Goal: Task Accomplishment & Management: Use online tool/utility

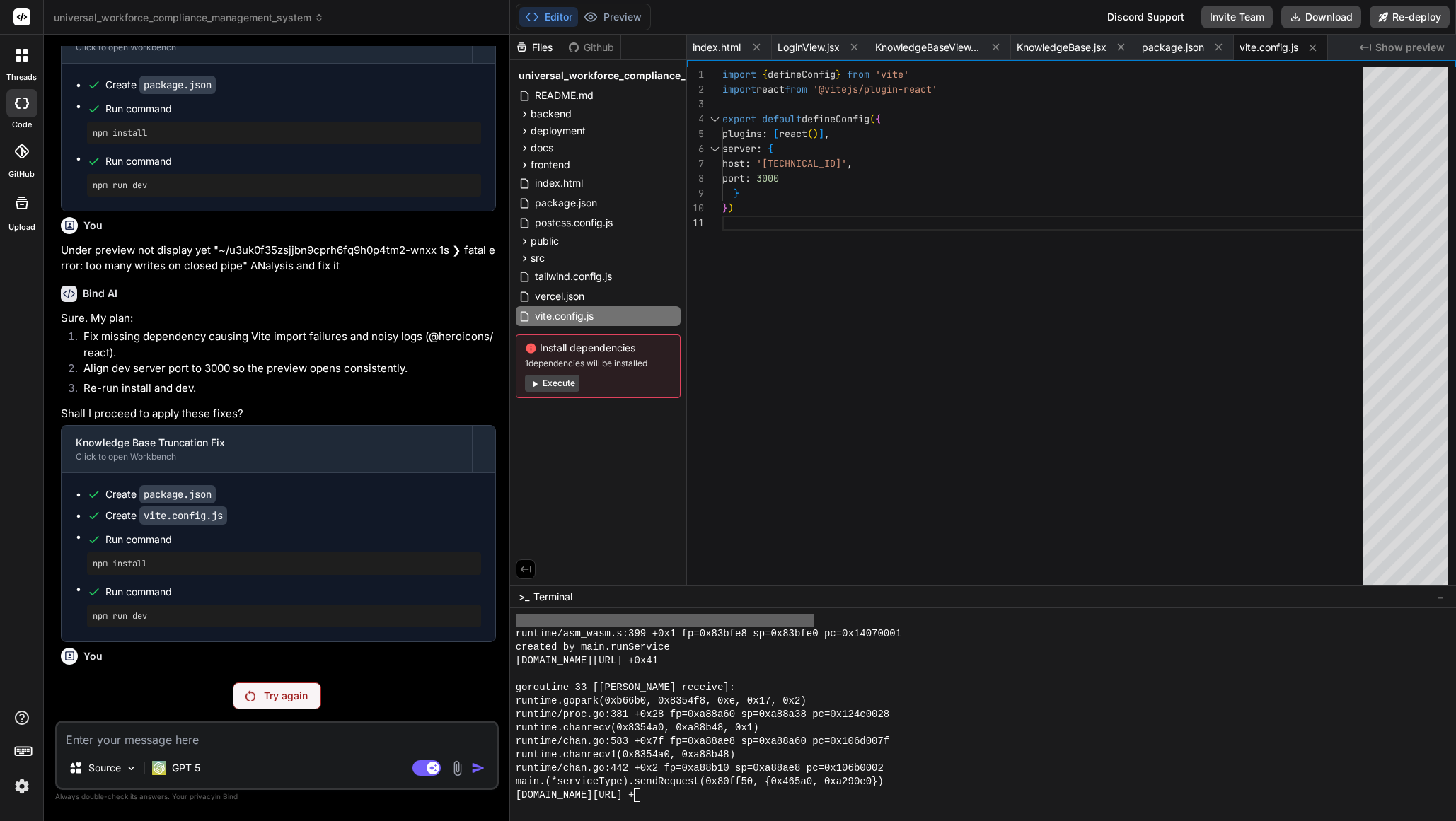
scroll to position [4980, 0]
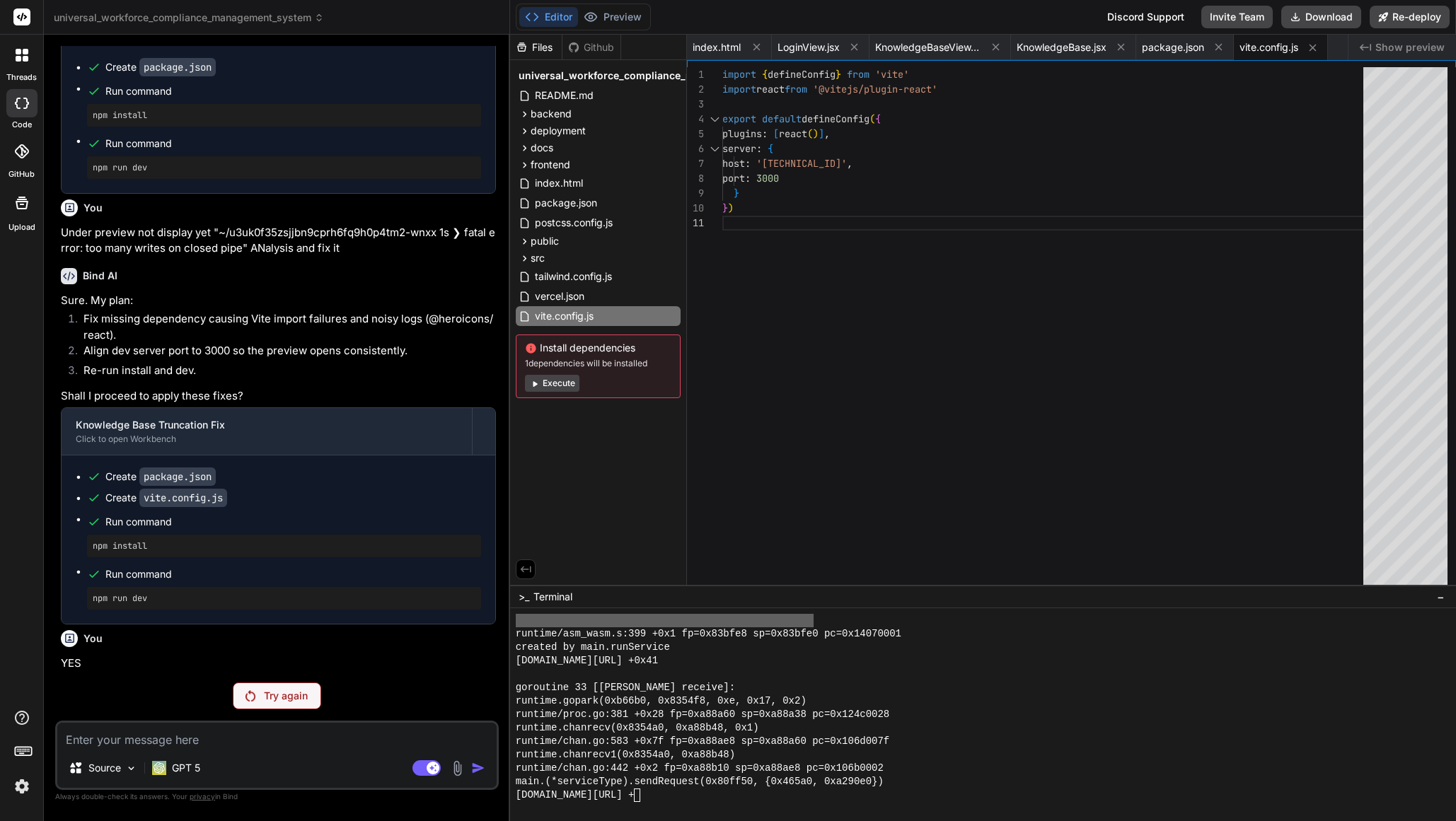
click at [301, 689] on p "Try again" at bounding box center [285, 695] width 44 height 14
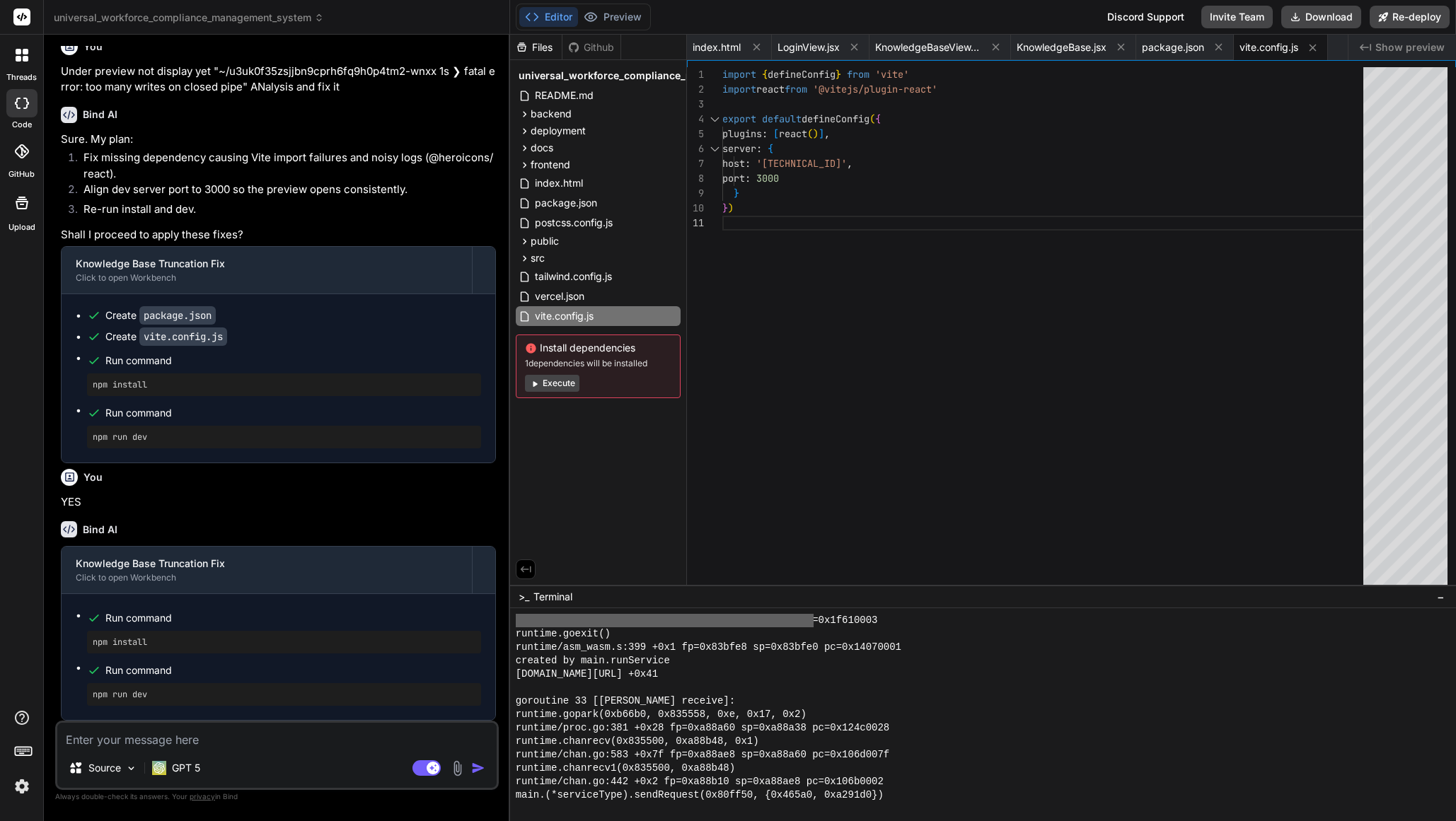
scroll to position [13441, 0]
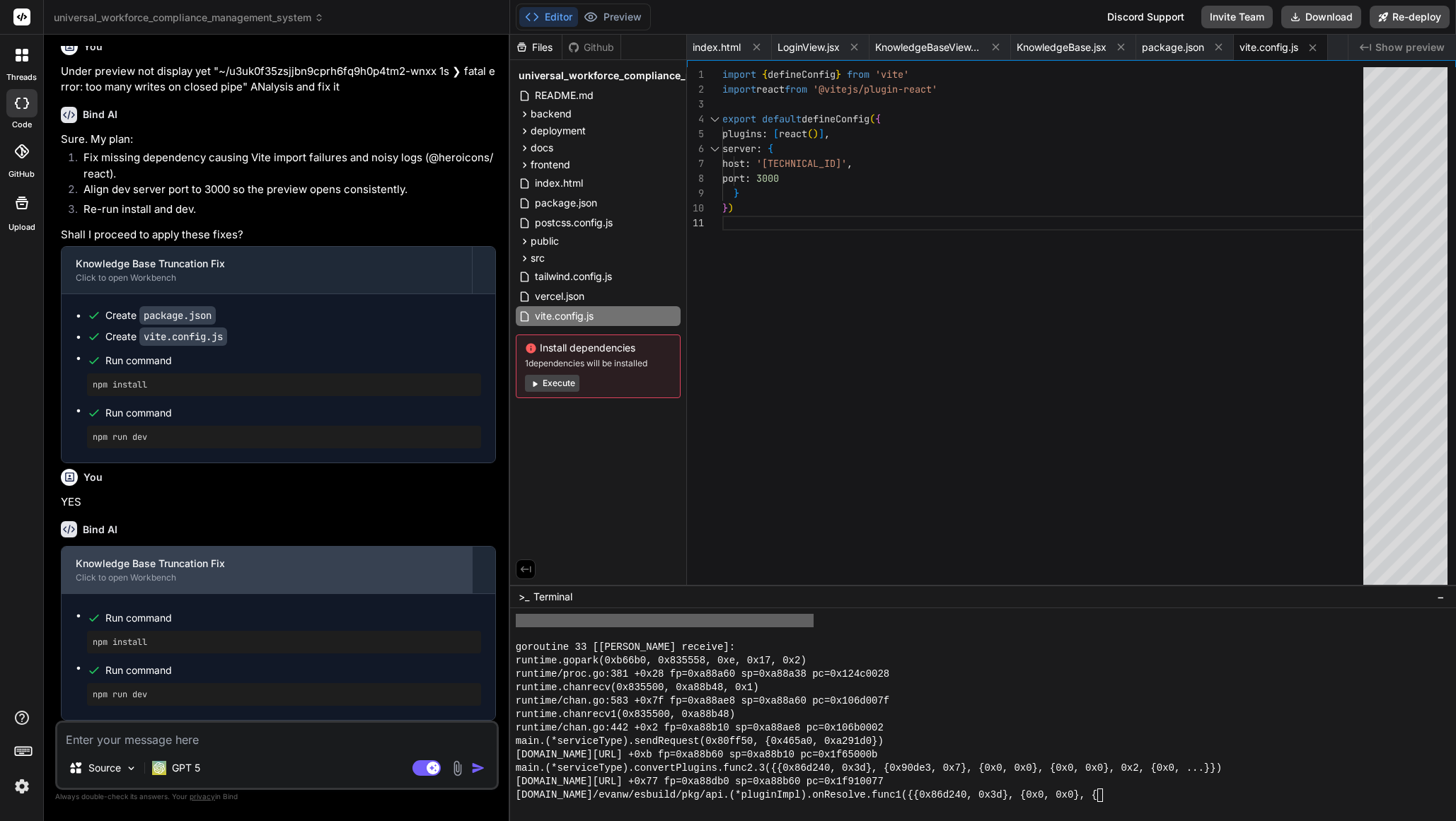
click at [227, 562] on div "Knowledge Base Truncation Fix" at bounding box center [267, 563] width 382 height 14
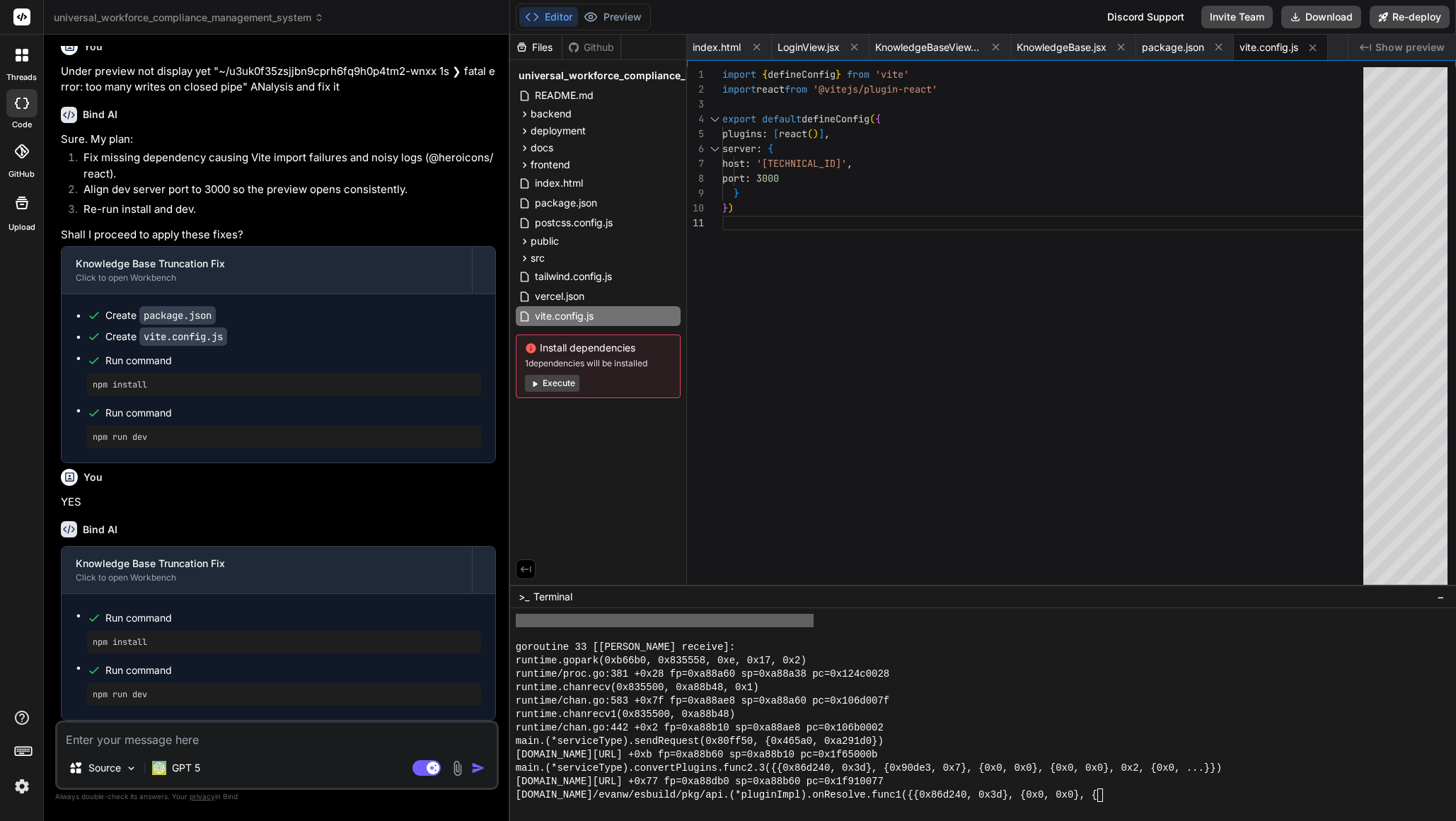
click at [166, 749] on div "Source GPT 5 Agent Mode. When this toggle is activated, AI automatically makes …" at bounding box center [277, 756] width 444 height 69
click at [165, 745] on textarea at bounding box center [276, 735] width 439 height 25
click at [562, 388] on button "Execute" at bounding box center [552, 383] width 54 height 17
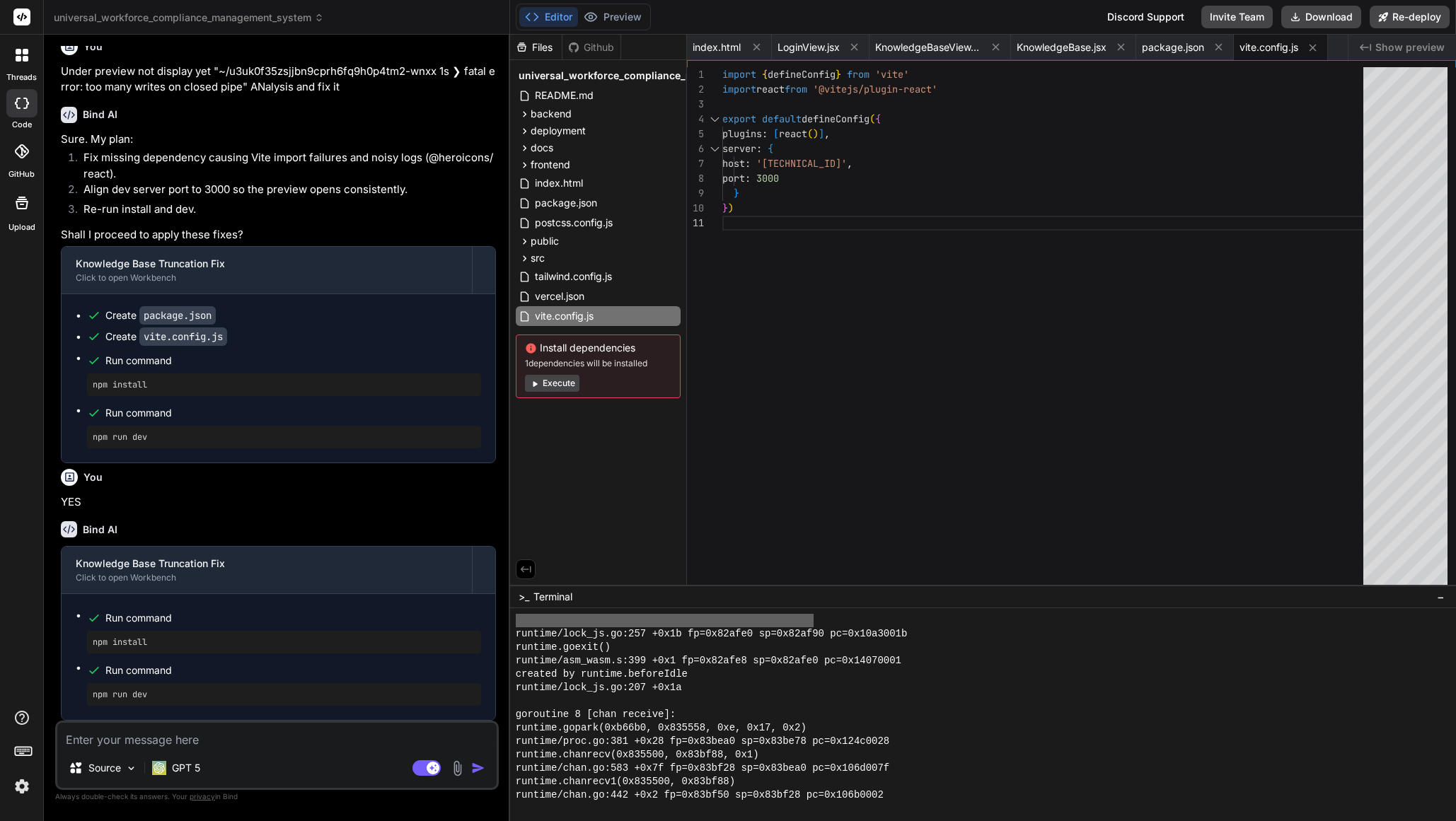
scroll to position [13441, 0]
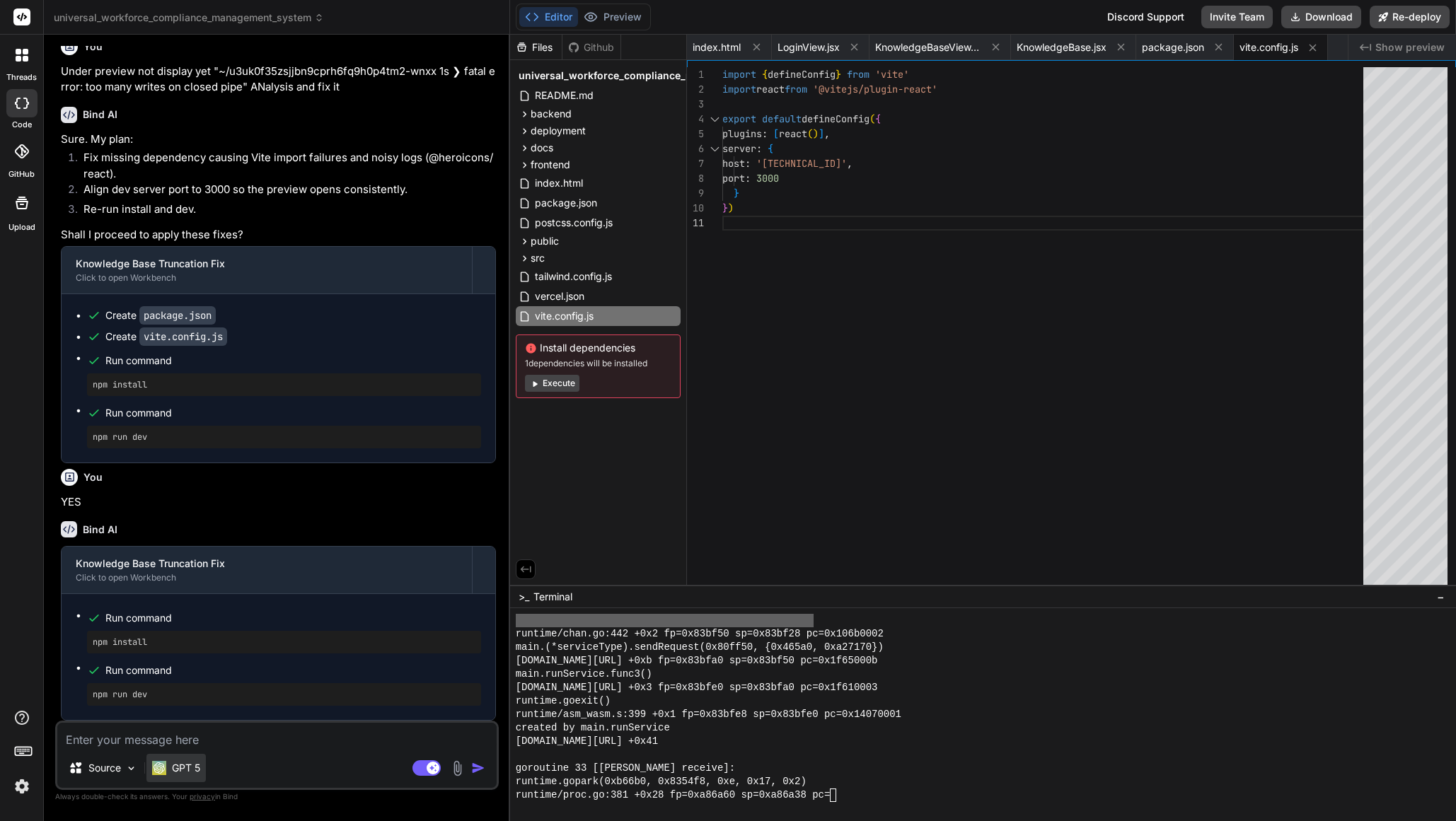
click at [201, 773] on div "GPT 5" at bounding box center [176, 768] width 60 height 28
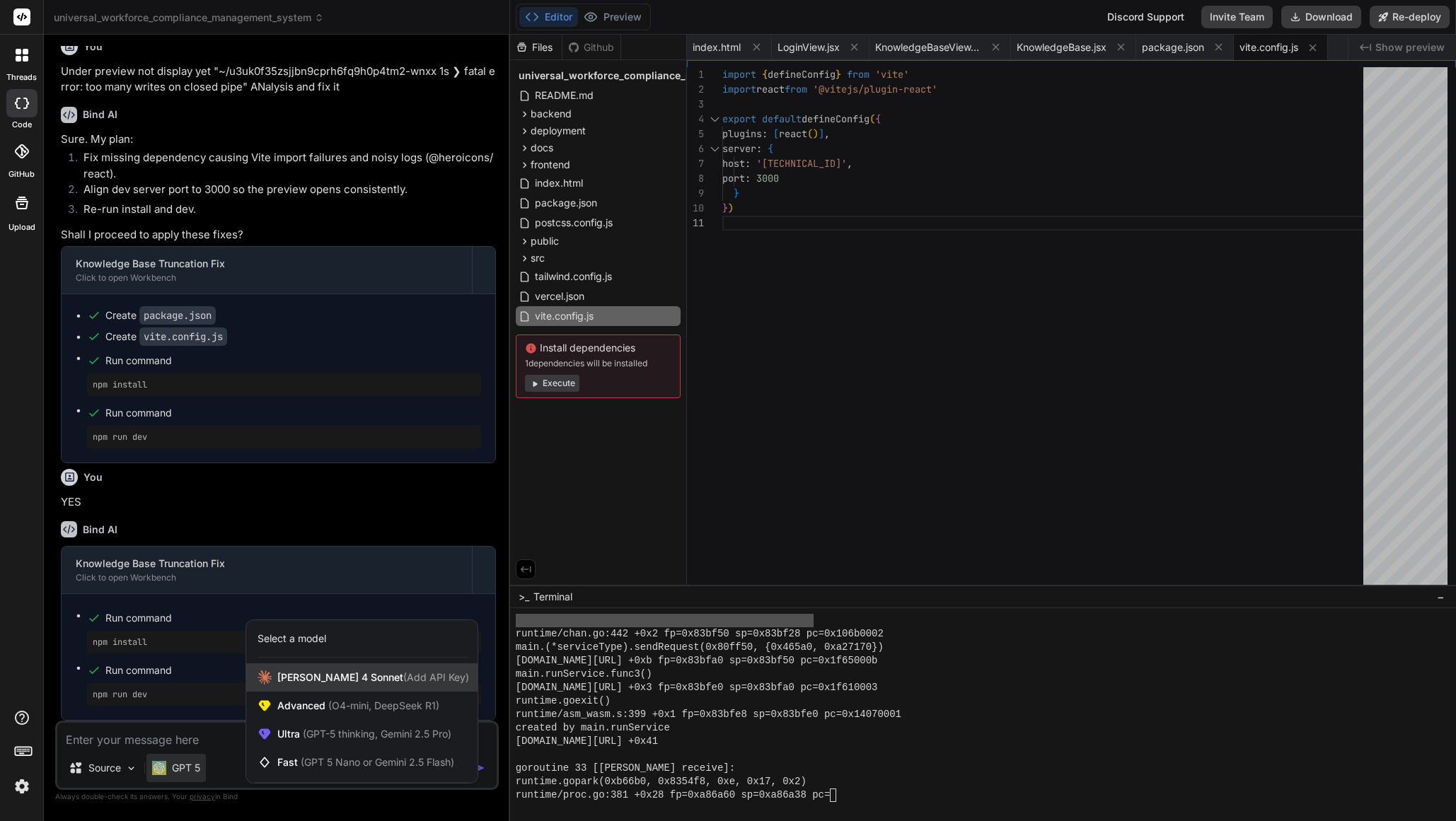
click at [285, 687] on div "[PERSON_NAME] 4 Sonnet (Add API Key)" at bounding box center [362, 677] width 231 height 28
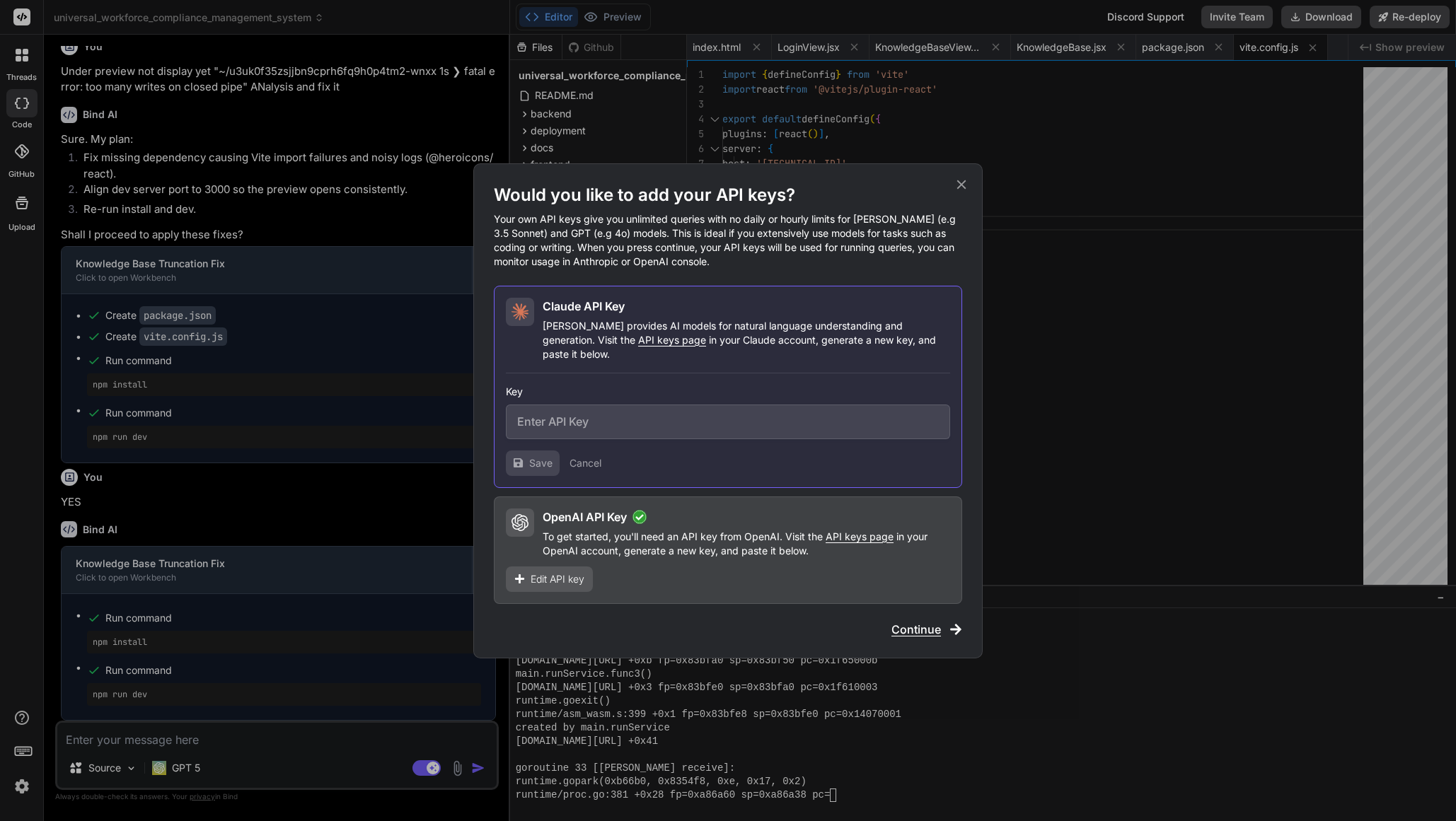
click at [962, 189] on icon at bounding box center [962, 185] width 9 height 9
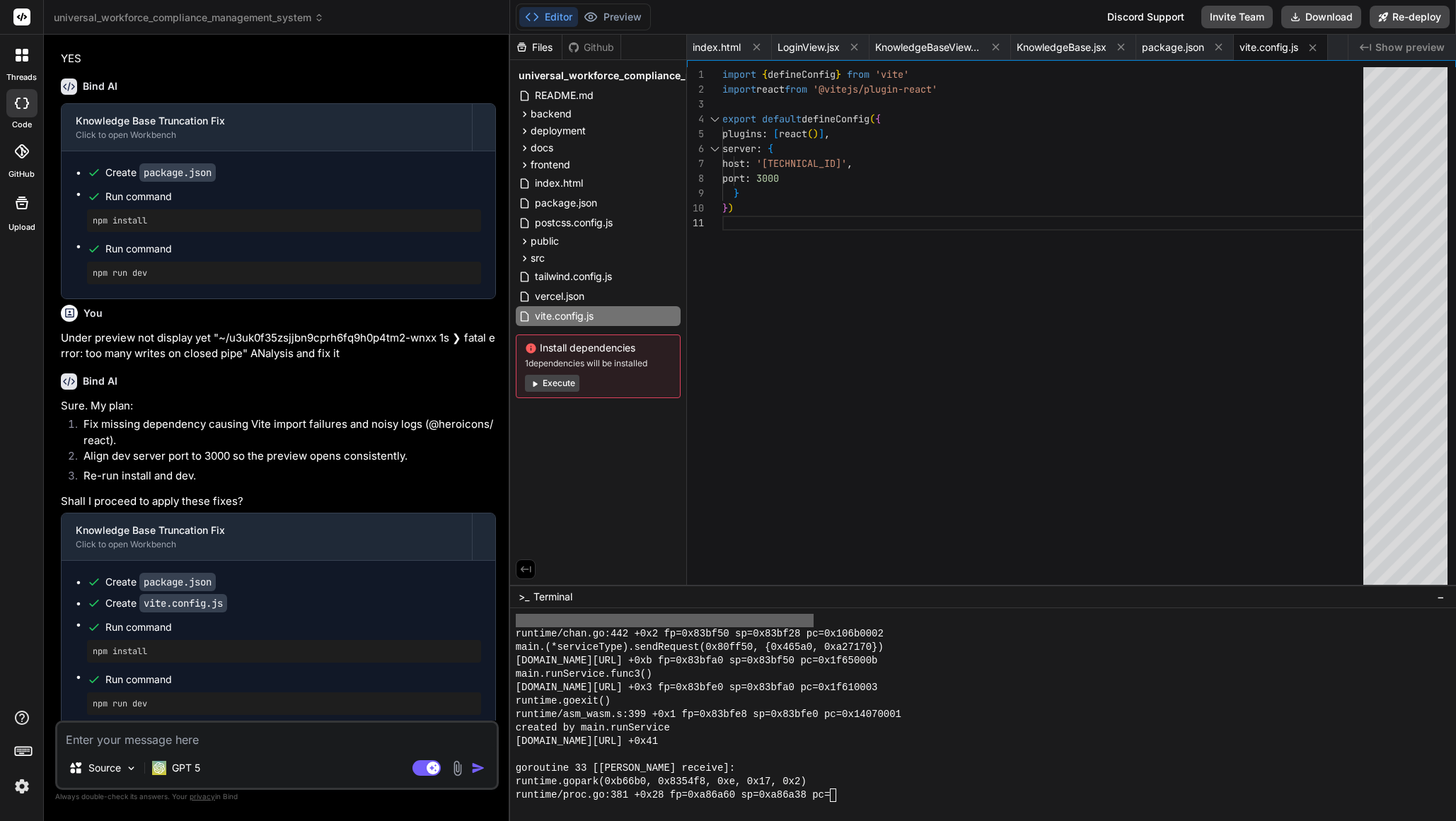
scroll to position [5141, 0]
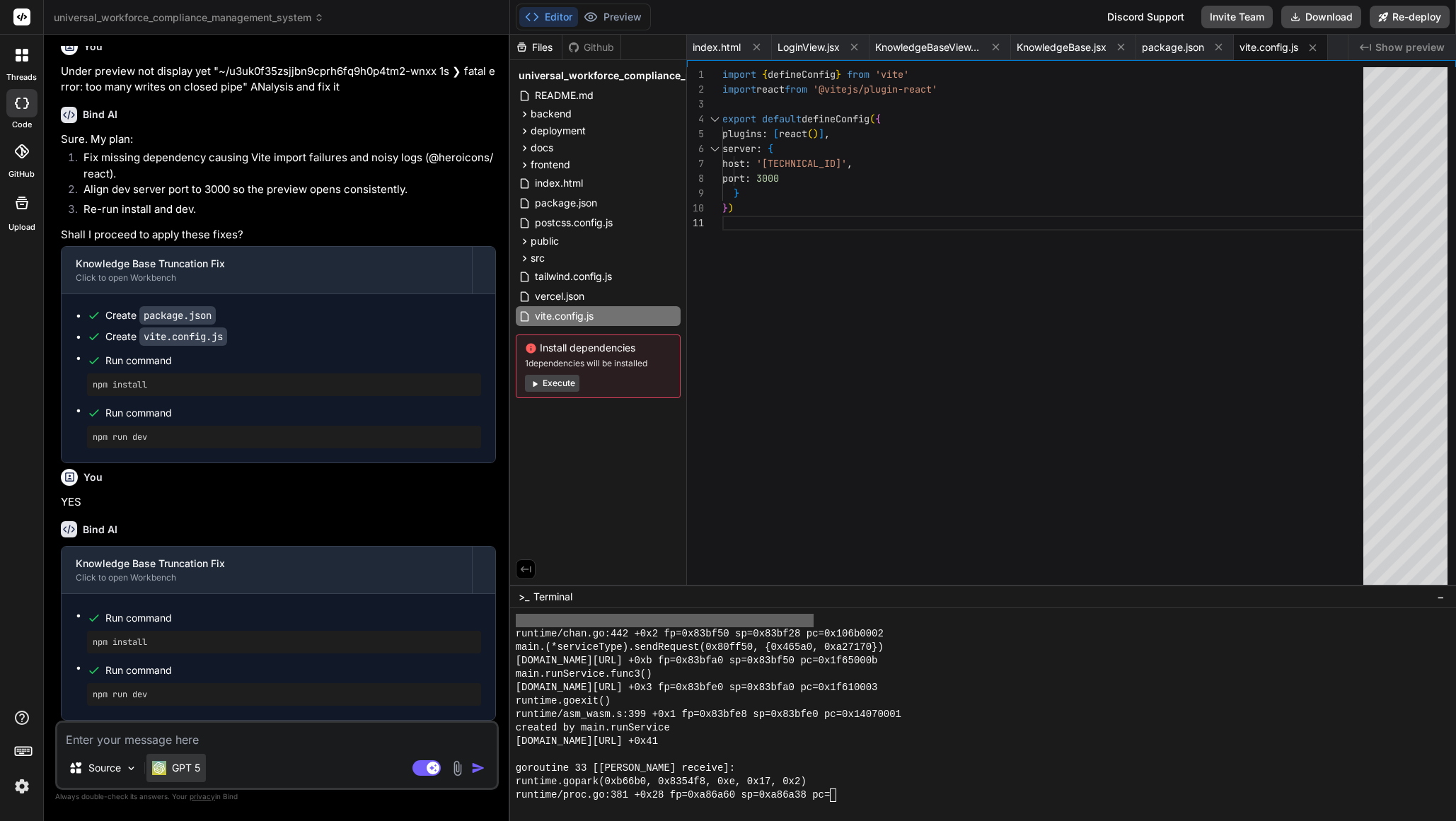
click at [189, 773] on p "GPT 5" at bounding box center [185, 768] width 28 height 14
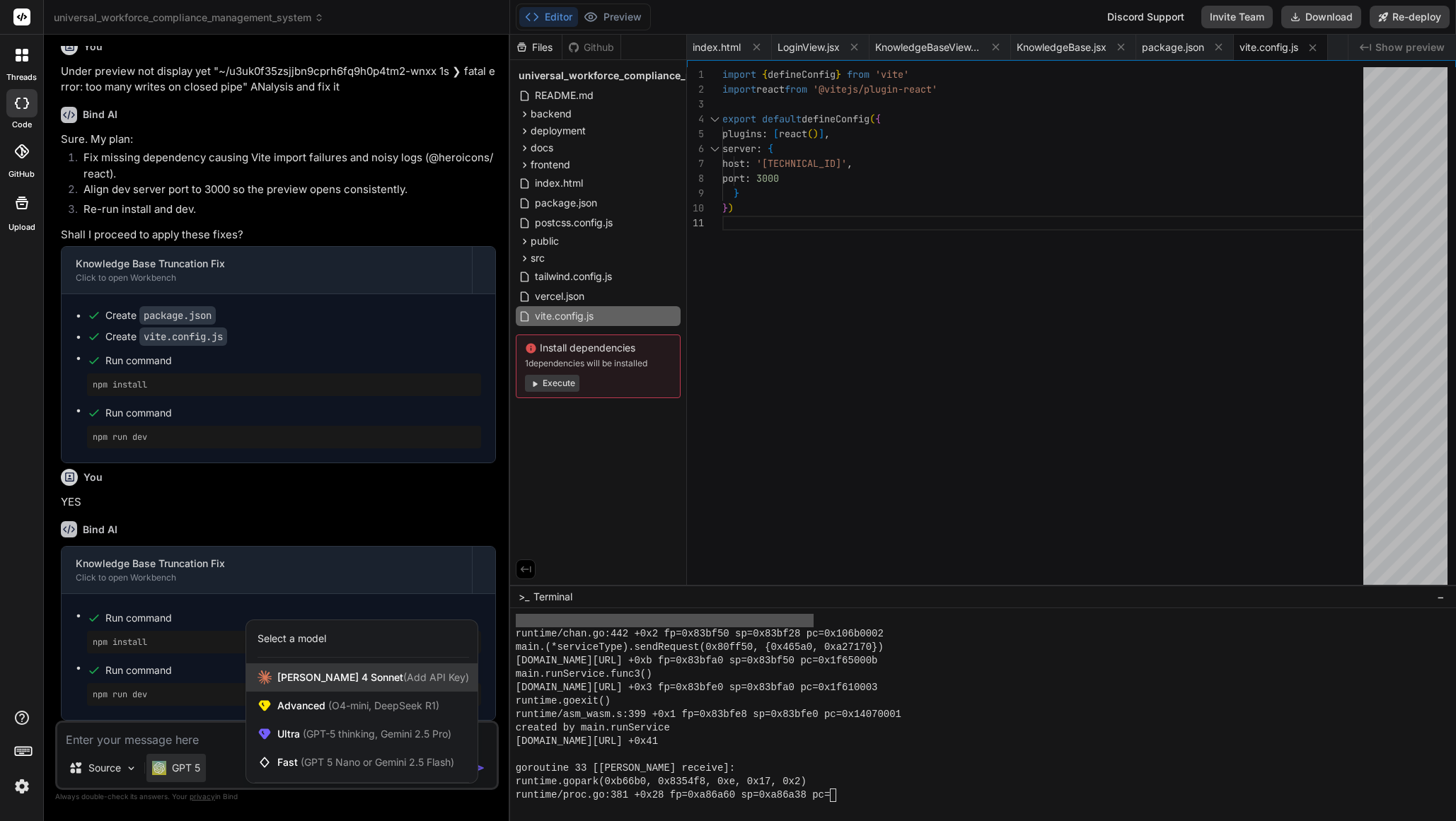
click at [339, 671] on span "[PERSON_NAME] 4 Sonnet (Add API Key)" at bounding box center [374, 677] width 192 height 14
type textarea "x"
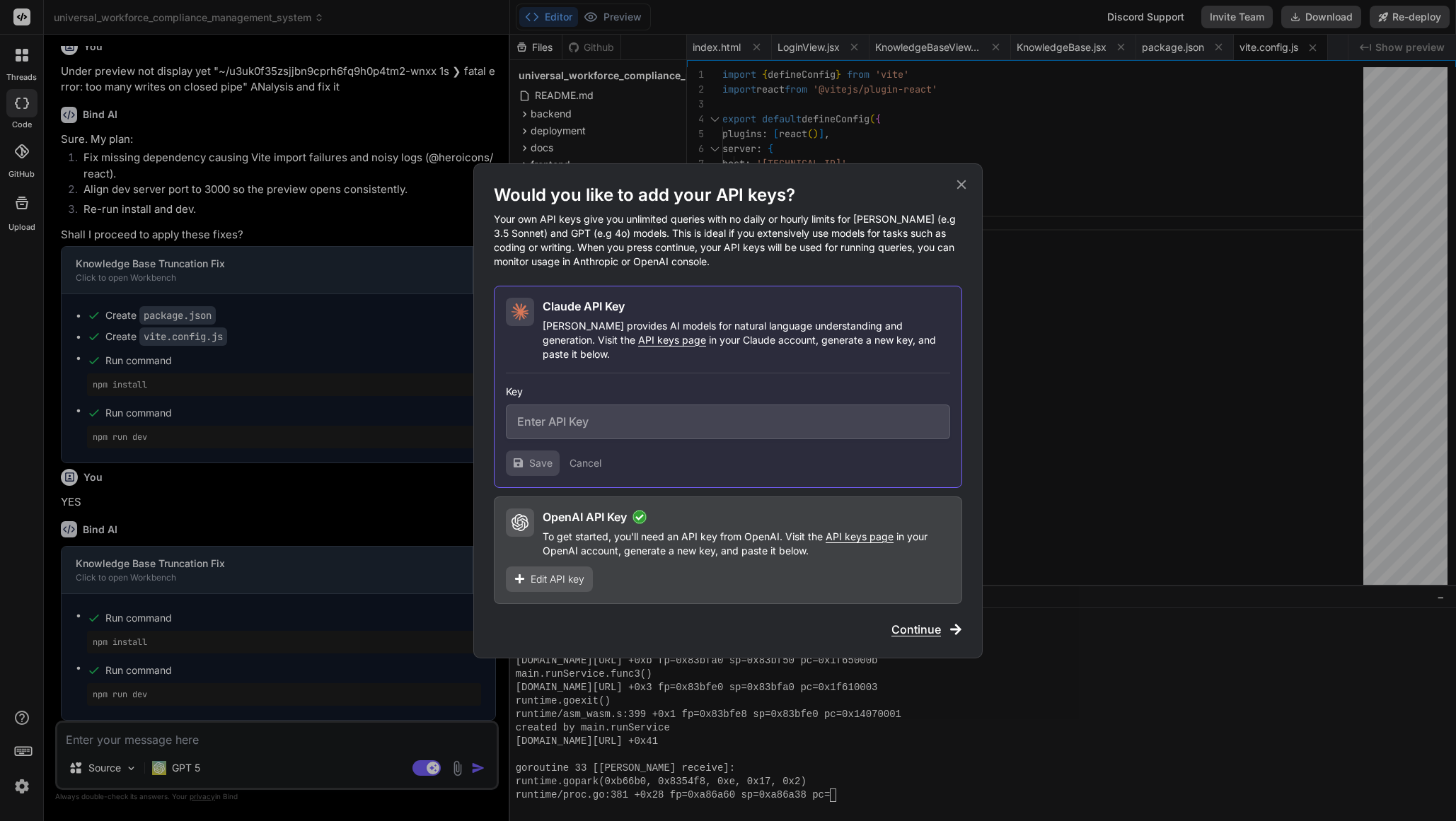
click at [566, 414] on input "text" at bounding box center [728, 421] width 445 height 34
paste input "sk-ant-api03-jOY_CO3wJ_H_f0htEpc9MT0q2y8d5v0hd7uJ9JgPfxaDos8NqCTohC0FxDVAyfjRuo…"
type input "sk-ant-api03-jOY_CO3wJ_H_f0htEpc9MT0q2y8d5v0hd7uJ9JgPfxaDos8NqCTohC0FxDVAyfjRuo…"
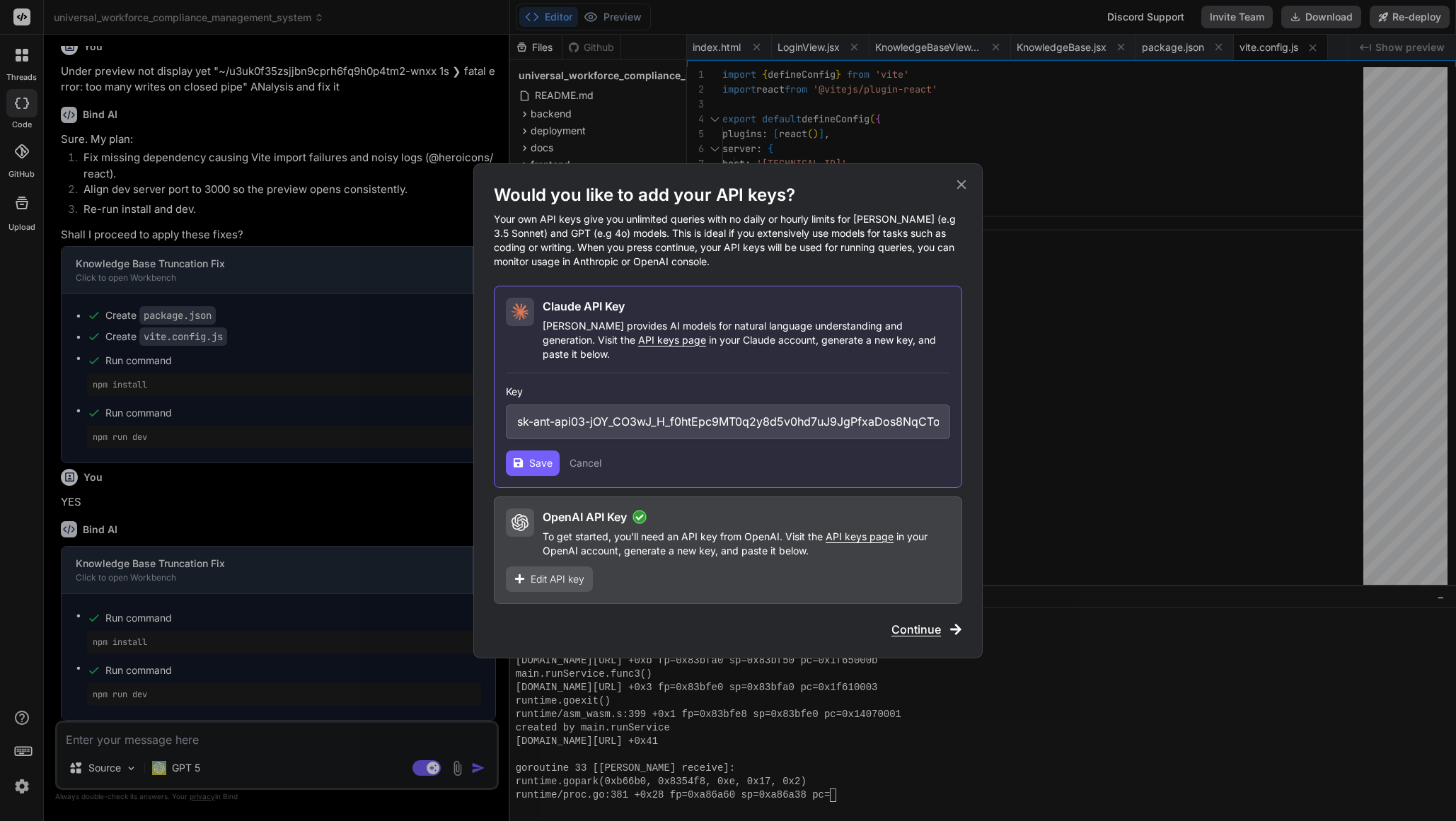
click at [542, 458] on span "Save" at bounding box center [541, 463] width 23 height 14
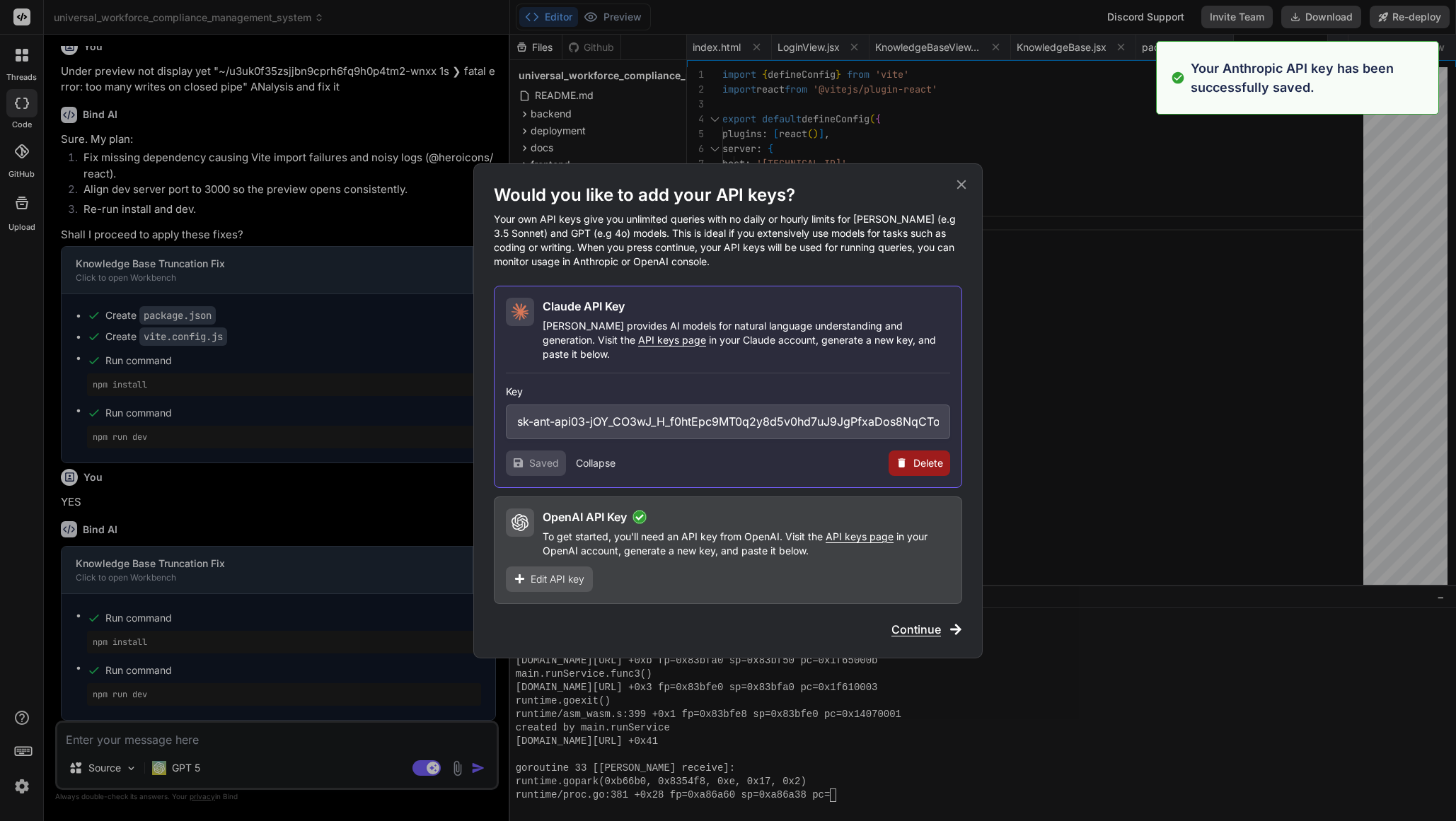
click at [920, 623] on span "Continue" at bounding box center [915, 629] width 49 height 17
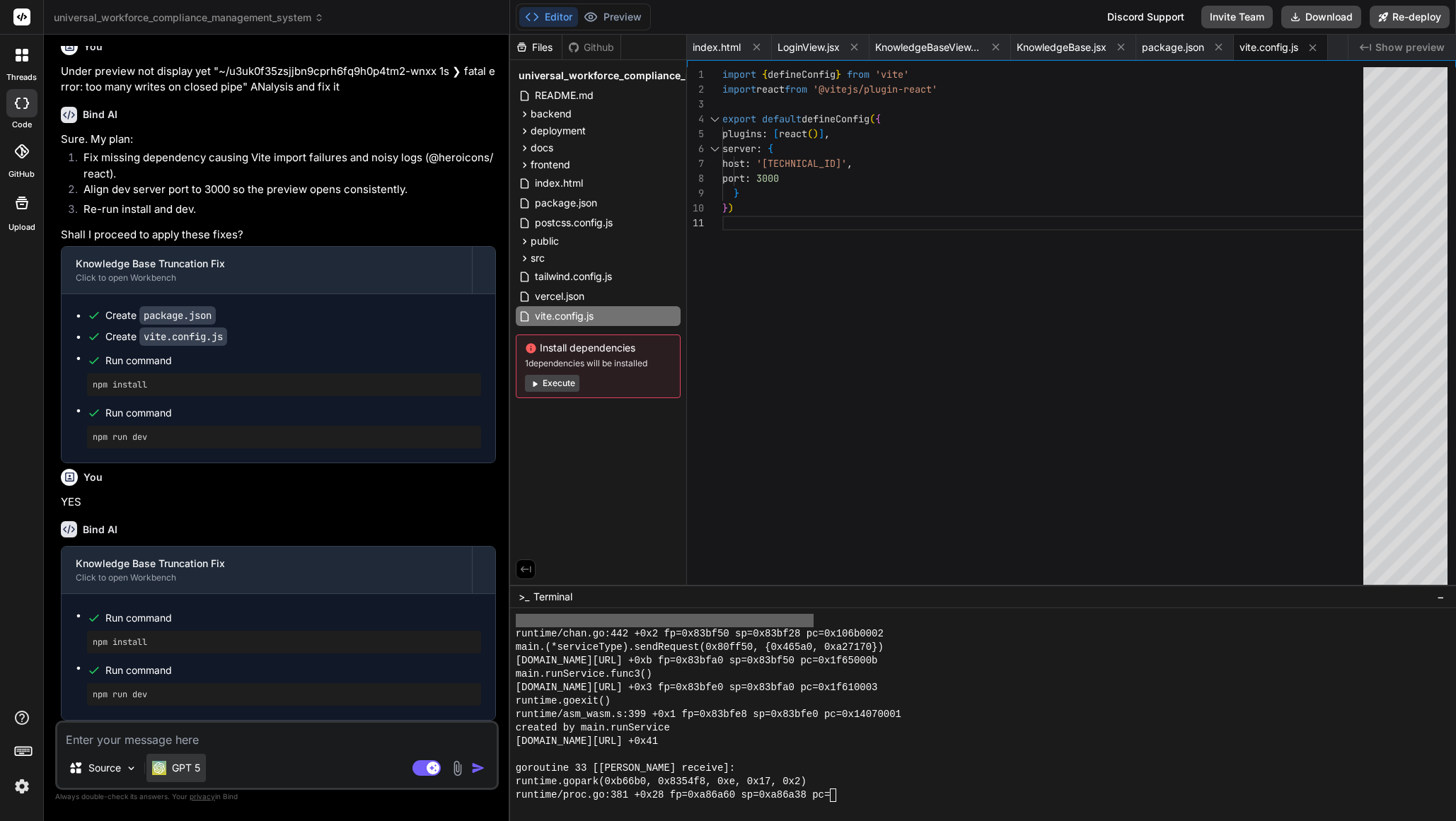
click at [193, 774] on p "GPT 5" at bounding box center [185, 768] width 28 height 14
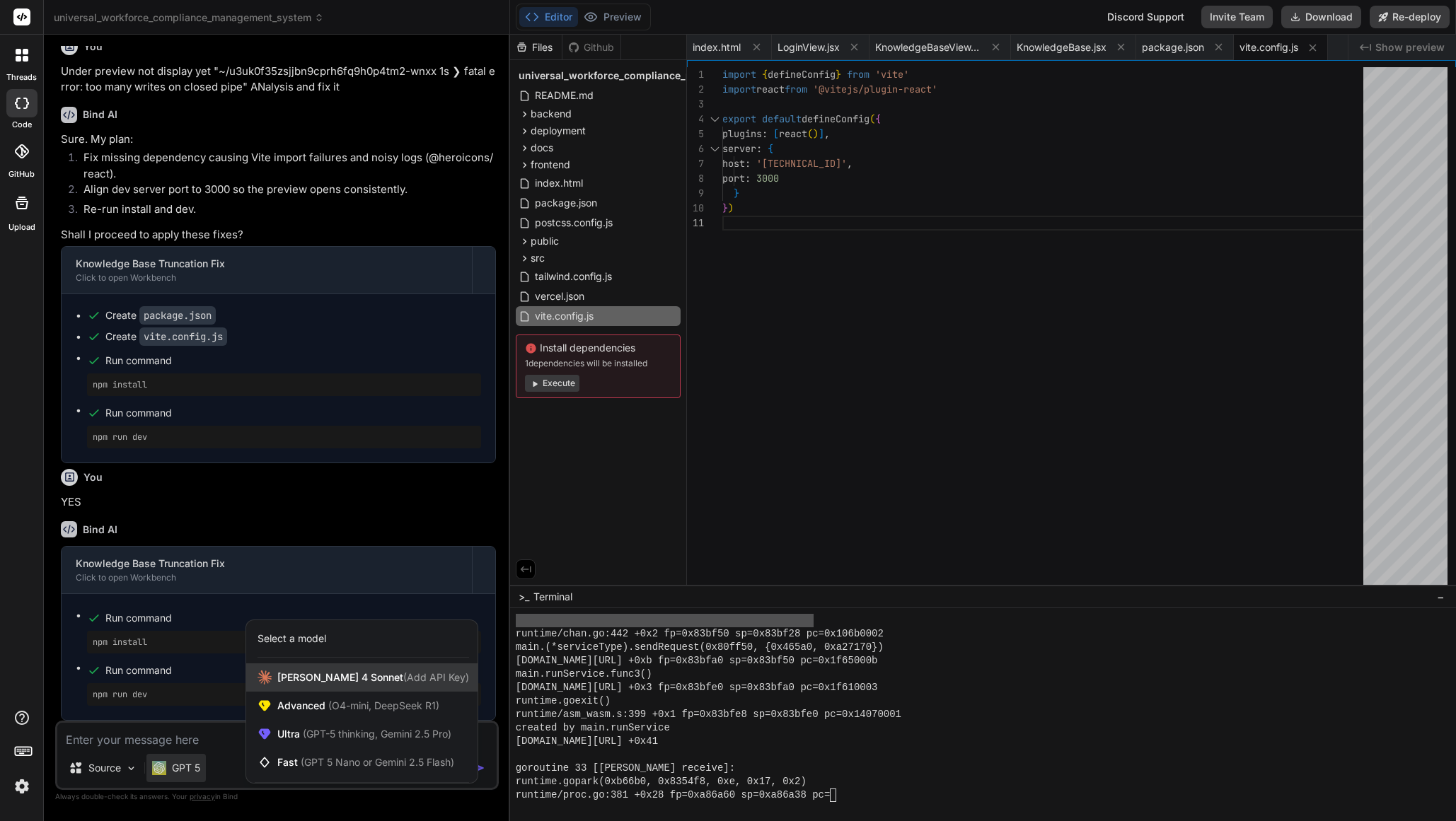
click at [316, 679] on span "[PERSON_NAME] 4 Sonnet (Add API Key)" at bounding box center [374, 677] width 192 height 14
type textarea "x"
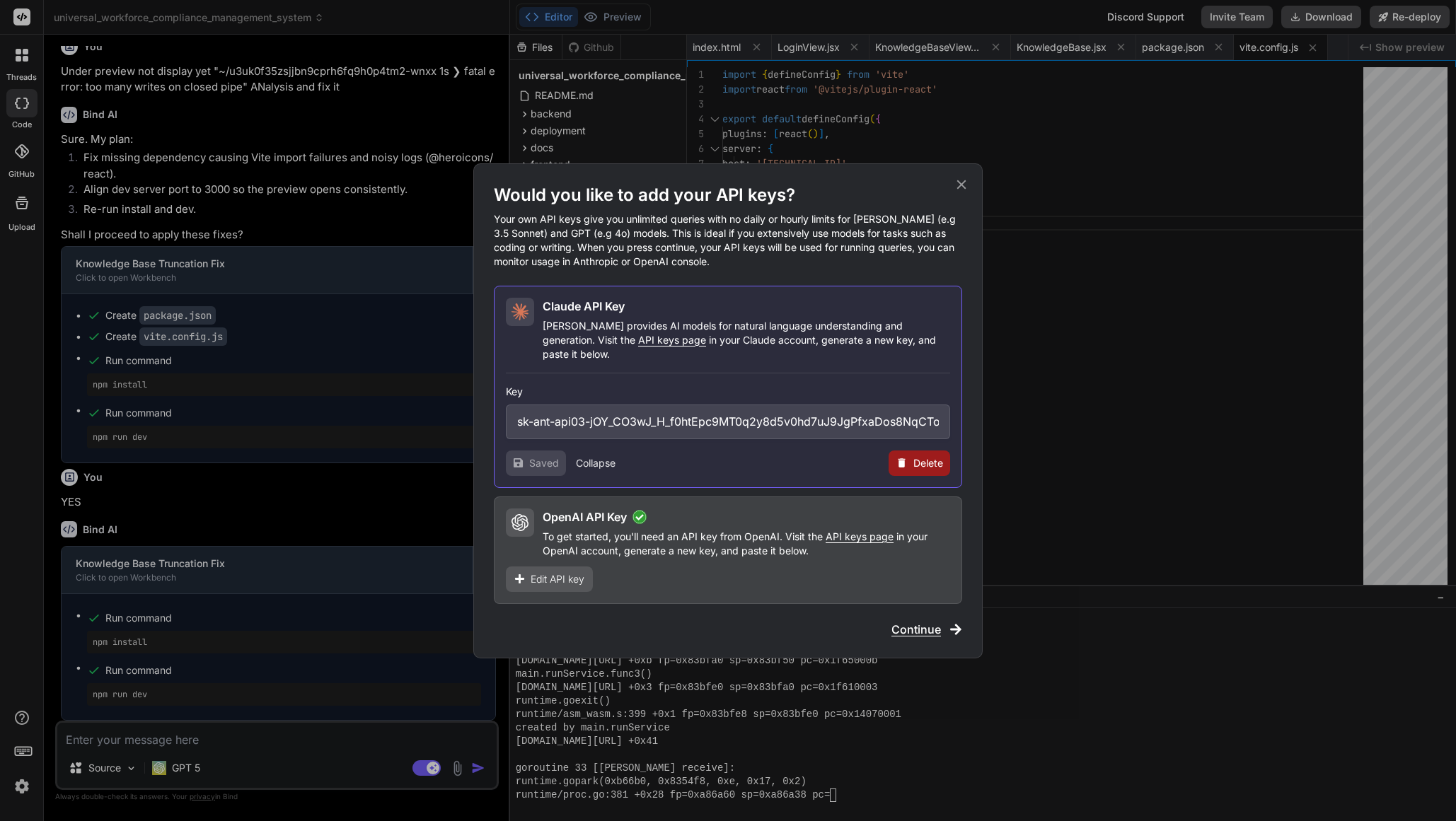
click at [811, 390] on h3 "Key" at bounding box center [728, 391] width 445 height 14
click at [814, 374] on div "Key sk-ant-api03-jOY_CO3wJ_H_f0htEpc9MT0q2y8d5v0hd7uJ9JgPfxaDos8NqCTohC0FxDVAyf…" at bounding box center [728, 425] width 445 height 103
click at [813, 374] on div "Key sk-ant-api03-jOY_CO3wJ_H_f0htEpc9MT0q2y8d5v0hd7uJ9JgPfxaDos8NqCTohC0FxDVAyf…" at bounding box center [728, 425] width 445 height 103
click at [814, 374] on div "Key sk-ant-api03-jOY_CO3wJ_H_f0htEpc9MT0q2y8d5v0hd7uJ9JgPfxaDos8NqCTohC0FxDVAyf…" at bounding box center [728, 425] width 445 height 103
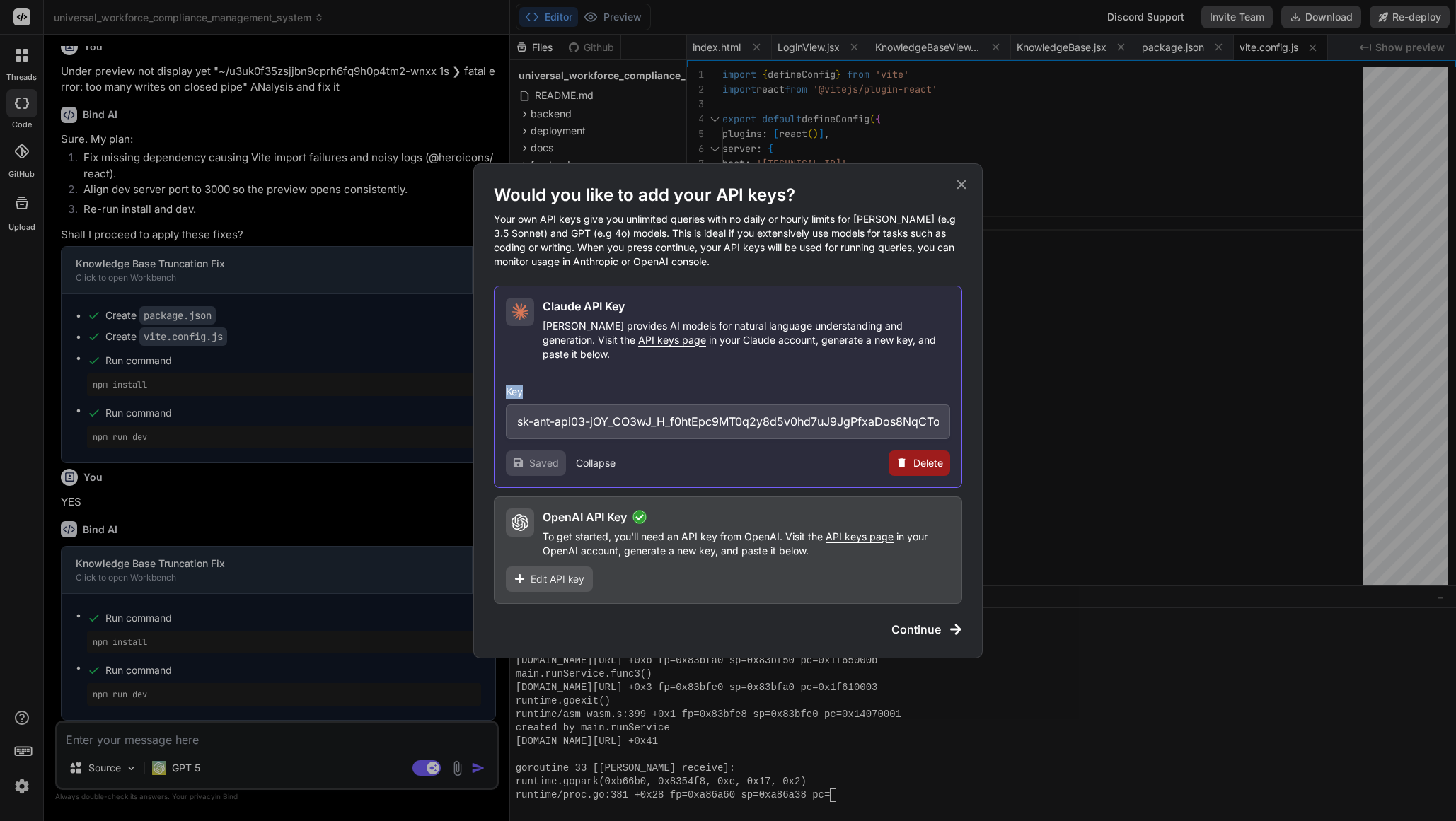
click at [814, 374] on div "Key sk-ant-api03-jOY_CO3wJ_H_f0htEpc9MT0q2y8d5v0hd7uJ9JgPfxaDos8NqCTohC0FxDVAyf…" at bounding box center [728, 425] width 445 height 103
click at [921, 627] on span "Continue" at bounding box center [915, 629] width 49 height 17
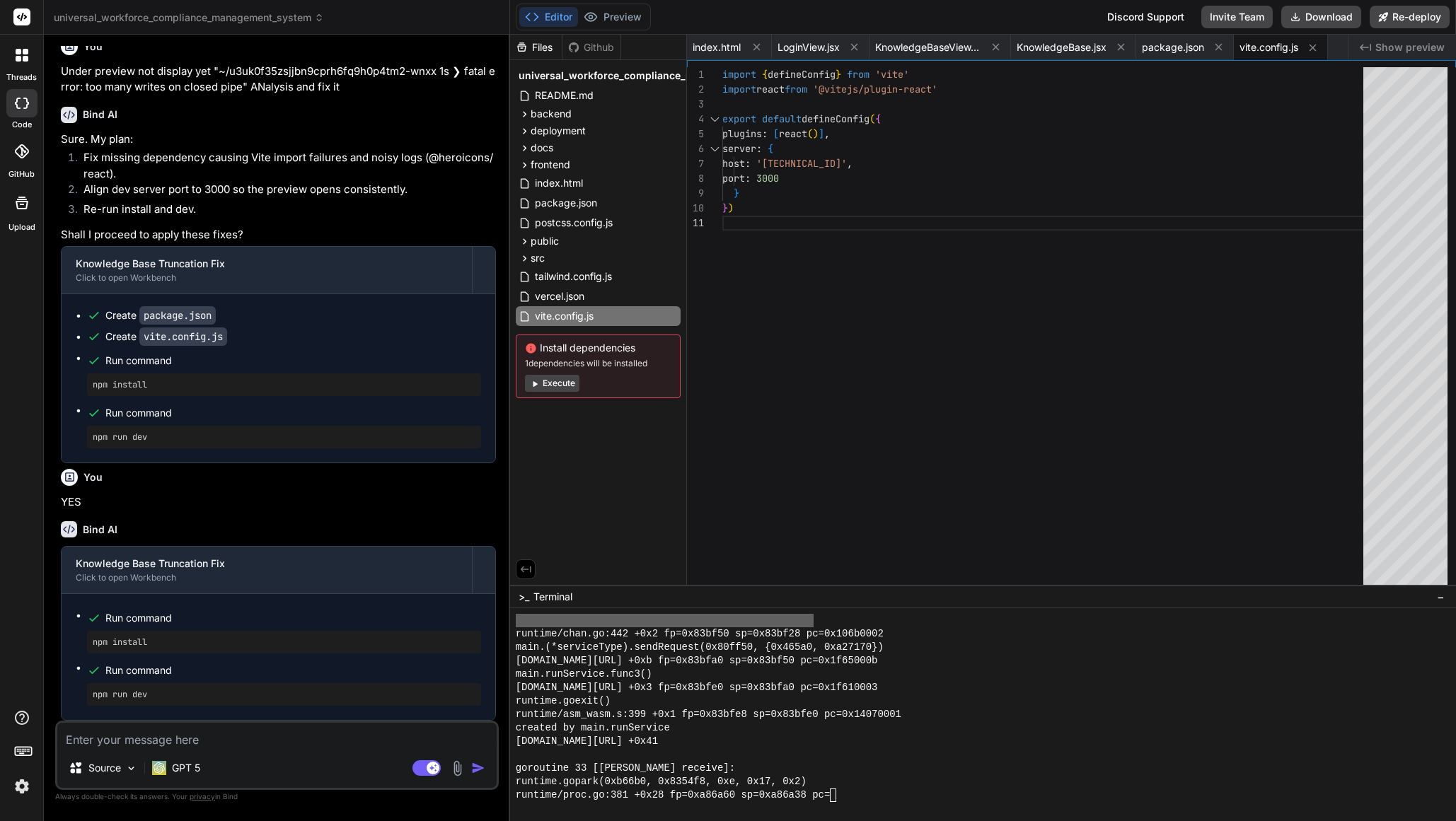
scroll to position [5141, 0]
click at [363, 750] on div "Source GPT 5 Agent Mode. When this toggle is activated, AI automatically makes …" at bounding box center [277, 756] width 444 height 69
click at [352, 737] on textarea at bounding box center [276, 735] width 439 height 25
type textarea "H"
type textarea "x"
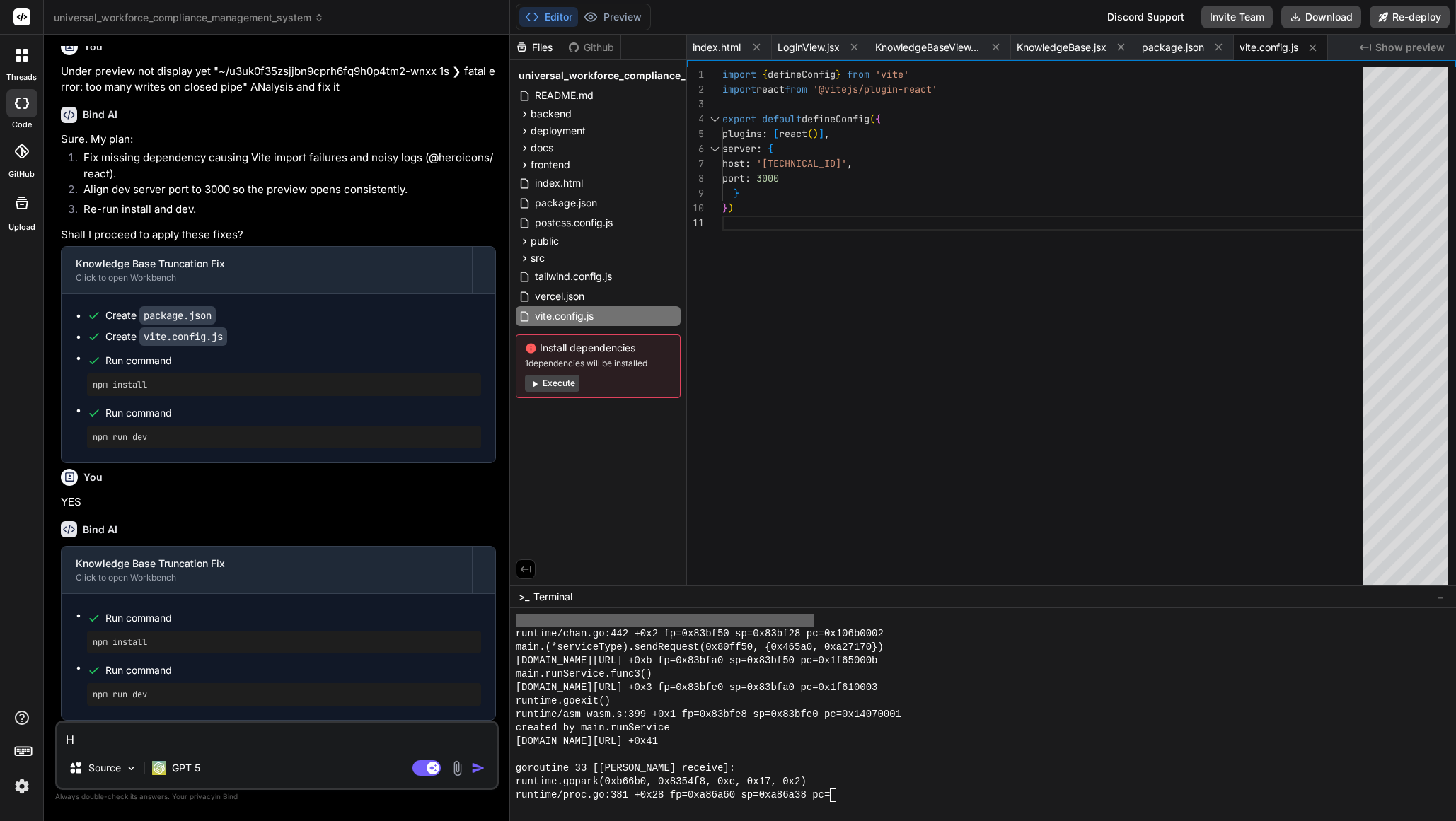
type textarea "Ha"
type textarea "x"
type textarea "Hav"
type textarea "x"
type textarea "Have"
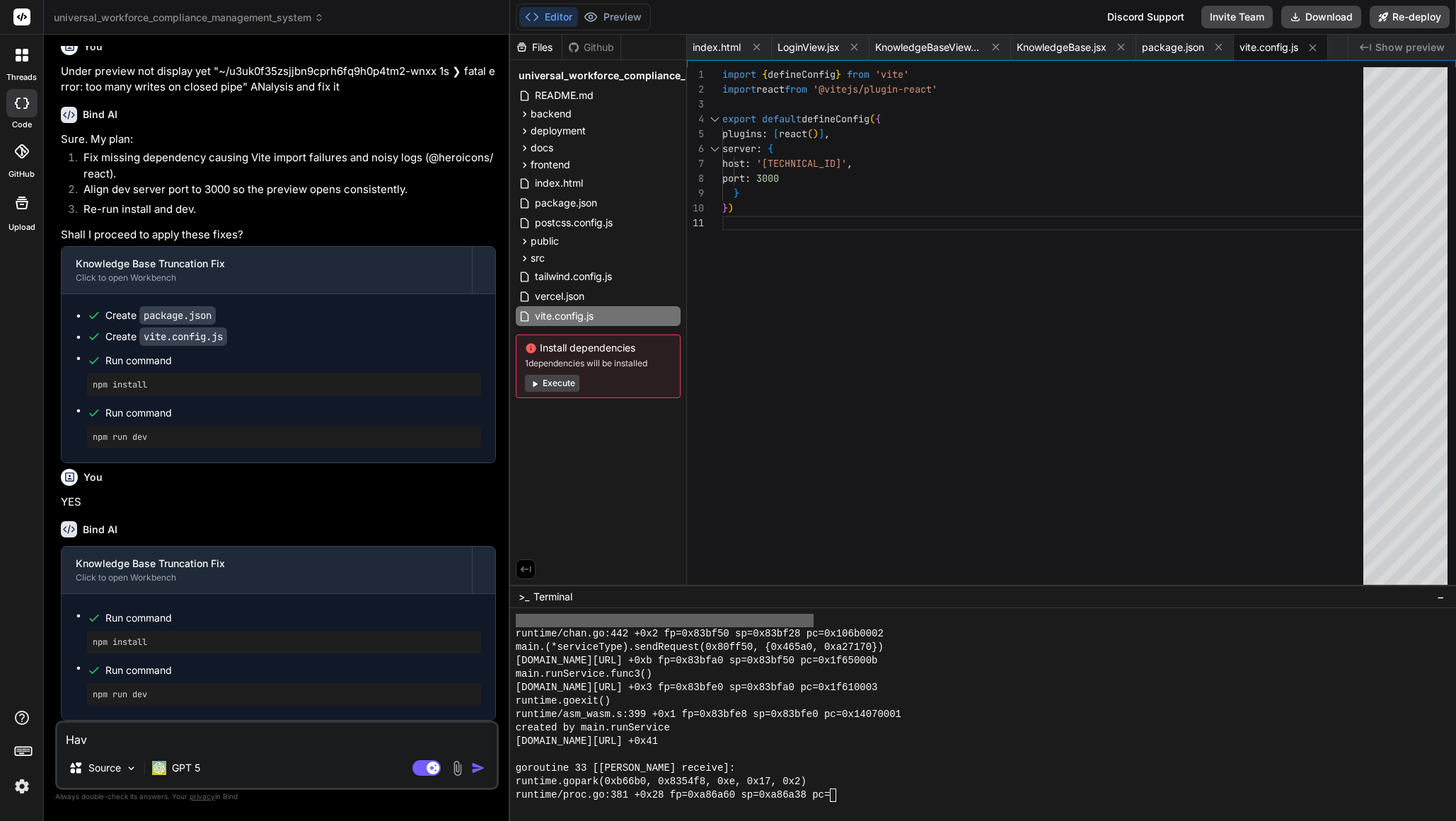
type textarea "x"
type textarea "Have"
type textarea "x"
type textarea "Have s"
type textarea "x"
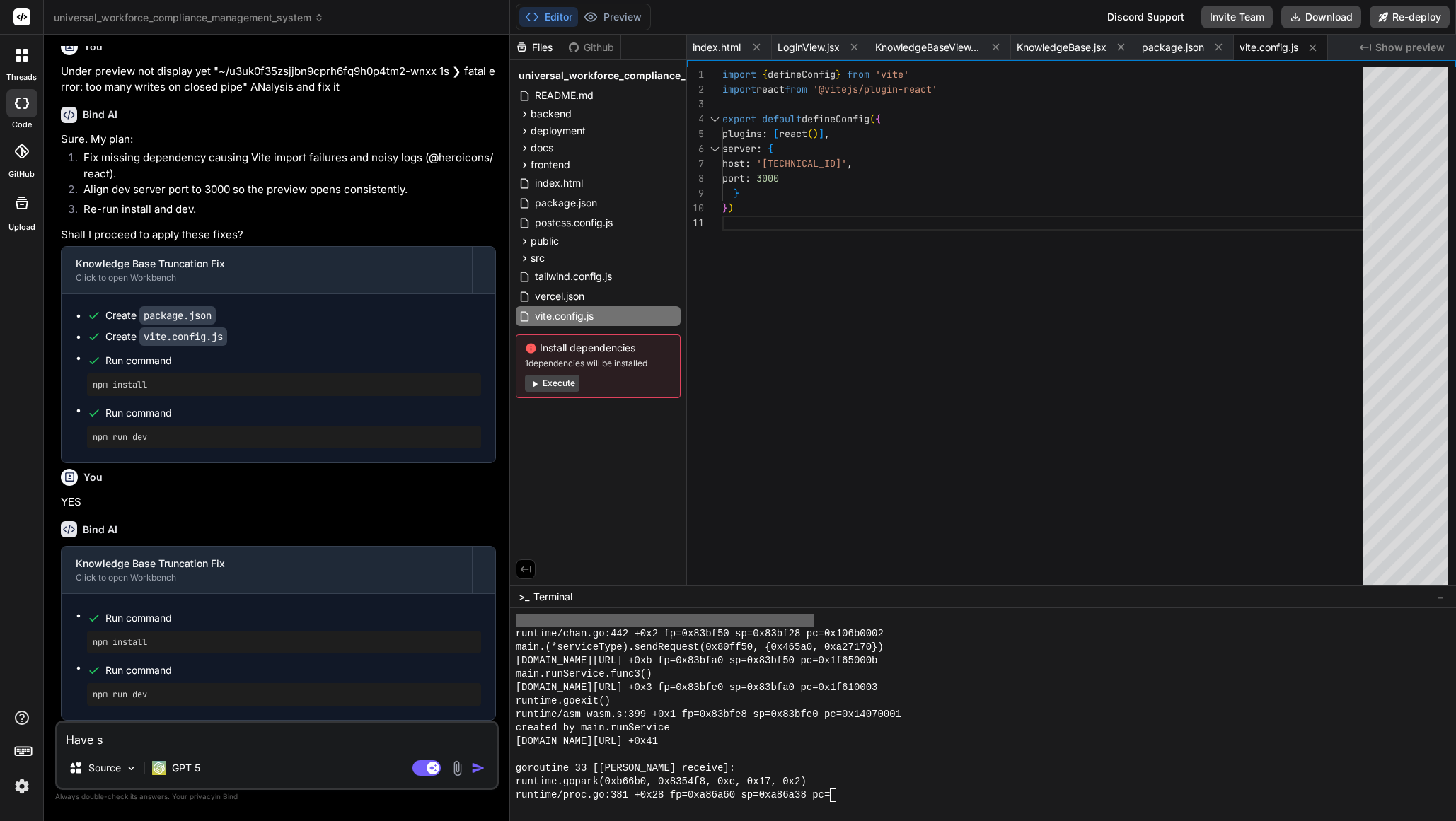
type textarea "Have se"
type textarea "x"
type textarea "Have see"
type textarea "x"
type textarea "Have seen"
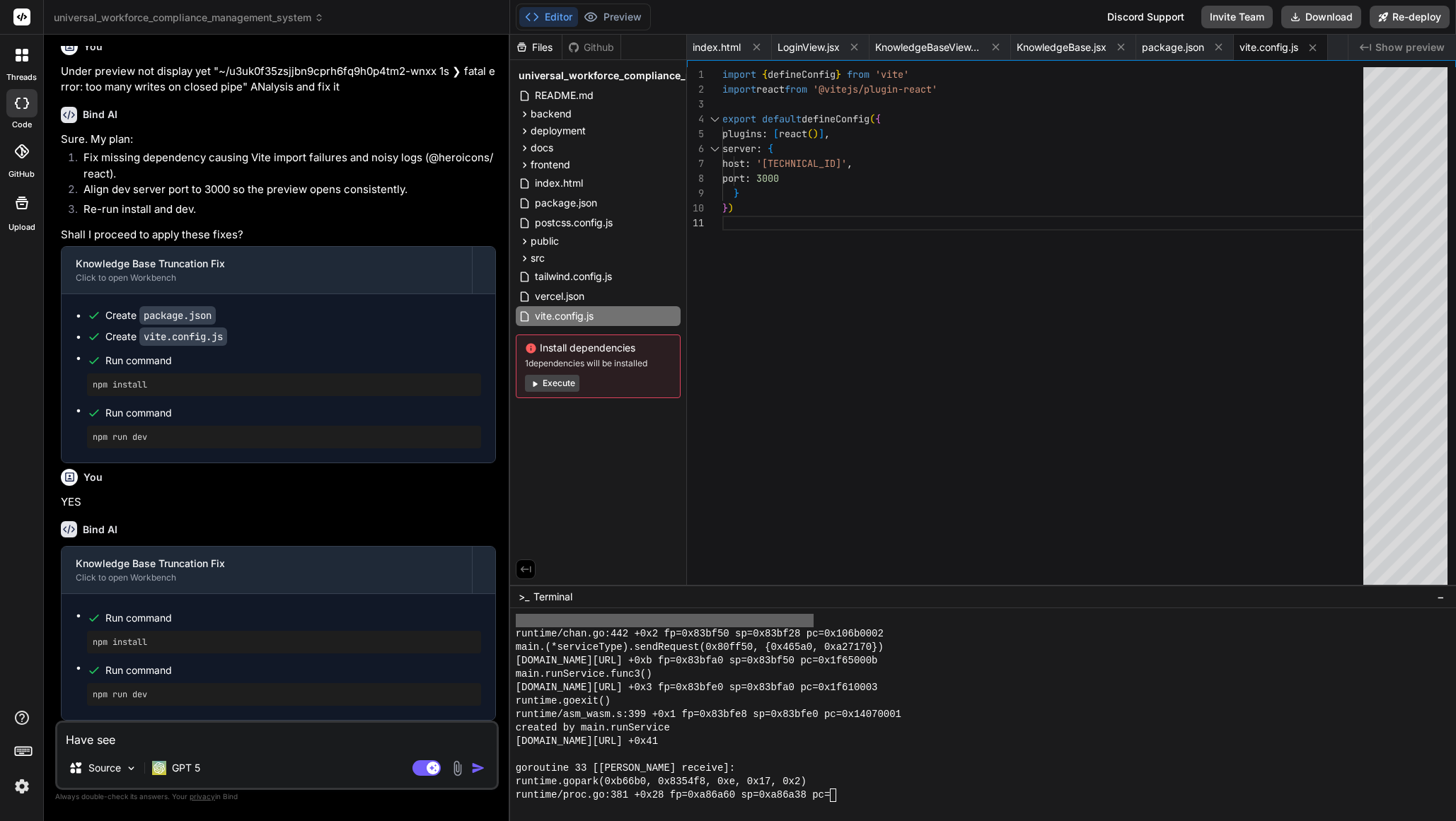
type textarea "x"
type textarea "Have seen"
type textarea "x"
type textarea "Have seen t"
type textarea "x"
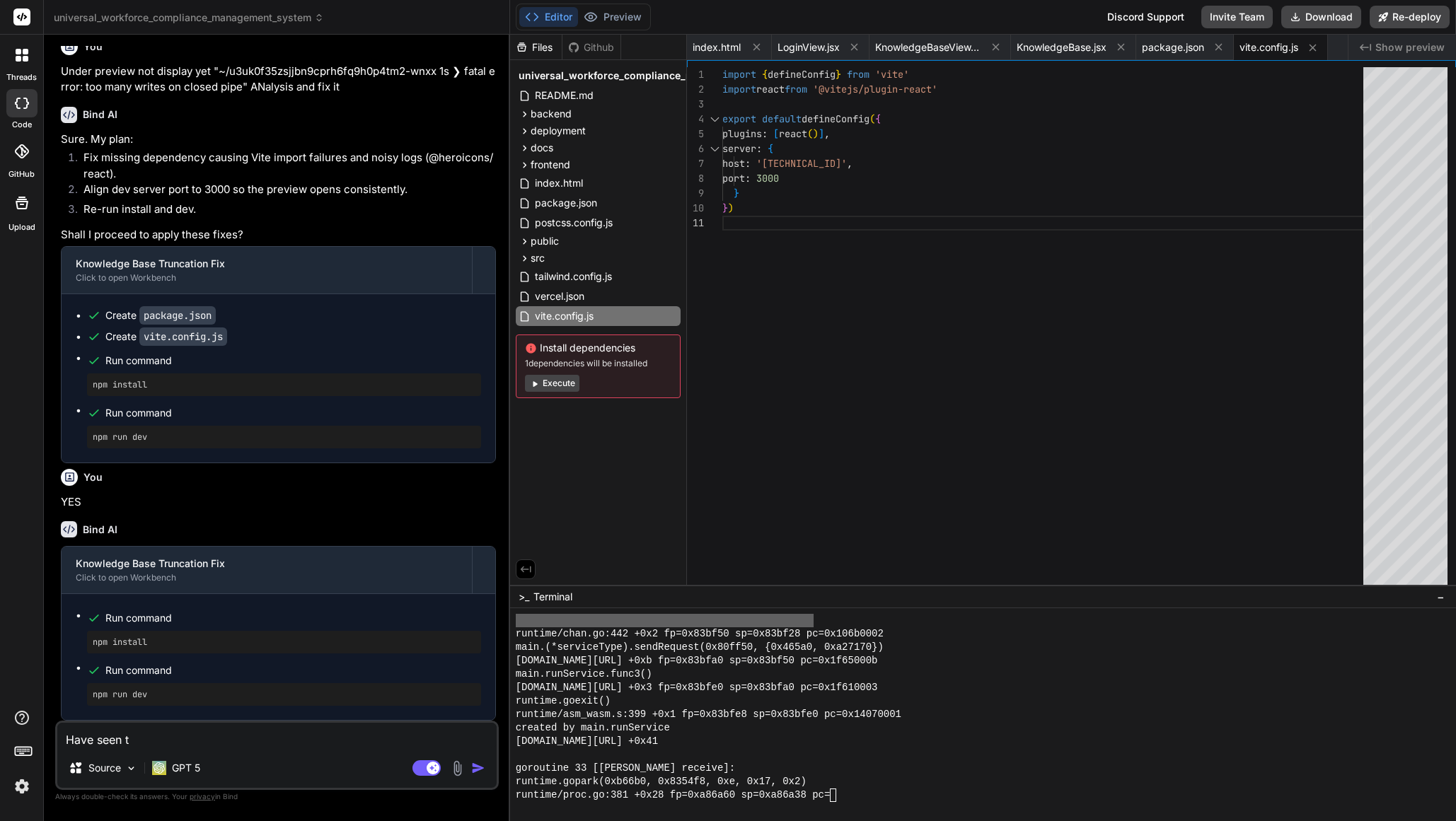
type textarea "Have seen th"
type textarea "x"
type textarea "Have seen the"
type textarea "x"
type textarea "Have seen the"
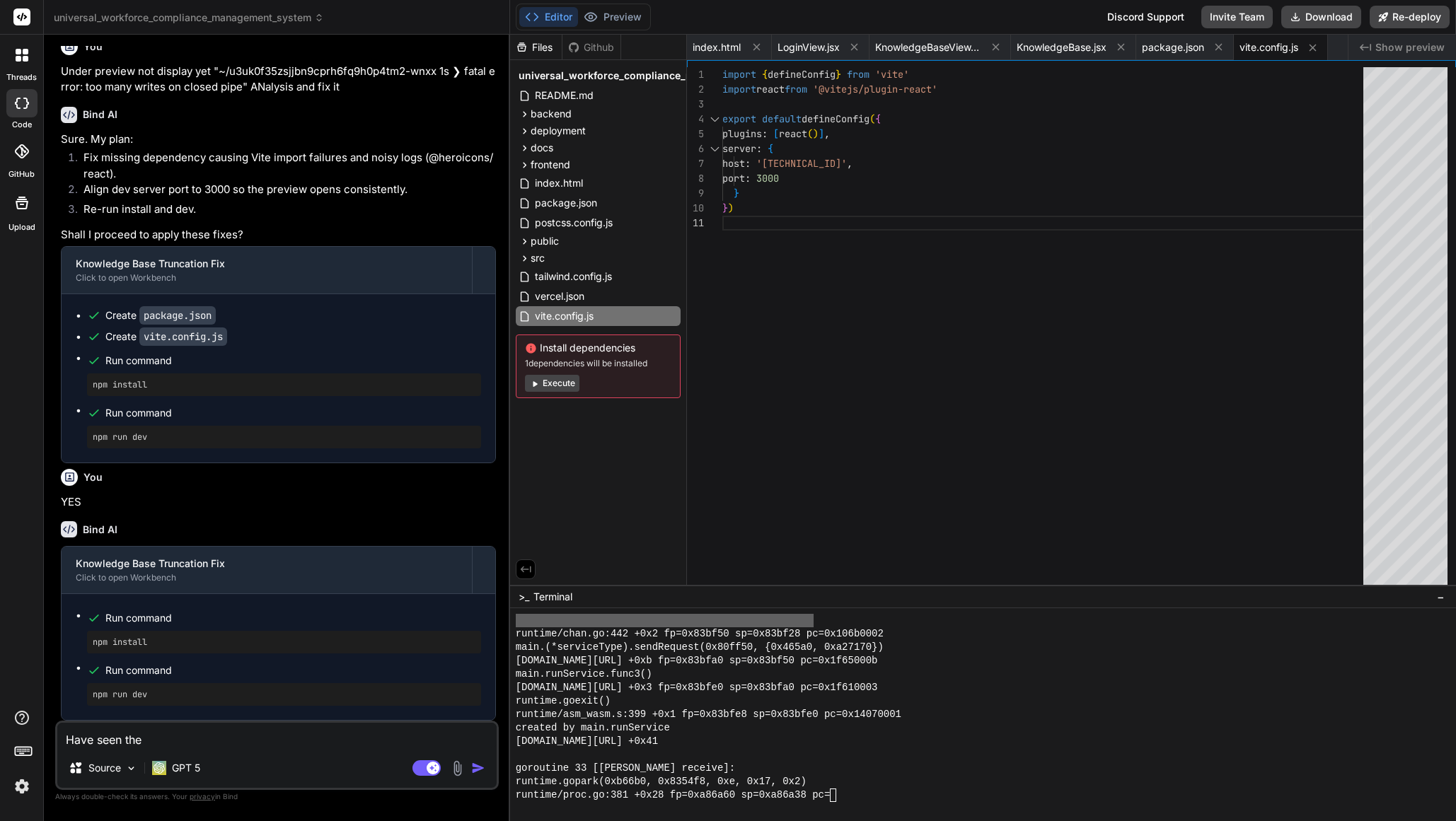
type textarea "x"
type textarea "Have seen the p"
type textarea "x"
type textarea "Have seen the pr"
type textarea "x"
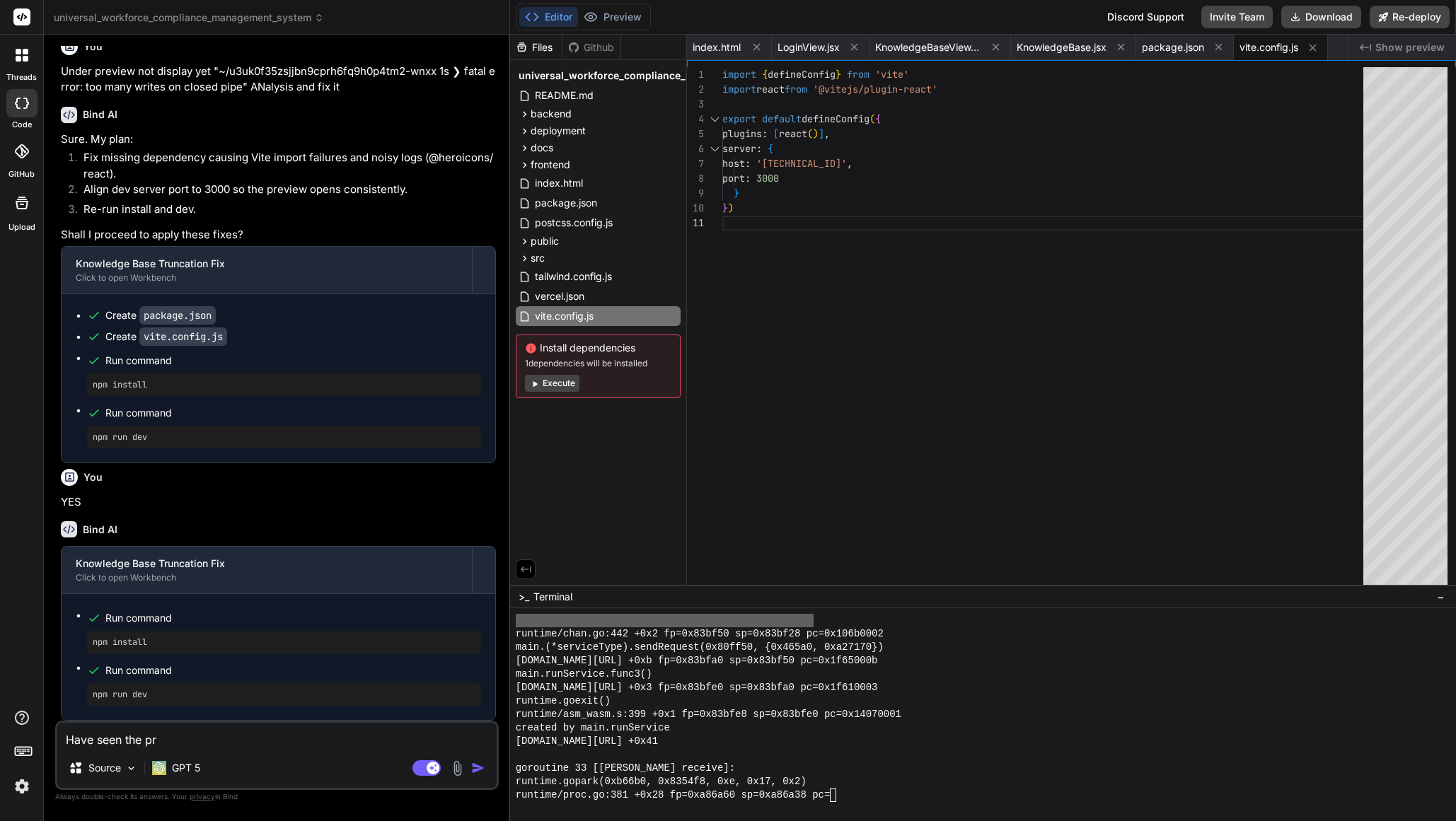
type textarea "Have seen the pre"
type textarea "x"
type textarea "Have seen the prev"
type textarea "x"
type textarea "Have seen the previ"
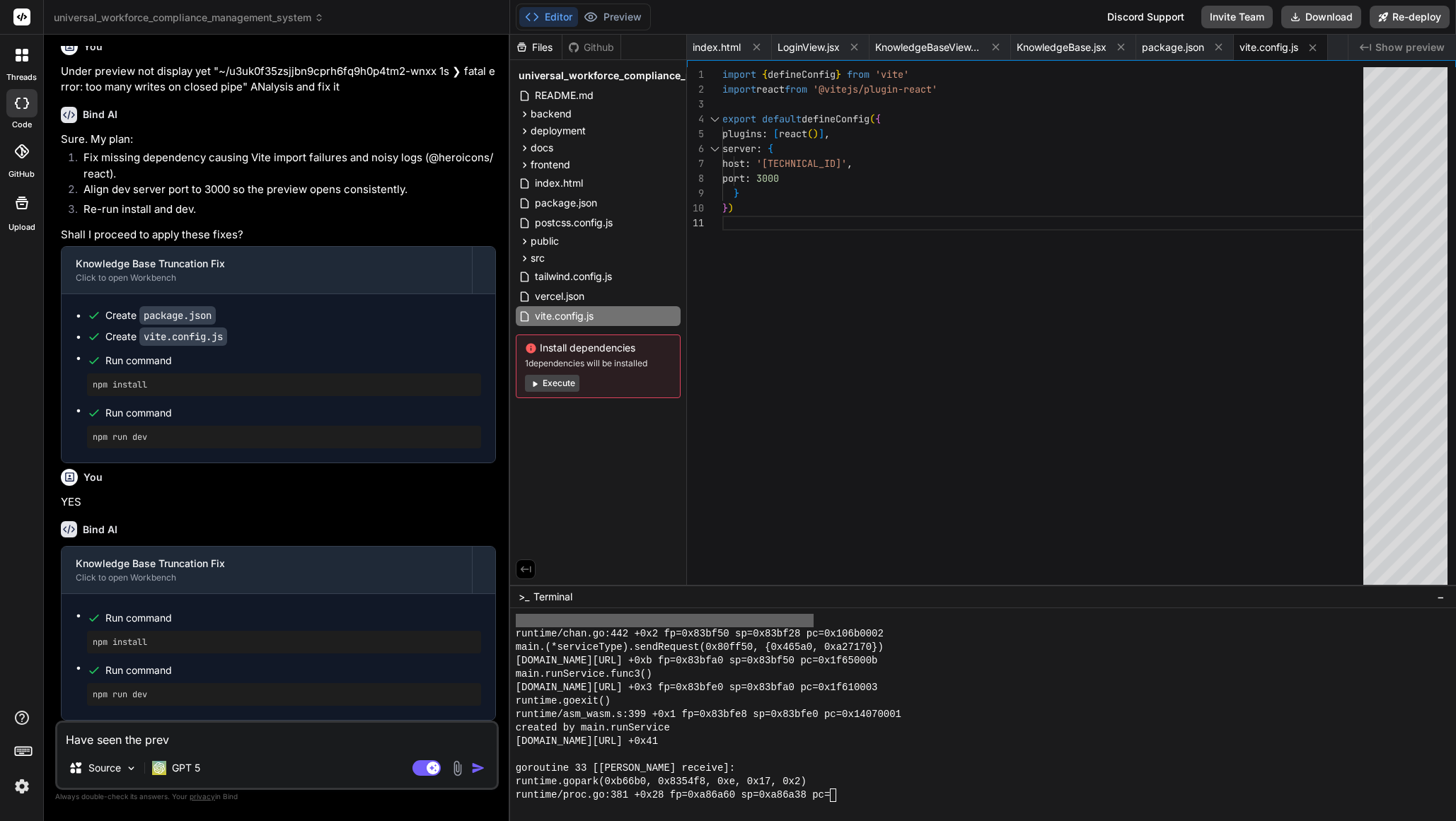
type textarea "x"
type textarea "Have seen the previe"
type textarea "x"
type textarea "Have seen the preview"
type textarea "x"
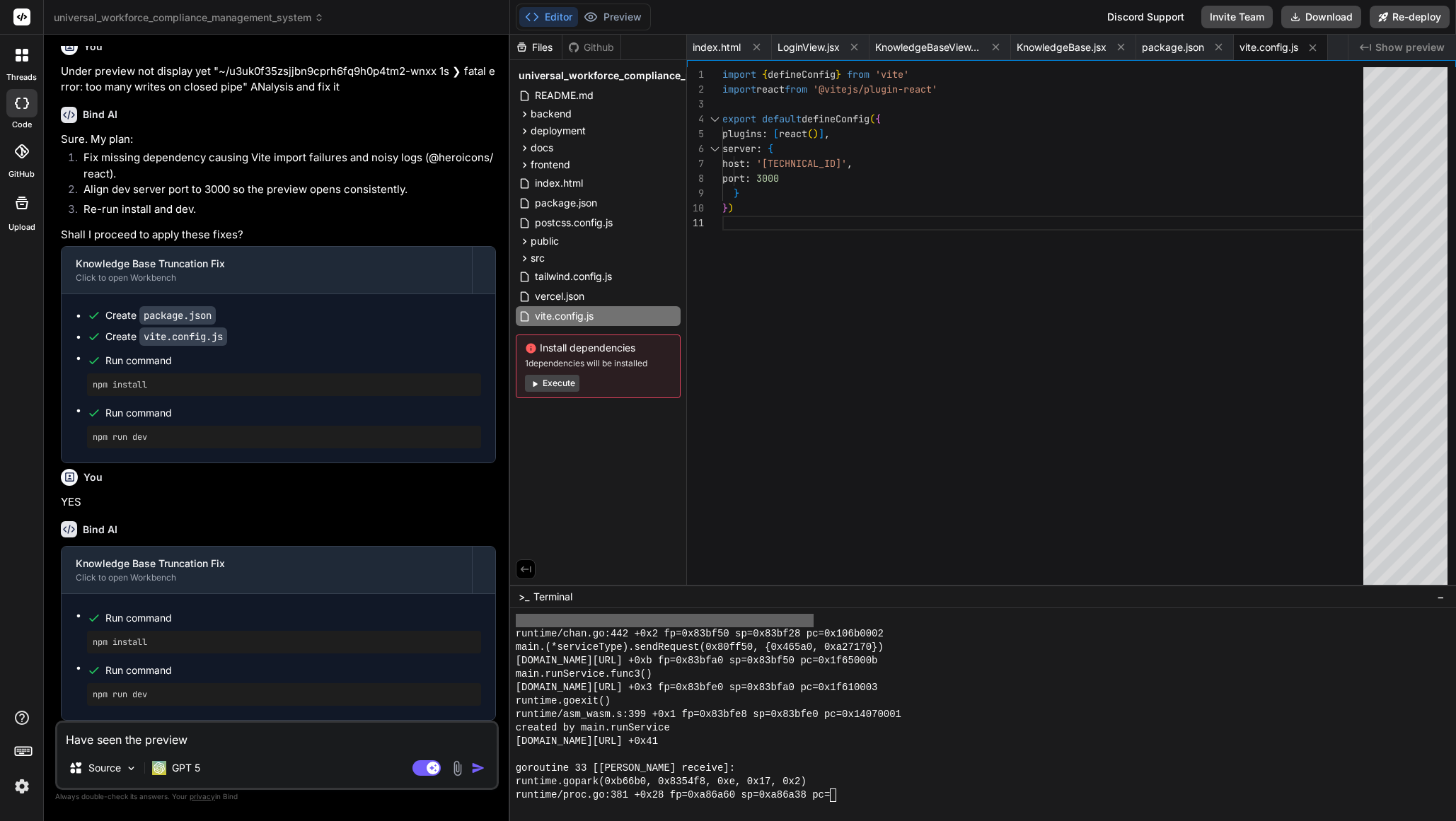
type textarea "Have seen the preview"
type textarea "x"
type textarea "Have seen the preview d"
type textarea "x"
type textarea "Have seen the preview di"
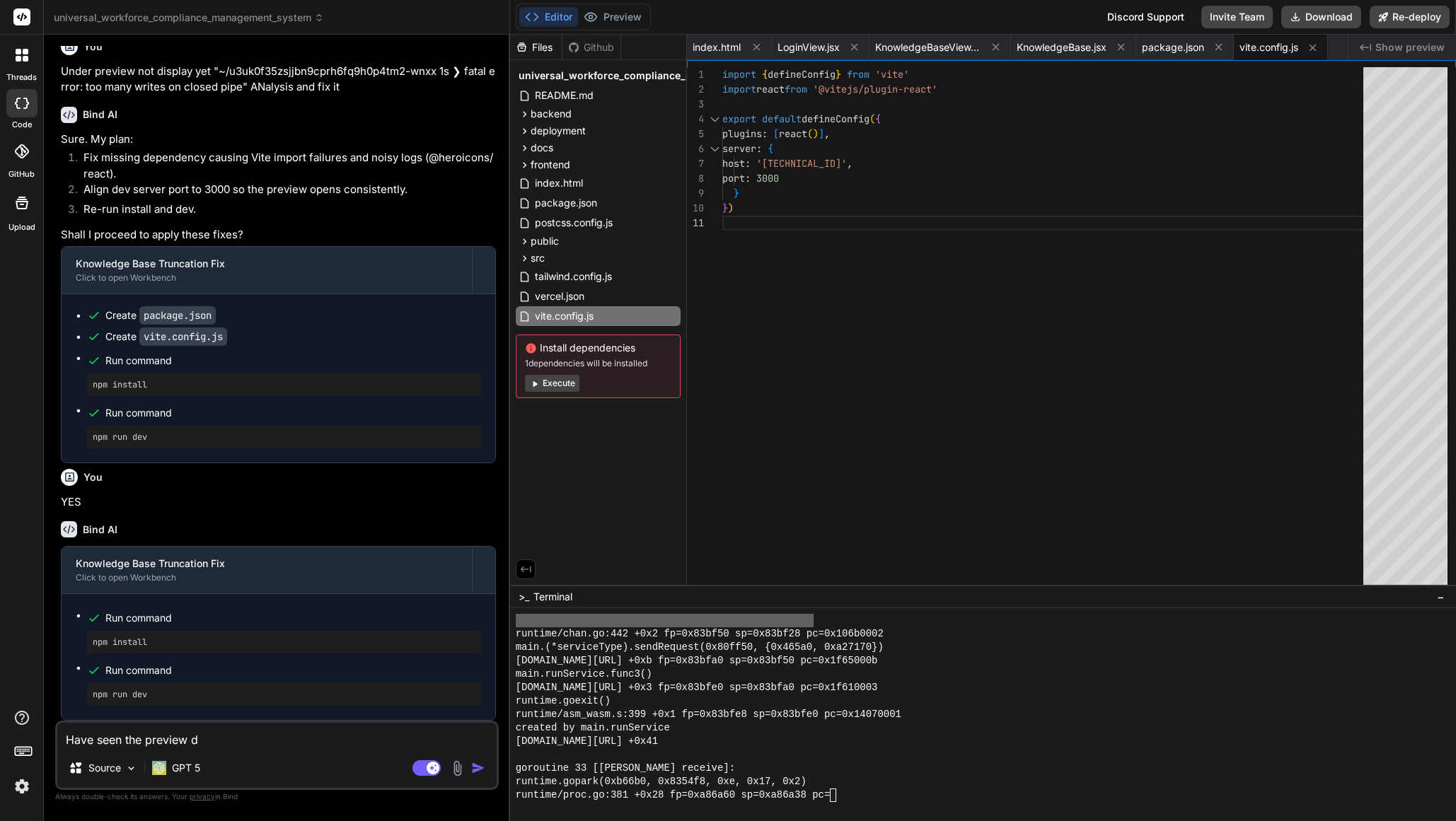
type textarea "x"
type textarea "Have seen the preview dis"
type textarea "x"
type textarea "Have seen the preview disp"
type textarea "x"
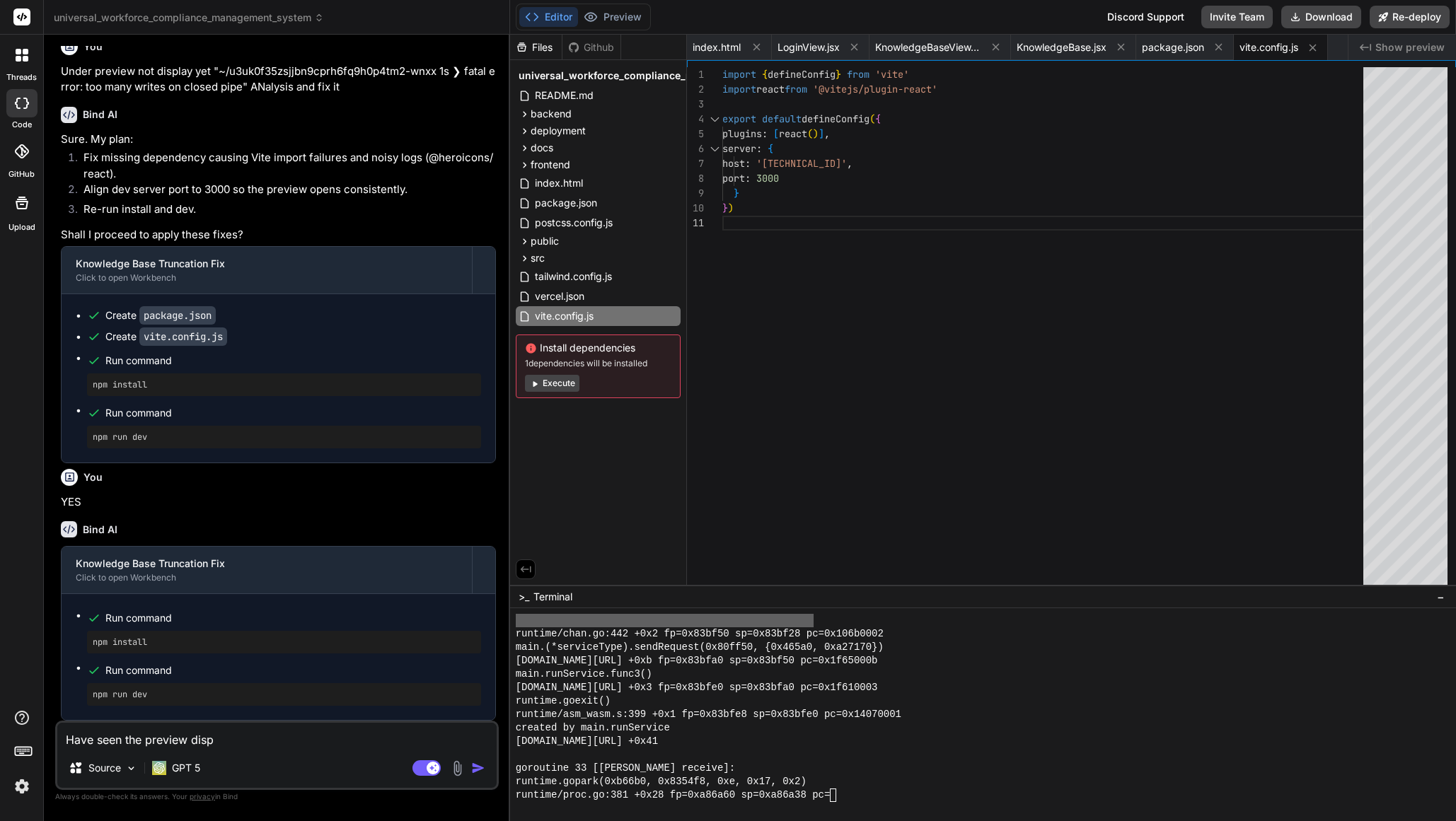
type textarea "Have seen the preview displ"
type textarea "x"
type textarea "Have seen the preview displa"
type textarea "x"
type textarea "Have seen the preview display"
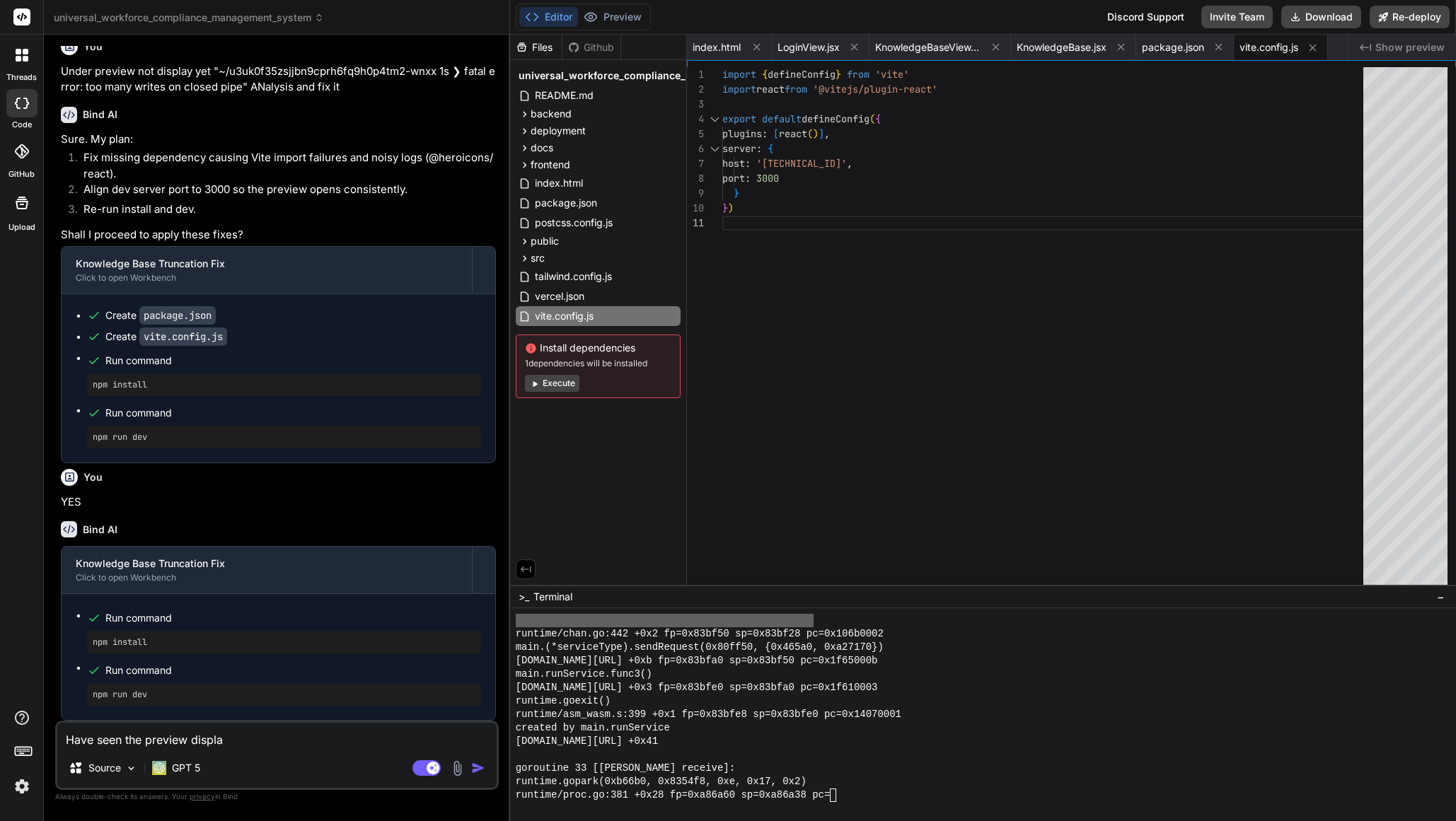
type textarea "x"
type textarea "Have seen the preview display"
type textarea "x"
type textarea "Have seen the preview display a"
type textarea "x"
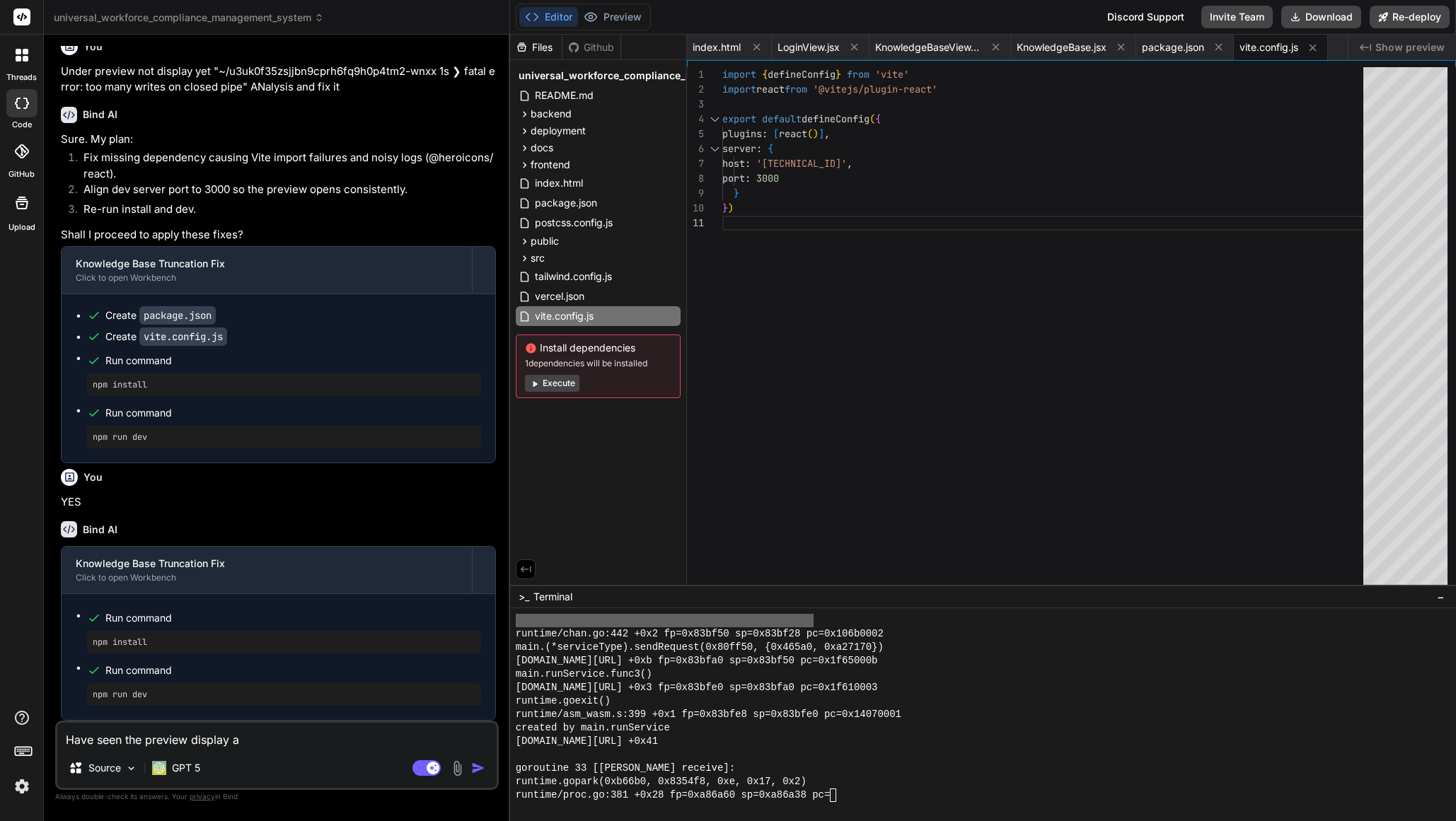
type textarea "Have seen the preview display ar"
type textarea "x"
type textarea "Have seen the preview display art"
type textarea "x"
type textarea "Have seen the preview display arti"
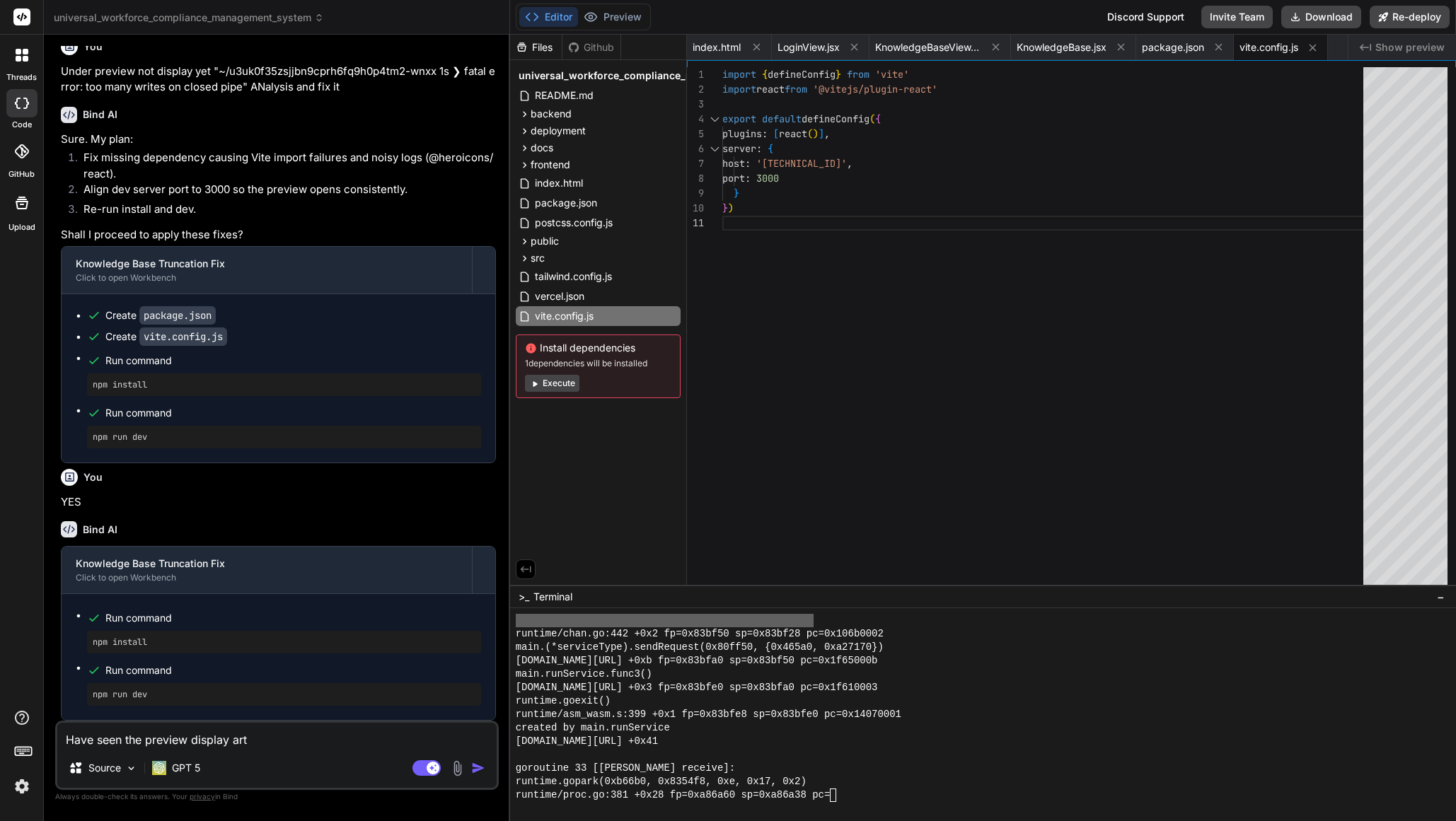
type textarea "x"
type textarea "Have seen the preview display artif"
type textarea "x"
type textarea "Have seen the preview display artifa"
type textarea "x"
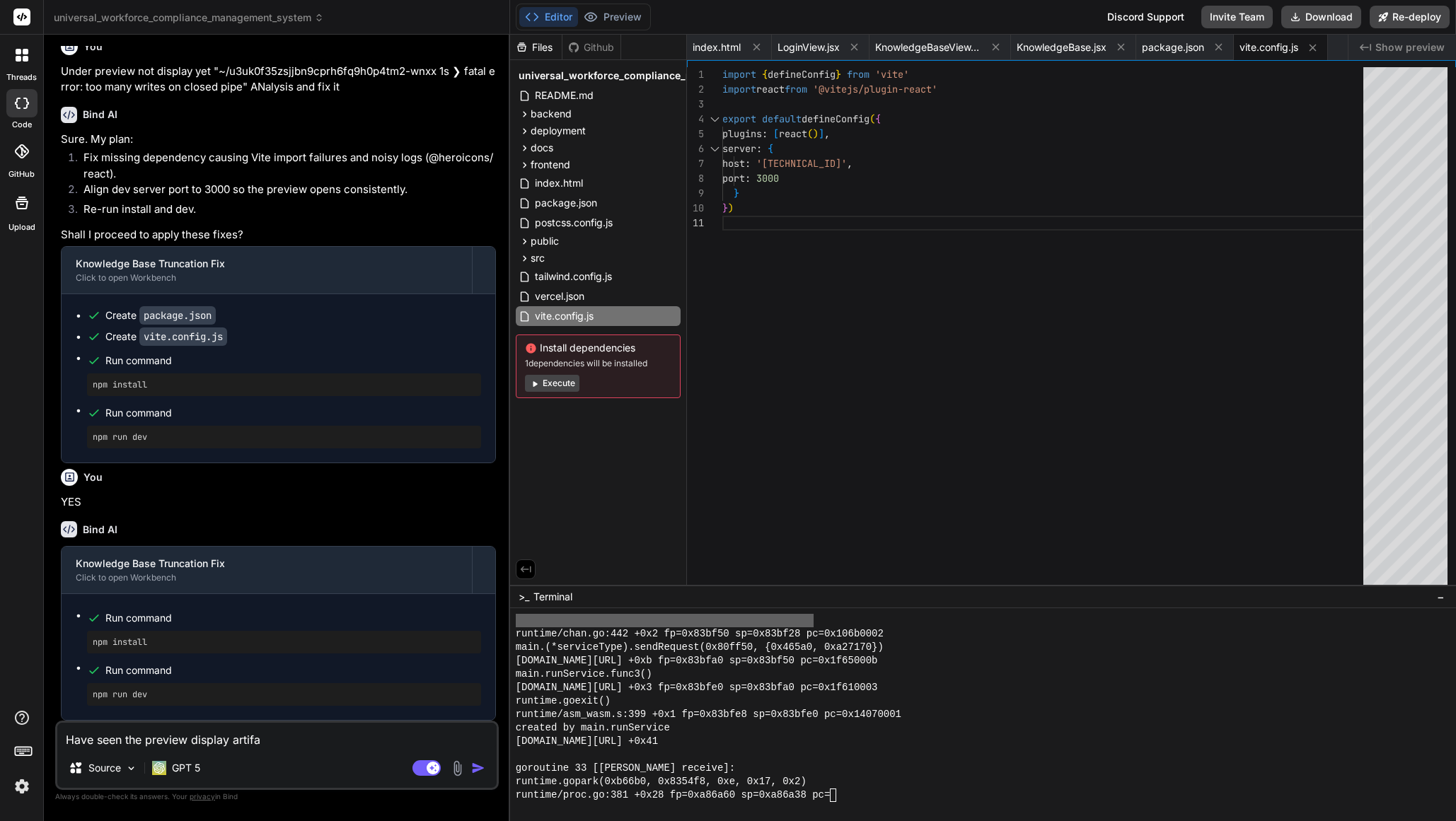
type textarea "Have seen the preview display artifac"
type textarea "x"
type textarea "Have seen the preview display artifact"
type textarea "x"
type textarea "Have seen the preview display artifact"
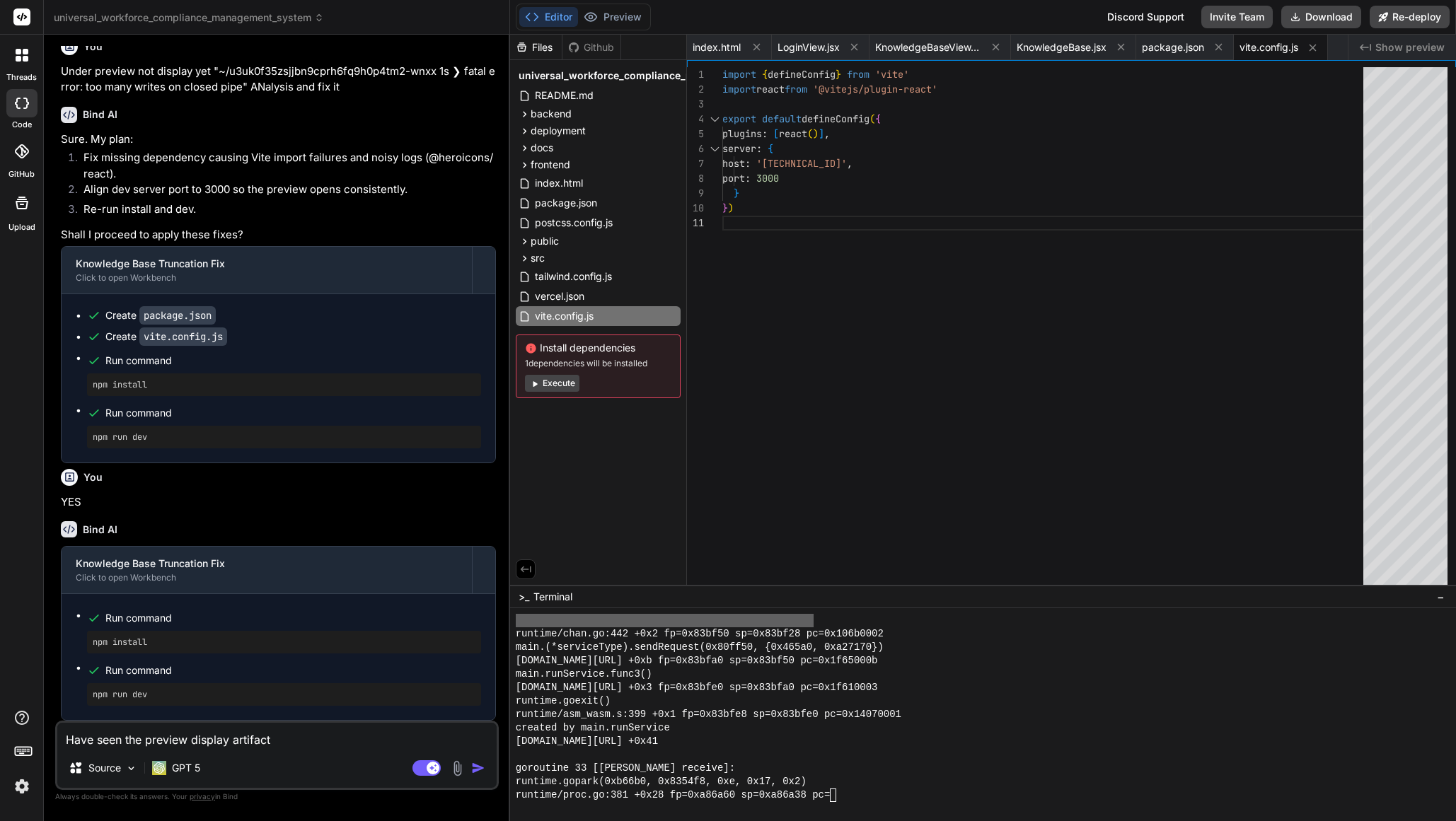
type textarea "x"
type textarea "Have seen the preview display artifact y"
type textarea "x"
type textarea "Have seen the preview display artifact ye"
type textarea "x"
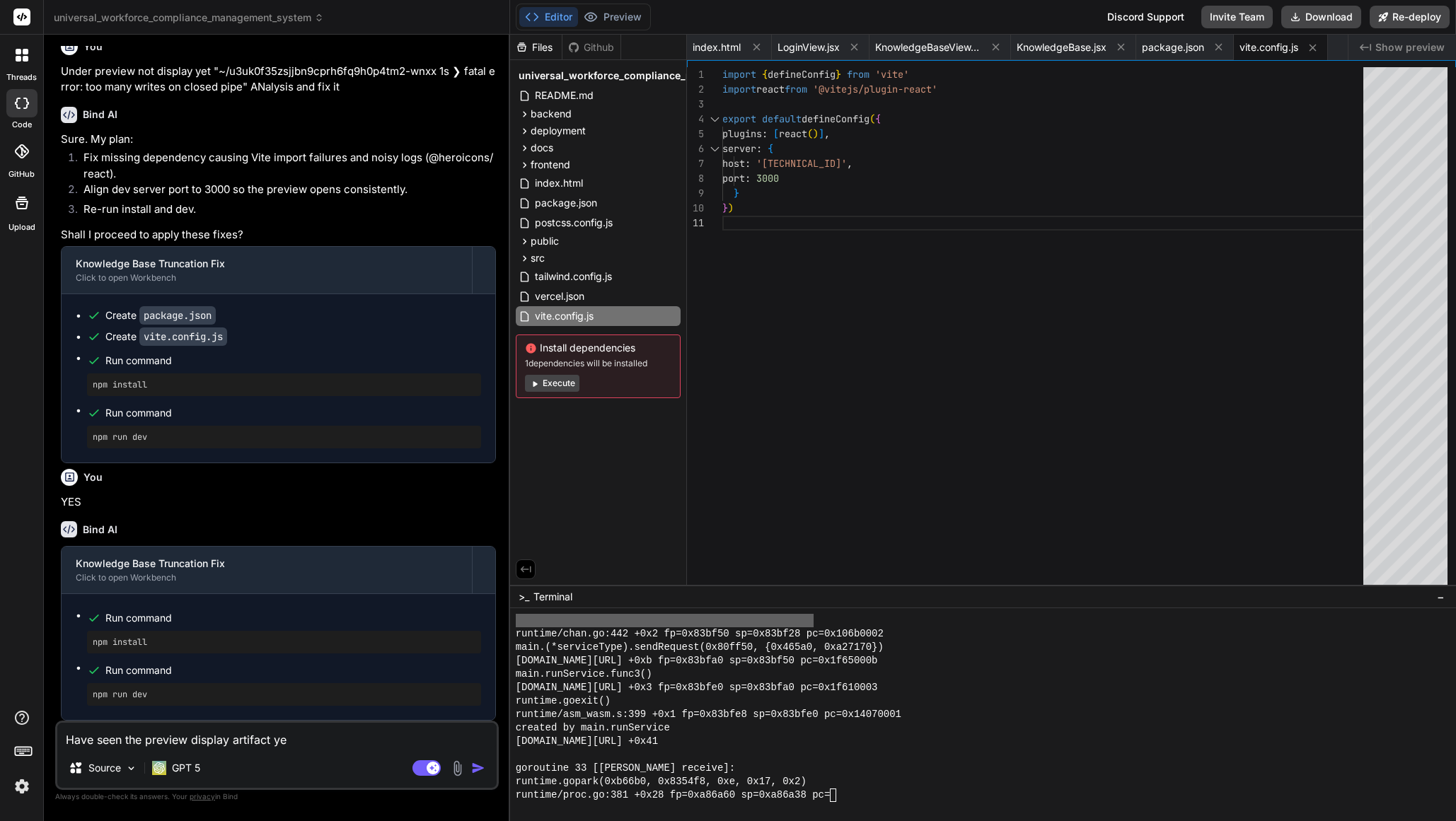
type textarea "Have seen the preview display artifact yet"
type textarea "x"
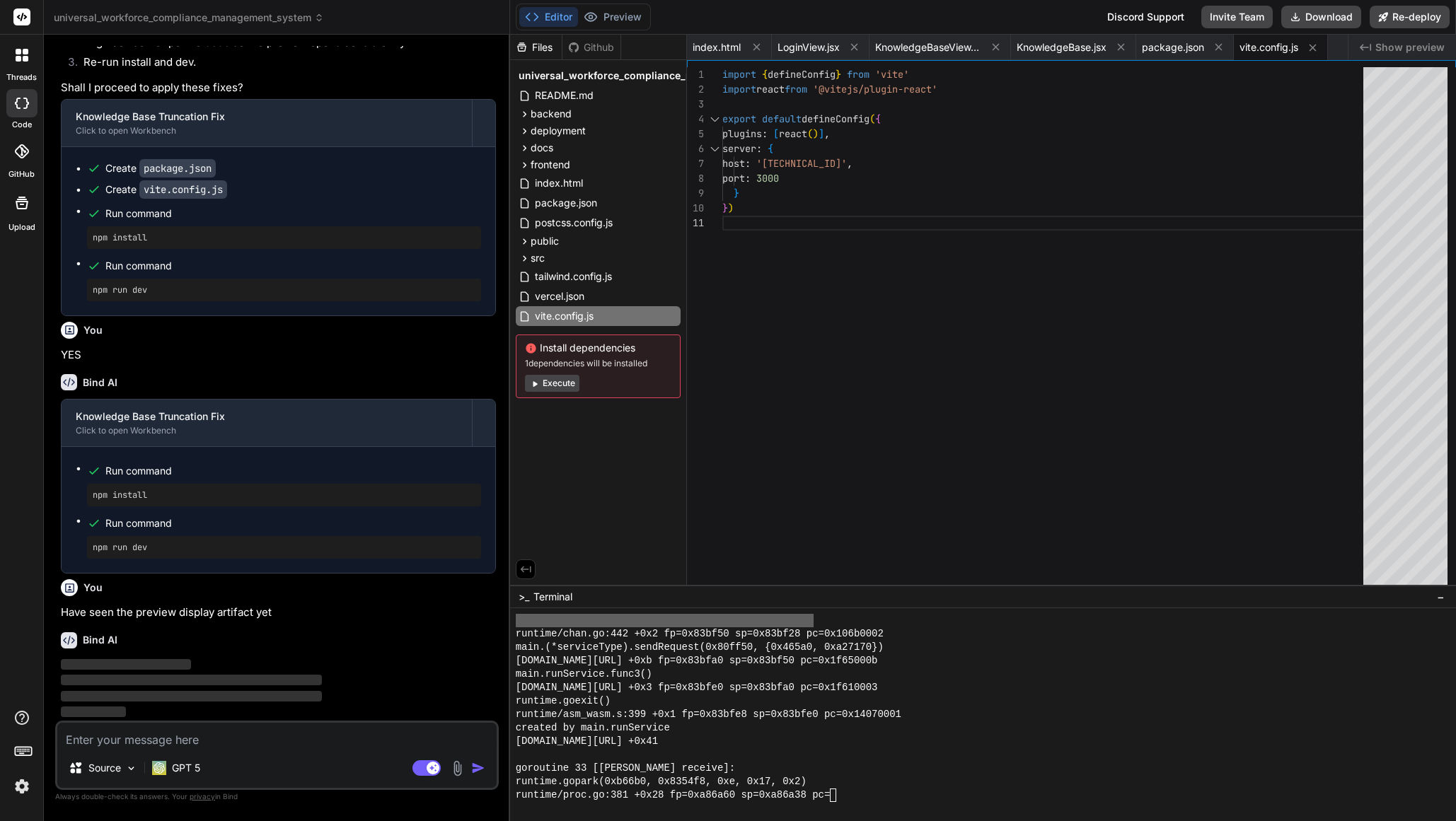
scroll to position [5288, 0]
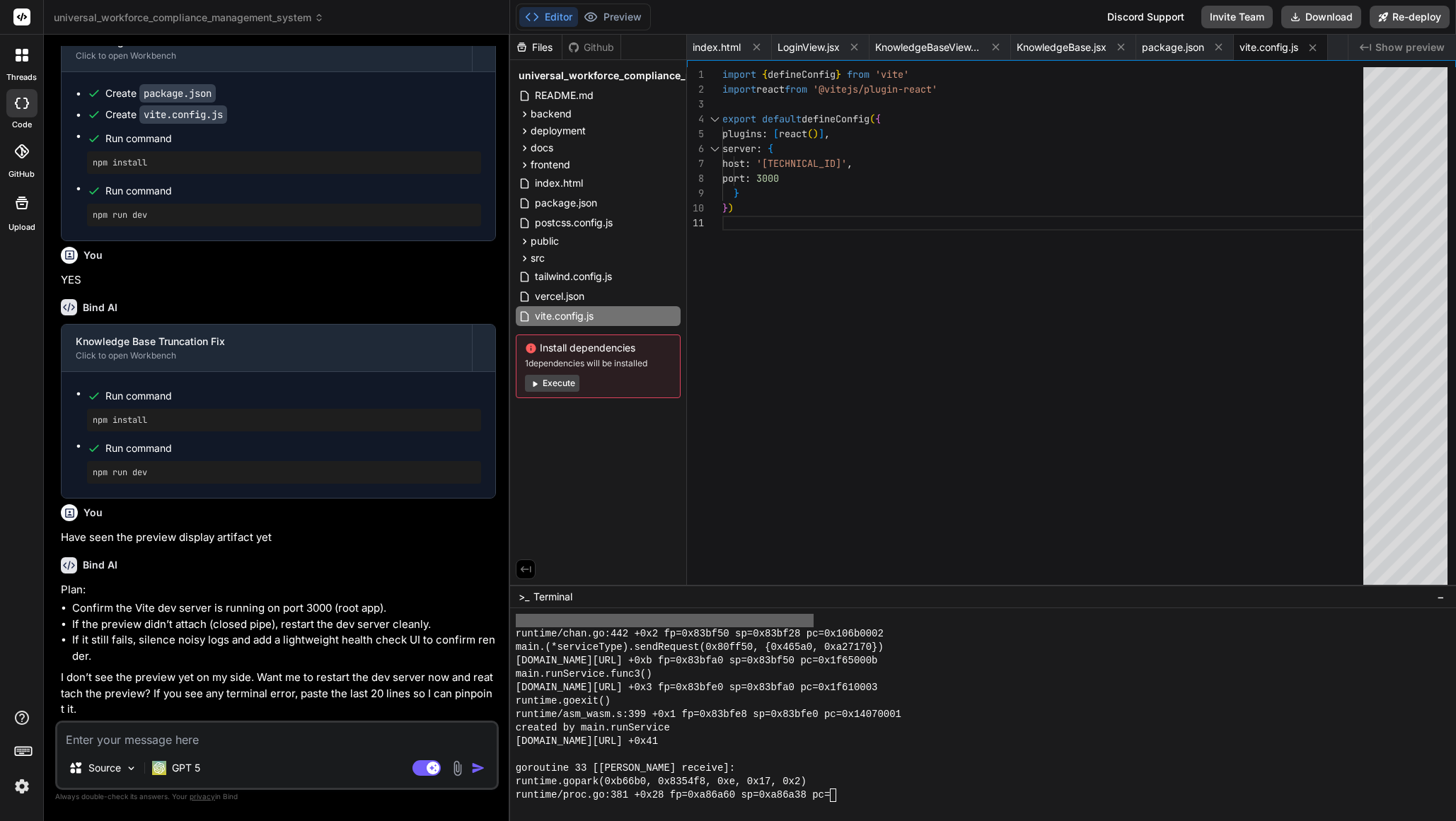
type textarea "x"
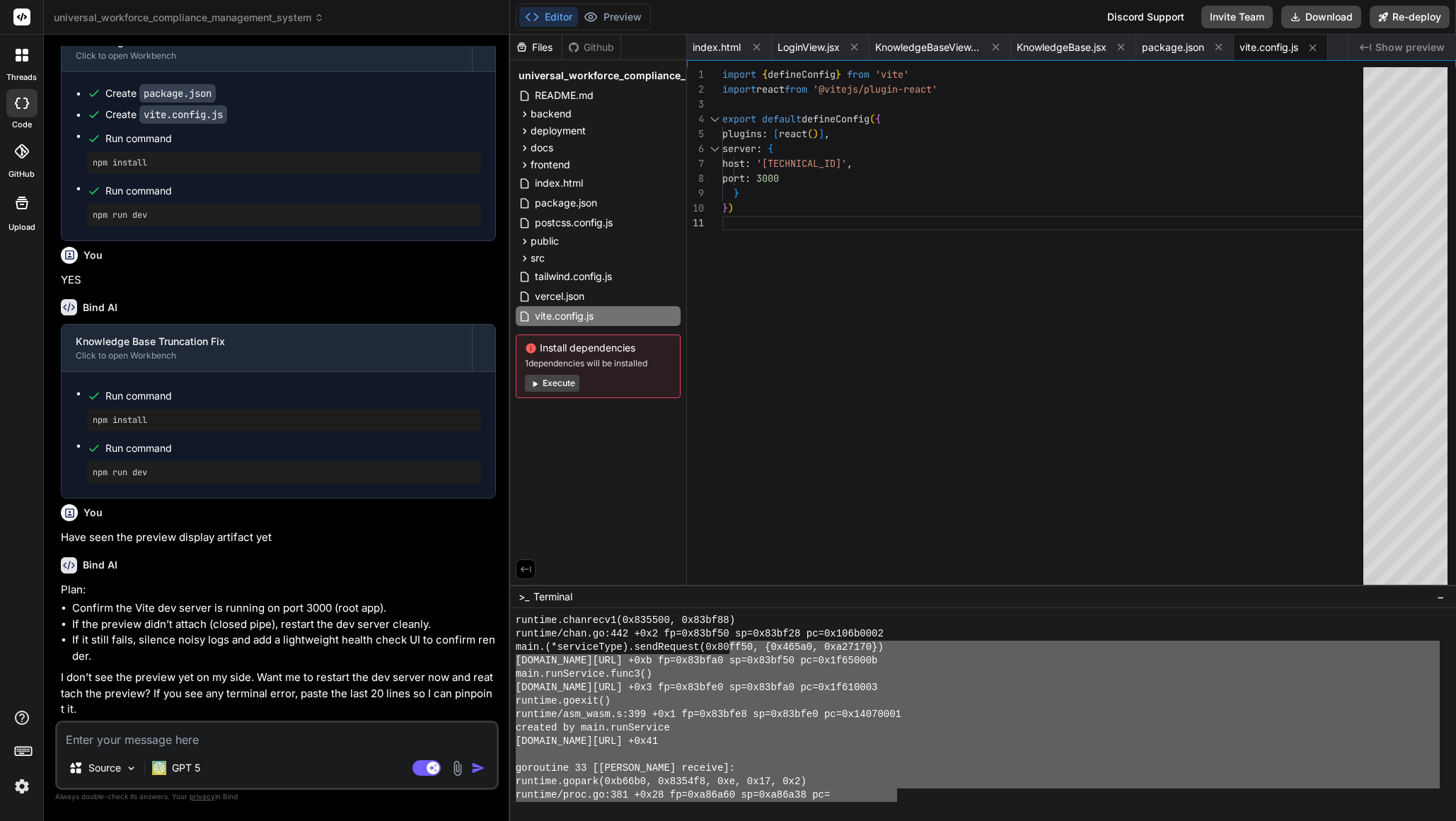
drag, startPoint x: 886, startPoint y: 796, endPoint x: 733, endPoint y: 644, distance: 215.7
click at [733, 644] on div "'''''''''''''''''''''''''''''''' 44444444444444444444444444444444 runtime.chanr…" at bounding box center [982, 715] width 946 height 212
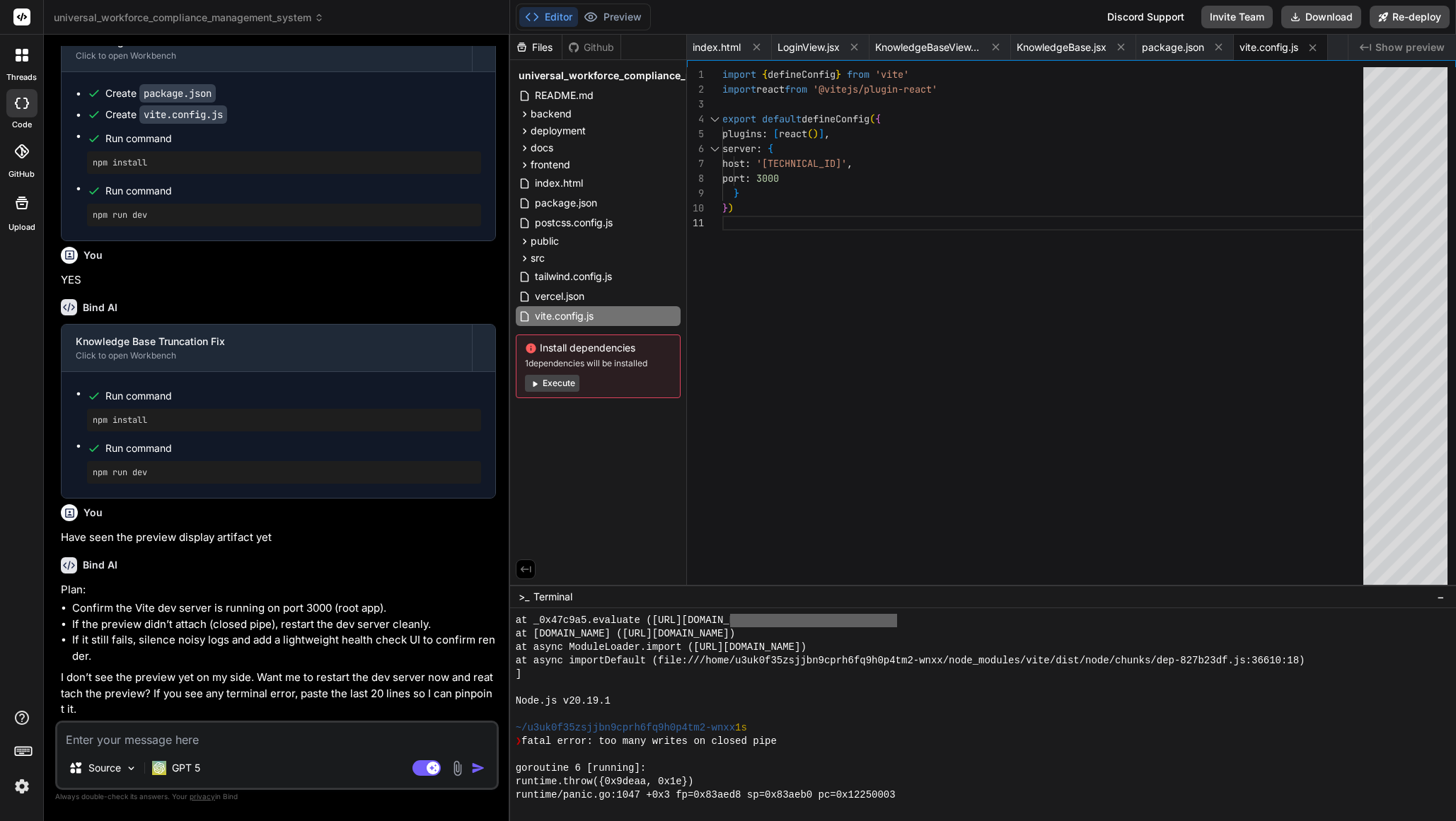
scroll to position [11884, 0]
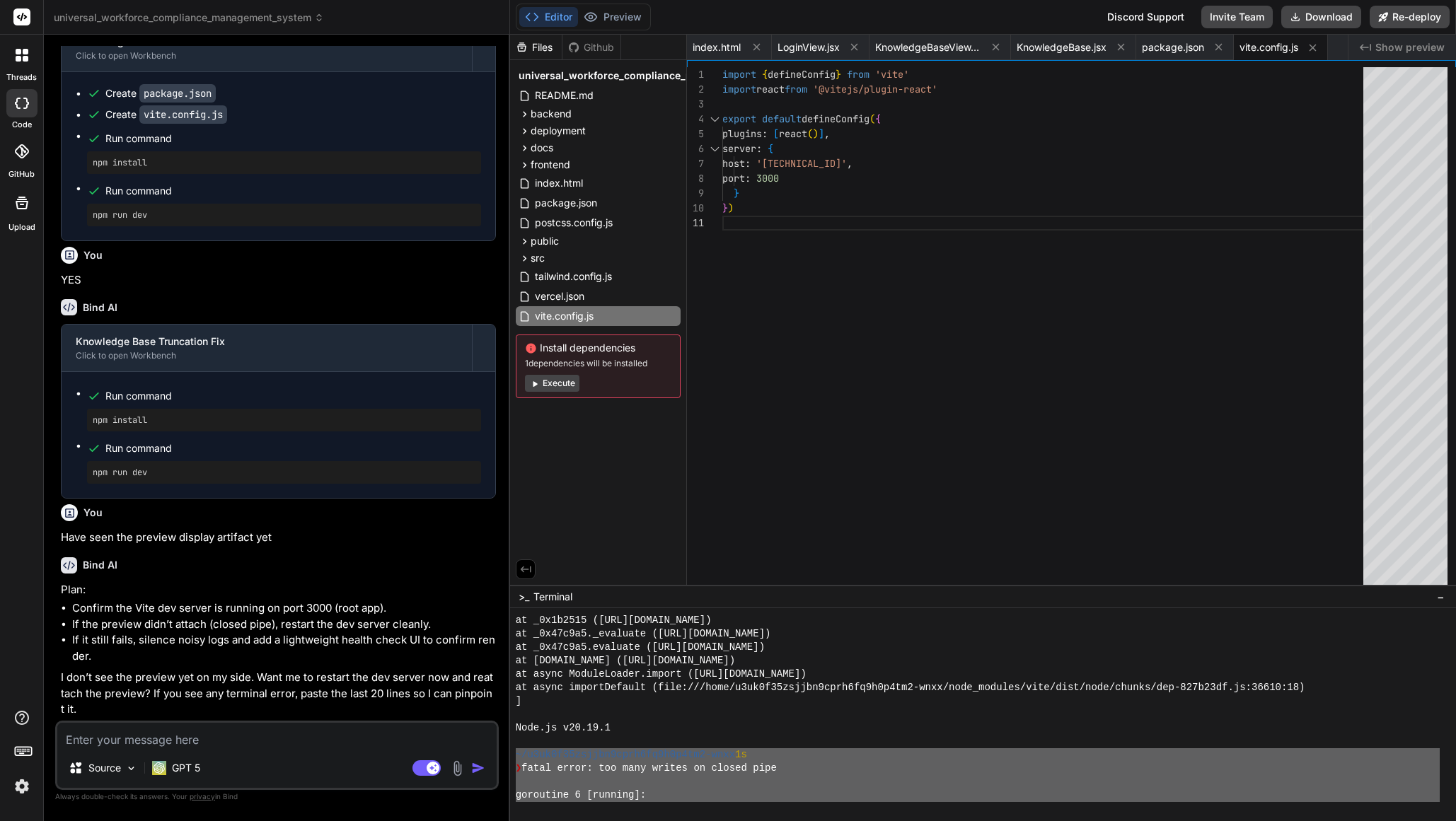
click at [513, 727] on div at bounding box center [982, 715] width 946 height 212
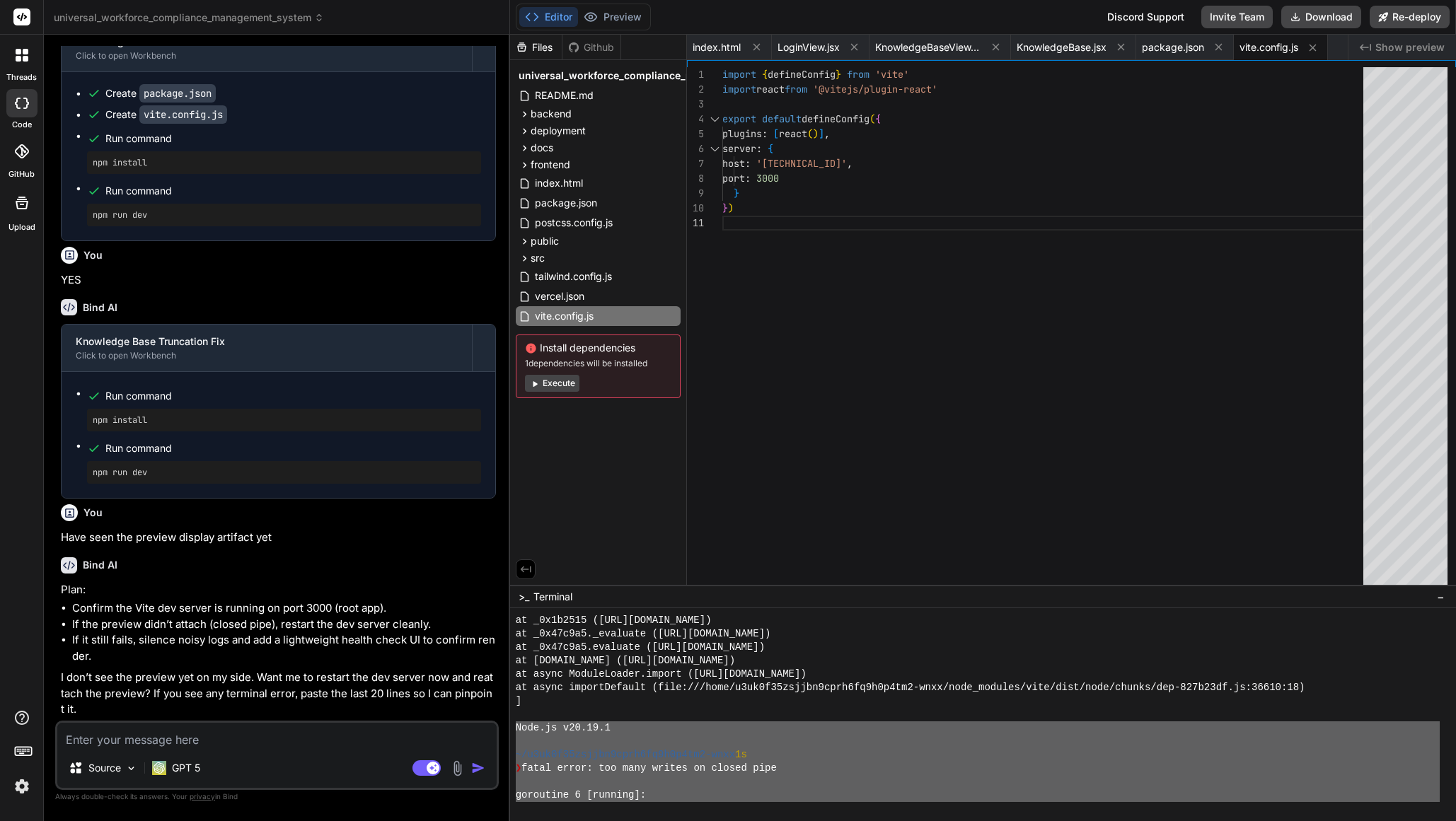
click at [314, 752] on div "Source GPT 5 Agent Mode. When this toggle is activated, AI automatically makes …" at bounding box center [277, 756] width 444 height 69
click at [309, 745] on textarea at bounding box center [276, 735] width 439 height 25
type textarea "H"
type textarea "x"
type textarea "He"
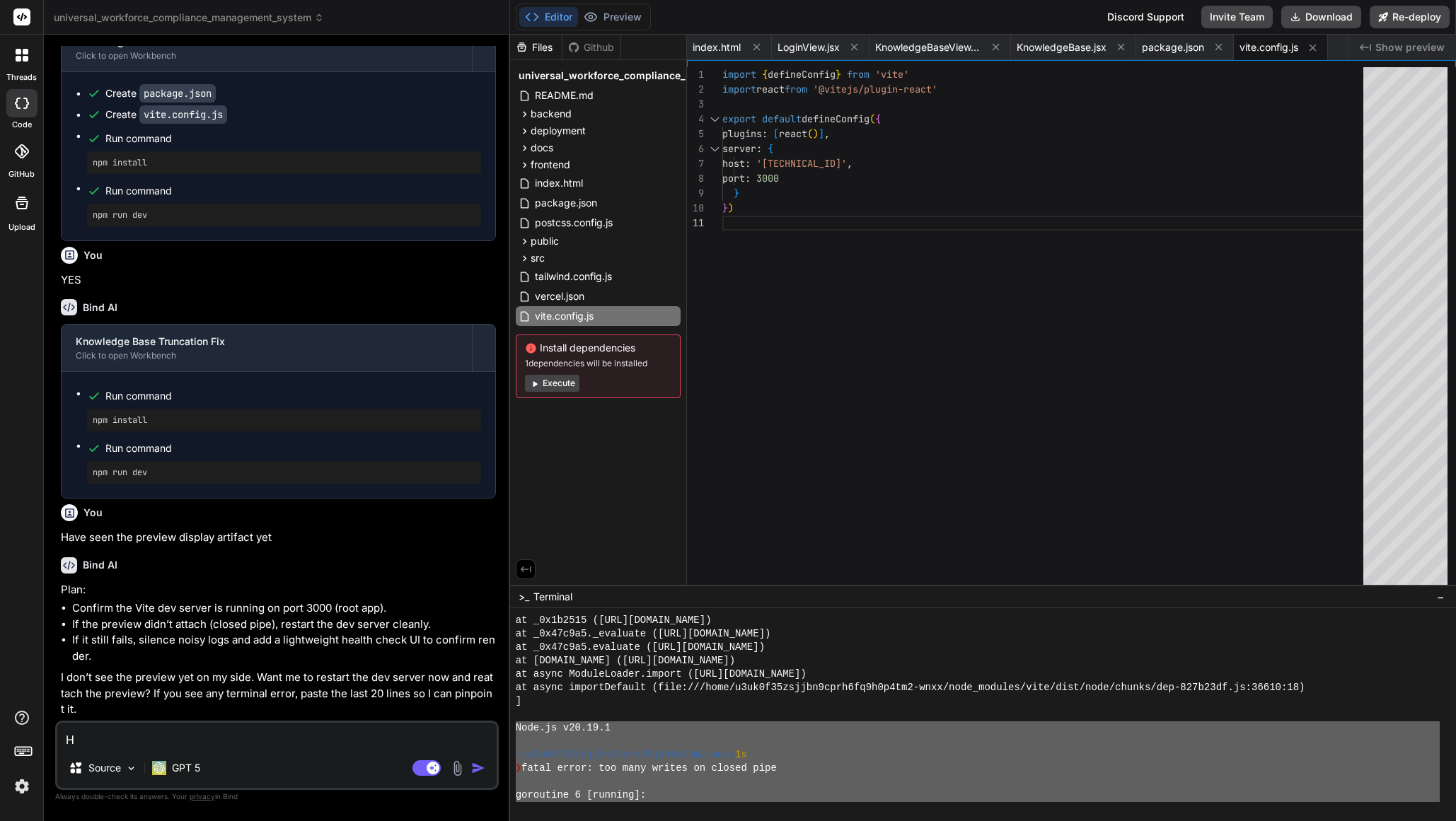
type textarea "x"
type textarea "Her"
type textarea "x"
type textarea "Here"
type textarea "x"
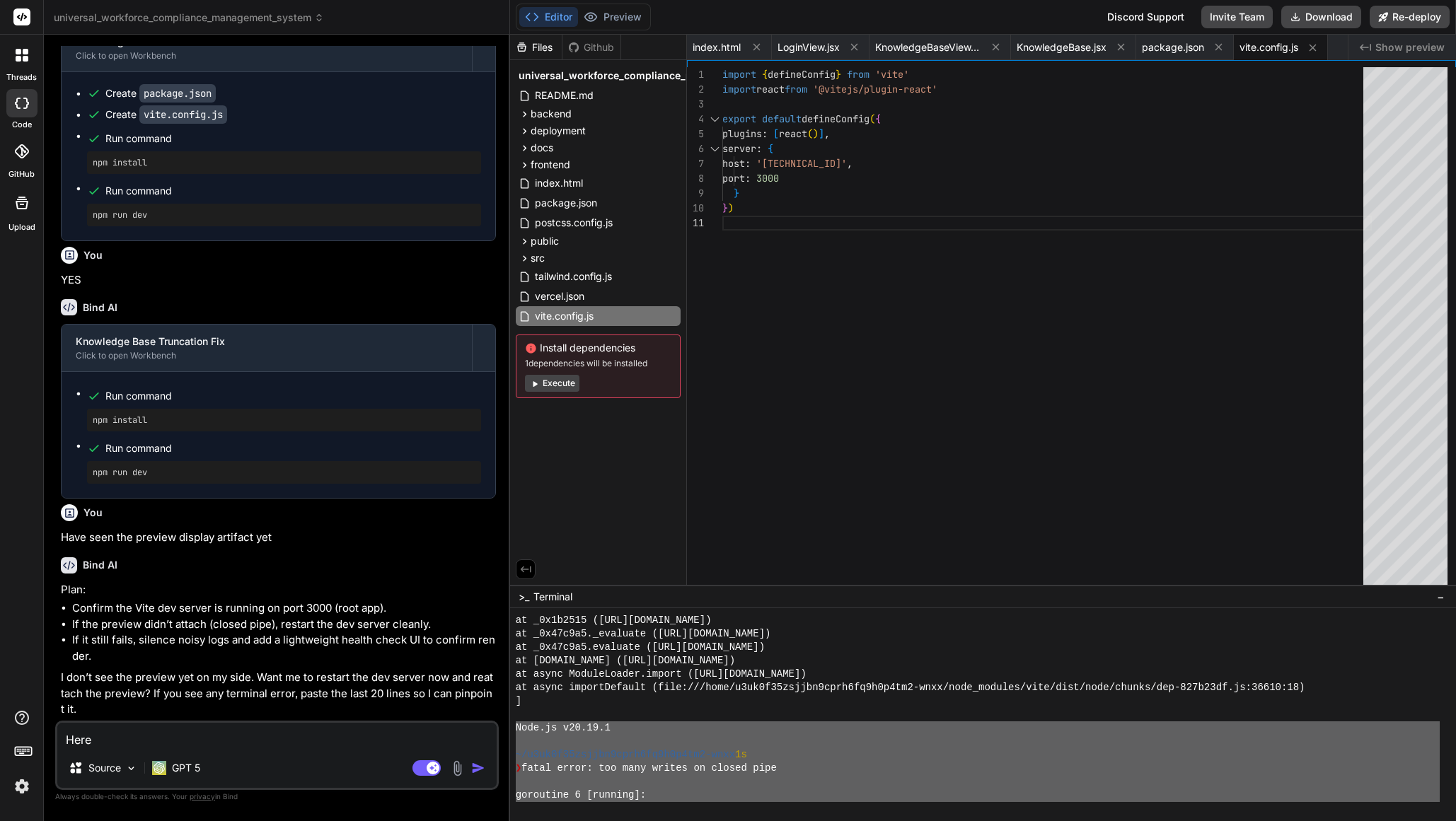
type textarea "Here"
type textarea "x"
type textarea "Here a"
type textarea "x"
type textarea "Here ar"
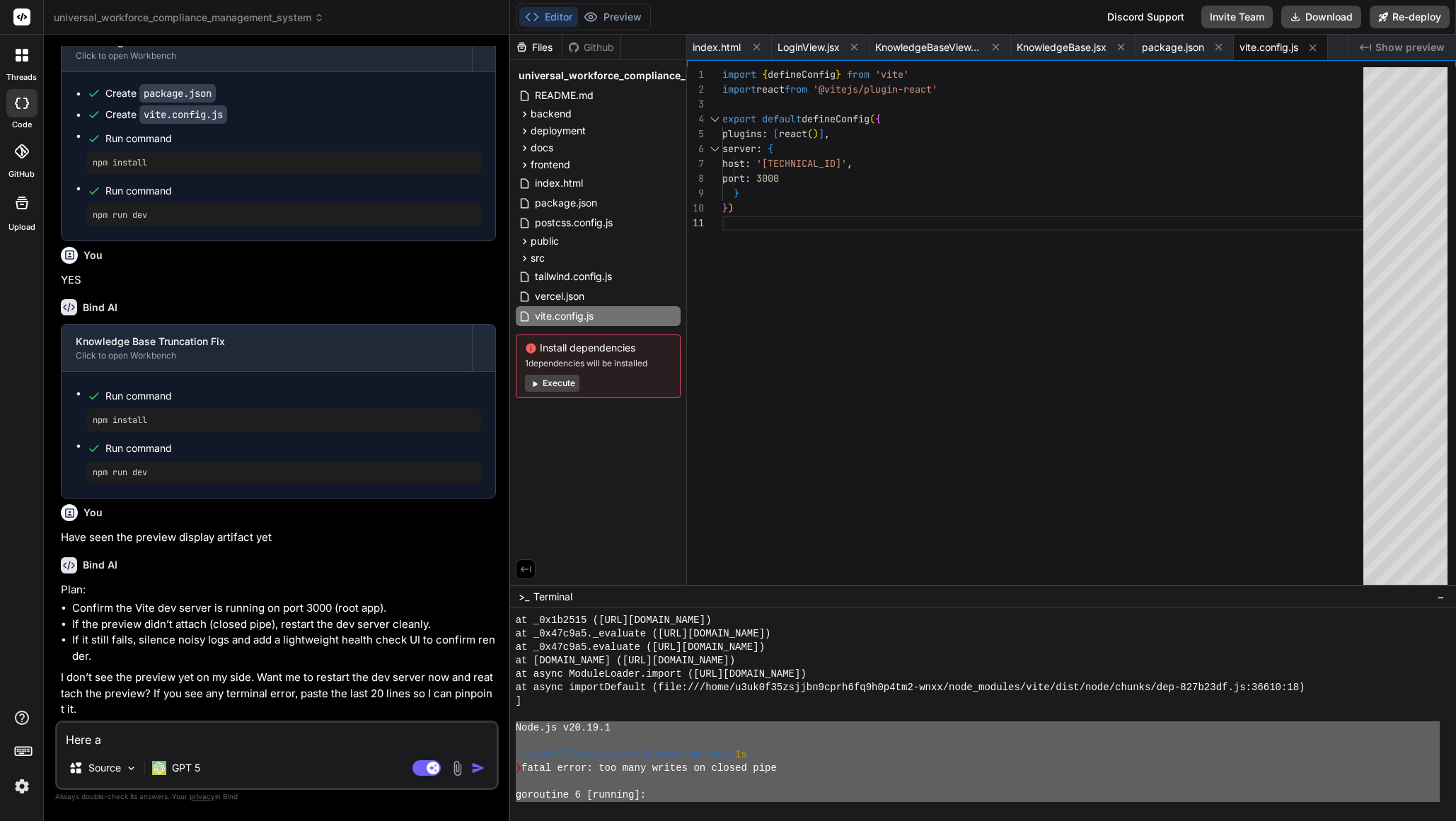
type textarea "x"
type textarea "Here are"
type textarea "x"
type textarea "Here are"
type textarea "x"
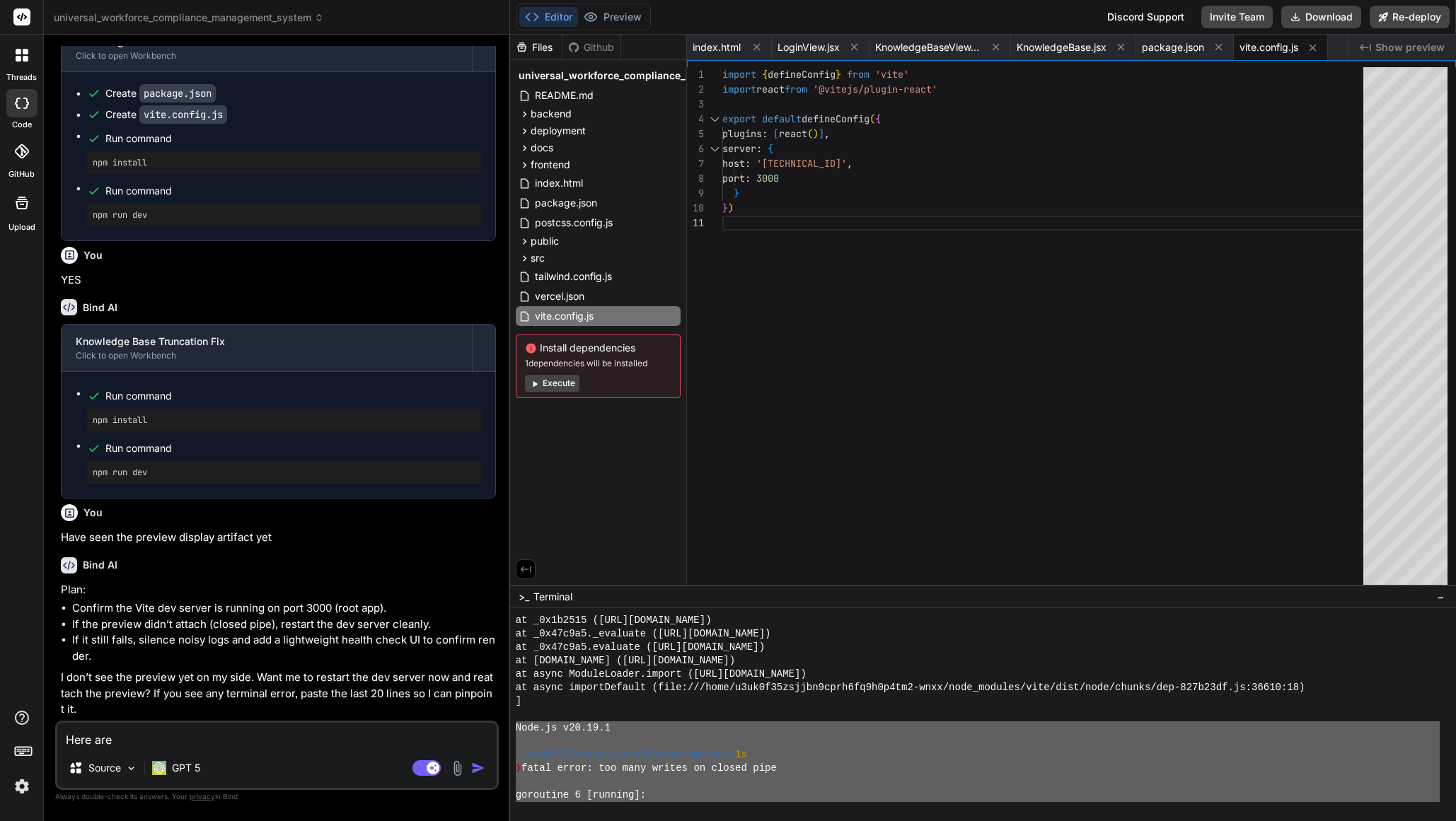
type textarea "Here are ""
type textarea "x"
paste textarea "Lore.ip d17.55.9 ~/s2am2c81adipis0elit9se7d3e3te4-inci 1u ❯ labor etdol: mag al…"
type textarea "Lore ips "Dolo.si a55.72.9 ~/c4ad7e16seddoe2temp1in0u5l1et6-dolo 5m ❯ aliqu eni…"
type textarea "x"
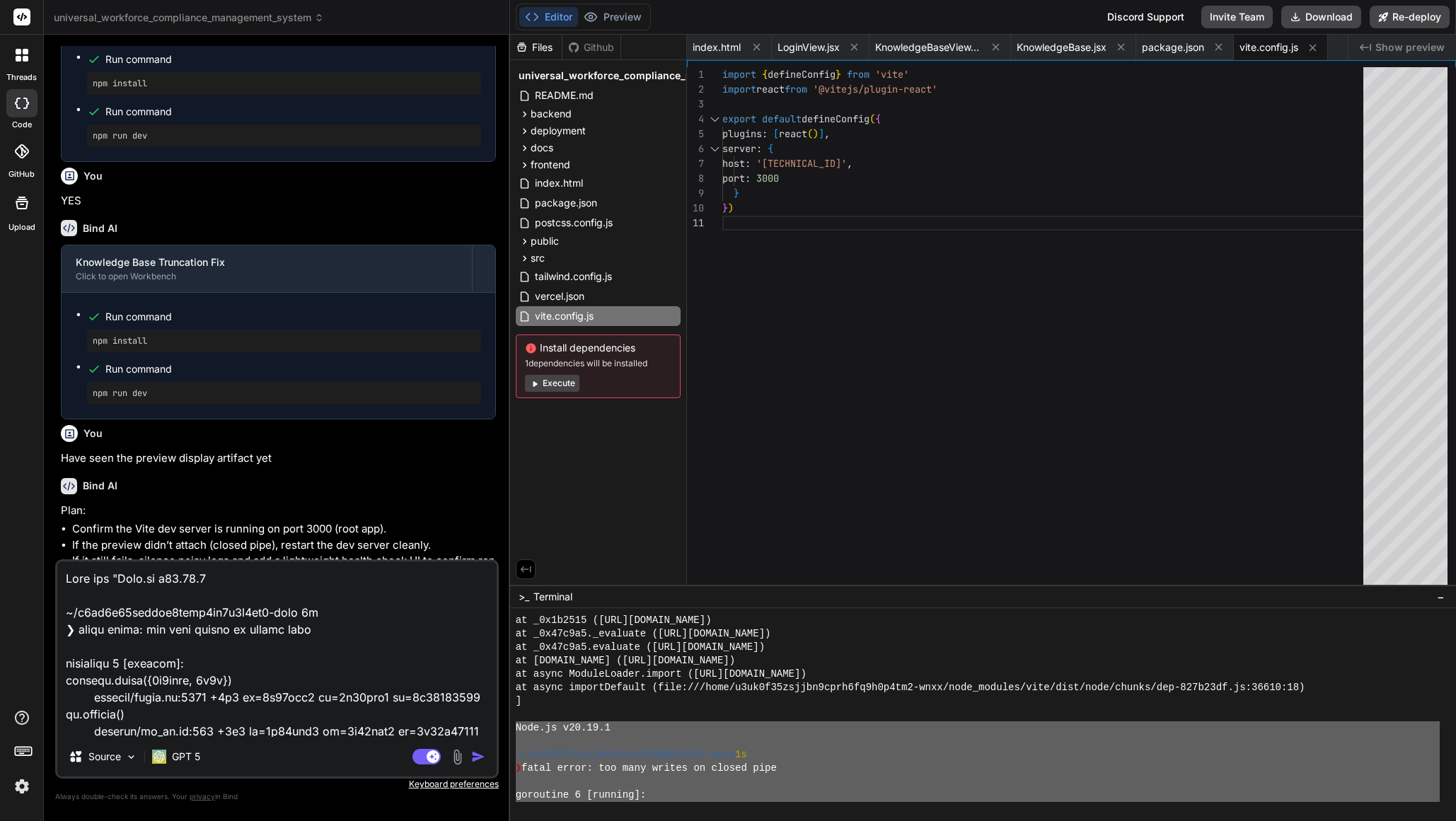
scroll to position [2277, 0]
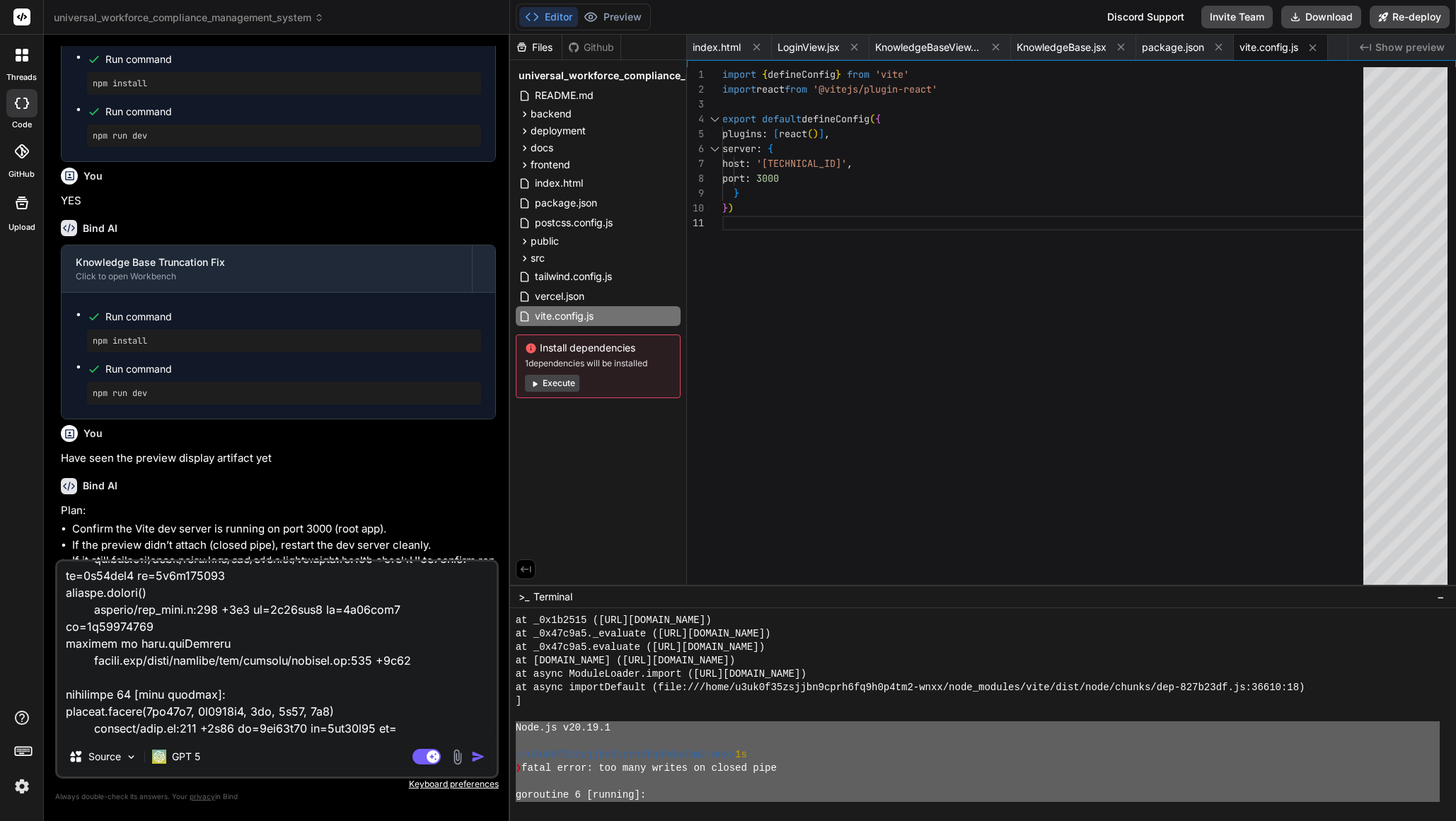
type textarea "Lore ips "Dolo.si a55.72.9 ~/c4ad7e16seddoe2temp1in0u5l1et6-dolo 5m ❯ aliqu eni…"
type textarea "x"
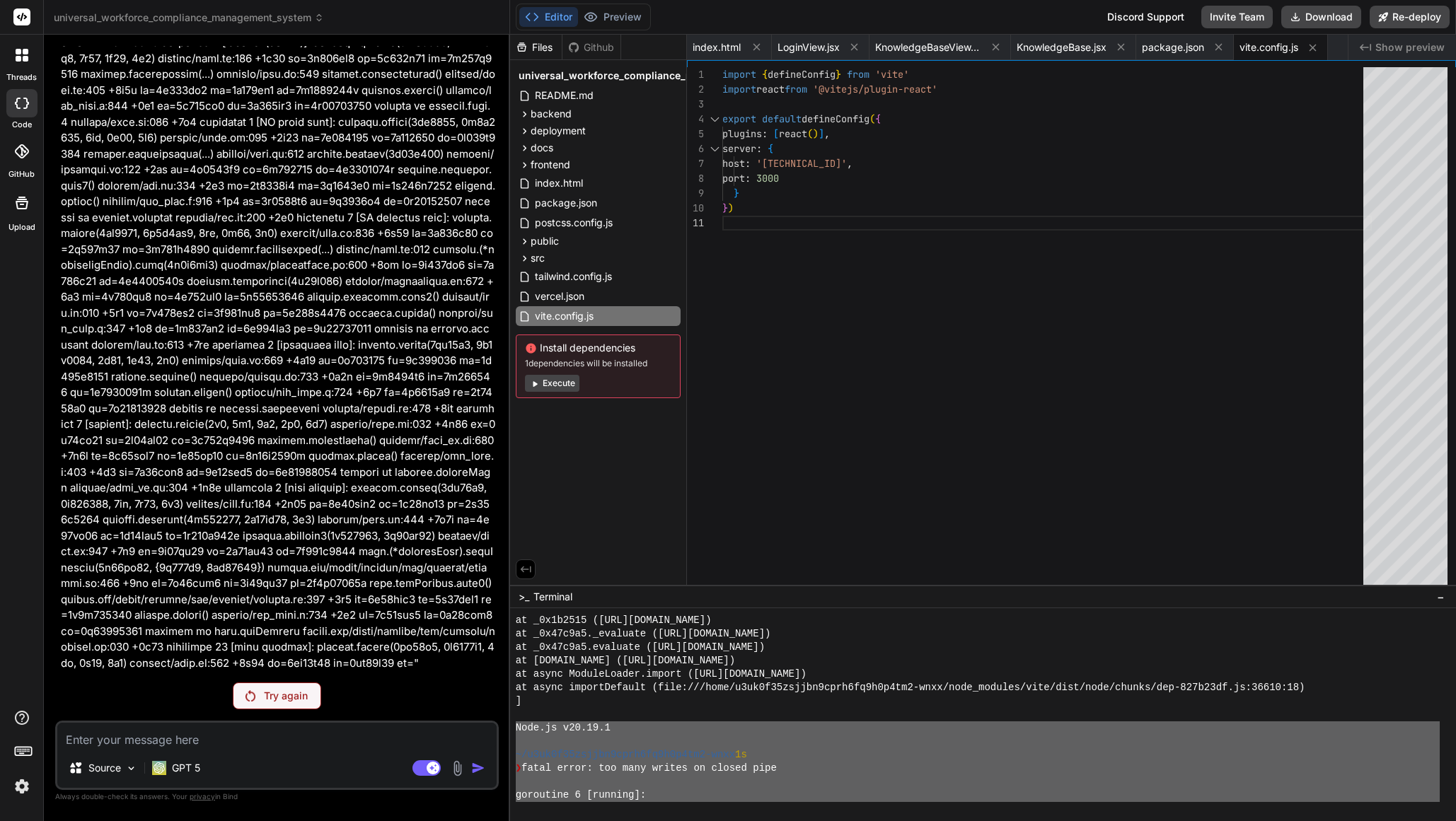
scroll to position [6447, 0]
click at [298, 699] on p "Try again" at bounding box center [285, 695] width 44 height 14
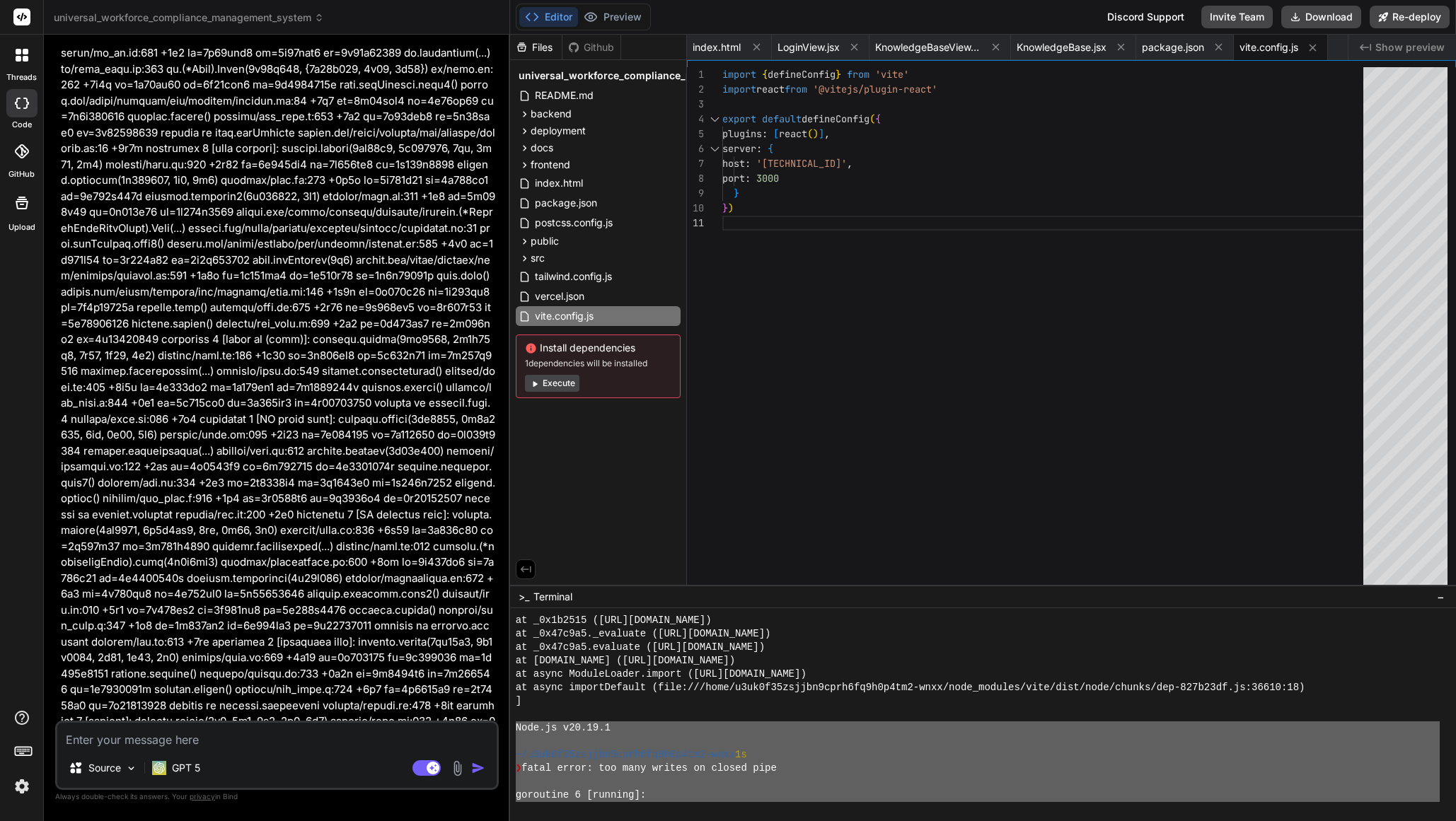
scroll to position [6496, 0]
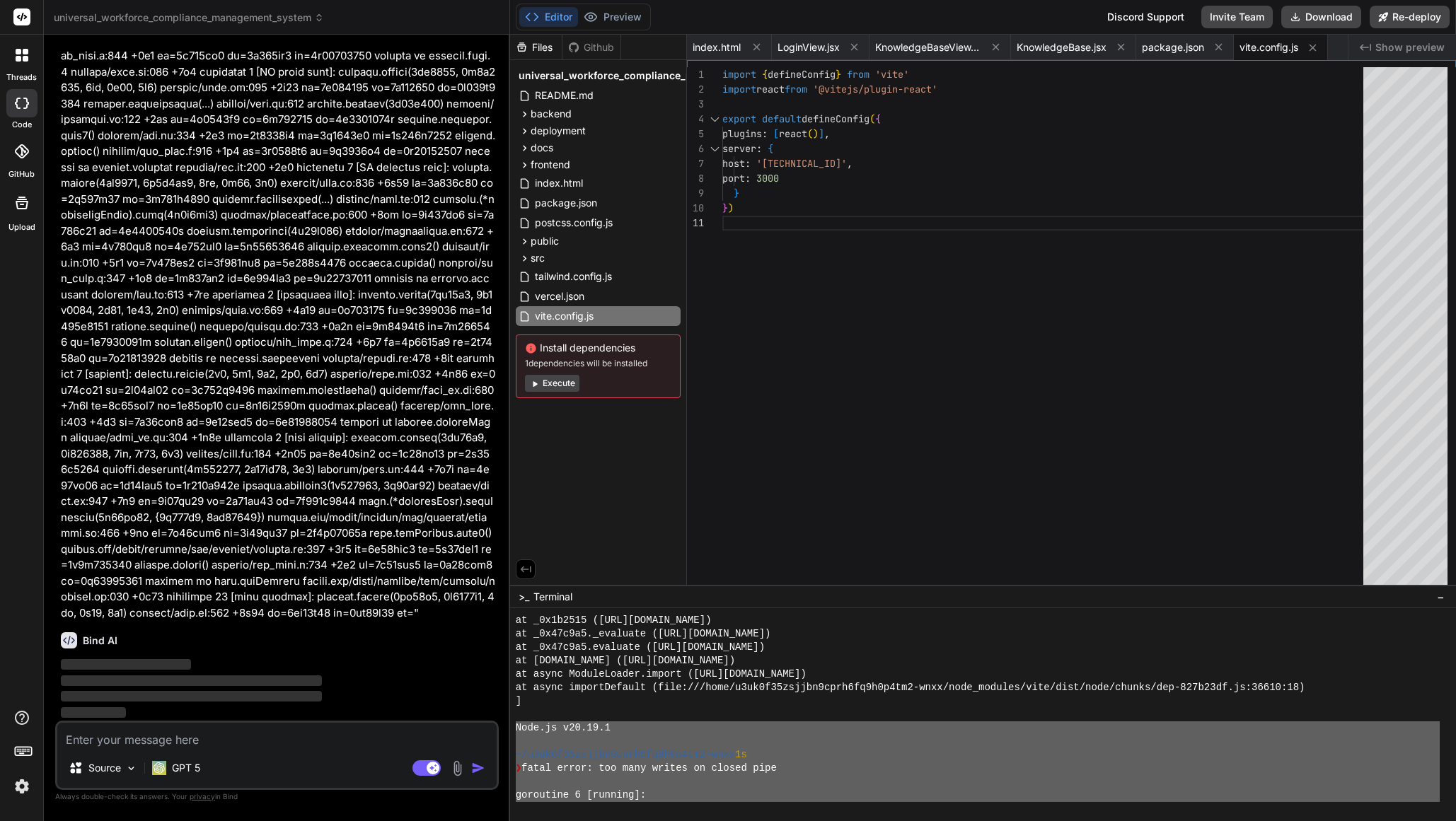
click at [562, 384] on button "Execute" at bounding box center [552, 383] width 54 height 17
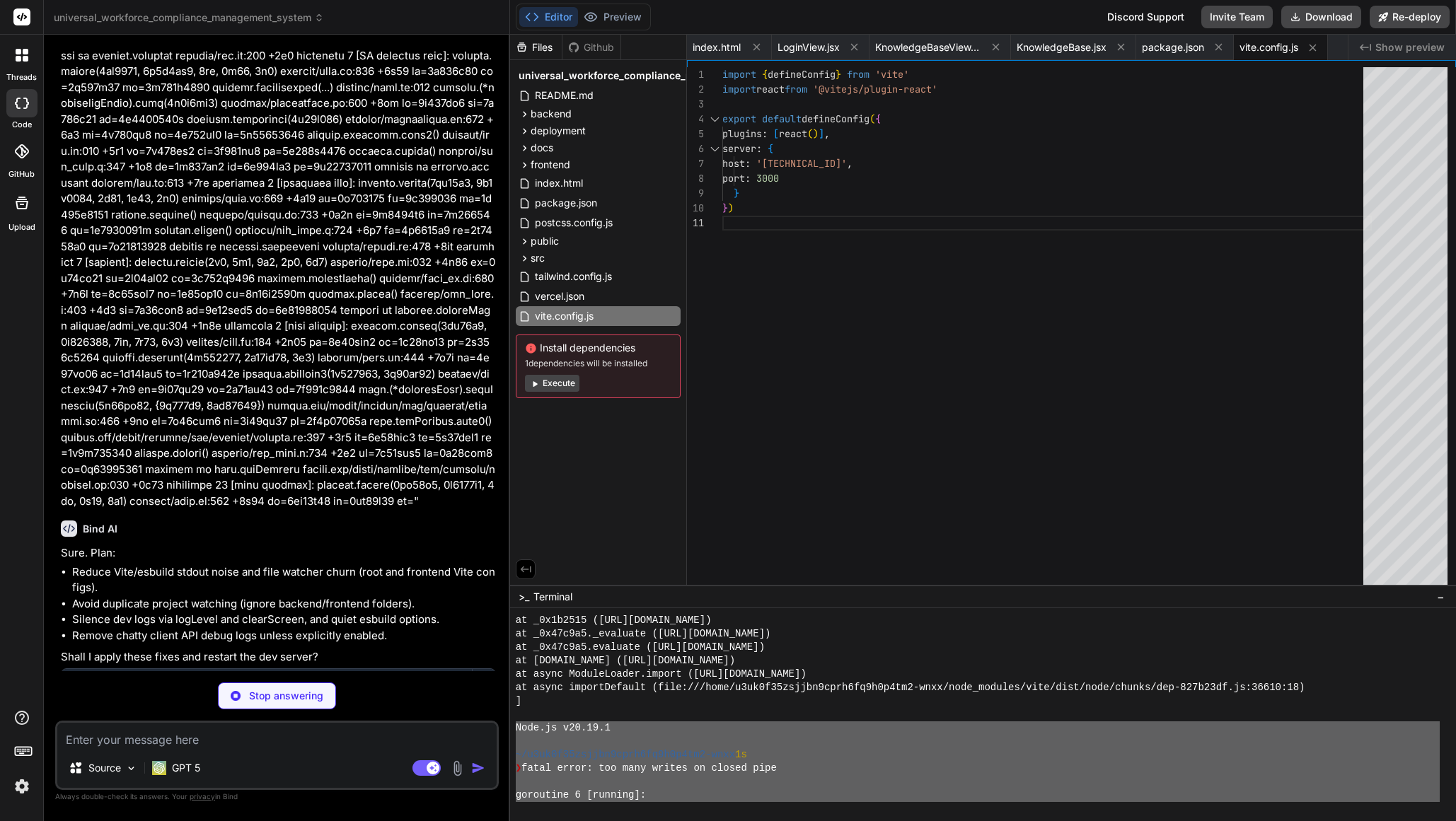
type textarea "x"
type textarea "}, optimizeDeps: { esbuildOptions: { logLevel: 'silent' } } })"
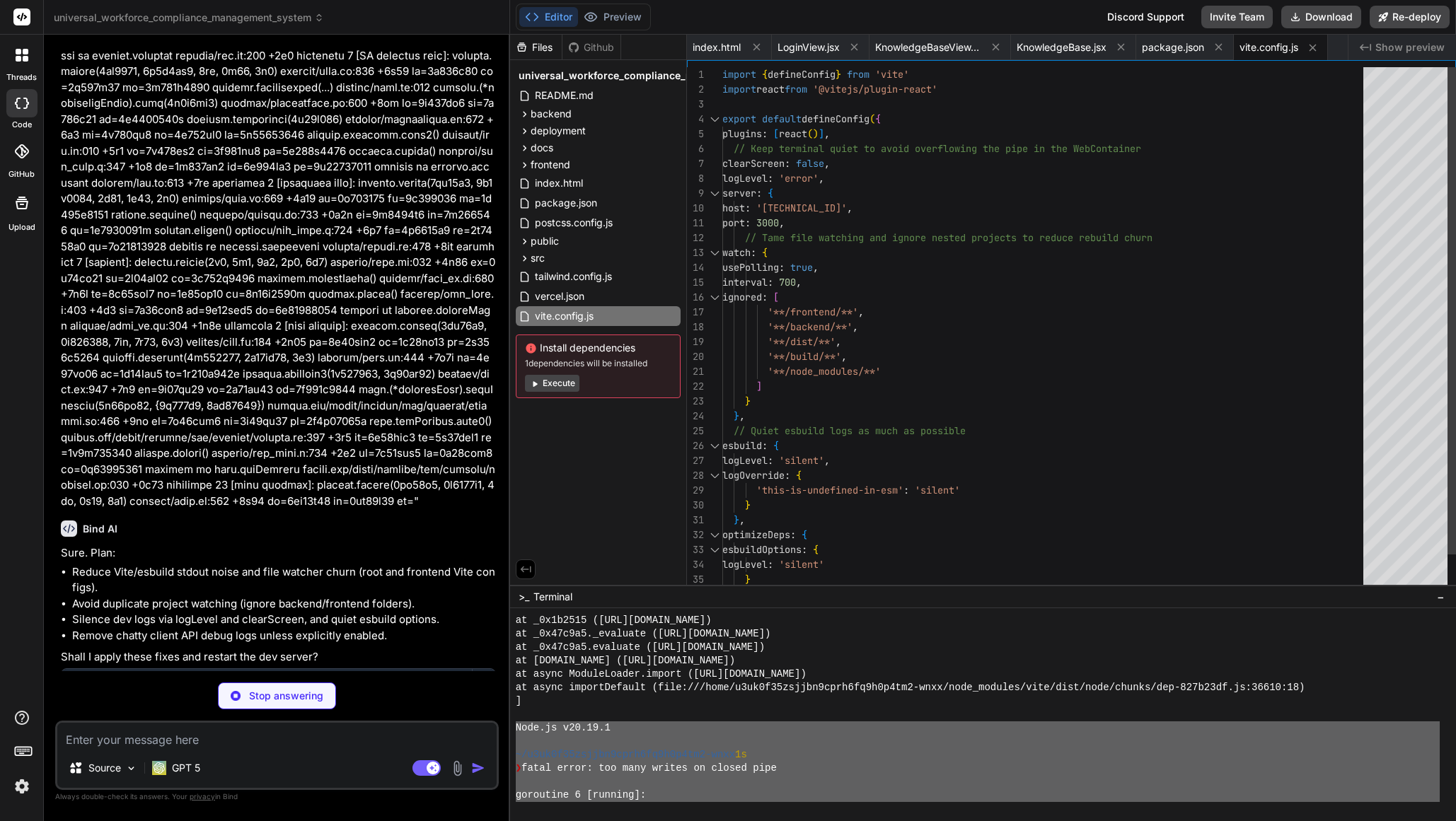
type textarea "x"
type textarea "} })"
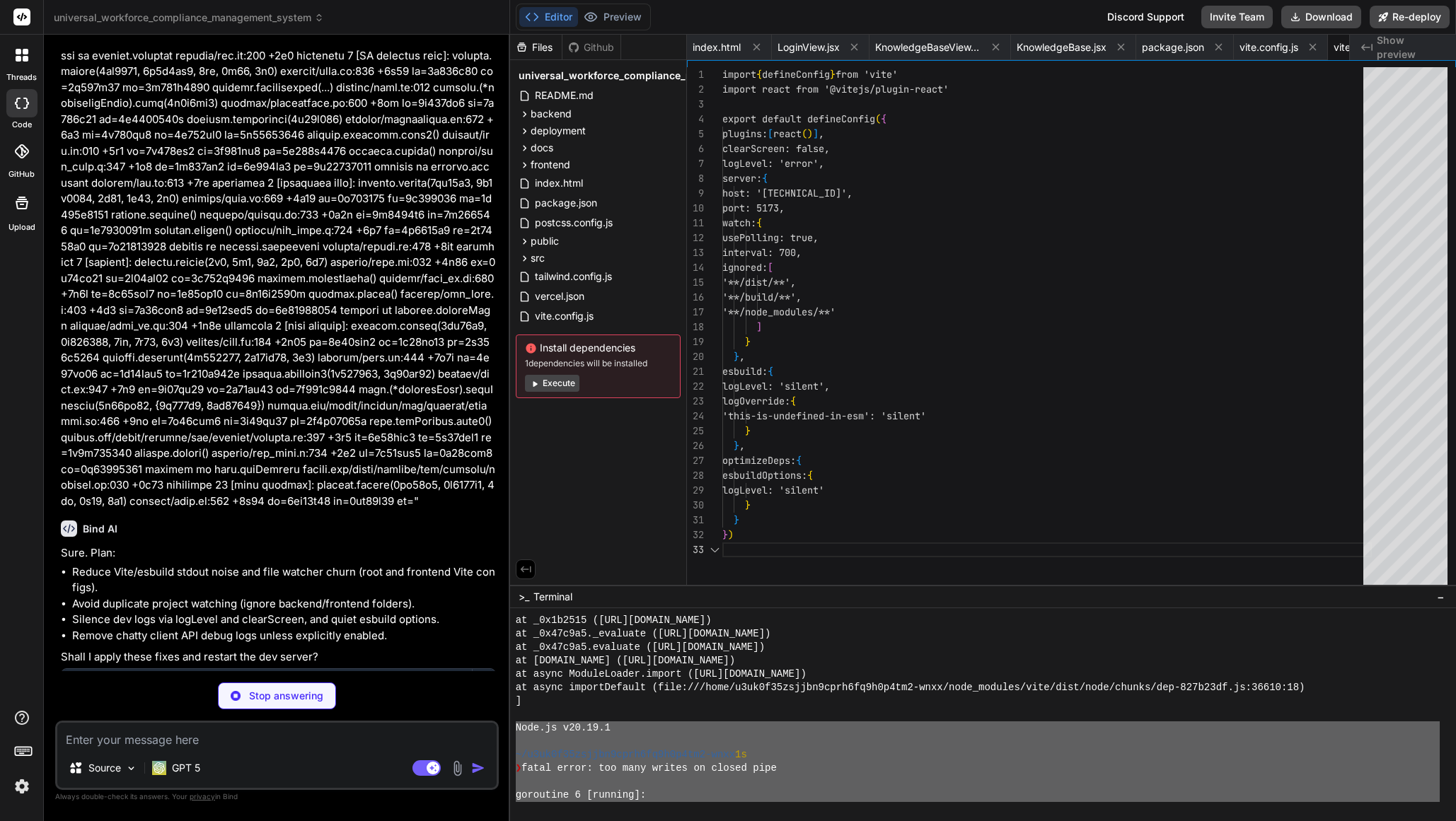
scroll to position [30, 0]
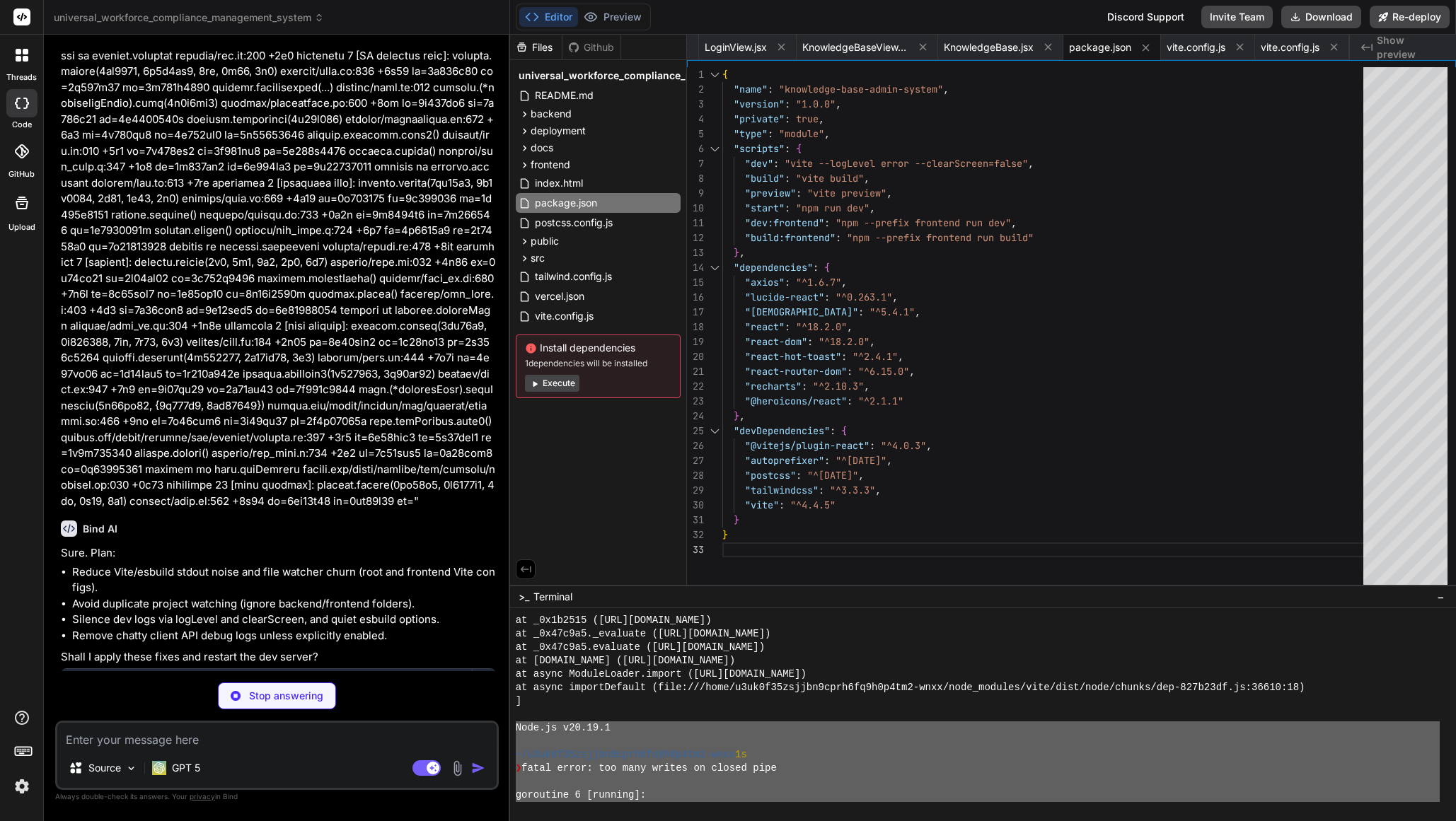
type textarea "x"
type textarea "export default new ApiService();"
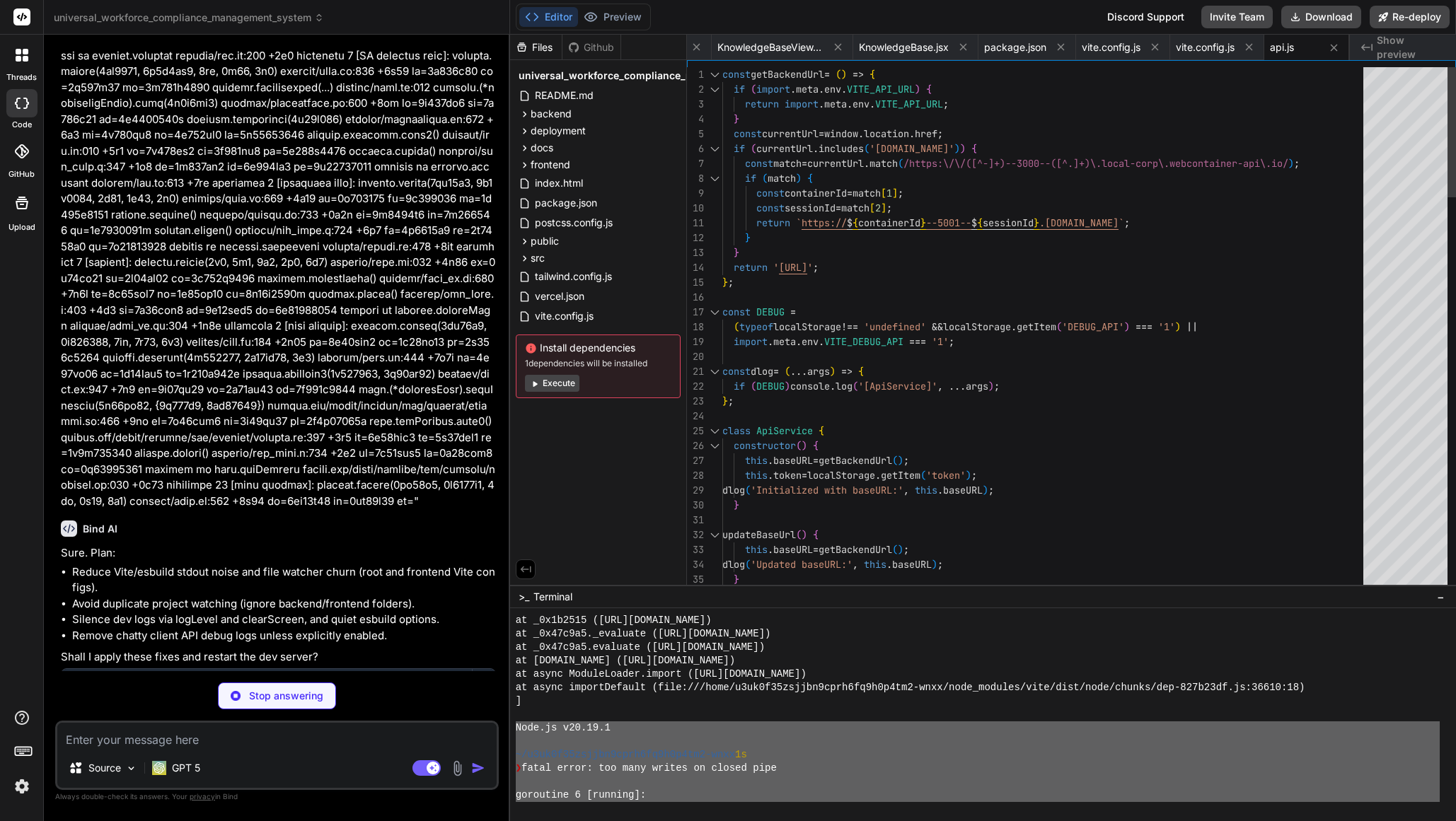
scroll to position [9530, 0]
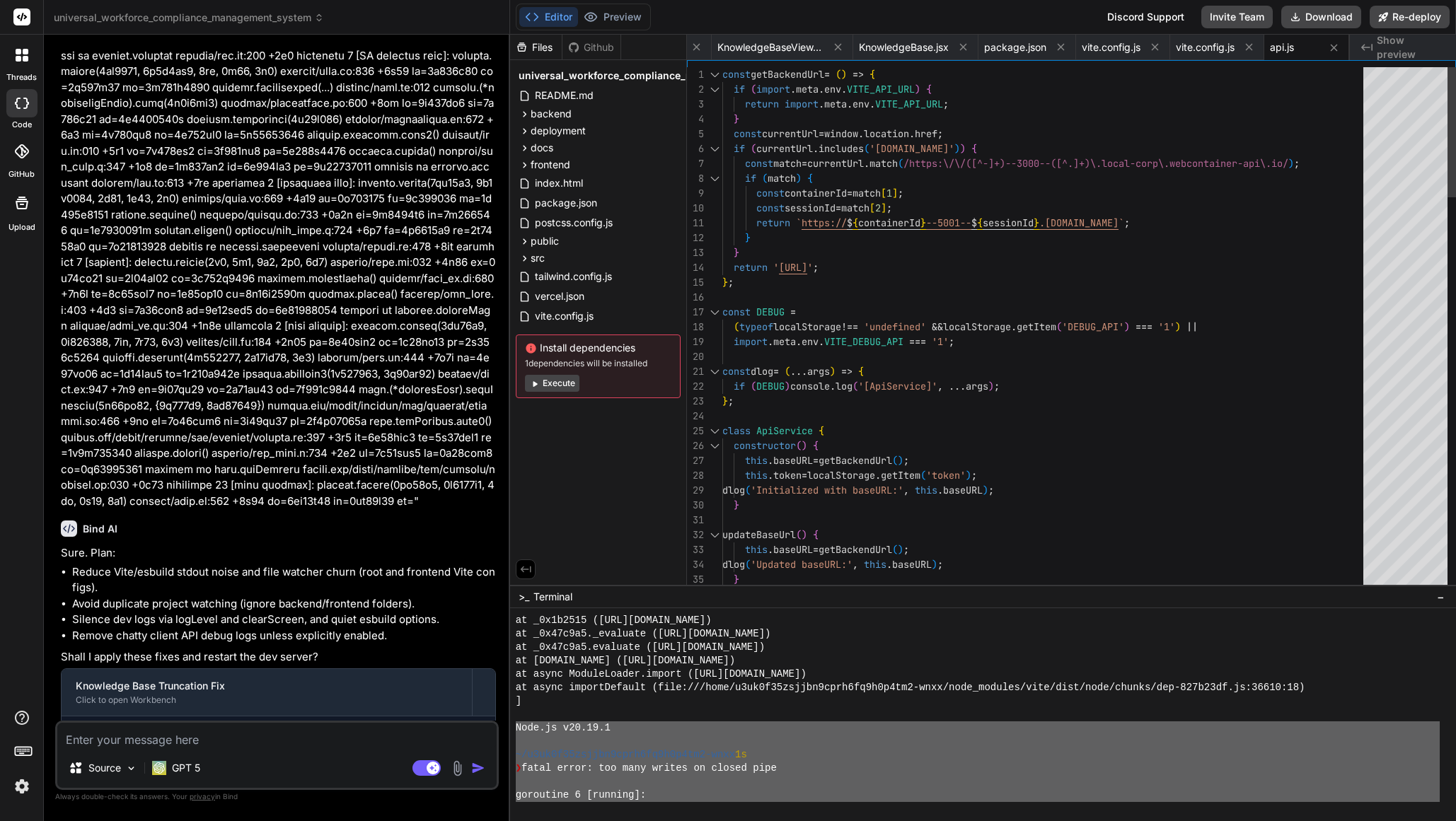
type textarea "x"
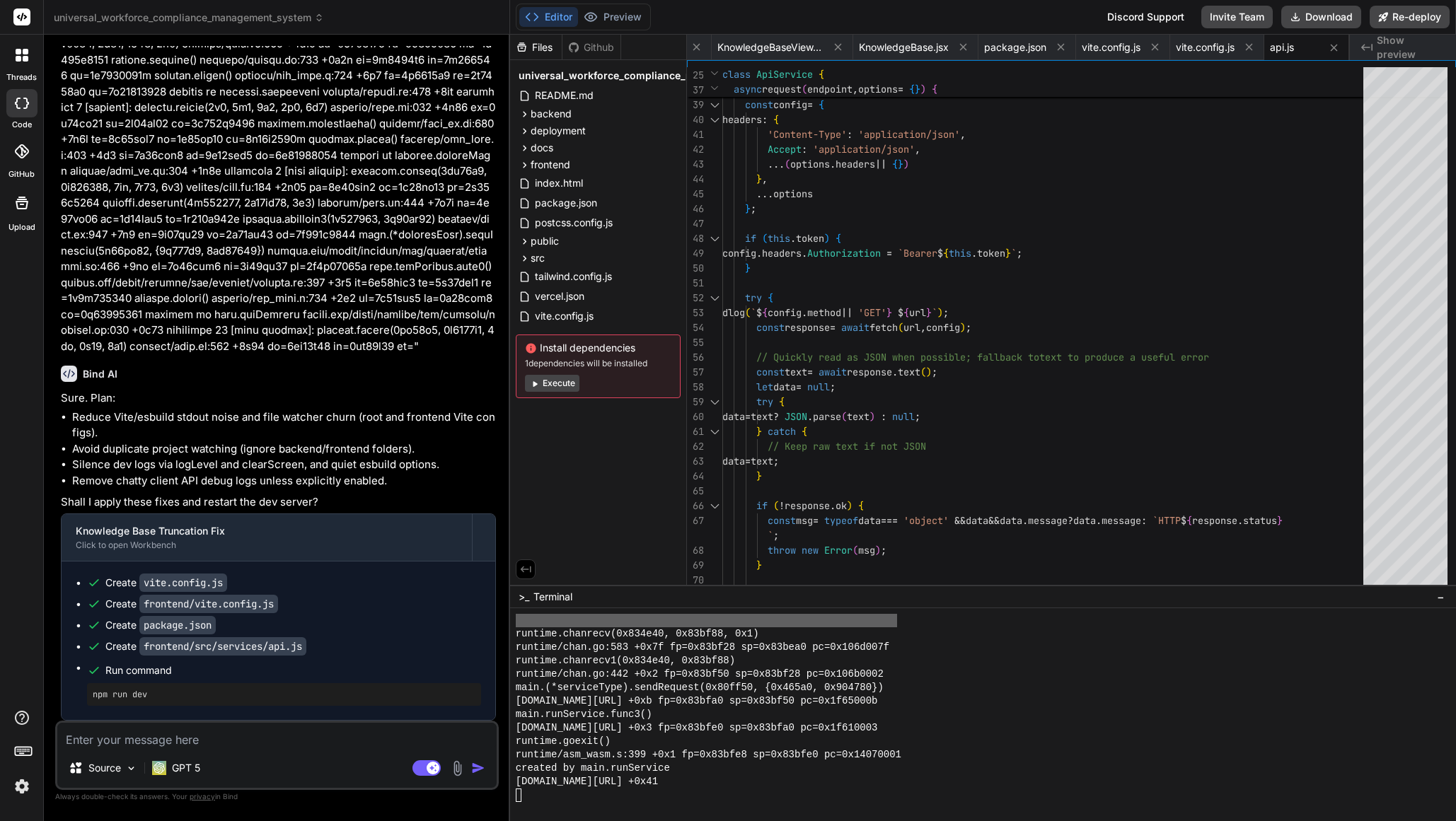
scroll to position [6763, 0]
click at [199, 738] on textarea at bounding box center [276, 735] width 439 height 25
type textarea "Y"
type textarea "x"
type textarea "YE"
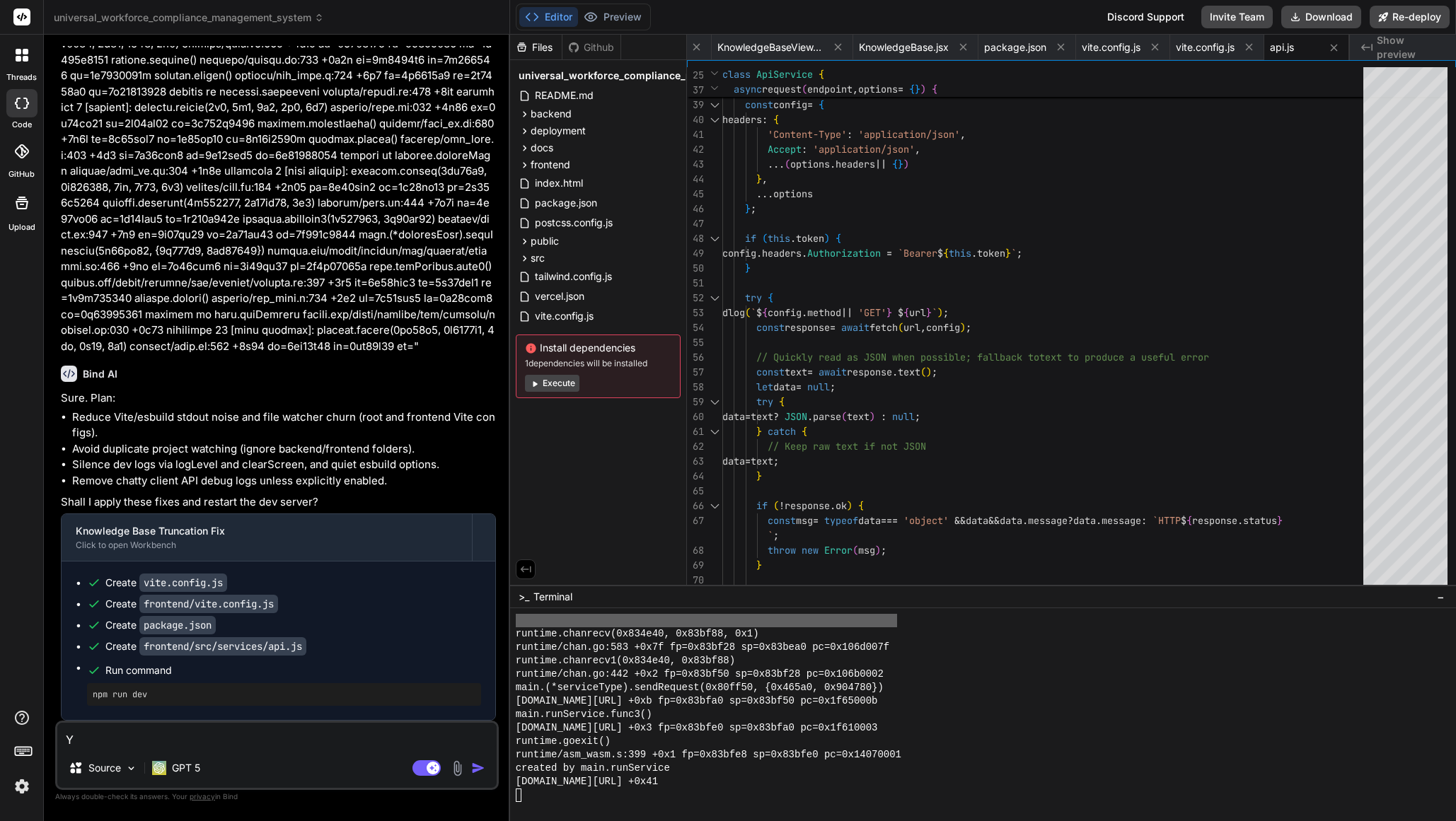
type textarea "x"
type textarea "YES"
type textarea "x"
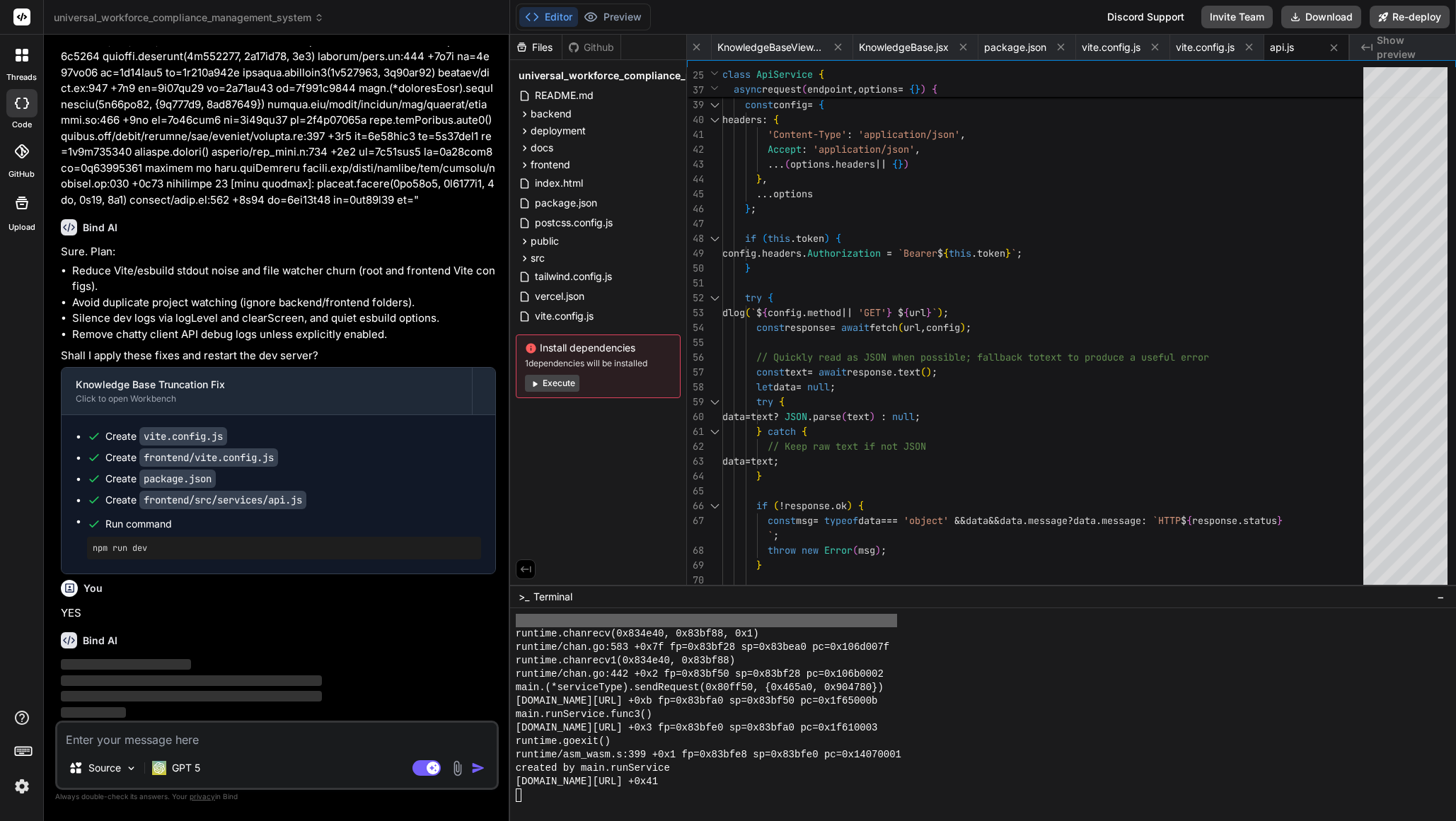
scroll to position [6910, 0]
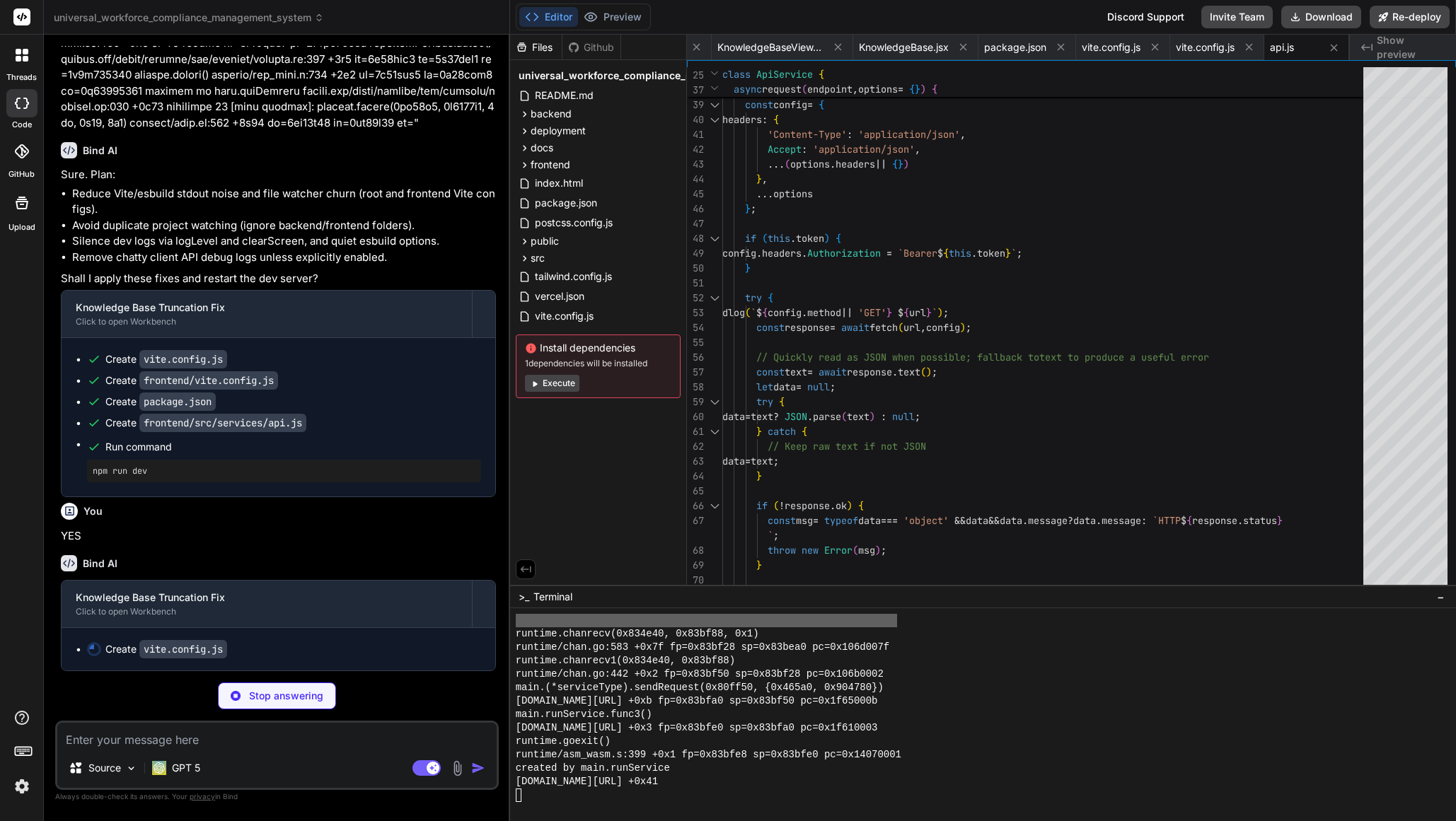
type textarea "x"
type textarea "disabled: true }, build: { target: 'esnext', sourcemap: false } })"
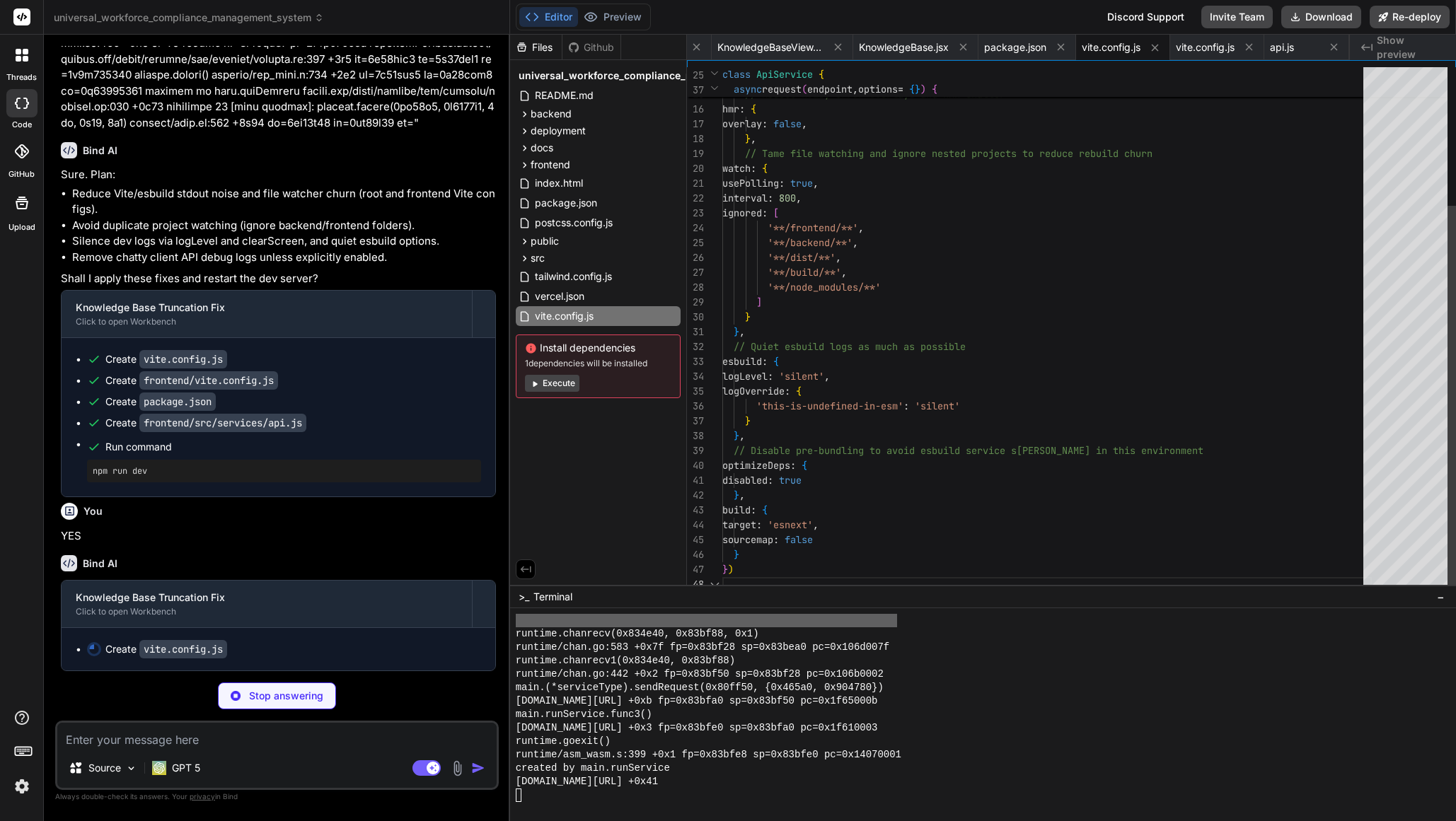
scroll to position [104, 0]
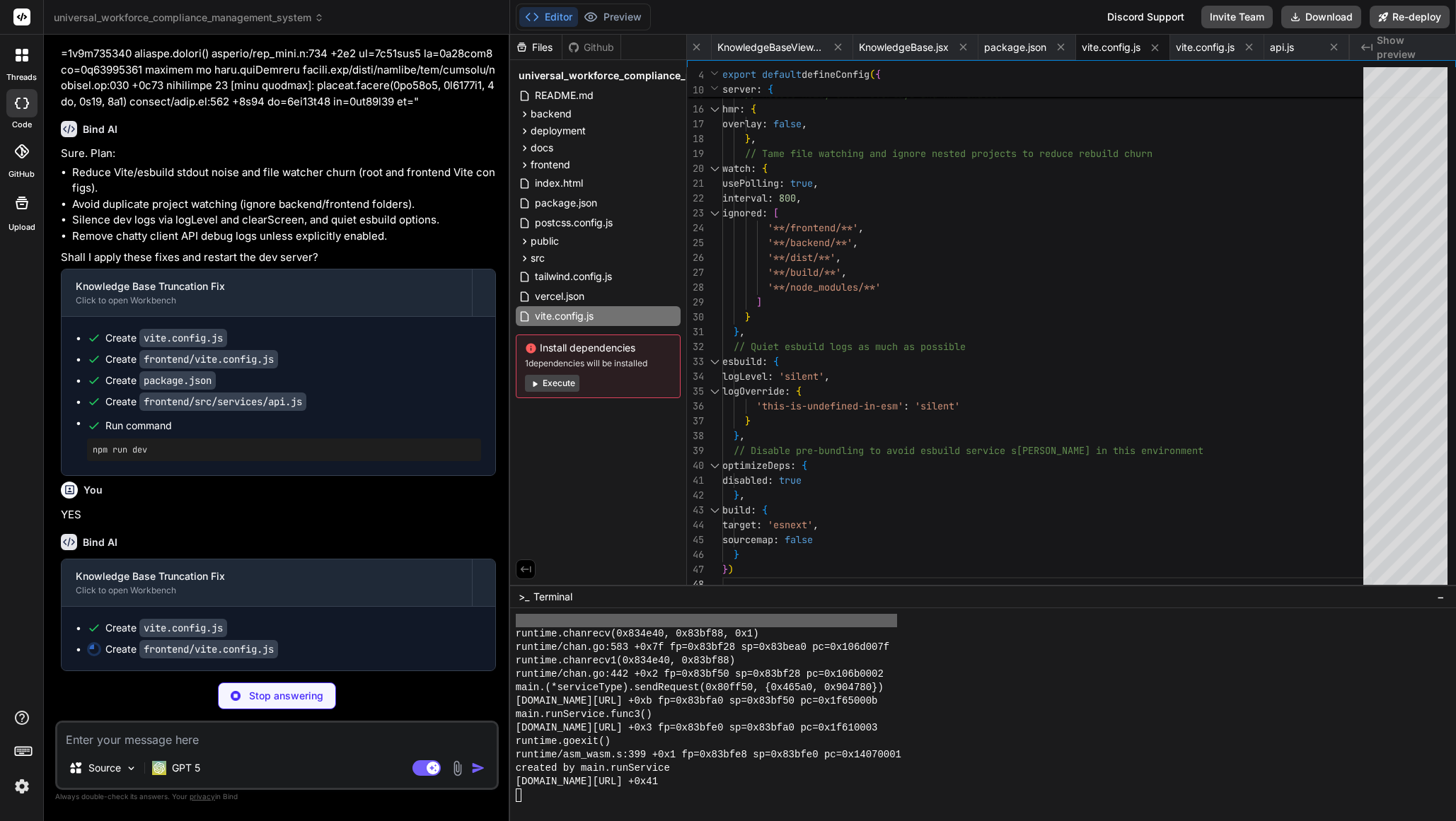
type textarea "x"
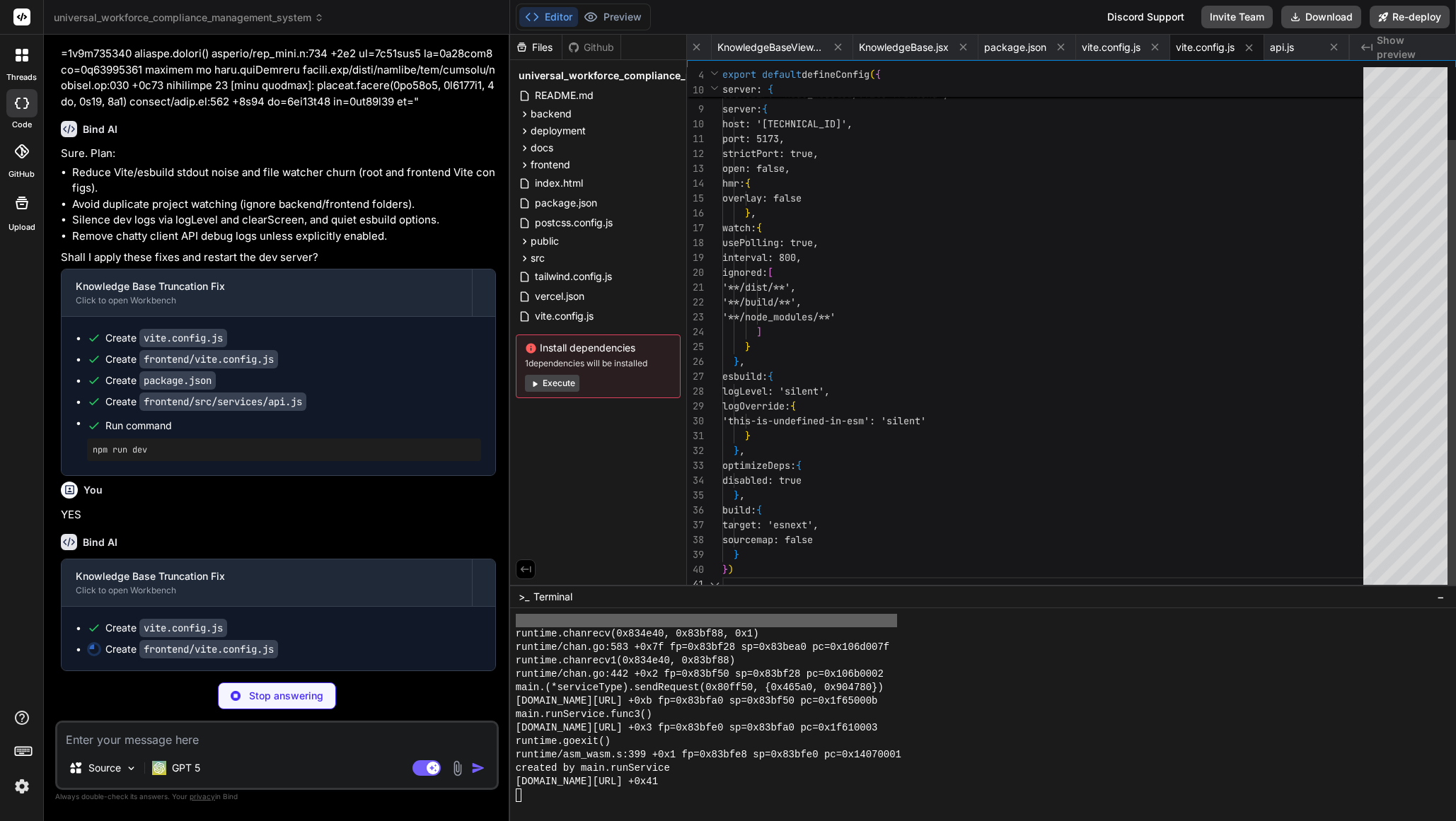
scroll to position [0, 0]
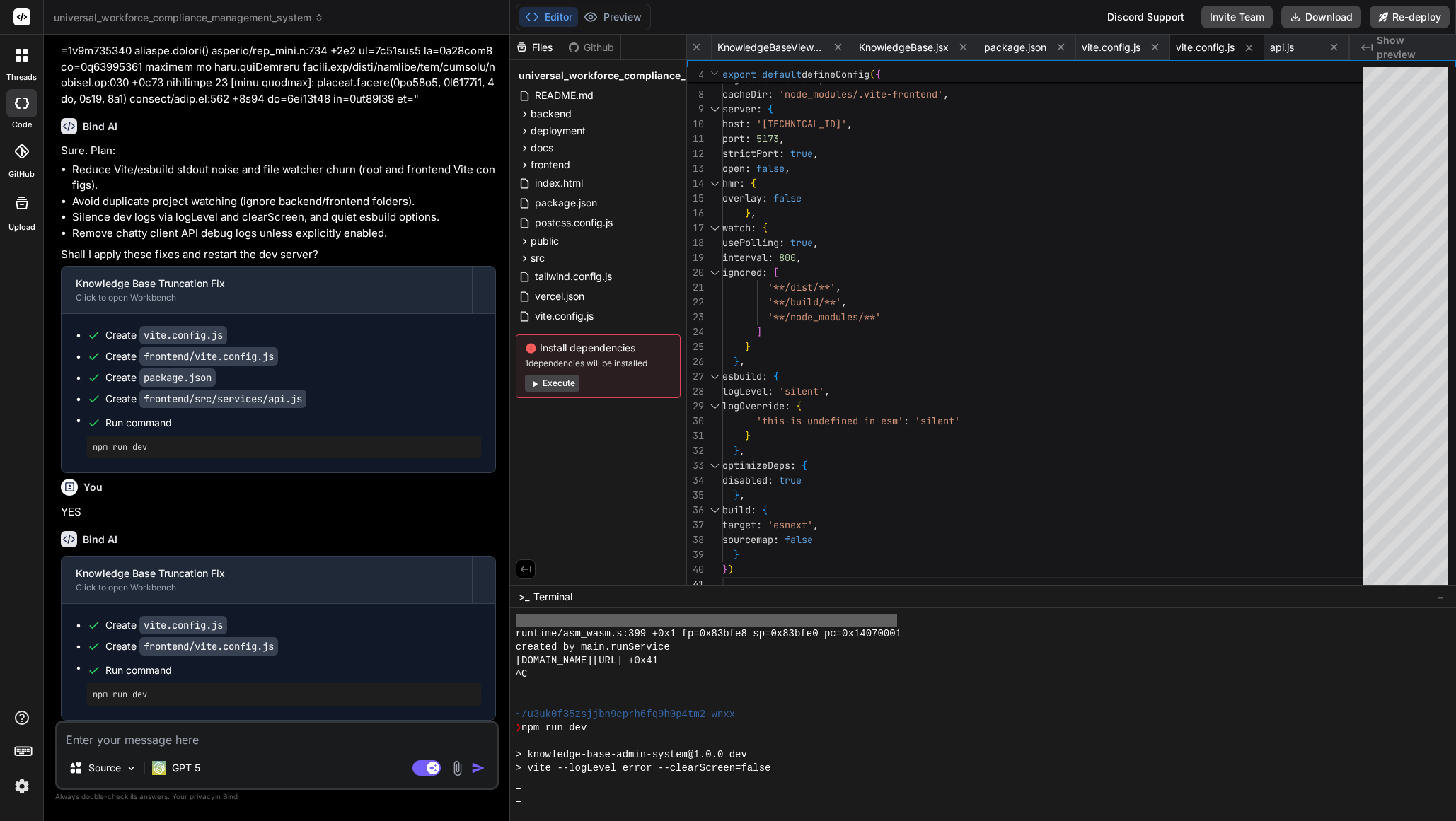
type textarea "x"
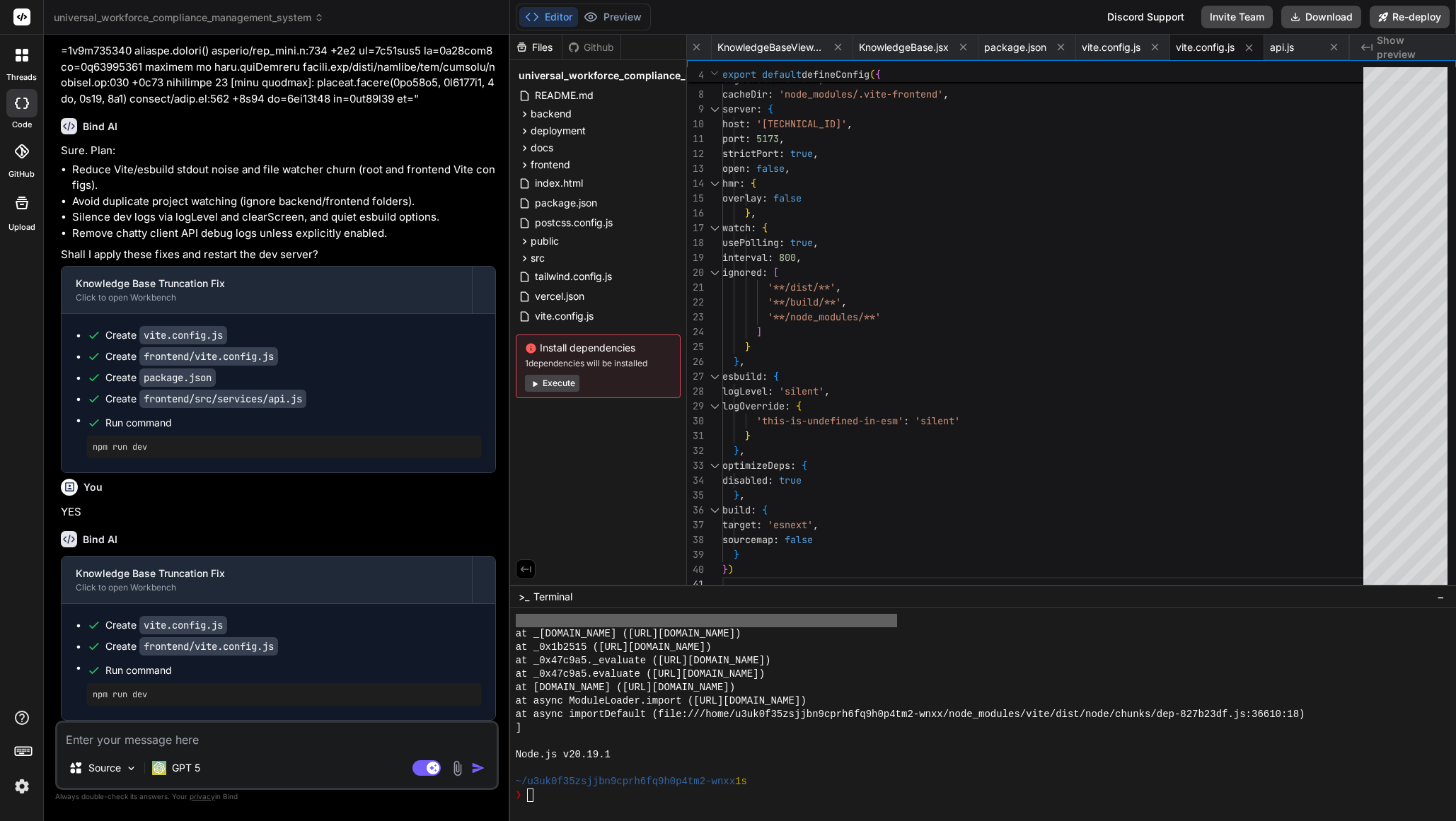
scroll to position [7011, 0]
drag, startPoint x: 531, startPoint y: 798, endPoint x: 539, endPoint y: 803, distance: 9.4
click at [530, 798] on textarea "Terminal input" at bounding box center [530, 795] width 6 height 13
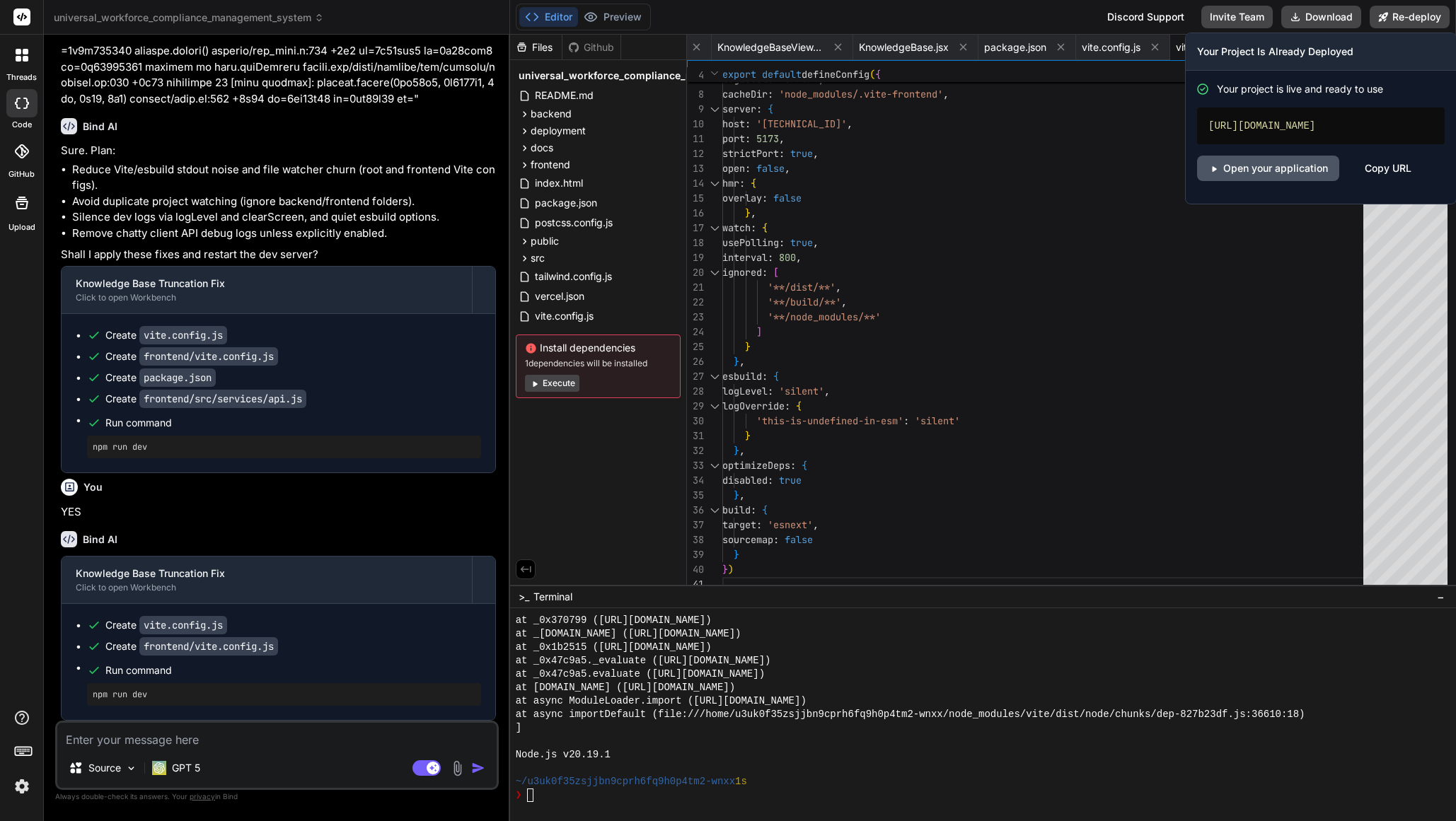
click at [1277, 181] on link "Open your application" at bounding box center [1268, 168] width 143 height 25
click at [1411, 19] on button "Re-deploy" at bounding box center [1410, 17] width 80 height 22
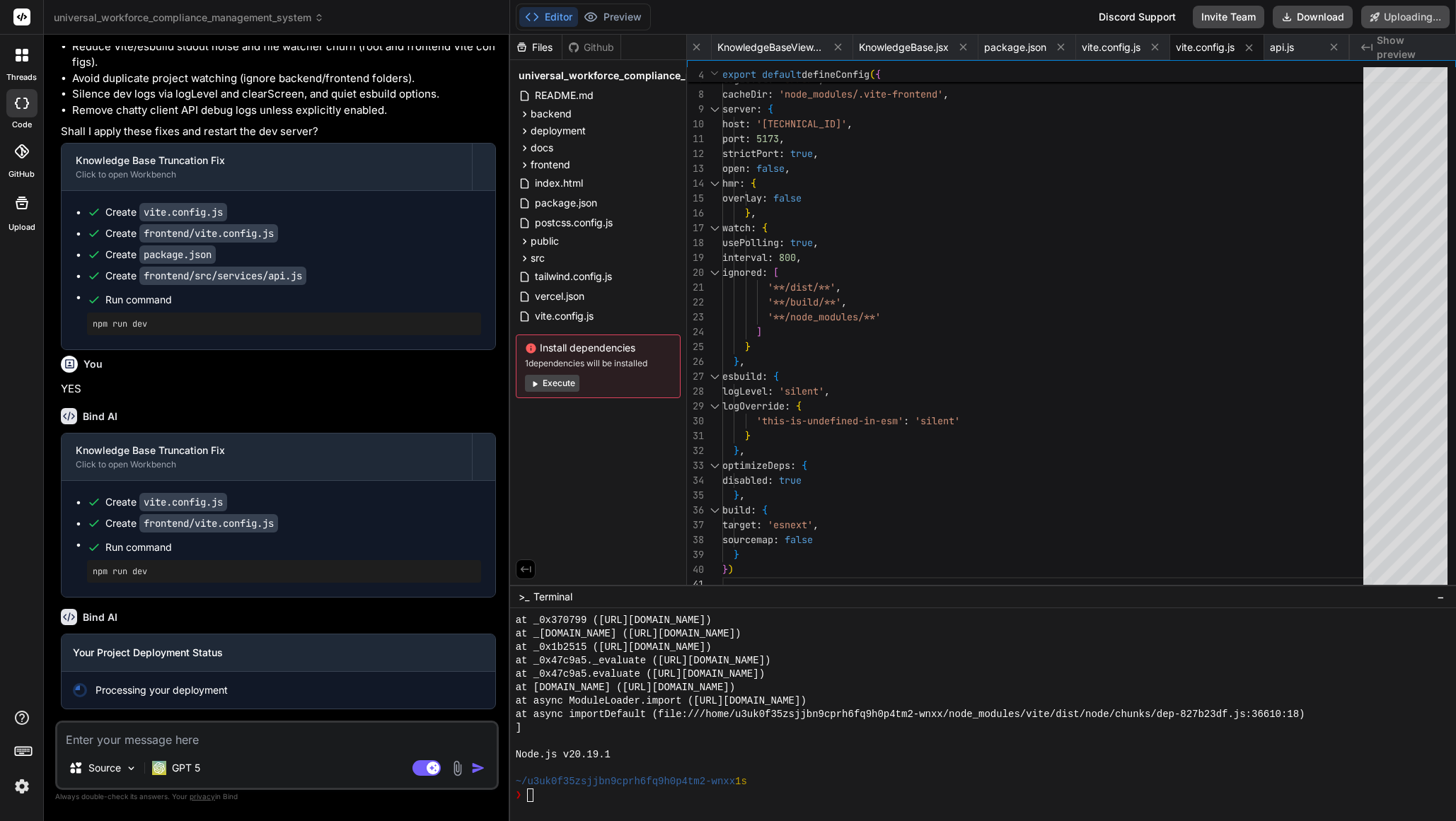
scroll to position [7134, 0]
type textarea "x"
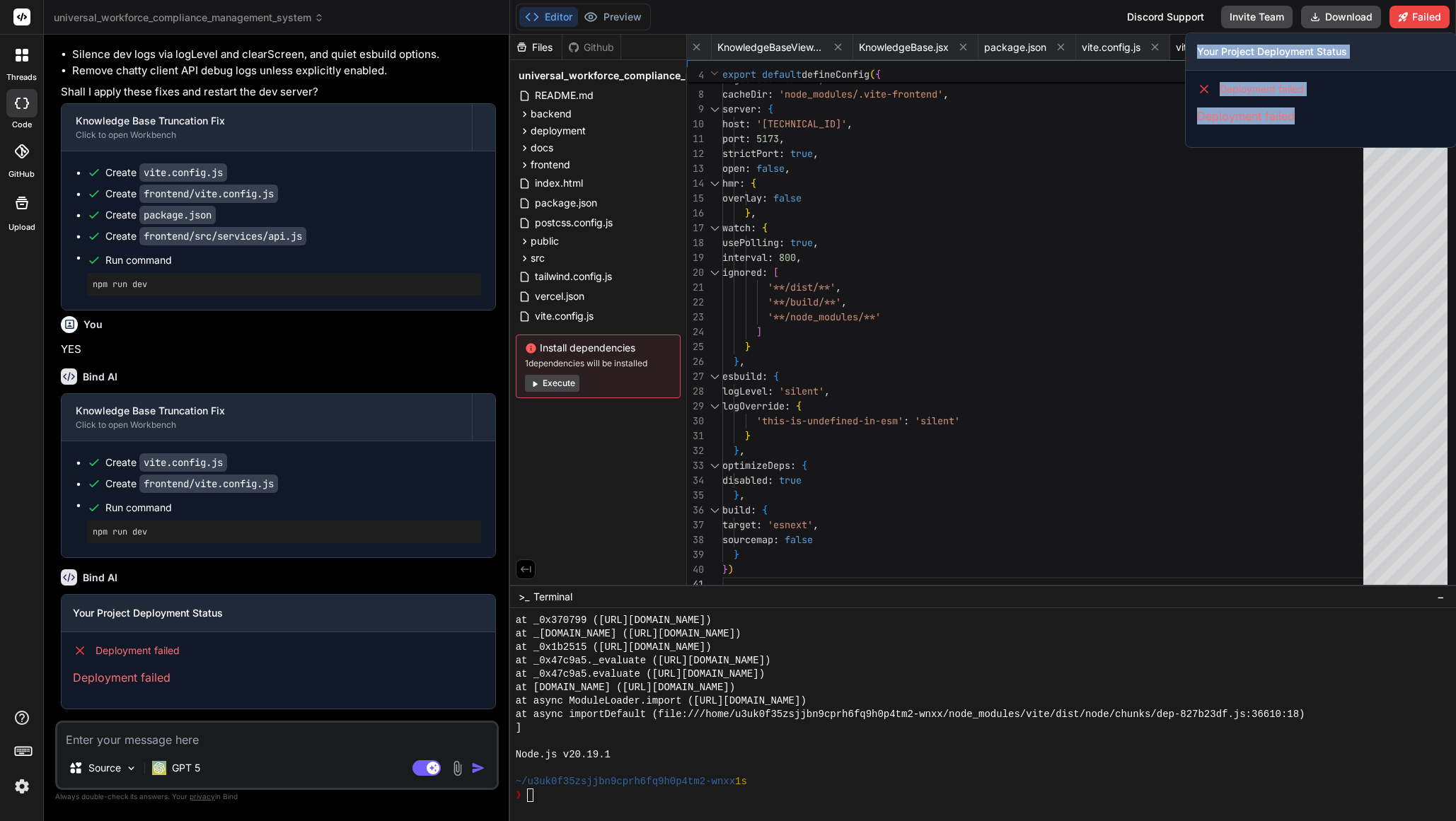
drag, startPoint x: 1312, startPoint y: 123, endPoint x: 1197, endPoint y: 54, distance: 134.1
click at [1197, 54] on div "Your Project Deployment Status Deployment failed Deployment failed" at bounding box center [1320, 90] width 271 height 116
copy div "Your Project Deployment Status Deployment failed Deployment failed"
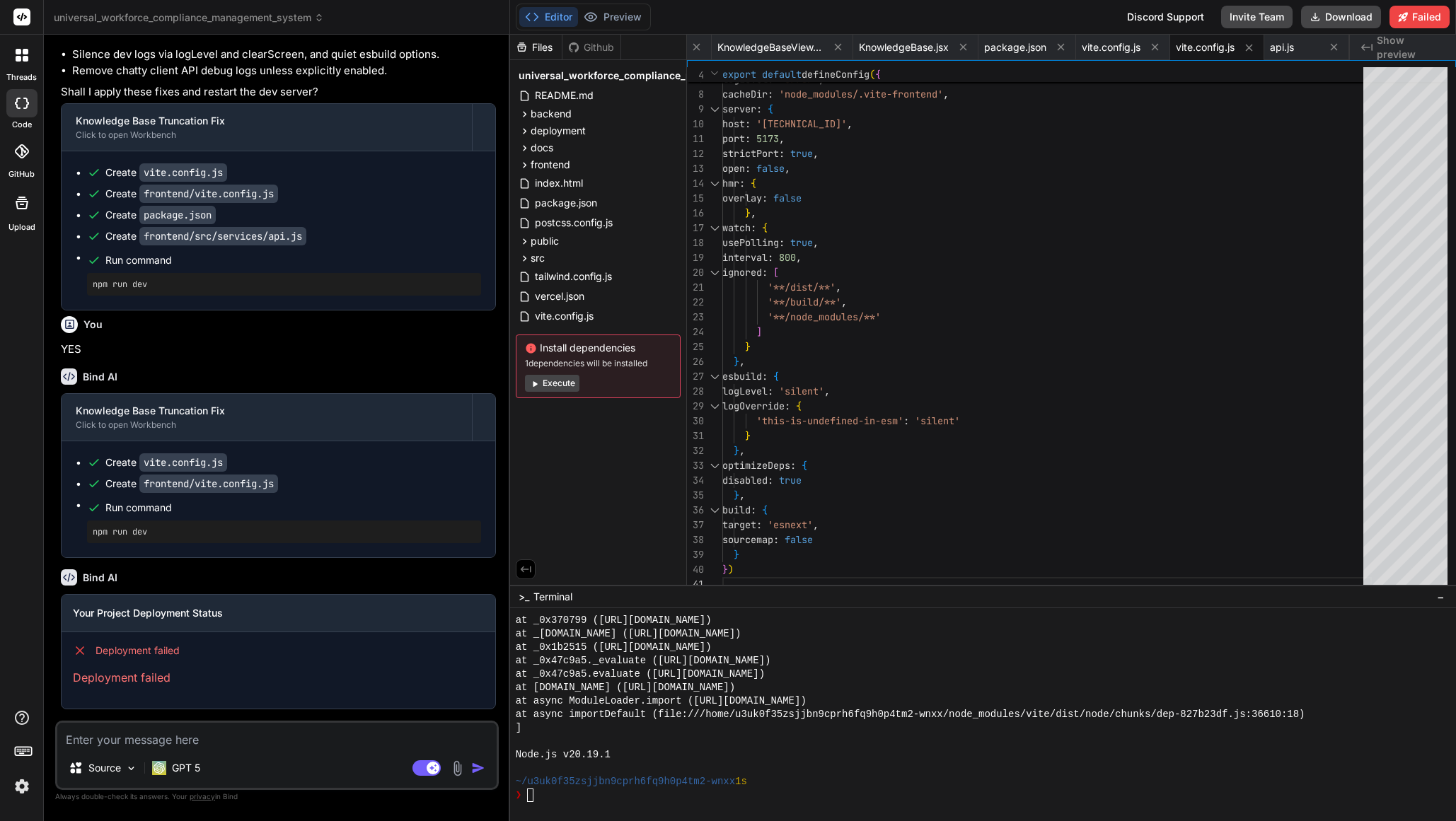
click at [172, 745] on textarea at bounding box center [276, 735] width 439 height 25
type textarea "A"
type textarea "x"
type textarea "An"
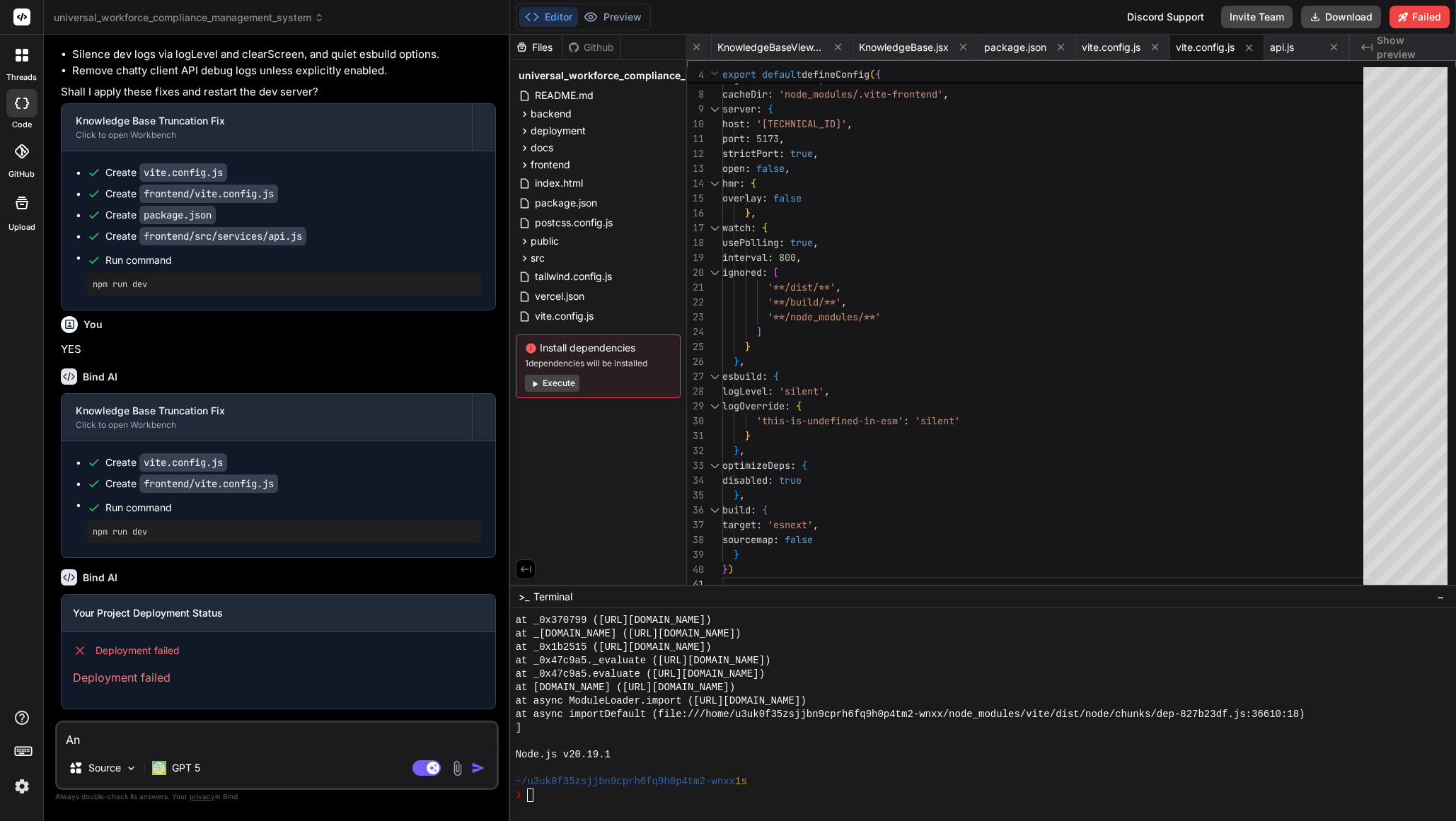
type textarea "x"
type textarea "Ana"
type textarea "x"
type textarea "Anal"
type textarea "x"
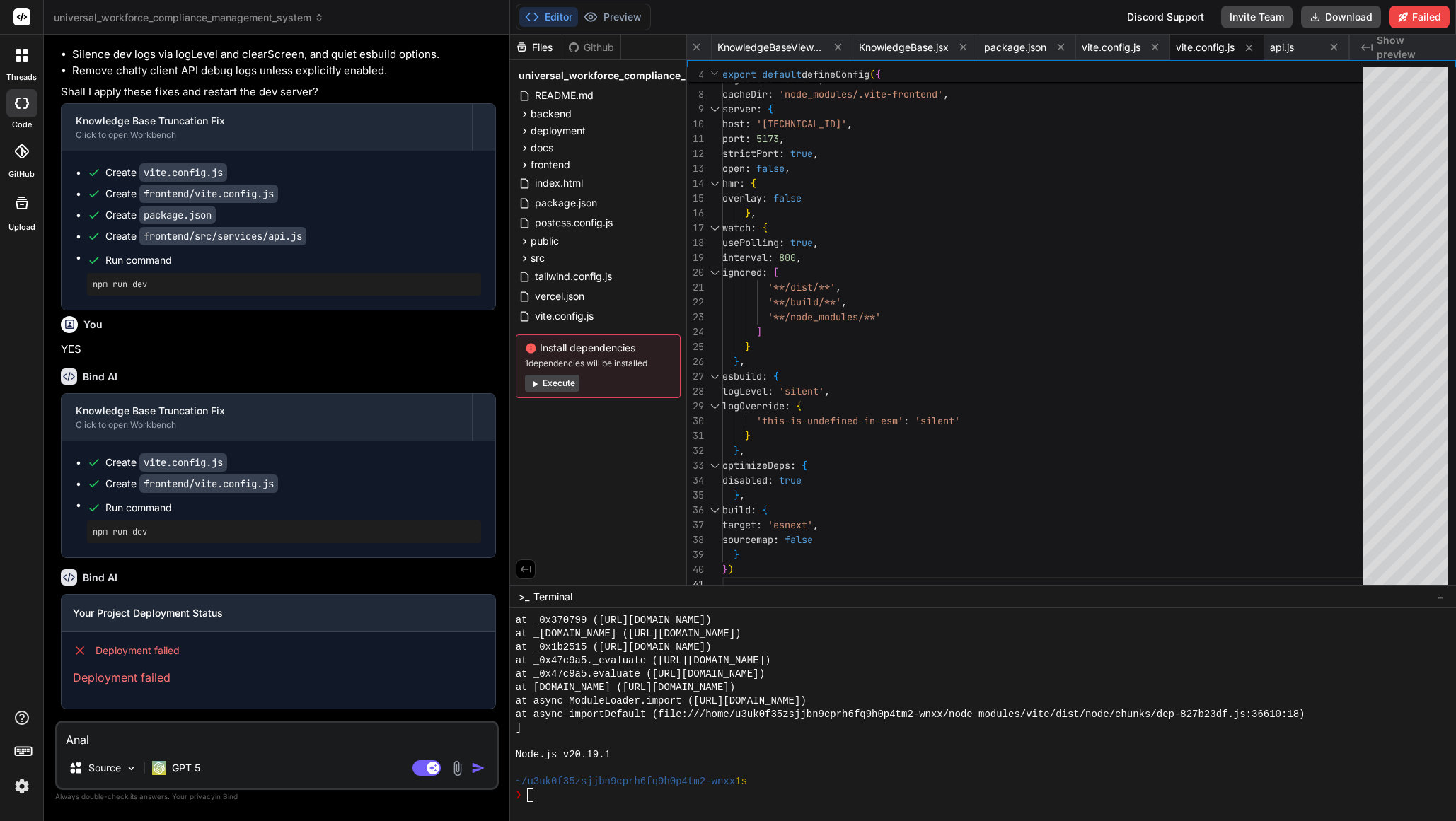
type textarea "Analy"
type textarea "x"
type textarea "Anal"
type textarea "x"
type textarea "Analy"
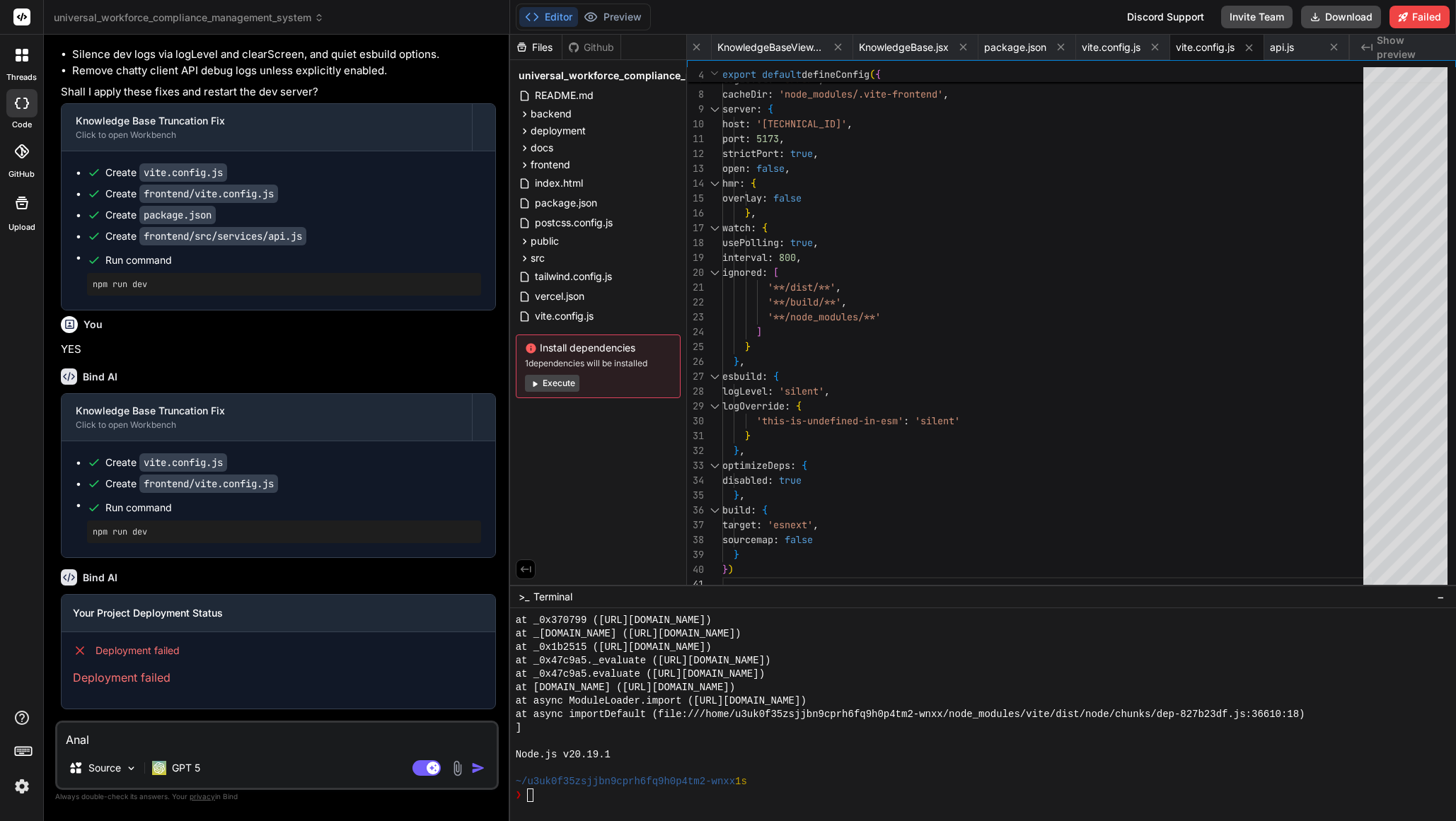
type textarea "x"
type textarea "Analys"
type textarea "x"
type textarea "Analysi"
type textarea "x"
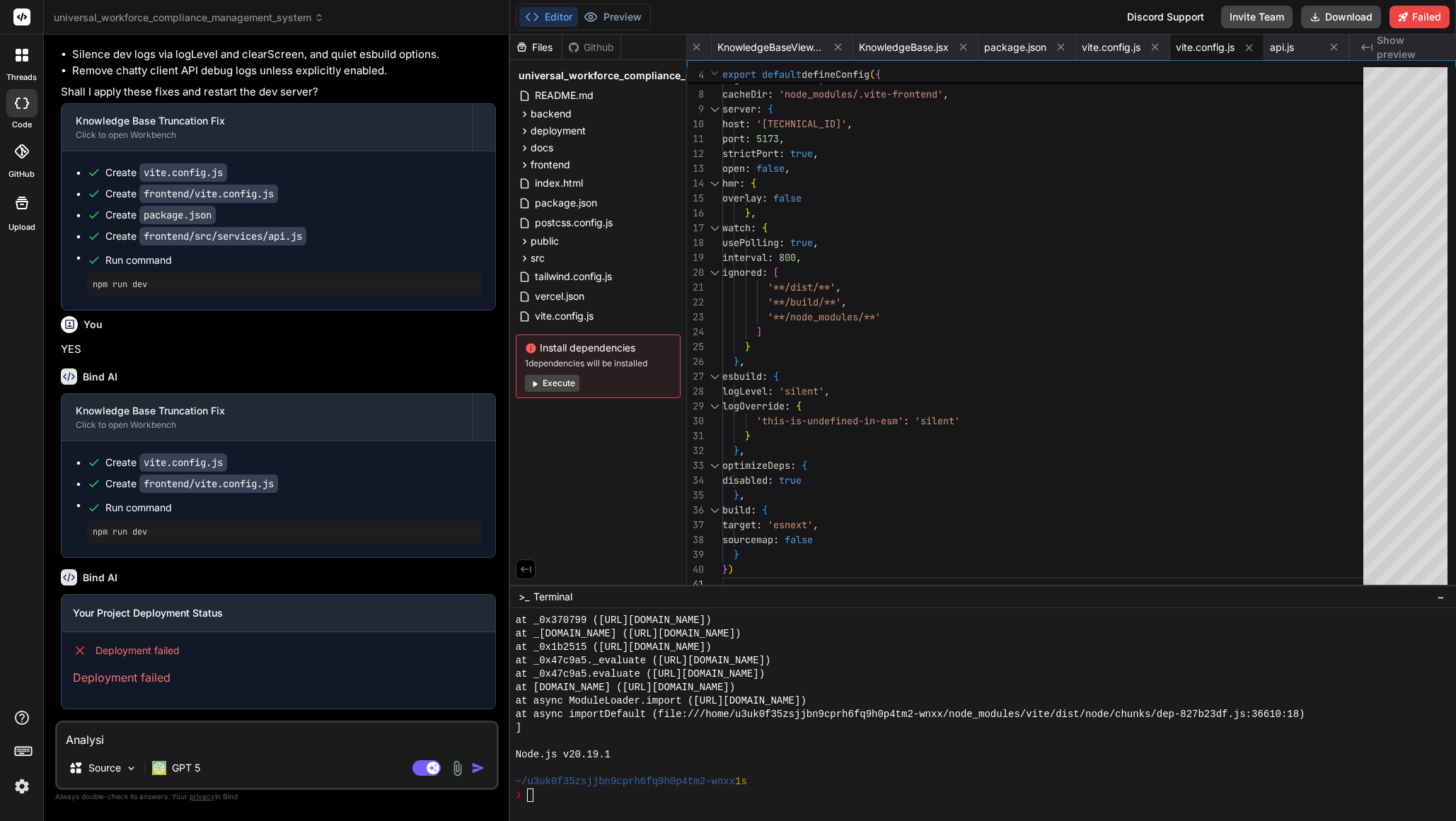
type textarea "Analysis"
type textarea "x"
type textarea "Analysis"
type textarea "x"
type textarea "Analysis a"
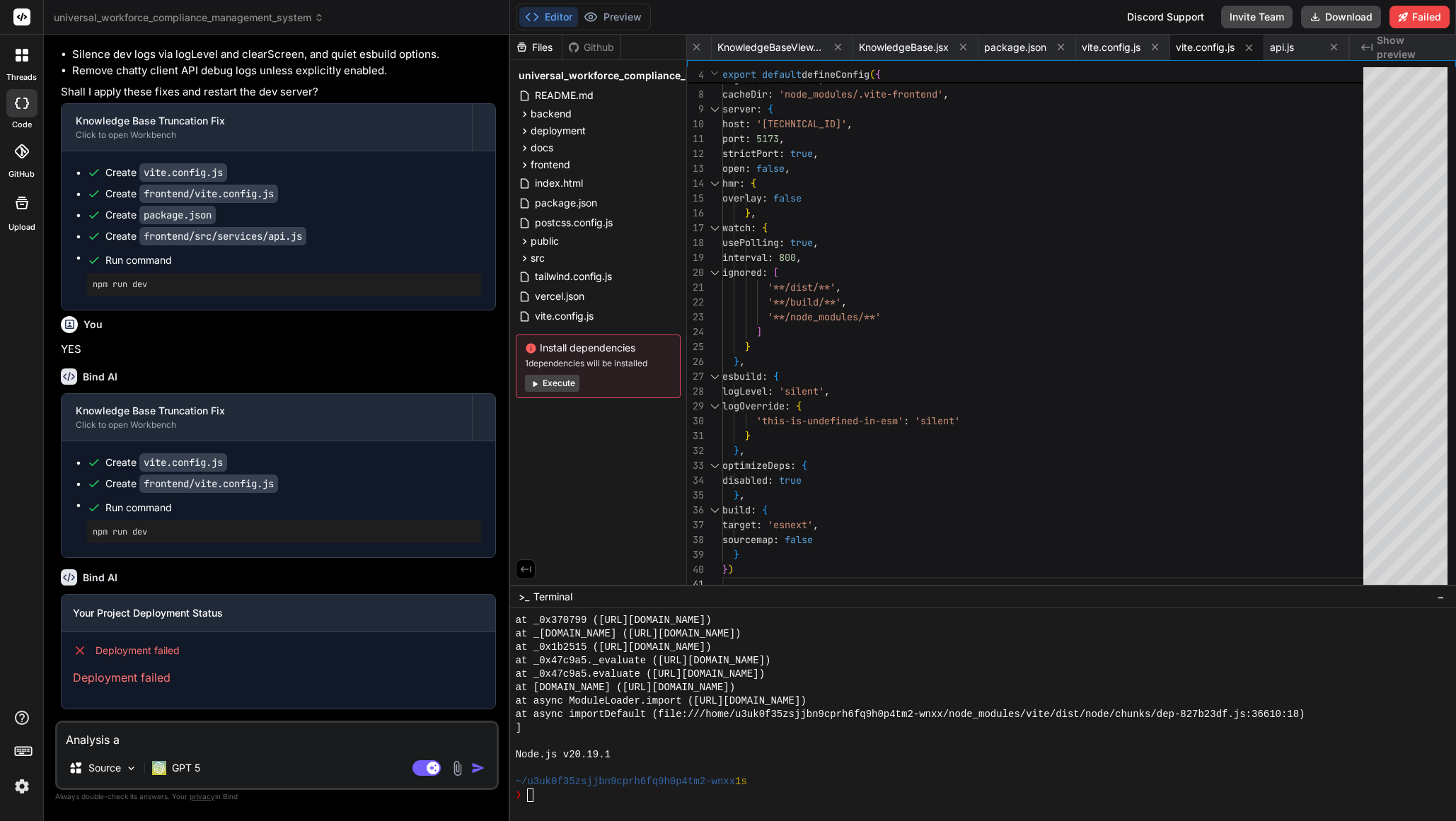
type textarea "x"
type textarea "Analysis an"
type textarea "x"
type textarea "Analysis and"
type textarea "x"
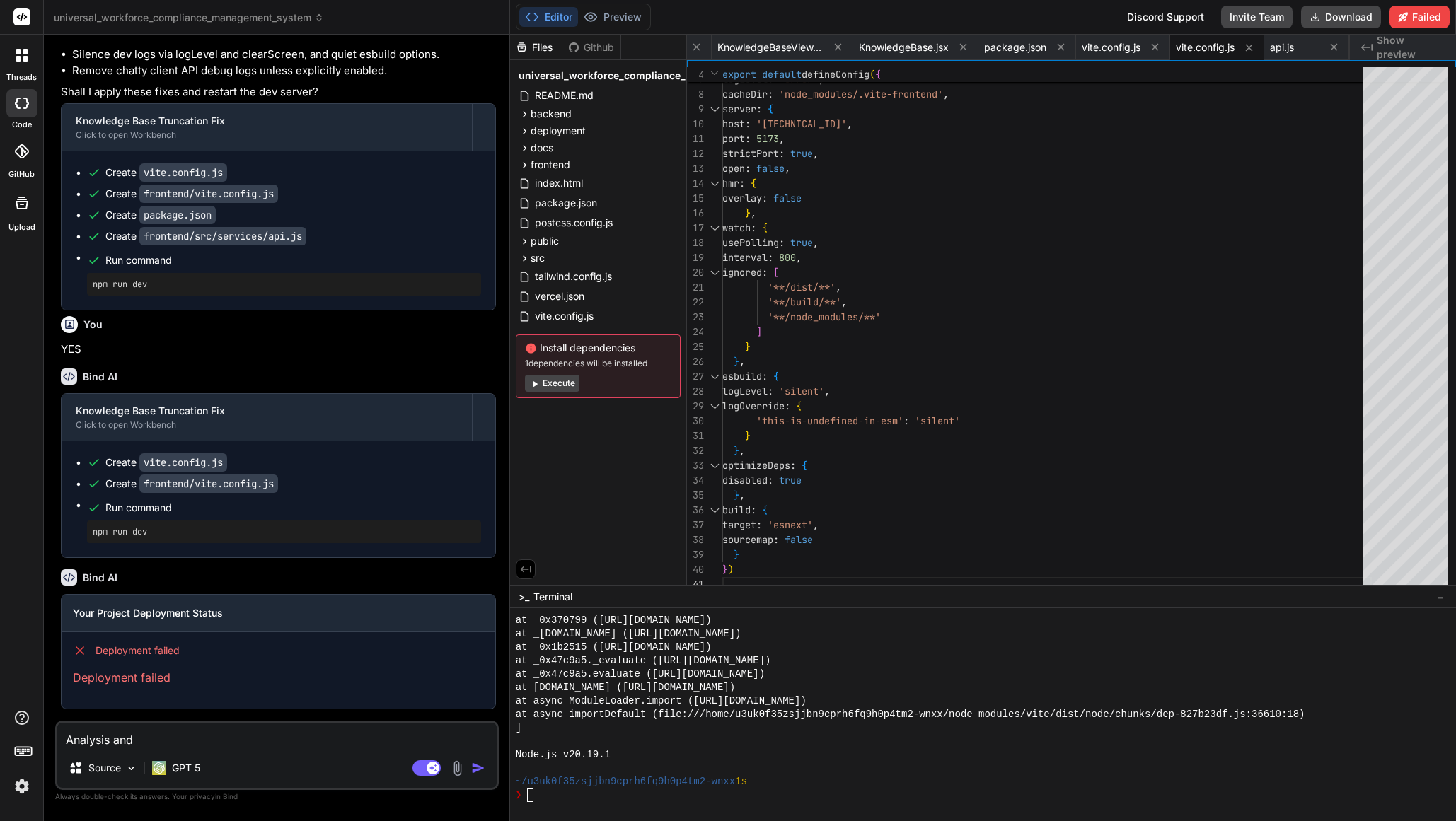
type textarea "Analysis and"
type textarea "x"
type textarea "Analysis and f"
type textarea "x"
type textarea "Analysis and fi"
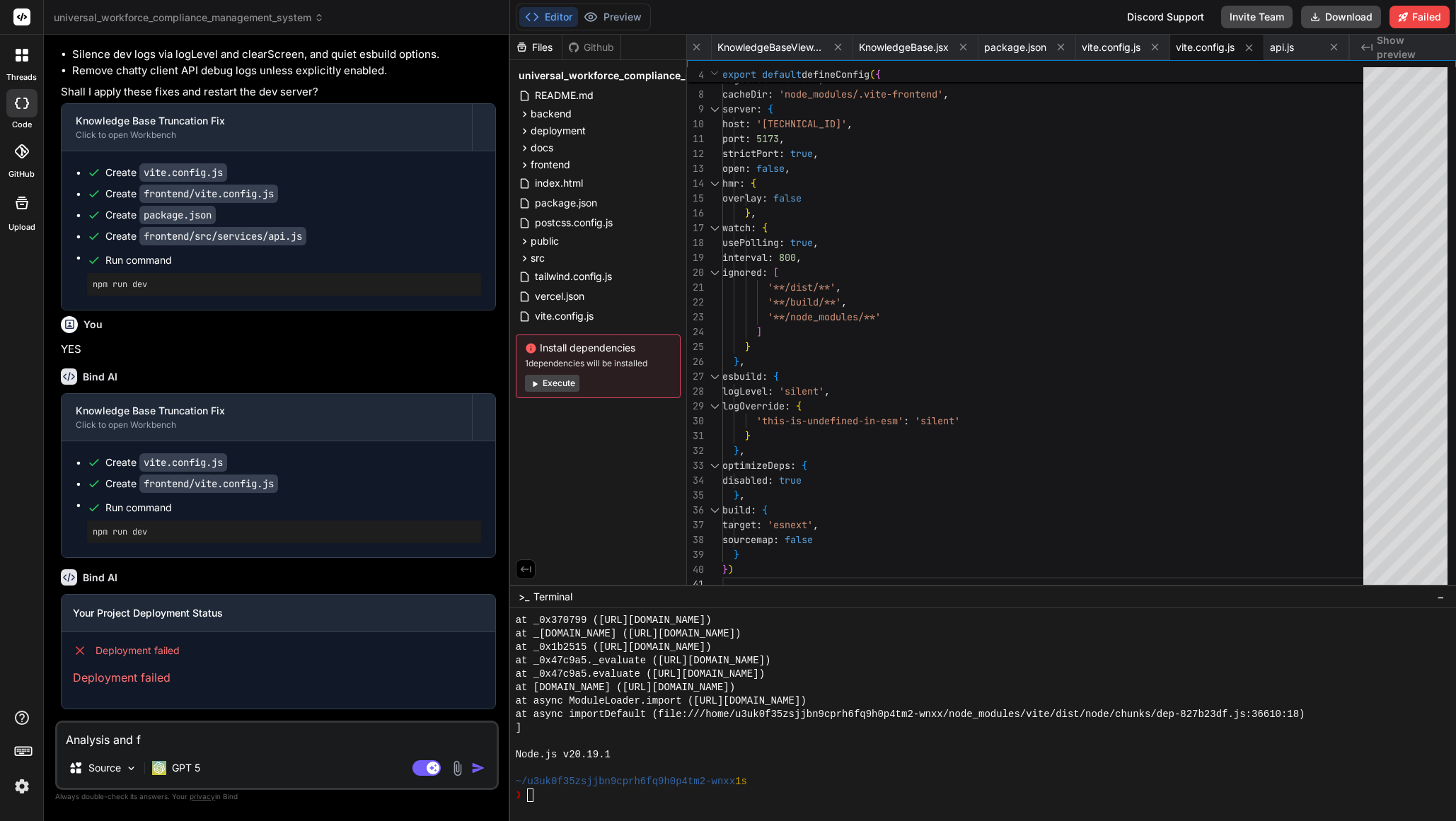
type textarea "x"
type textarea "Analysis and fix"
type textarea "x"
type textarea "Analysis and fix"
type textarea "x"
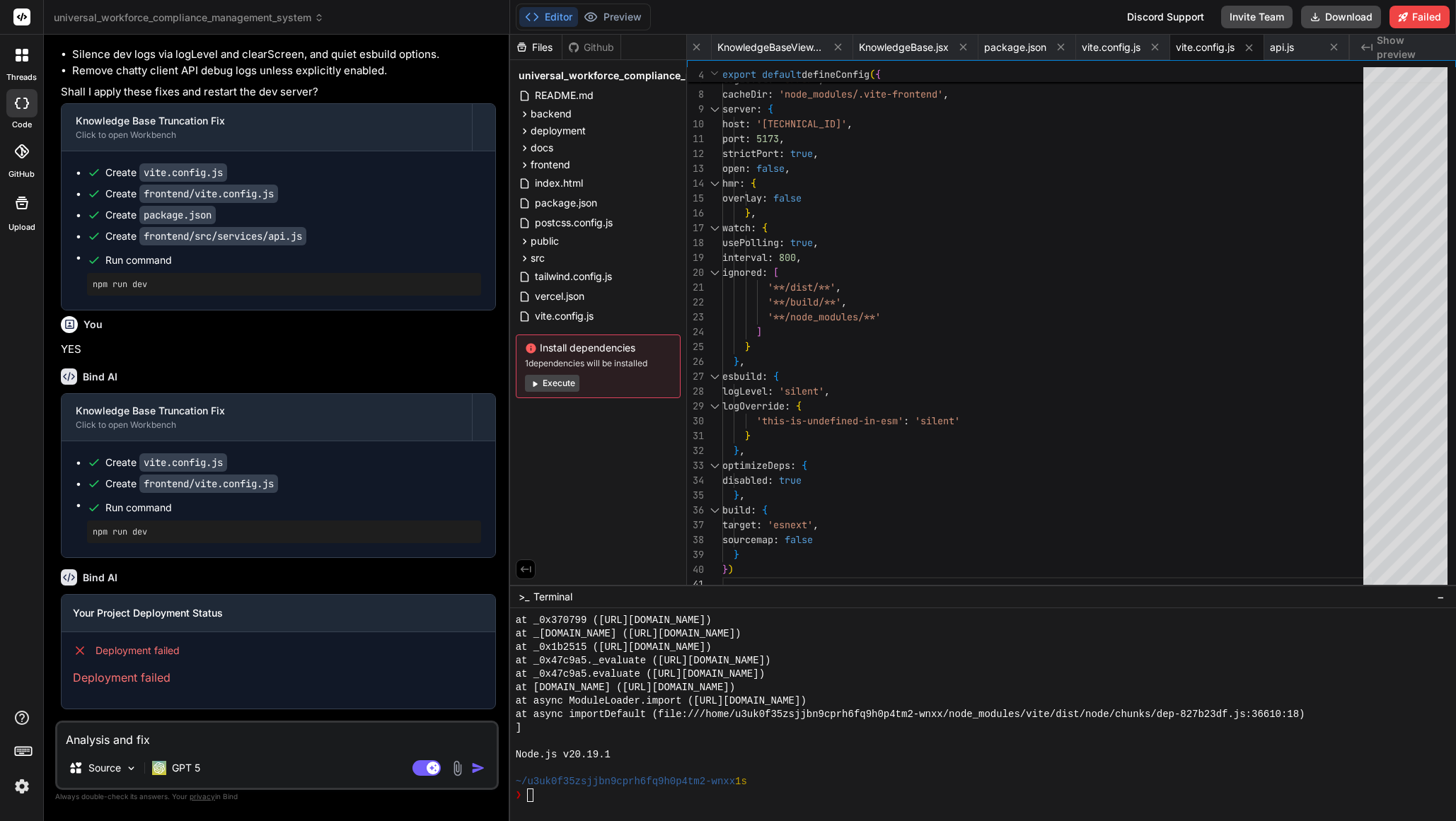
type textarea "Analysis and fix e"
type textarea "x"
type textarea "Analysis and fix er"
type textarea "x"
type textarea "Analysis and fix [PERSON_NAME]"
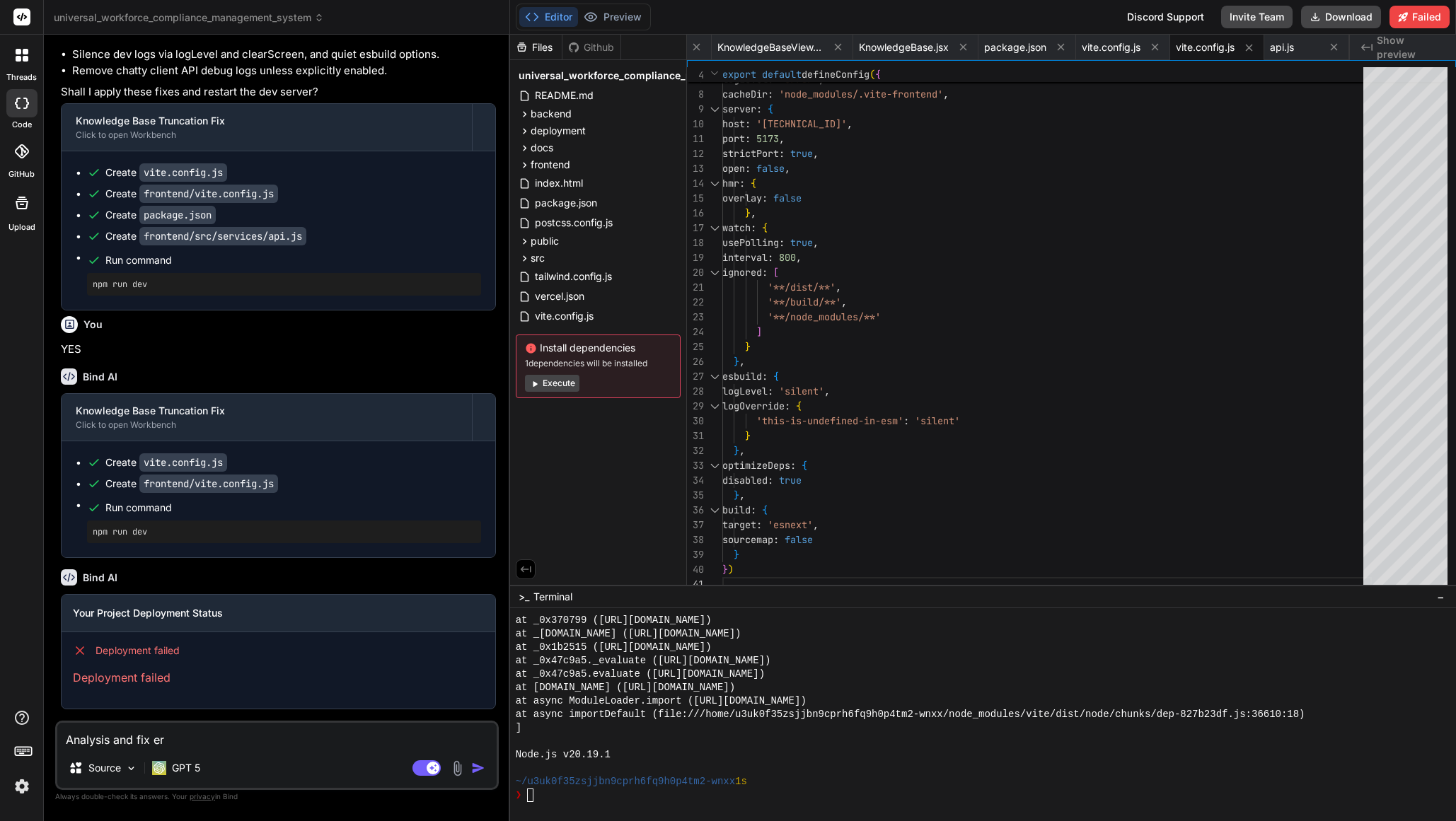
type textarea "x"
type textarea "Analysis and fix [PERSON_NAME]"
type textarea "x"
type textarea "Analysis and fix error"
type textarea "x"
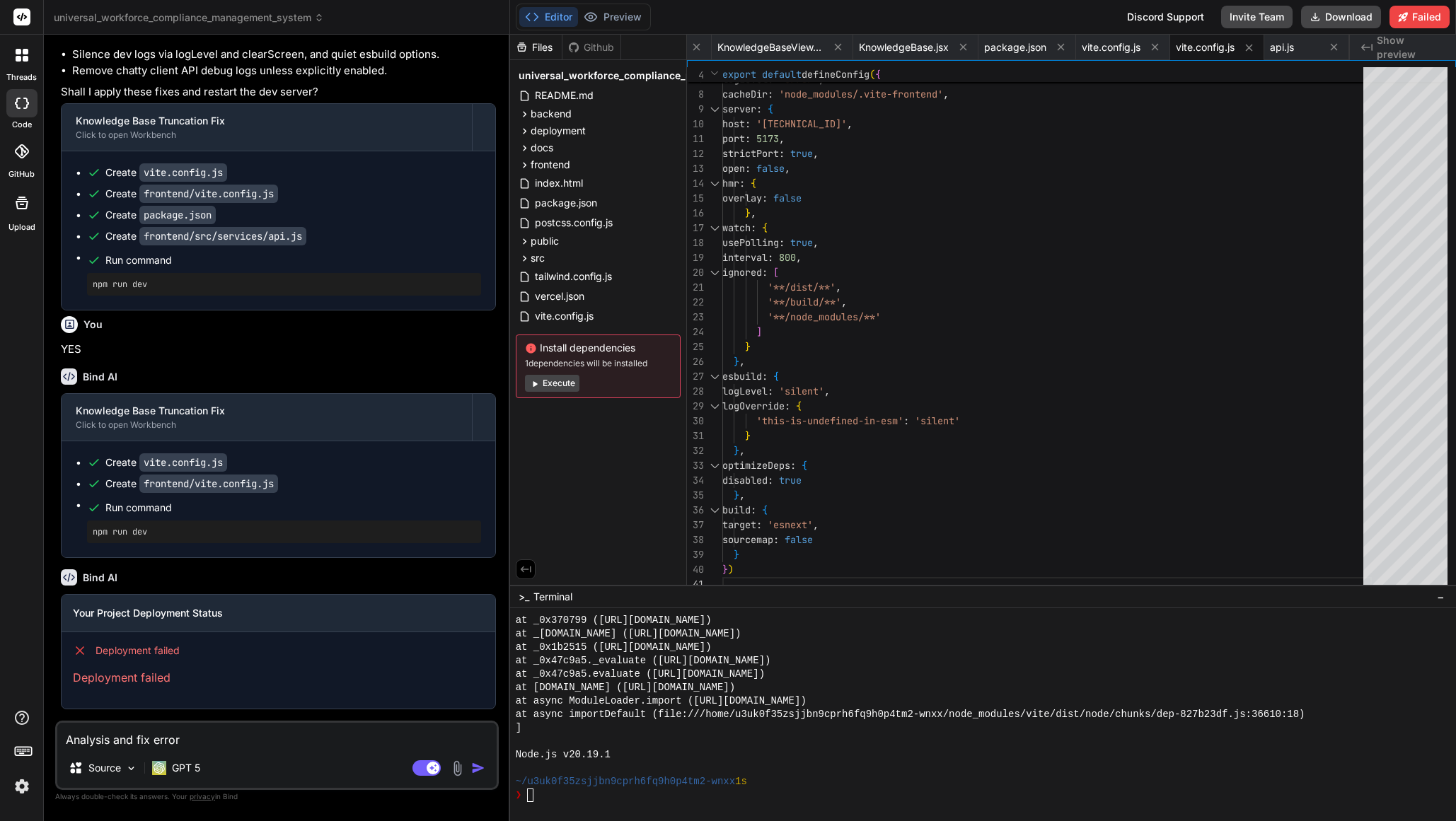
type textarea "Analysis and fix errors"
type textarea "x"
type textarea "Analysis and fix errors"
type textarea "x"
type textarea "Analysis and fix errors ""
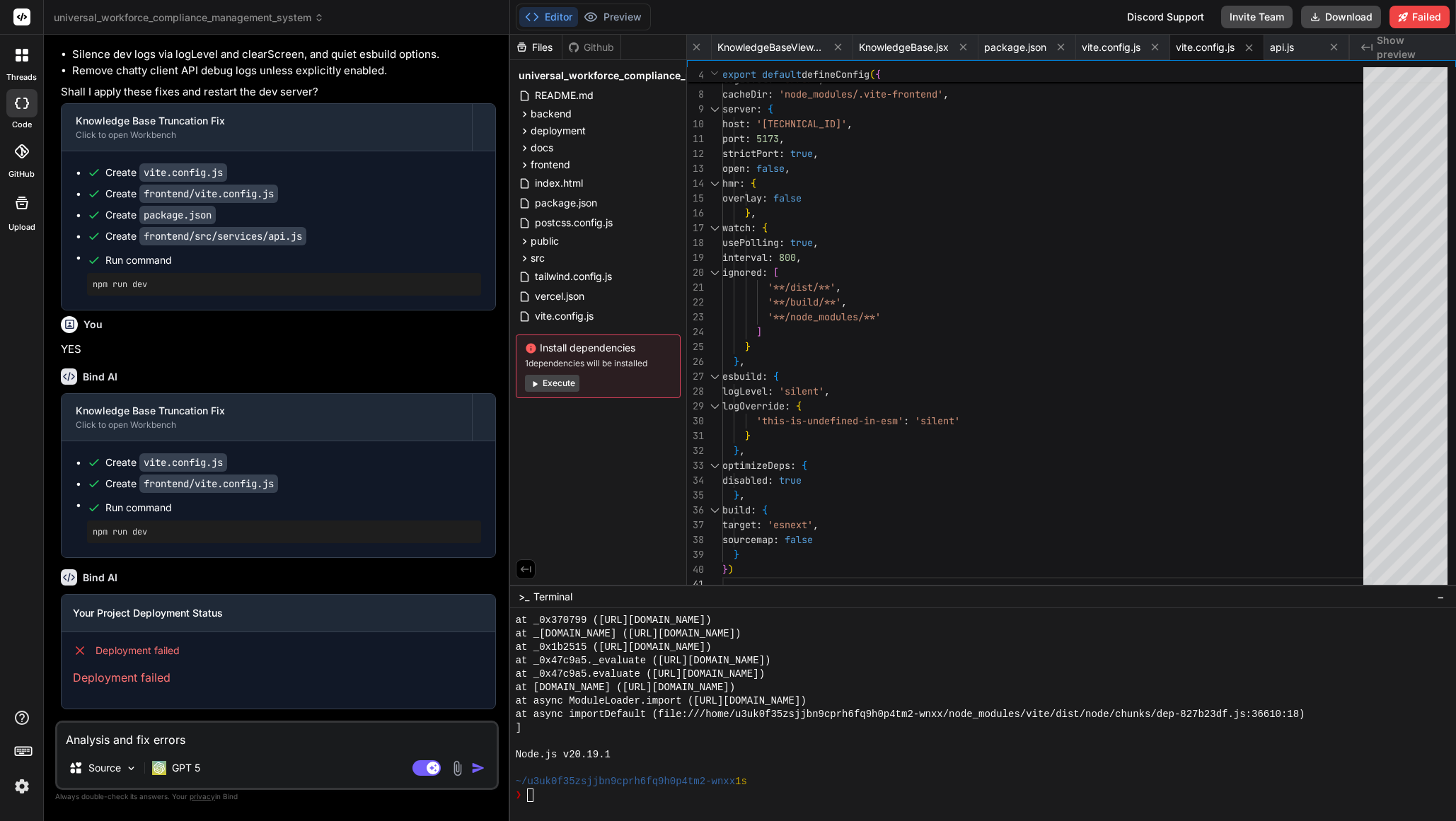
type textarea "x"
paste textarea "Your Project Deployment Status Deployment failed Deployment failed"
type textarea "Analysis and fix errors "Your Project Deployment Status Deployment failed Deplo…"
type textarea "x"
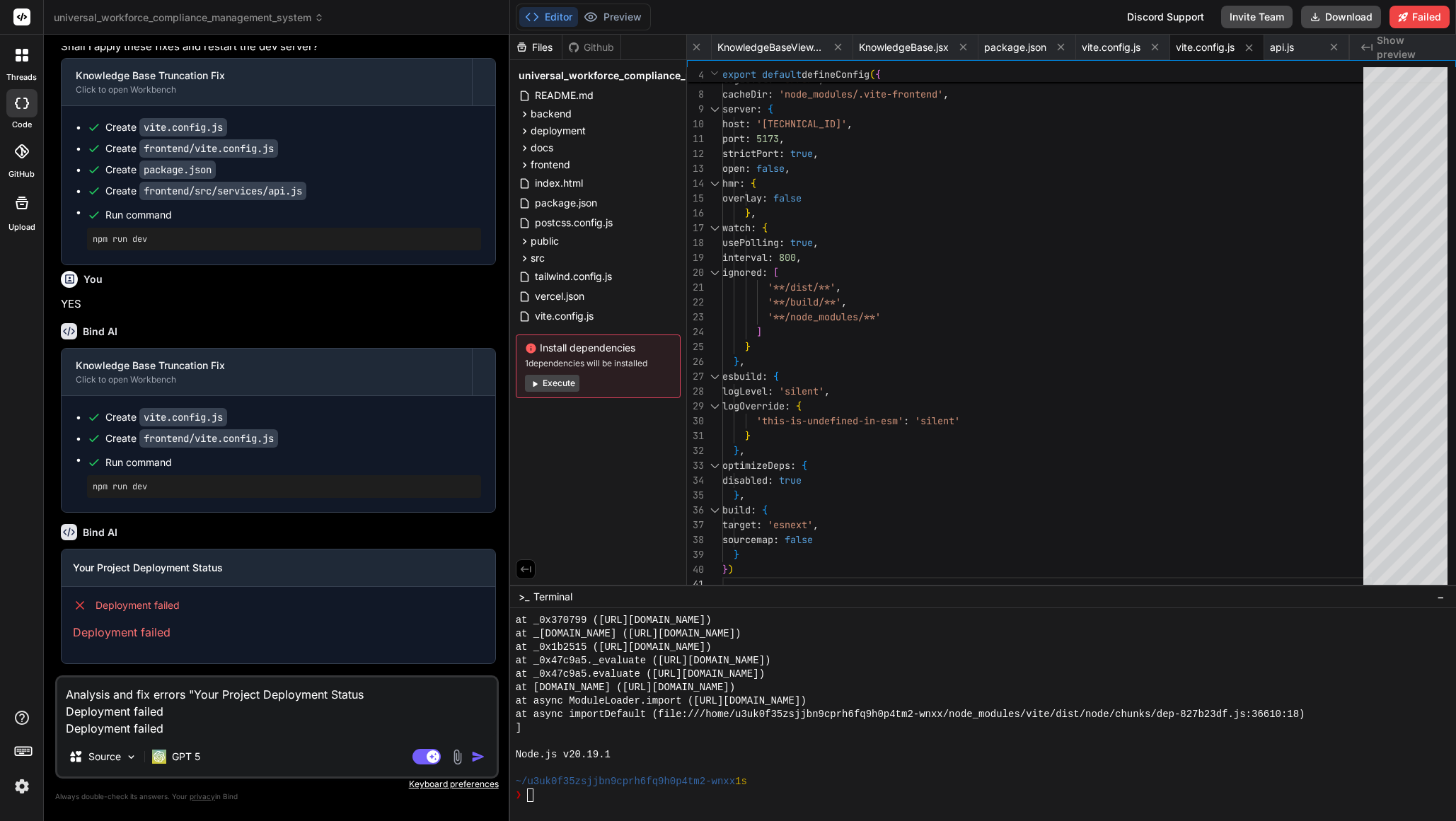
type textarea "Analysis and fix errors "Your Project Deployment Status Deployment failed Deplo…"
type textarea "x"
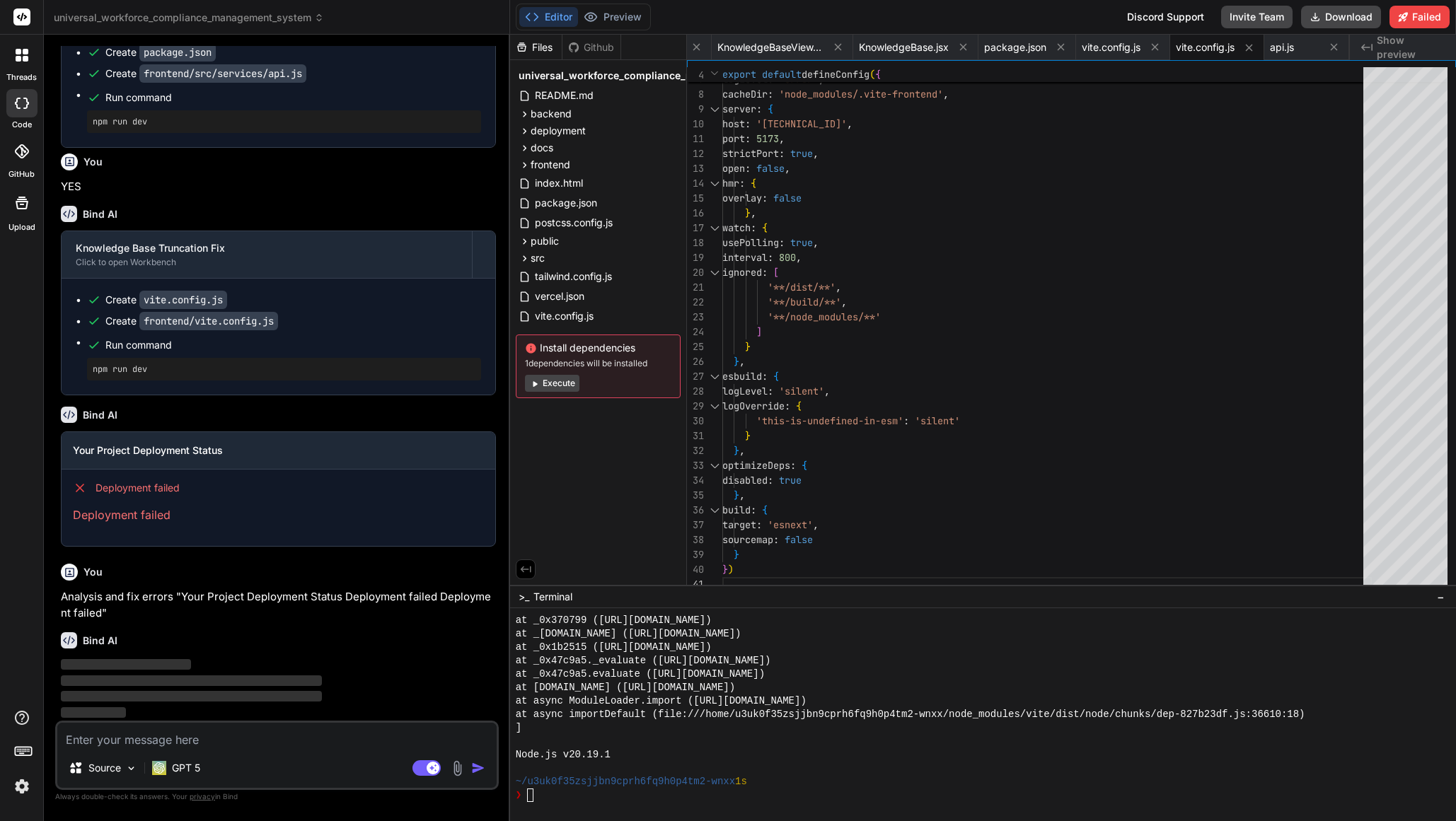
scroll to position [7337, 0]
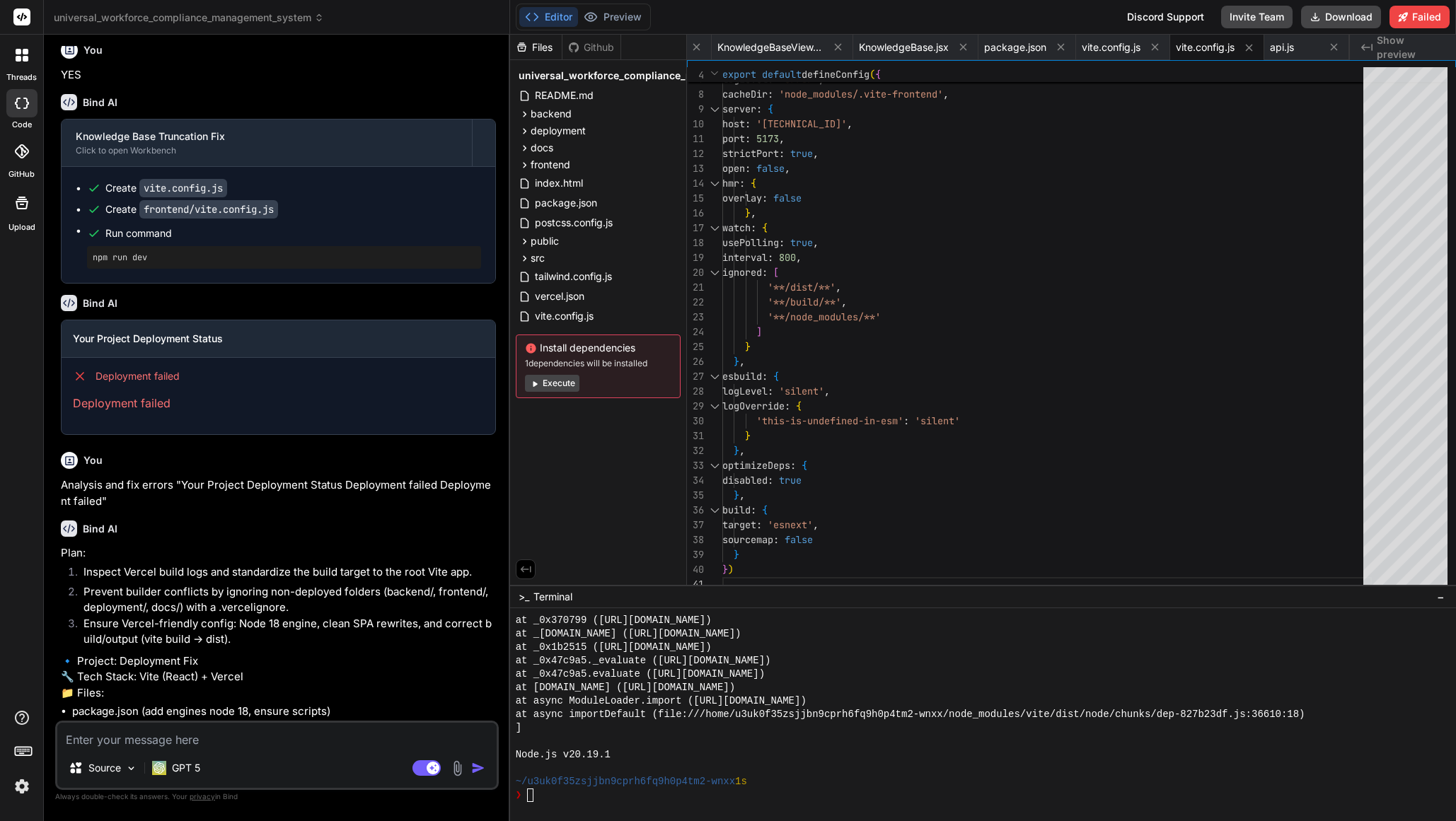
type textarea "x"
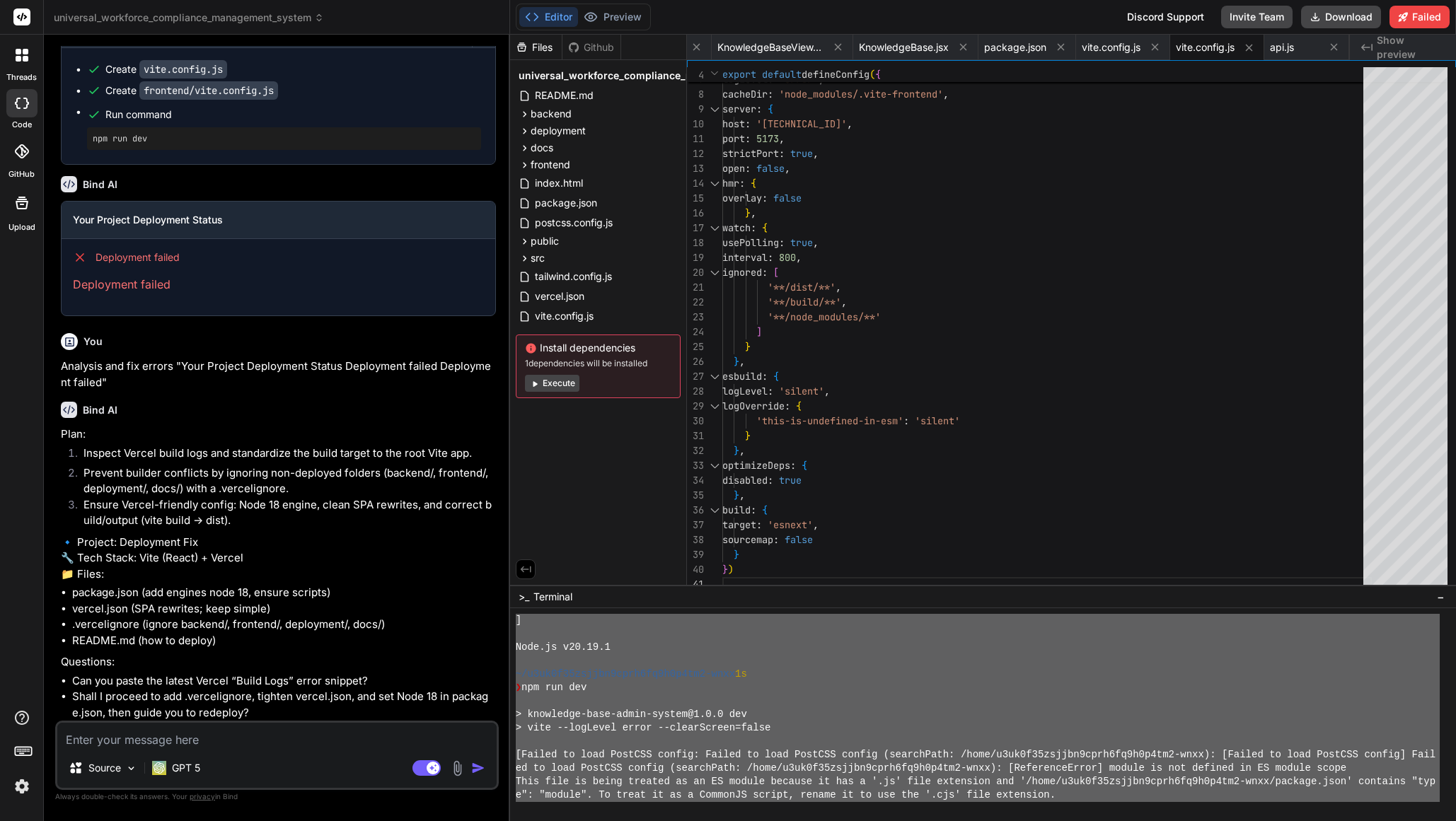
scroll to position [12849, 0]
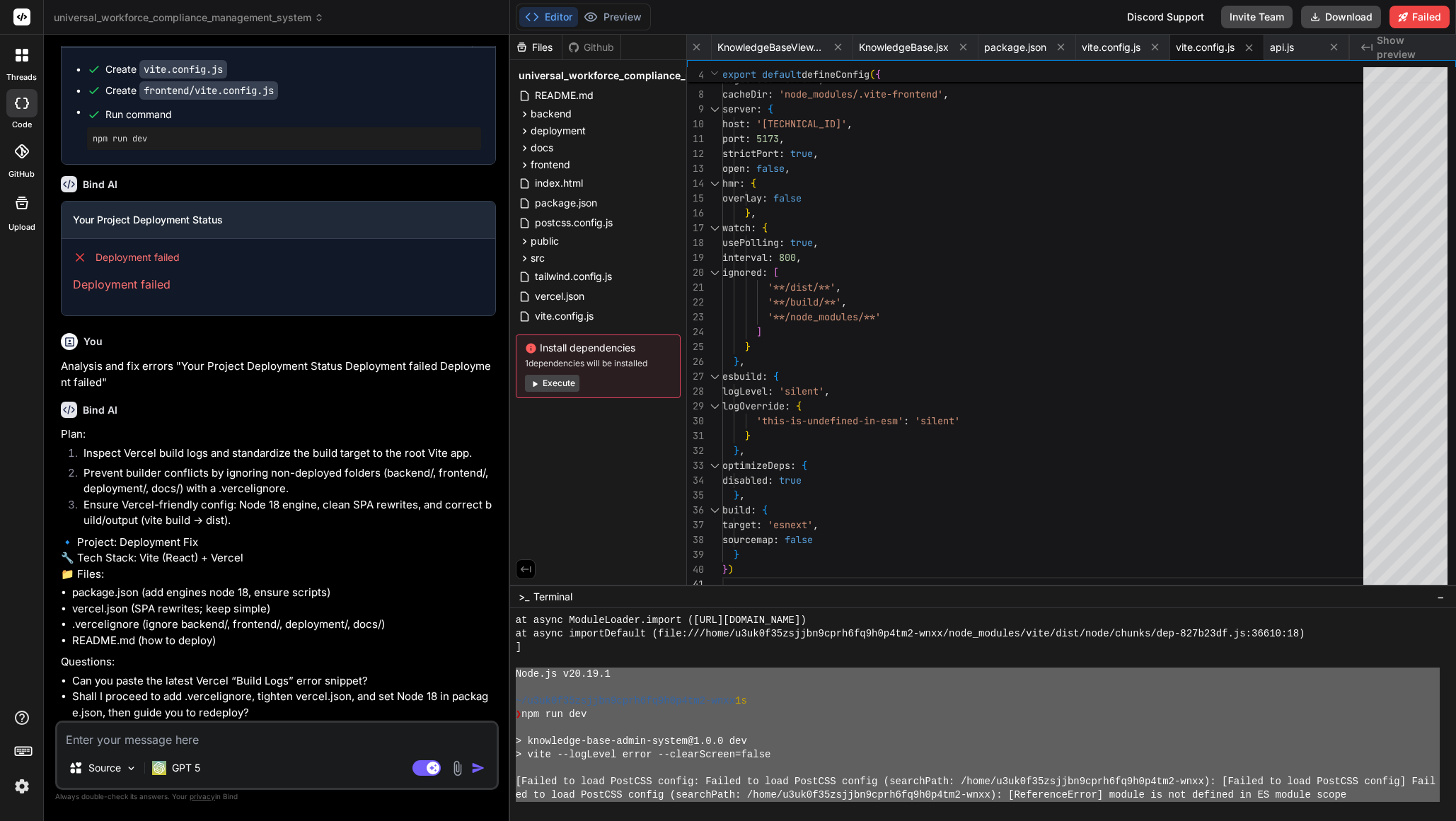
drag, startPoint x: 756, startPoint y: 784, endPoint x: 513, endPoint y: 677, distance: 265.5
click at [513, 677] on div "'''''''''''''''''''''''''''''''' 44444444444444444444444444444444 at async Modu…" at bounding box center [982, 715] width 946 height 212
click at [286, 746] on textarea at bounding box center [276, 735] width 439 height 25
type textarea """
type textarea "x"
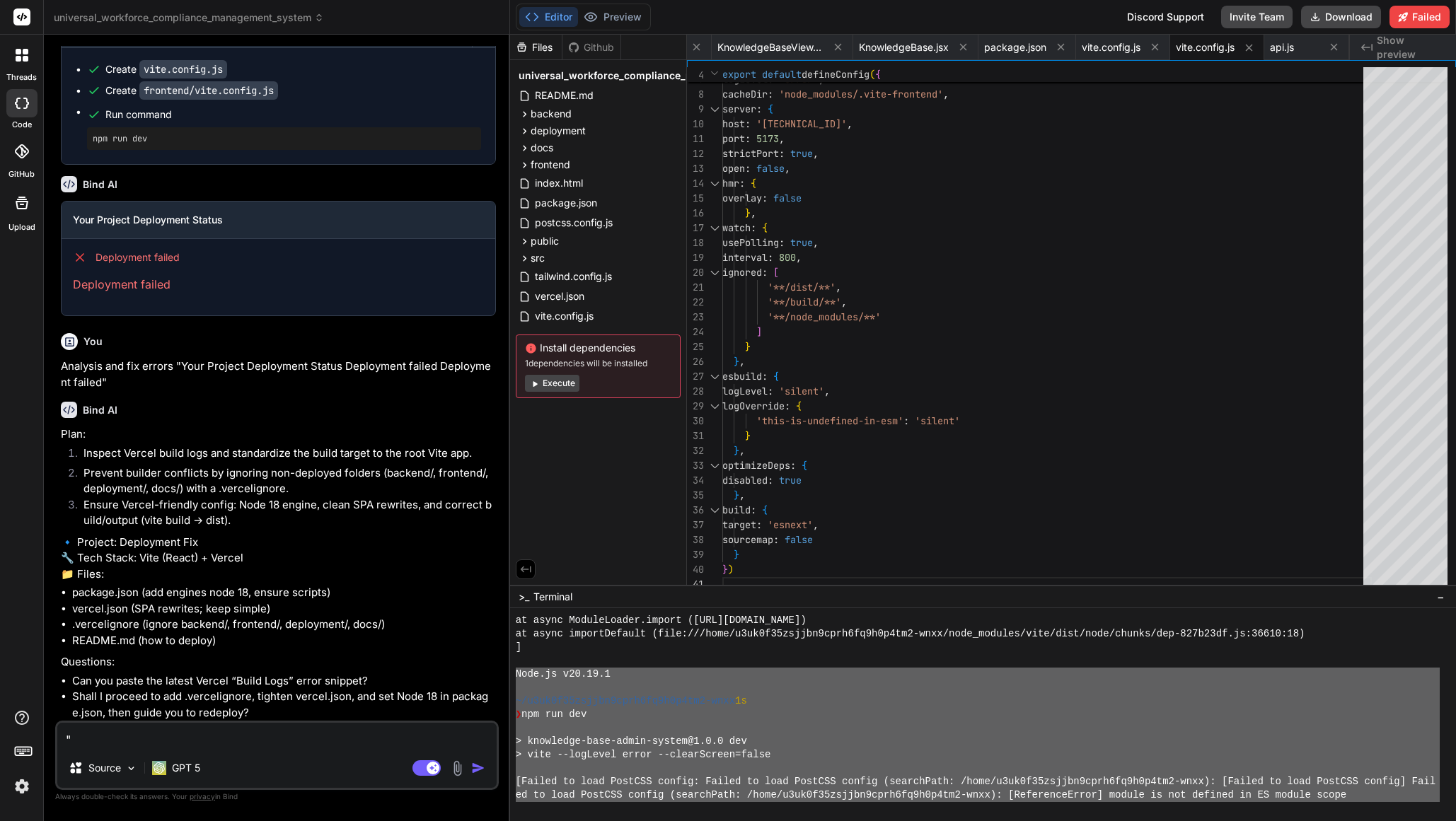
type textarea "x"
type textarea "H"
paste textarea "Lore.ip d56.13.2 ~/s0am8c47adipis9elit9se7d0e2te5-inci 7u ❯ lab etd mag > aliqu…"
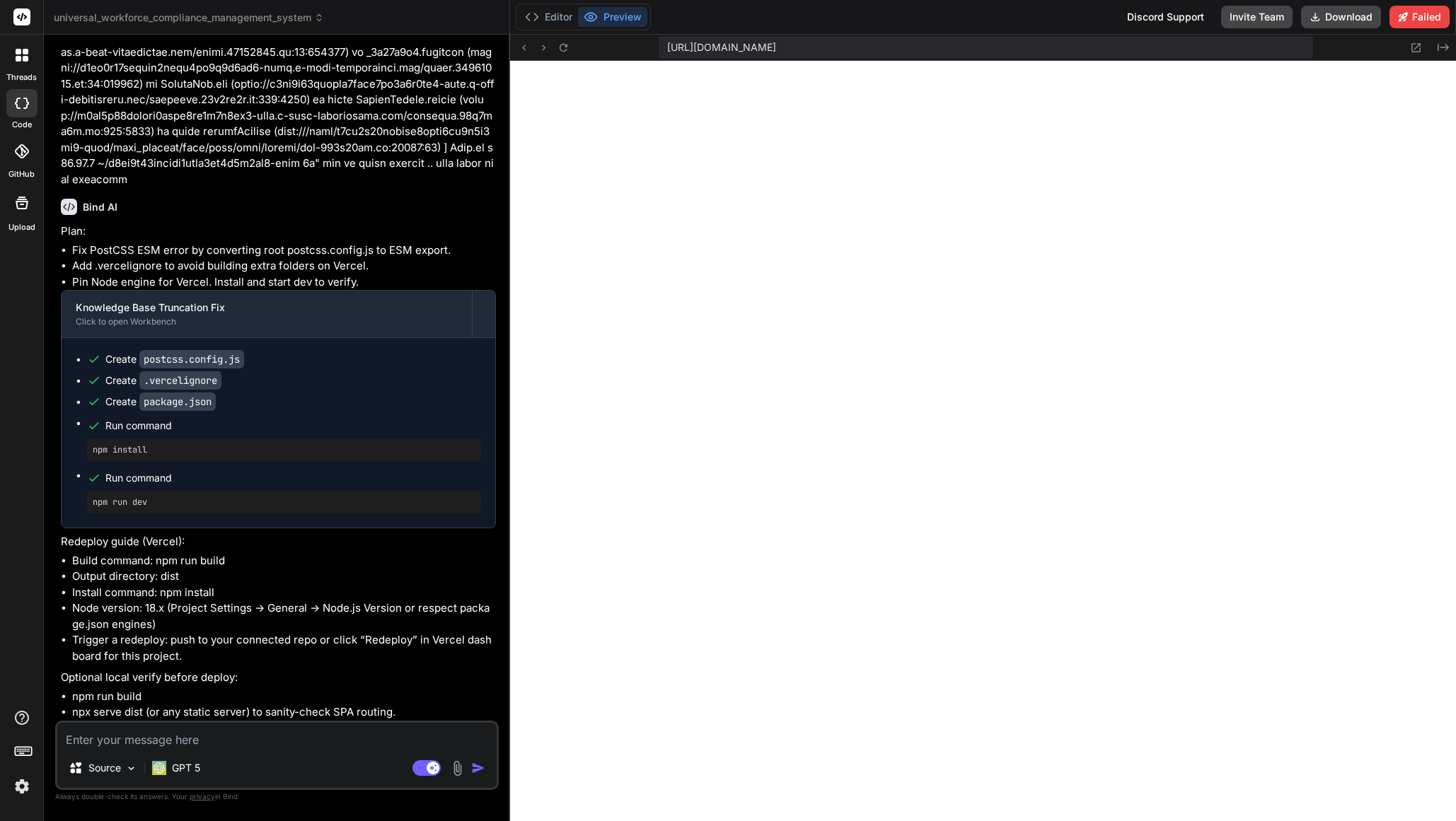
scroll to position [8895, 0]
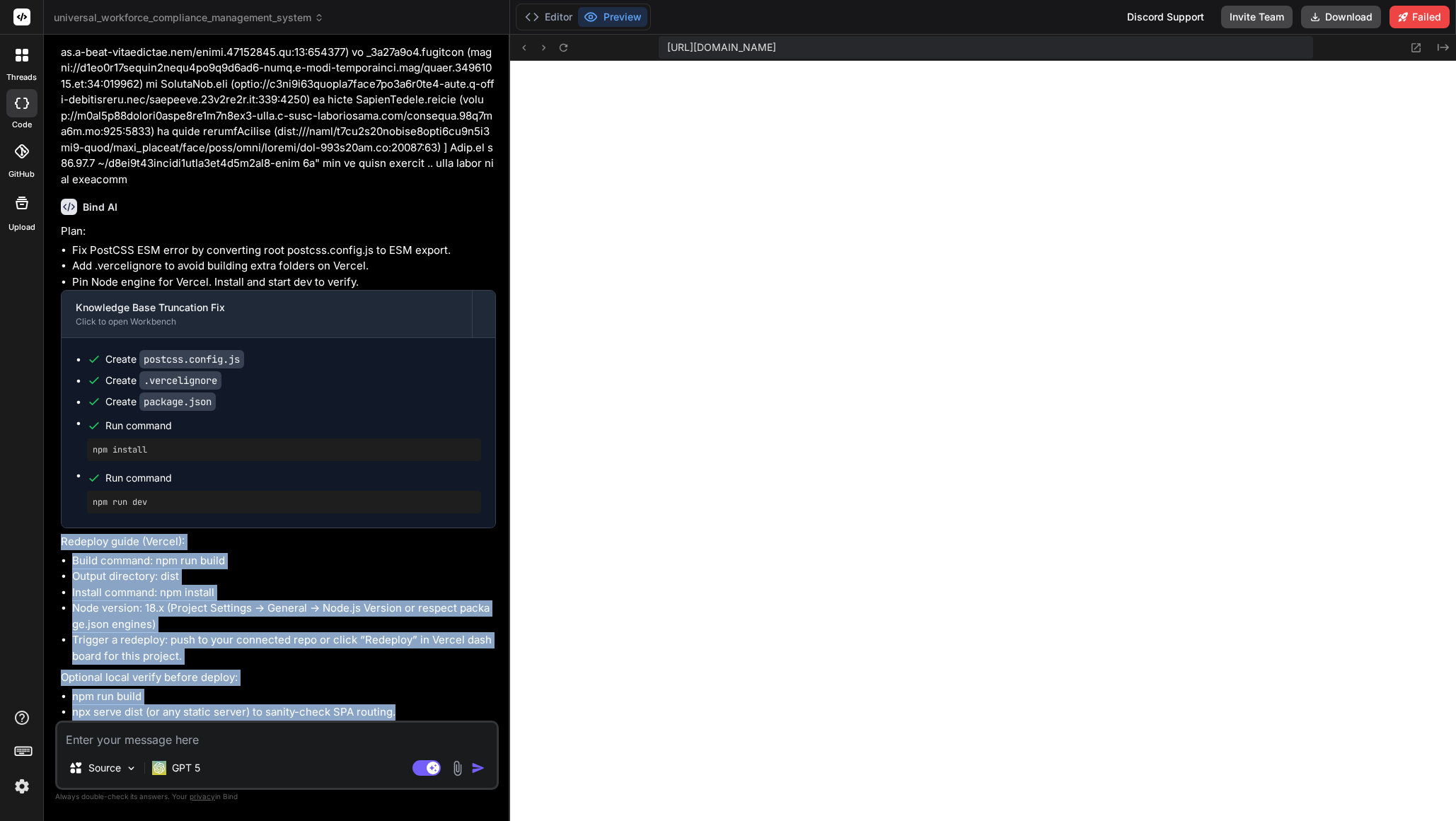
drag, startPoint x: 159, startPoint y: 595, endPoint x: 393, endPoint y: 721, distance: 265.8
click at [393, 721] on div "You YES Bind AI 🔹 Project: Knowledge Base Truncation Fix 🔧 Tech Stack: React + …" at bounding box center [277, 432] width 444 height 774
copy div "Redeploy guide (Vercel): Build command: npm run build Output directory: dist In…"
click at [445, 668] on div "Plan: Fix PostCSS ESM error by converting root postcss.config.js to ESM export.…" at bounding box center [278, 472] width 435 height 498
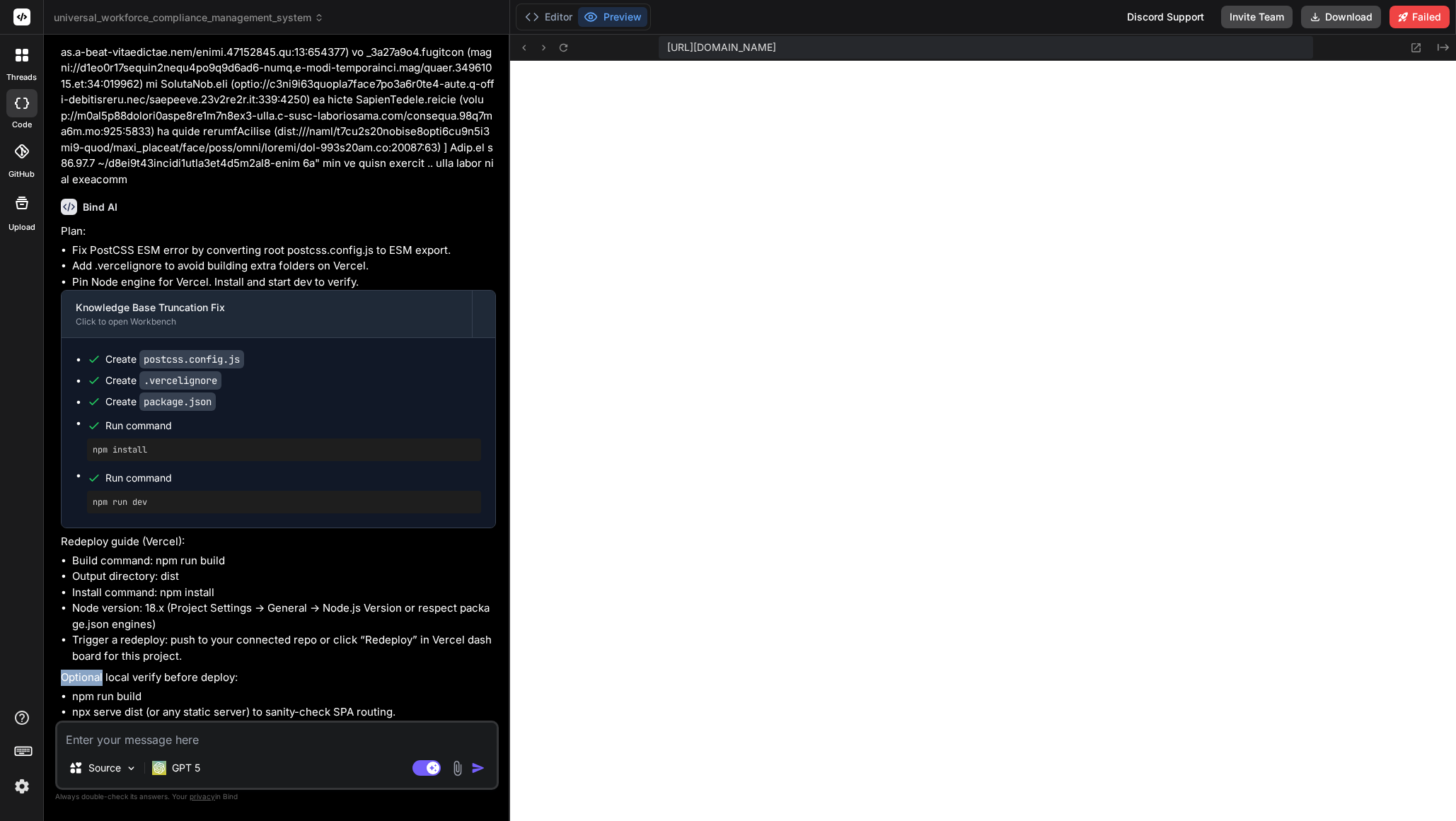
click at [445, 668] on div "Plan: Fix PostCSS ESM error by converting root postcss.config.js to ESM export.…" at bounding box center [278, 472] width 435 height 498
click at [553, 13] on button "Editor" at bounding box center [548, 17] width 59 height 20
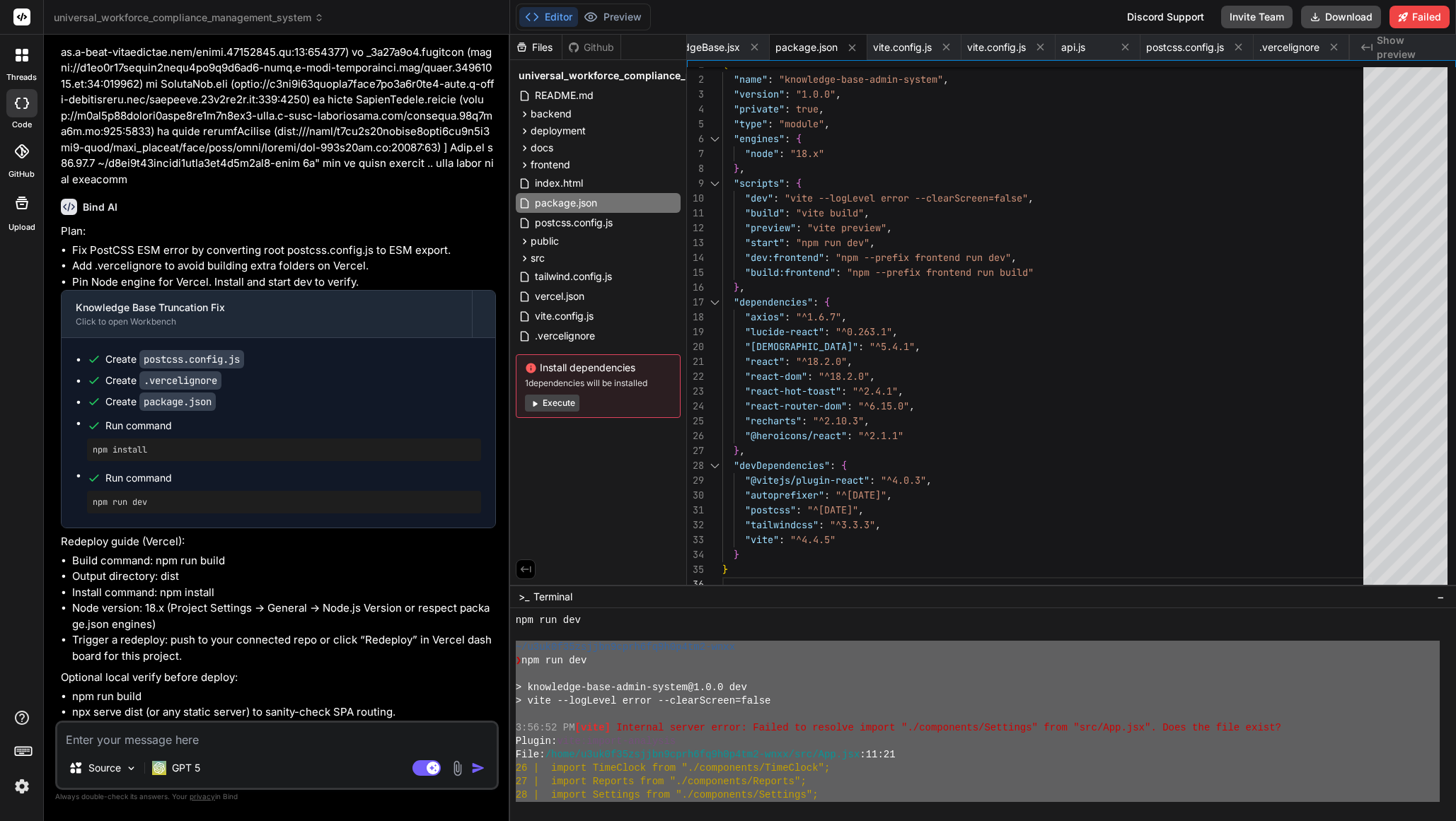
scroll to position [13441, 0]
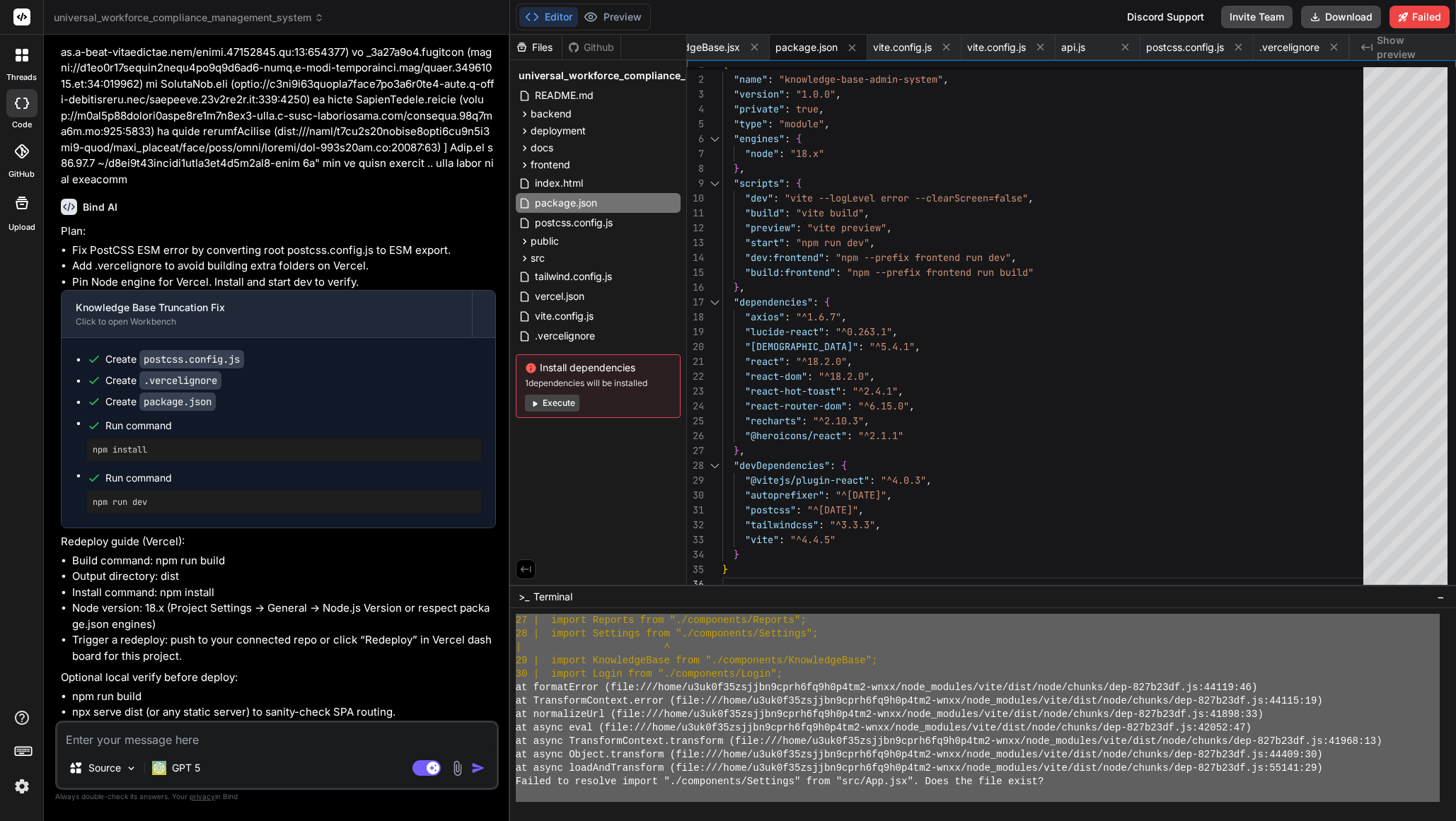
drag, startPoint x: 515, startPoint y: 647, endPoint x: 758, endPoint y: 828, distance: 303.0
click at [87, 744] on textarea at bounding box center [276, 735] width 439 height 25
paste textarea "~/l3ip5d02sitame6cons2ad5e4s1do9-eius ❯ tem inc utl > etdolorem-aliq-enima-mini…"
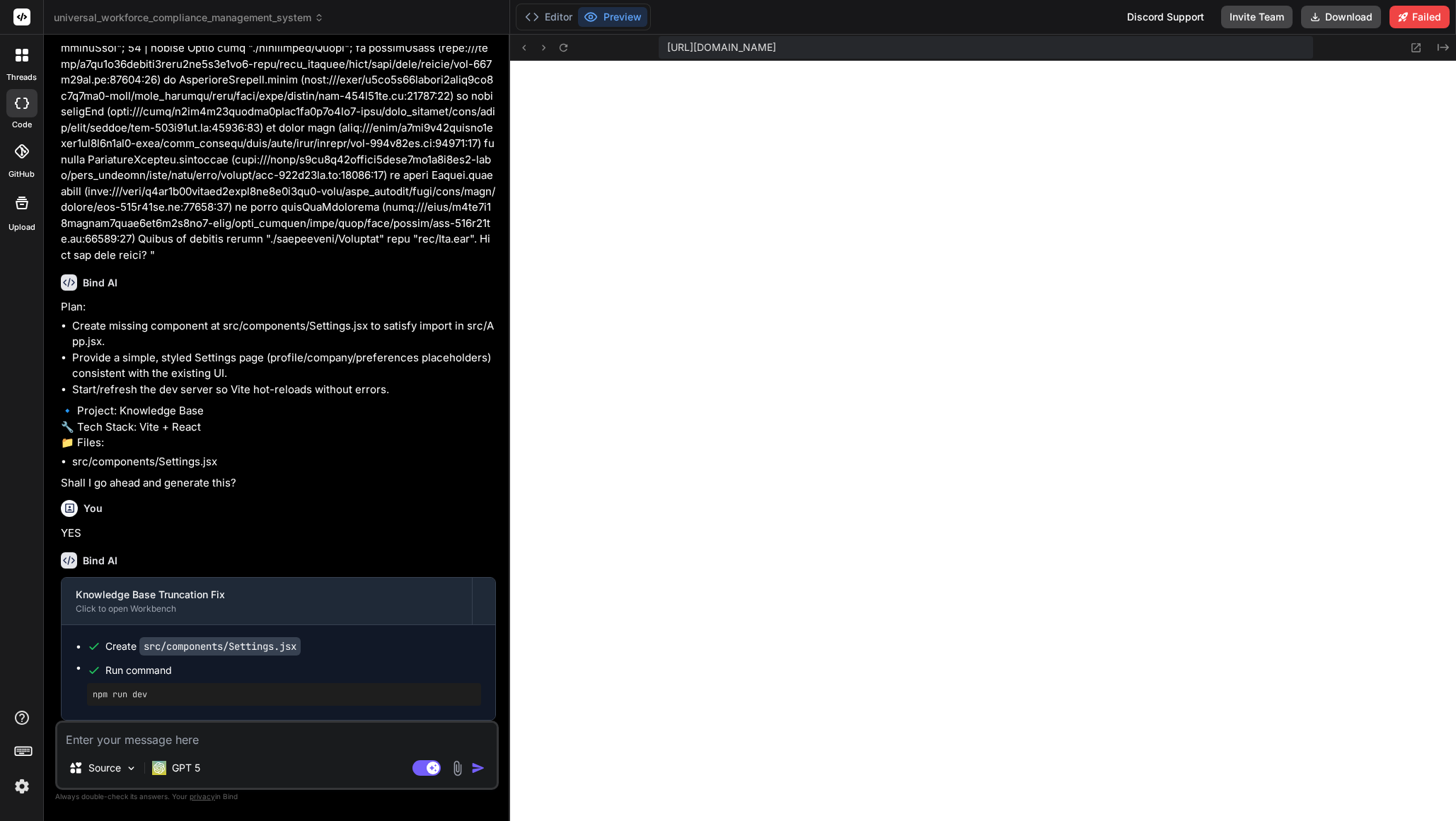
scroll to position [9750, 0]
click at [566, 48] on icon at bounding box center [563, 48] width 12 height 12
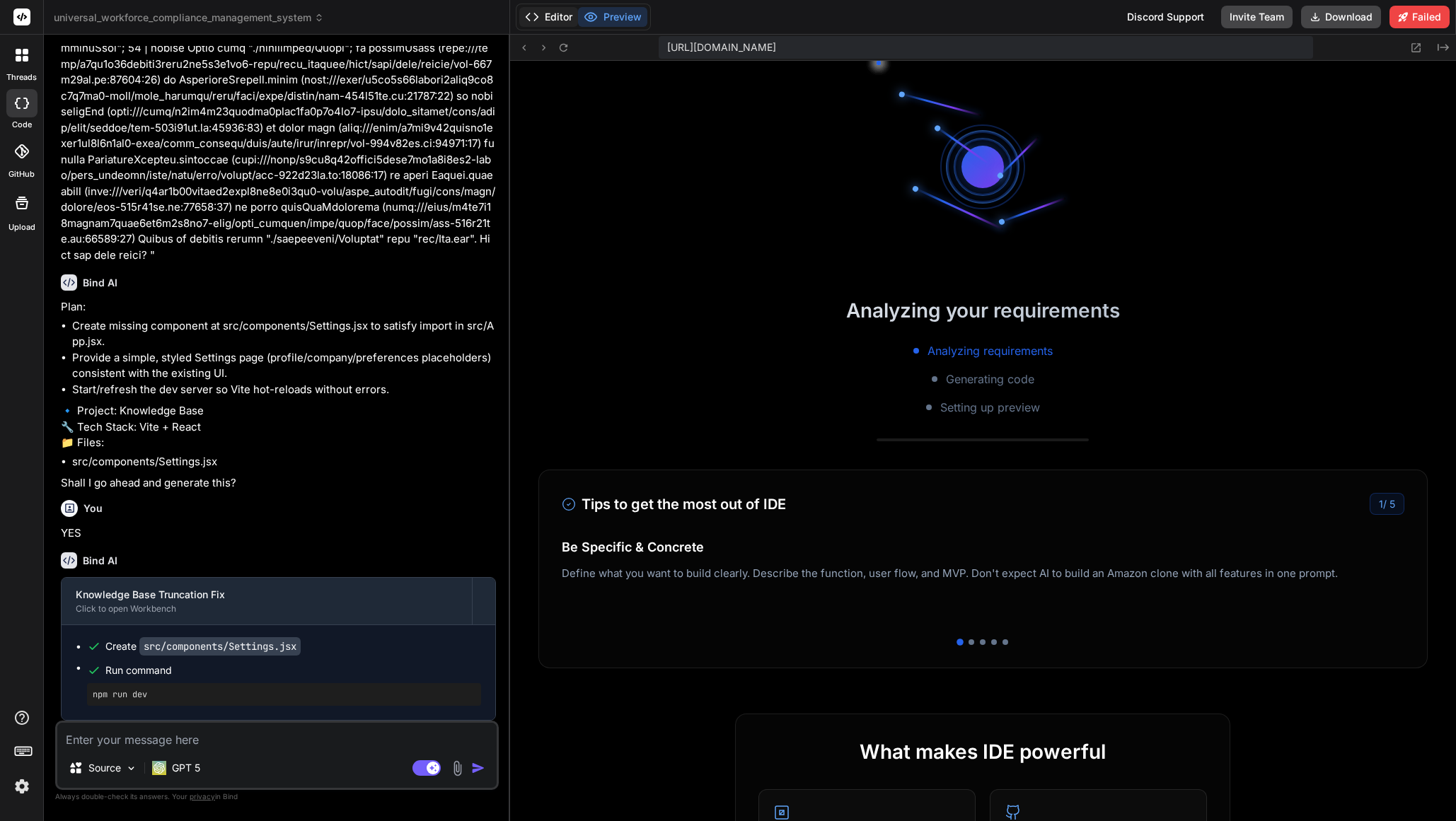
click at [557, 15] on button "Editor" at bounding box center [548, 17] width 59 height 20
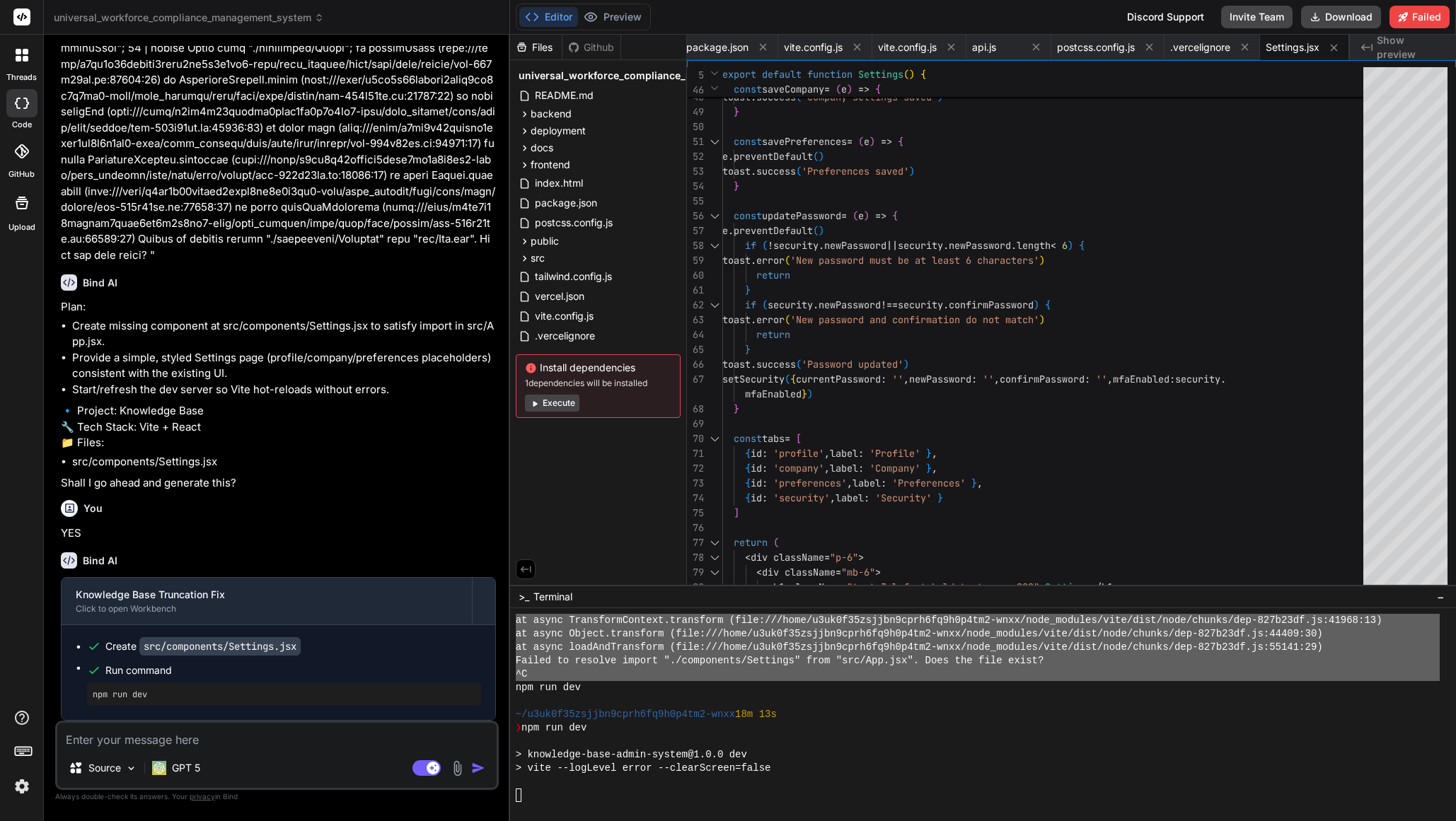
scroll to position [13434, 0]
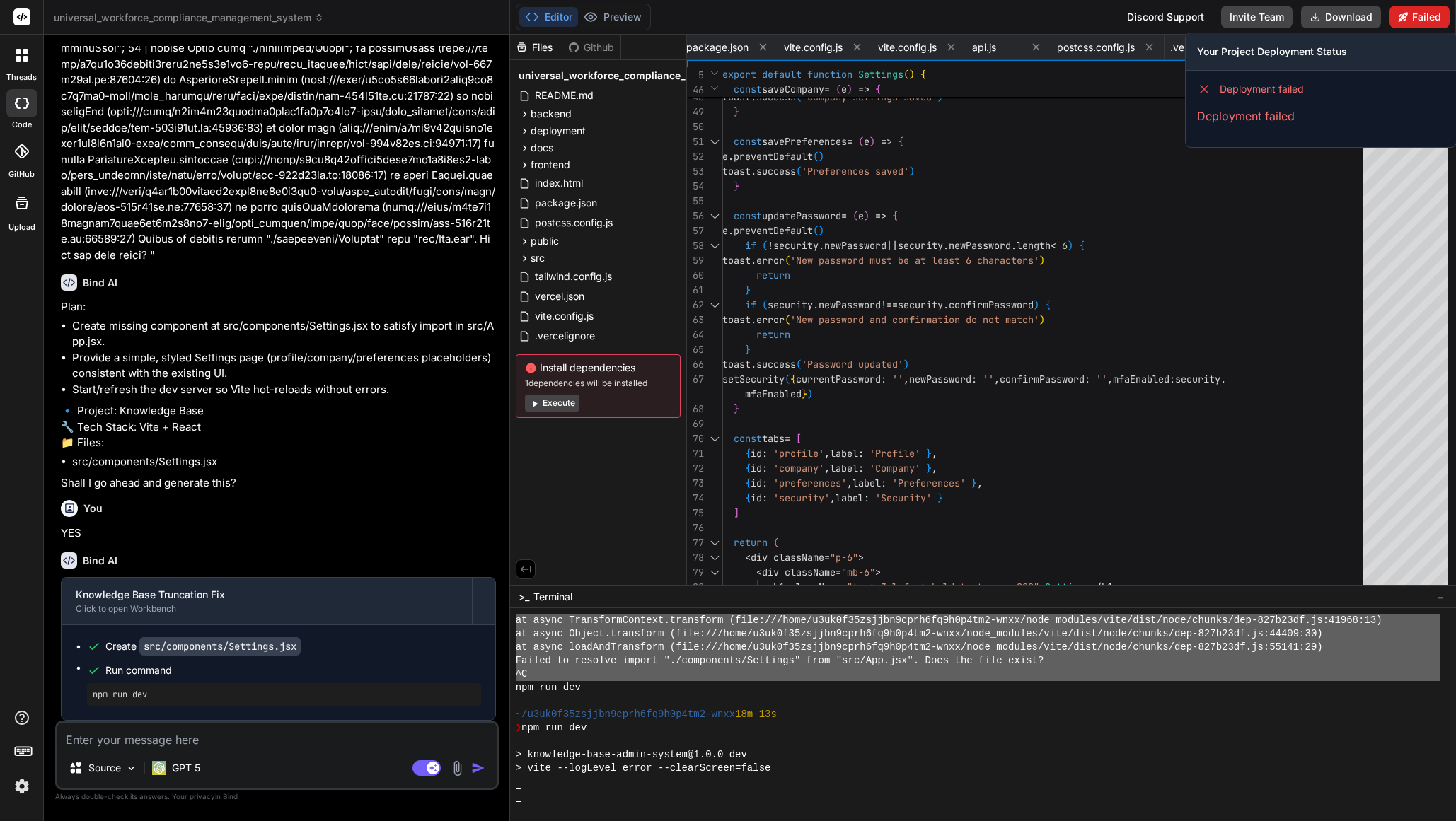
click at [1425, 11] on button "Failed" at bounding box center [1420, 17] width 61 height 22
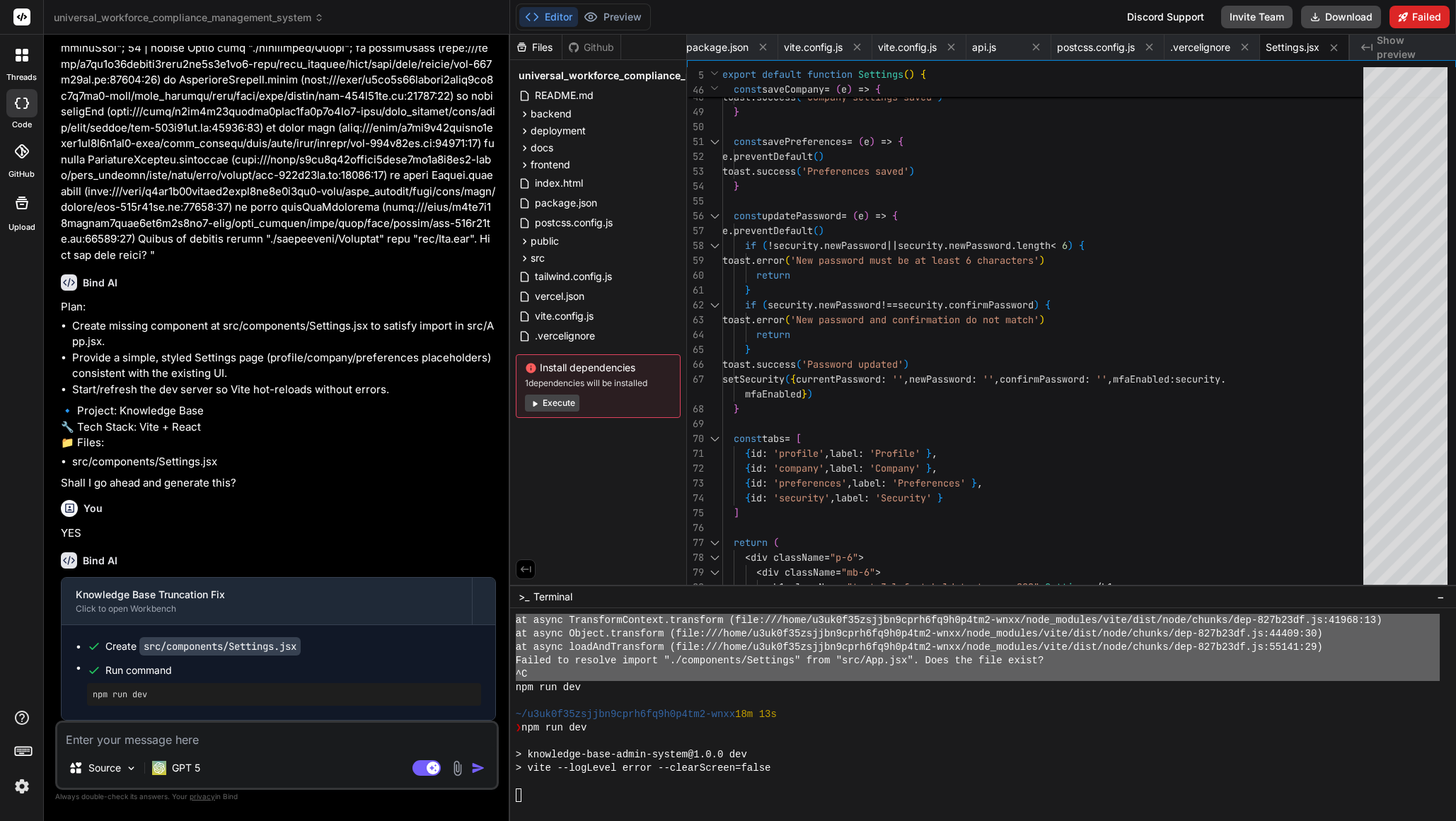
scroll to position [9750, 0]
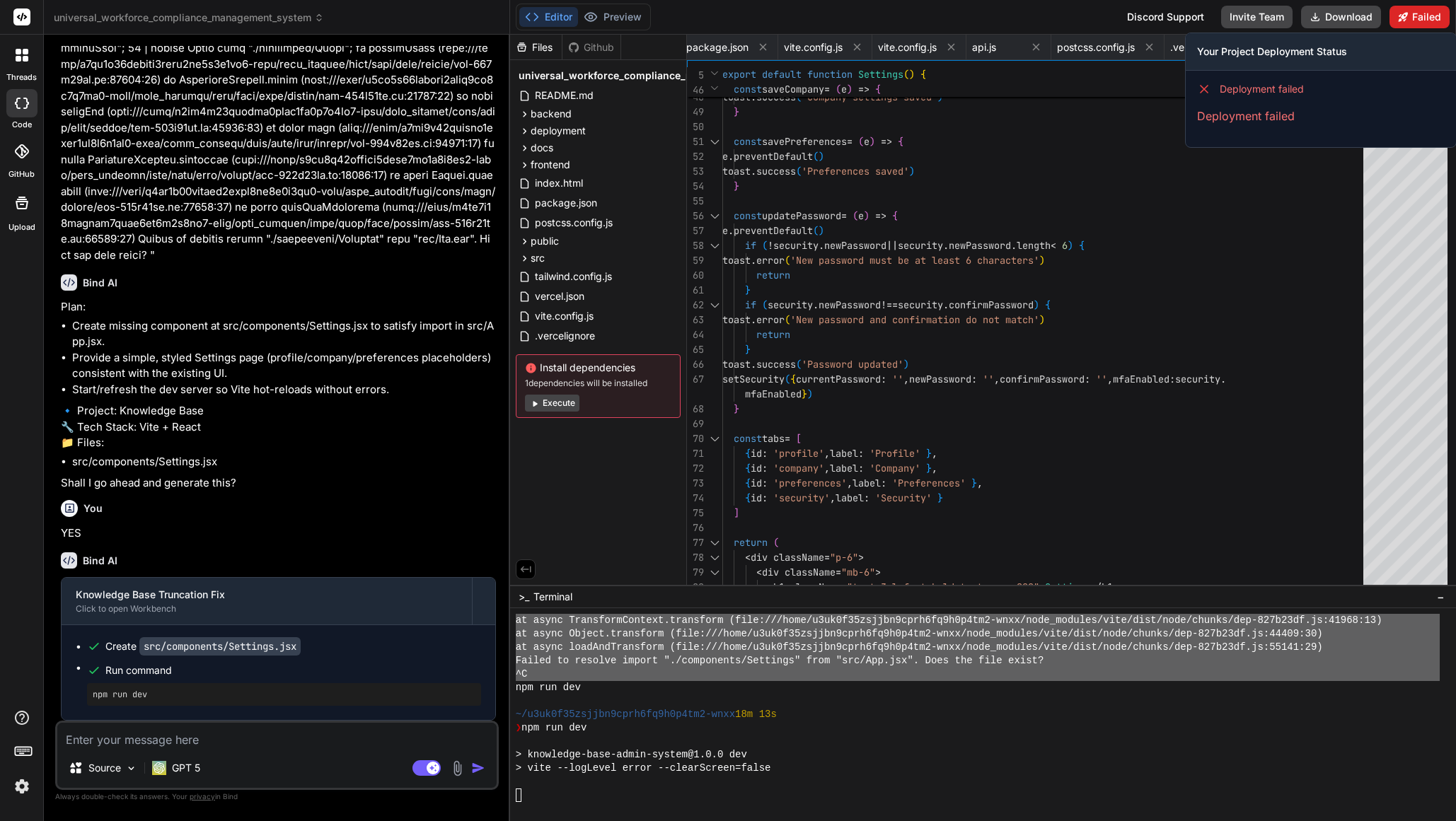
click at [1426, 21] on button "Failed" at bounding box center [1420, 17] width 61 height 22
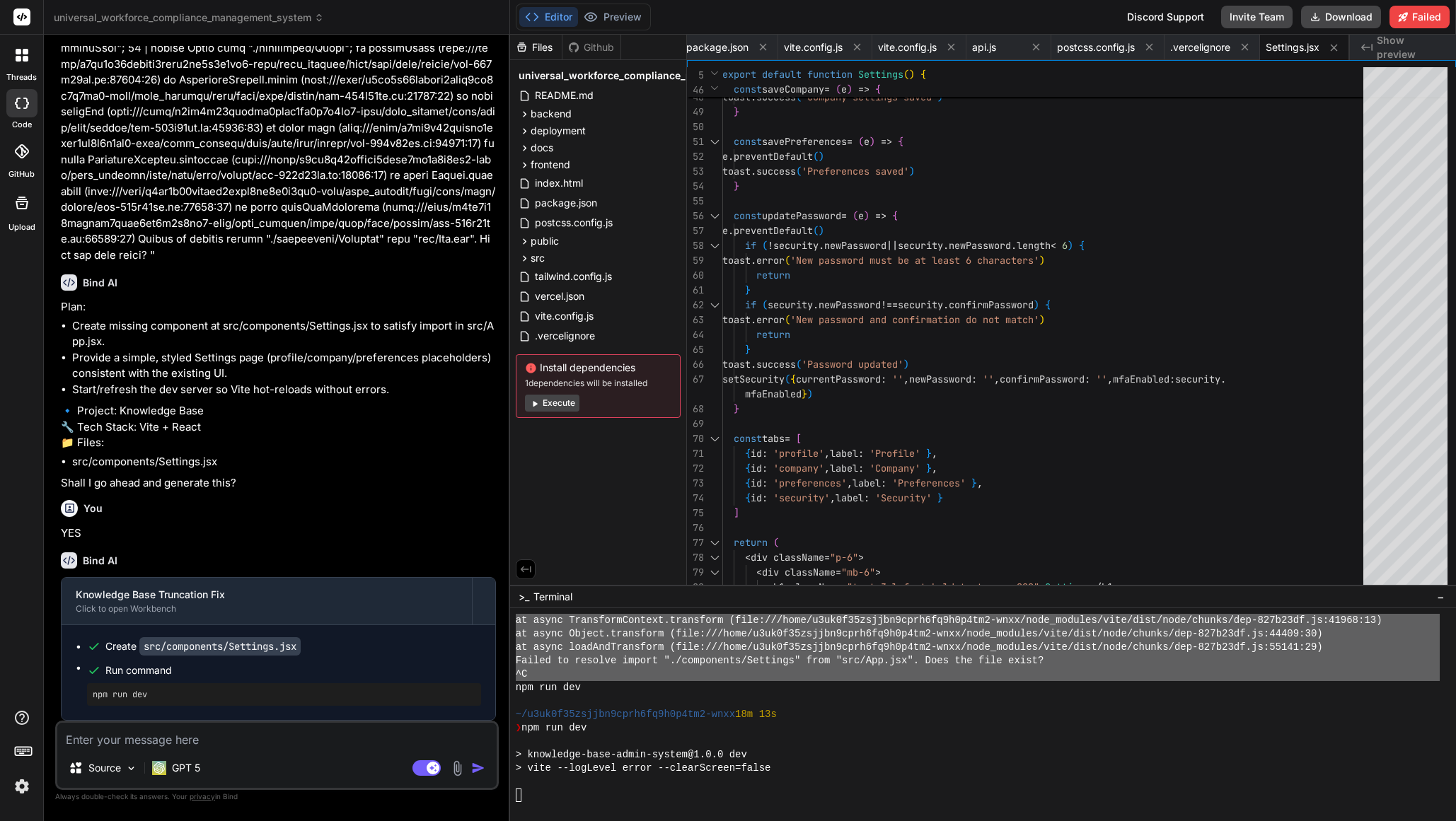
drag, startPoint x: 520, startPoint y: 800, endPoint x: 528, endPoint y: 805, distance: 9.4
click at [520, 800] on textarea "Terminal input" at bounding box center [518, 795] width 6 height 13
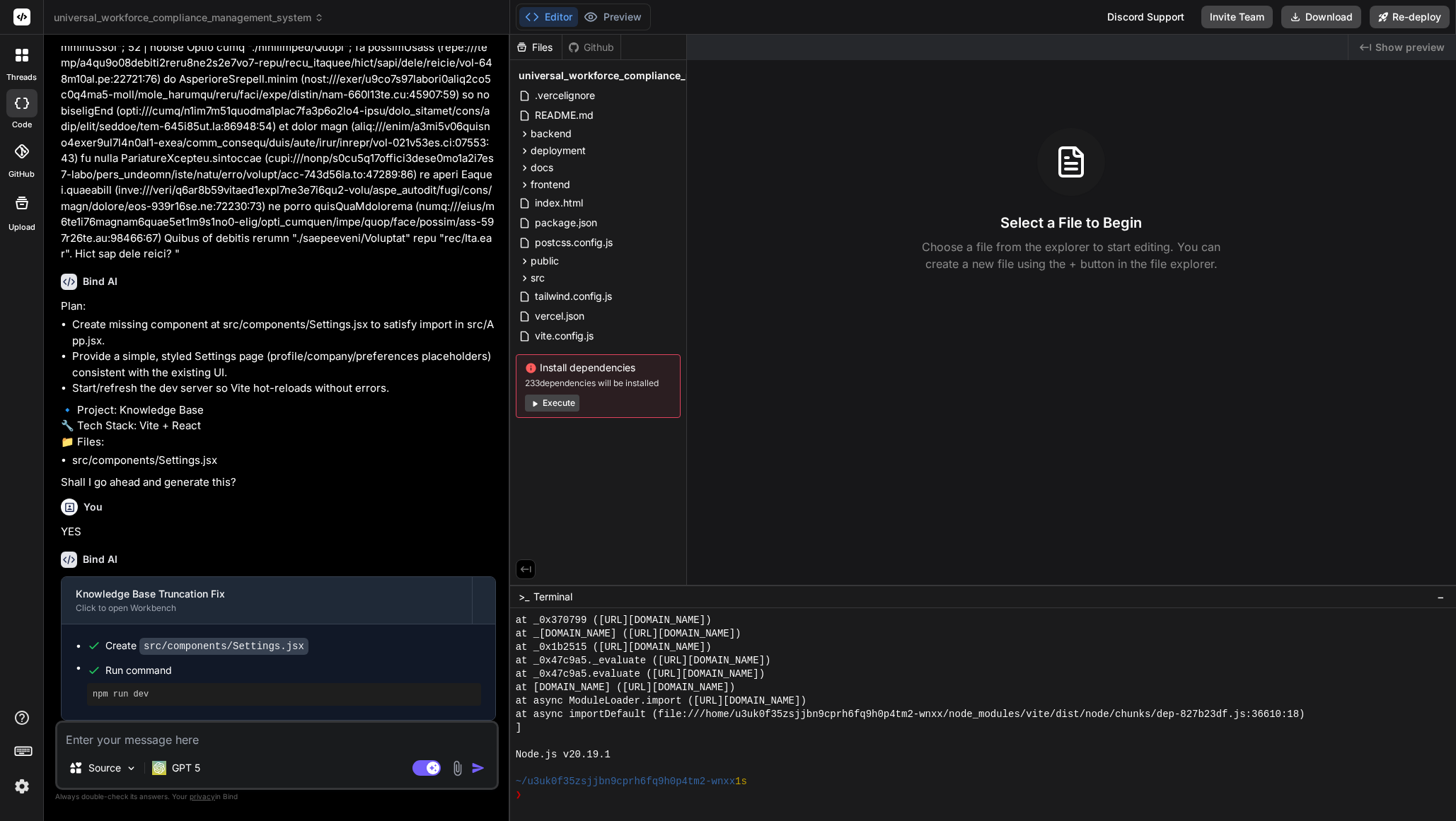
scroll to position [431, 0]
click at [539, 405] on icon at bounding box center [534, 403] width 10 height 10
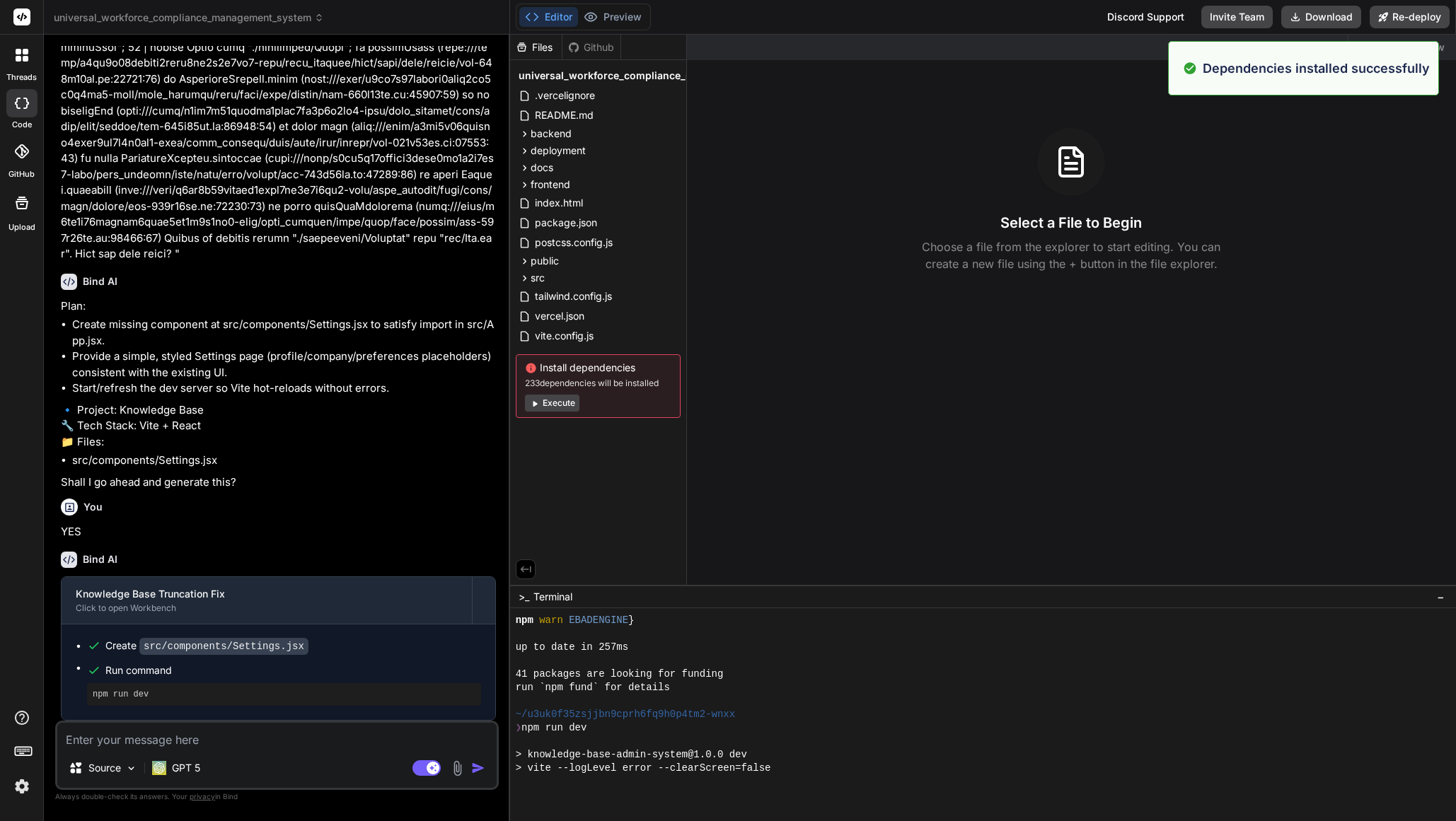
scroll to position [994, 0]
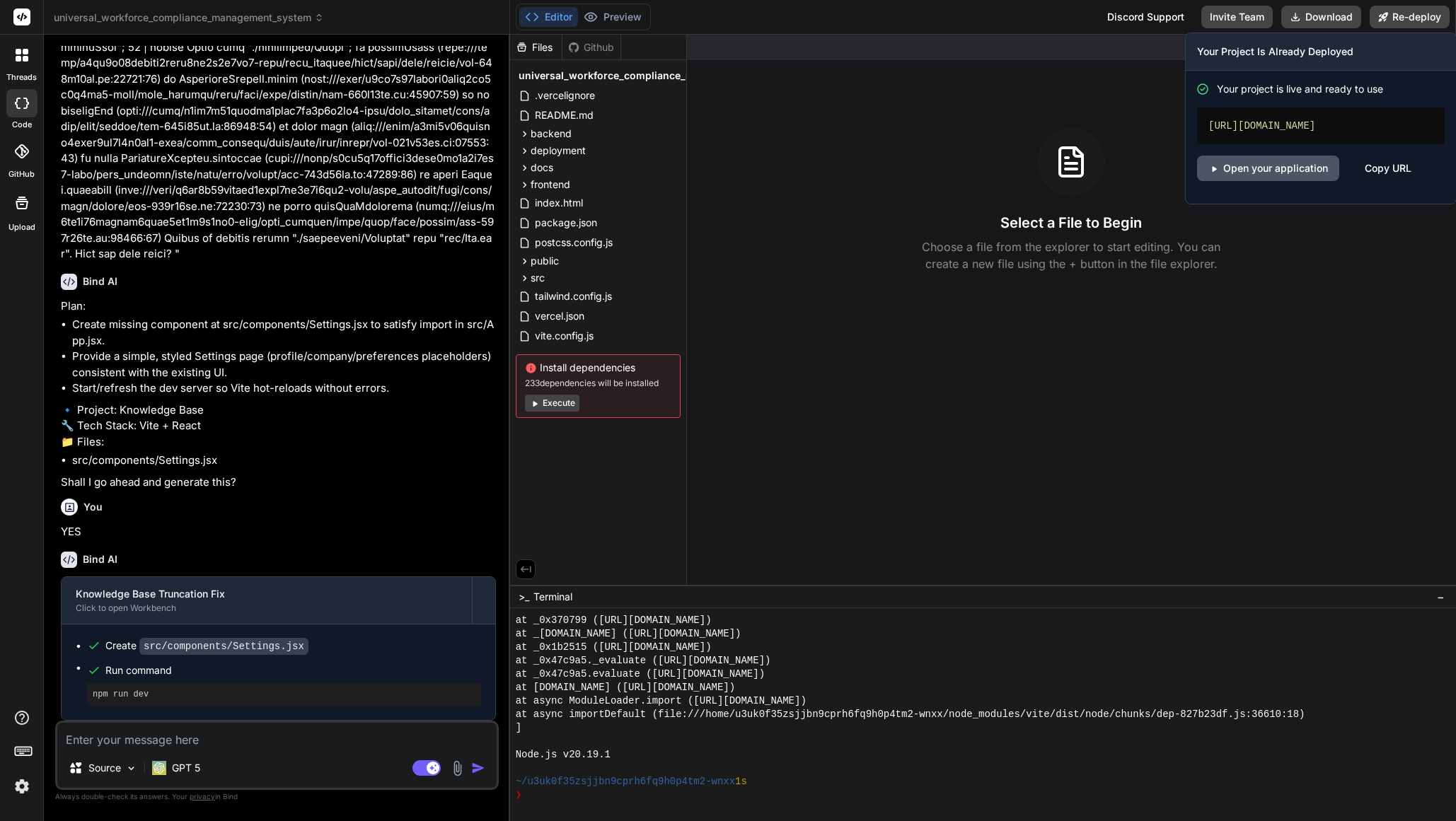
click at [1264, 181] on link "Open your application" at bounding box center [1268, 168] width 143 height 25
click at [1423, 16] on button "Re-deploy" at bounding box center [1410, 17] width 80 height 22
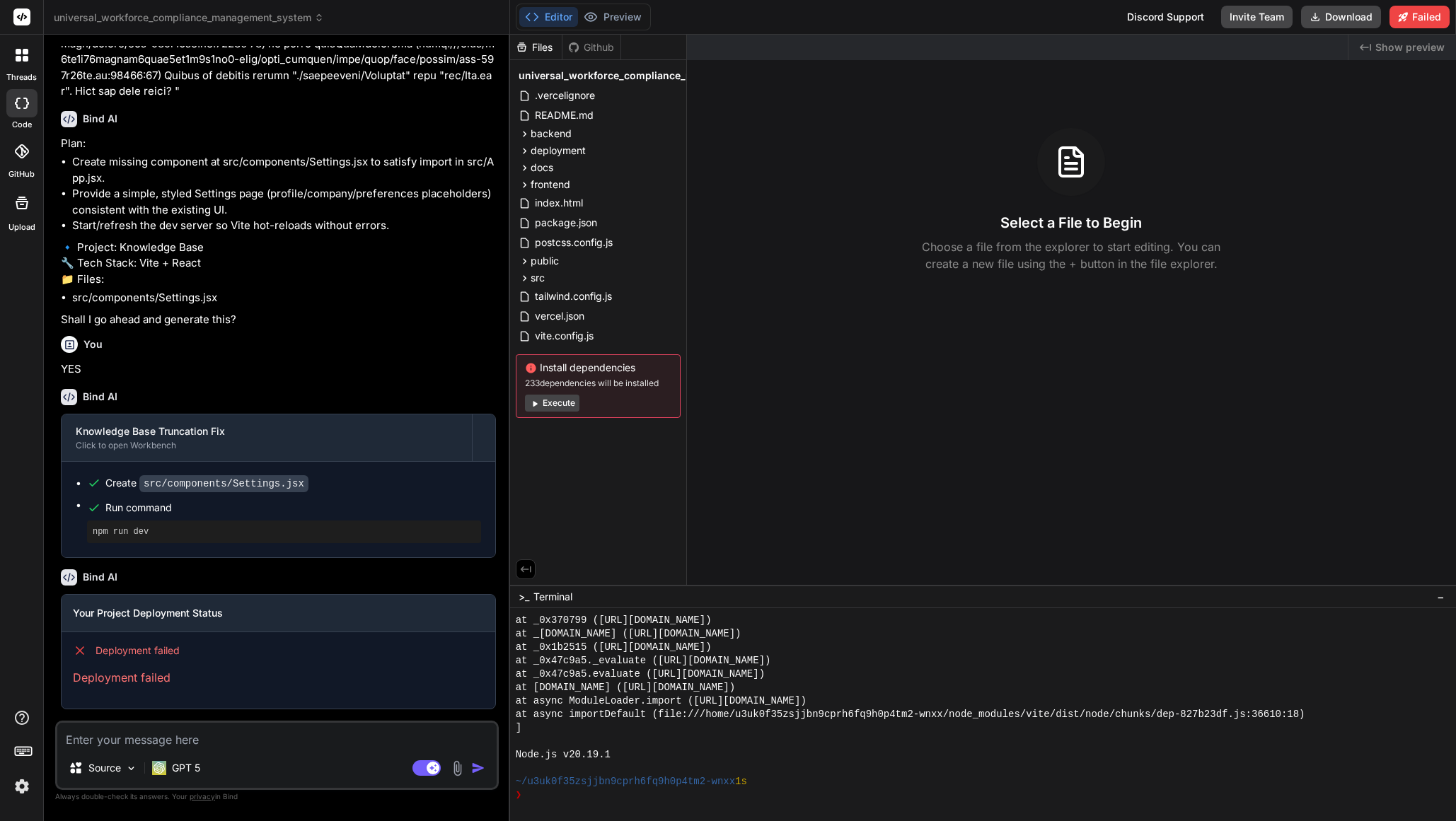
scroll to position [2587, 0]
click at [191, 774] on p "GPT 5" at bounding box center [185, 768] width 28 height 14
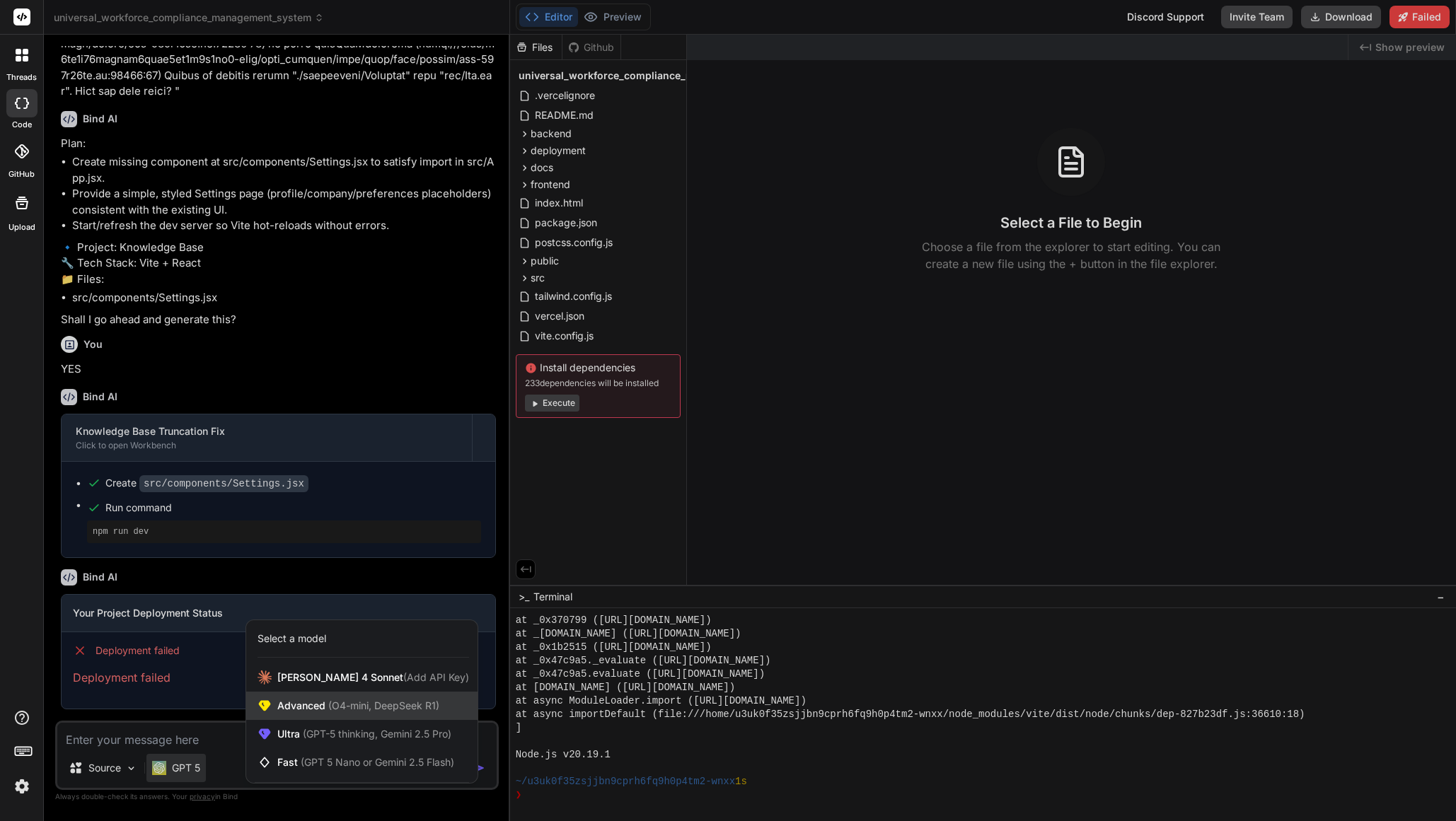
click at [378, 715] on div "Advanced (O4-mini, DeepSeek R1)" at bounding box center [362, 705] width 231 height 28
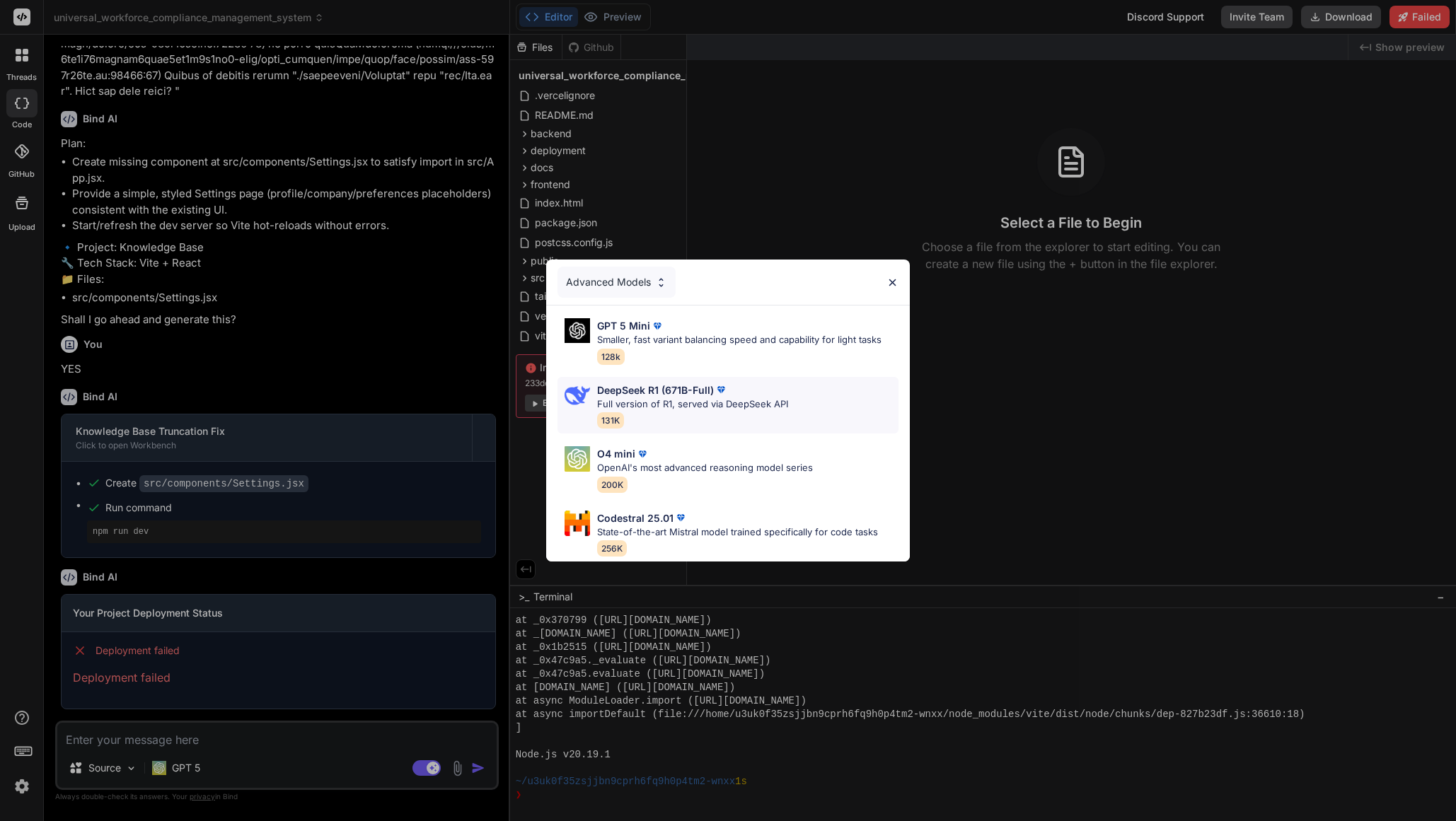
click at [726, 400] on p "Full version of R1, served via DeepSeek API" at bounding box center [693, 404] width 191 height 14
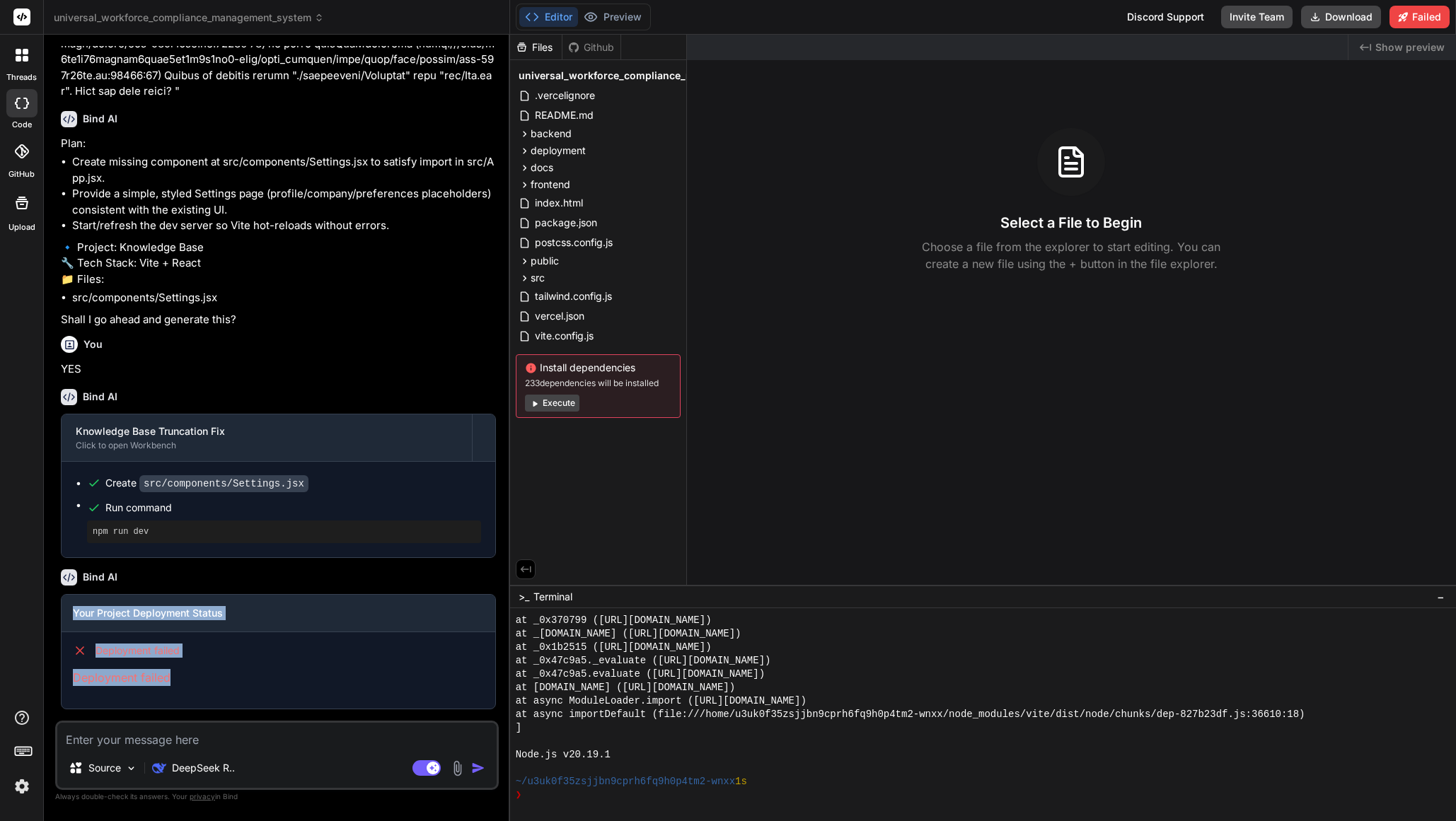
drag, startPoint x: 170, startPoint y: 684, endPoint x: 59, endPoint y: 597, distance: 141.0
click at [59, 597] on div "You Bind AI Sure. Plan: Reduce Vite/esbuild stdout noise and file watcher churn…" at bounding box center [278, 383] width 441 height 675
copy div "Your Project Deployment Status Deployment failed Deployment failed"
click at [138, 742] on textarea at bounding box center [276, 735] width 439 height 25
type textarea "x"
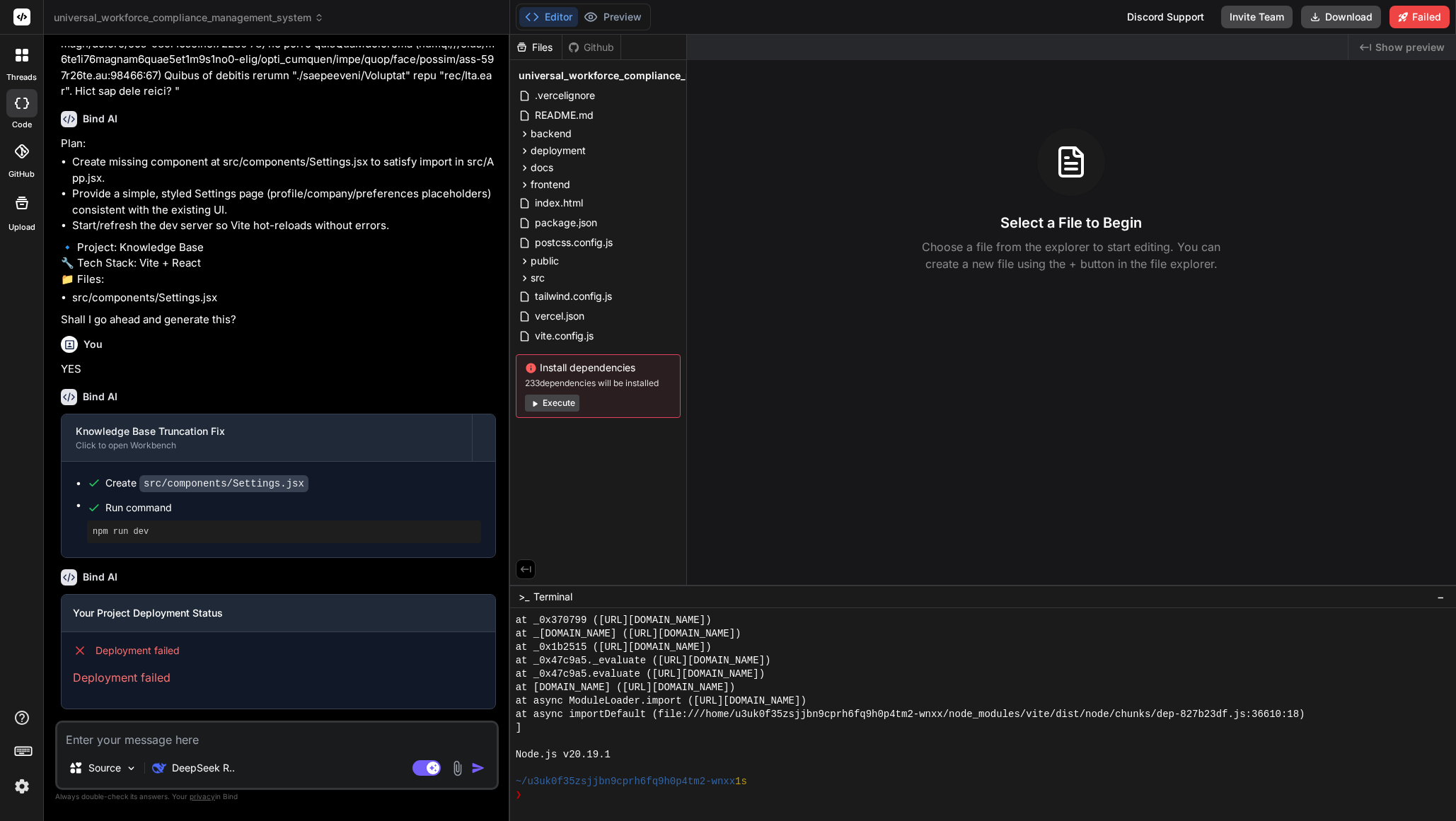
type textarea "N"
type textarea "x"
type textarea "Na"
type textarea "x"
type textarea "Nal"
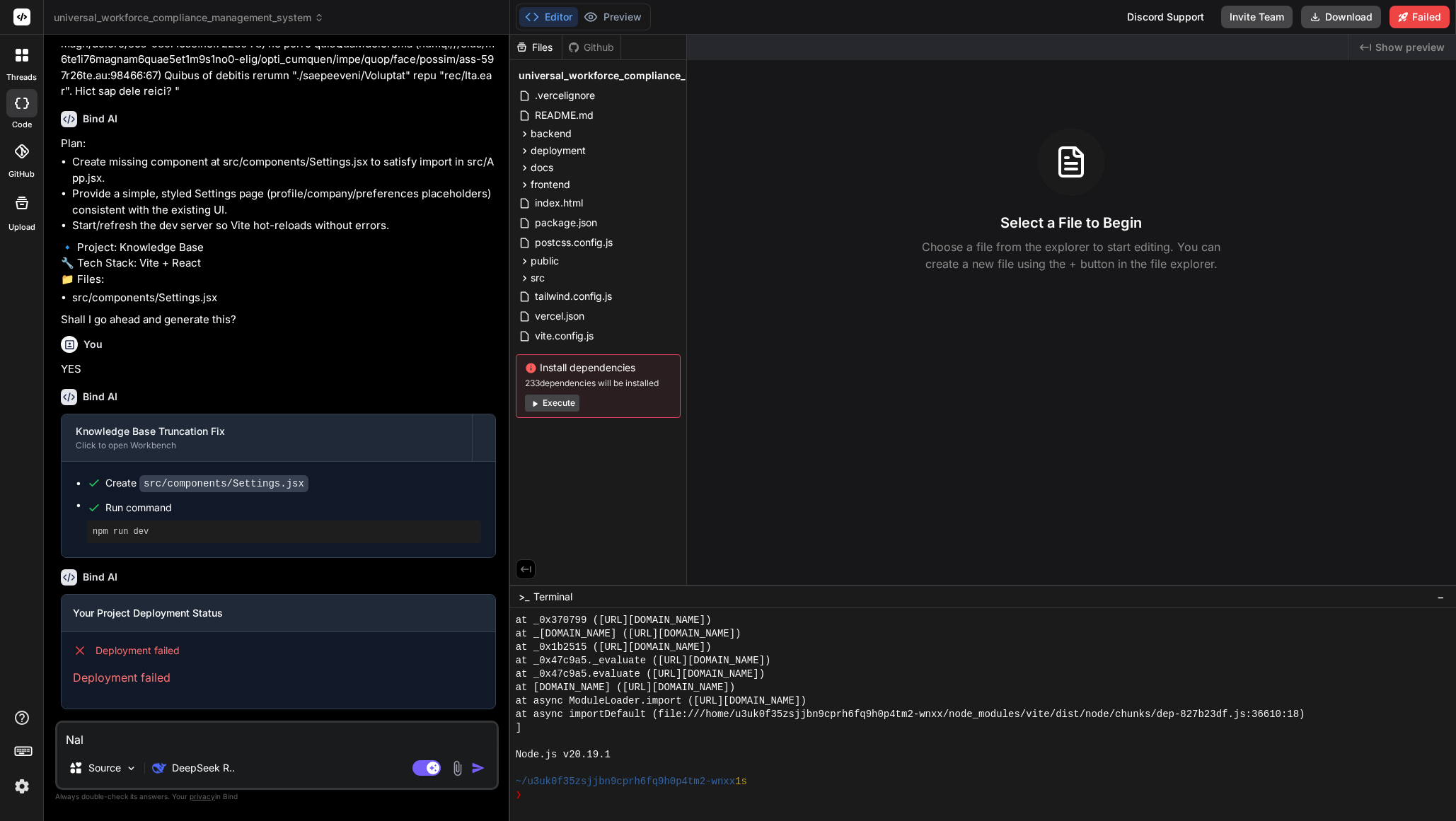
type textarea "x"
type textarea "Naly"
type textarea "x"
type textarea "Nal"
type textarea "x"
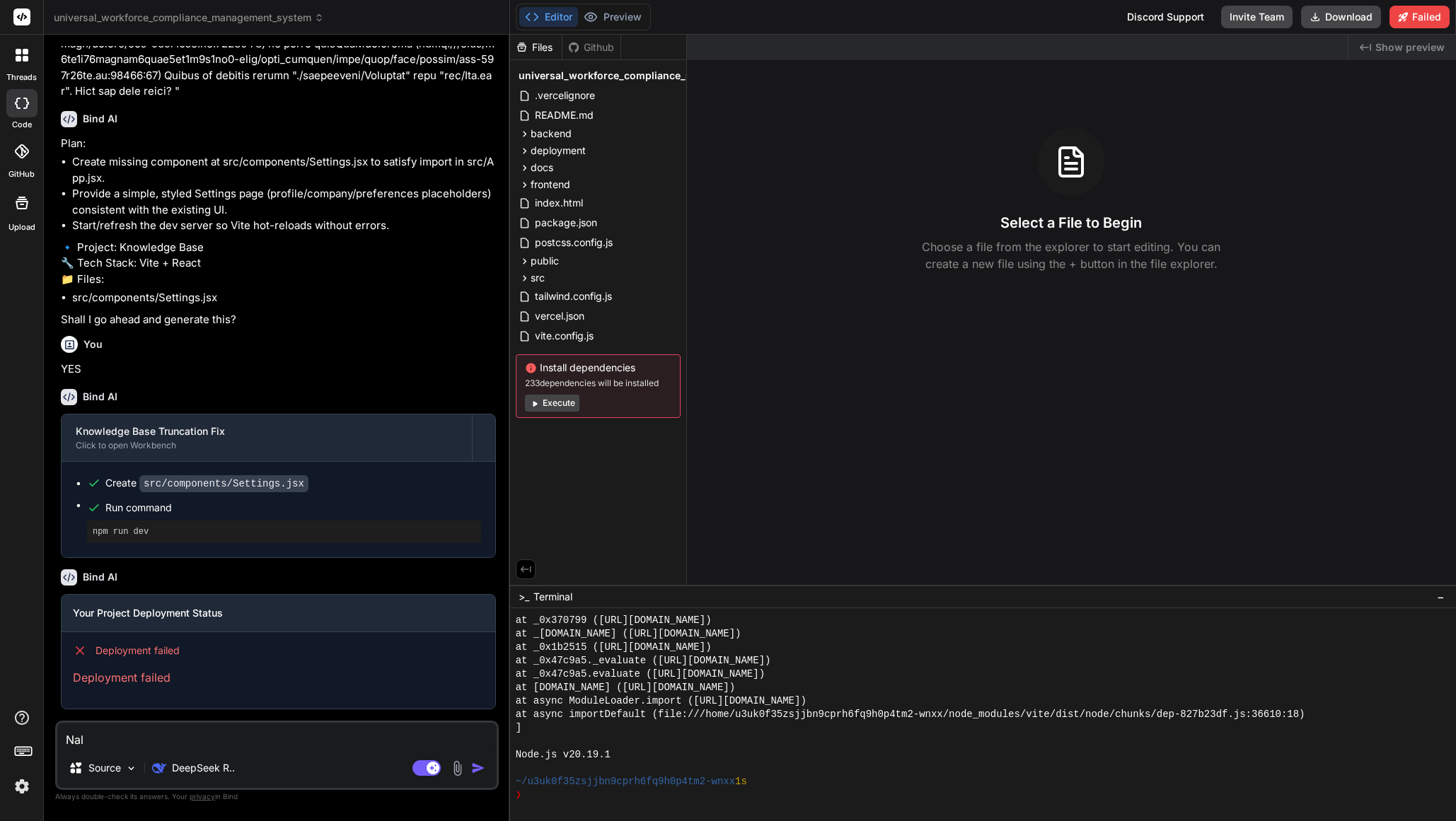
type textarea "Na"
type textarea "x"
type textarea "N"
type textarea "x"
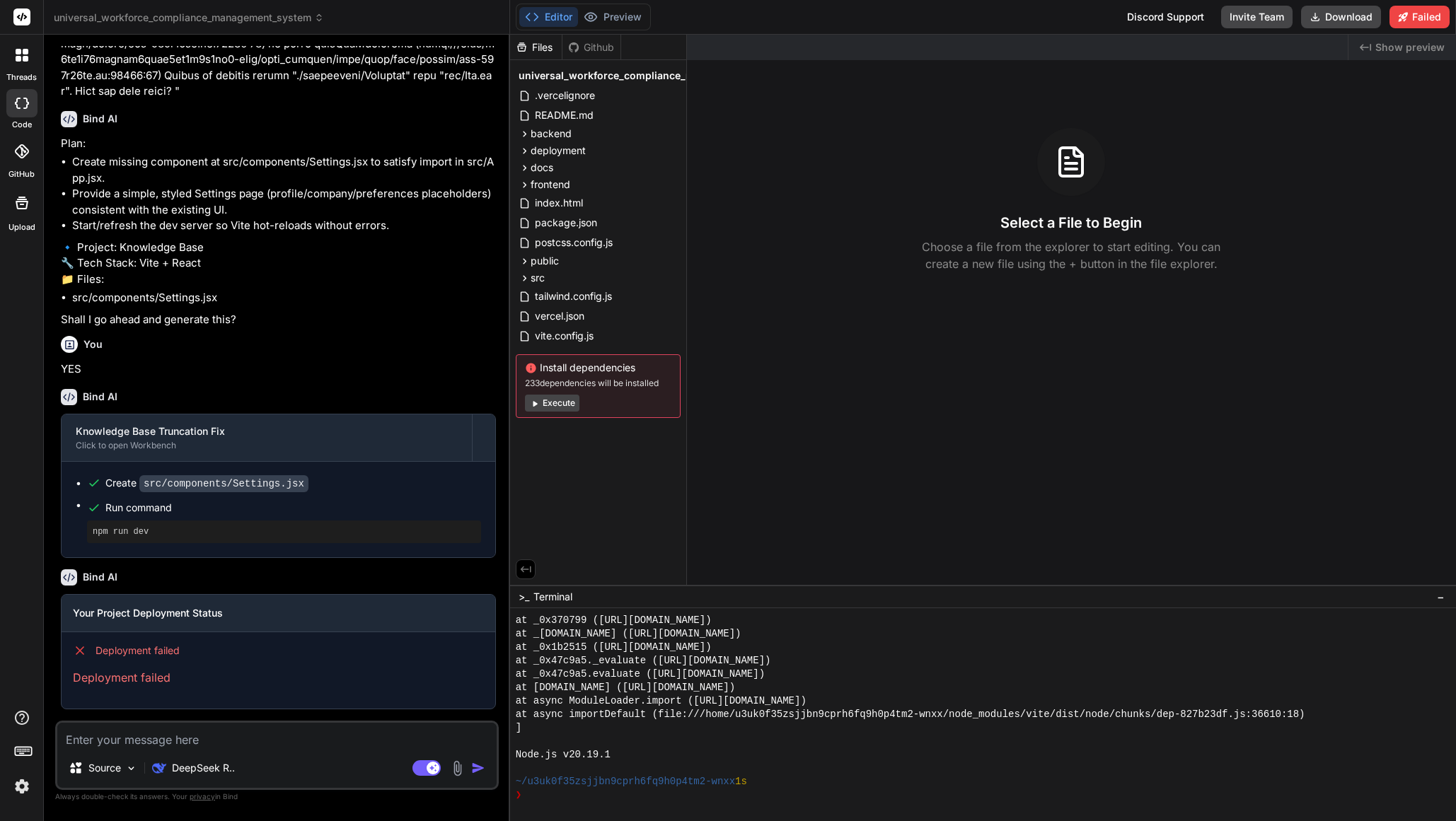
type textarea "A"
type textarea "x"
type textarea "An"
type textarea "x"
type textarea "Anl"
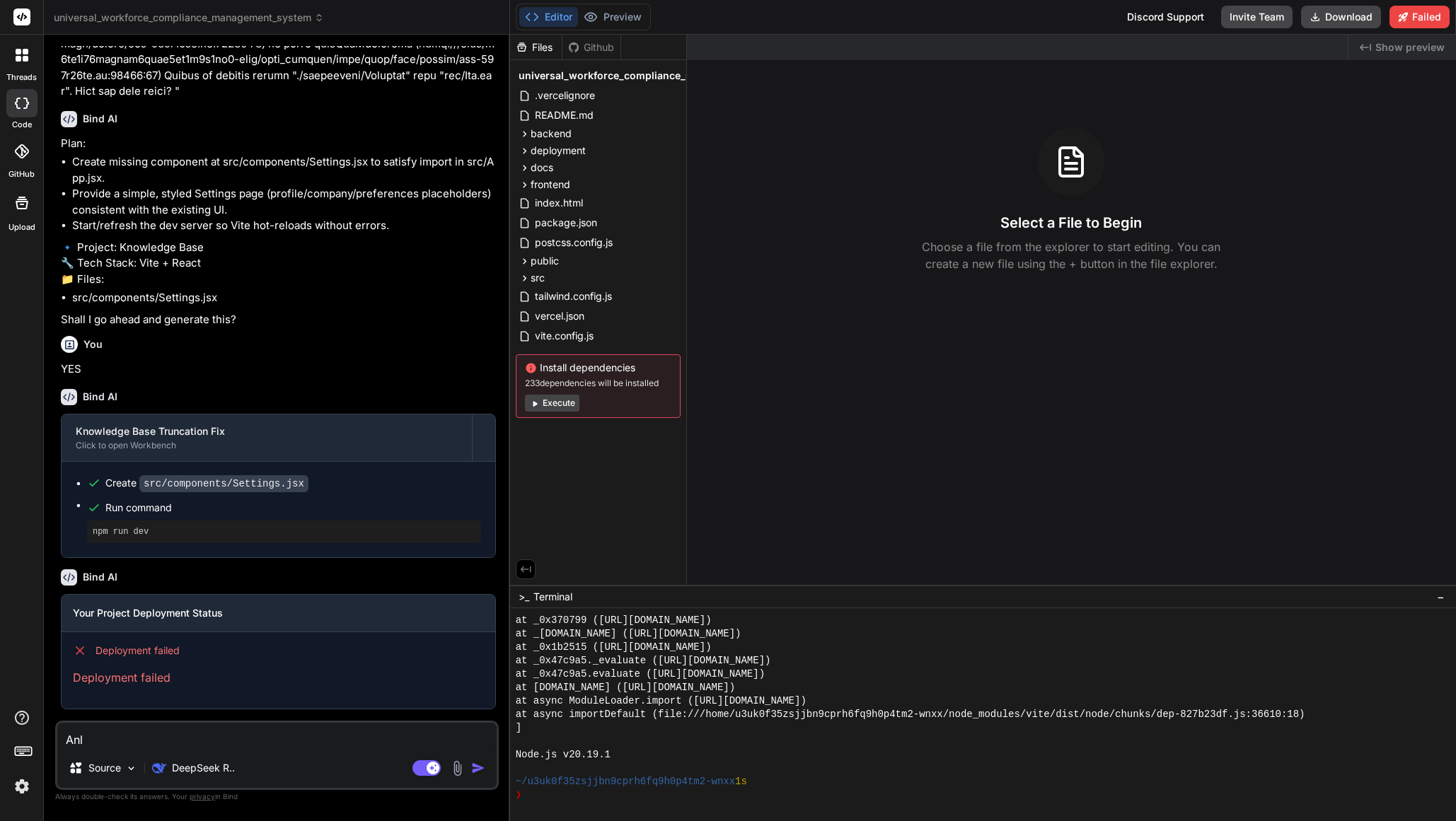
type textarea "x"
type textarea "Anly"
type textarea "x"
type textarea "Anlys"
type textarea "x"
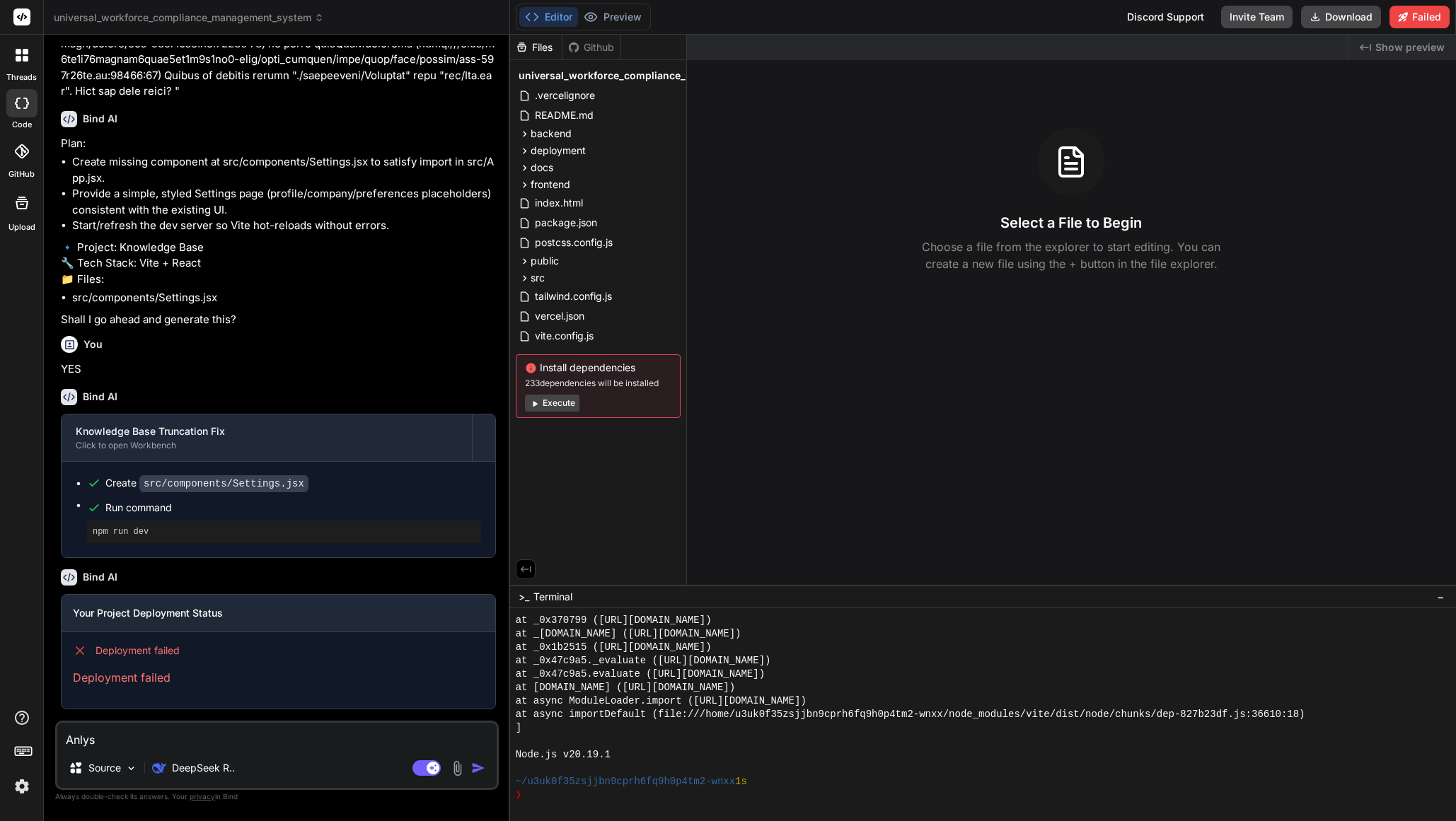
type textarea "Anlysi"
type textarea "x"
type textarea "Anlysis"
type textarea "x"
type textarea "Anlysis"
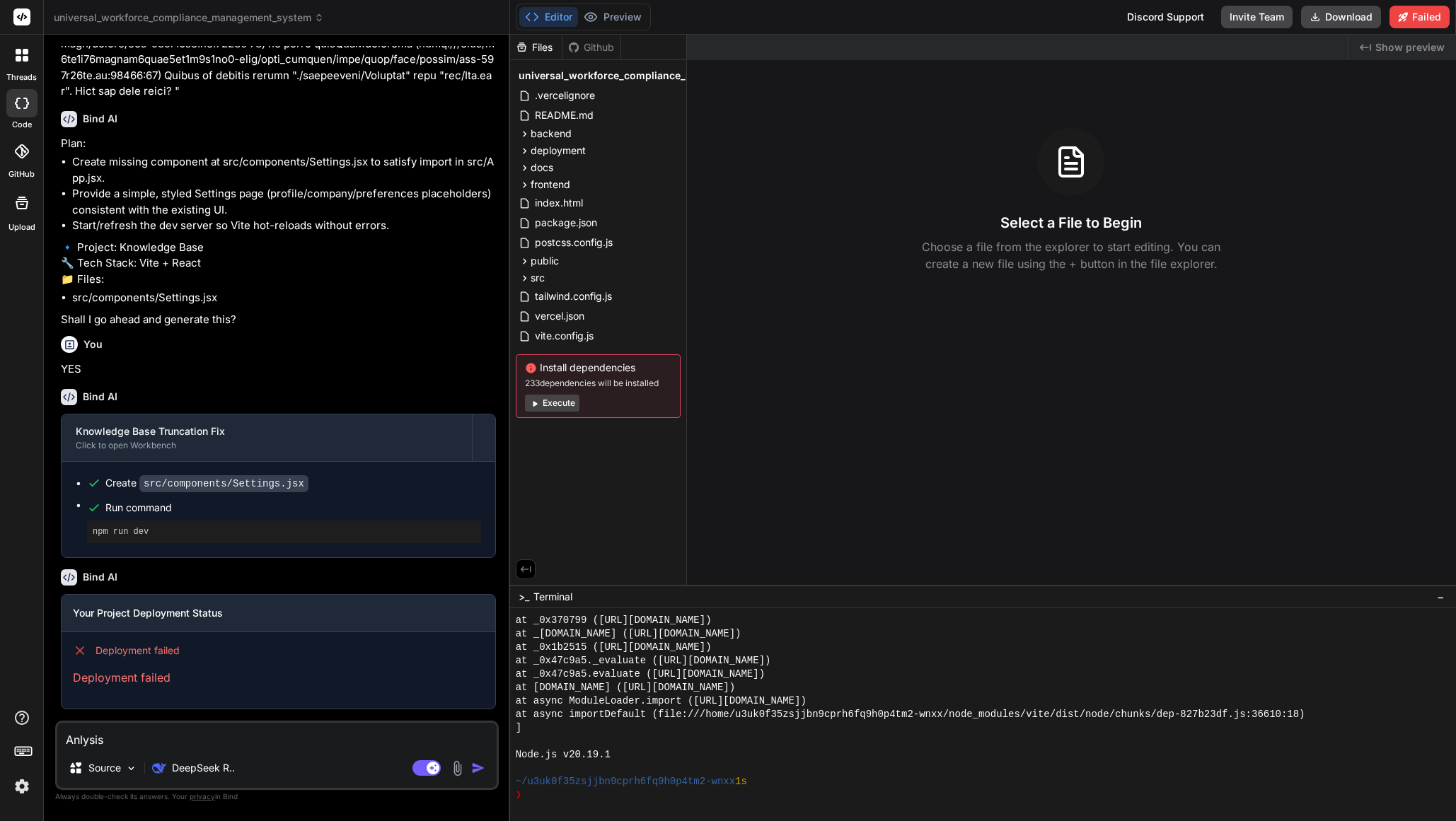
type textarea "x"
type textarea "Anlysis m"
type textarea "x"
type textarea "Anlysis my"
type textarea "x"
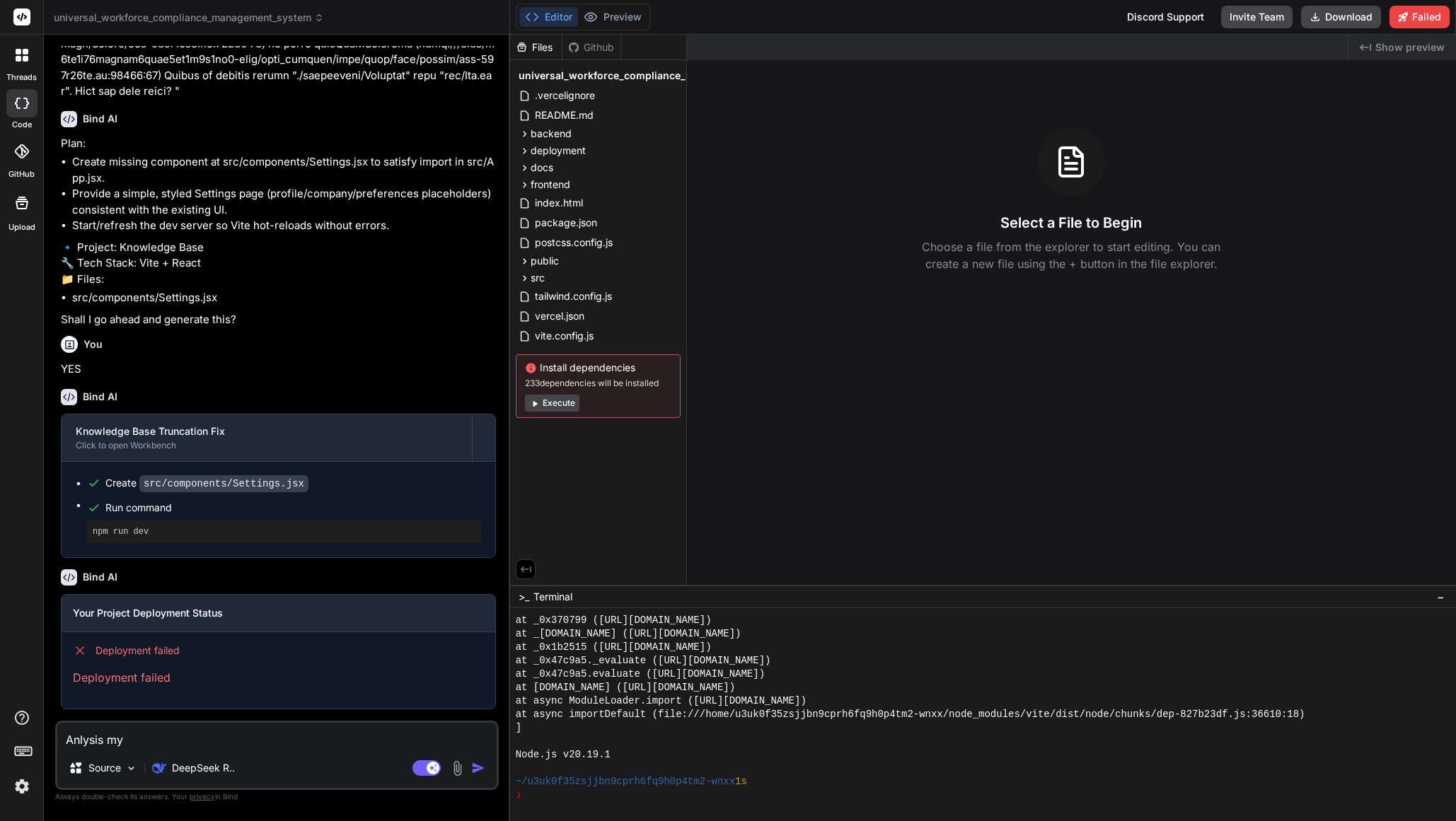
type textarea "Anlysis my"
type textarea "x"
type textarea "Anlysis my c"
type textarea "x"
type textarea "Anlysis my"
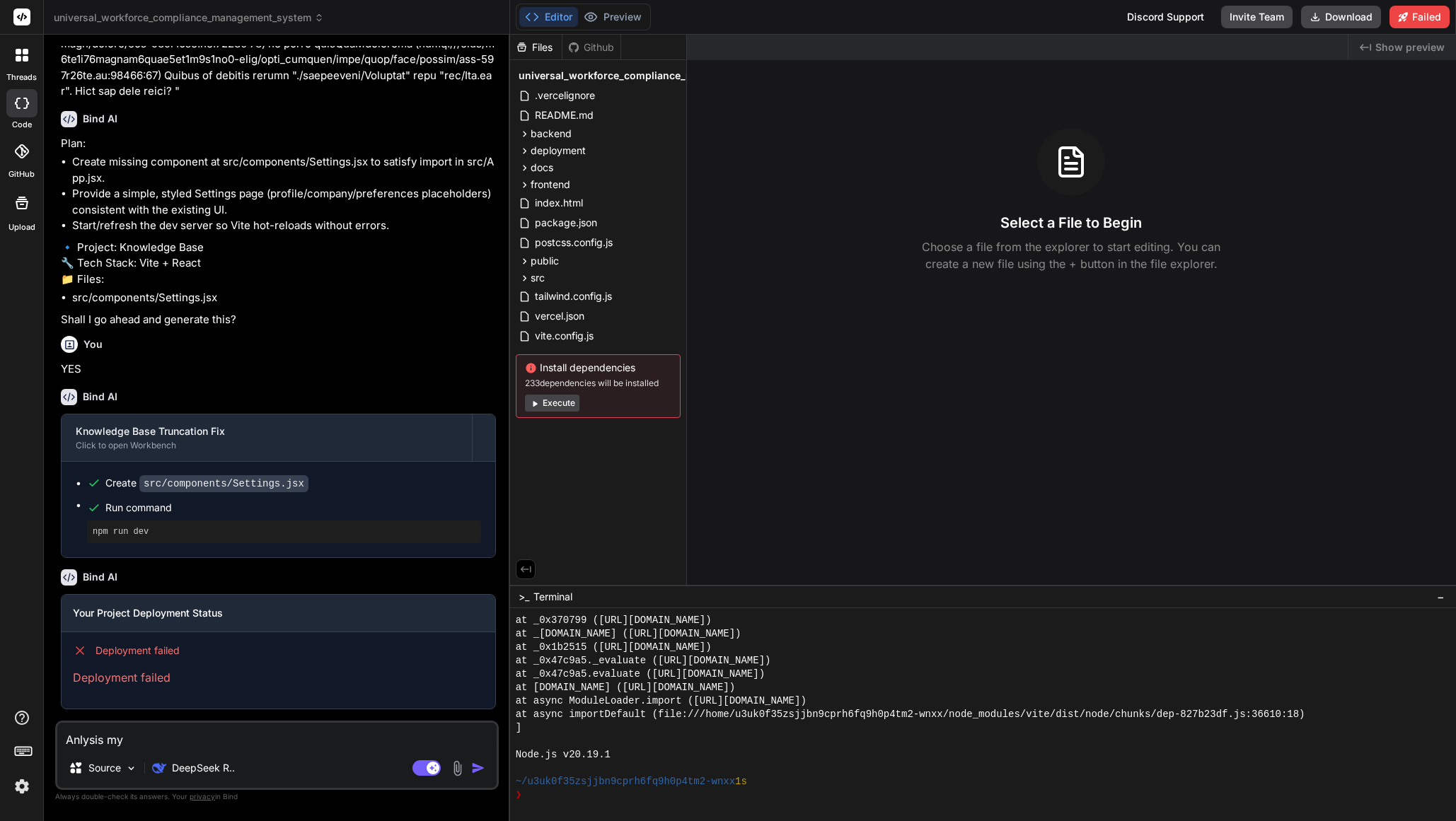
type textarea "x"
type textarea "Anlysis my"
type textarea "x"
type textarea "Anlysis m"
type textarea "x"
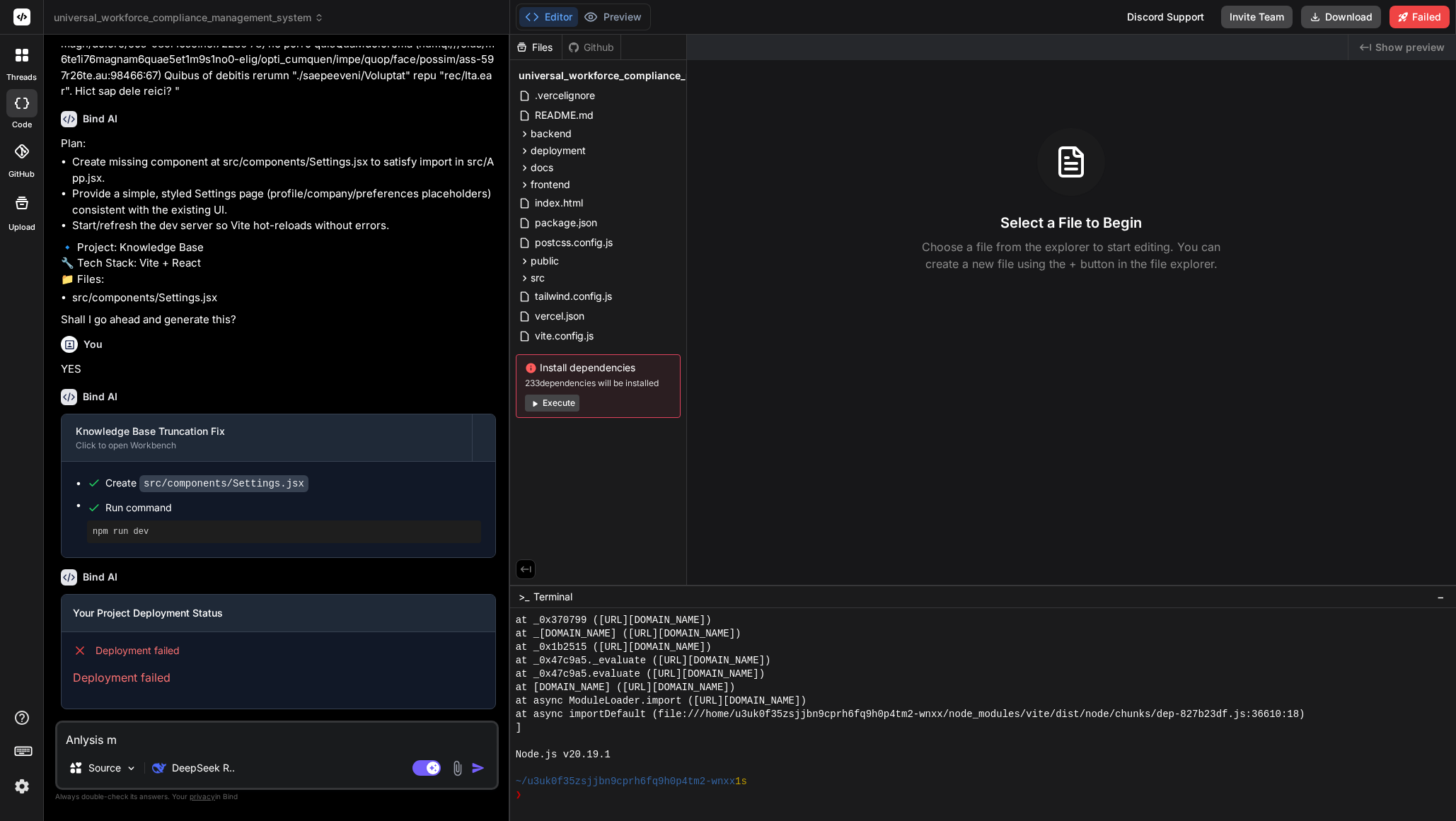
type textarea "Anlysis"
type textarea "x"
type textarea "Anlysis"
type textarea "x"
type textarea "Anlysi"
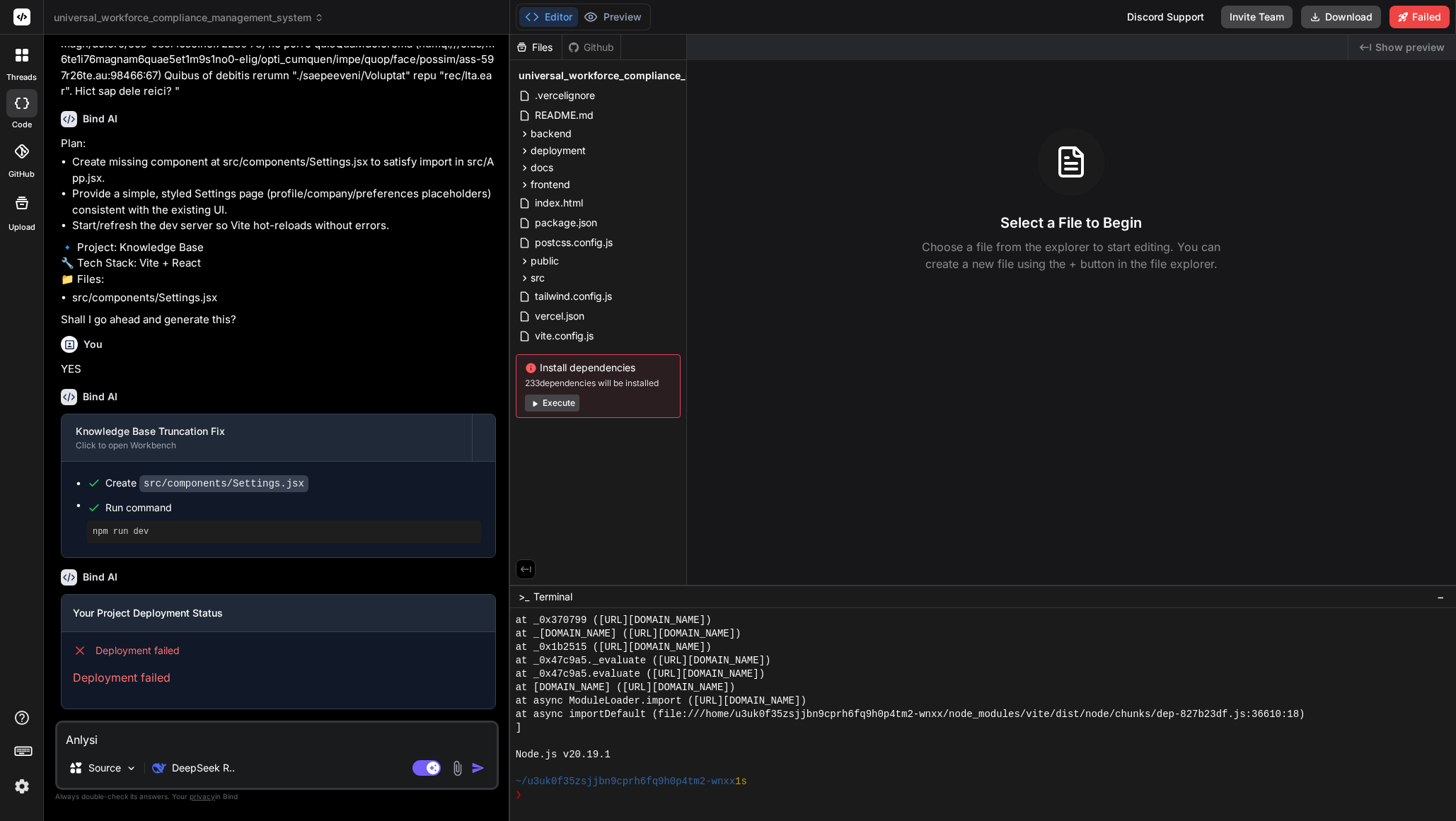
type textarea "x"
type textarea "Anlys"
type textarea "x"
type textarea "Anly"
type textarea "x"
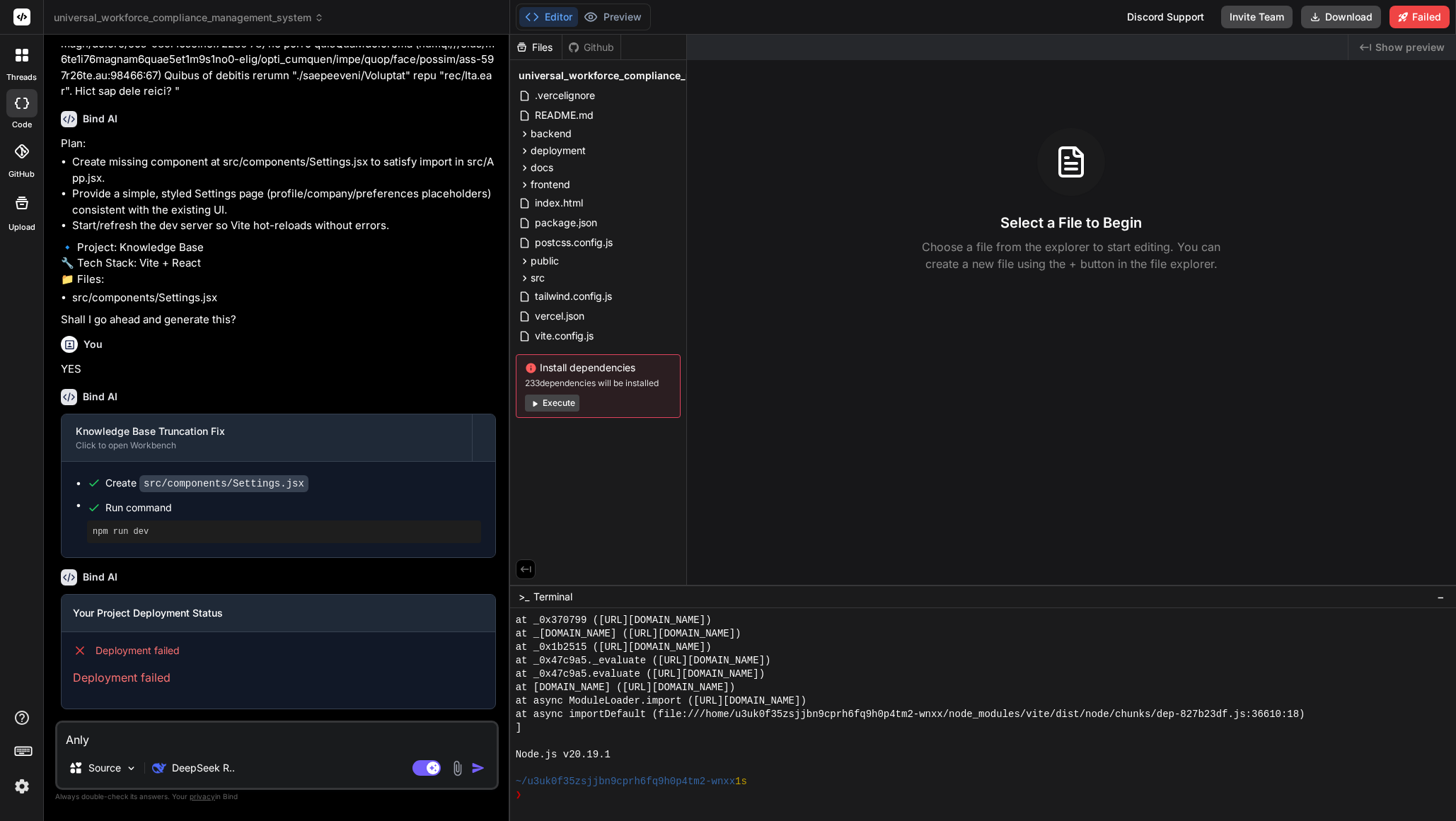
type textarea "Anl"
type textarea "x"
type textarea "An"
type textarea "x"
type textarea "Ana"
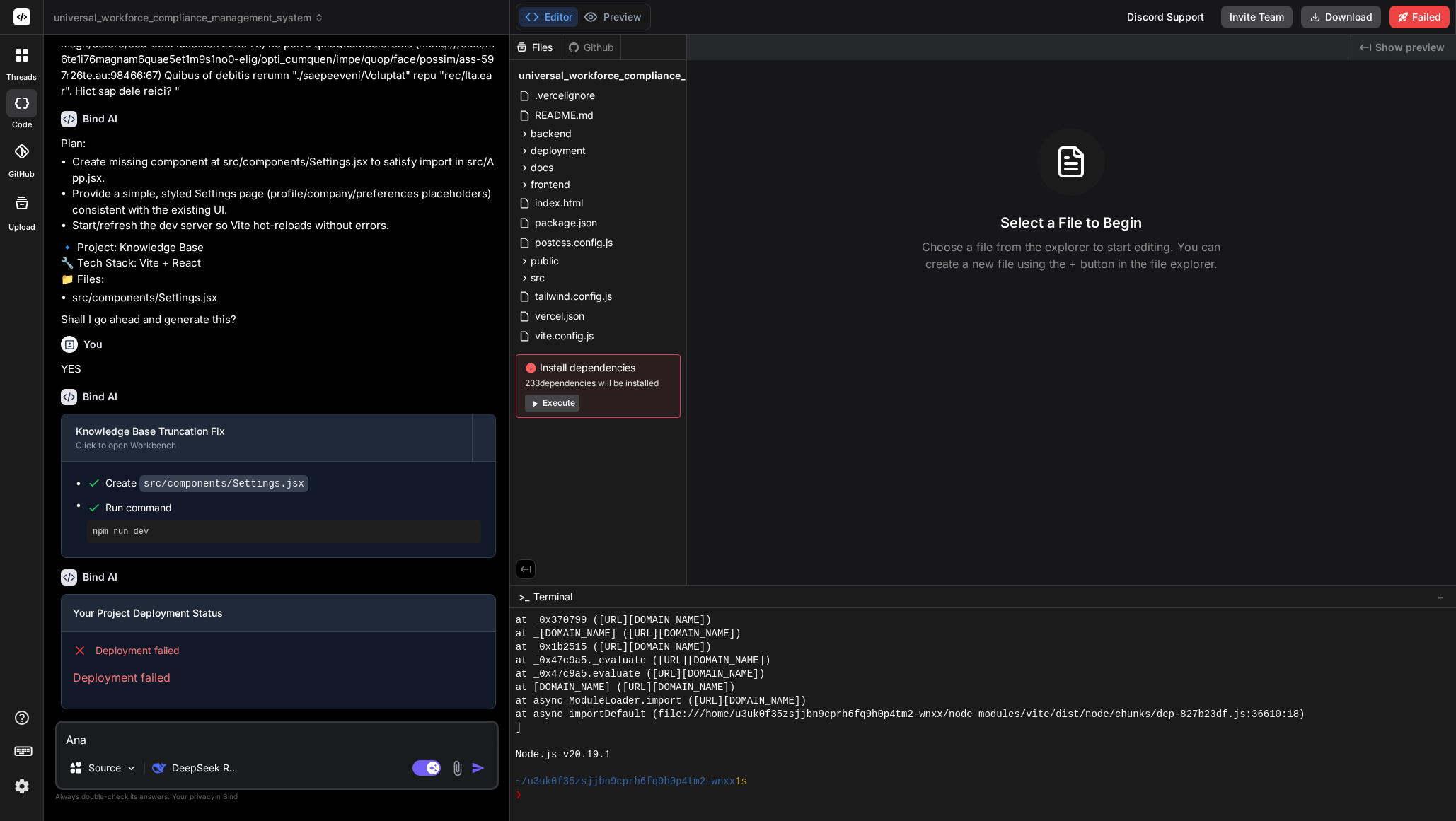
type textarea "x"
type textarea "Anal"
type textarea "x"
type textarea "Analy"
type textarea "x"
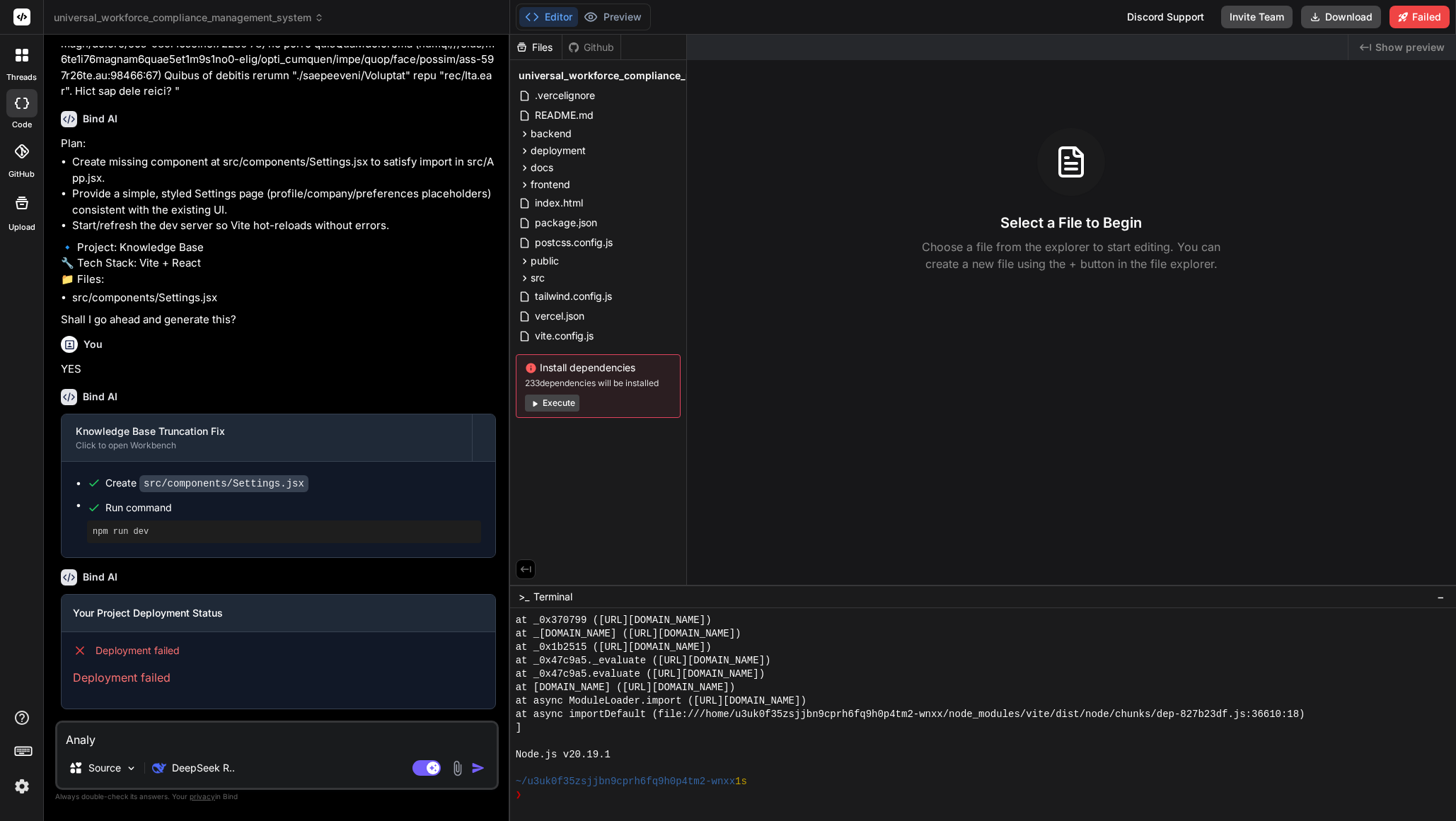
type textarea "Analys"
type textarea "x"
type textarea "Analysi"
type textarea "x"
type textarea "Analysis"
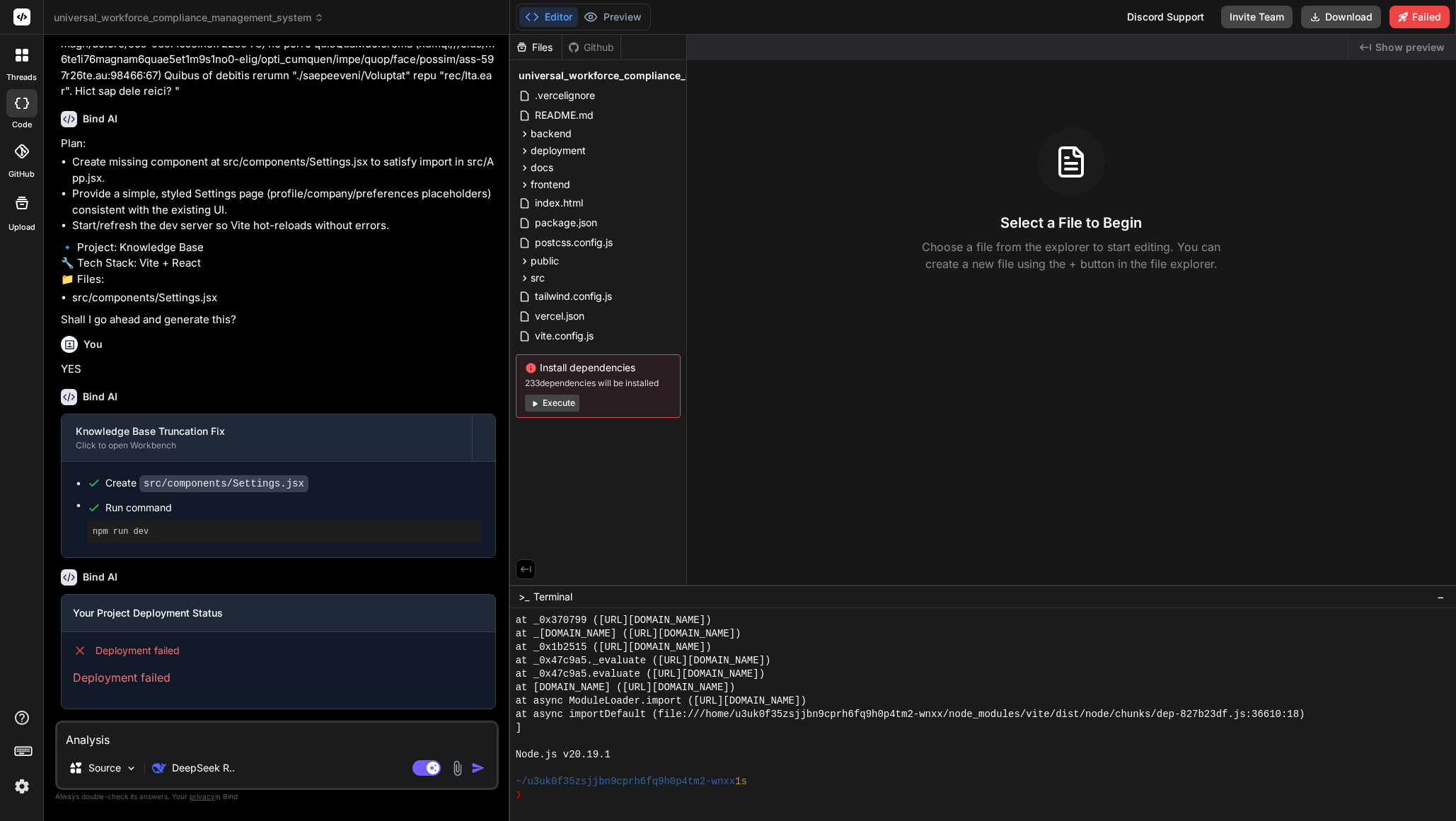
type textarea "x"
type textarea "Analysis"
type textarea "x"
type textarea "Analysis m"
type textarea "x"
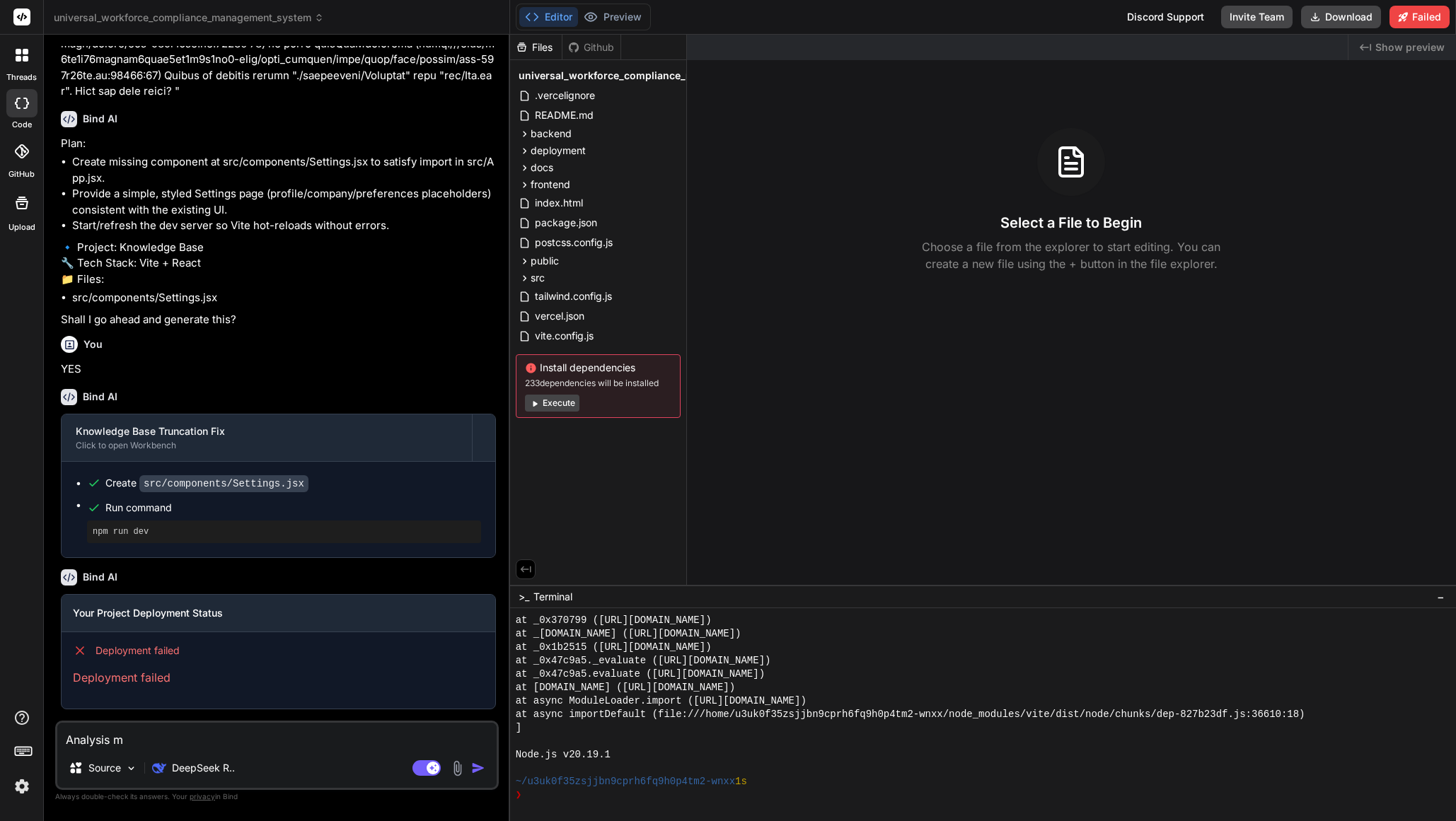
type textarea "Analysis my"
type textarea "x"
type textarea "Analysis my"
type textarea "x"
type textarea "Analysis my c"
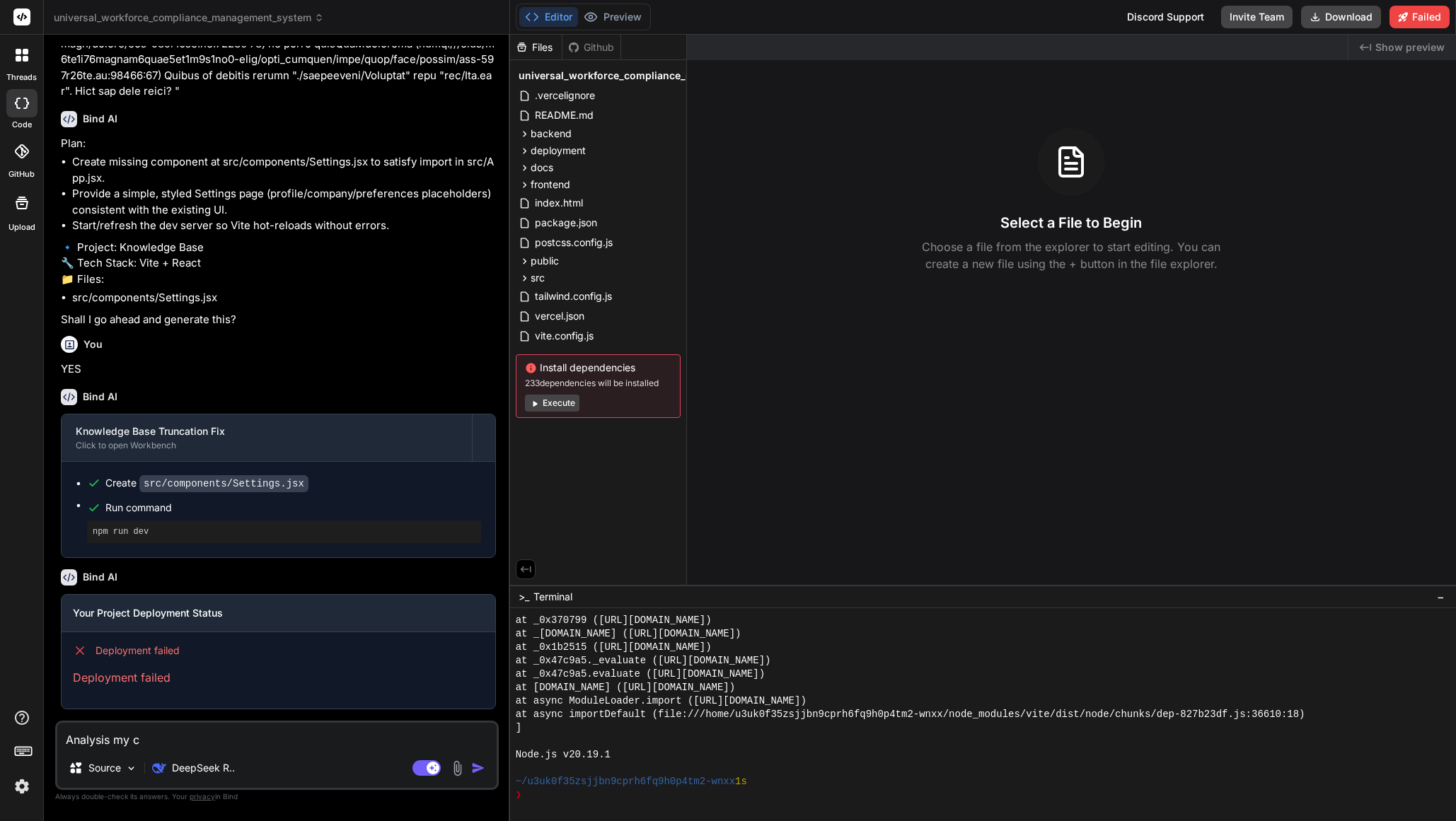
type textarea "x"
type textarea "Analysis my cu"
type textarea "x"
type textarea "Analysis my cur"
type textarea "x"
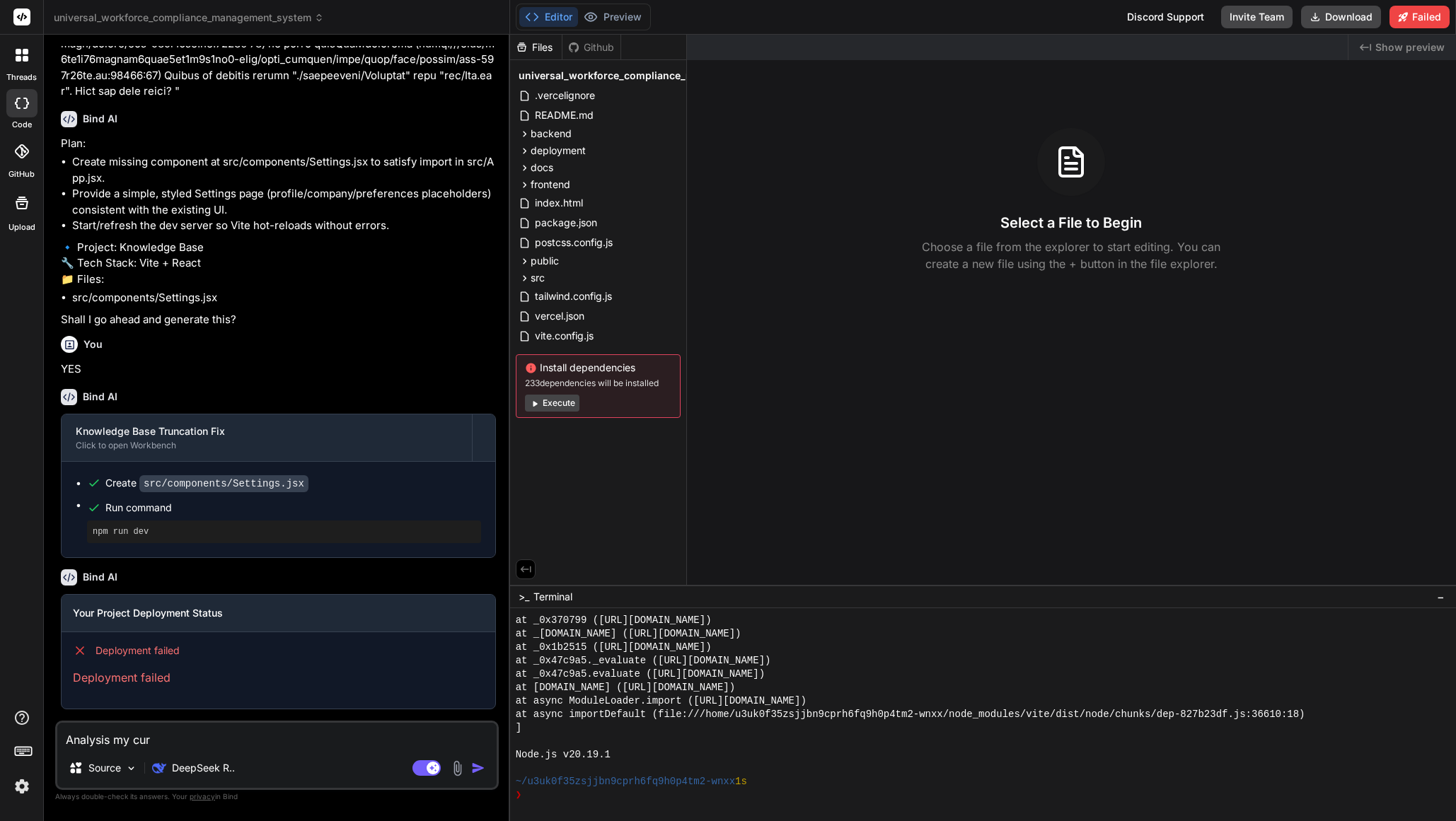
type textarea "Analysis my curr"
type textarea "x"
type textarea "Analysis my curre"
type textarea "x"
type textarea "Analysis my curren"
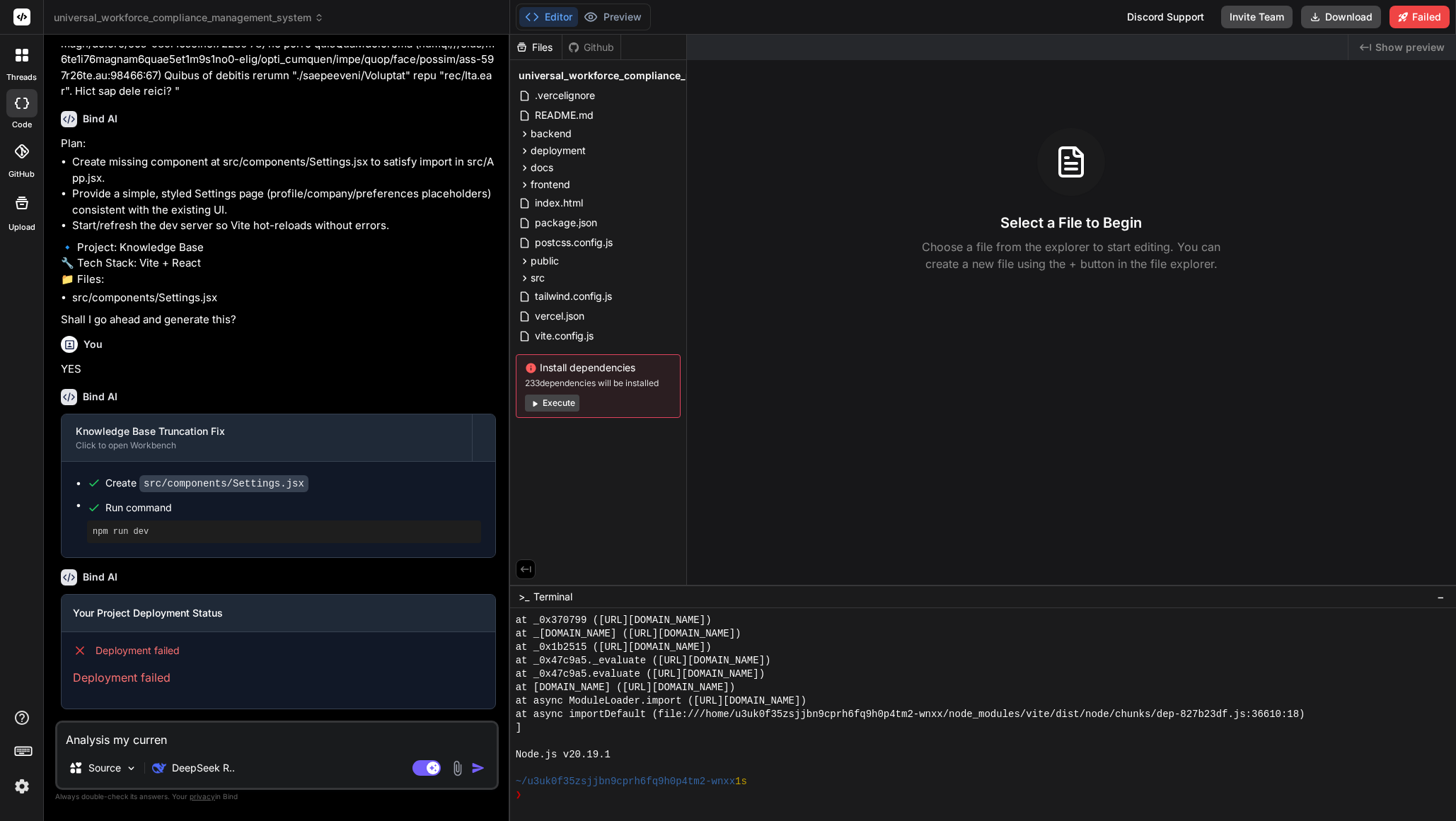
type textarea "x"
type textarea "Analysis my current"
type textarea "x"
type textarea "Analysis my current"
type textarea "x"
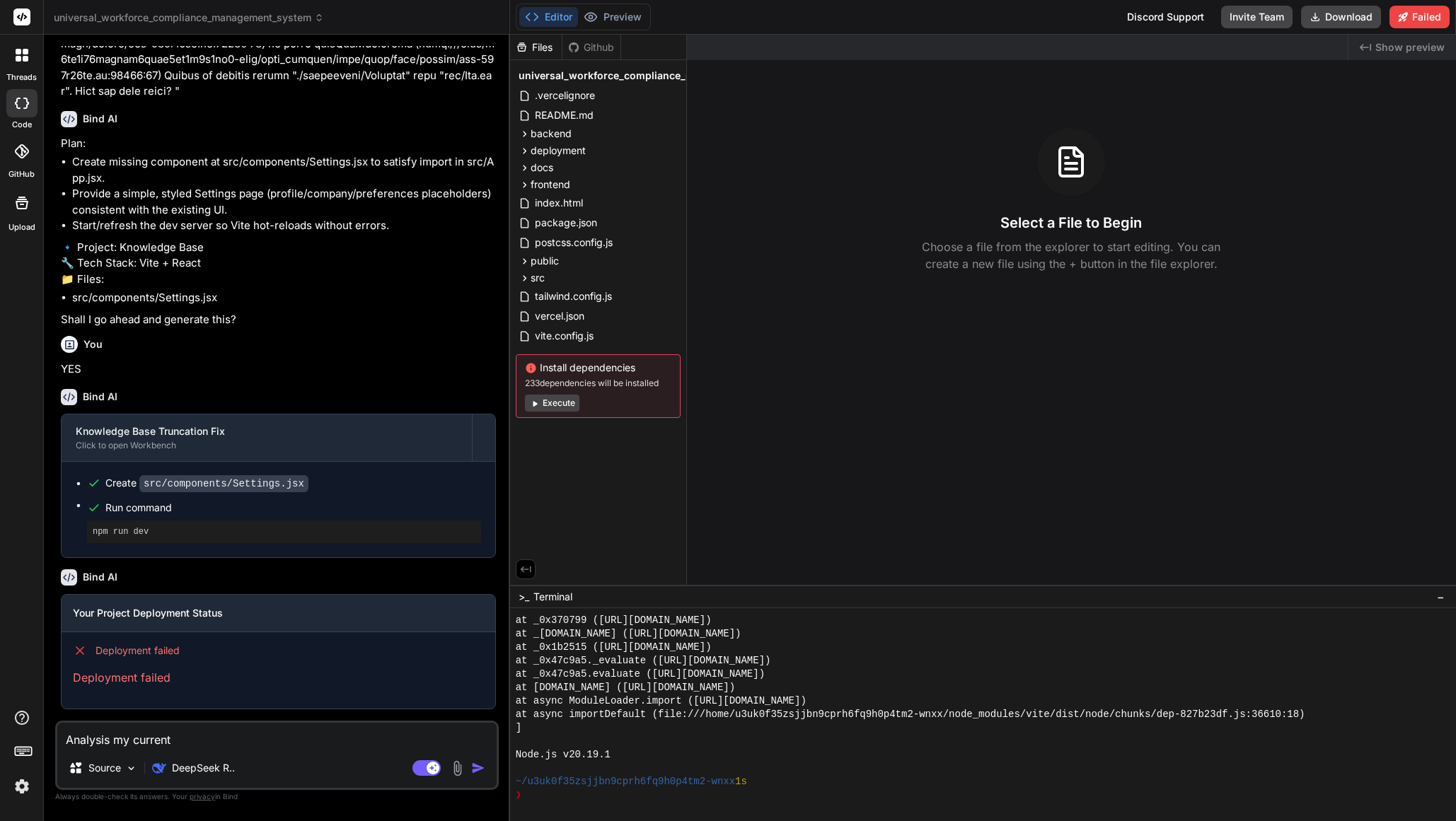
type textarea "Analysis my current w"
type textarea "x"
type textarea "Analysis my current we"
type textarea "x"
type textarea "Analysis my current web"
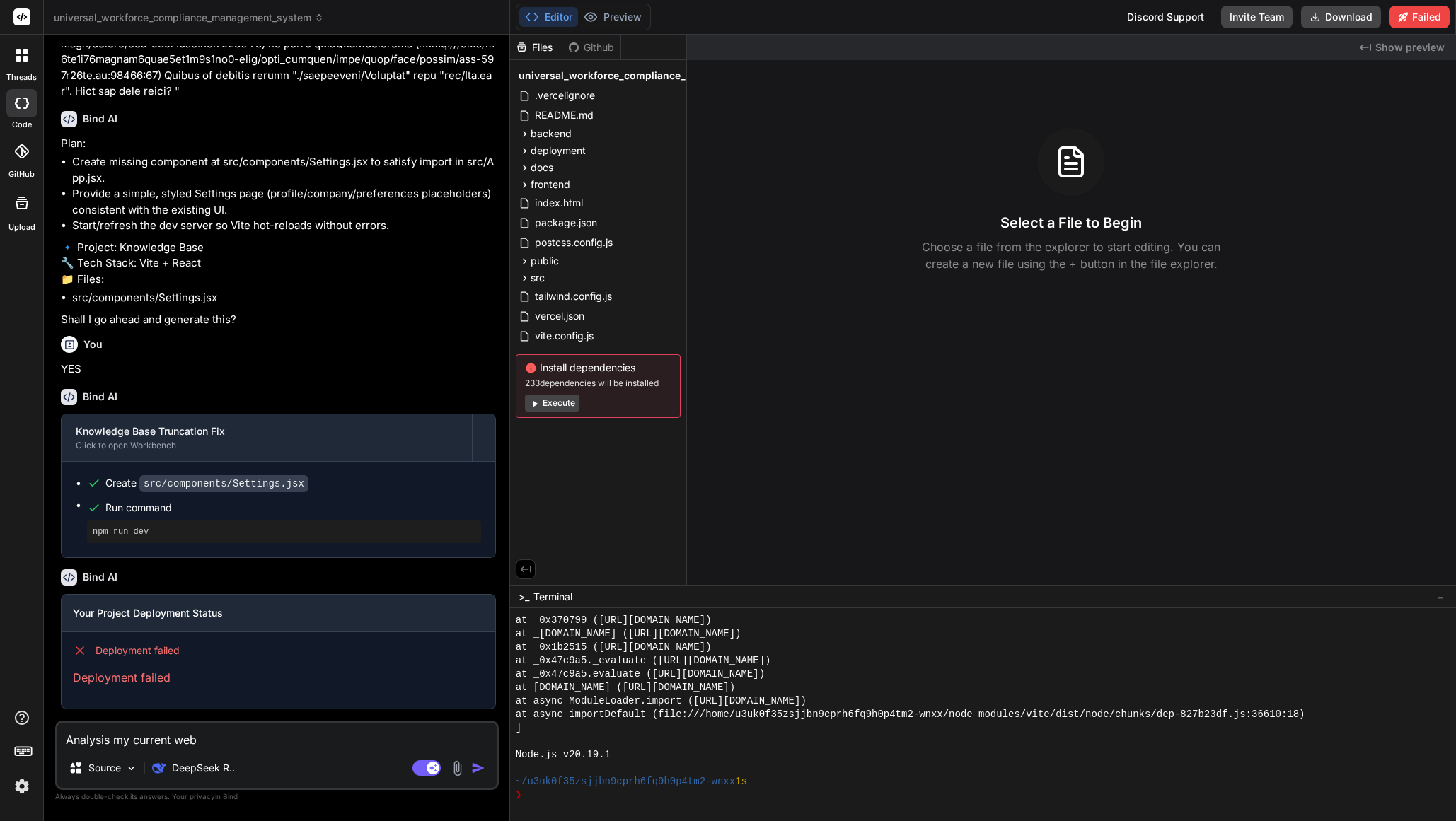
type textarea "x"
type textarea "Analysis my current webs"
type textarea "x"
type textarea "Analysis my current websi"
type textarea "x"
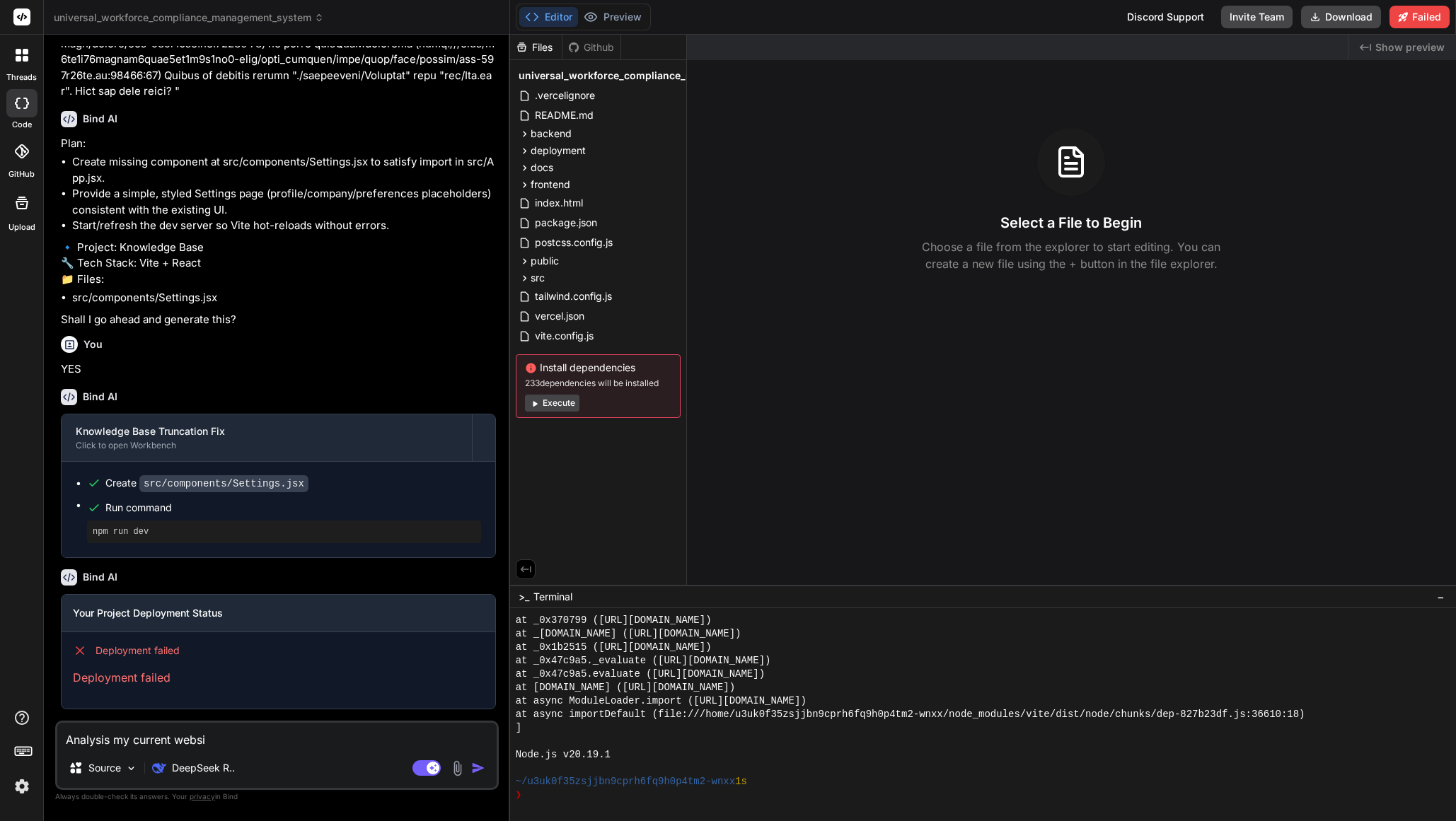
type textarea "Analysis my current websit"
type textarea "x"
type textarea "Analysis my current website"
type textarea "x"
type textarea "Analysis my current website"
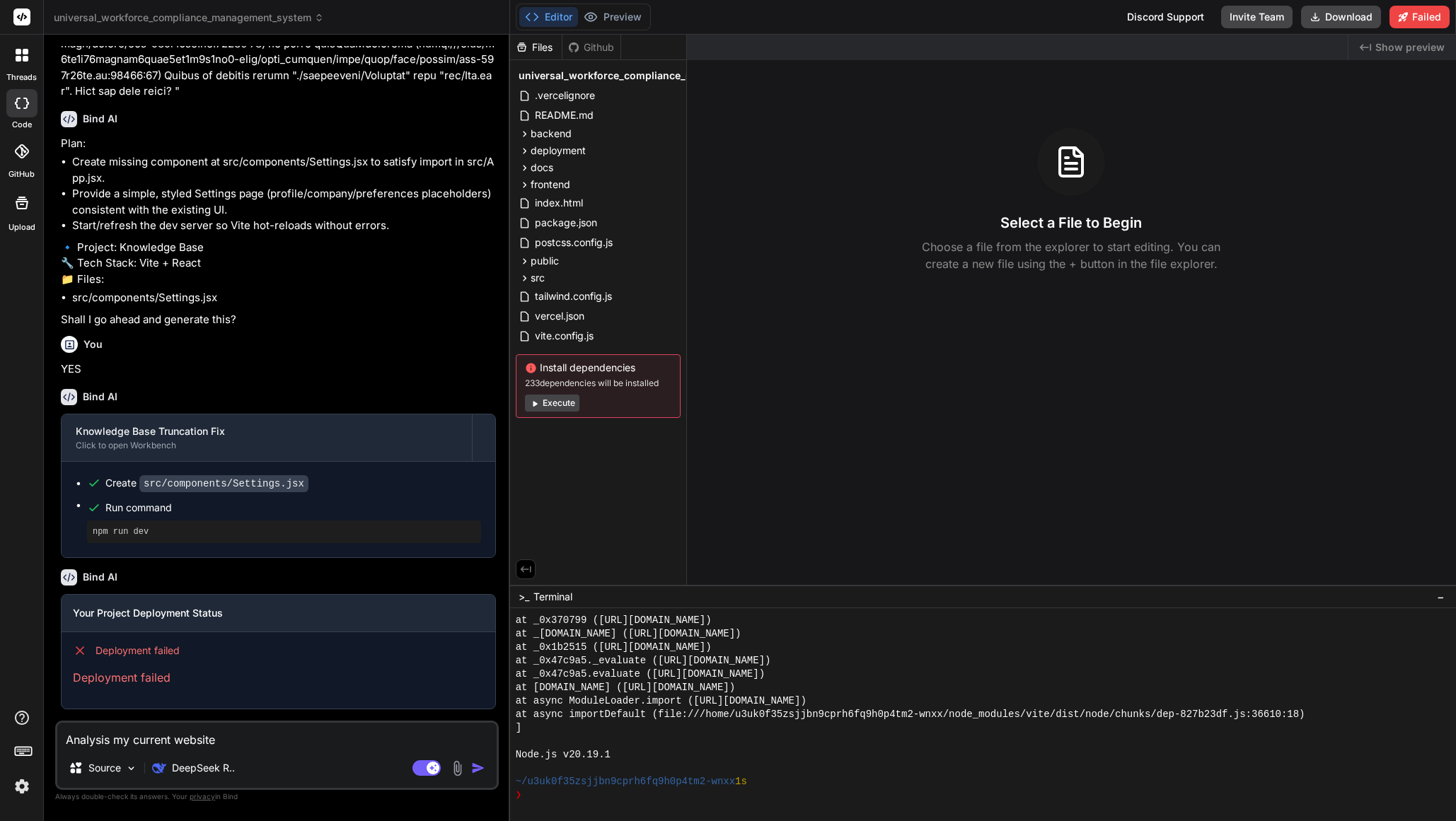
type textarea "x"
type textarea "Analysis my current website"
type textarea "x"
type textarea "Analysis my current website a"
type textarea "x"
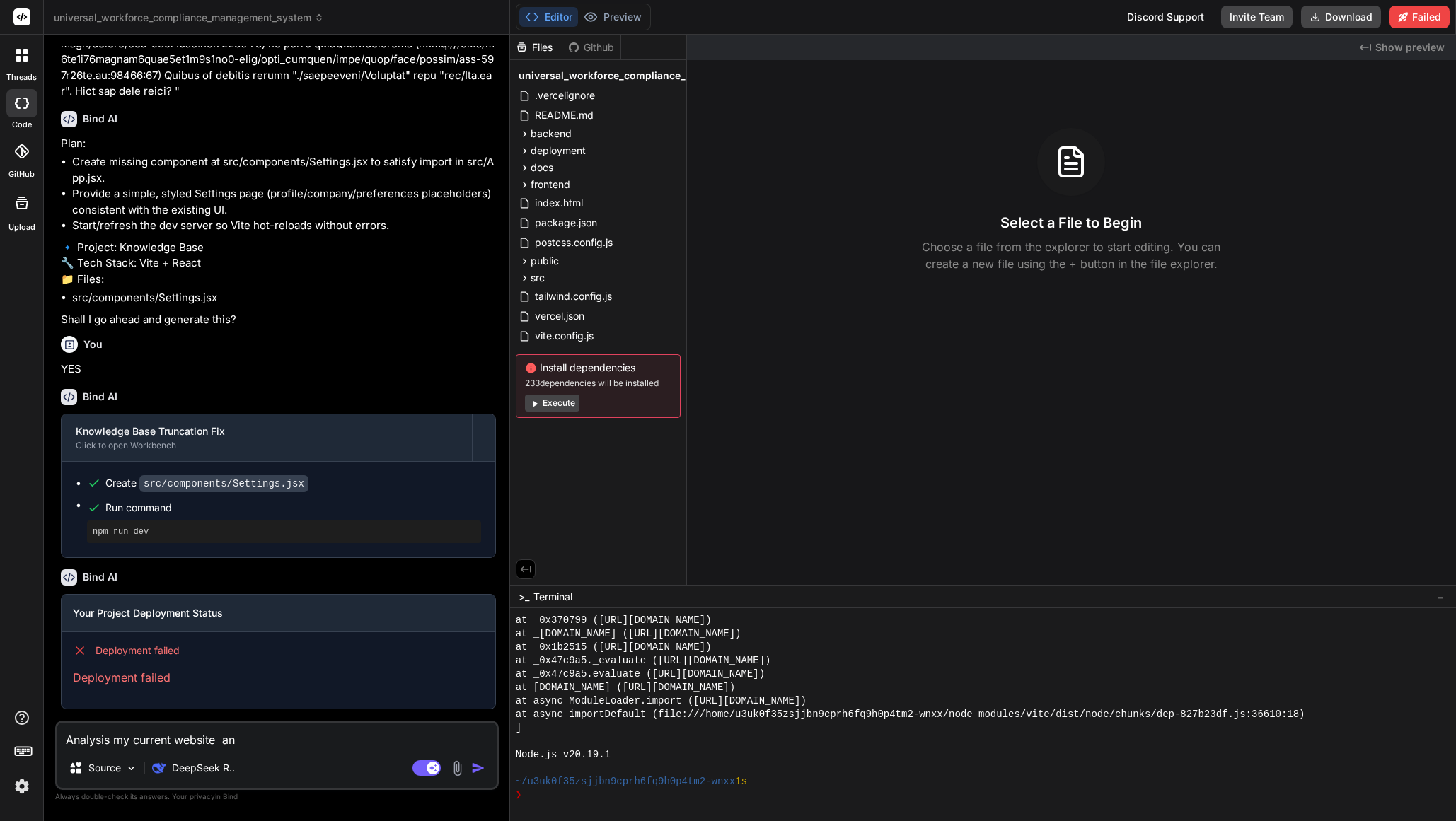
type textarea "Analysis my current website and"
type textarea "x"
type textarea "Analysis my current website and"
type textarea "x"
type textarea "Analysis my current website and i"
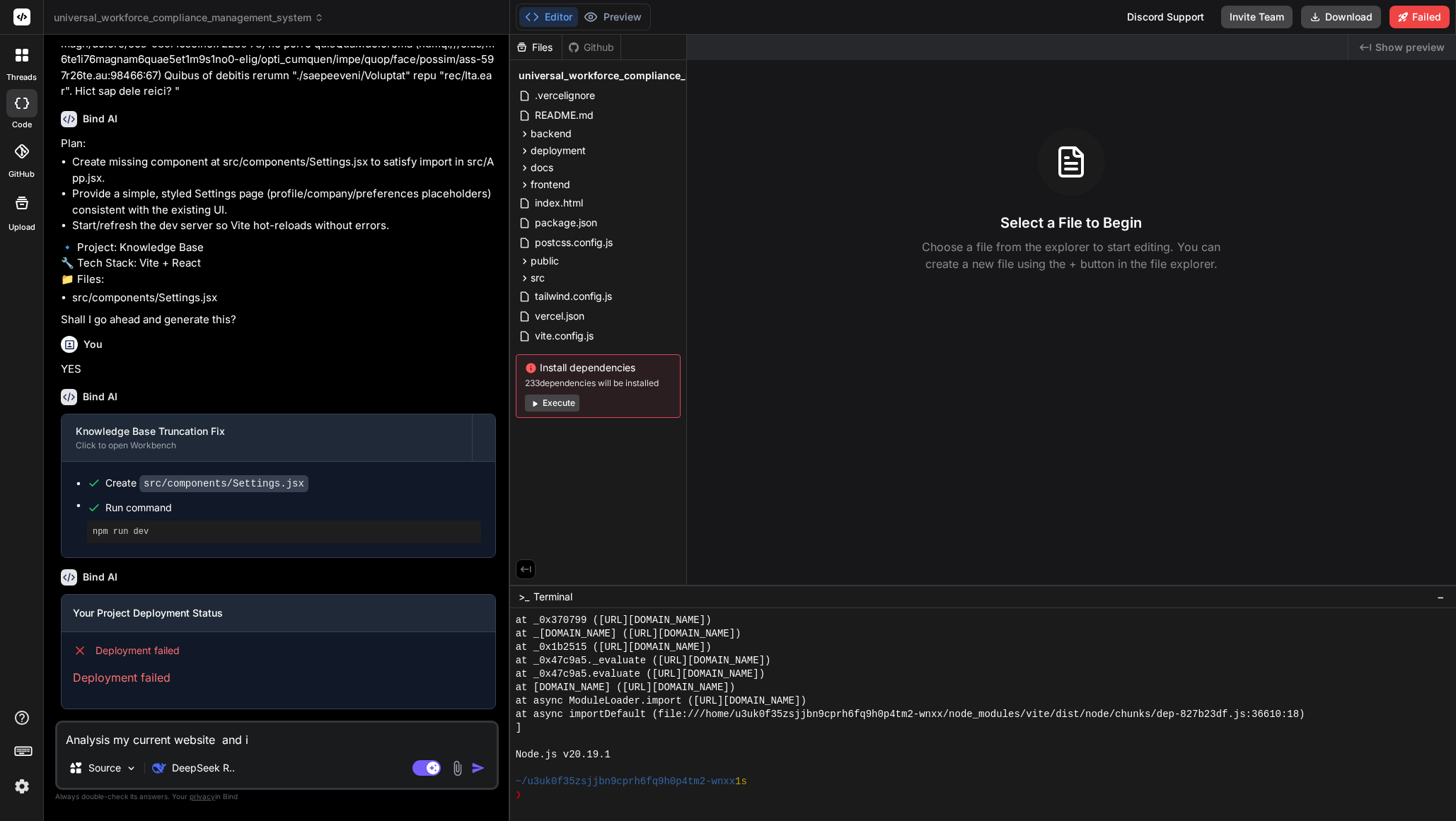
type textarea "x"
type textarea "Analysis my current website and im"
type textarea "x"
type textarea "Analysis my current website and imp"
type textarea "x"
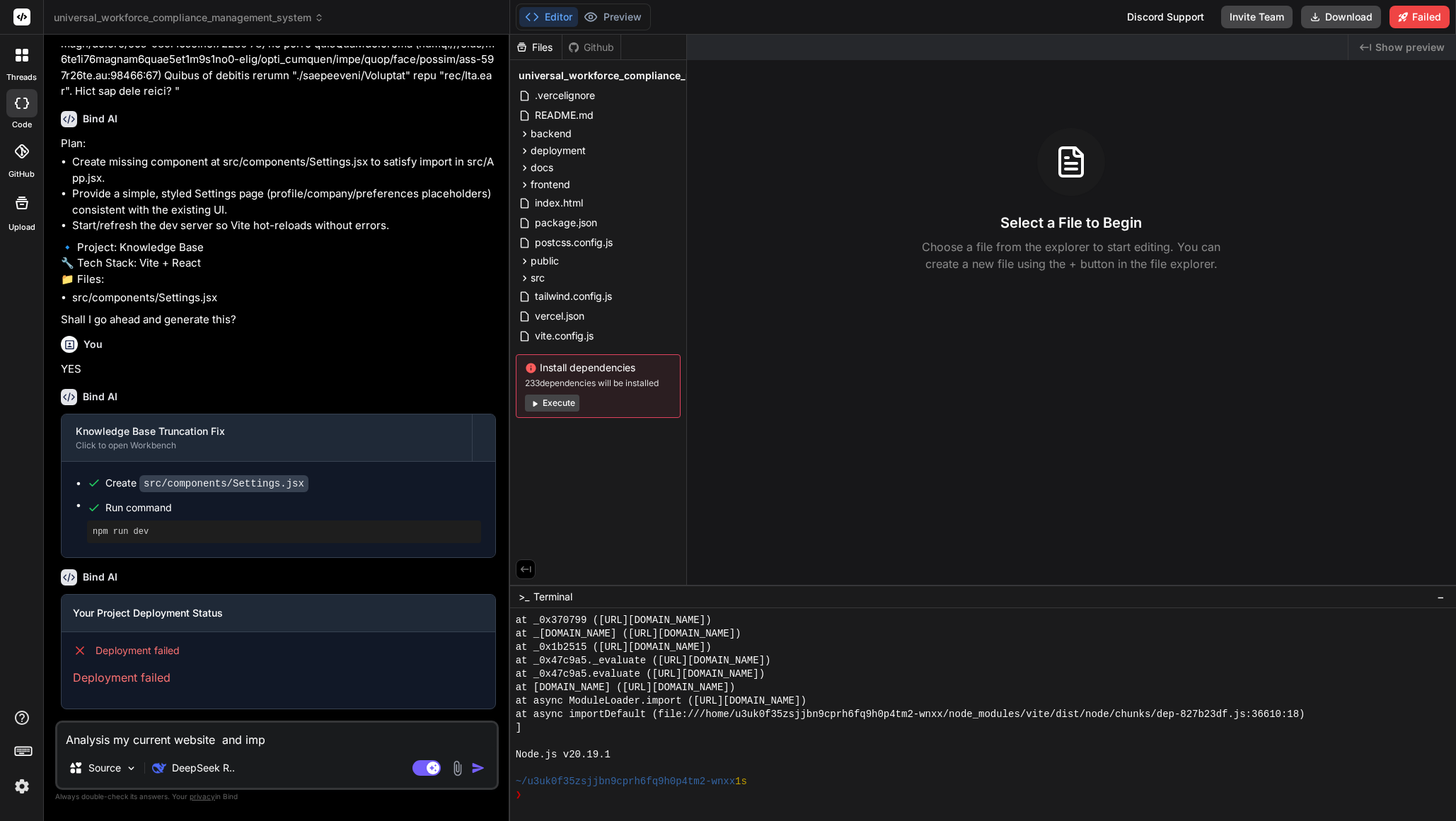
type textarea "Analysis my current website and impl"
type textarea "x"
type textarea "Analysis my current website and imple"
type textarea "x"
type textarea "Analysis my current website and implem"
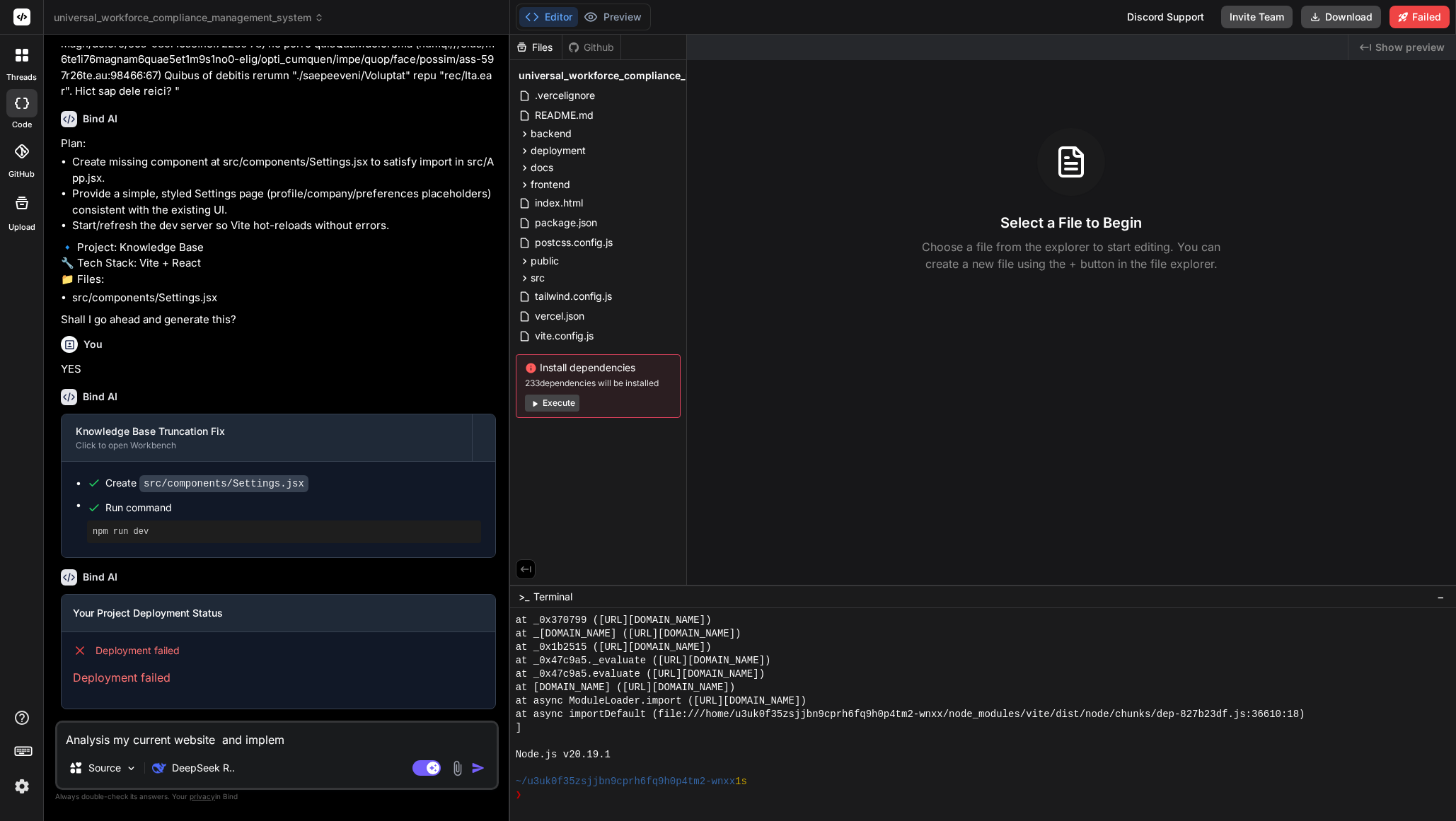
type textarea "x"
type textarea "Analysis my current website and impleme"
type textarea "x"
type textarea "Analysis my current website and implemen"
type textarea "x"
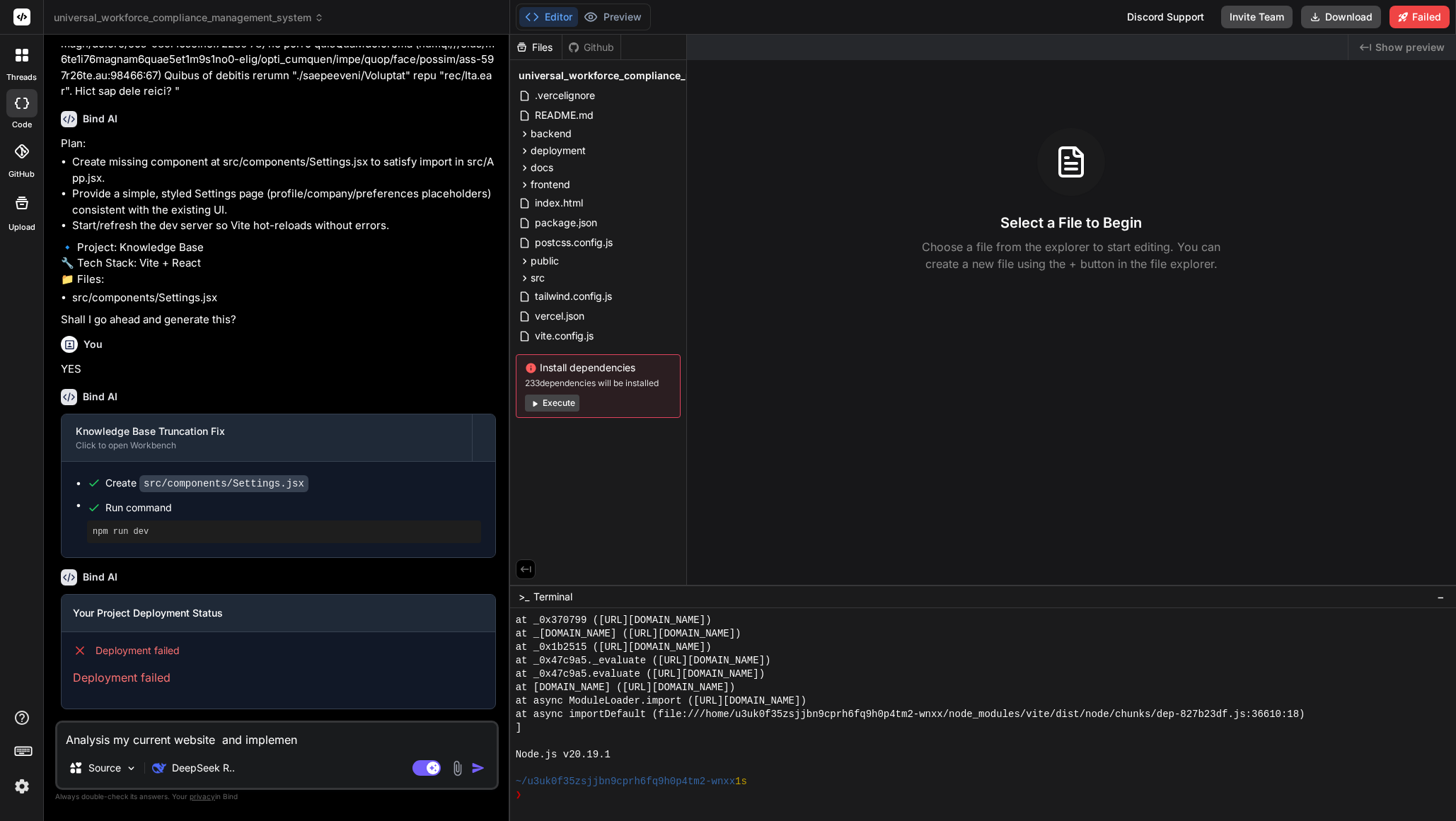
type textarea "Analysis my current website and implement"
type textarea "x"
type textarea "Analysis my current website and implement"
type textarea "x"
type textarea "Analysis my current website and implement f"
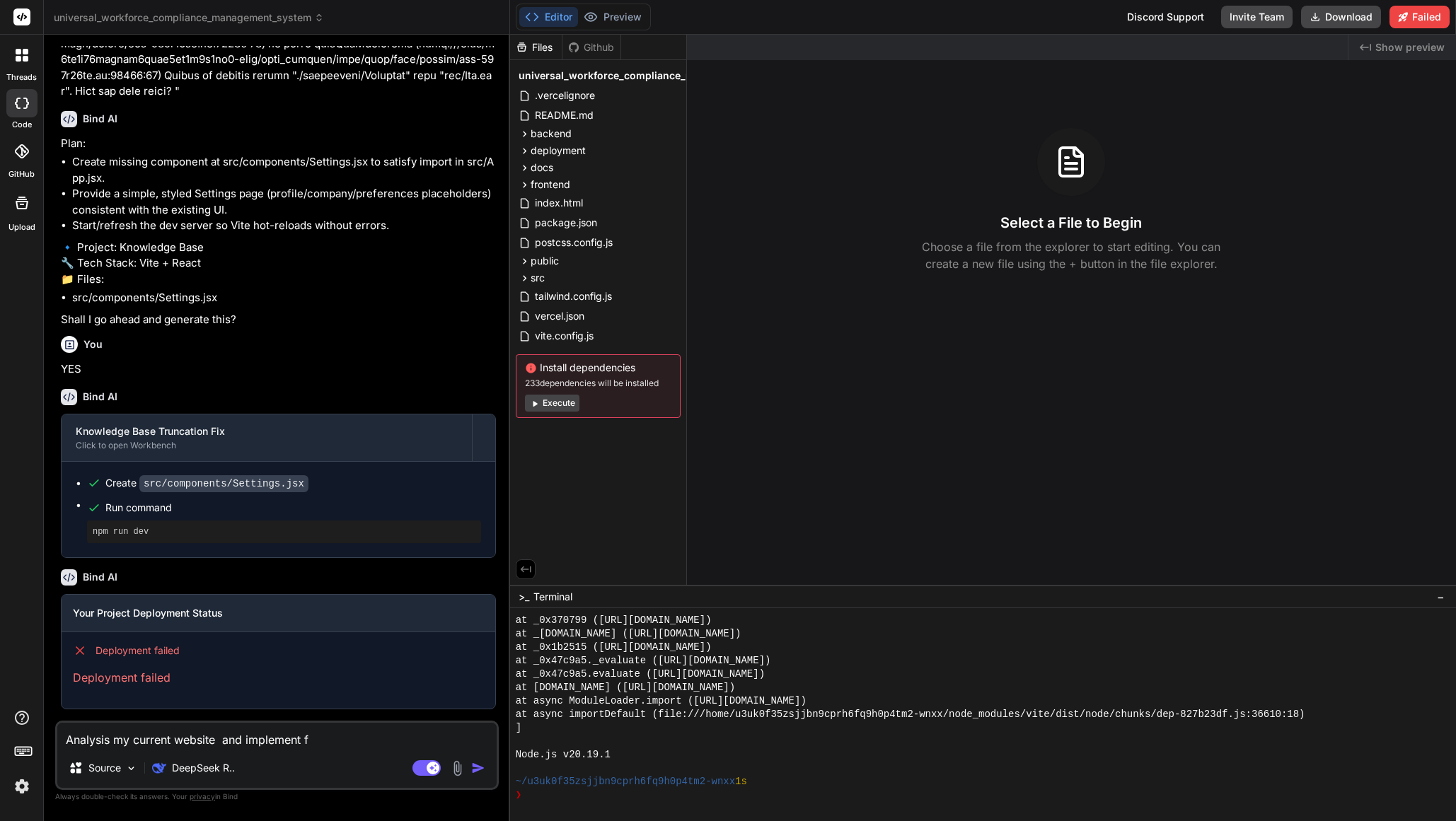
type textarea "x"
type textarea "Analysis my current website and implement fi"
type textarea "x"
type textarea "Analysis my current website and implement fix"
type textarea "x"
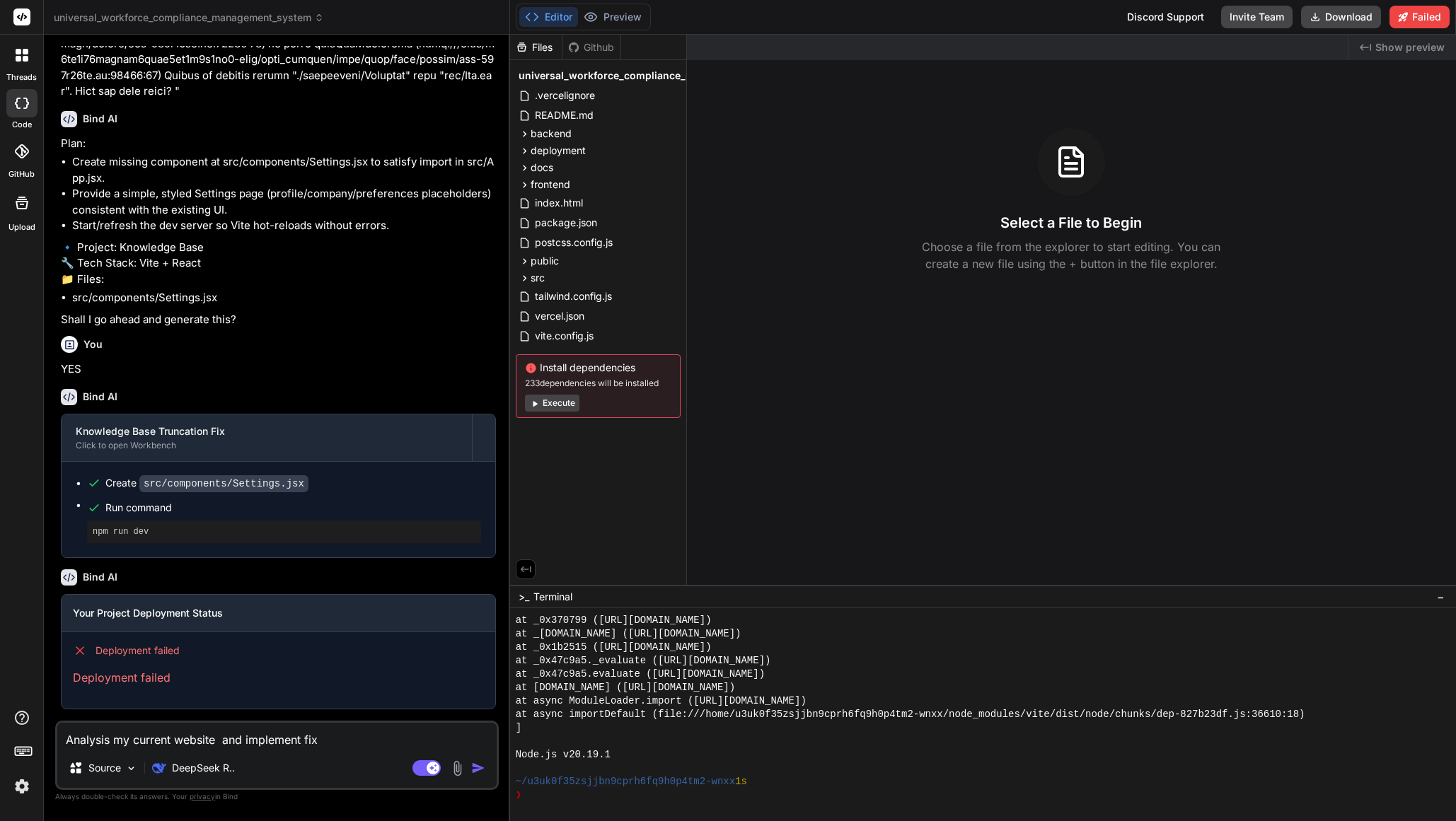
type textarea "Analysis my current website and implement fix"
type textarea "x"
type textarea "Analysis my current website and implement fix so"
type textarea "x"
type textarea "Analysis my current website and implement fix sol"
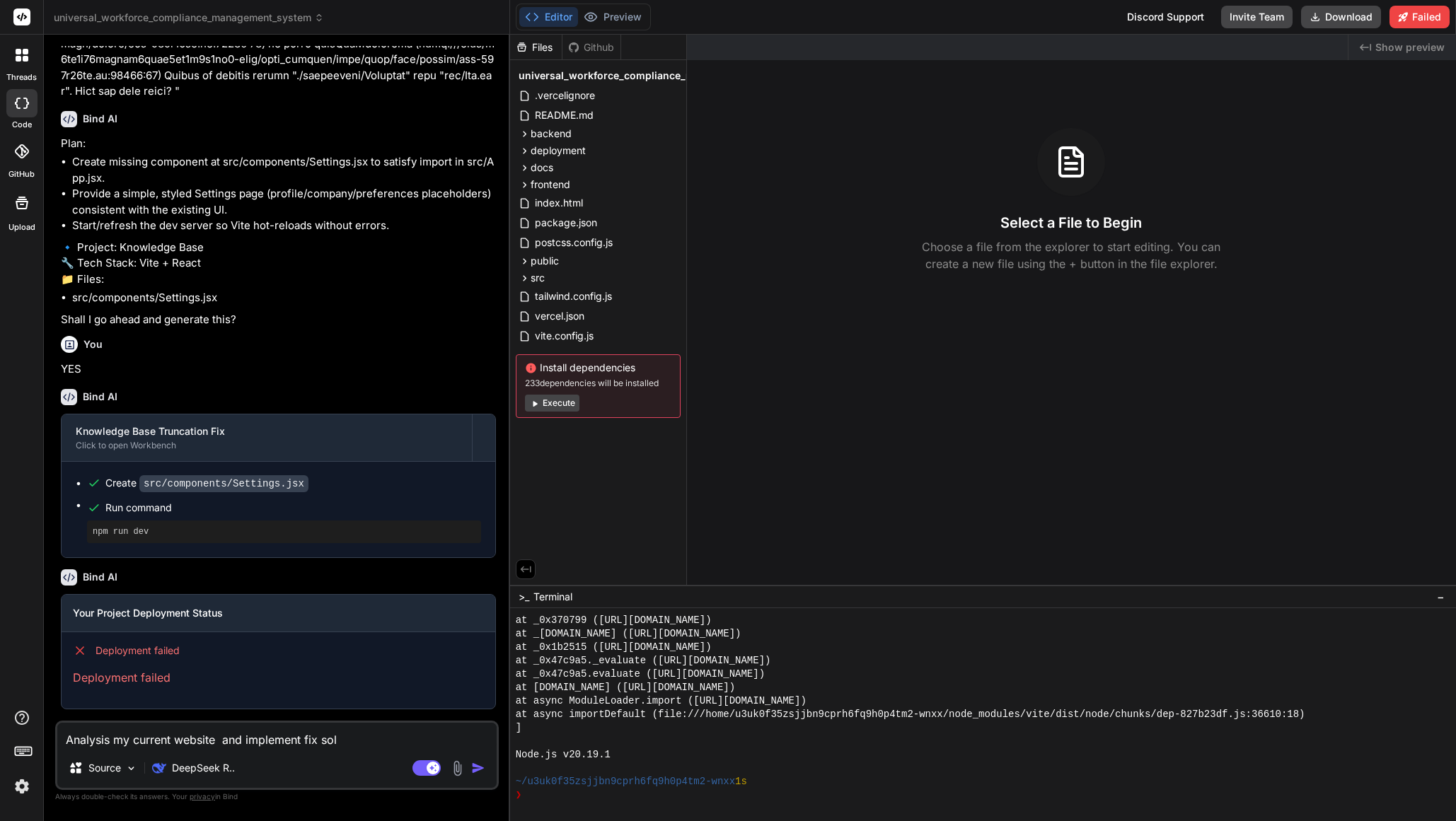
type textarea "x"
type textarea "Analysis my current website and implement fix solu"
type textarea "x"
type textarea "Analysis my current website and implement fix solut"
type textarea "x"
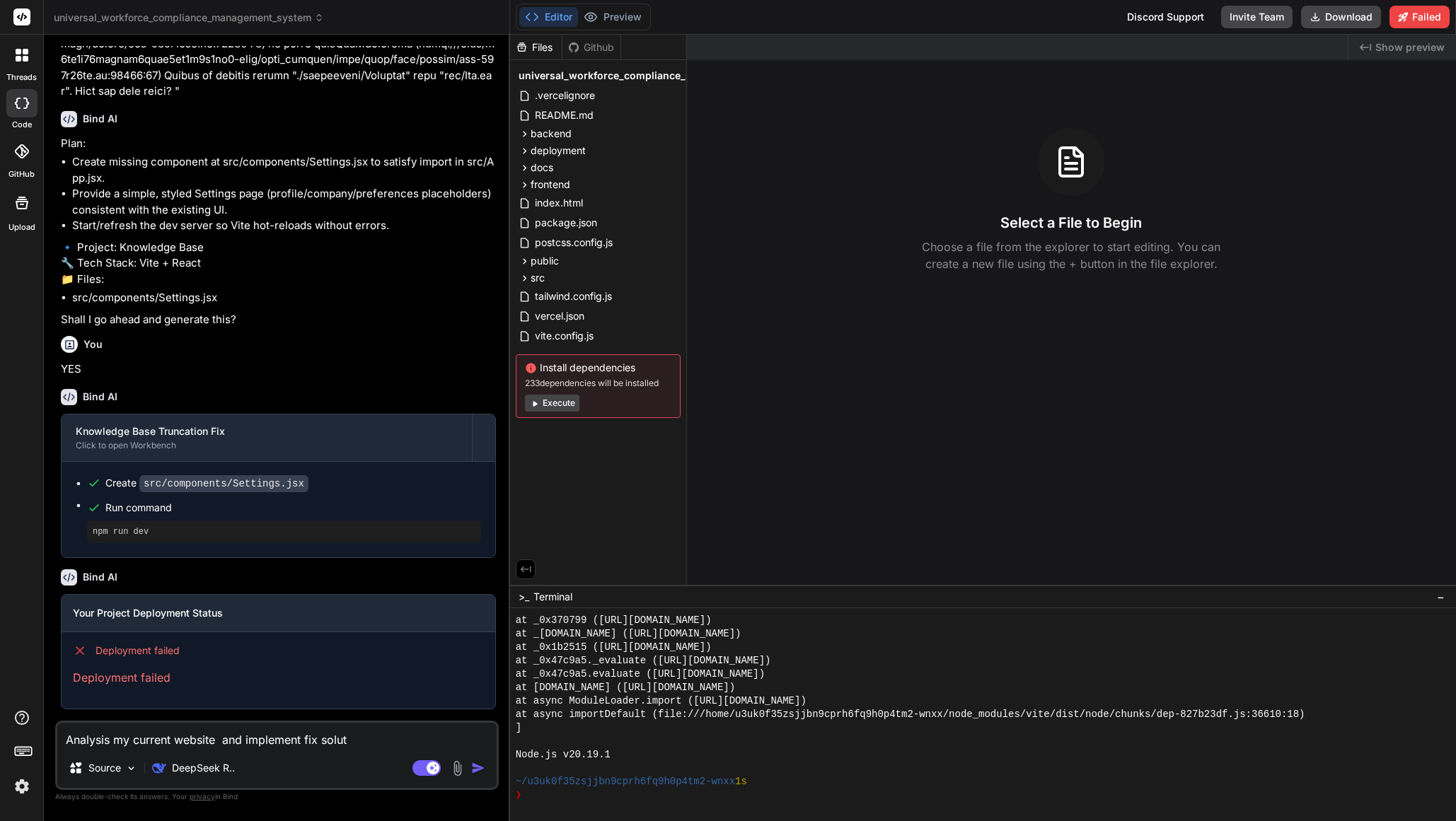
type textarea "Analysis my current website and implement fix soluti"
type textarea "x"
type textarea "Analysis my current website and implement fix solutio"
type textarea "x"
type textarea "Analysis my current website and implement fix solution"
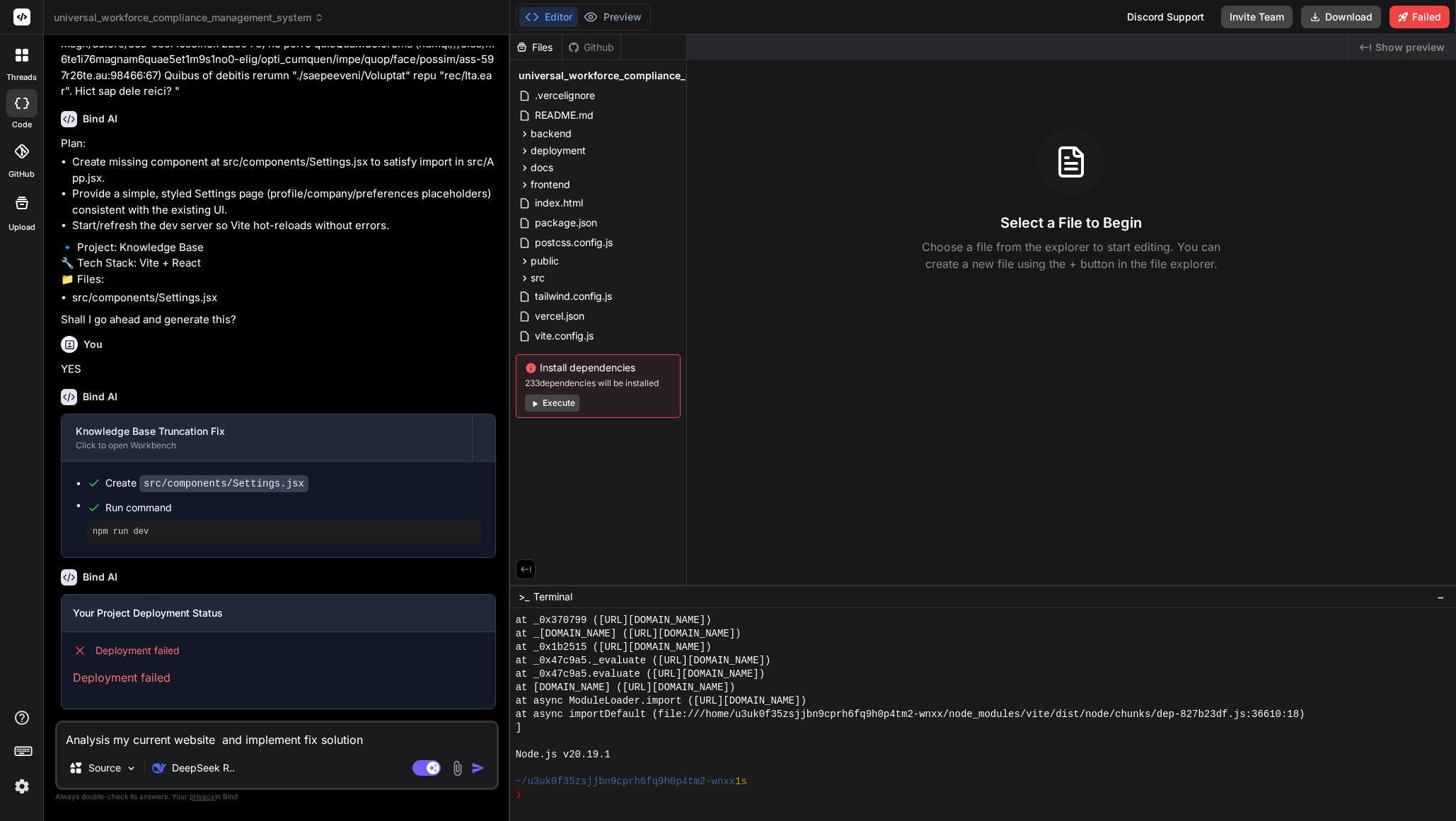
type textarea "x"
type textarea "Analysis my current website and implement fix solution"
type textarea "x"
type textarea "Analysis my current website and implement fix solution f"
type textarea "x"
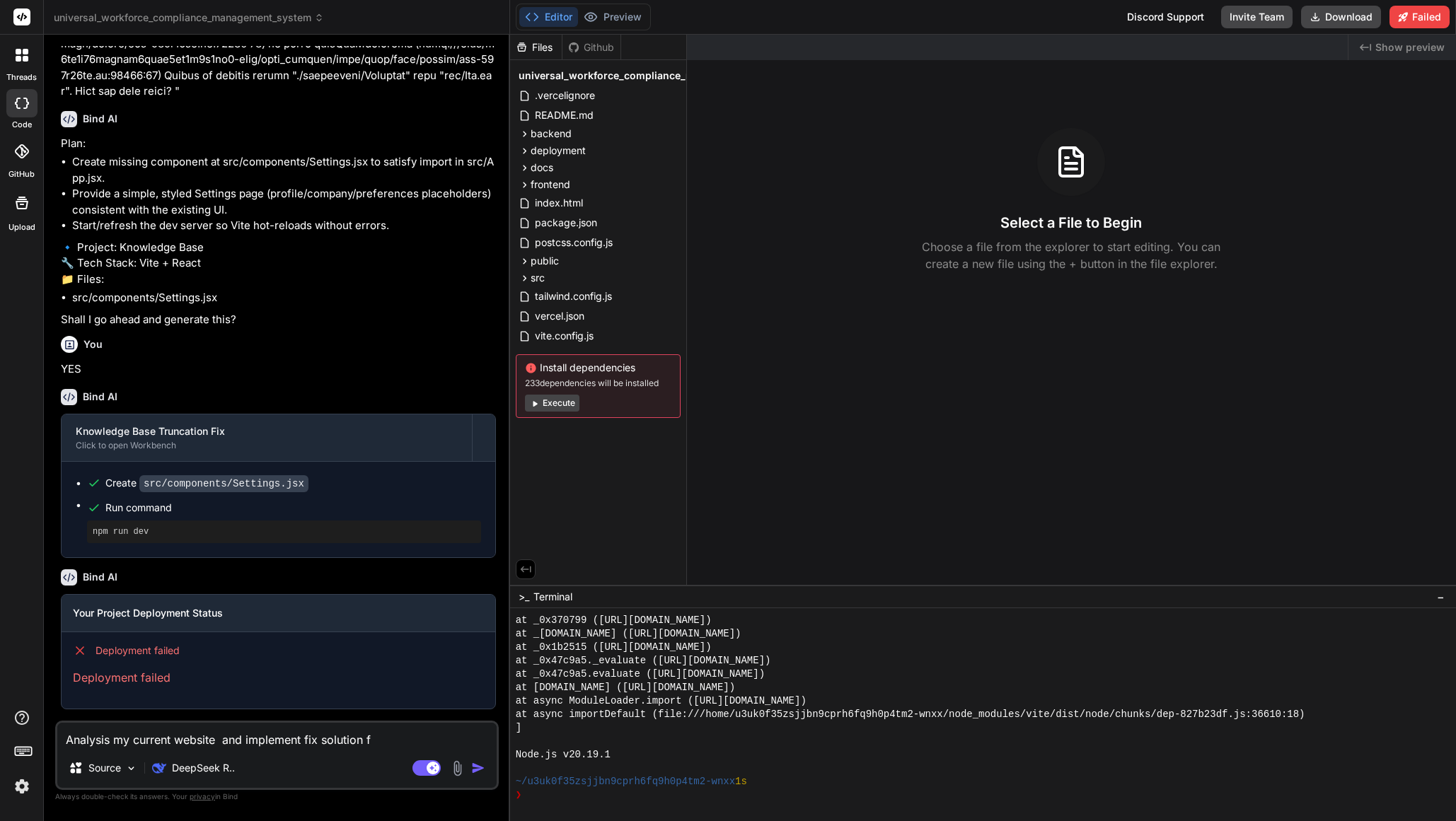
type textarea "Analysis my current website and implement fix solution fo"
type textarea "x"
type textarea "Analysis my current website and implement fix solution for"
type textarea "x"
type textarea "Analysis my current website and implement fix solution for"
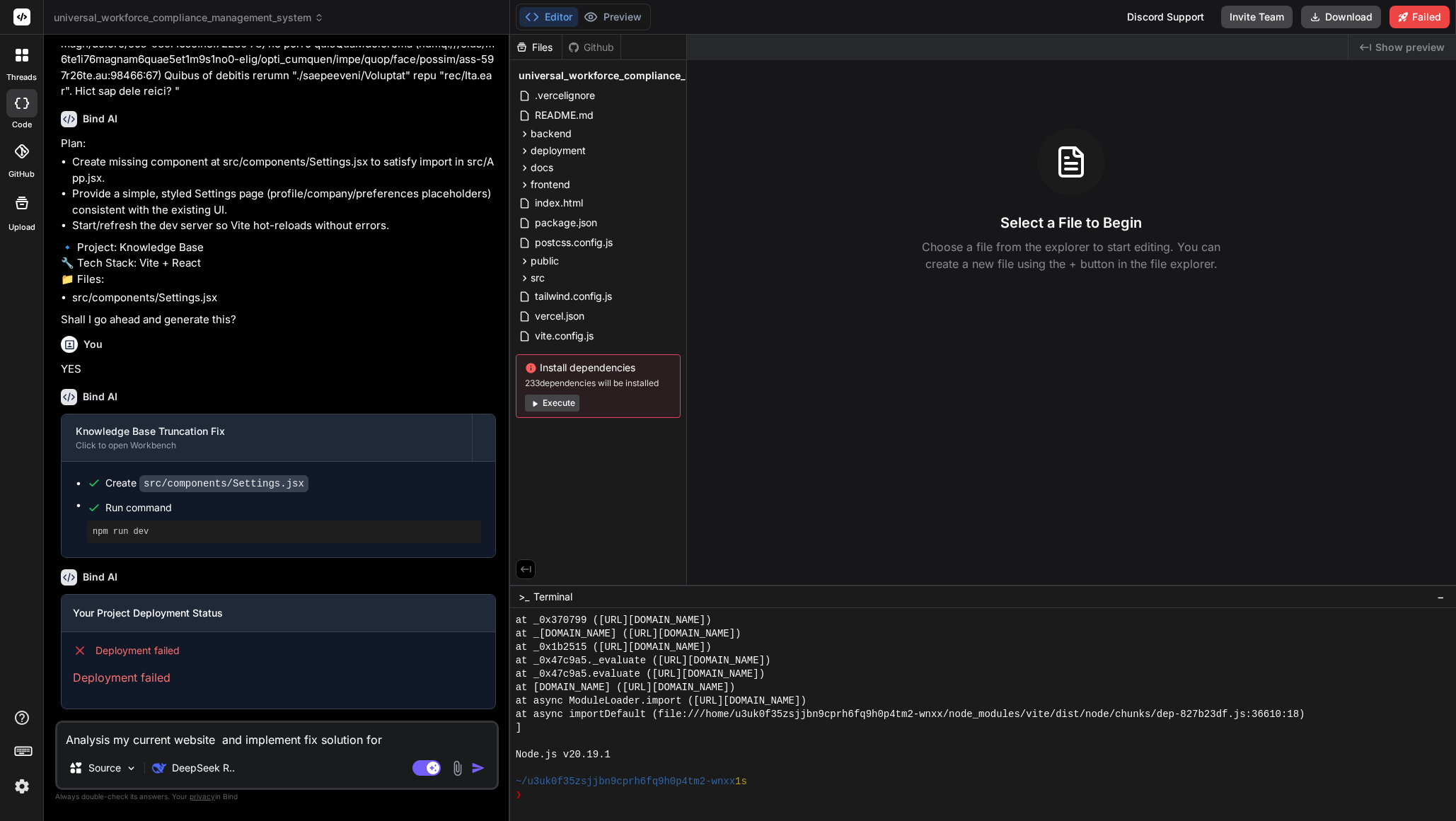
type textarea "x"
type textarea "Analysis my current website and implement fix solution for m"
type textarea "x"
type textarea "Analysis my current website and implement fix solution for me"
type textarea "x"
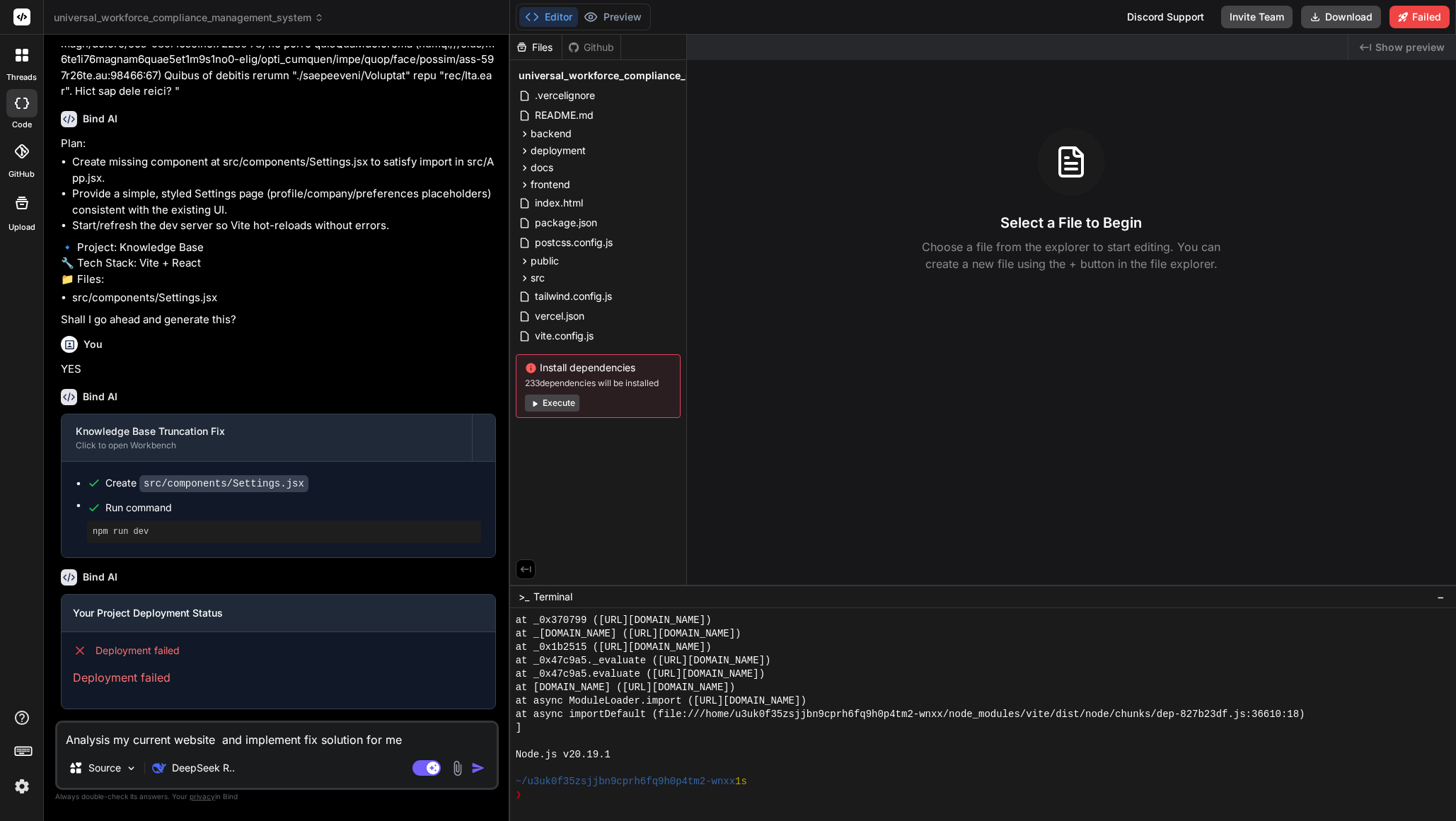
type textarea "Analysis my current website and implement fix solution for me"
type textarea "x"
type textarea "Analysis my current website and implement fix solution for me w"
type textarea "x"
type textarea "Analysis my current website and implement fix solution for me wh"
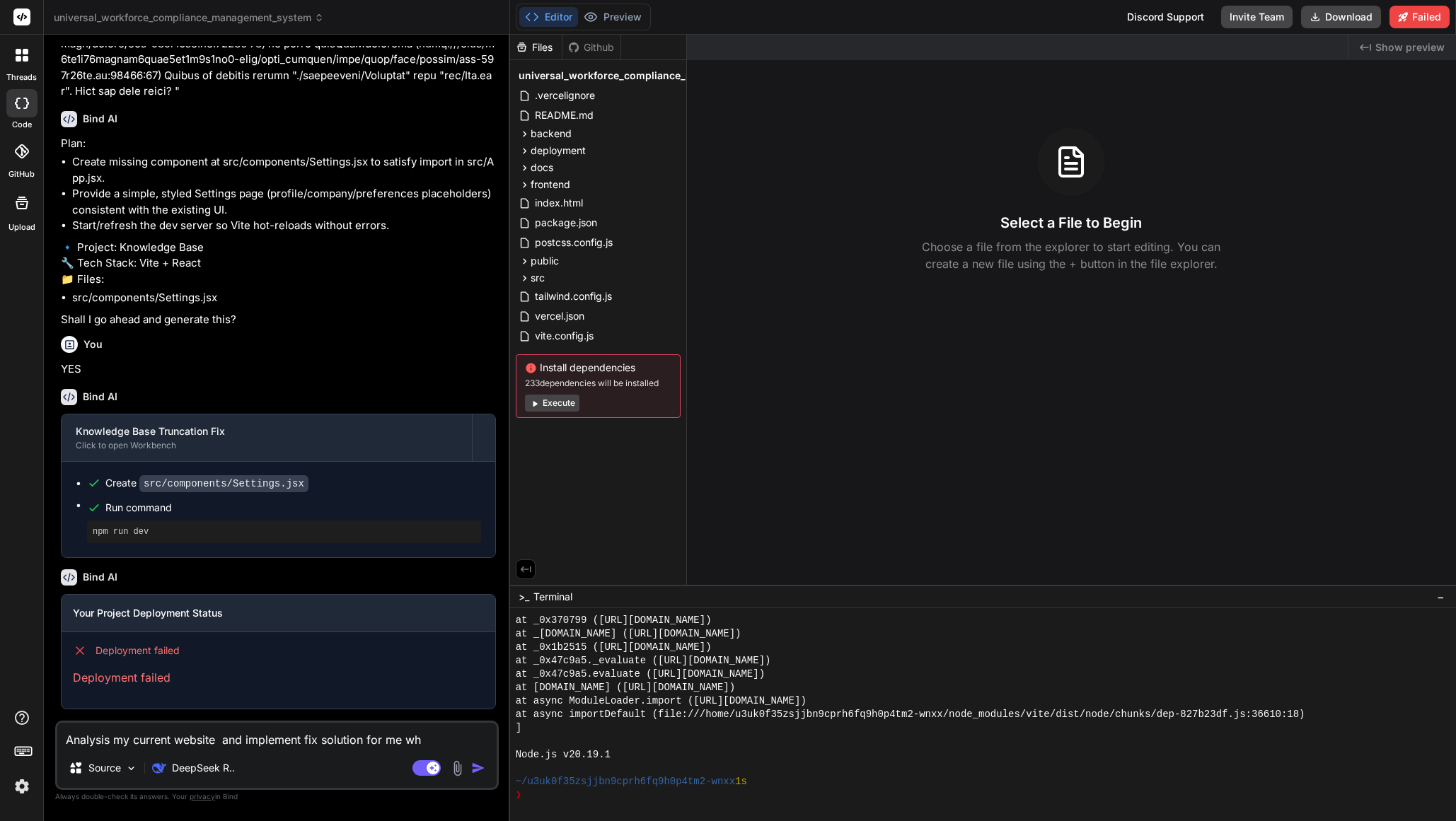
type textarea "x"
type textarea "Analysis my current website and implement fix solution for me why"
type textarea "x"
type textarea "Analysis my current website and implement fix solution for me whye"
type textarea "x"
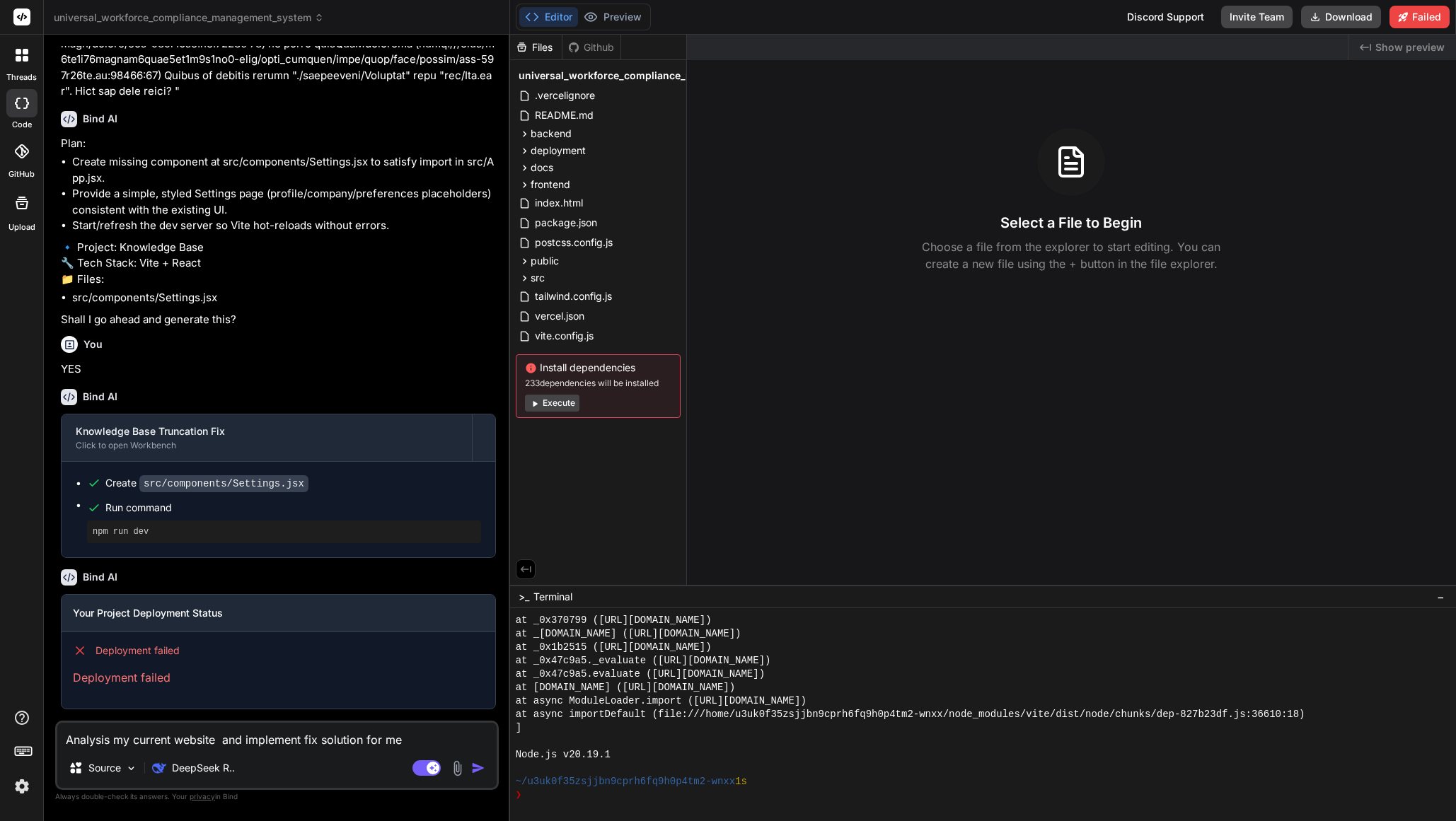
type textarea "Analysis my current website and implement fix solution for me whye"
type textarea "x"
type textarea "Analysis my current website and implement fix solution for me whye"
type textarea "x"
type textarea "Analysis my current website and implement fix solution for me why"
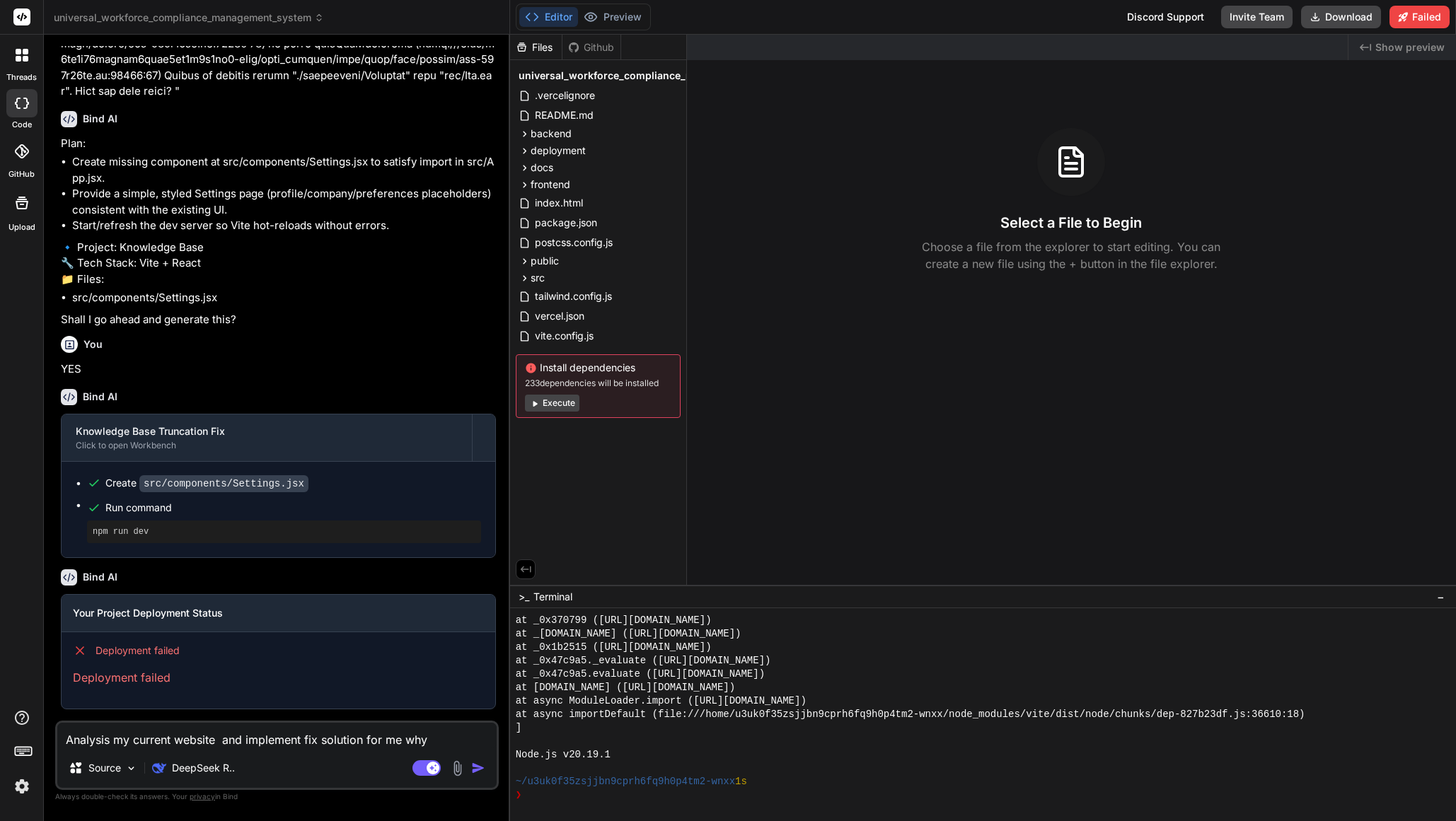
type textarea "x"
type textarea "Analysis my current website and implement fix solution for me why"
type textarea "x"
type textarea "Analysis my current website and implement fix solution for me why t"
type textarea "x"
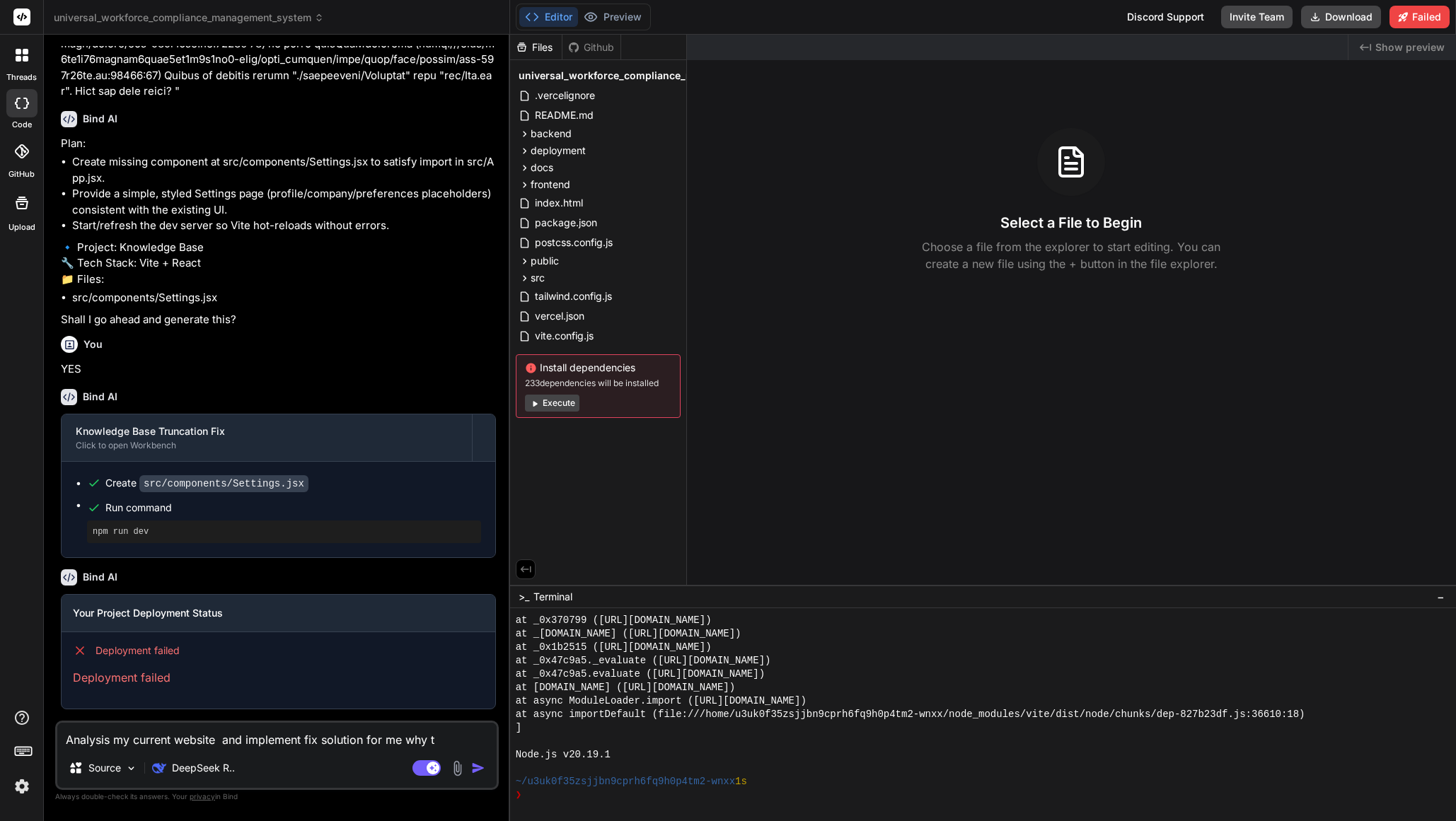
type textarea "Analysis my current website and implement fix solution for me why th"
type textarea "x"
type textarea "Analysis my current website and implement fix solution for me why thi"
paste textarea "Your Project Deployment Status Deployment failed Deployment failed"
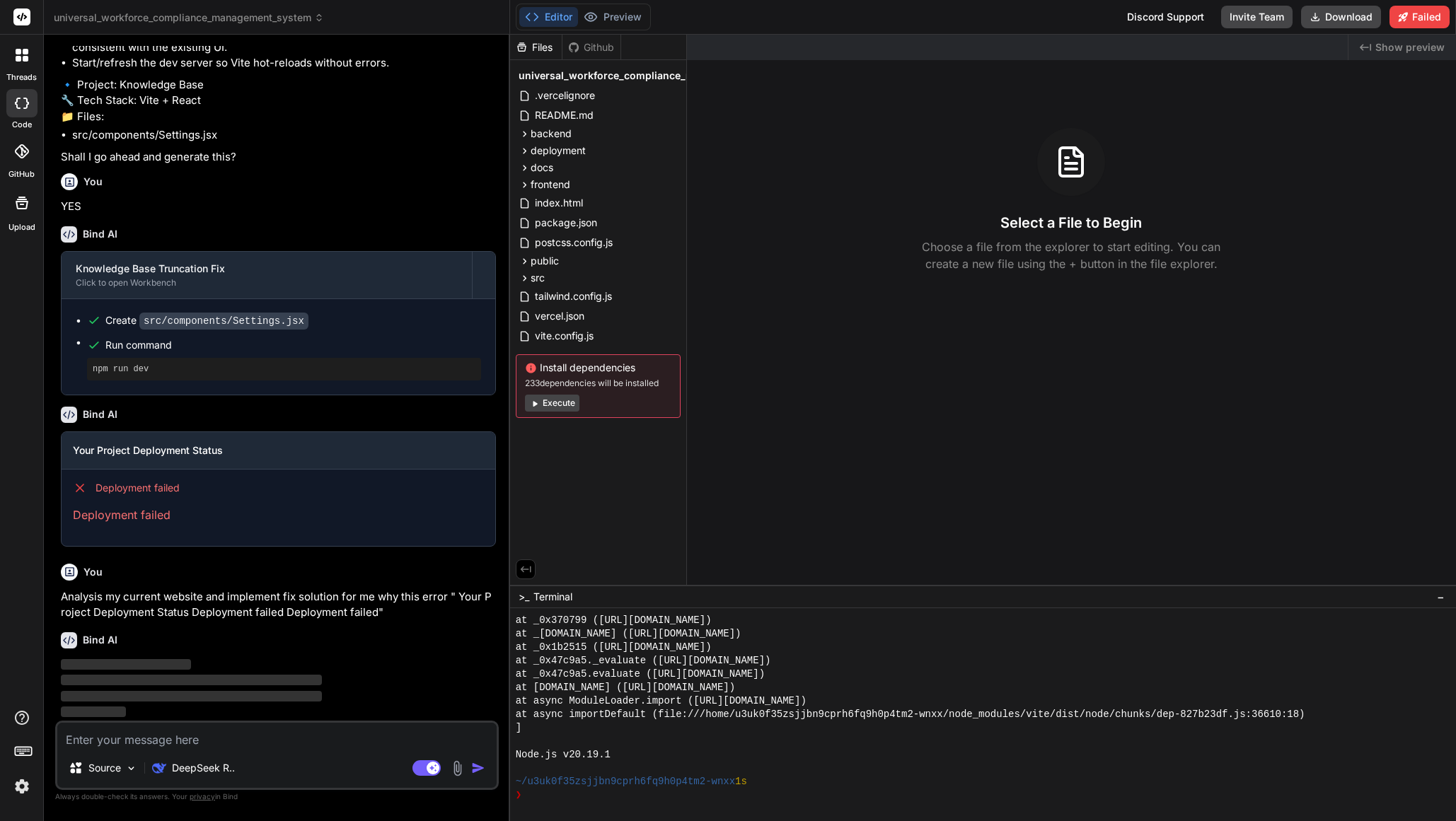
scroll to position [2700, 0]
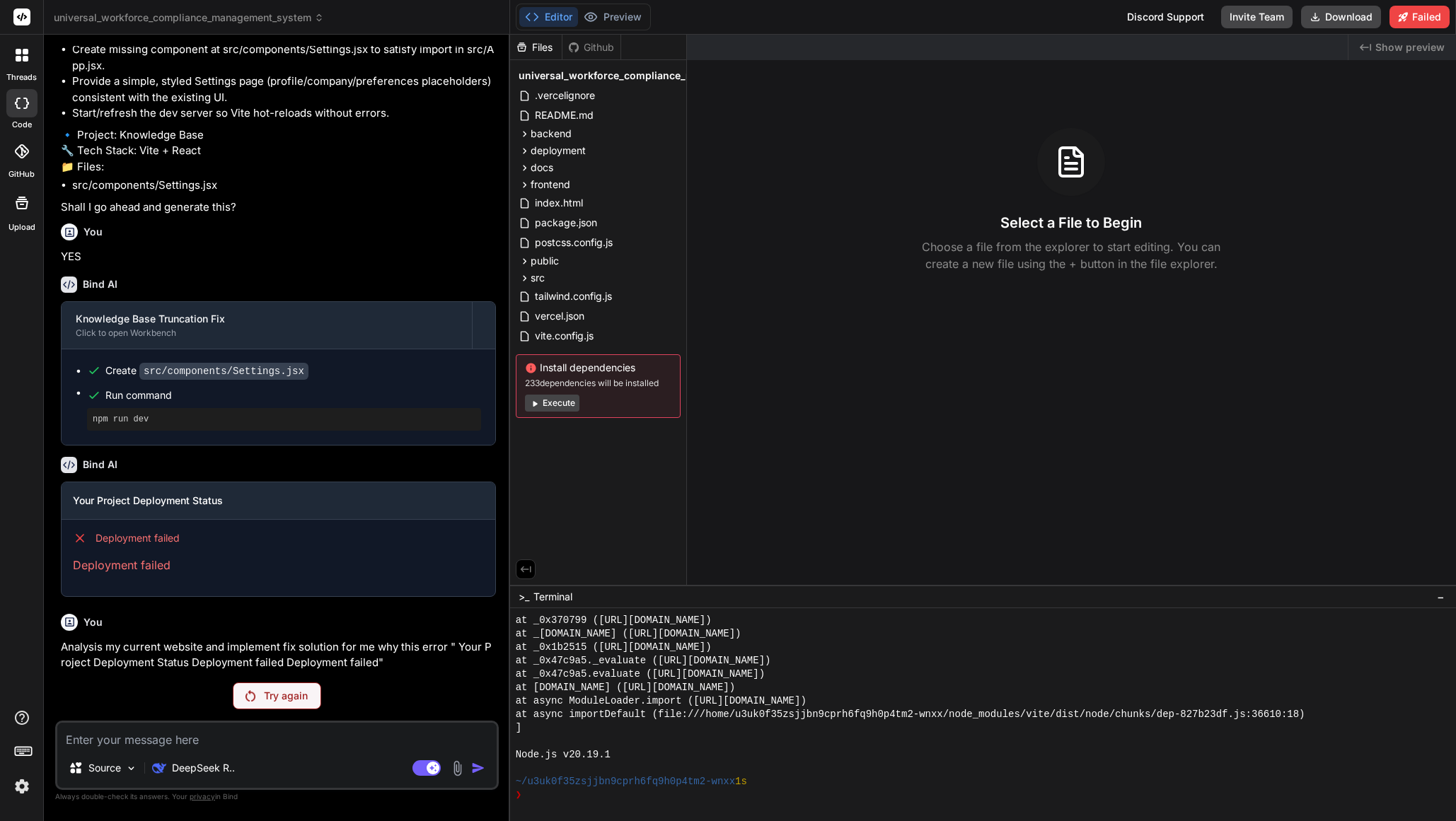
click at [294, 695] on p "Try again" at bounding box center [285, 695] width 44 height 14
click at [292, 694] on p "Try again" at bounding box center [285, 695] width 44 height 14
click at [224, 771] on p "DeepSeek R.." at bounding box center [203, 768] width 63 height 14
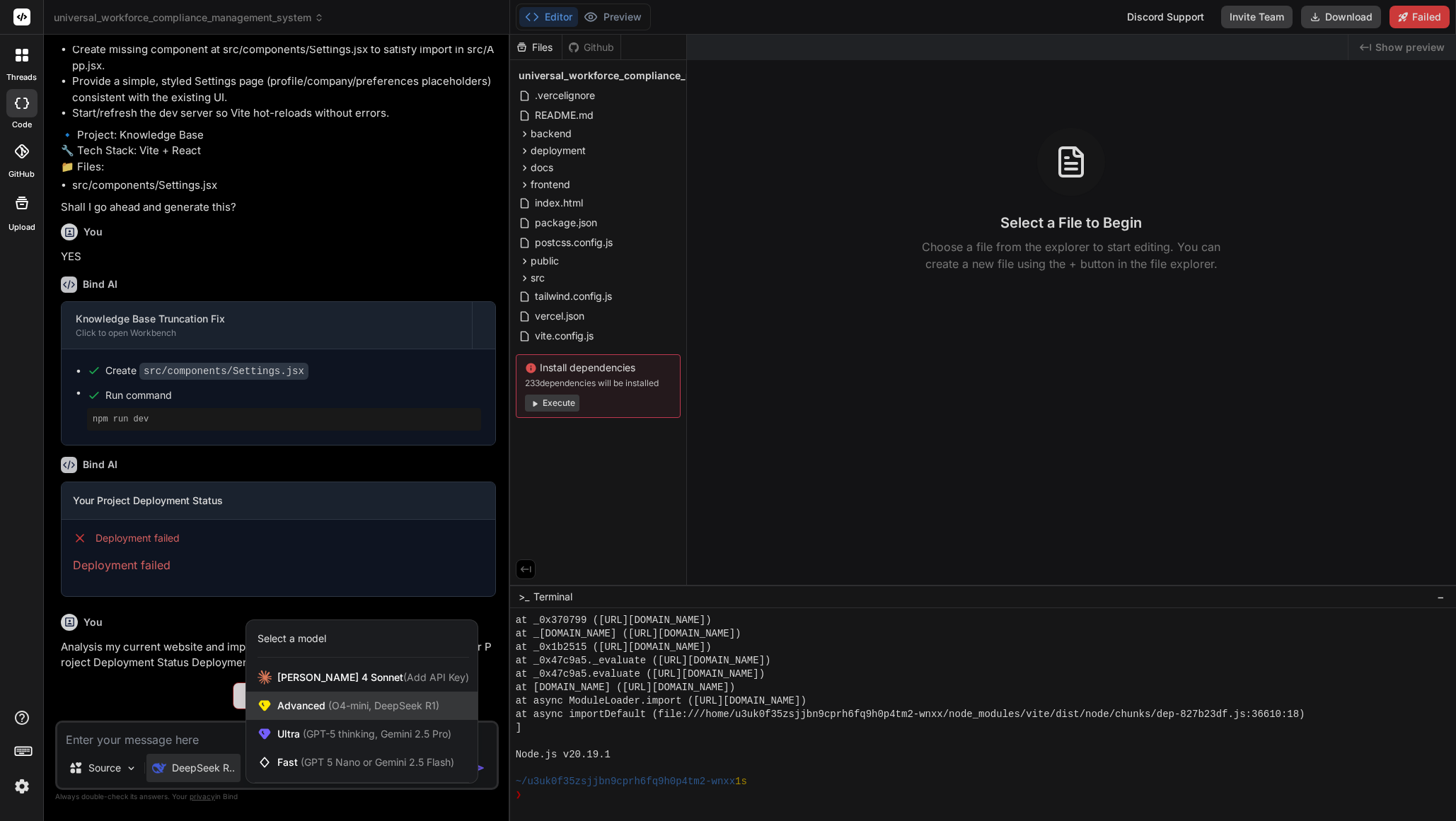
click at [313, 702] on span "Advanced (O4-mini, DeepSeek R1)" at bounding box center [359, 705] width 162 height 14
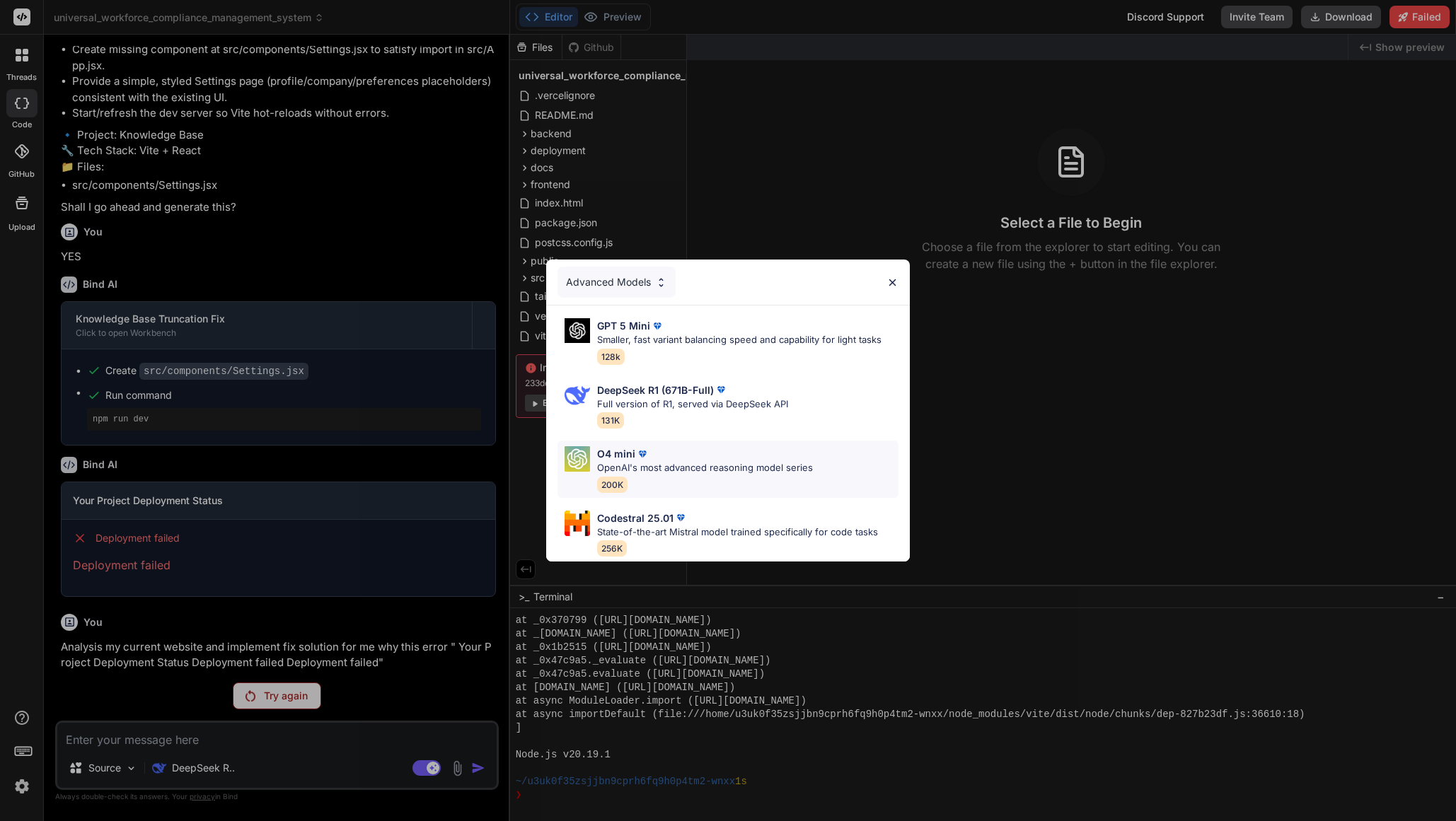
click at [692, 469] on p "OpenAI's most advanced reasoning model series" at bounding box center [706, 468] width 216 height 14
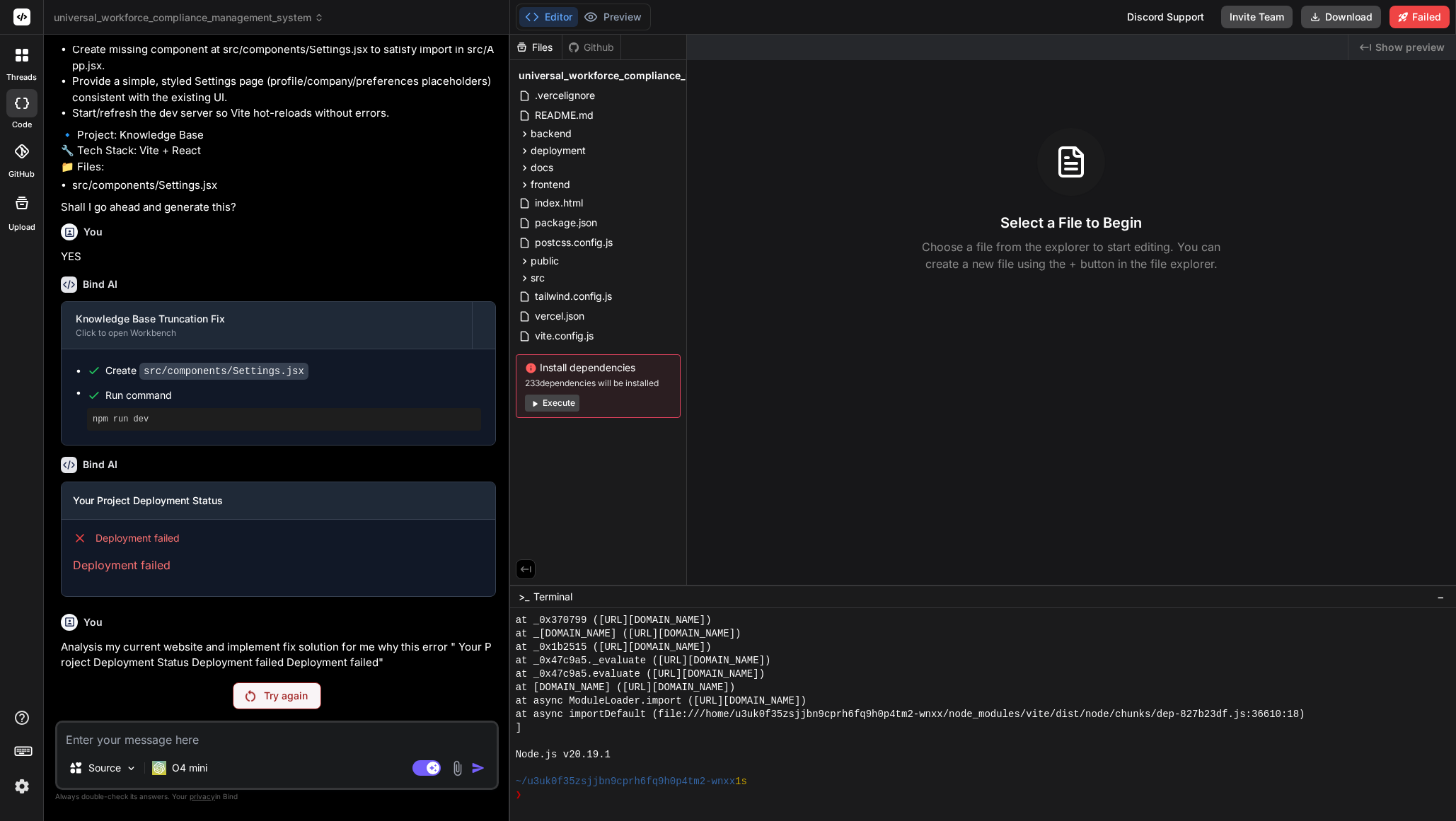
click at [295, 699] on p "Try again" at bounding box center [285, 695] width 44 height 14
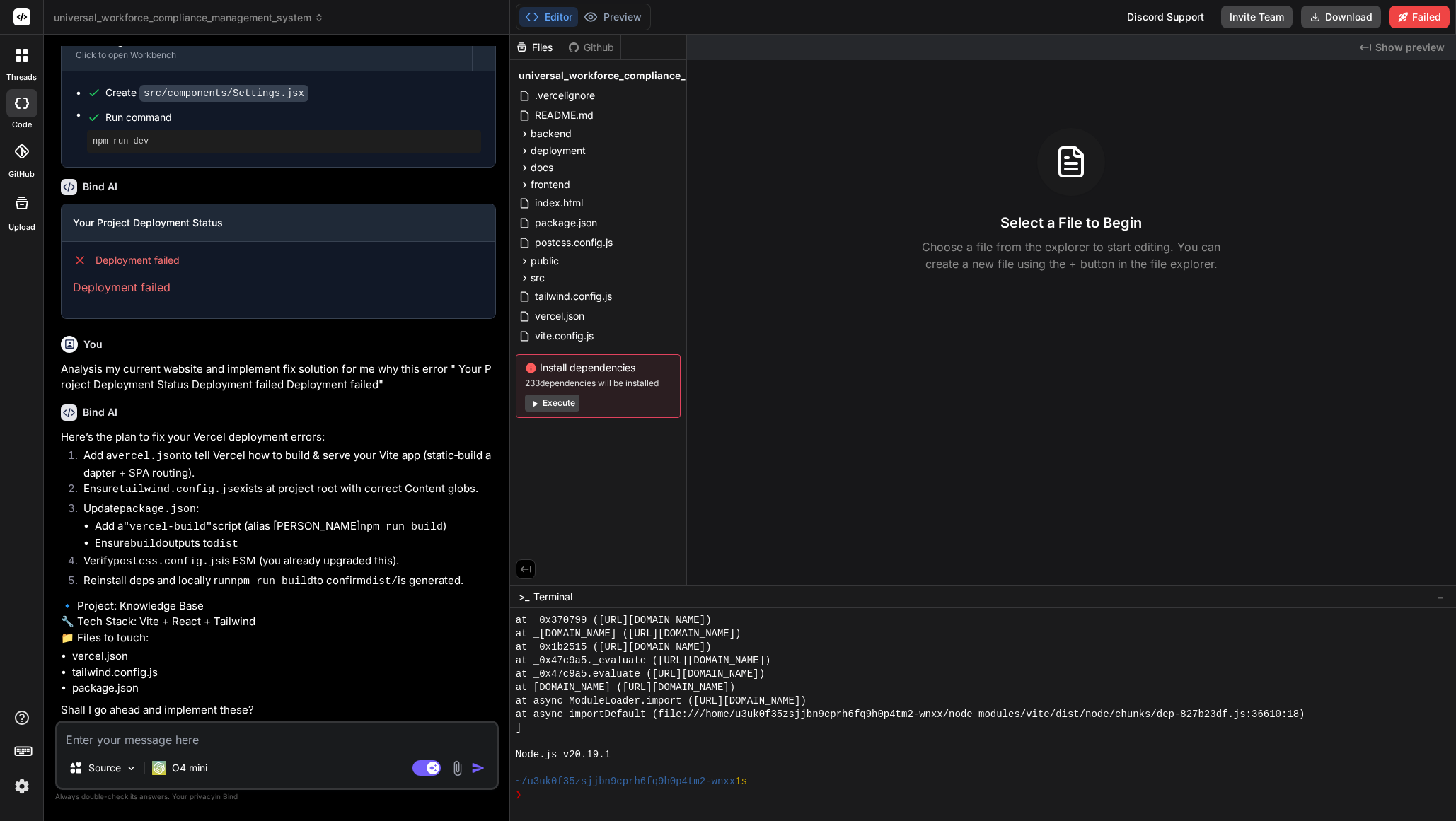
scroll to position [3003, 0]
click at [240, 741] on textarea at bounding box center [276, 735] width 439 height 25
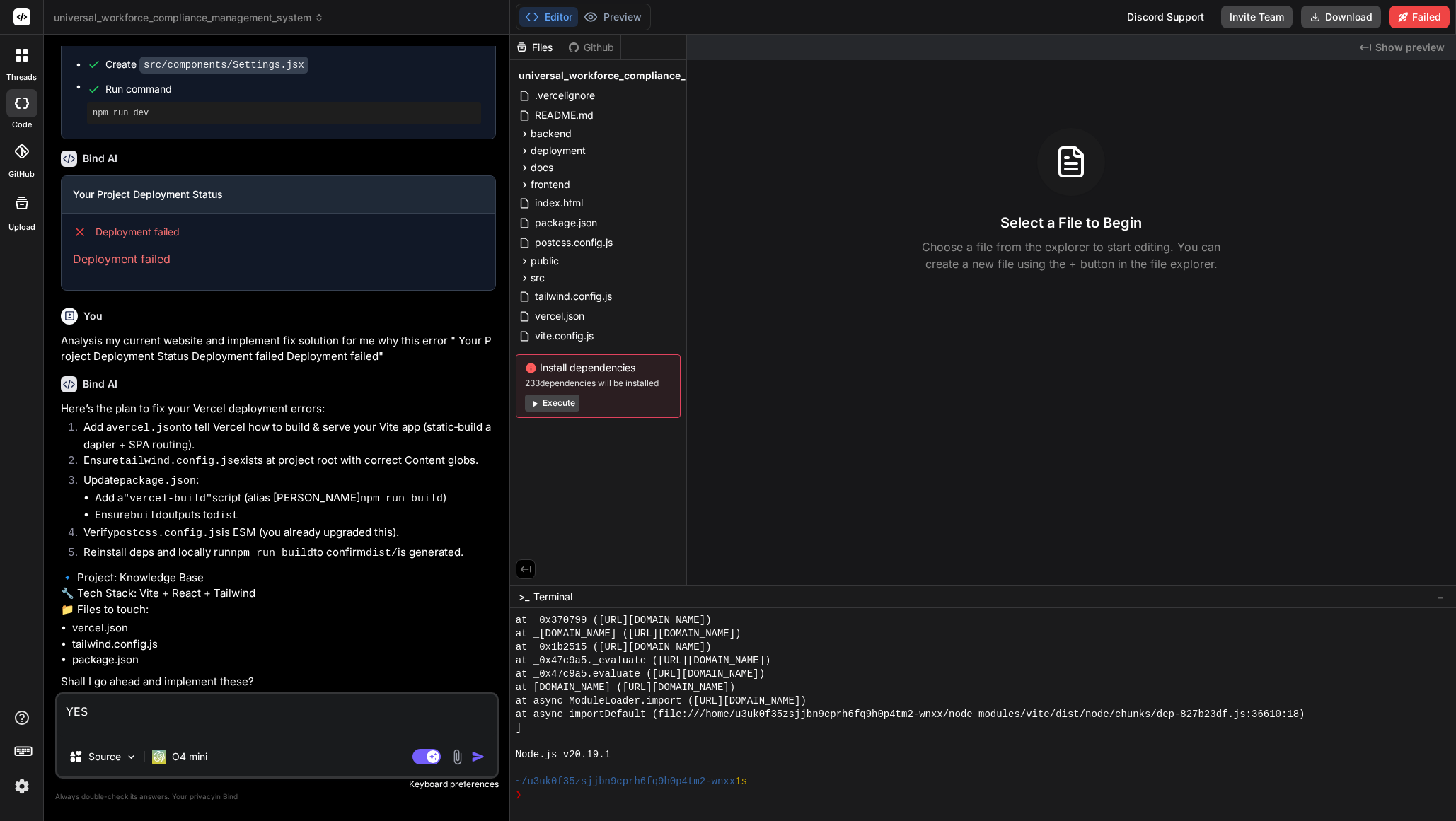
click at [476, 756] on img "button" at bounding box center [478, 757] width 14 height 14
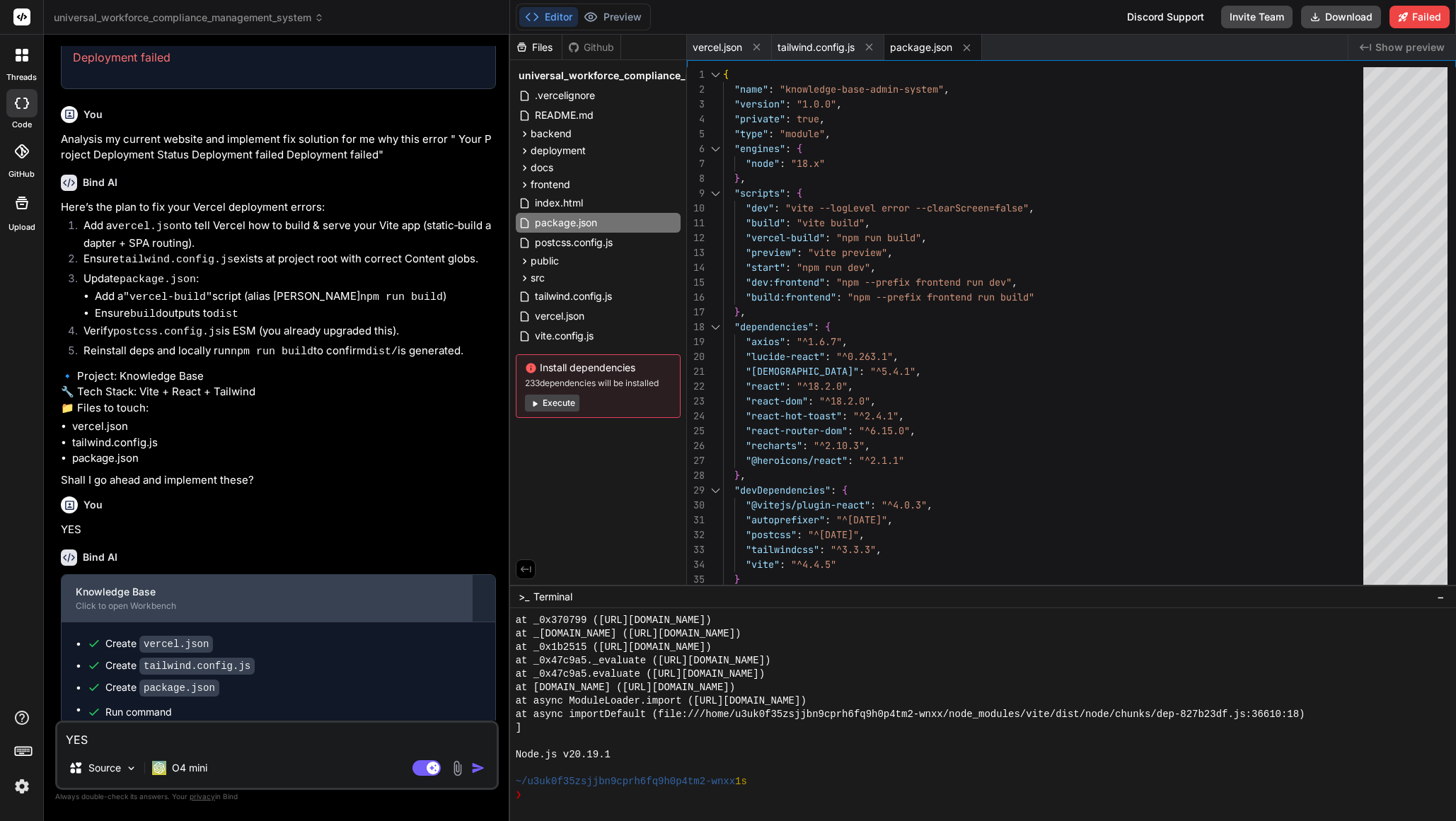
scroll to position [3325, 0]
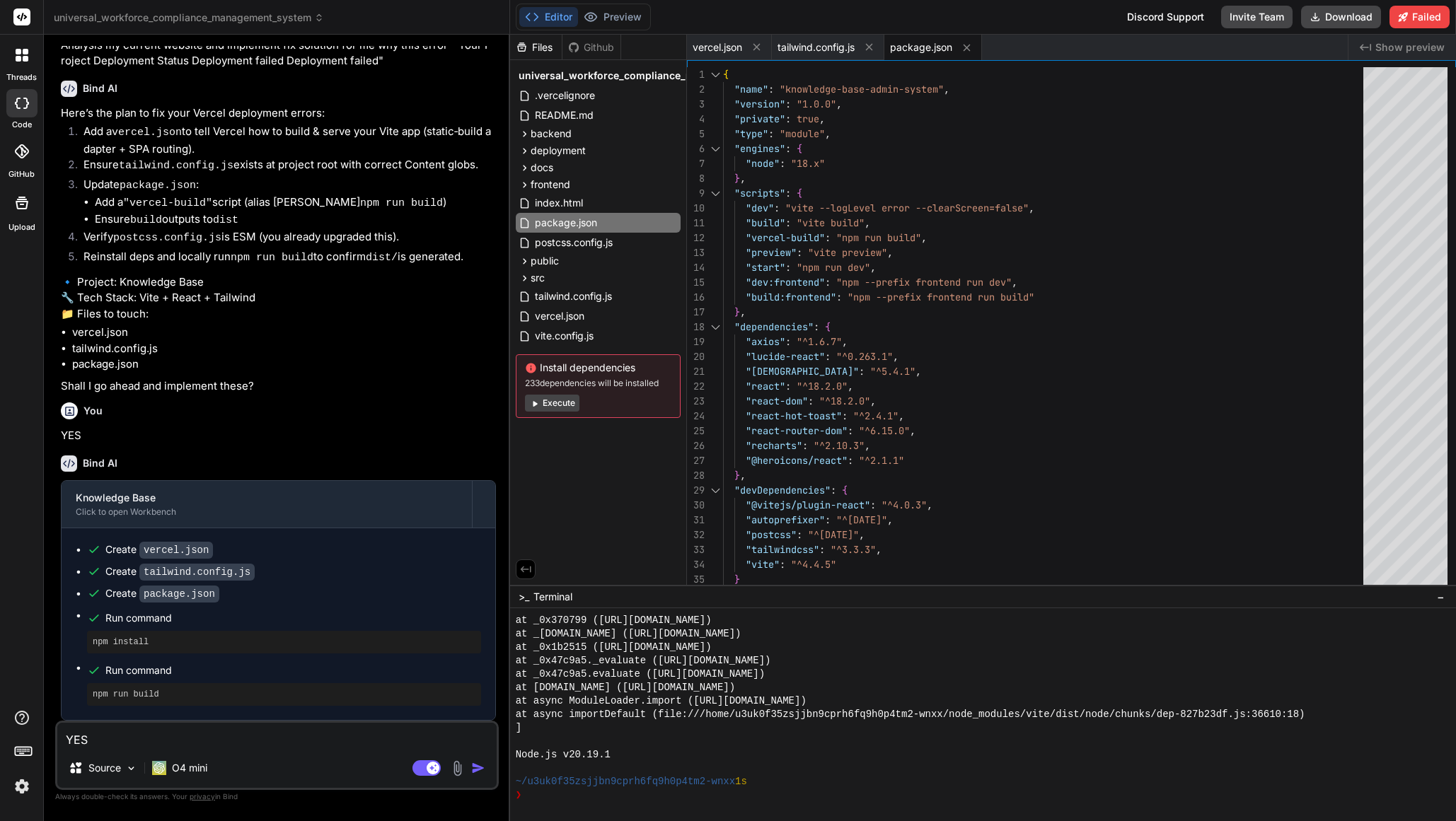
click at [530, 802] on textarea "Terminal input" at bounding box center [530, 795] width 6 height 13
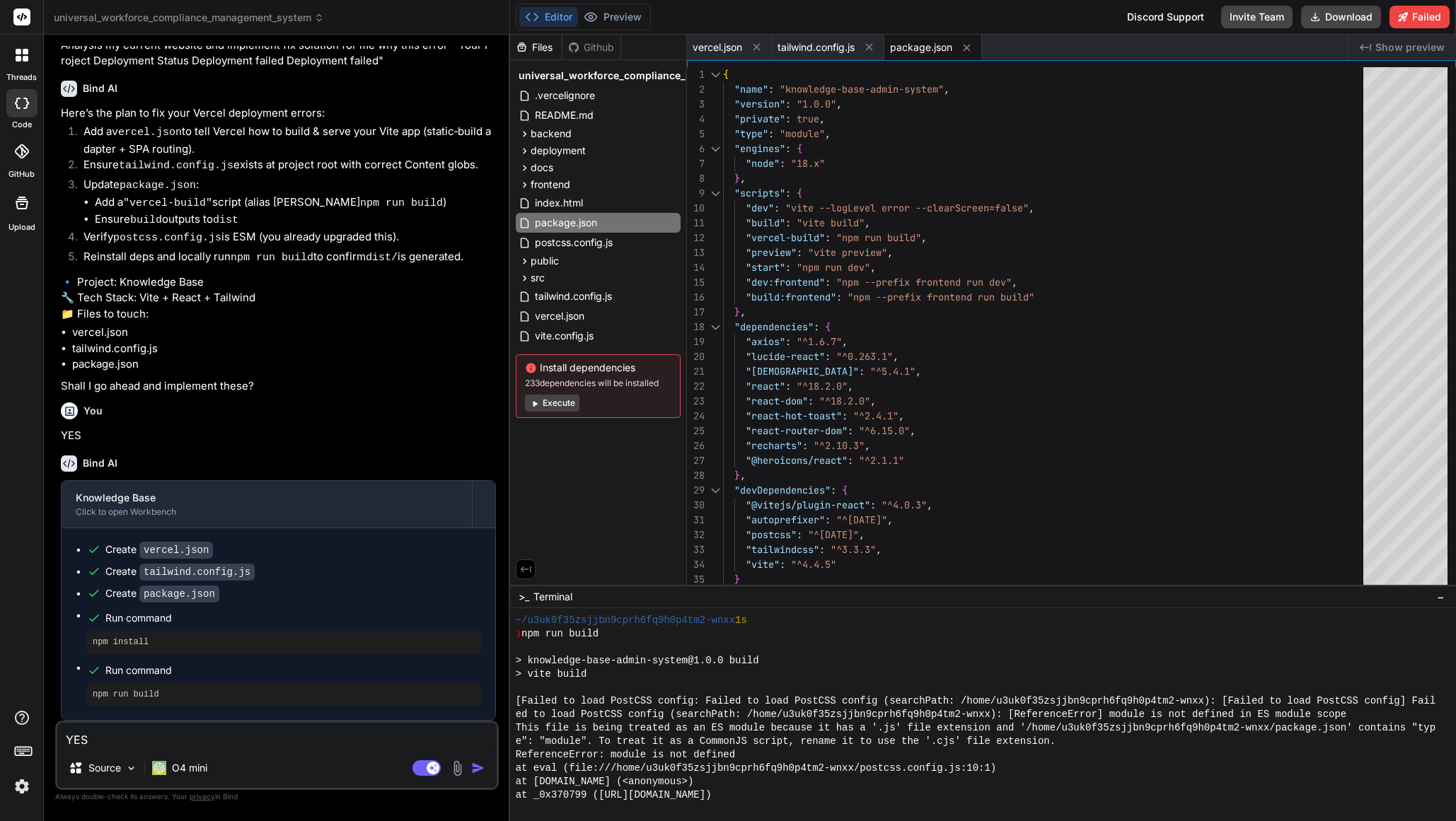
scroll to position [2030, 0]
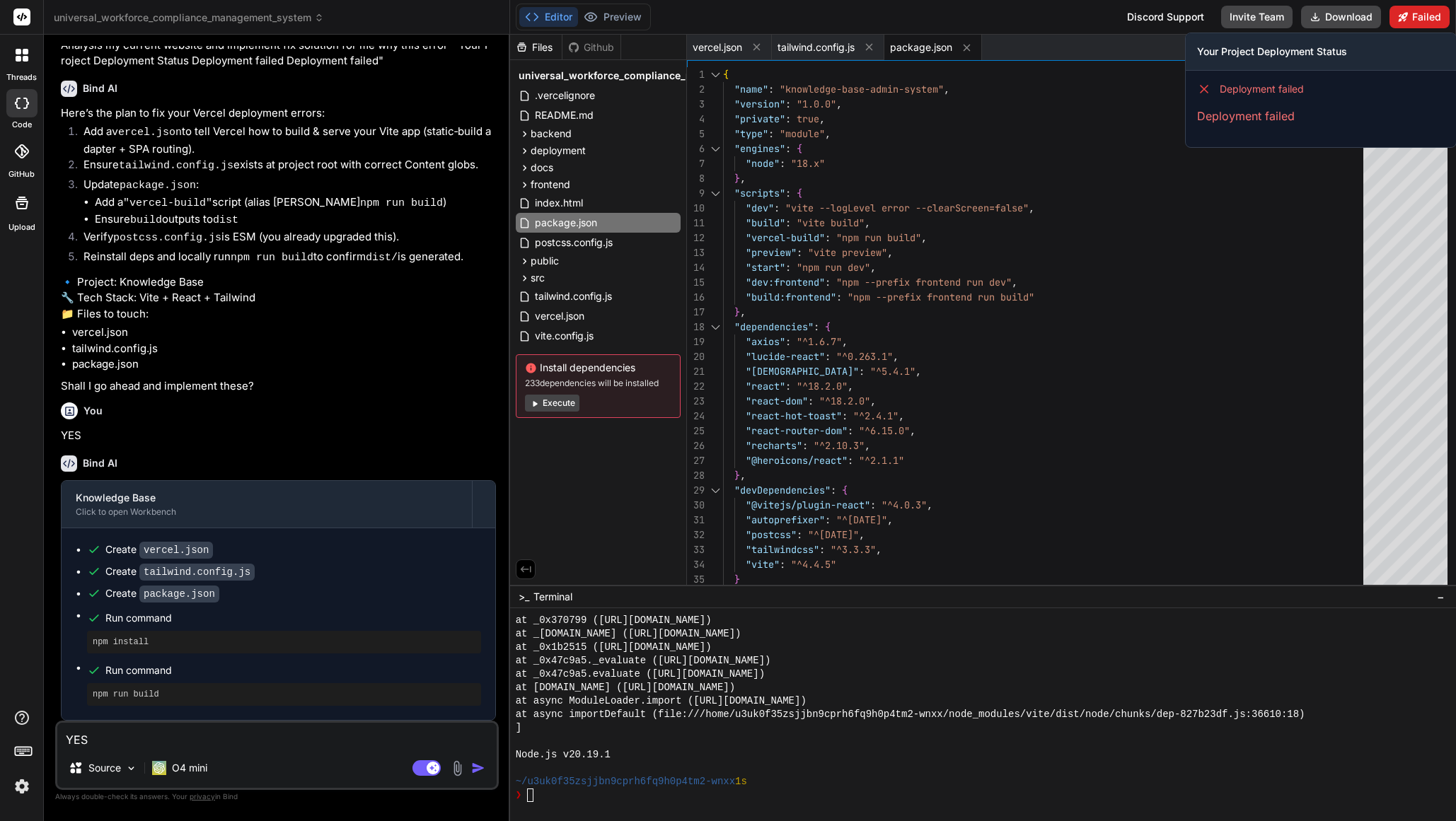
click at [1423, 24] on button "Failed" at bounding box center [1420, 17] width 61 height 22
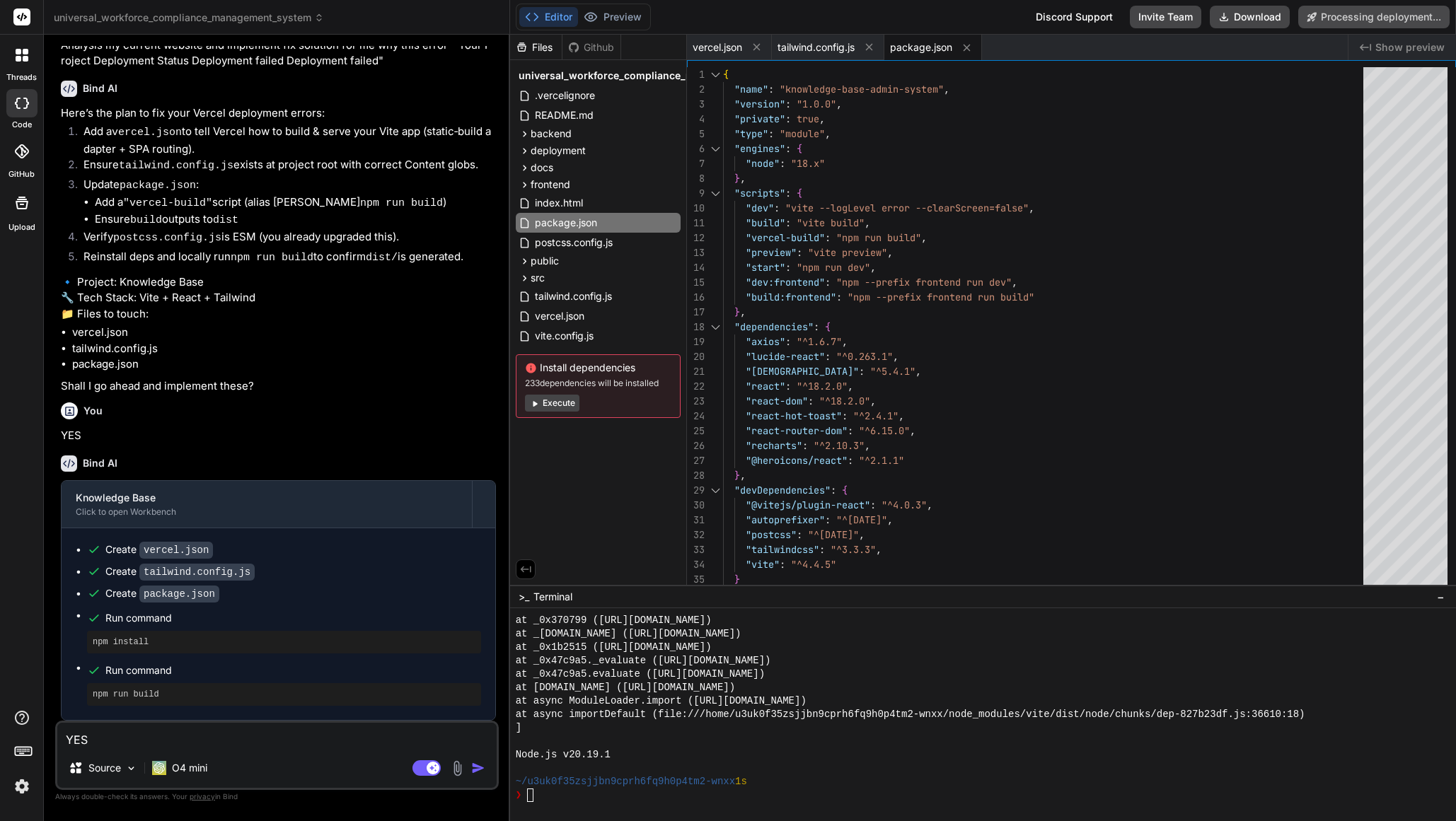
scroll to position [3325, 0]
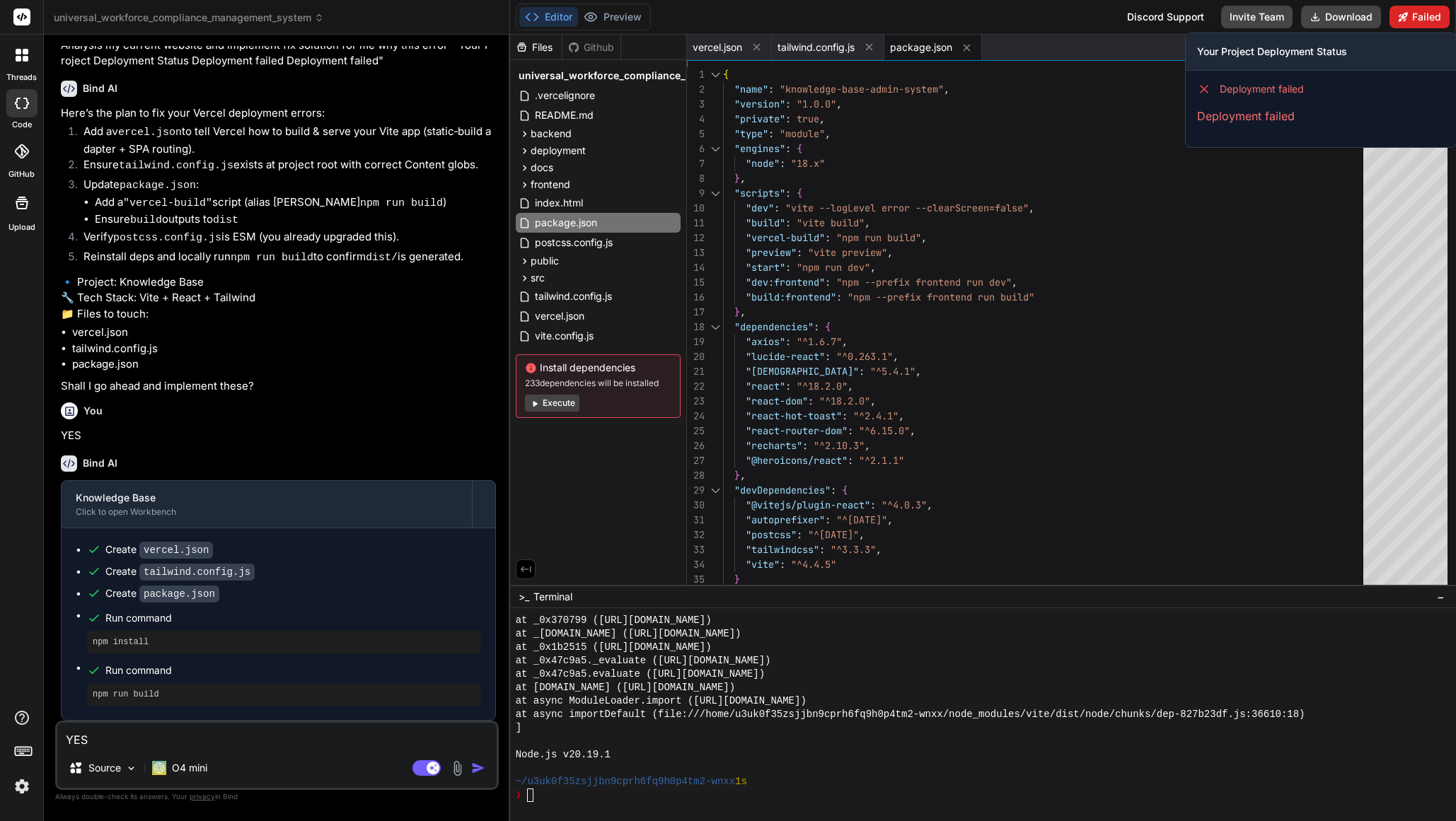
click at [1422, 24] on button "Failed" at bounding box center [1420, 17] width 61 height 22
drag, startPoint x: 1416, startPoint y: 22, endPoint x: 1367, endPoint y: 72, distance: 70.0
click at [1416, 22] on button "Failed" at bounding box center [1420, 17] width 61 height 22
drag, startPoint x: 1243, startPoint y: 102, endPoint x: 1185, endPoint y: 34, distance: 89.4
click at [1185, 34] on div "Your Project Deployment Status Deployment failed Deployment failed" at bounding box center [1320, 90] width 271 height 116
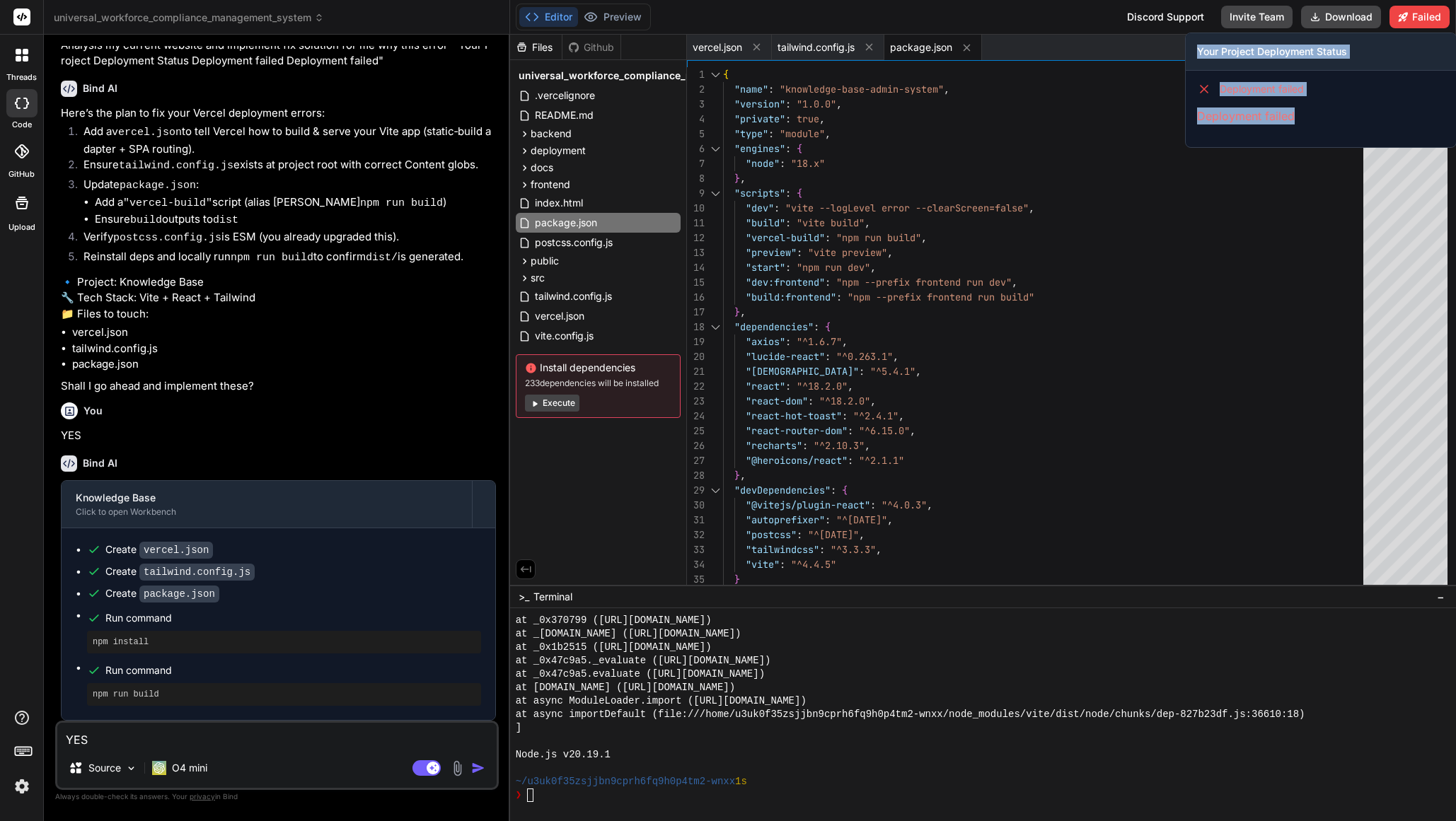
copy div "Your Project Deployment Status Deployment failed Deployment failed"
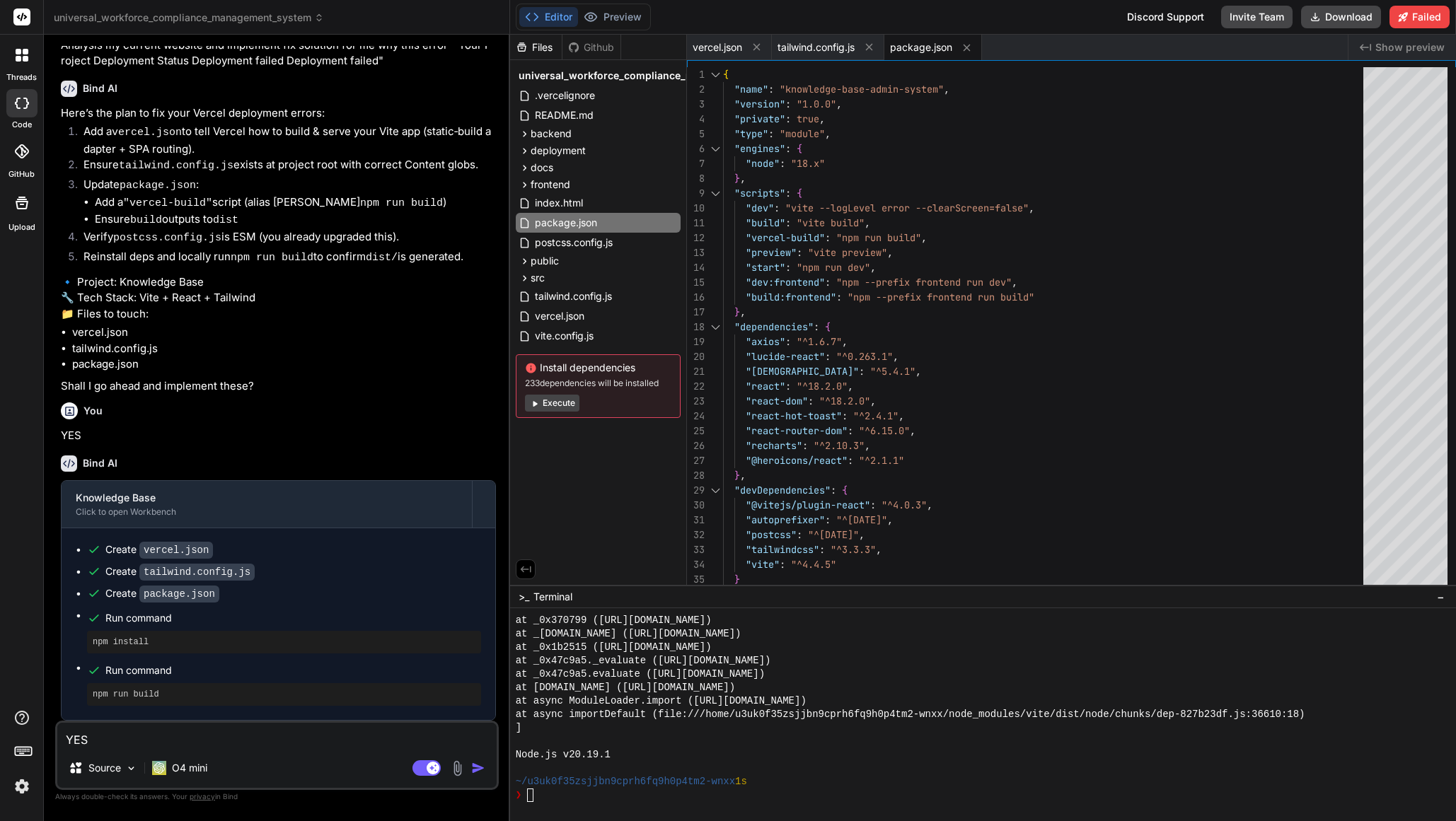
click at [147, 737] on textarea "YES" at bounding box center [276, 735] width 439 height 25
paste textarea "Your Project Deployment Status Deployment failed Deployment failed"
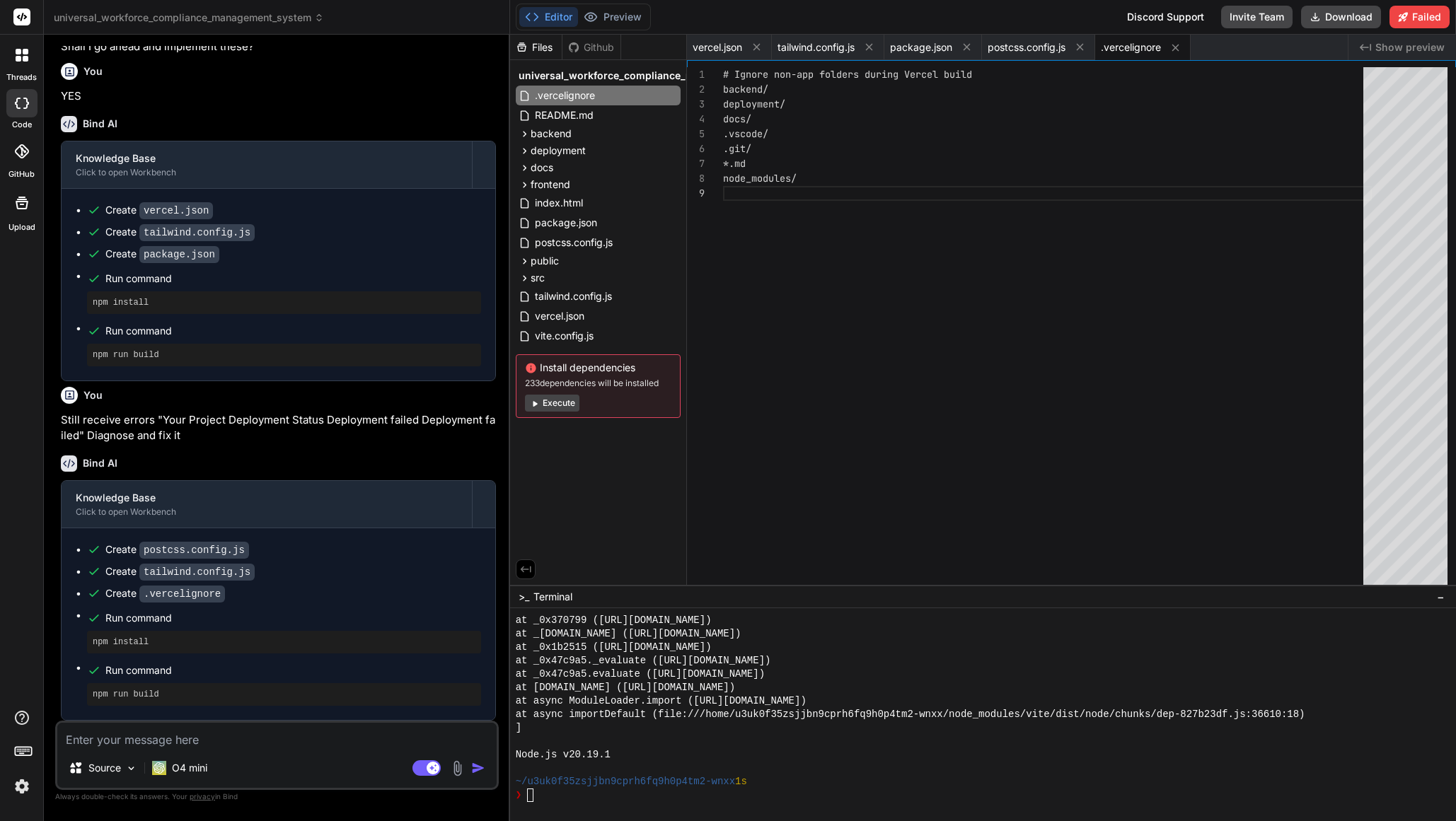
scroll to position [3663, 0]
drag, startPoint x: 530, startPoint y: 797, endPoint x: 562, endPoint y: 817, distance: 37.7
click at [530, 798] on textarea "Terminal input" at bounding box center [530, 795] width 6 height 13
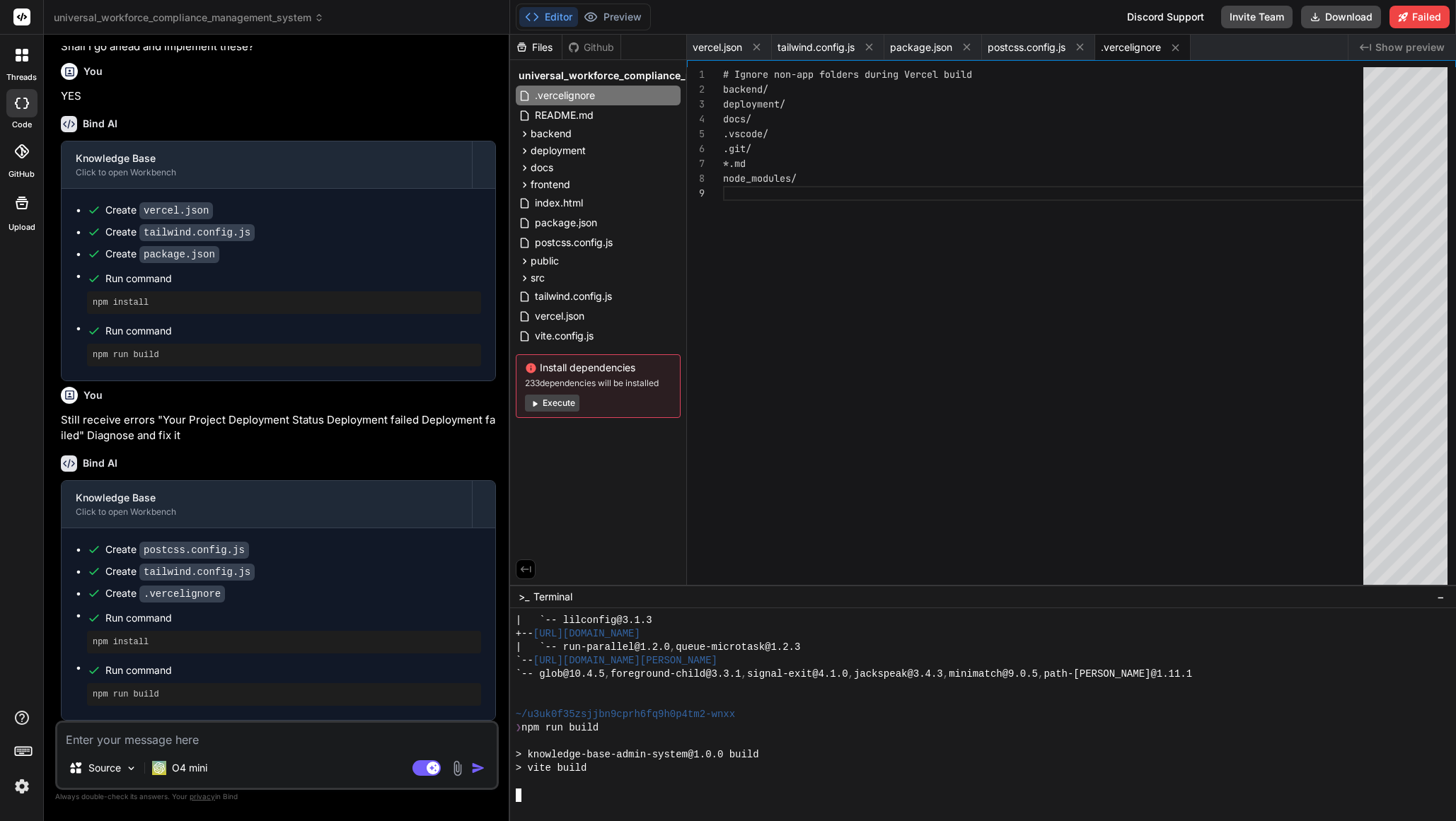
scroll to position [3669, 0]
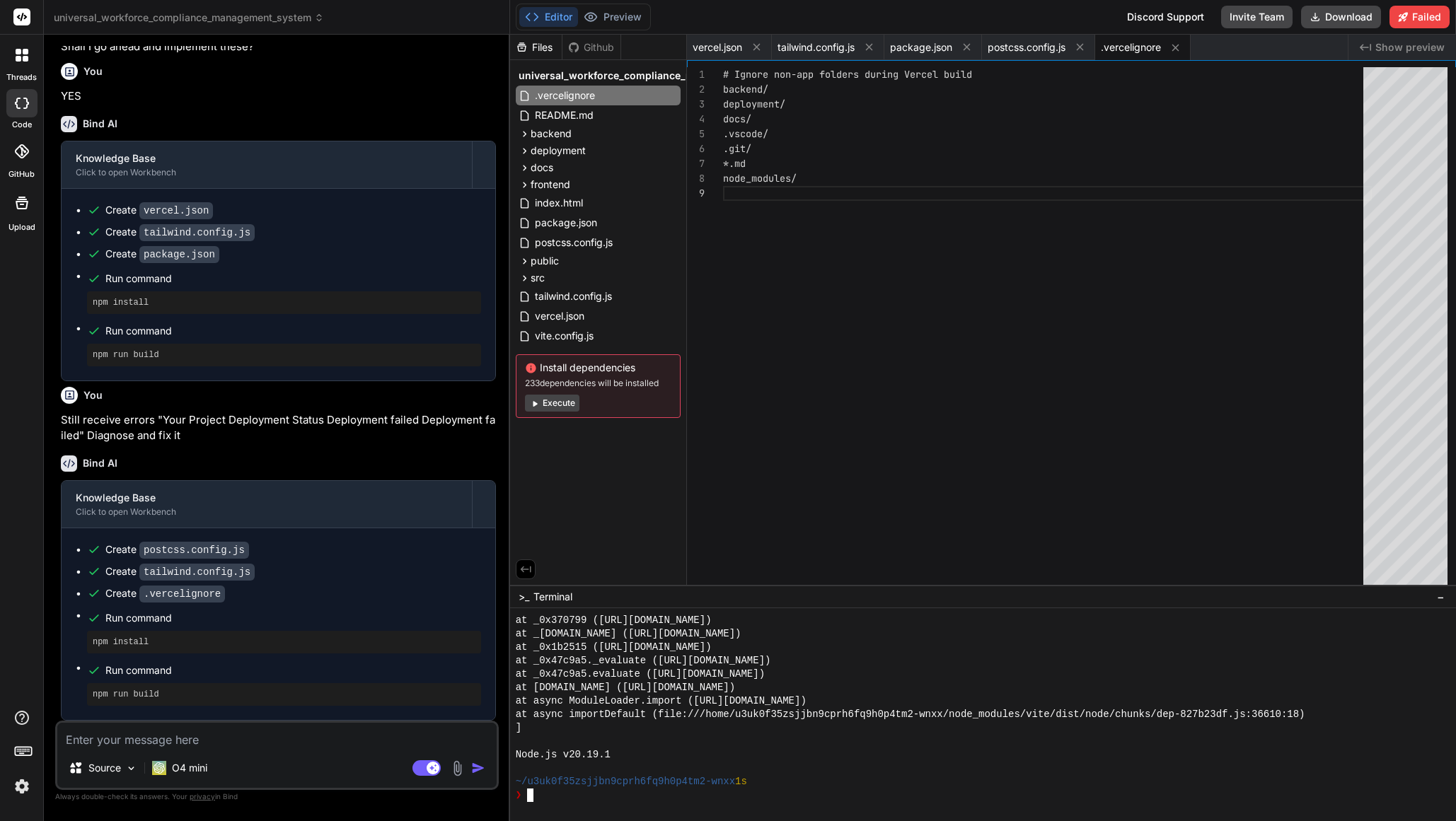
click at [555, 406] on button "Execute" at bounding box center [552, 404] width 54 height 17
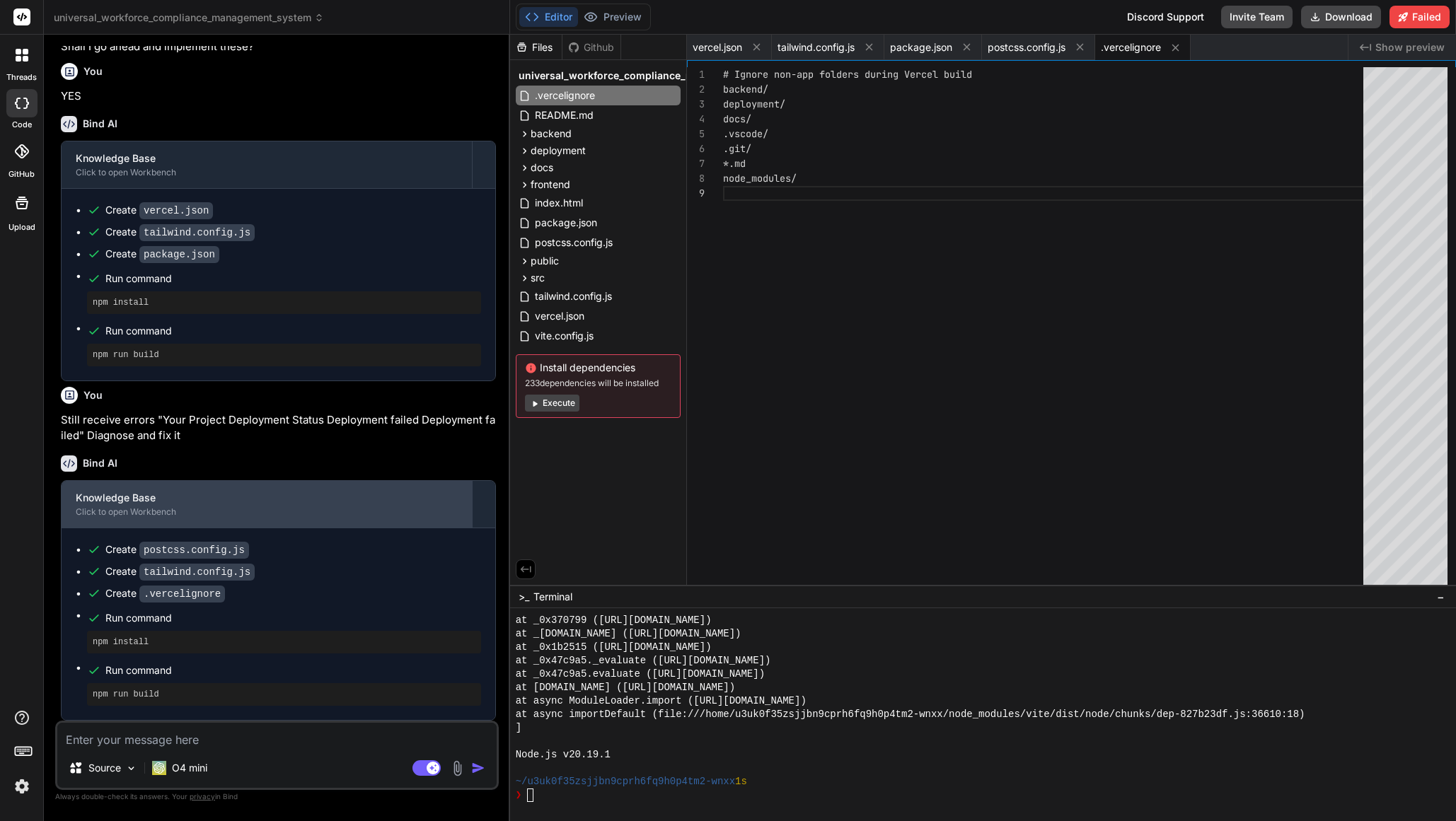
scroll to position [3663, 0]
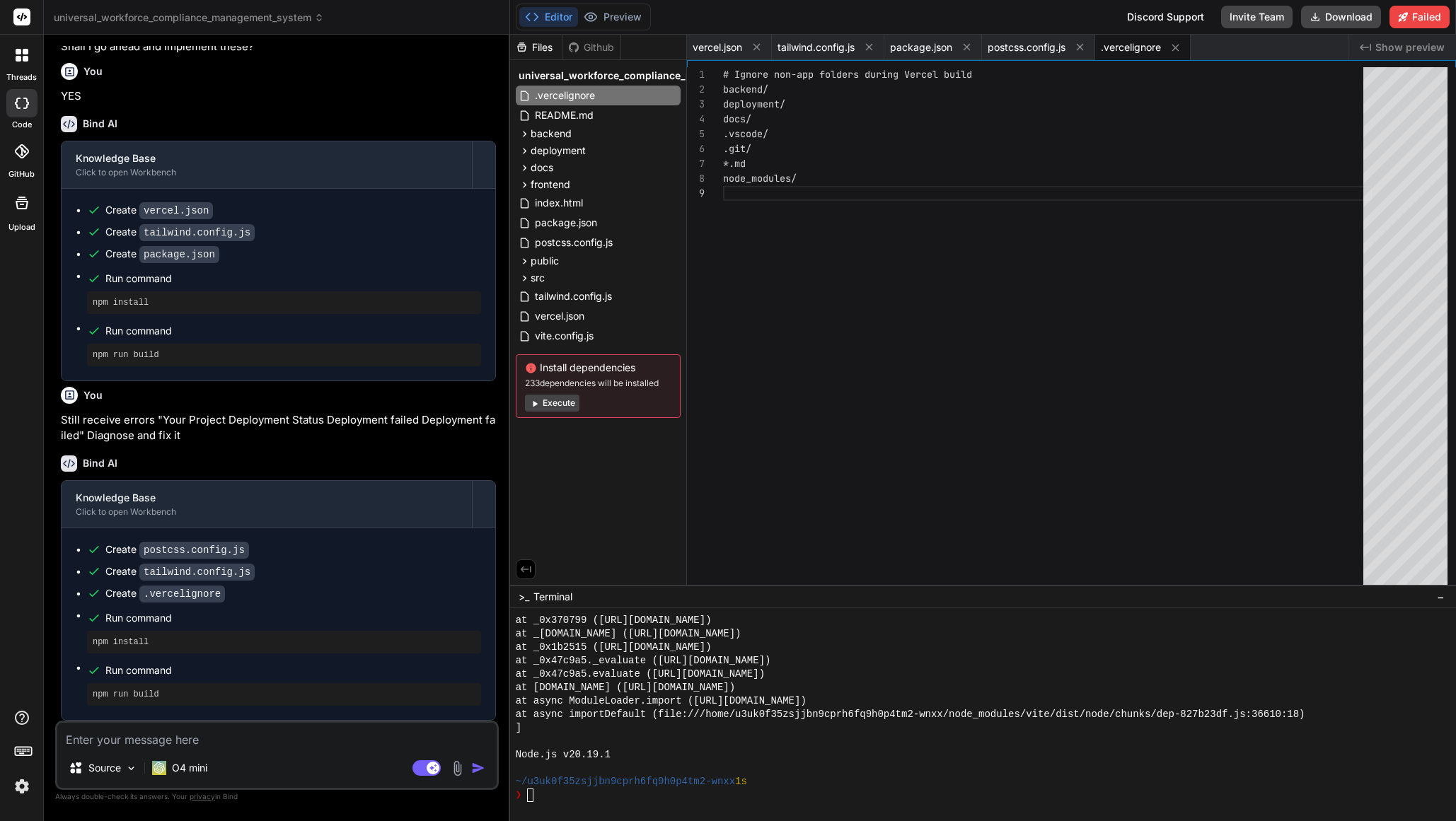
click at [275, 742] on textarea at bounding box center [276, 735] width 439 height 25
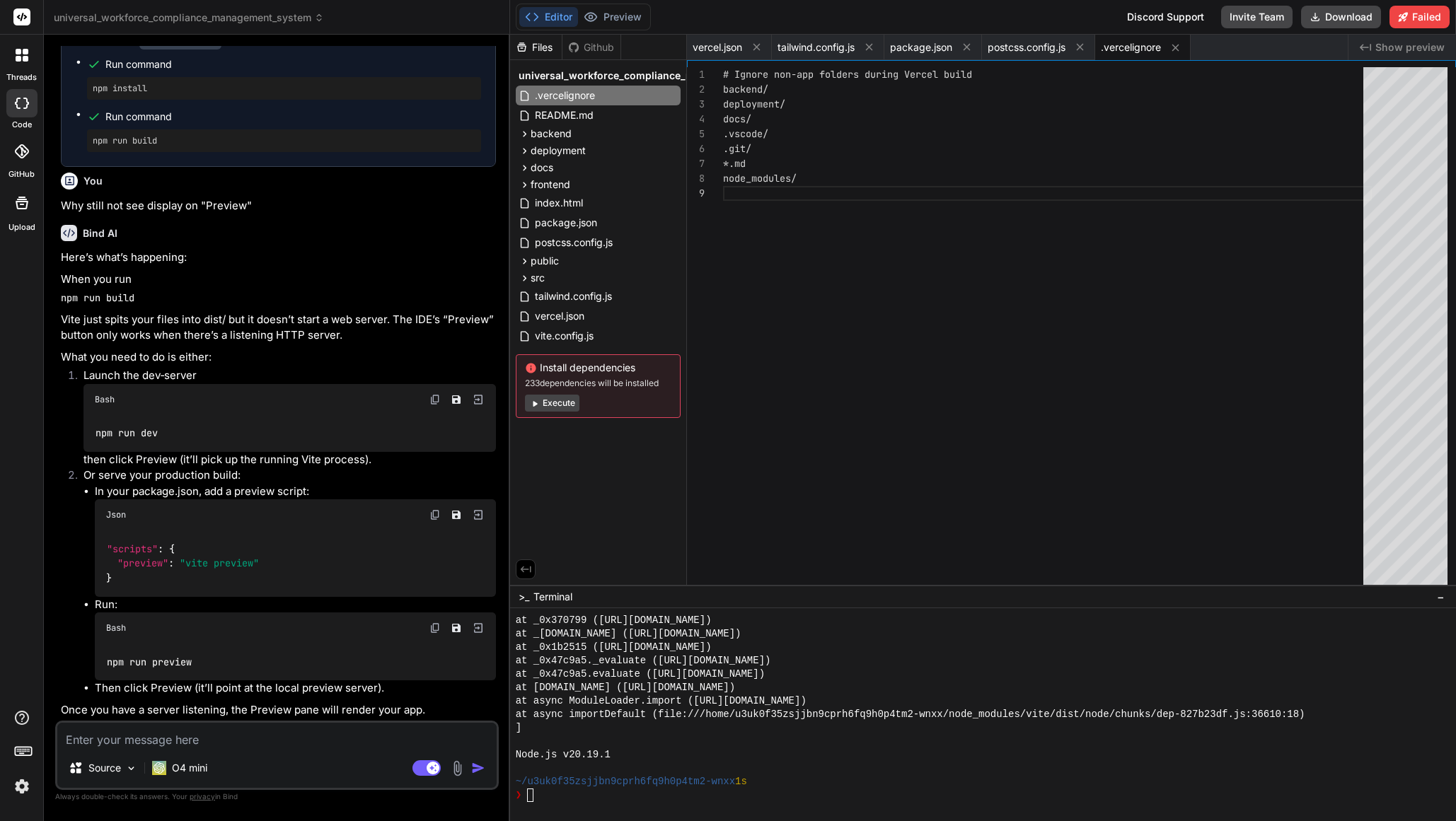
scroll to position [4168, 0]
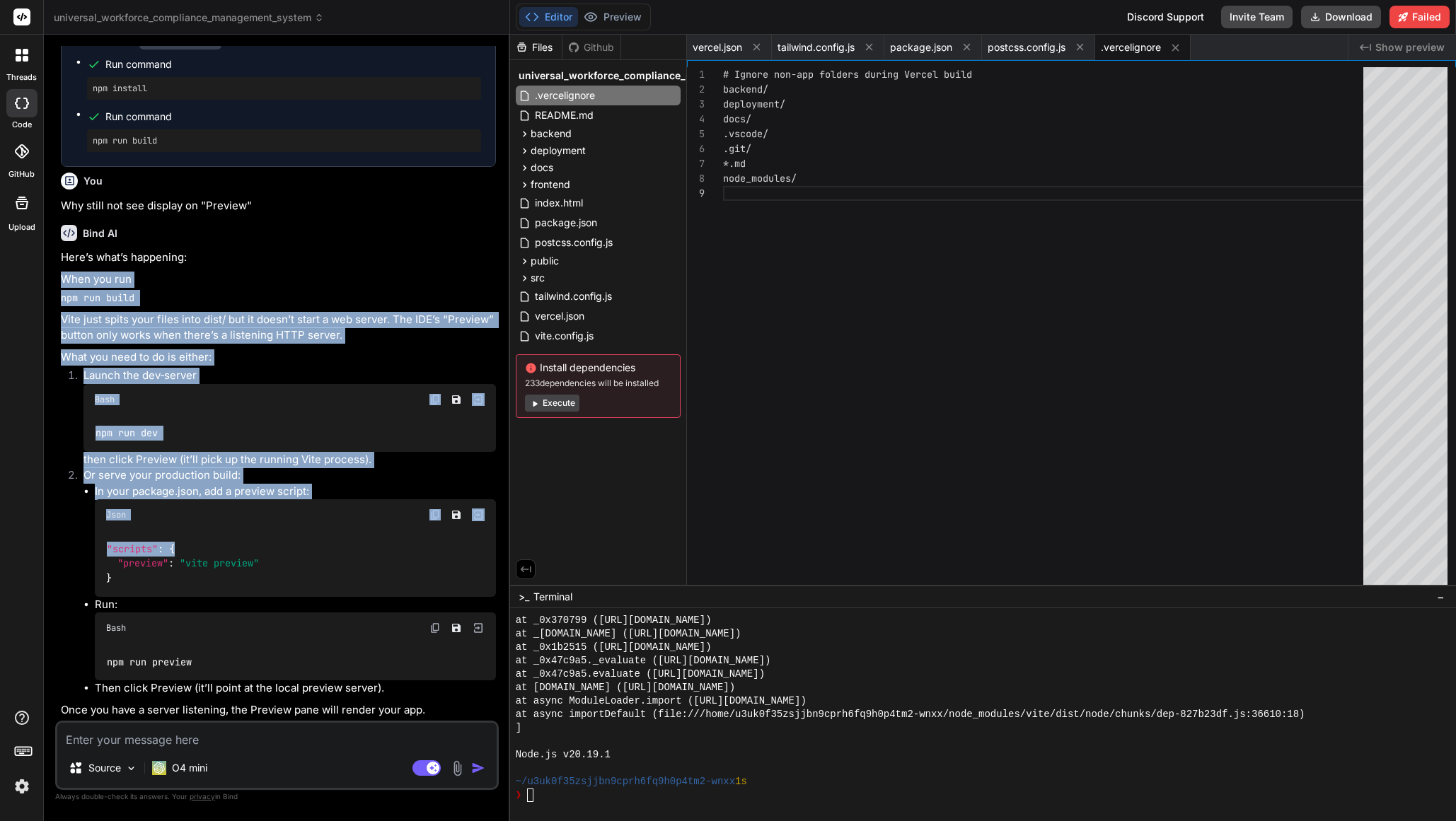
drag, startPoint x: 62, startPoint y: 330, endPoint x: 297, endPoint y: 604, distance: 361.0
click at [297, 604] on div "Here’s what’s happening: When you run npm run build Vite just spits your files …" at bounding box center [278, 484] width 435 height 469
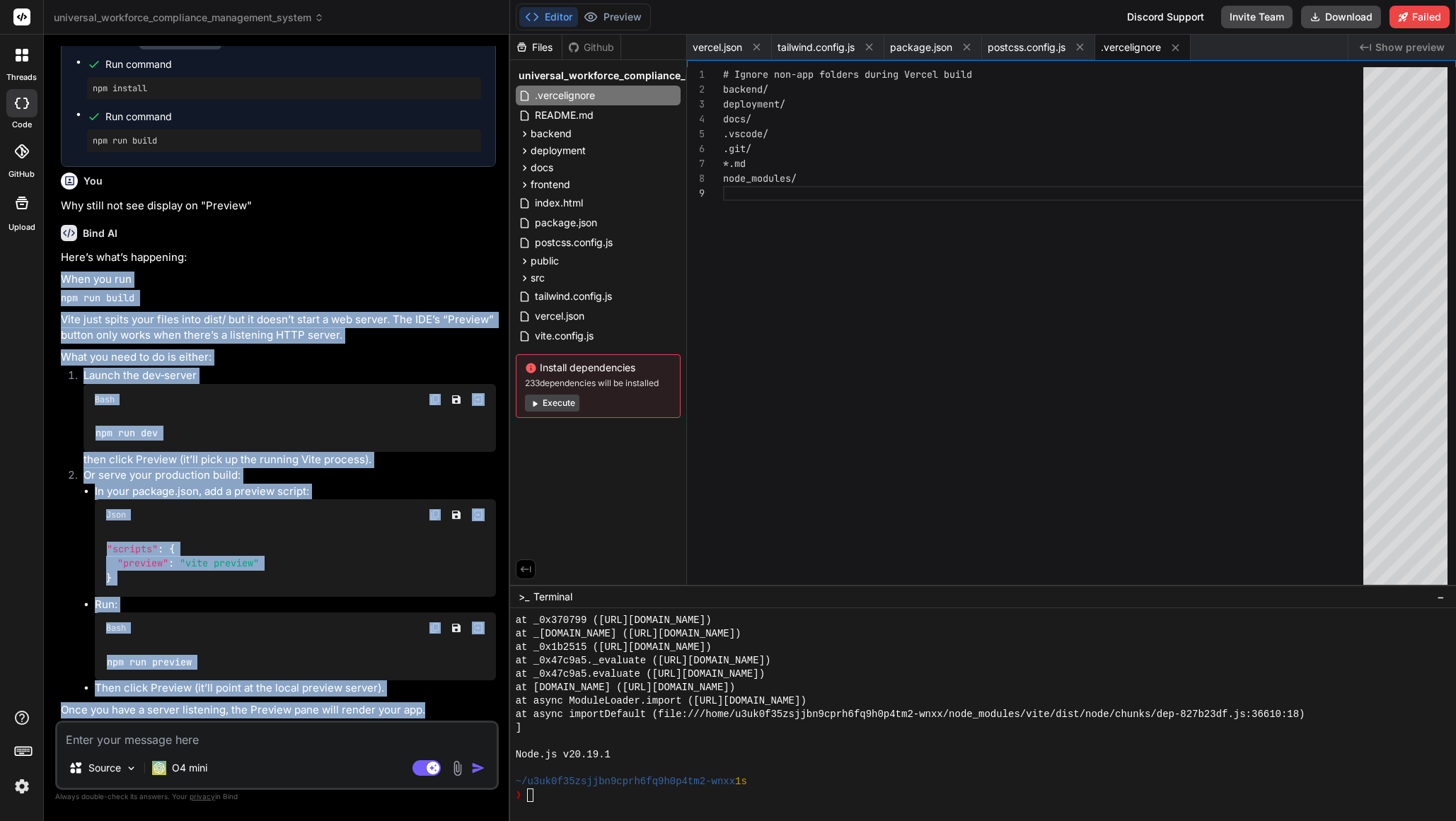
click at [431, 716] on p "Once you have a server listening, the Preview pane will render your app." at bounding box center [278, 710] width 435 height 16
copy div "When you run npm run build Vite just spits your files into dist/ but it doesn’t…"
click at [452, 481] on p "Or serve your production build:" at bounding box center [290, 475] width 413 height 16
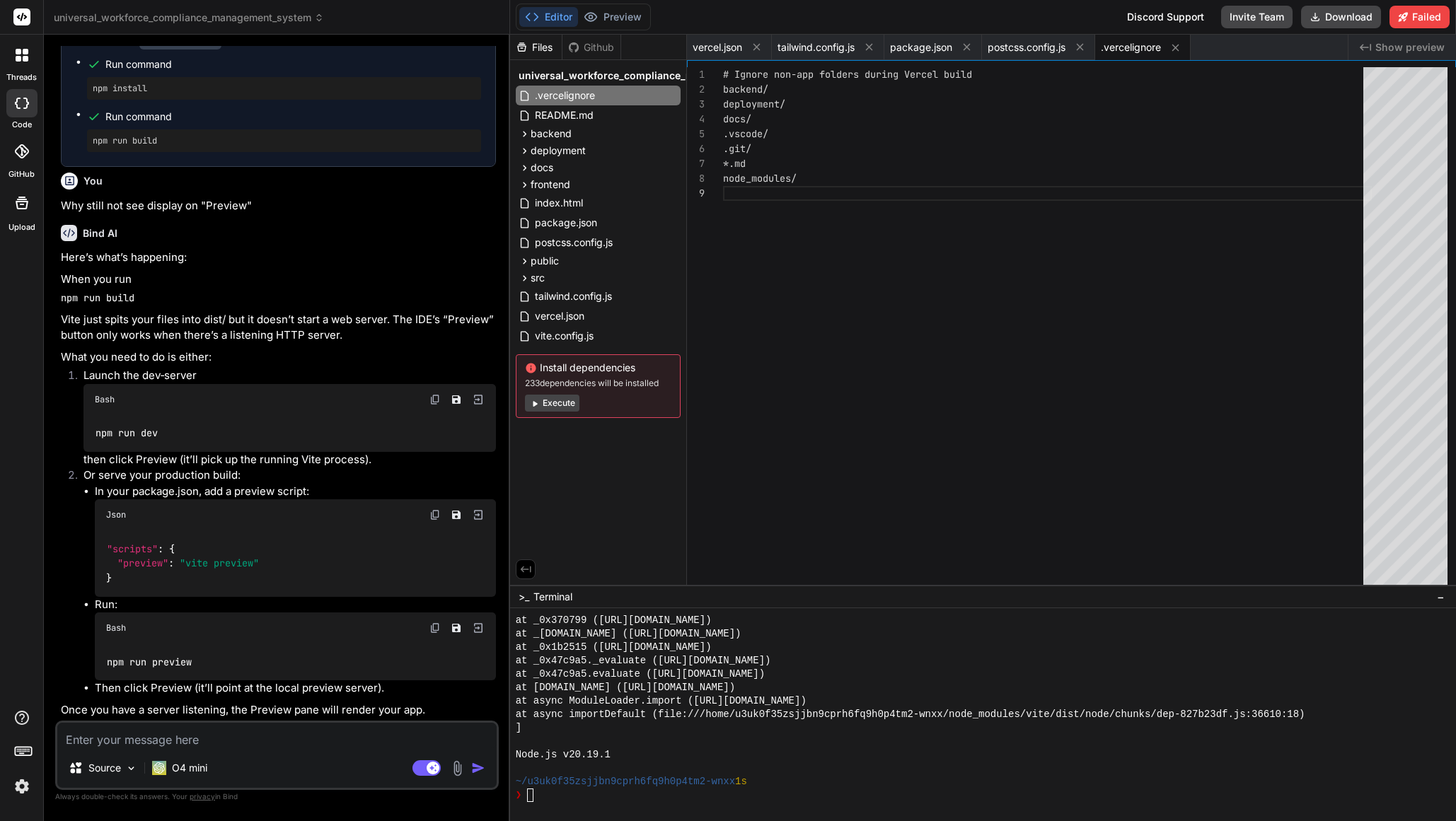
click at [433, 402] on img at bounding box center [435, 400] width 11 height 11
click at [530, 798] on textarea "Terminal input" at bounding box center [530, 795] width 6 height 13
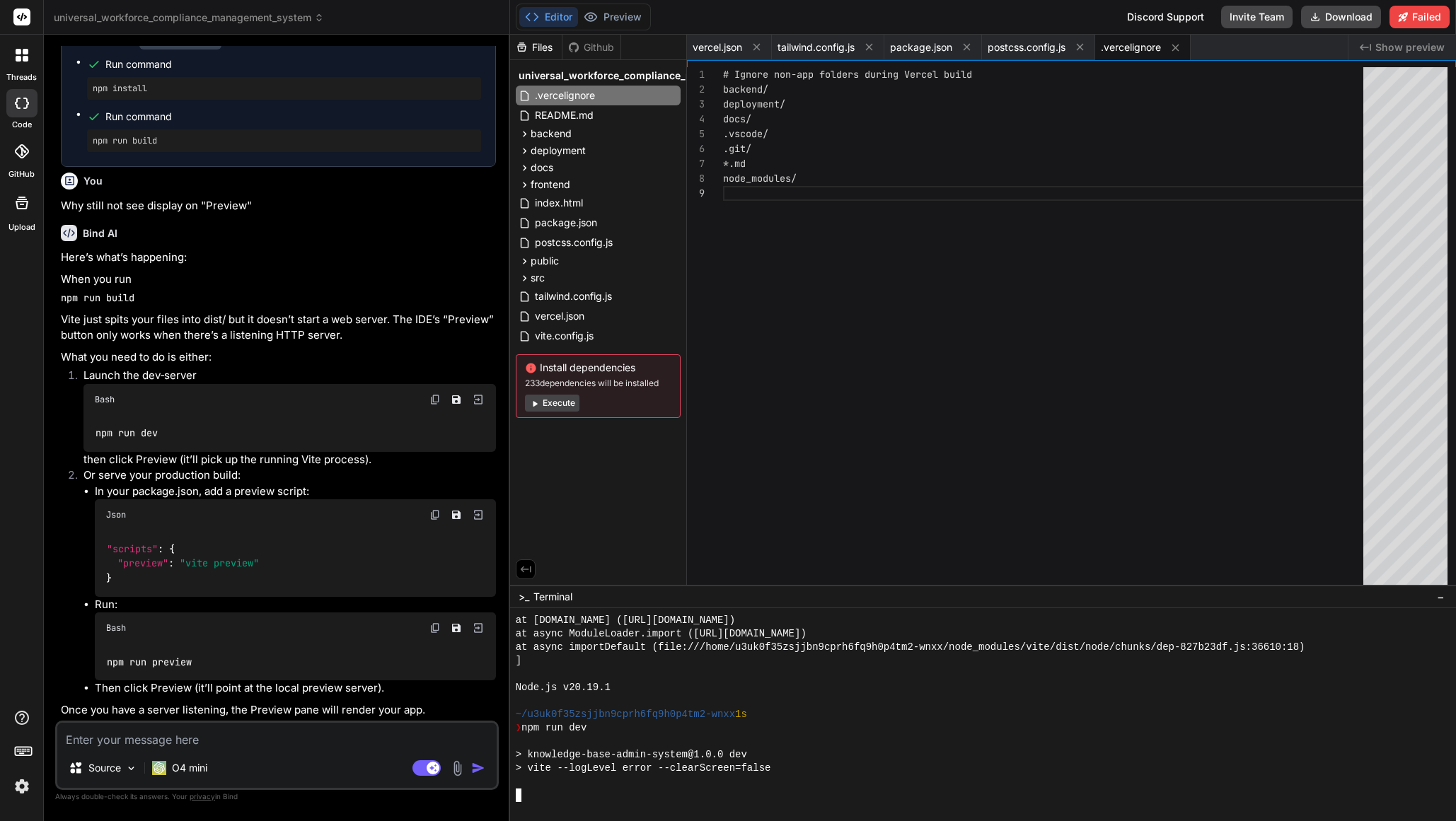
scroll to position [4570, 0]
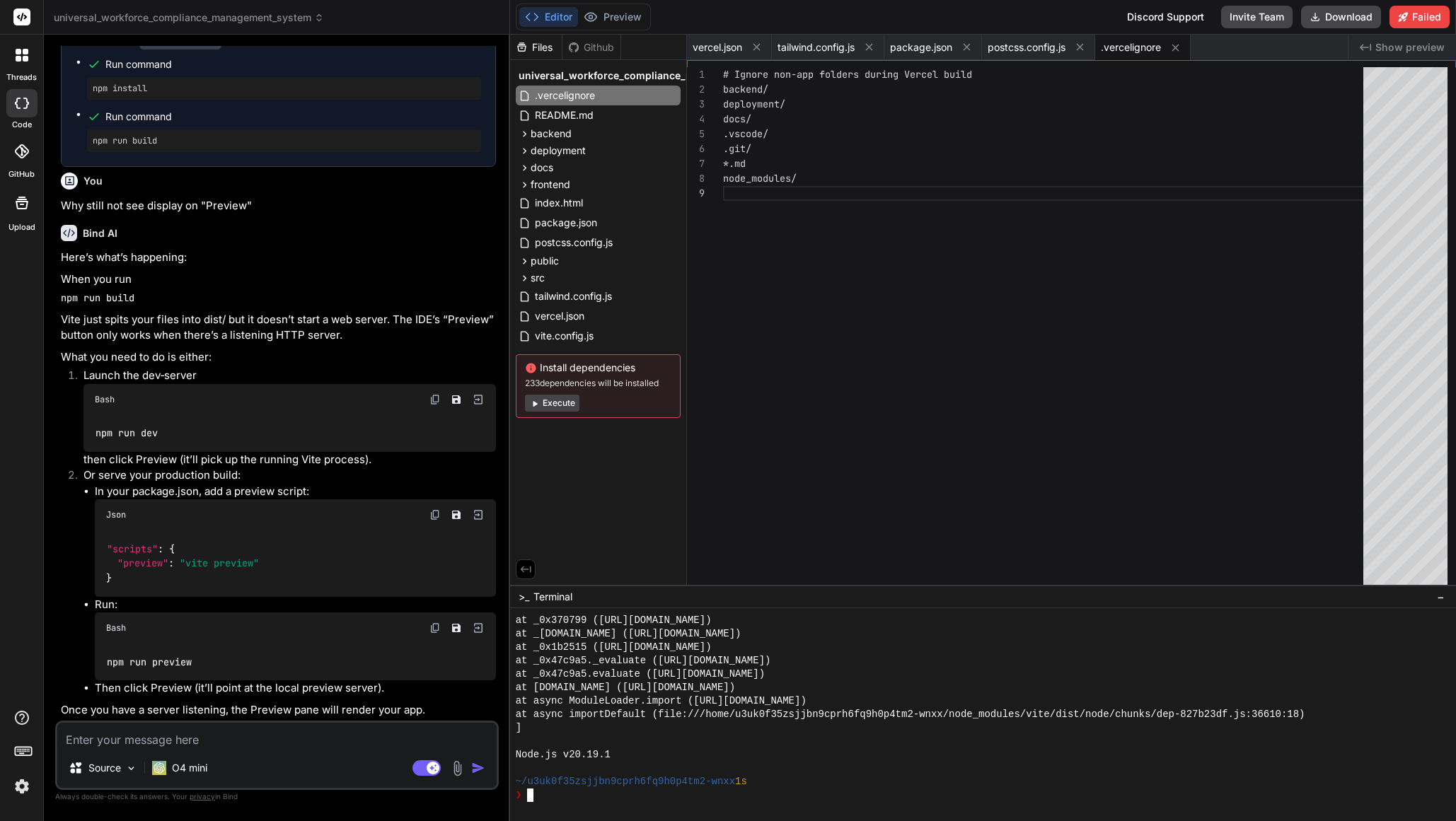
click at [433, 516] on img at bounding box center [435, 515] width 11 height 11
drag, startPoint x: 531, startPoint y: 796, endPoint x: 559, endPoint y: 818, distance: 35.6
click at [531, 797] on textarea "Terminal input" at bounding box center [530, 795] width 6 height 13
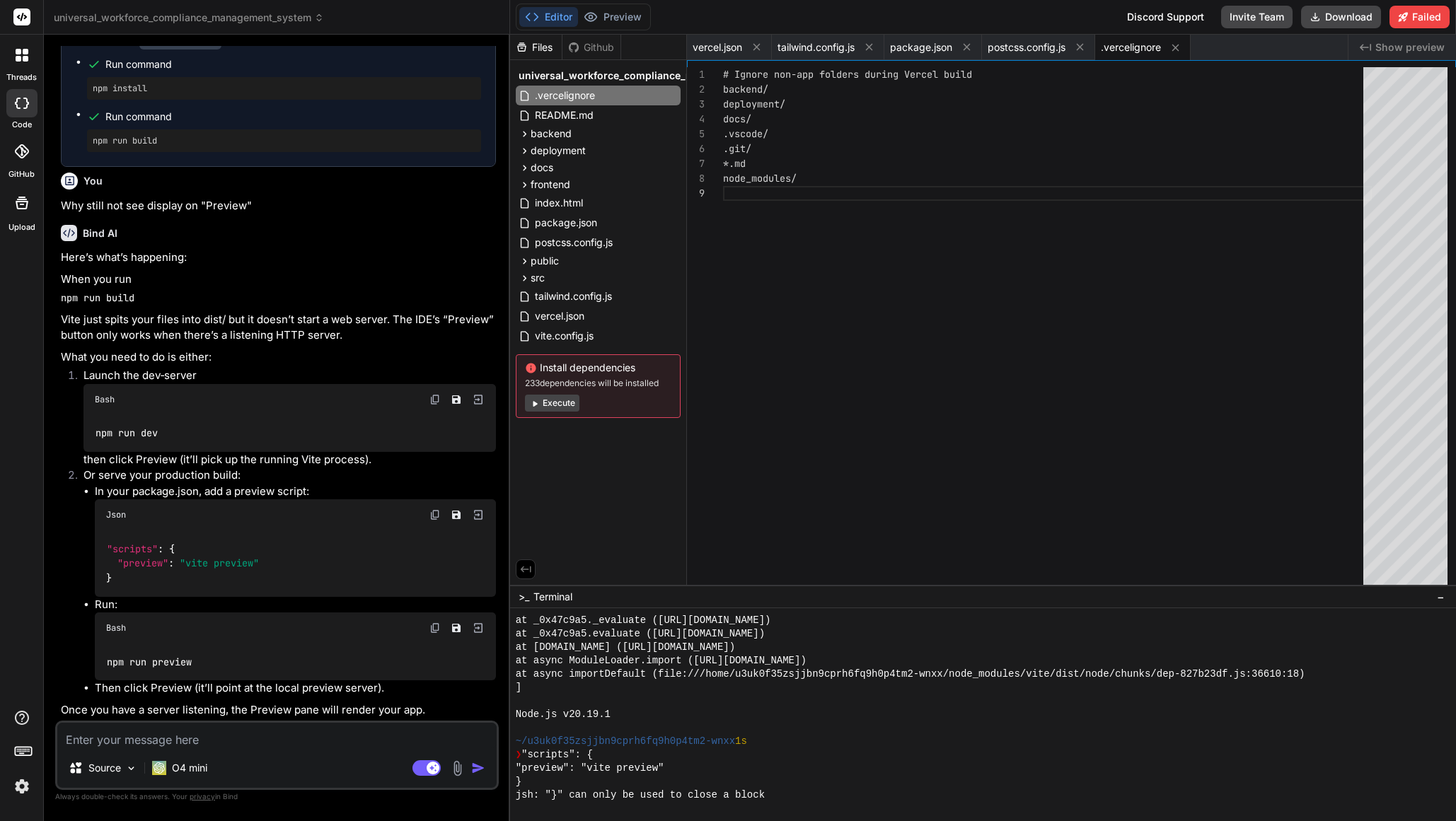
scroll to position [4650, 0]
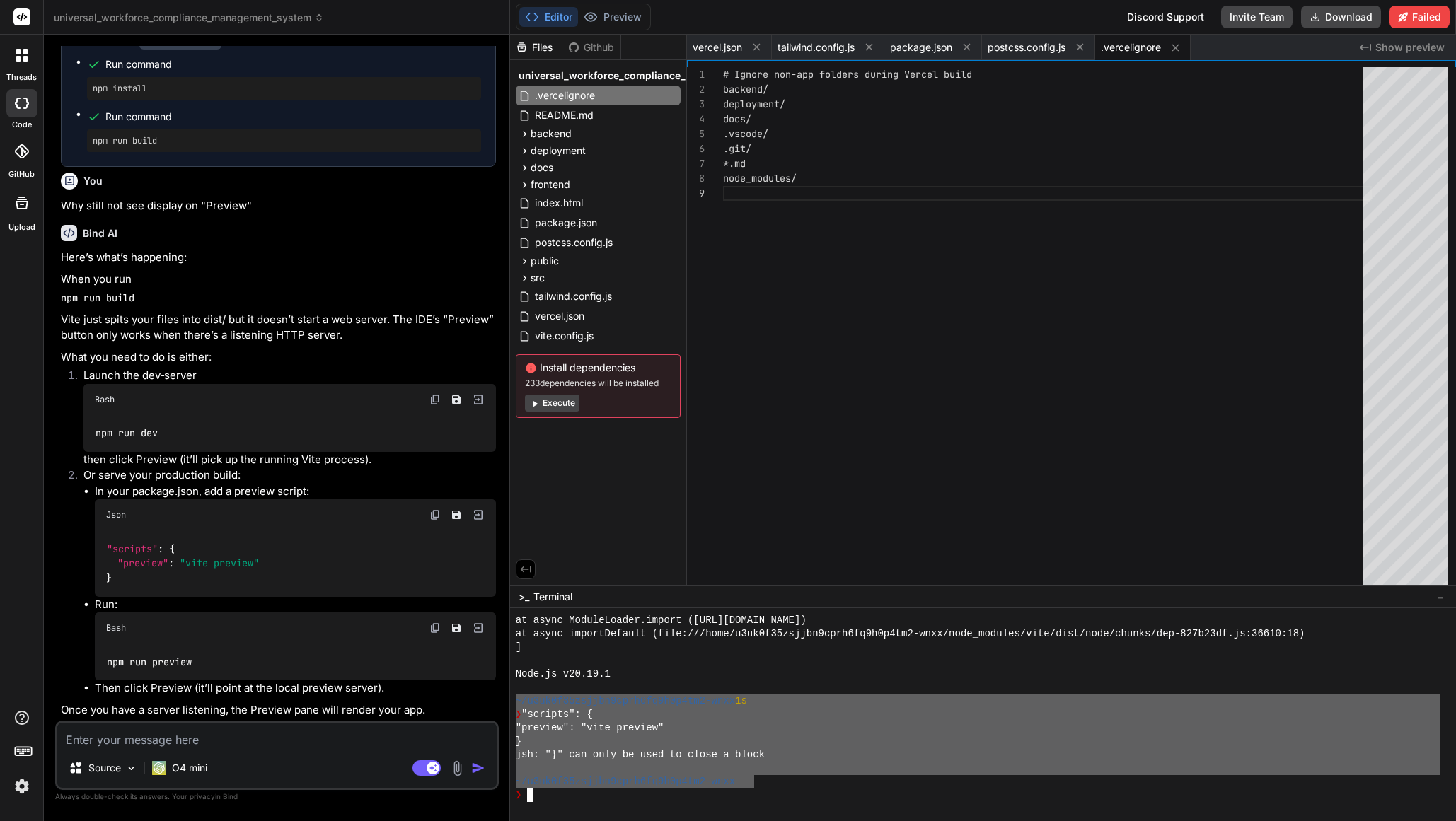
drag, startPoint x: 518, startPoint y: 704, endPoint x: 751, endPoint y: 783, distance: 246.0
click at [275, 735] on textarea at bounding box center [276, 735] width 439 height 25
paste textarea "~/u3uk0f35zsjjbn9cprh6fq9h0p4tm2-wnxx 1s ❯ "scripts": { "preview": "vite previe…"
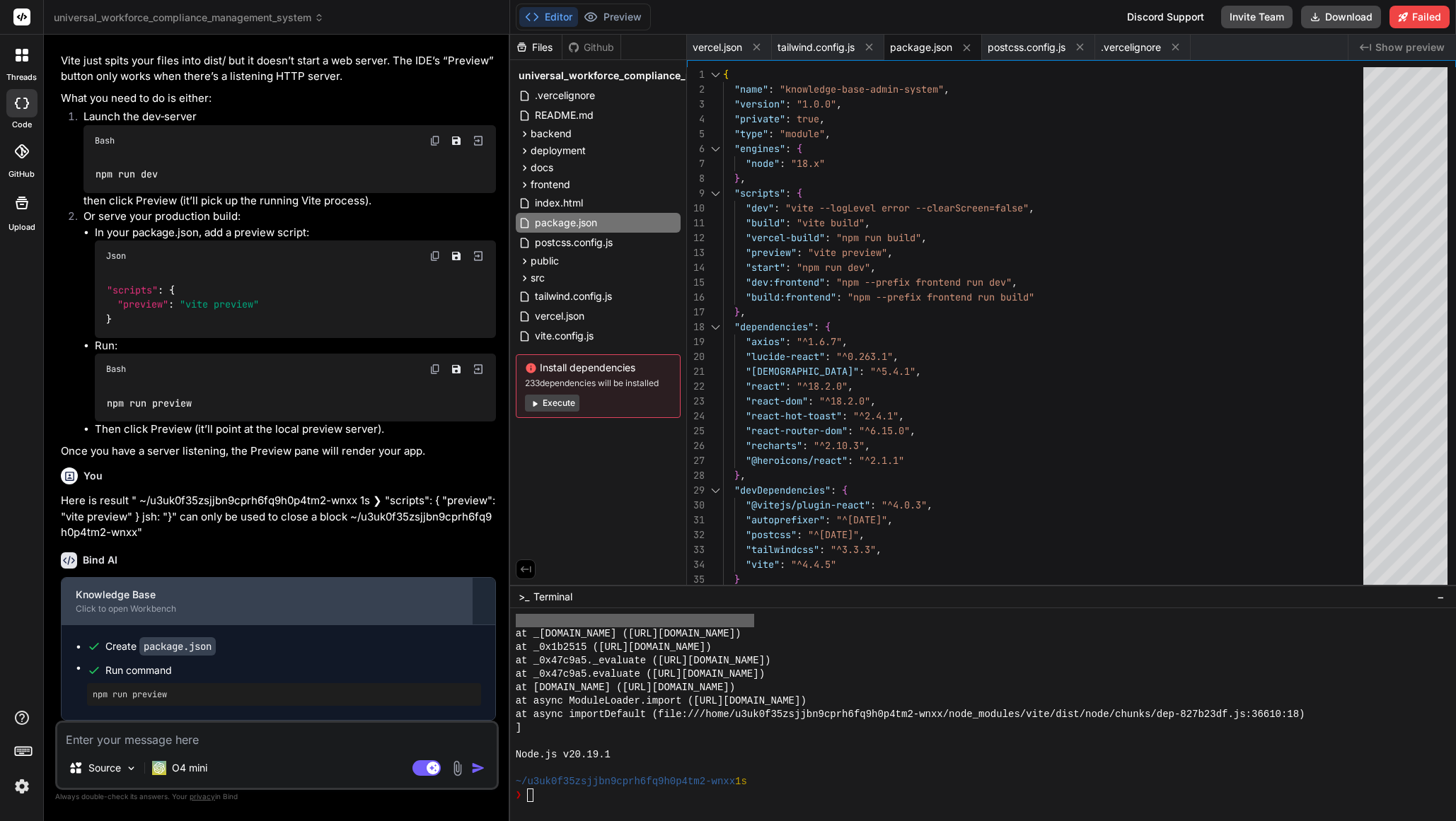
scroll to position [4476, 0]
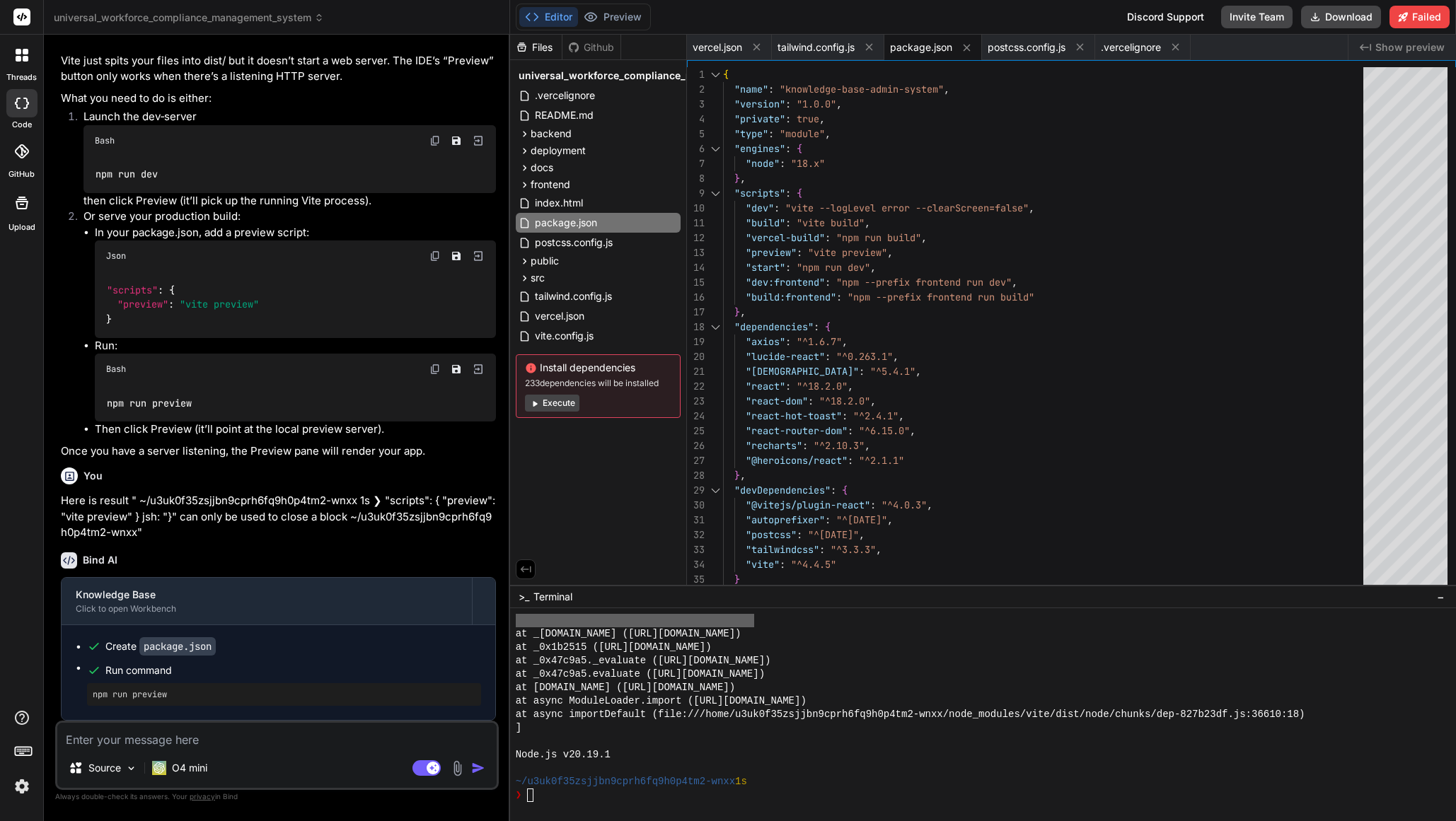
click at [530, 800] on textarea "Terminal input" at bounding box center [530, 795] width 6 height 13
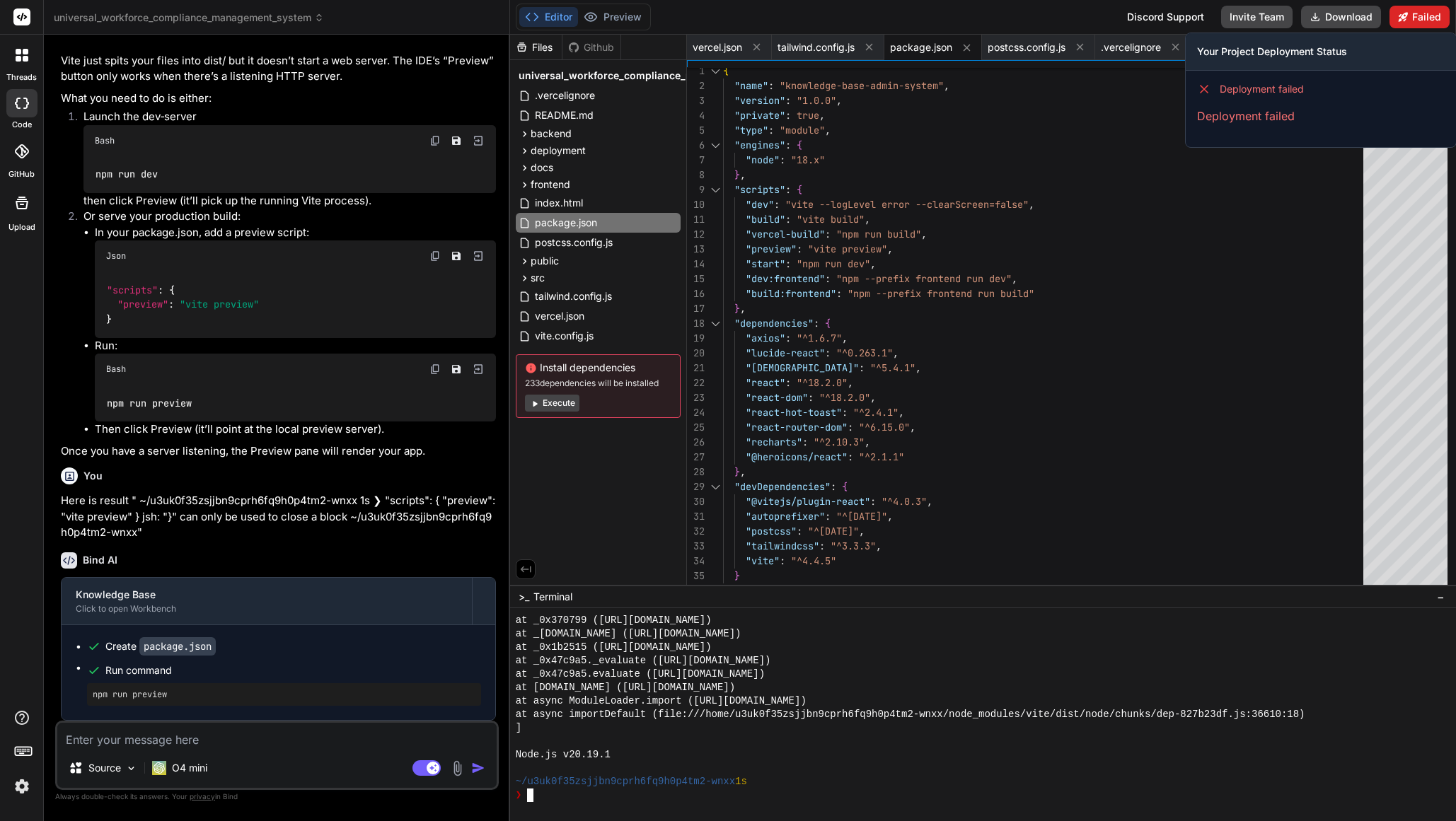
click at [1415, 19] on button "Failed" at bounding box center [1420, 17] width 61 height 22
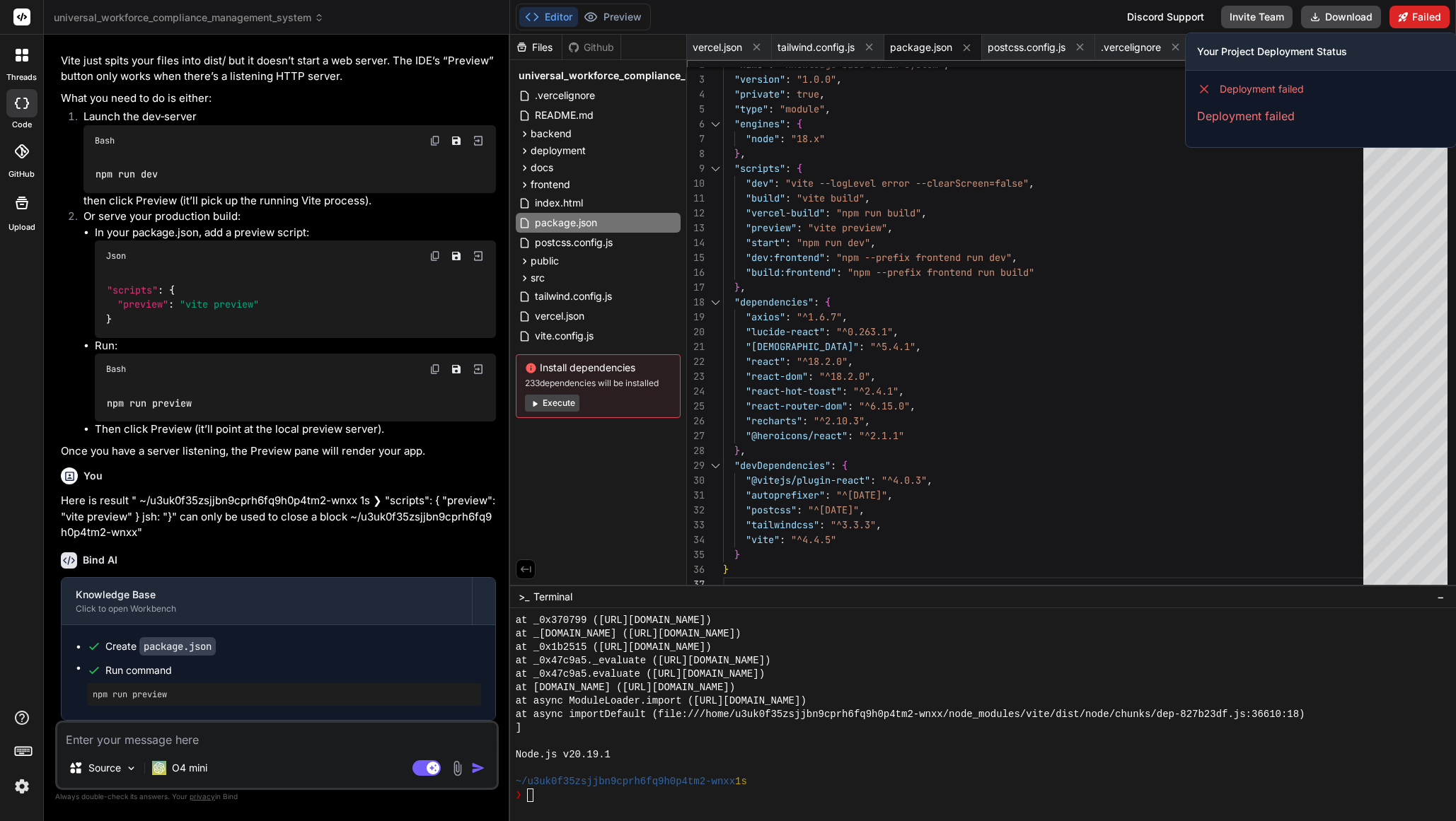
click at [1407, 6] on button "Failed" at bounding box center [1420, 17] width 61 height 22
click at [1405, 22] on button "Failed" at bounding box center [1420, 17] width 61 height 22
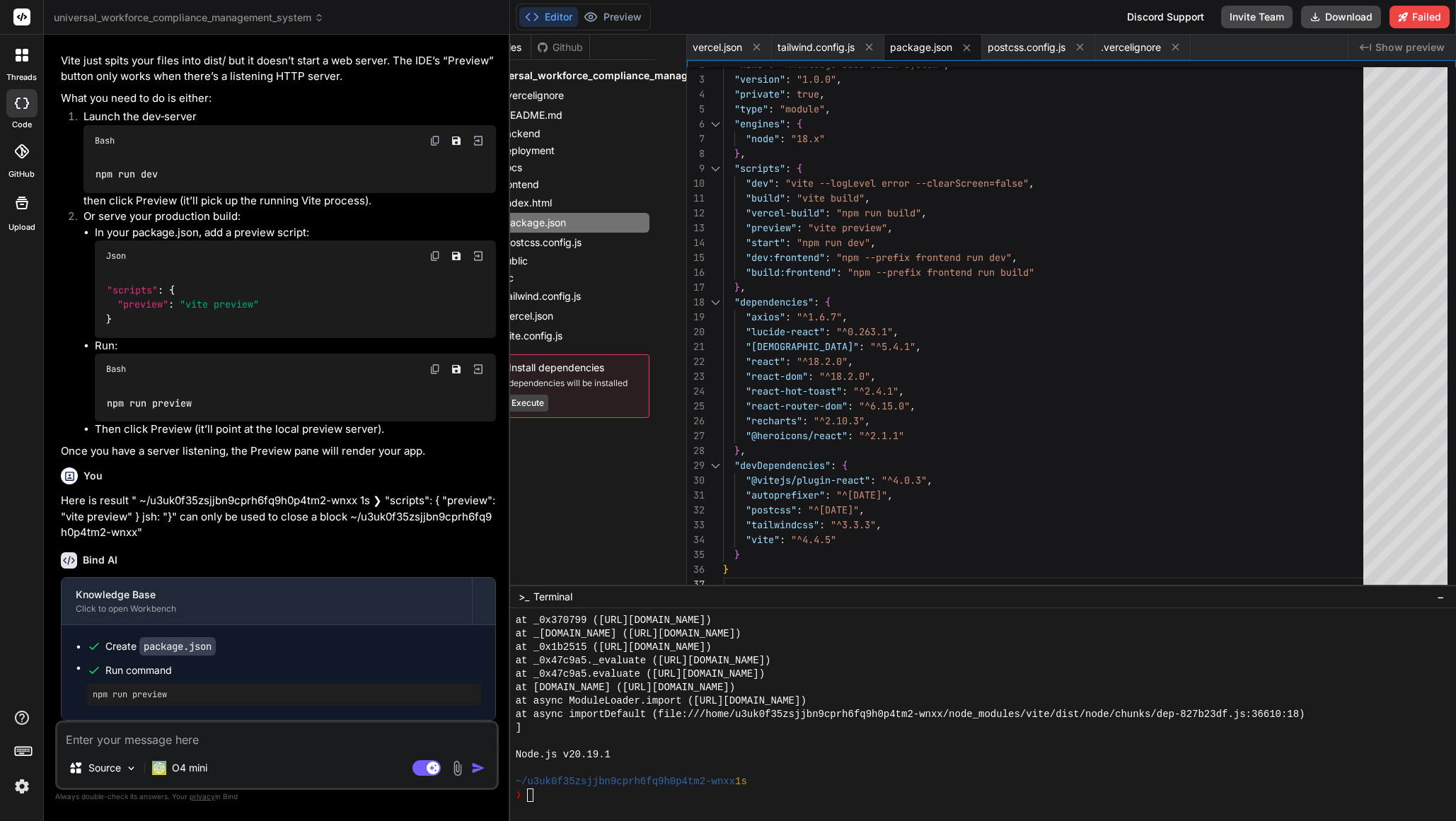
scroll to position [0, 32]
click at [538, 403] on button "Execute" at bounding box center [520, 404] width 54 height 17
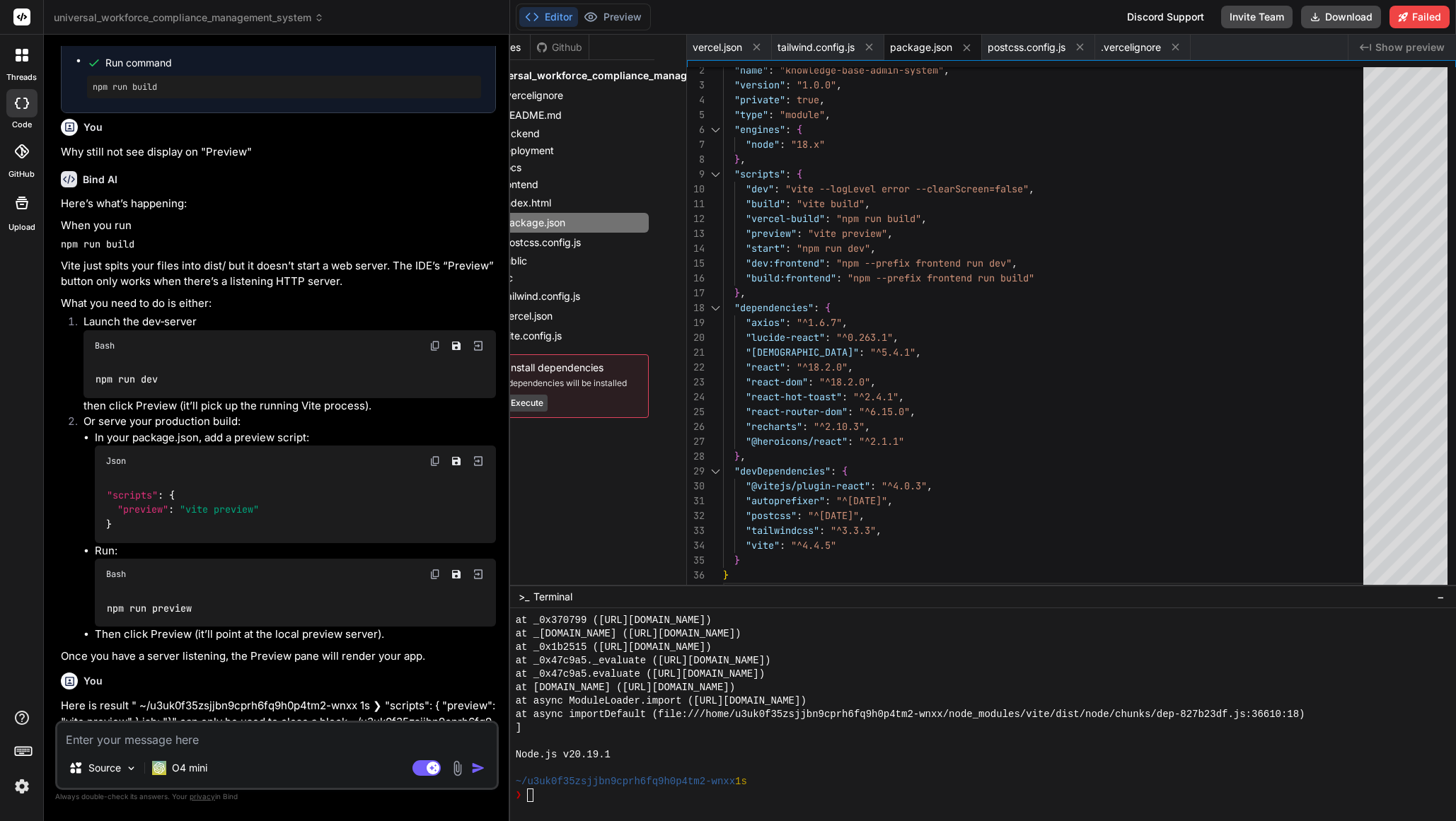
scroll to position [4476, 0]
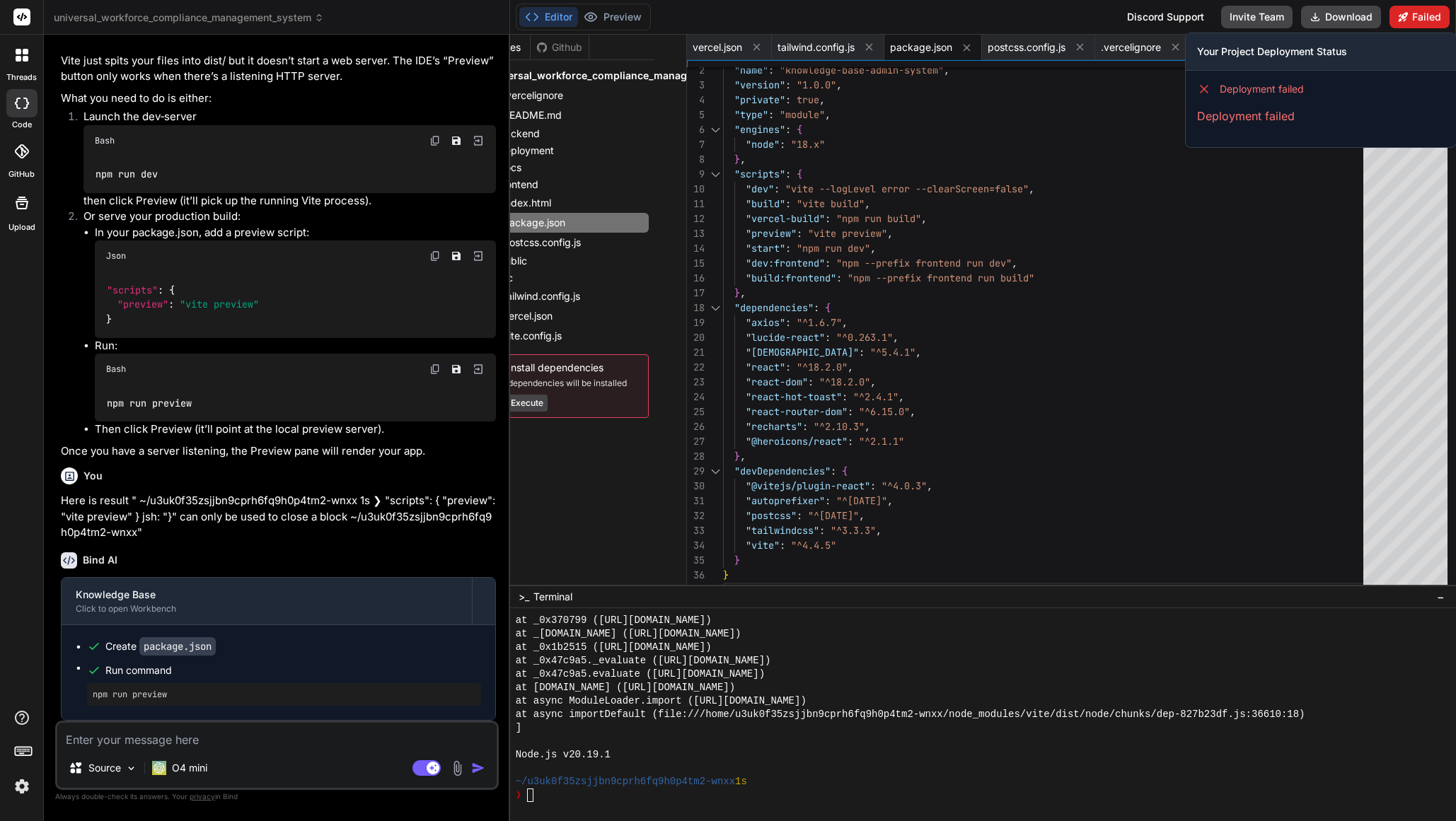
click at [1421, 25] on button "Failed" at bounding box center [1420, 17] width 61 height 22
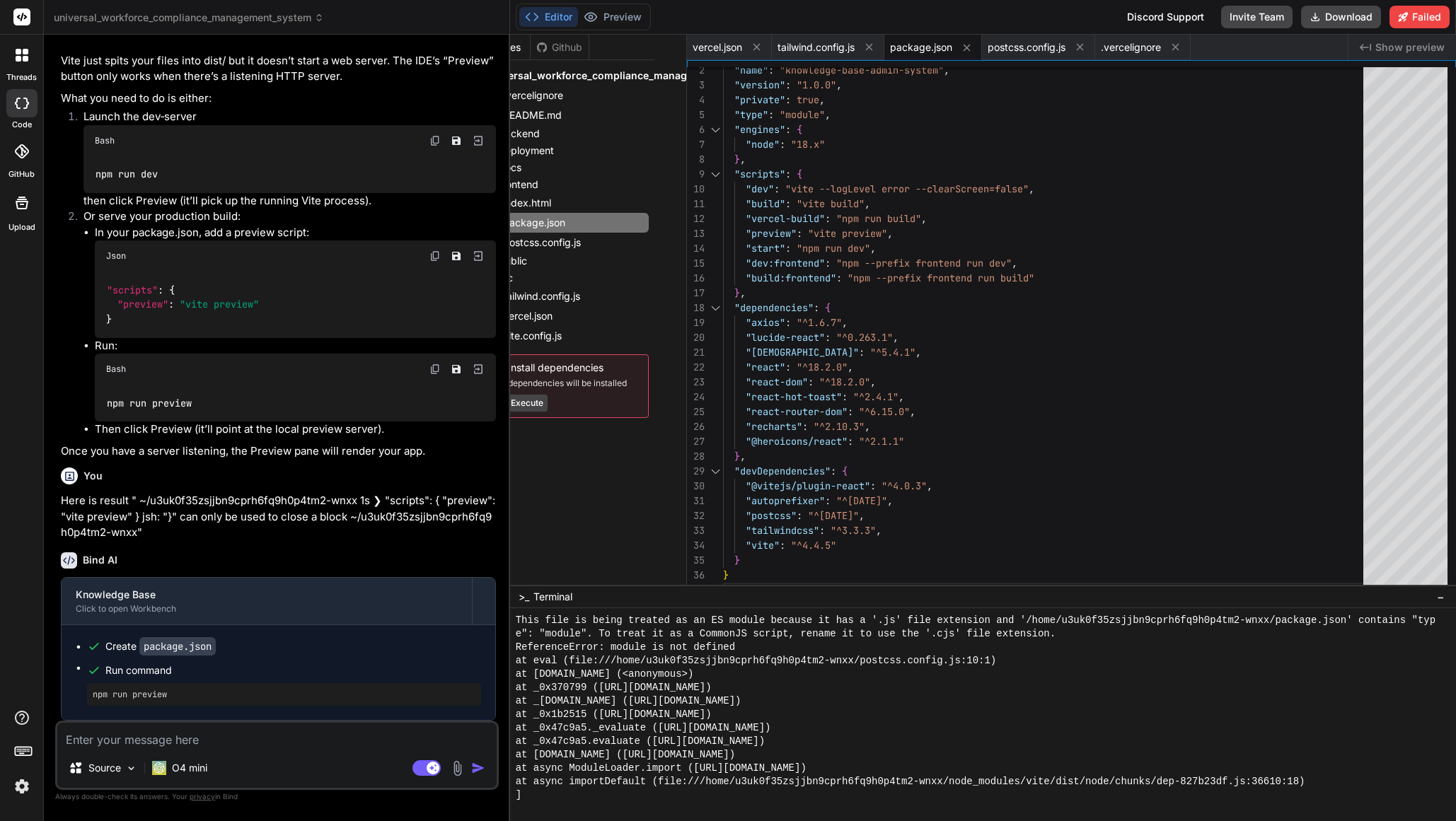
scroll to position [6949, 0]
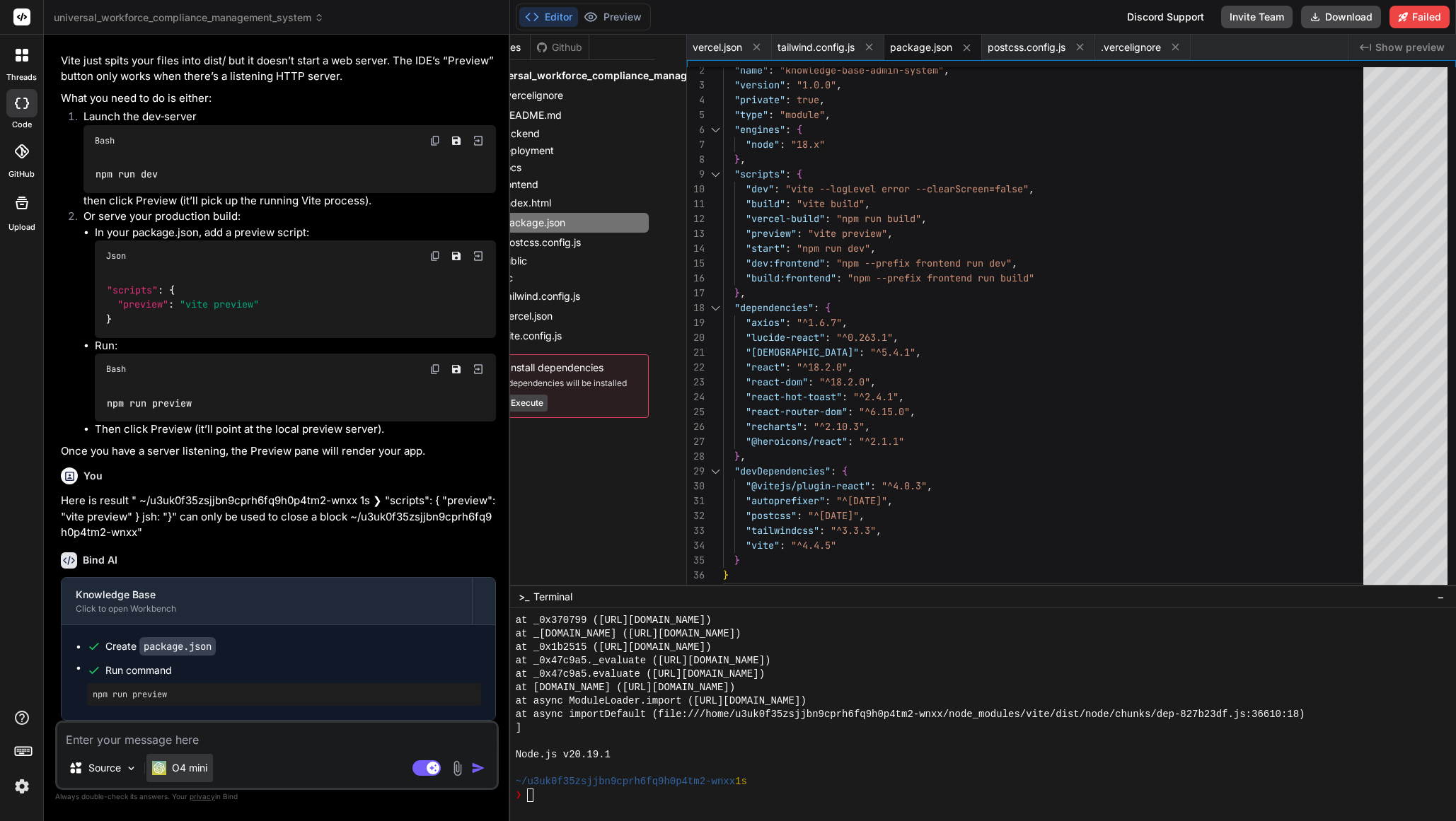
click at [185, 768] on p "O4 mini" at bounding box center [189, 768] width 35 height 14
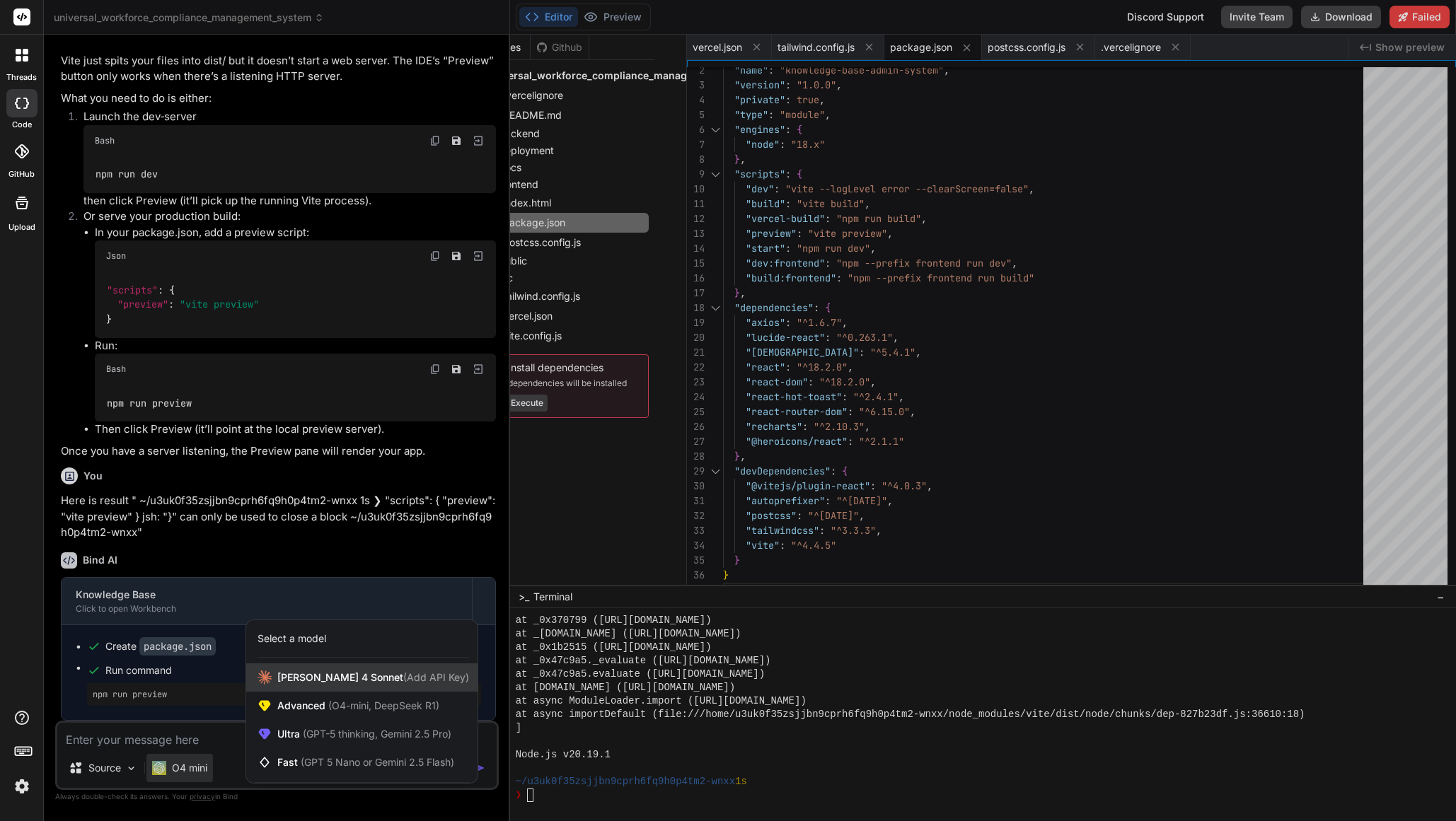
click at [404, 680] on span "(Add API Key)" at bounding box center [436, 677] width 66 height 12
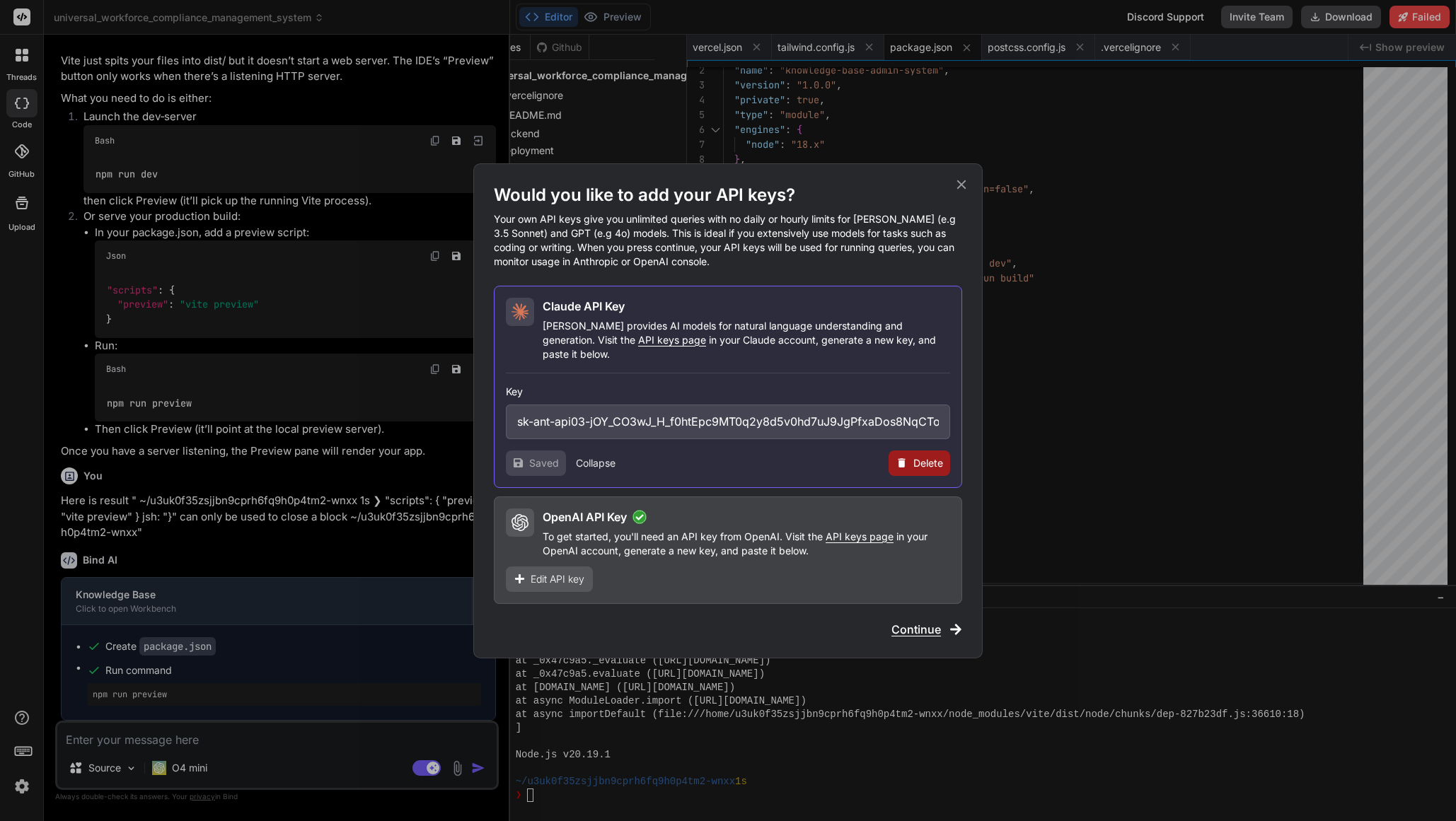
click at [547, 457] on span "Saved" at bounding box center [544, 463] width 30 height 14
drag, startPoint x: 697, startPoint y: 385, endPoint x: 751, endPoint y: 452, distance: 86.1
click at [697, 385] on h3 "Key" at bounding box center [728, 391] width 445 height 14
click at [928, 621] on span "Continue" at bounding box center [915, 629] width 49 height 17
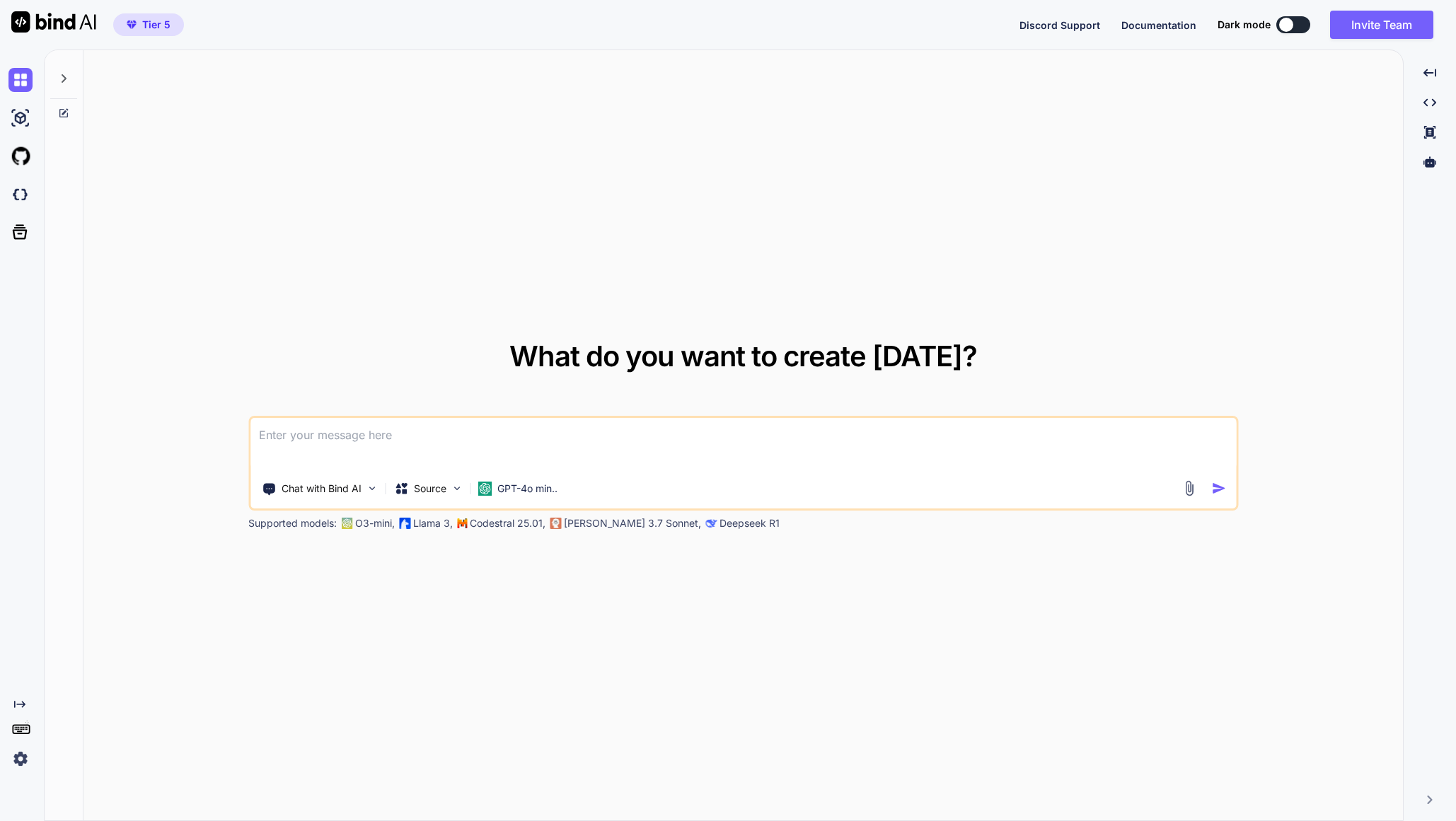
click at [20, 768] on img at bounding box center [21, 759] width 24 height 24
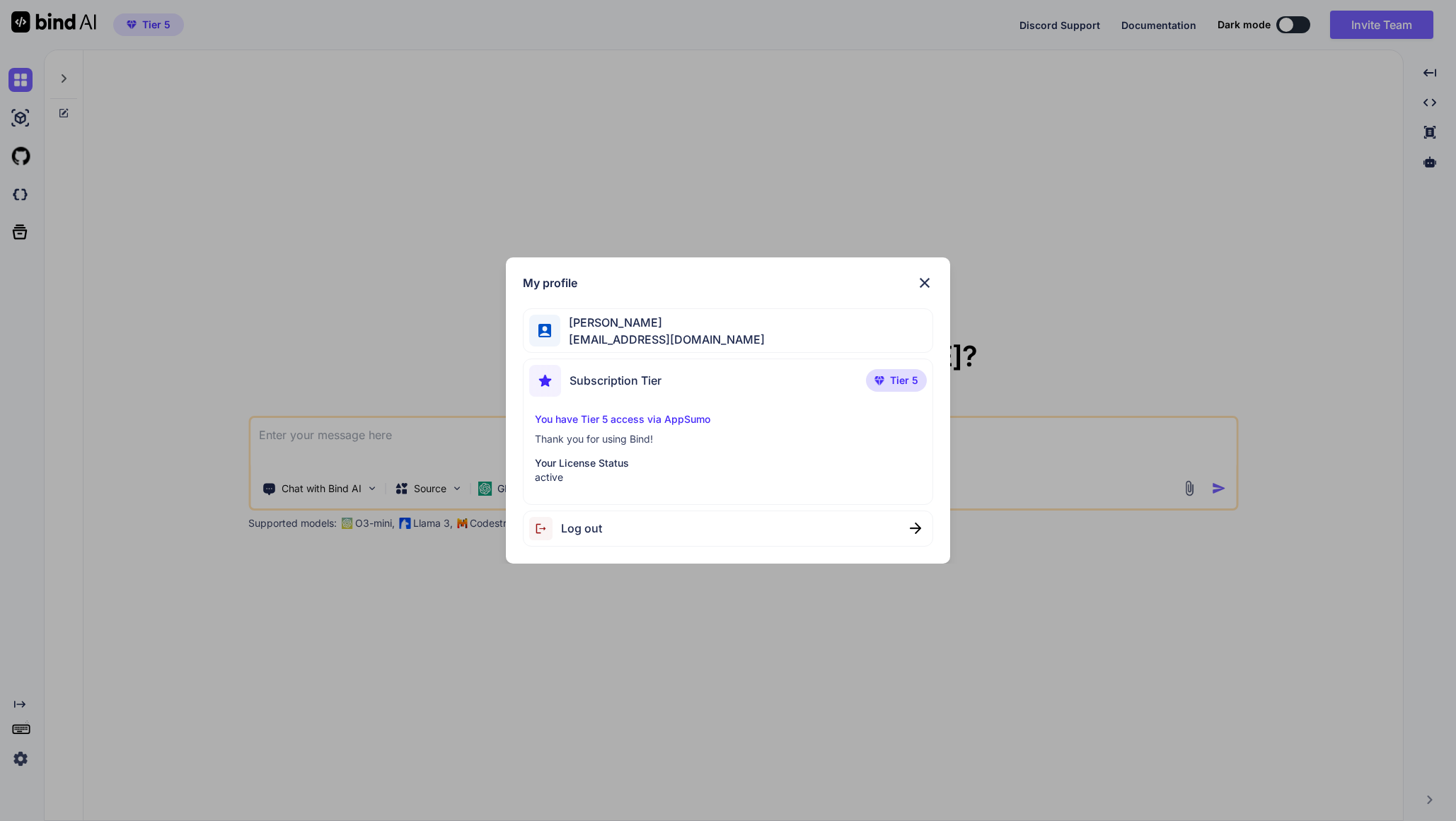
click at [595, 533] on span "Log out" at bounding box center [582, 528] width 41 height 17
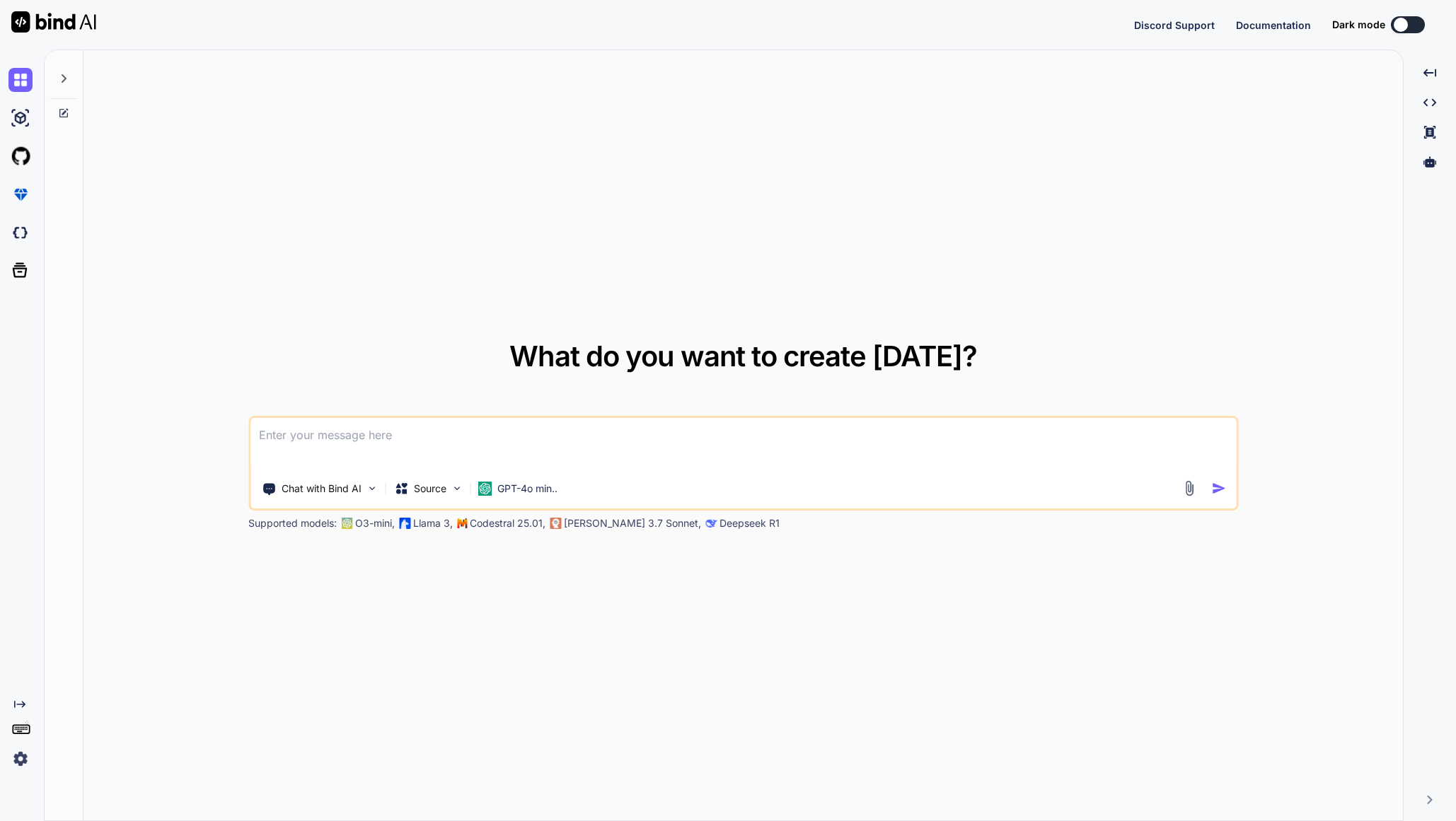
type textarea "x"
click at [1381, 29] on button "Sign in" at bounding box center [1395, 24] width 76 height 28
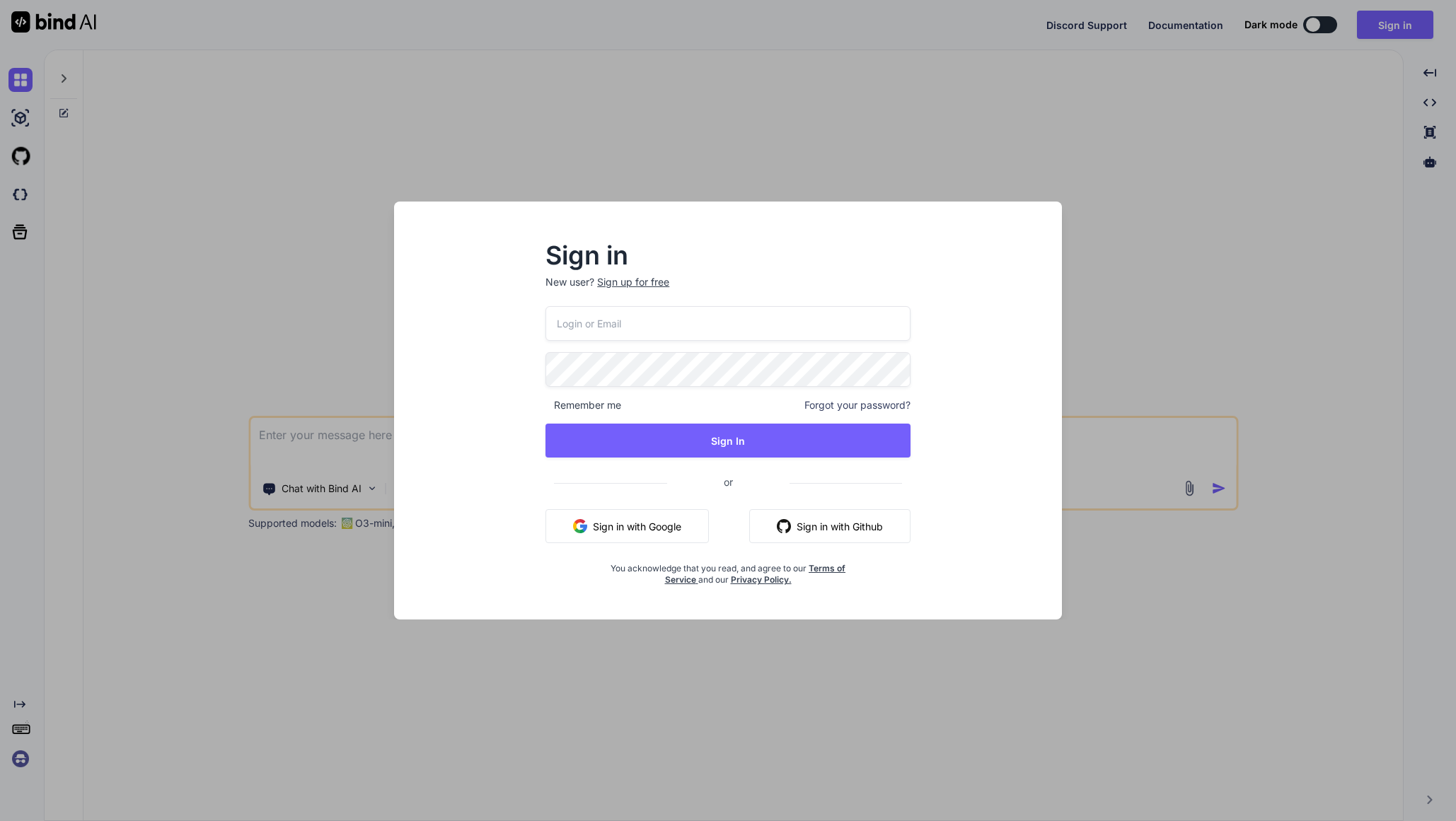
type input "bindaikd@doorto.app"
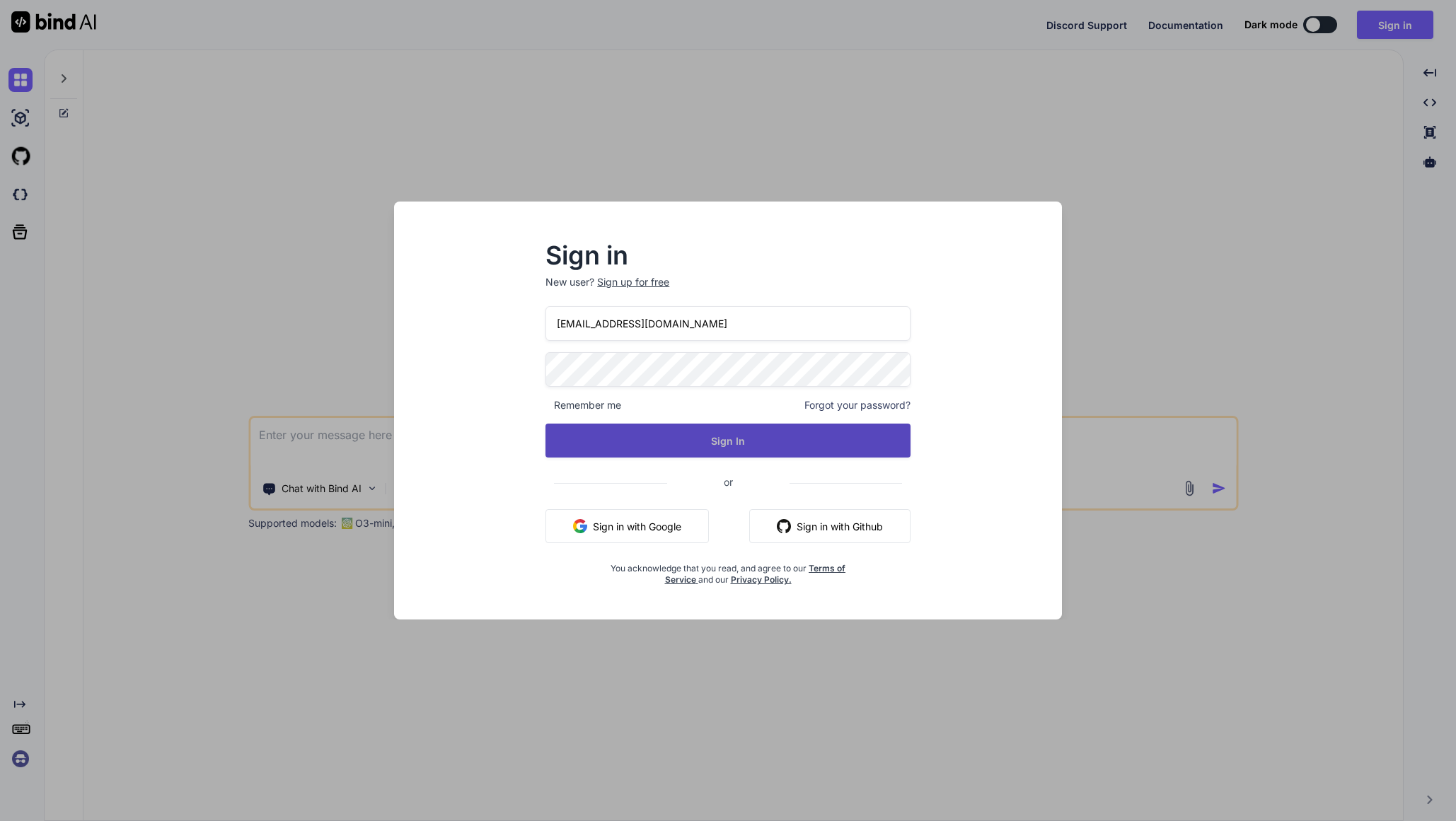
click at [735, 424] on button "Sign In" at bounding box center [728, 441] width 365 height 34
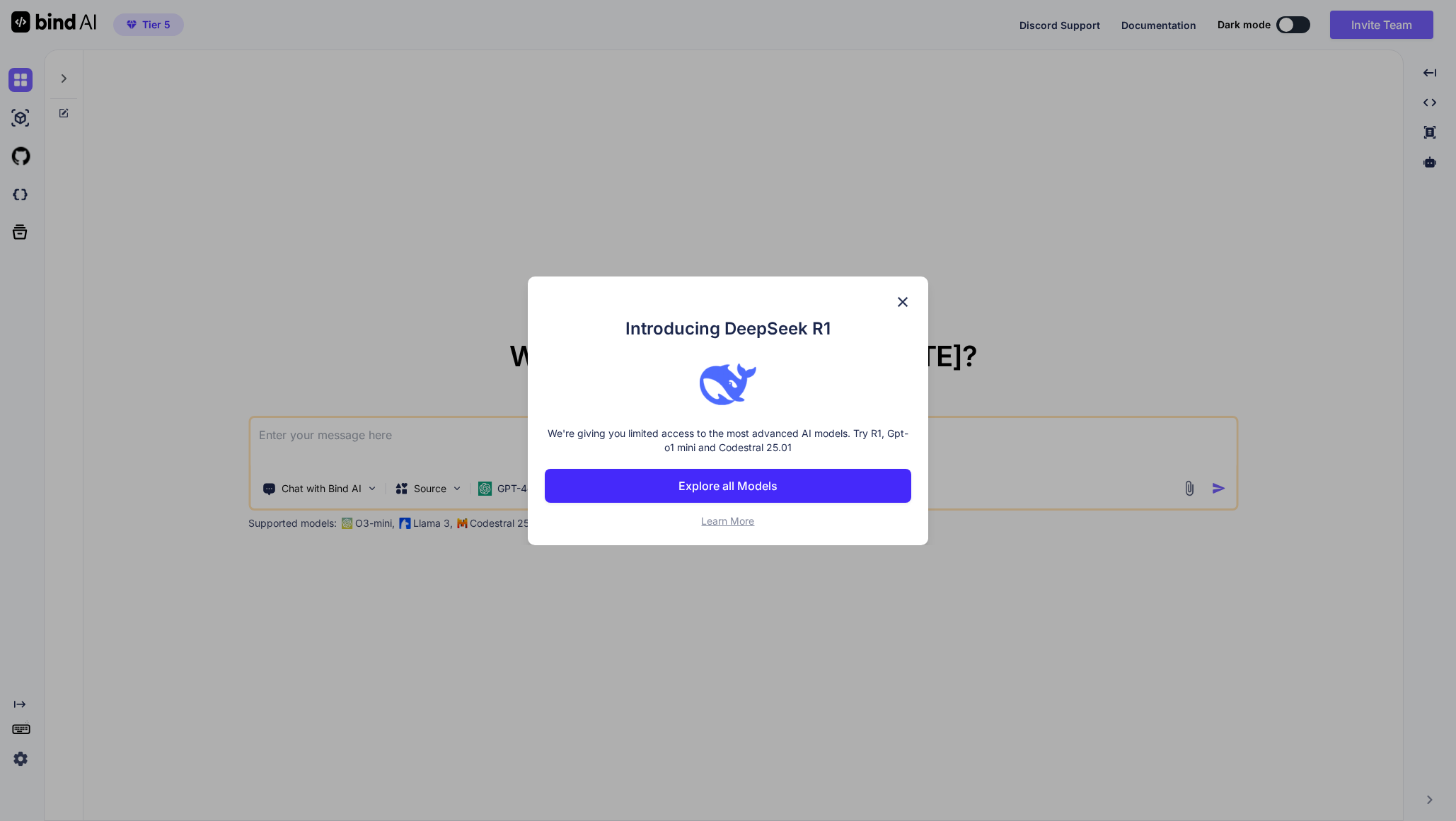
click at [839, 496] on button "Explore all Models" at bounding box center [727, 486] width 366 height 34
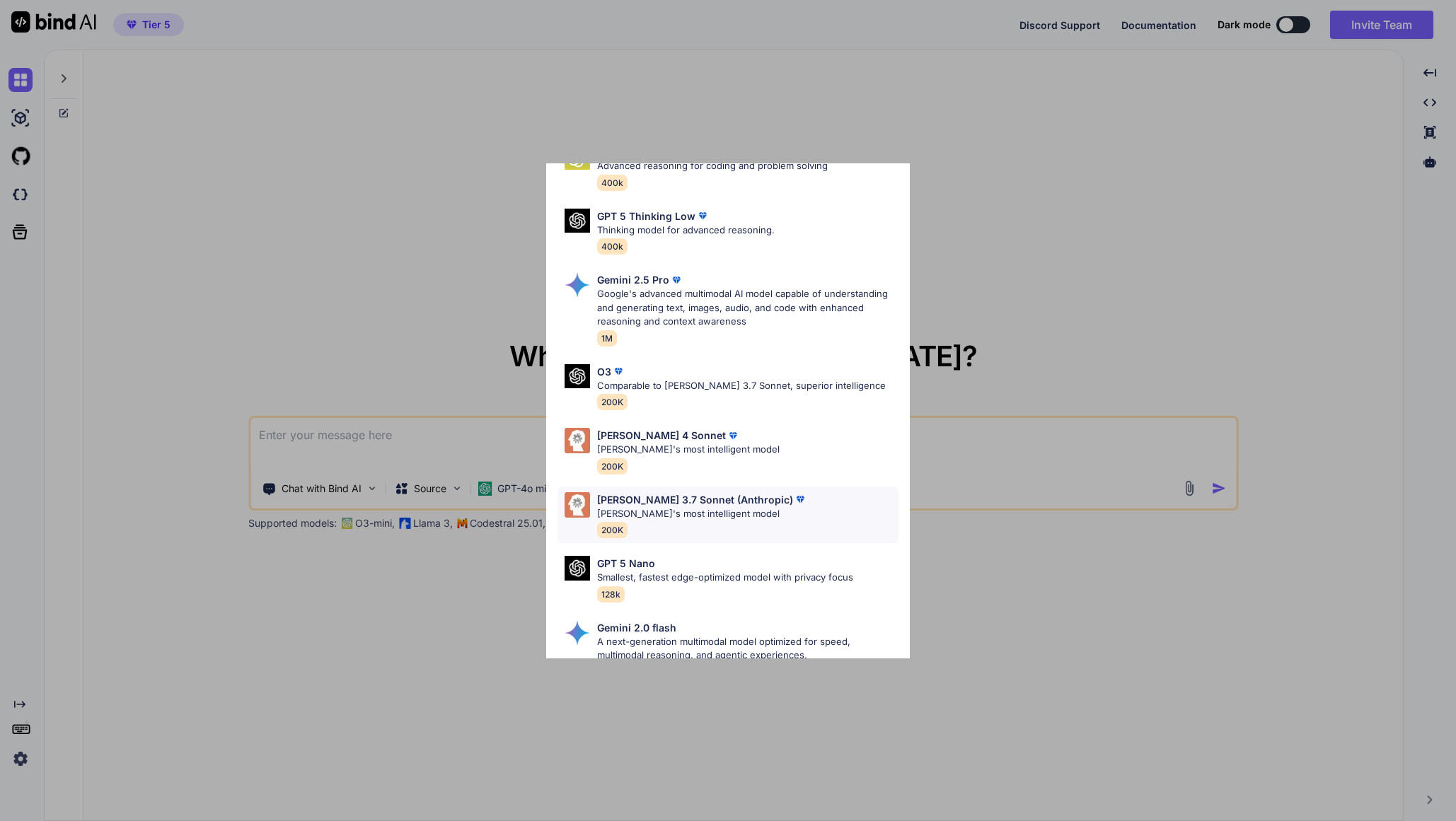
scroll to position [489, 0]
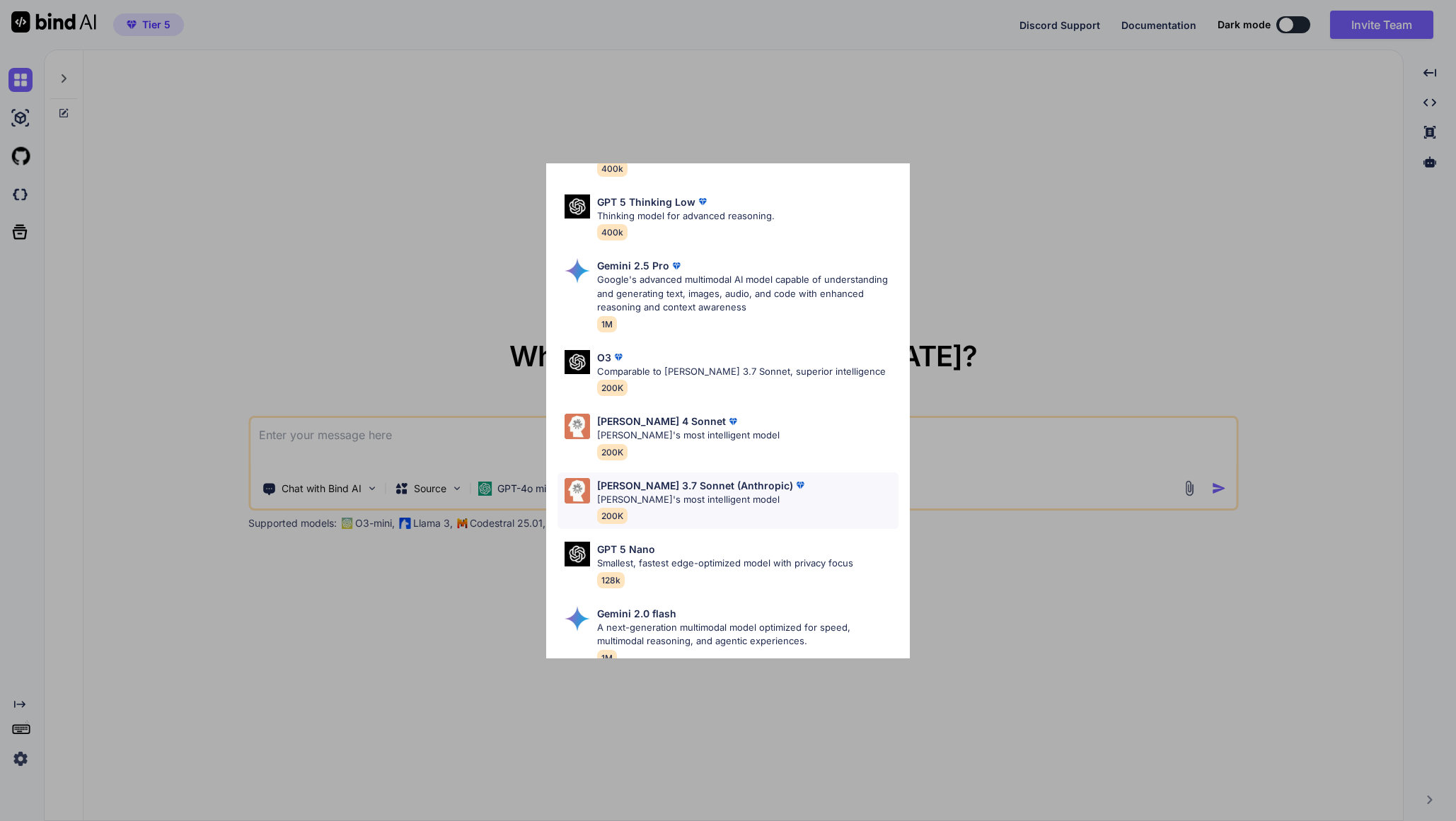
click at [835, 493] on div "Claude 3.7 Sonnet (Anthropic) Claude's most intelligent model 200K" at bounding box center [728, 500] width 342 height 57
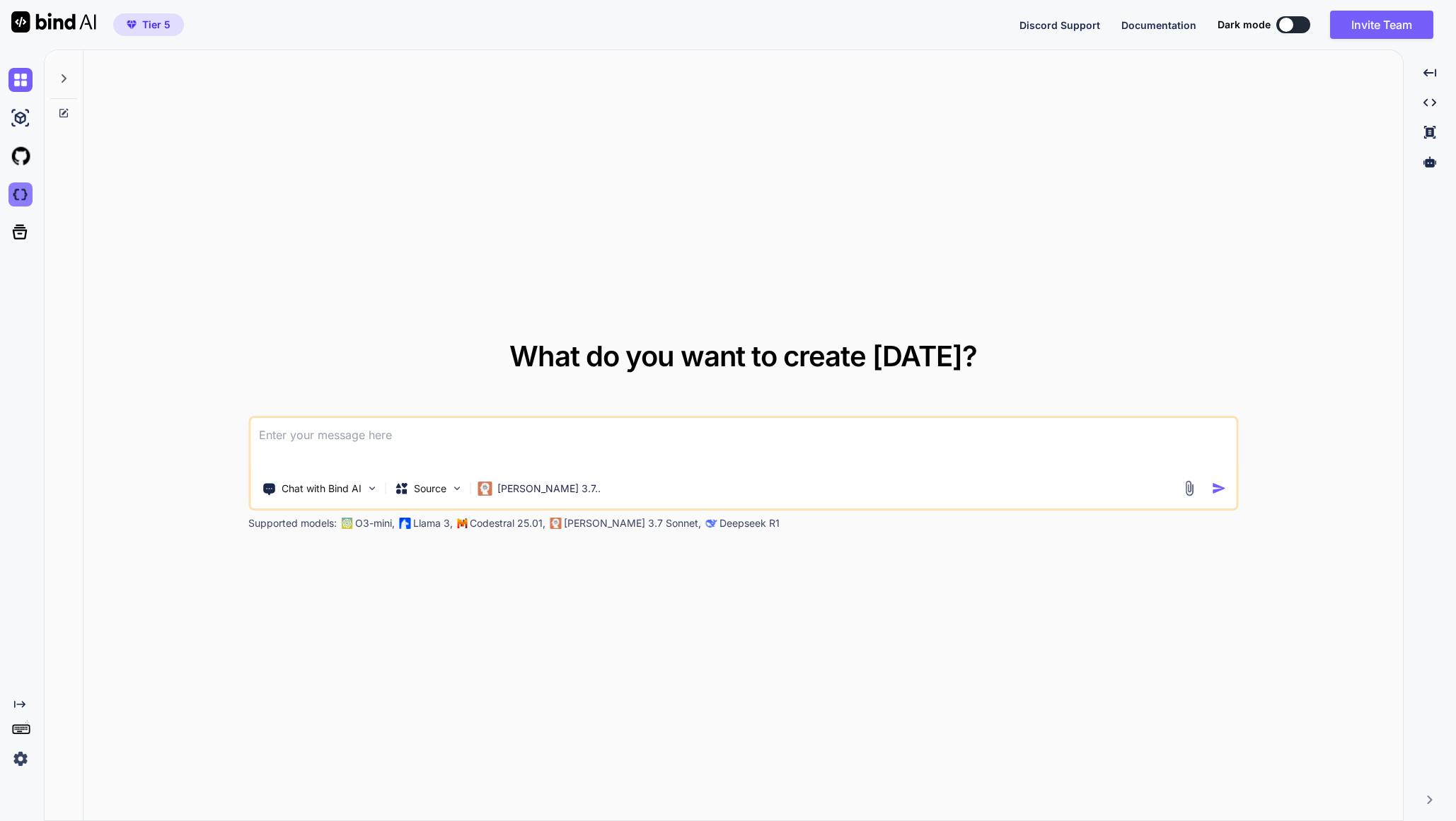
click at [25, 201] on img at bounding box center [21, 195] width 24 height 24
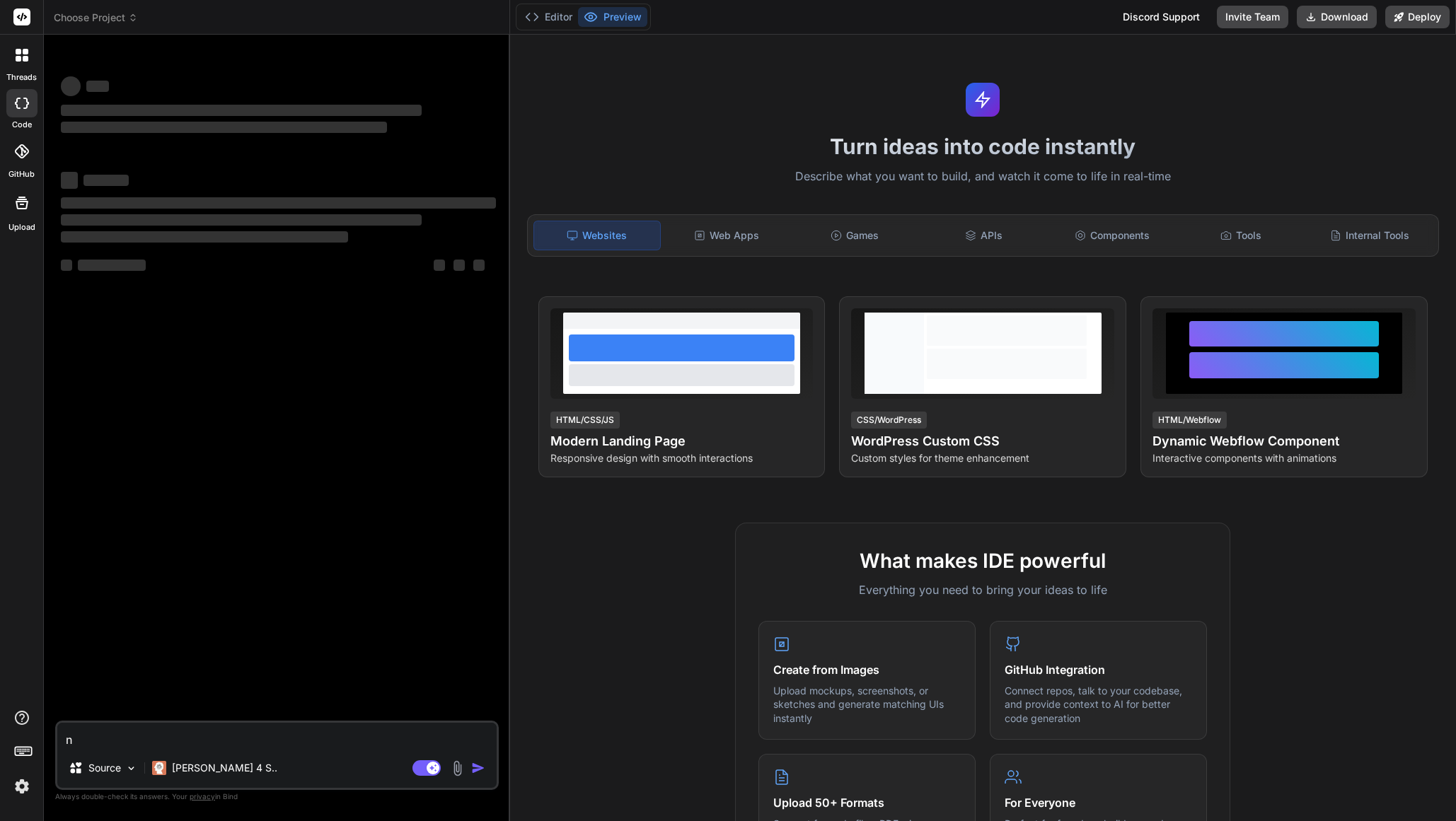
type textarea "x"
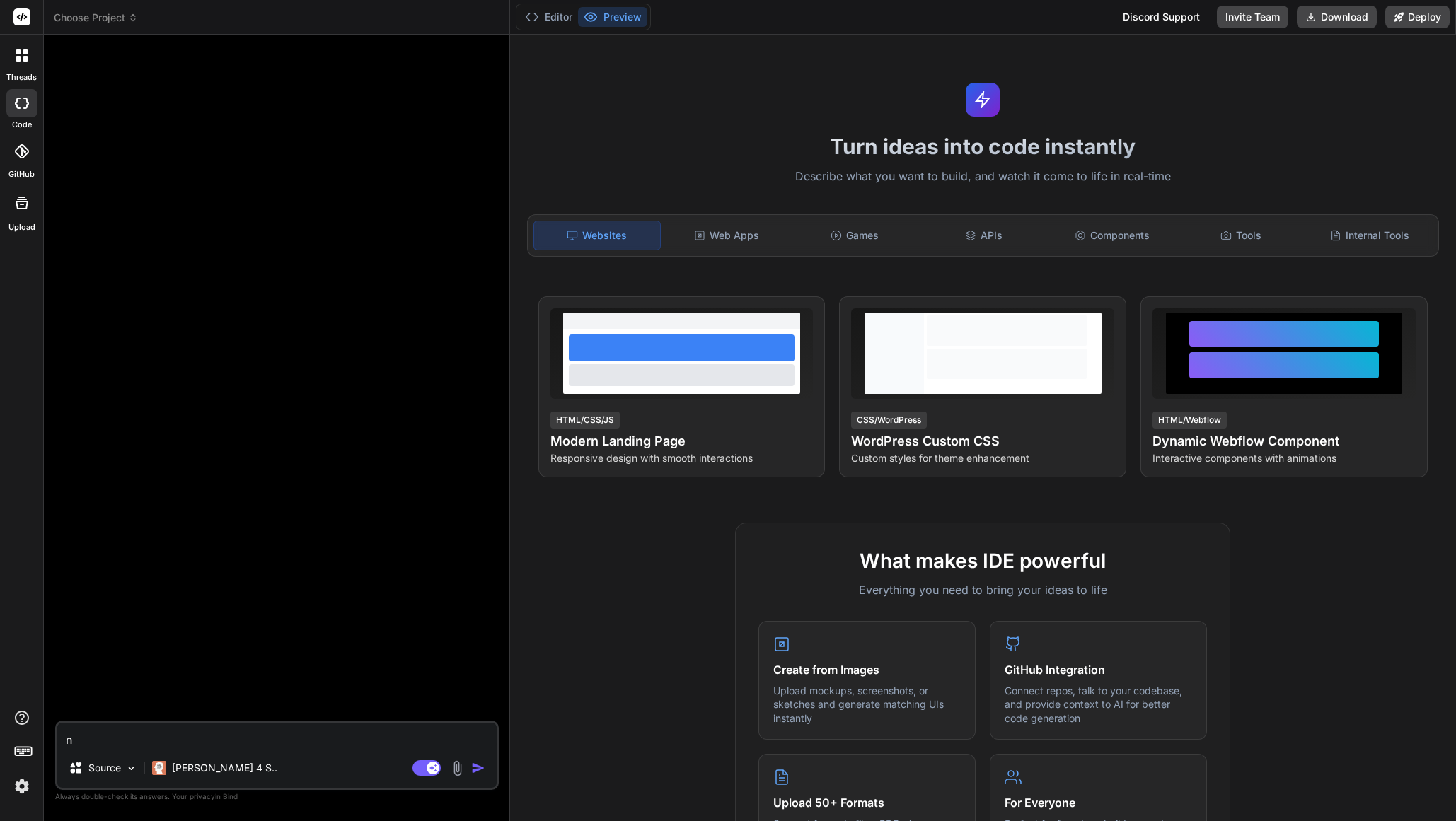
type textarea "x"
click at [100, 23] on span "Choose Project" at bounding box center [96, 17] width 84 height 14
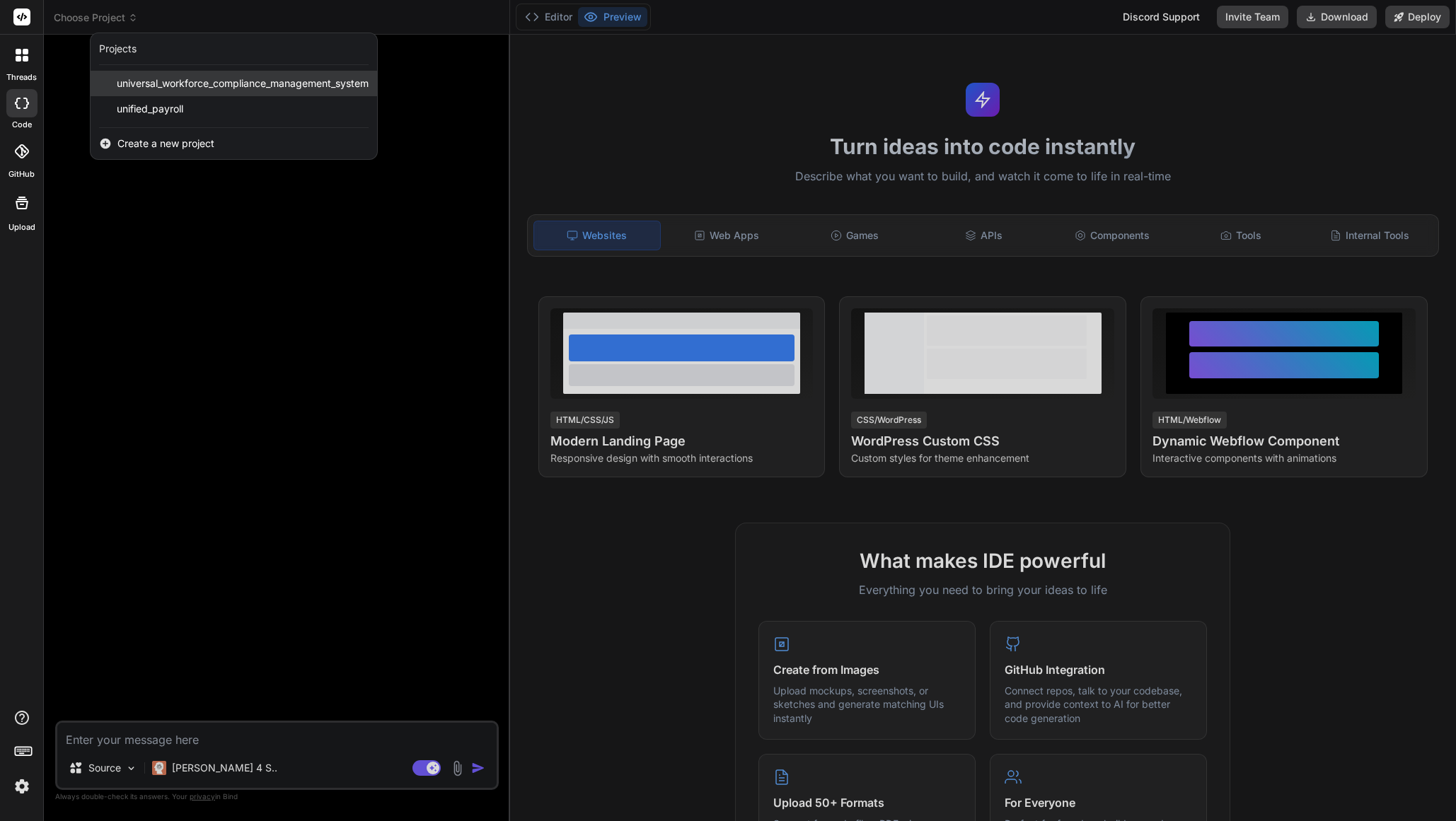
click at [171, 92] on div "universal_workforce_compliance_management_system" at bounding box center [233, 83] width 286 height 25
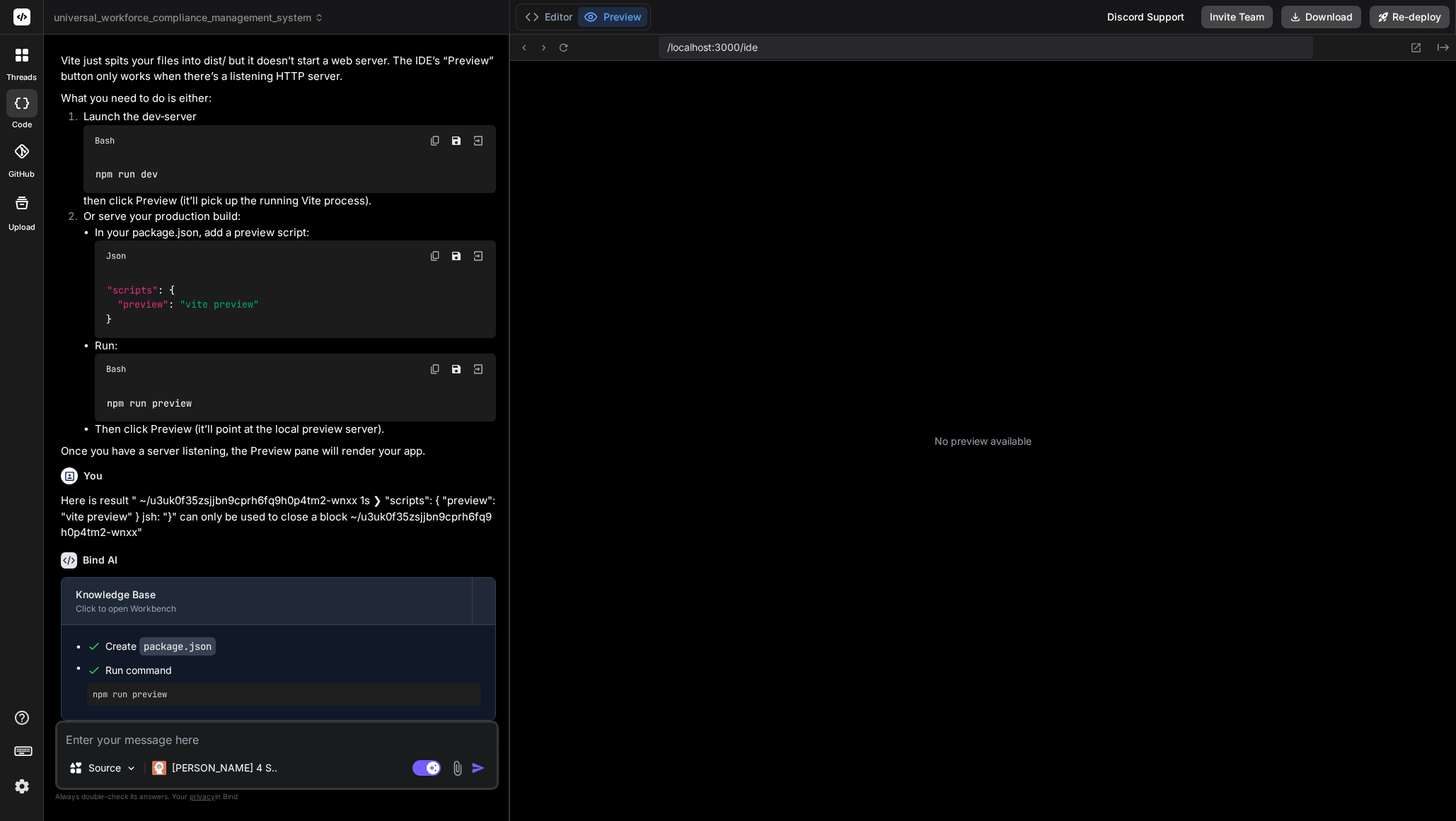
scroll to position [484, 0]
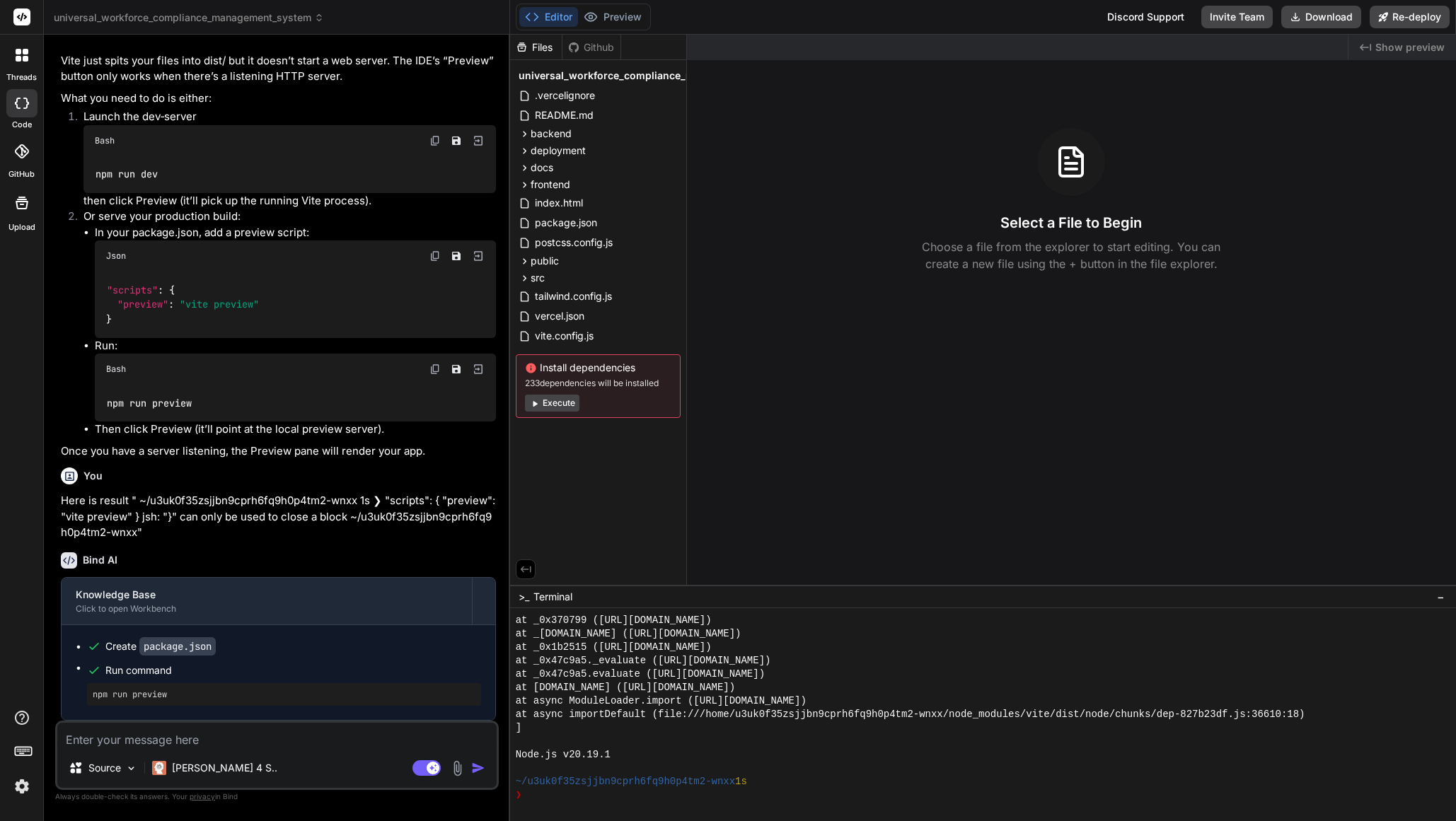
click at [569, 404] on button "Execute" at bounding box center [552, 404] width 54 height 17
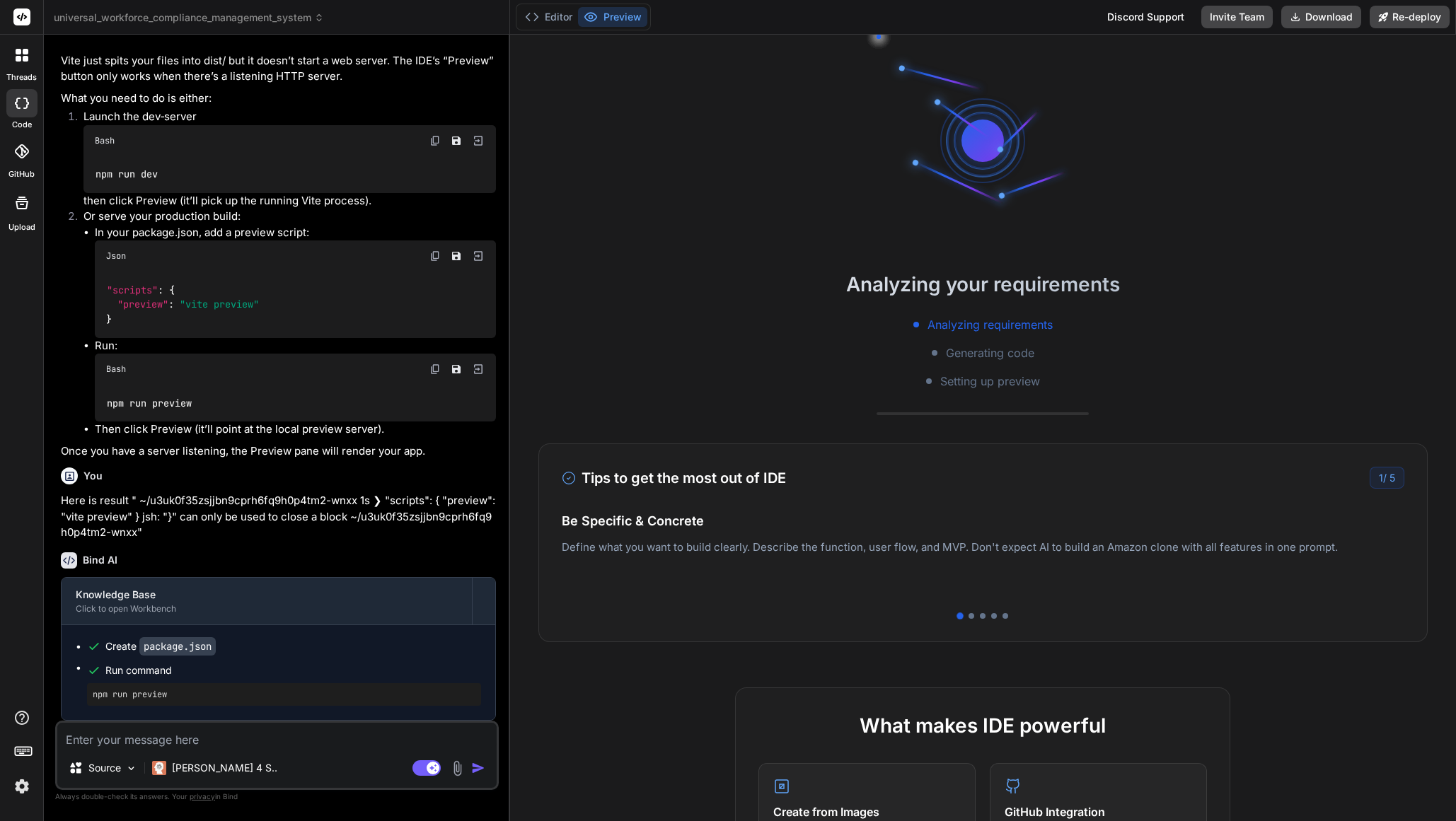
scroll to position [712, 0]
type textarea "x"
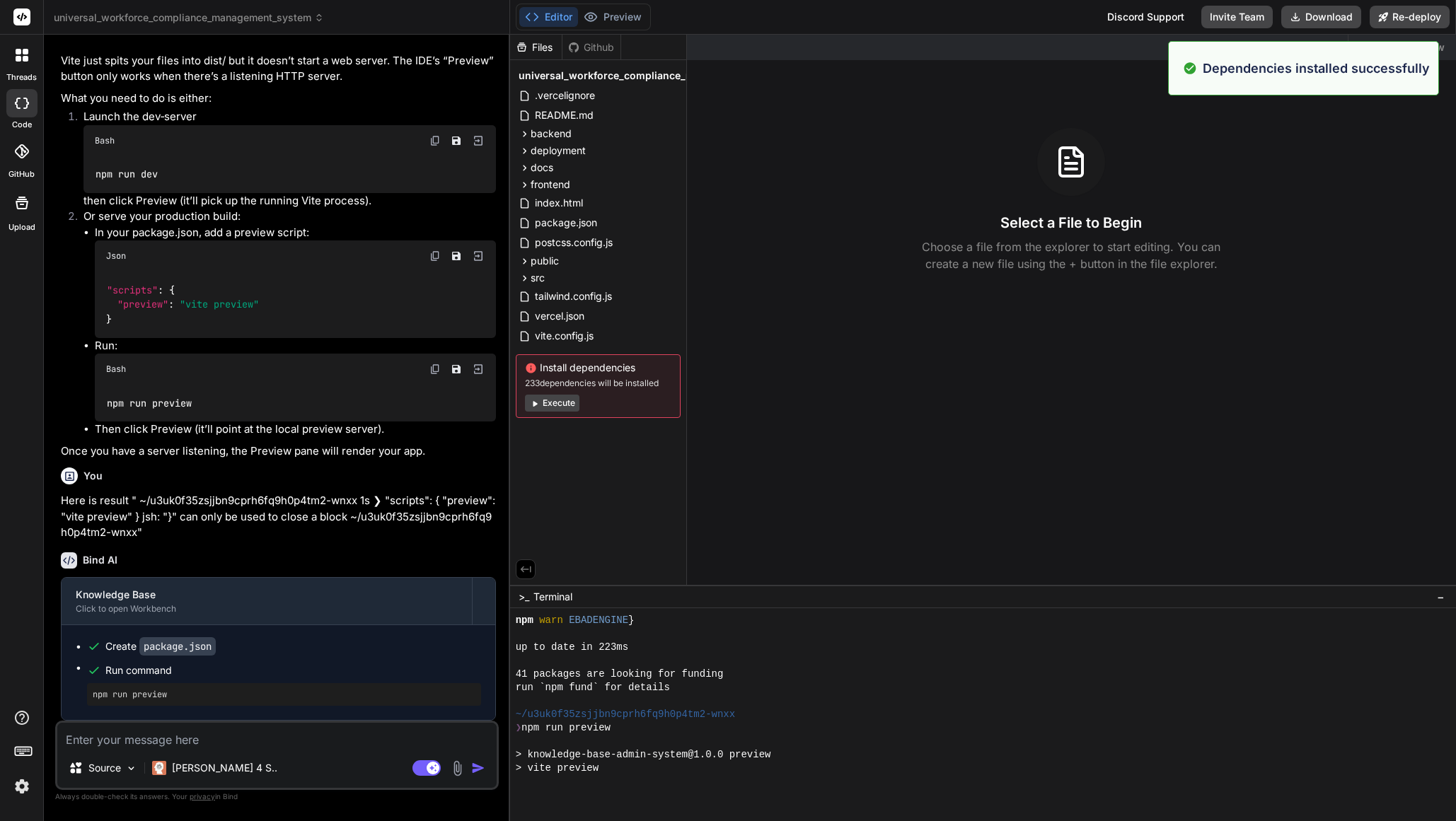
scroll to position [1048, 0]
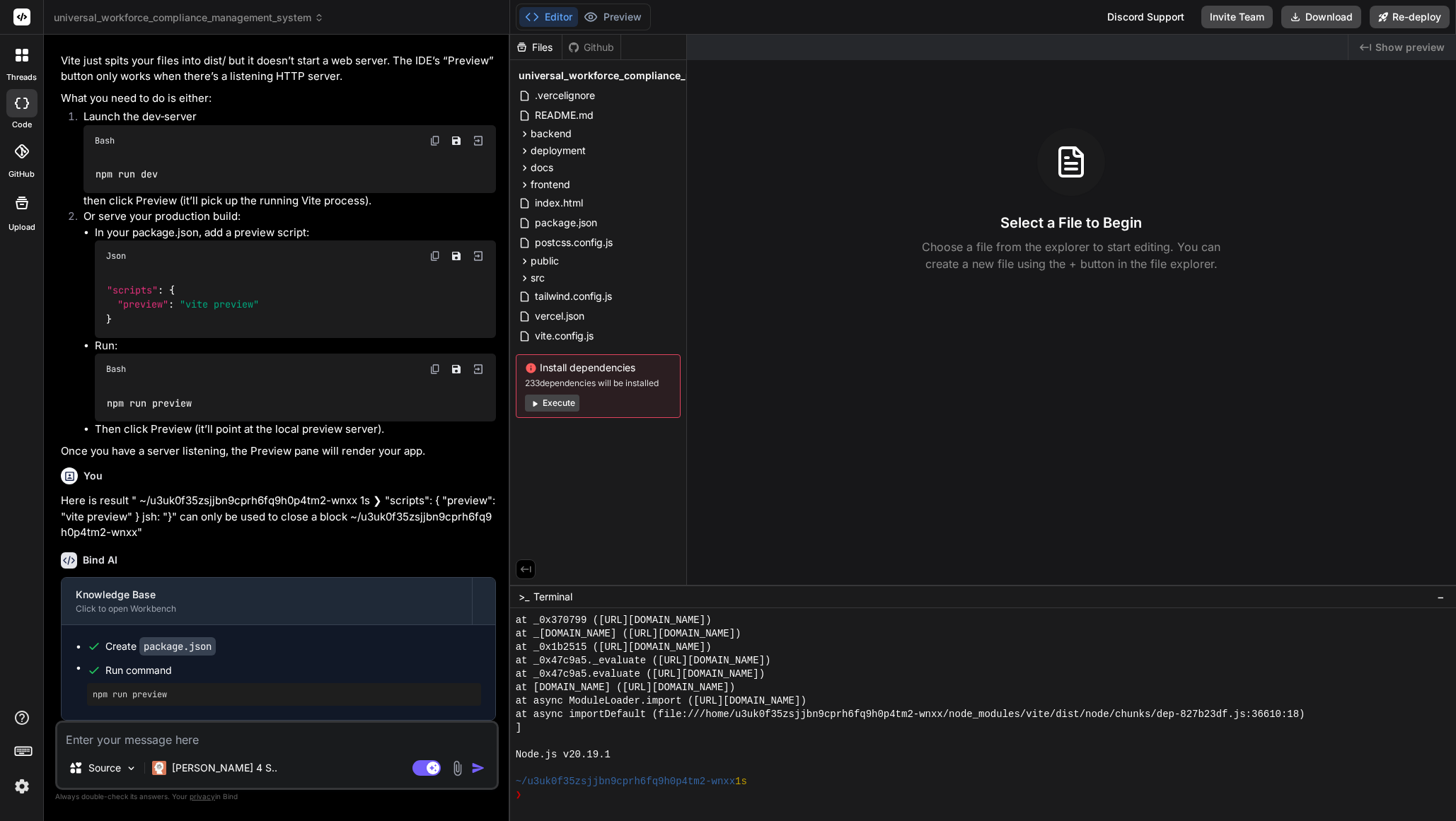
click at [530, 803] on div at bounding box center [982, 715] width 946 height 212
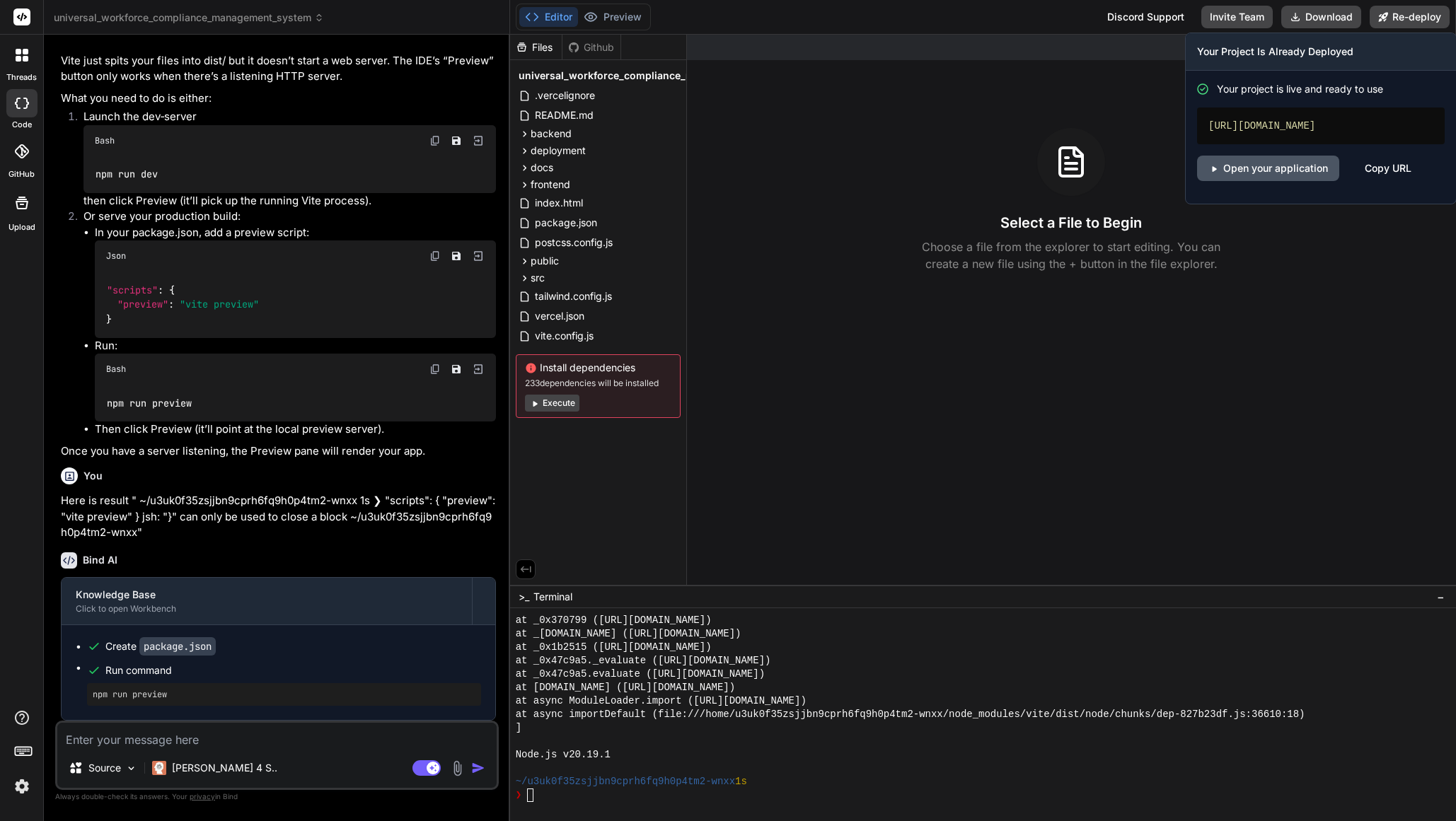
click at [1305, 181] on link "Open your application" at bounding box center [1268, 168] width 143 height 25
click at [1414, 12] on button "Re-deploy" at bounding box center [1410, 17] width 80 height 22
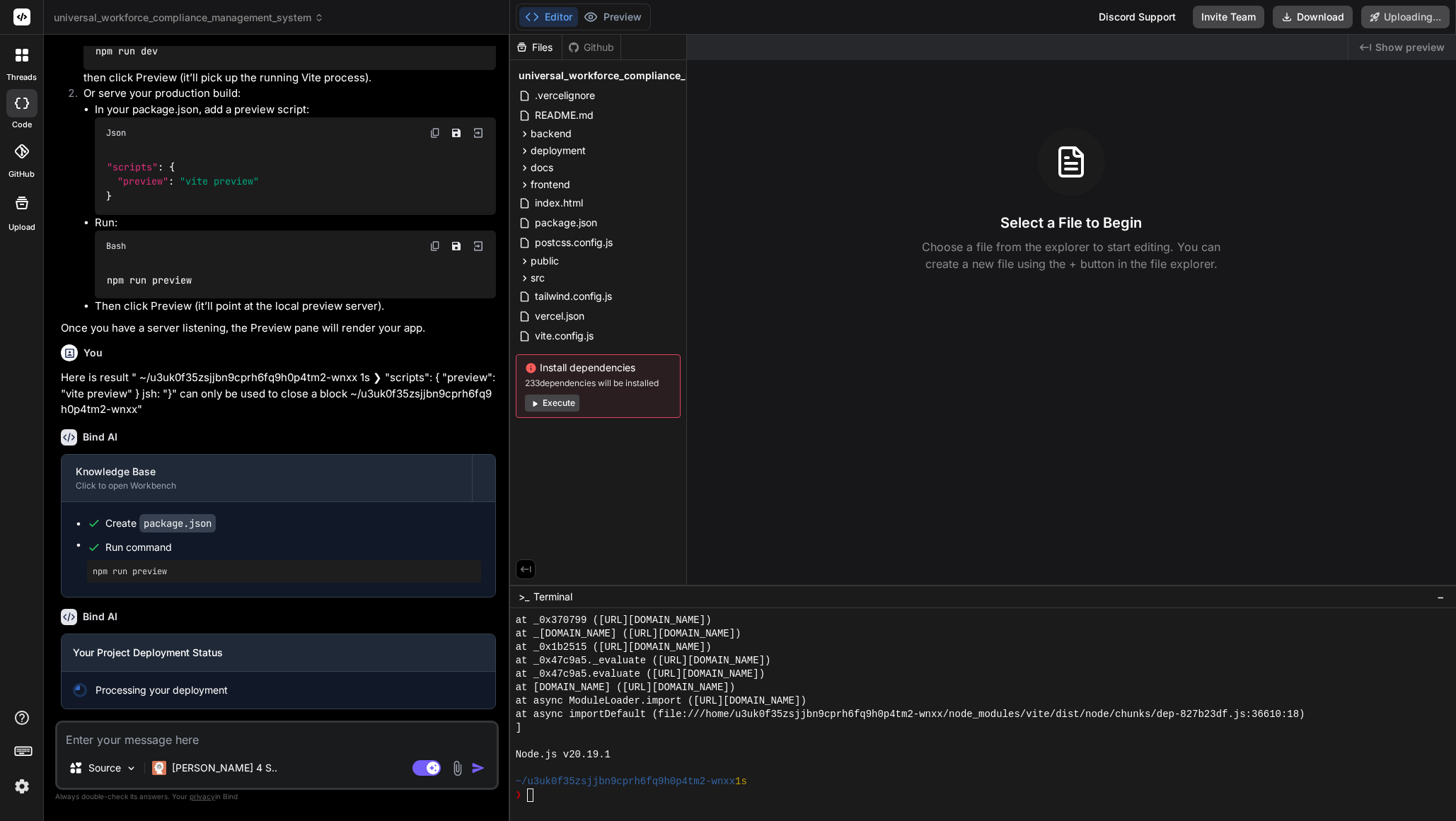
scroll to position [1321, 0]
type textarea "x"
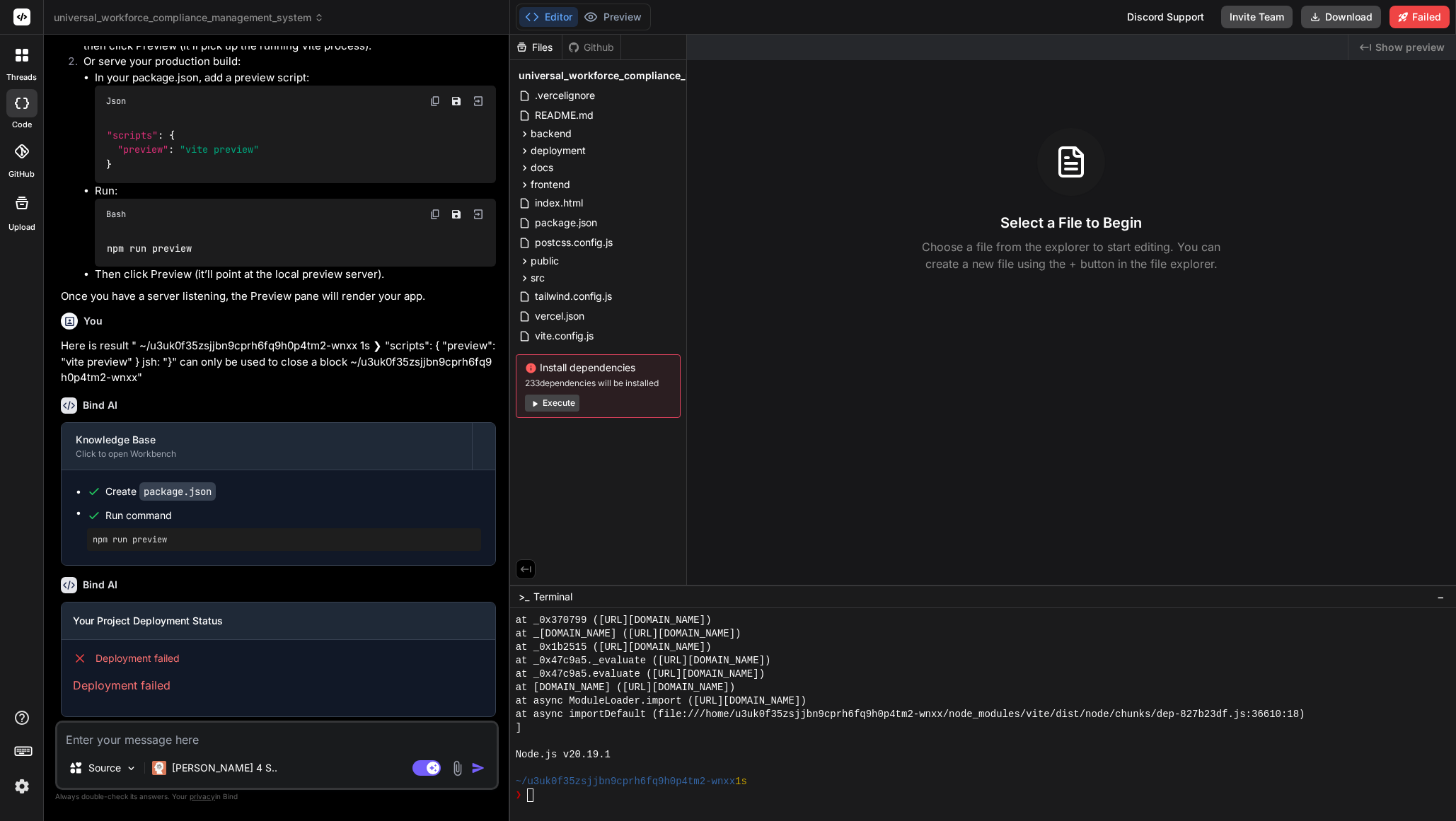
scroll to position [1361, 0]
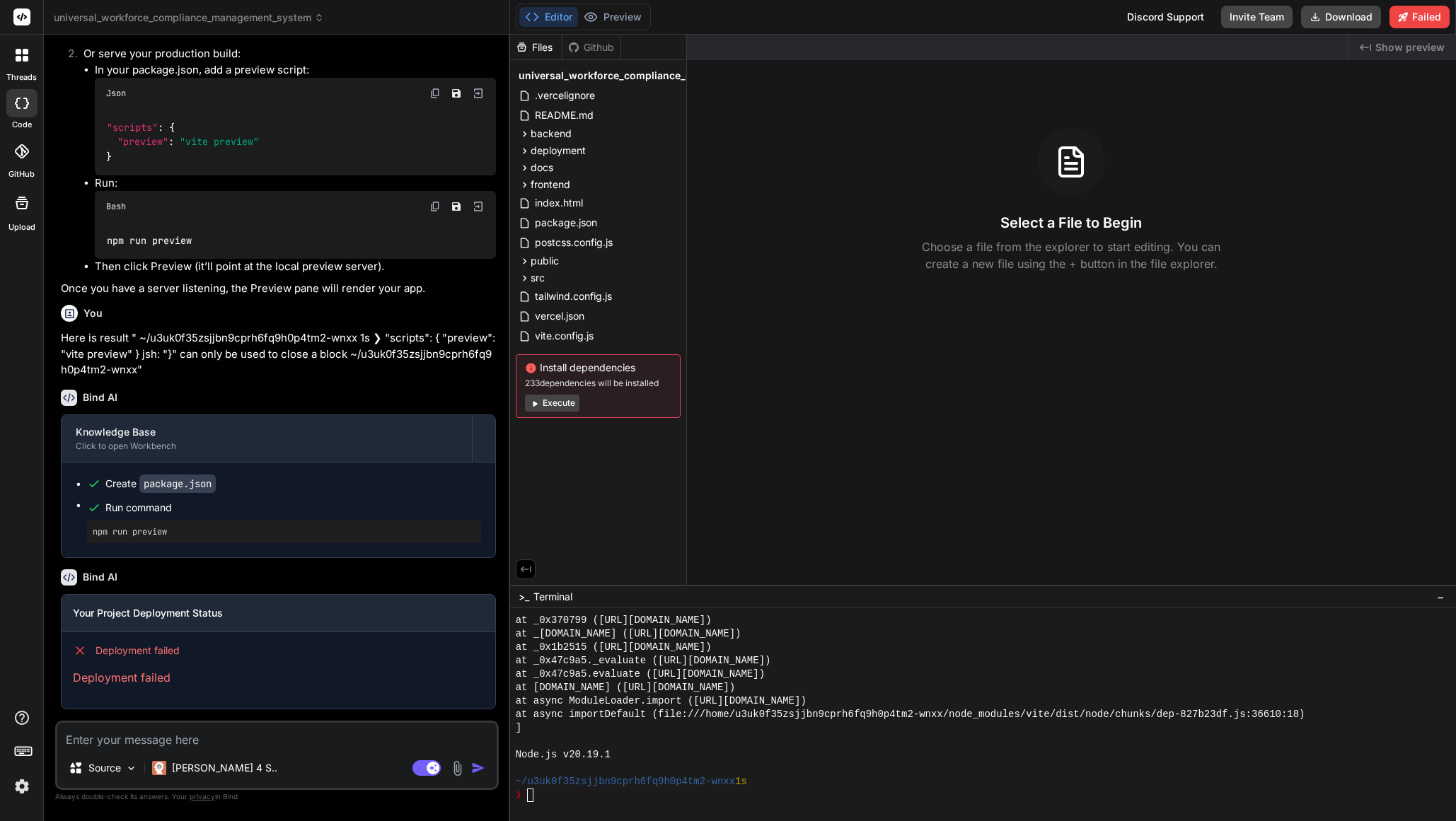
click at [174, 733] on textarea at bounding box center [276, 735] width 439 height 25
type textarea "A"
type textarea "x"
type textarea "An"
type textarea "x"
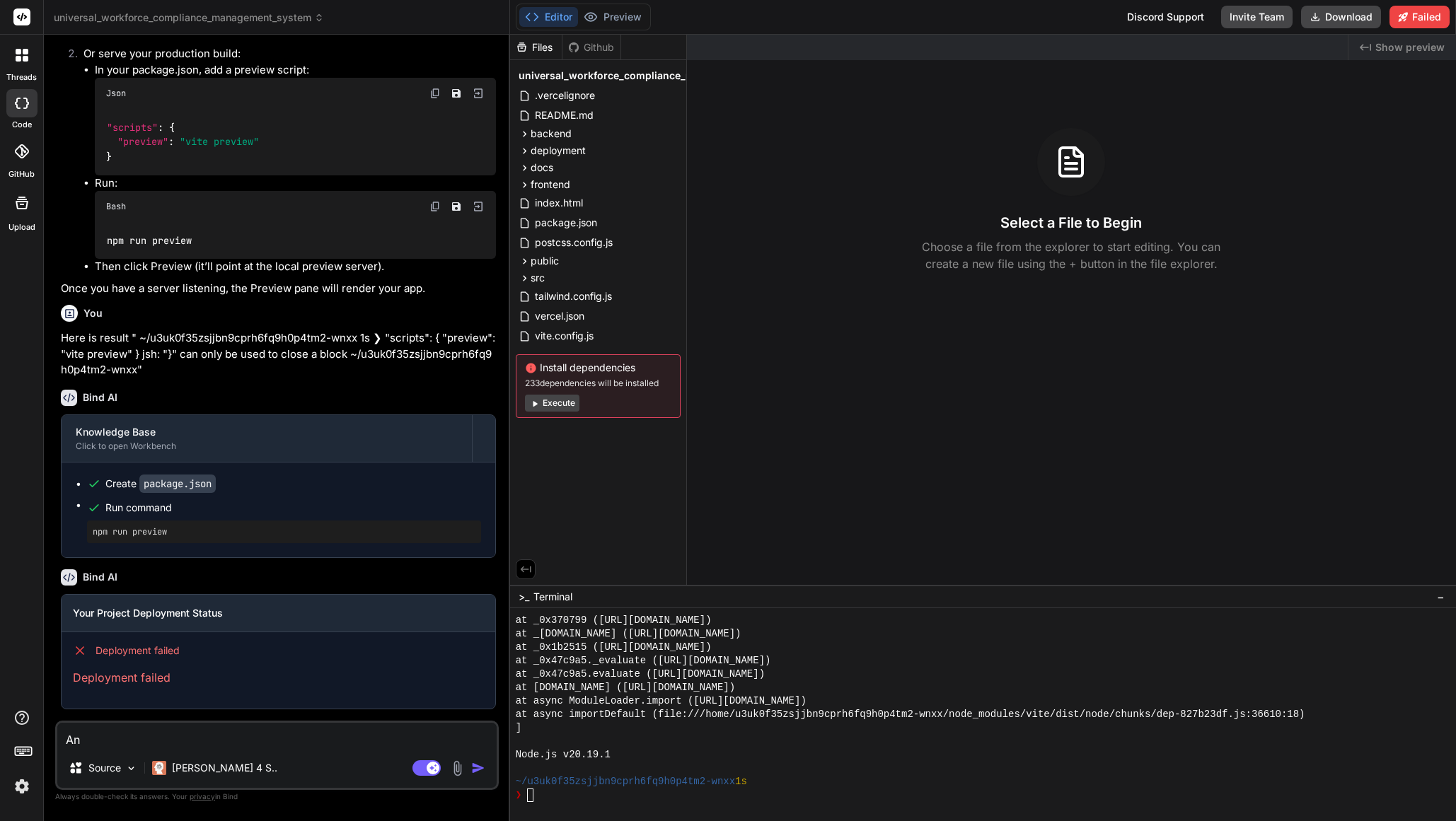
type textarea "Ana"
type textarea "x"
type textarea "Anal"
type textarea "x"
type textarea "Analy"
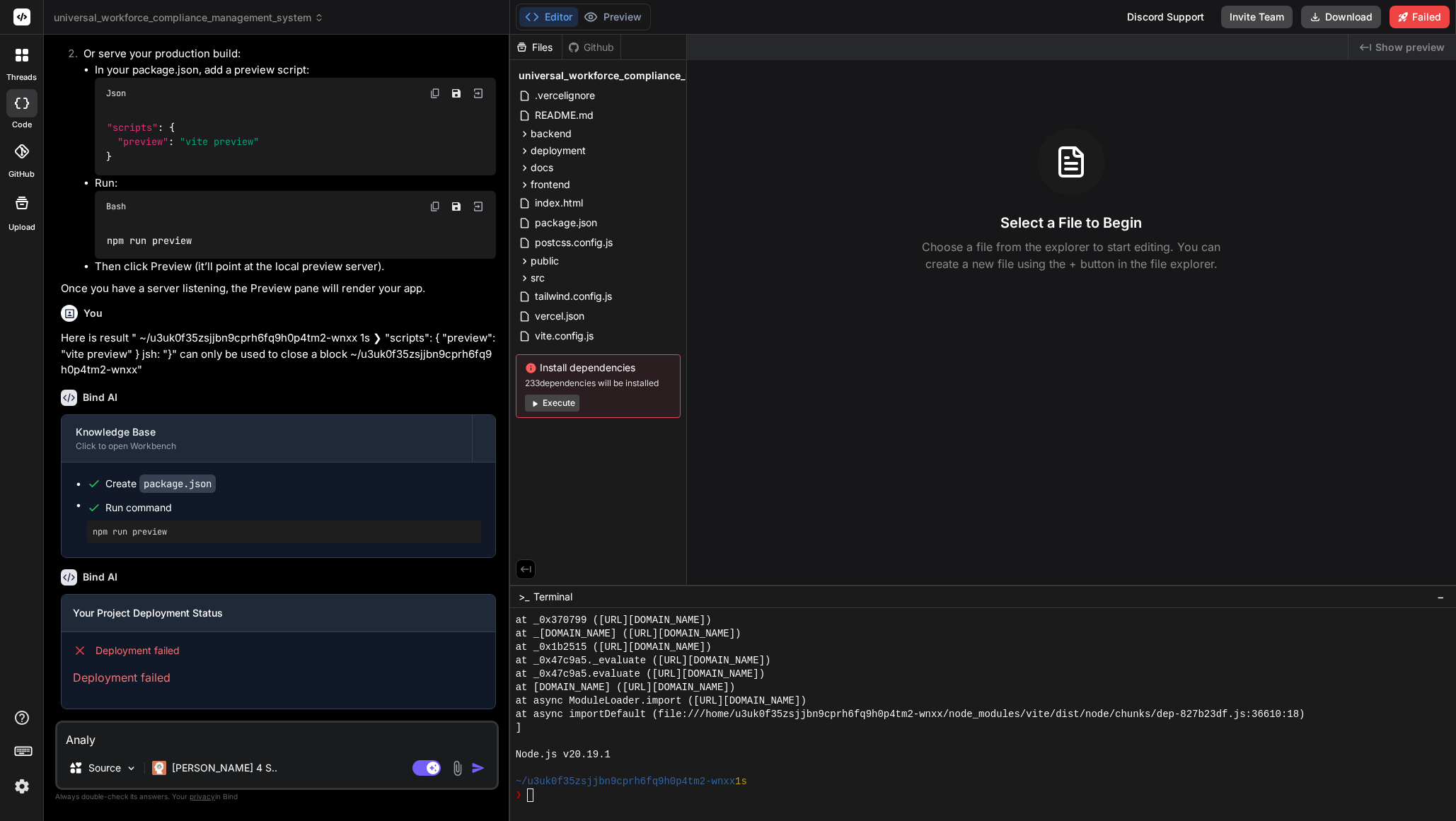
type textarea "x"
type textarea "Analys"
type textarea "x"
type textarea "Analysi"
type textarea "x"
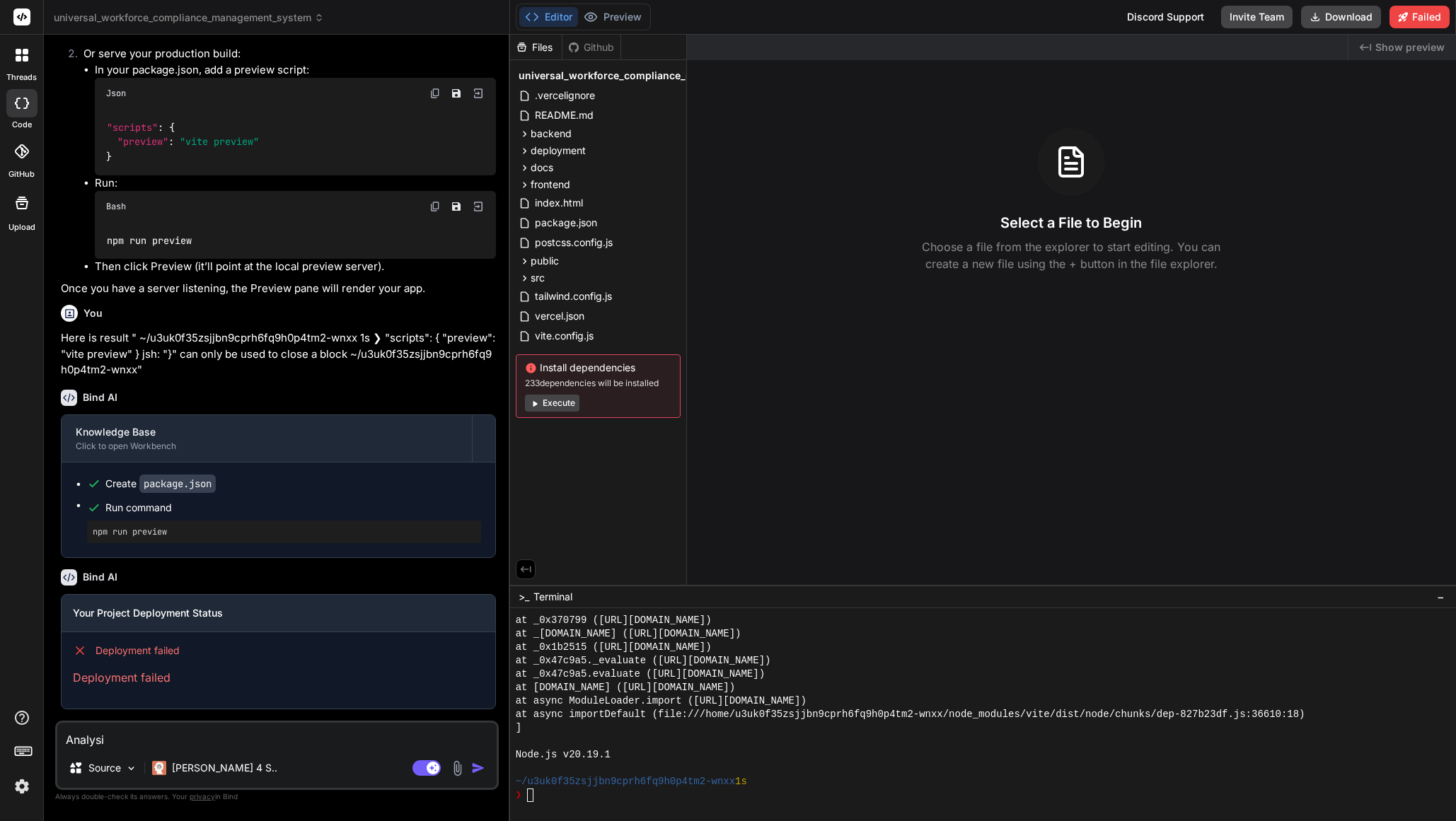
type textarea "Analysis"
type textarea "x"
type textarea "Analysis"
type textarea "x"
type textarea "Analysis a"
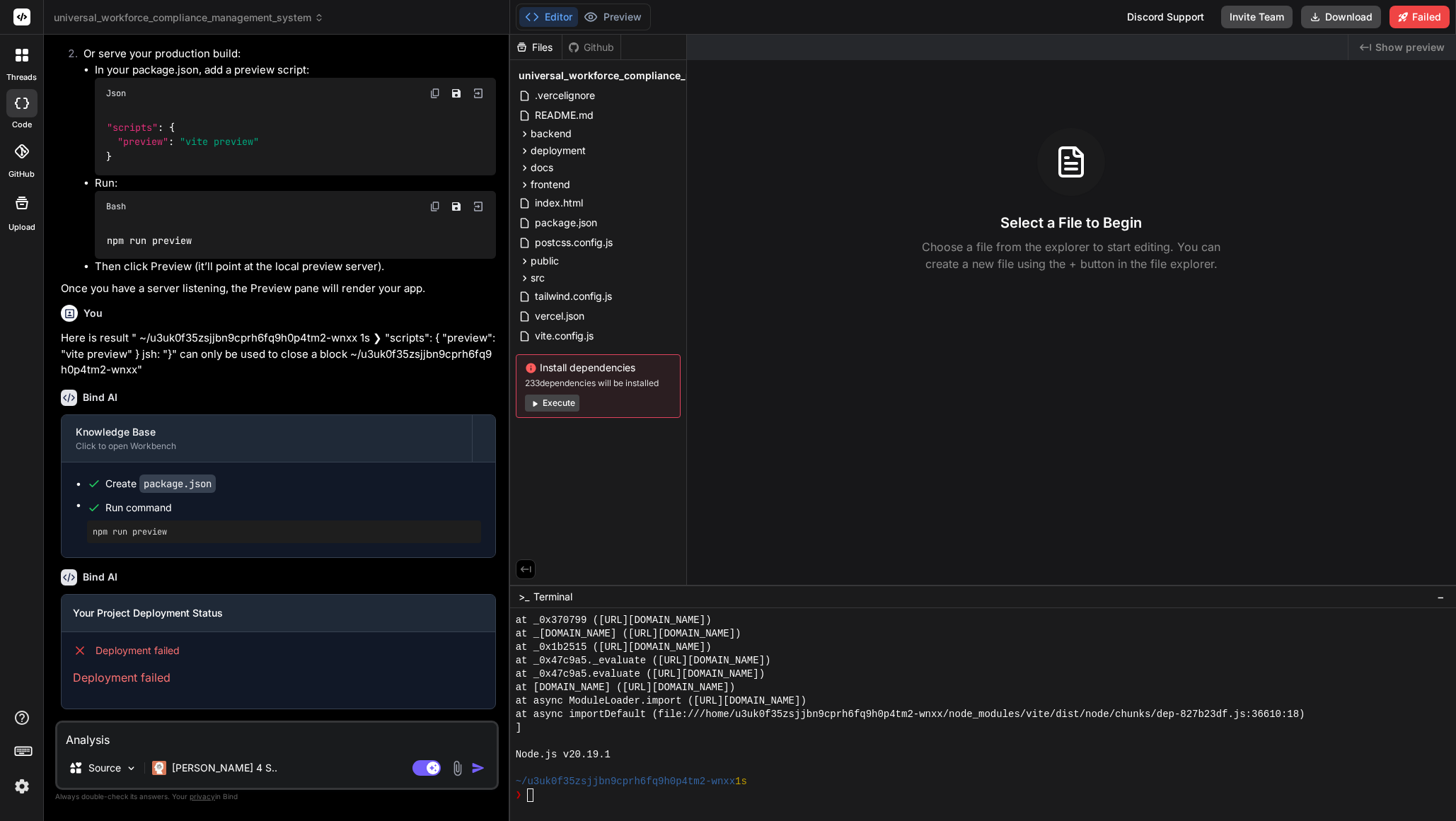
type textarea "x"
type textarea "Analysis an"
type textarea "x"
type textarea "Analysis and"
type textarea "x"
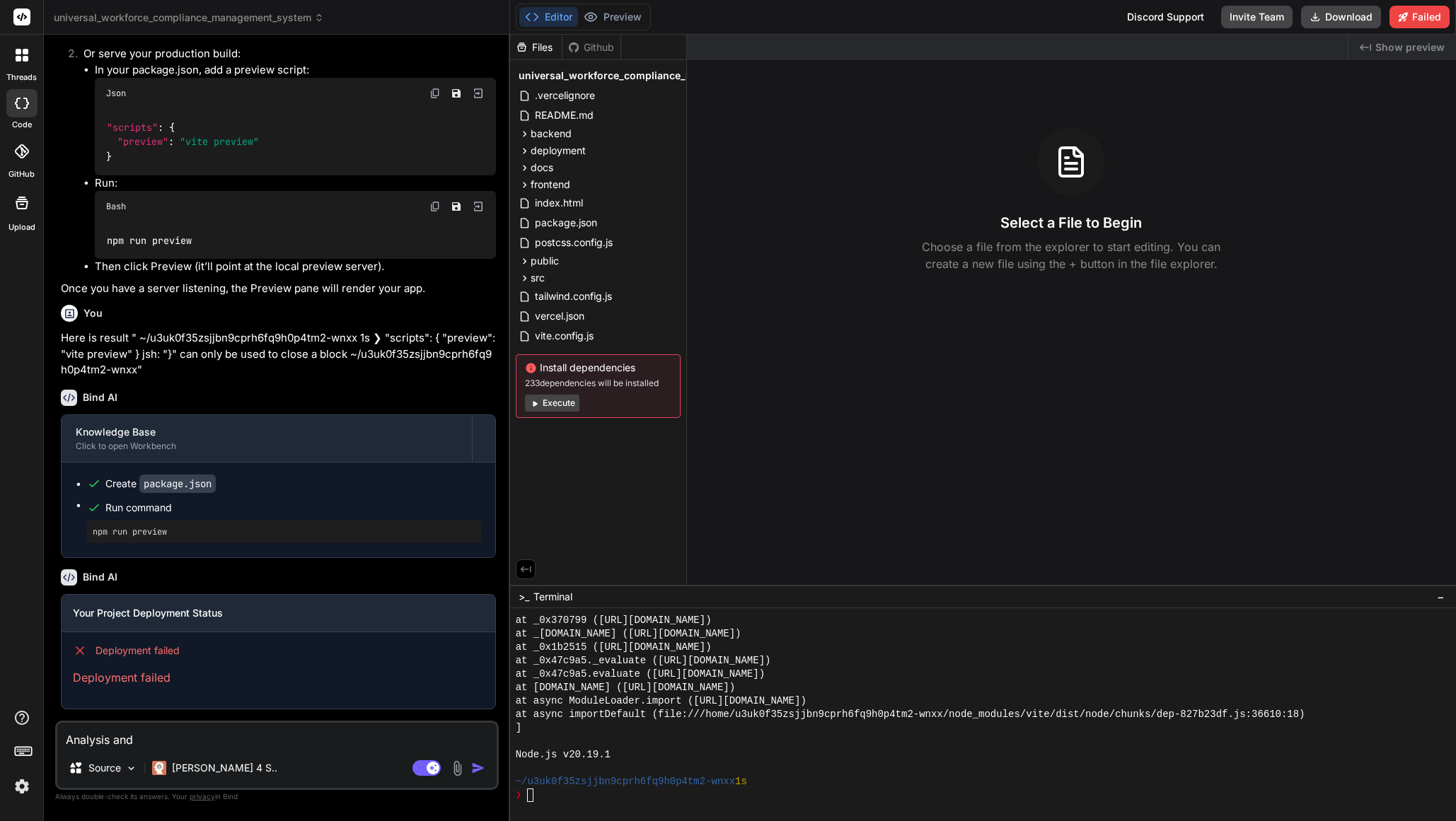
type textarea "Analysis and"
type textarea "x"
type textarea "Analysis and f"
type textarea "x"
type textarea "Analysis and fi"
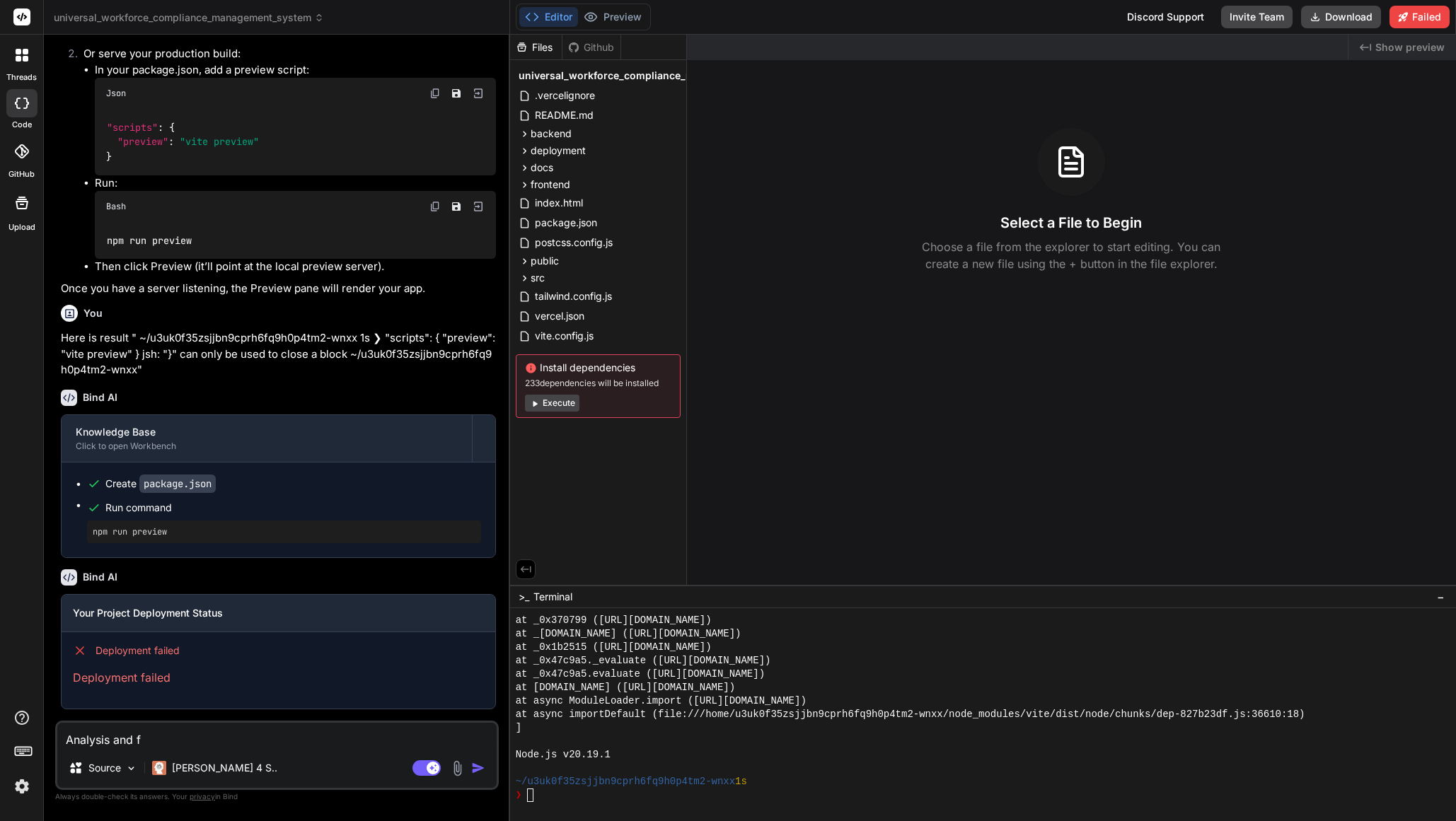
type textarea "x"
type textarea "Analysis and fix"
type textarea "x"
type textarea "Analysis and fix"
type textarea "x"
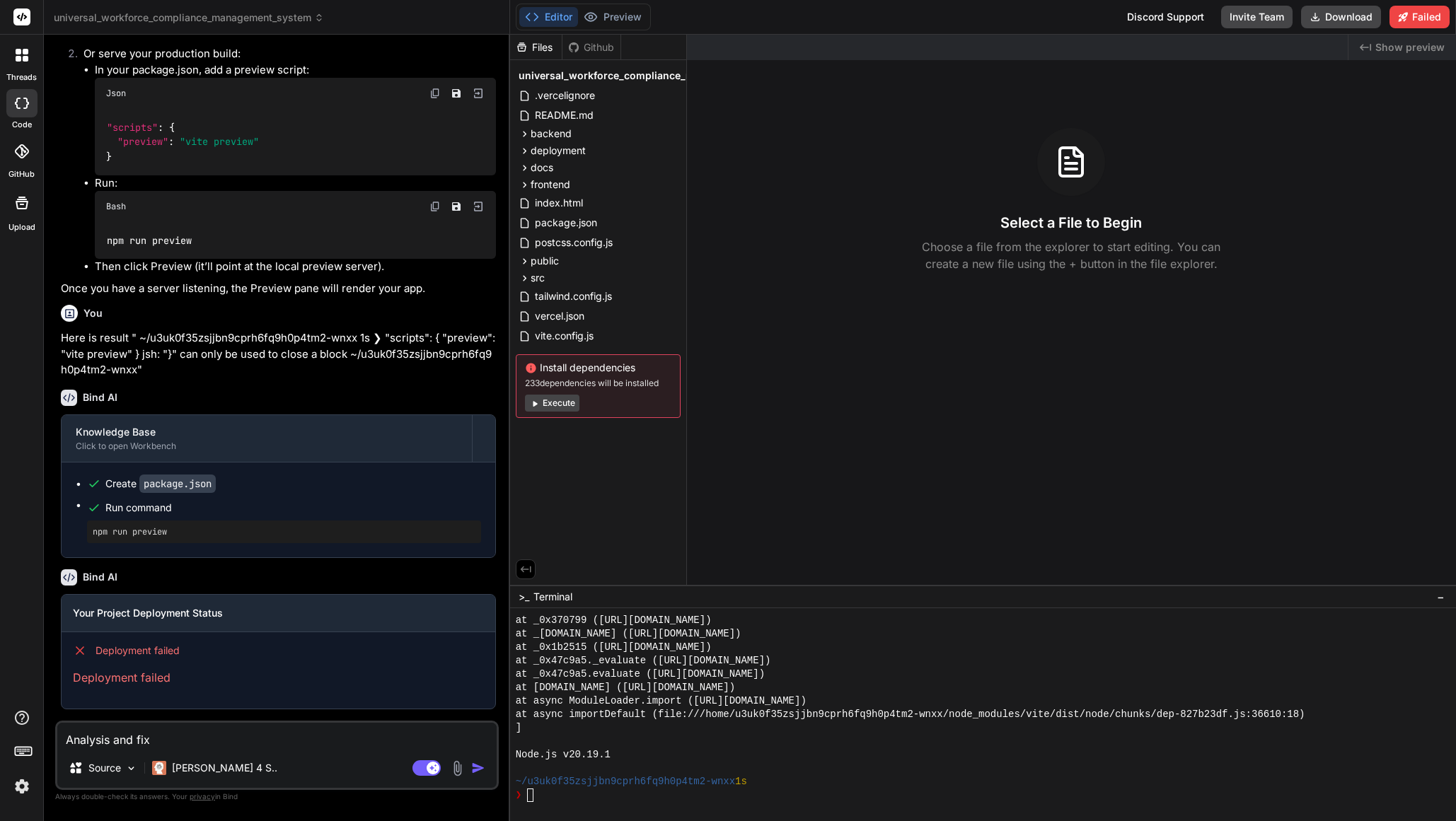
type textarea "Analysis and fix t"
type textarea "x"
type textarea "Analysis and fix th"
type textarea "x"
type textarea "Analysis and fix the"
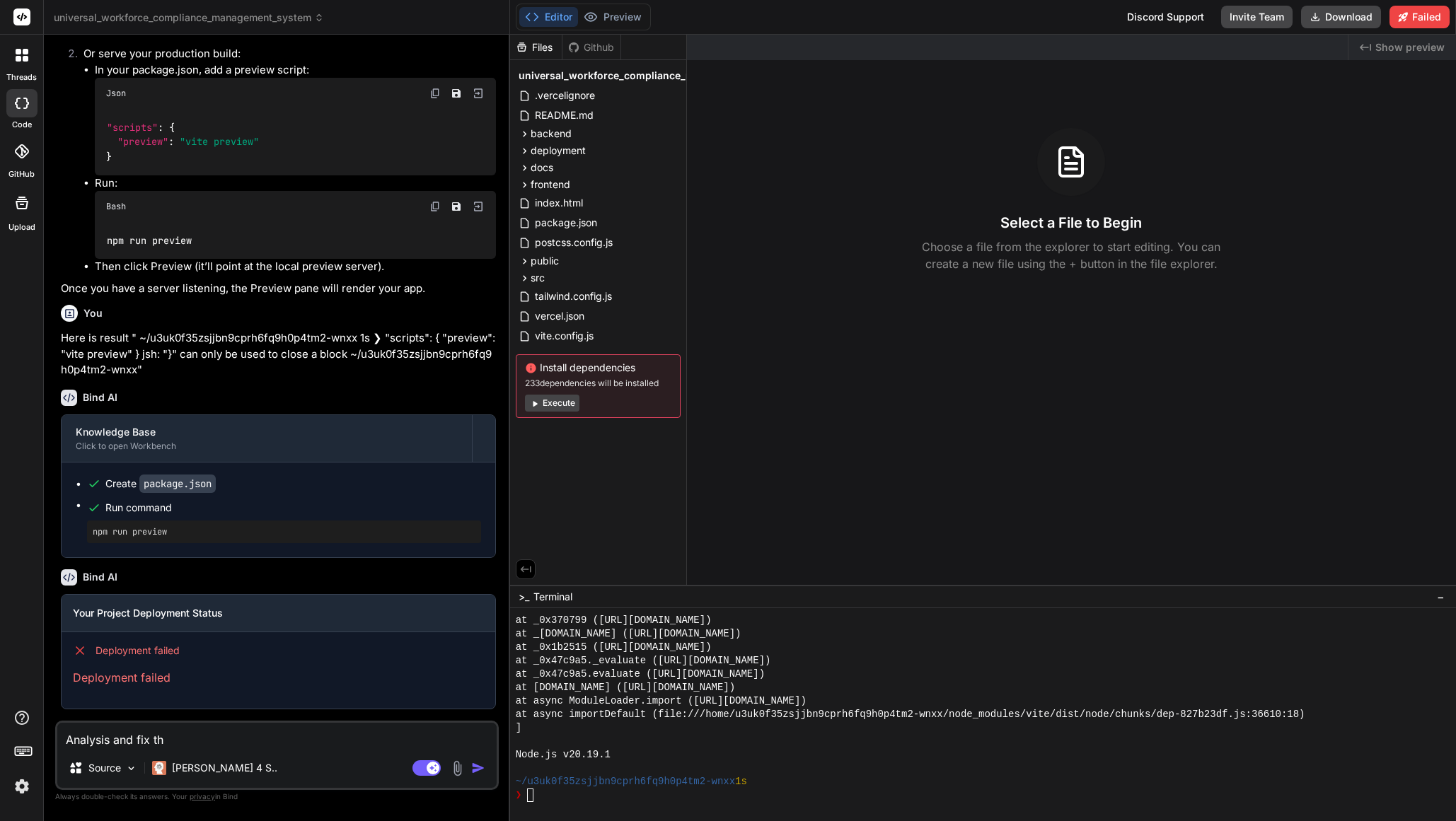
type textarea "x"
type textarea "Analysis and fix the"
type textarea "x"
type textarea "Analysis and fix the d"
type textarea "x"
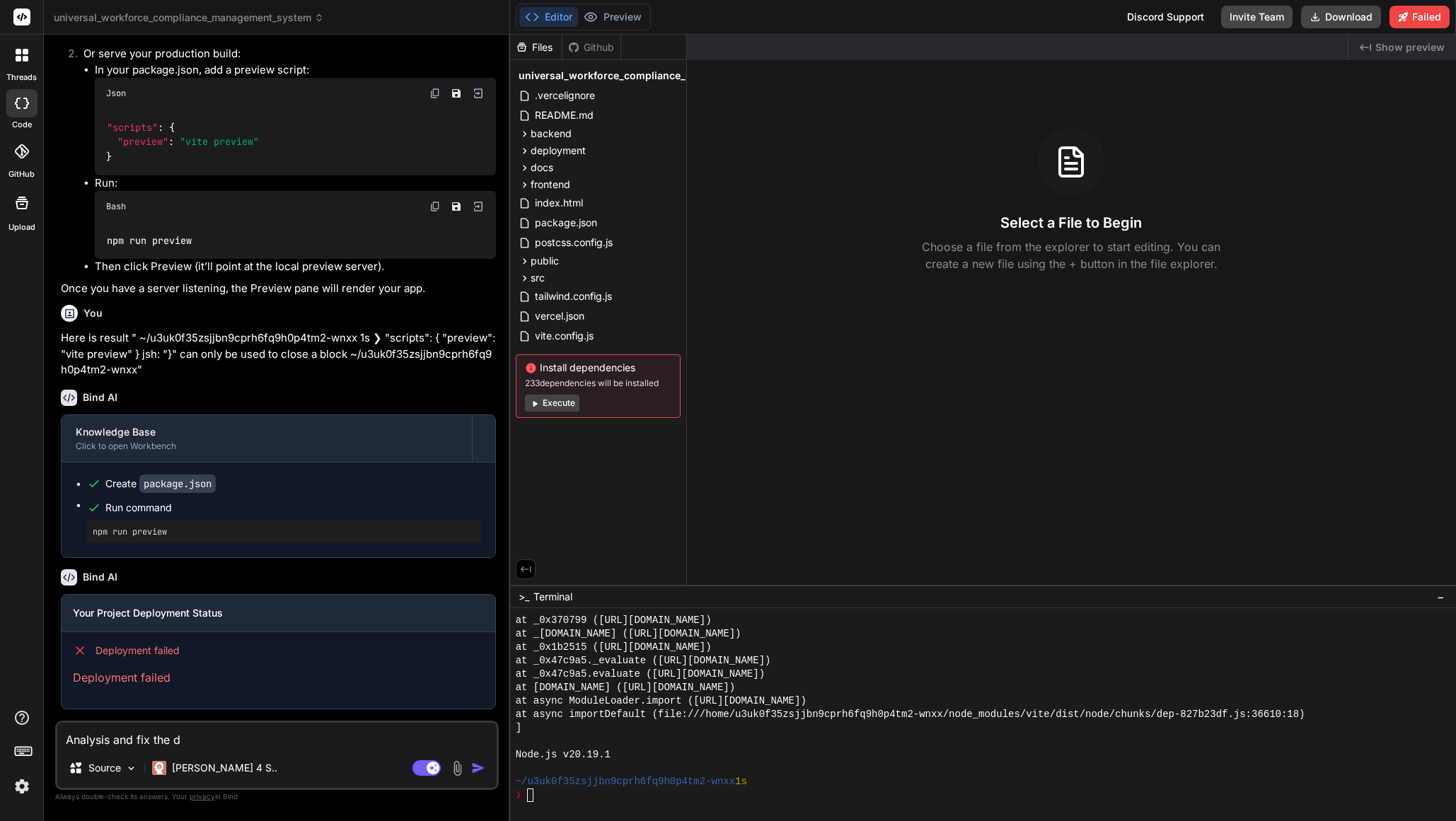
type textarea "Analysis and fix the de"
type textarea "x"
type textarea "Analysis and fix the dep"
type textarea "x"
type textarea "Analysis and fix the depl"
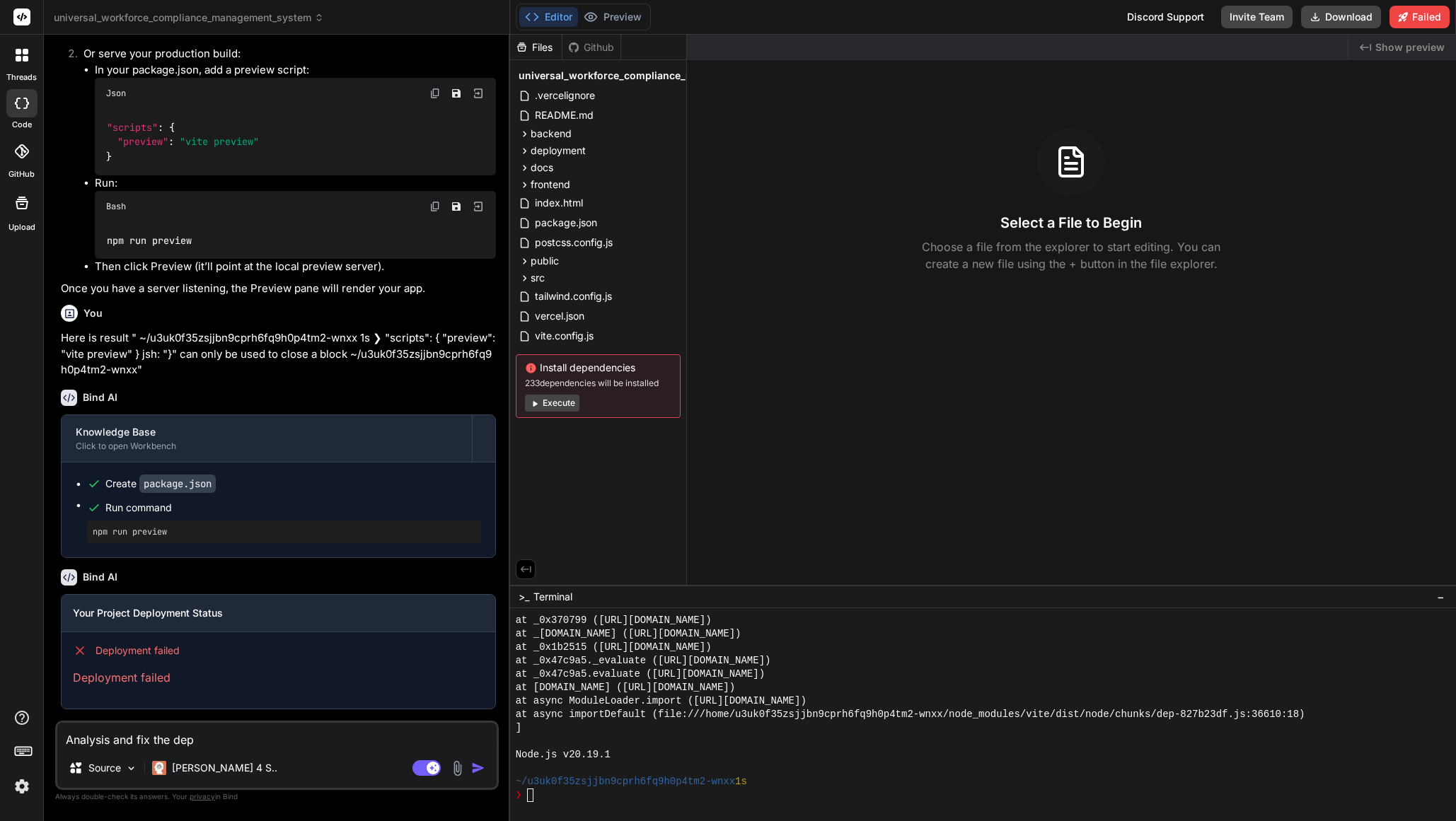
type textarea "x"
type textarea "Analysis and fix the deplo"
type textarea "x"
type textarea "Analysis and fix the deploy"
type textarea "x"
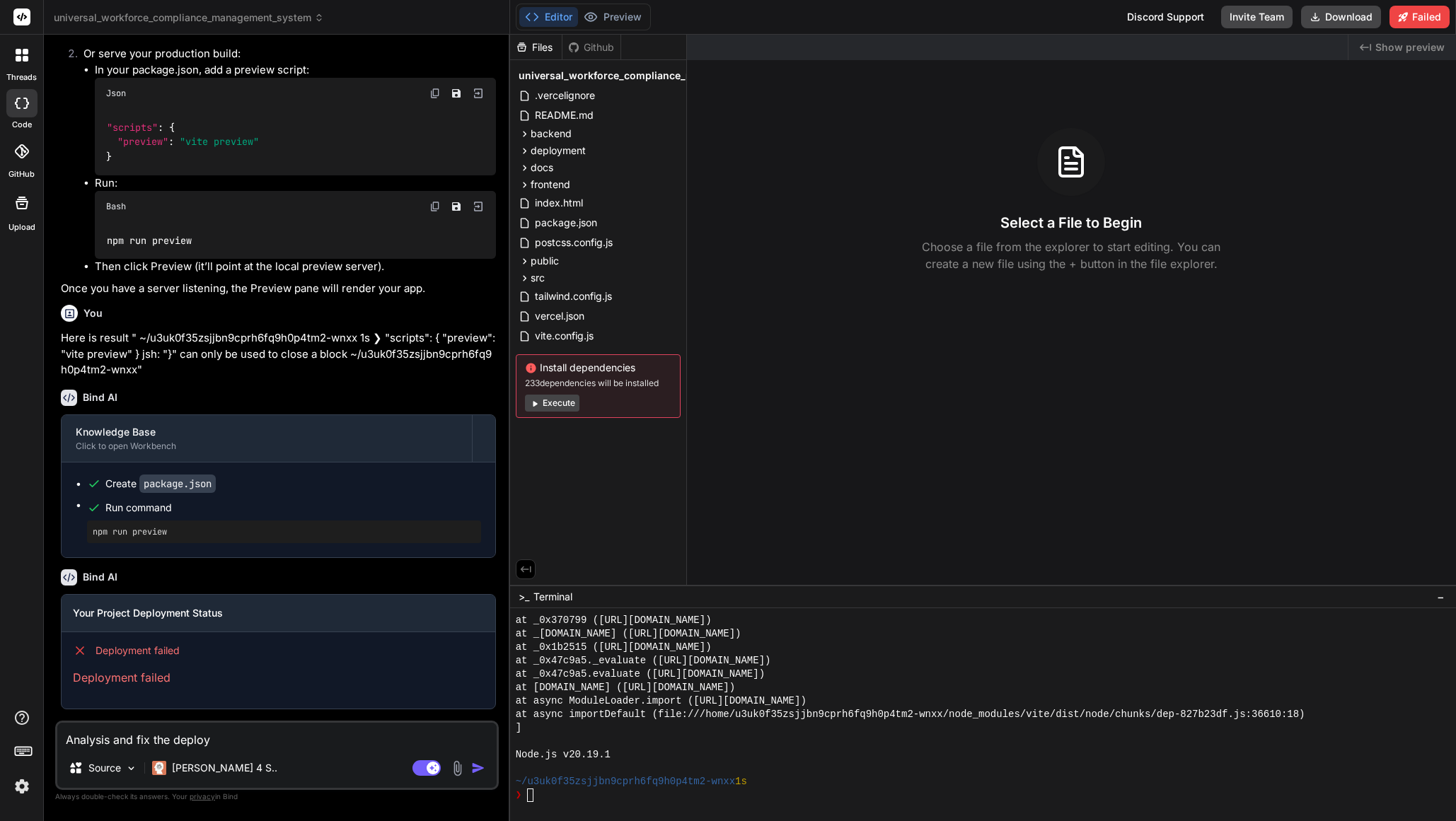
type textarea "Analysis and fix the deploym"
type textarea "x"
type textarea "Analysis and fix the deployme"
type textarea "x"
type textarea "Analysis and fix the deploymen"
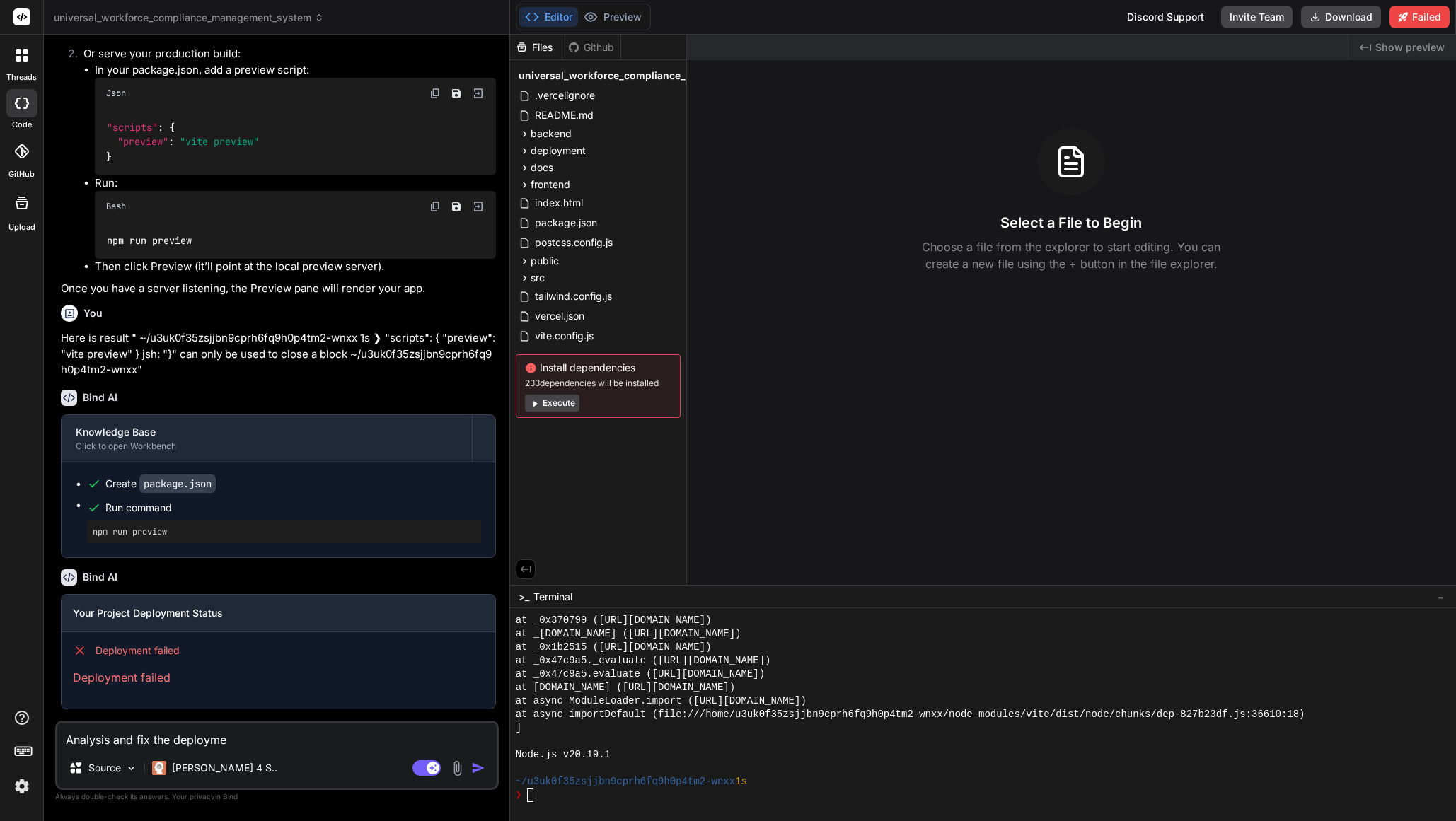
type textarea "x"
type textarea "Analysis and fix the deployment"
type textarea "x"
type textarea "Analysis and fix the deployment"
type textarea "x"
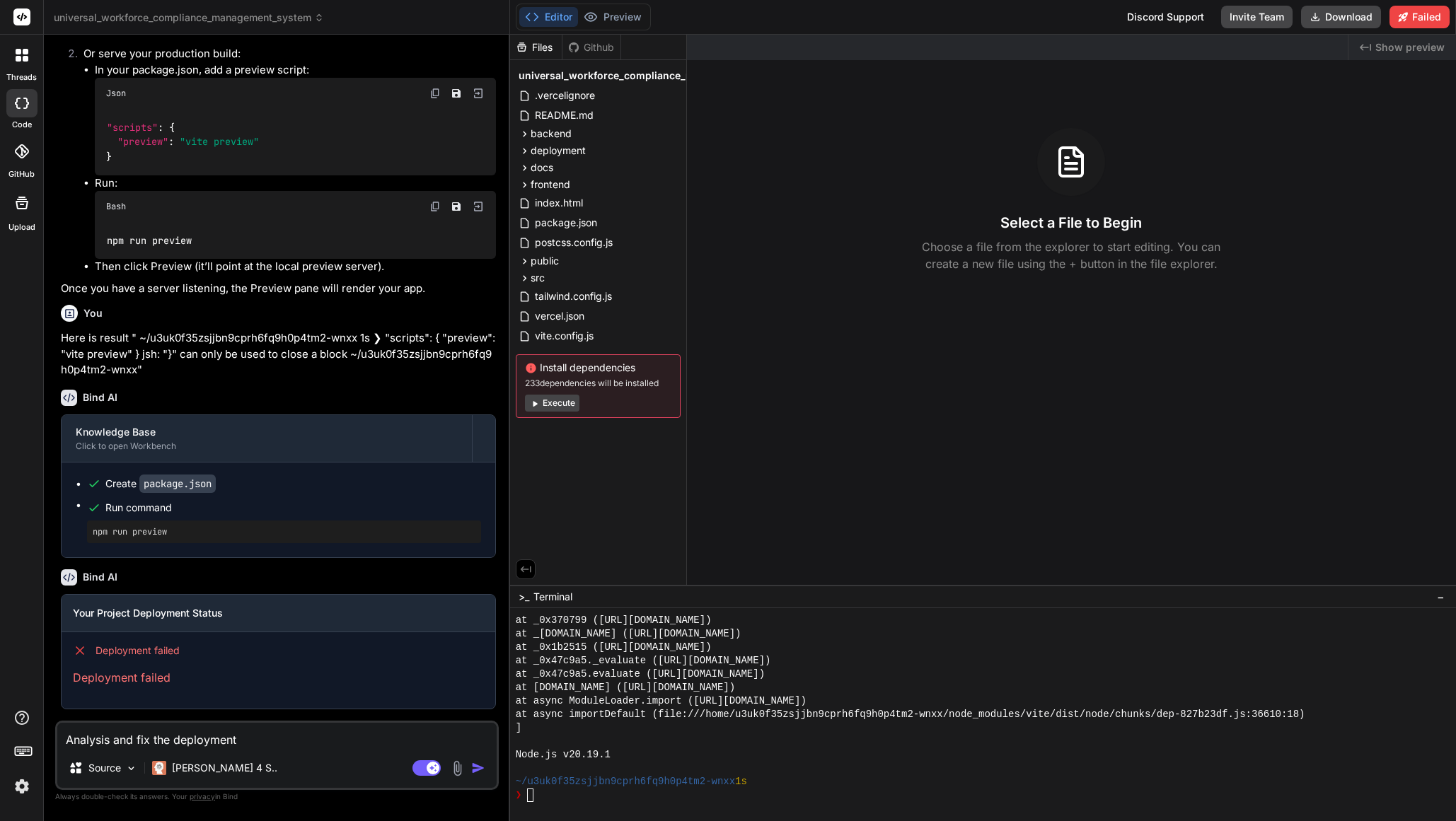
type textarea "Analysis and fix the deployment f"
type textarea "x"
type textarea "Analysis and fix the deployment fa"
type textarea "x"
type textarea "Analysis and fix the deployment fai"
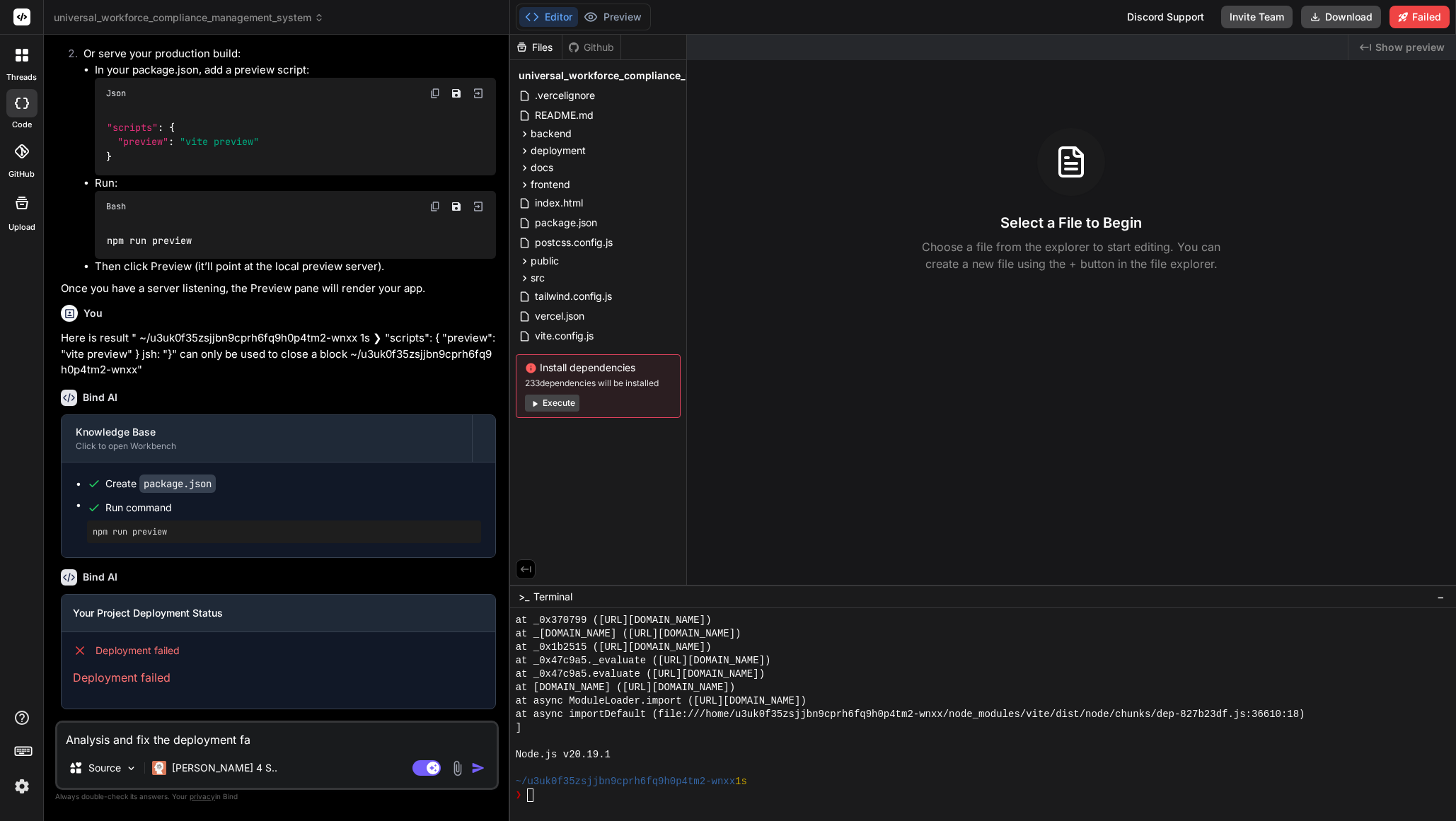
type textarea "x"
type textarea "Analysis and fix the deployment fail"
type textarea "x"
type textarea "Analysis and fix the deployment faile"
type textarea "x"
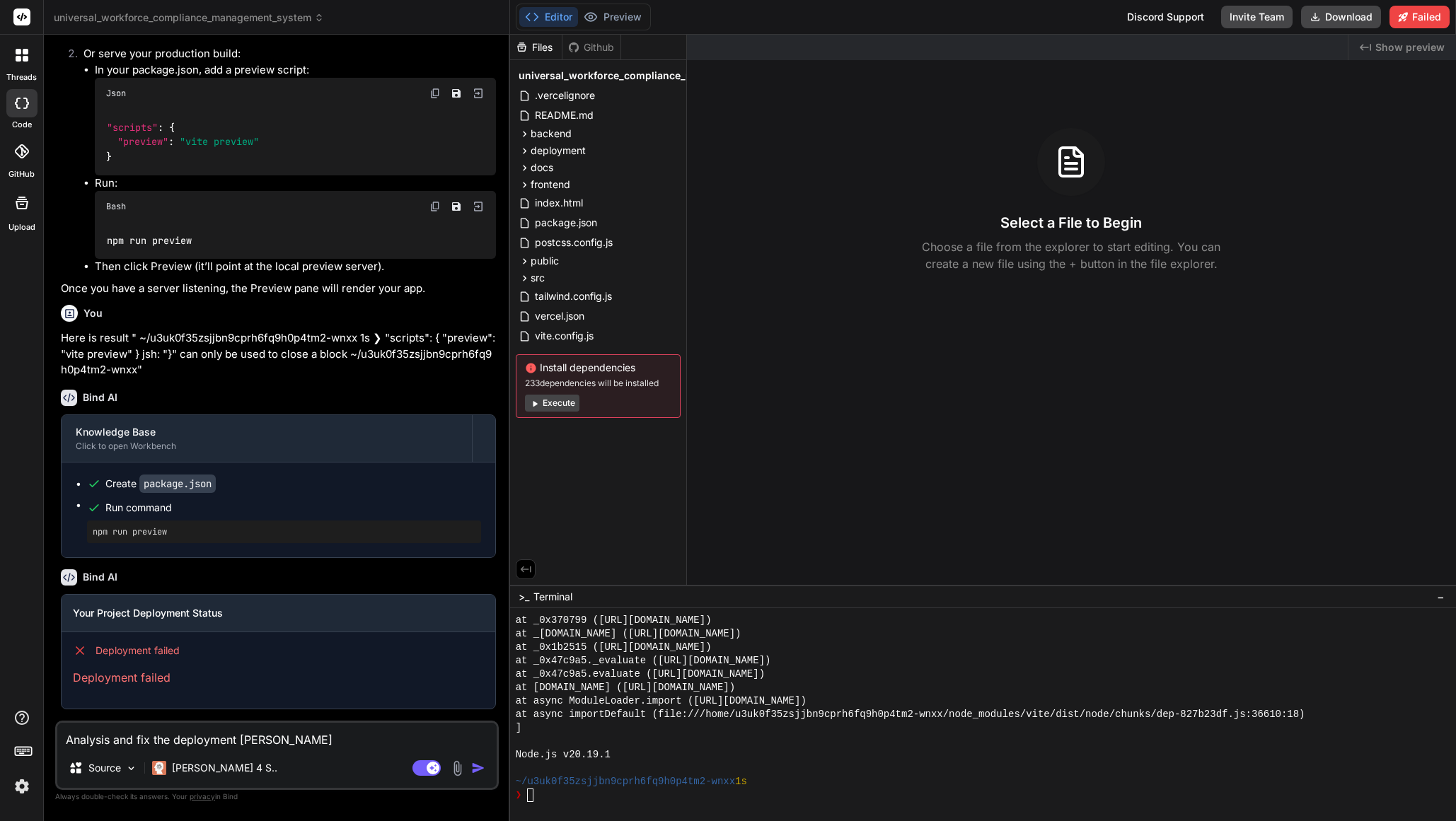
type textarea "Analysis and fix the deployment failed"
type textarea "x"
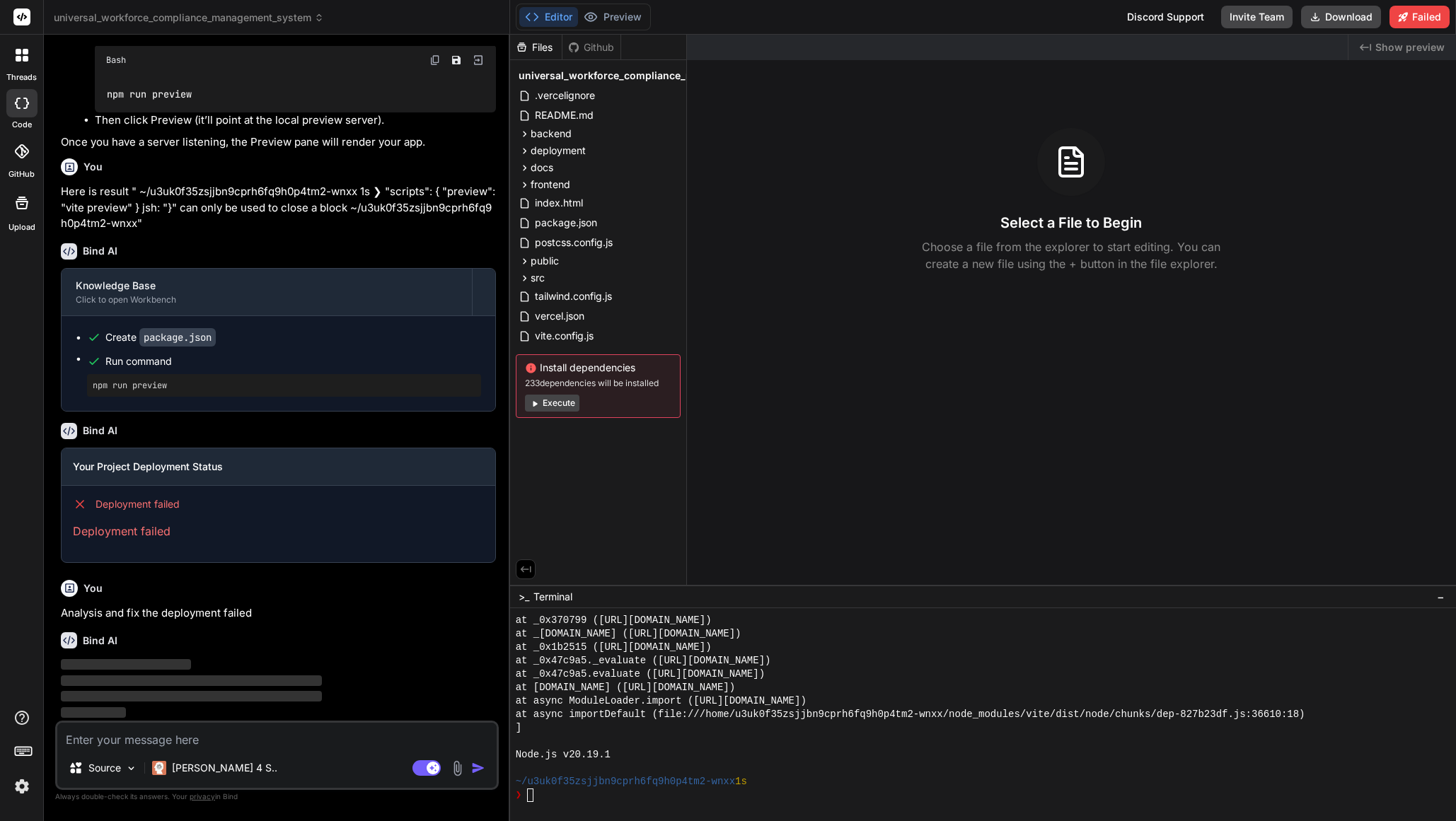
scroll to position [1508, 0]
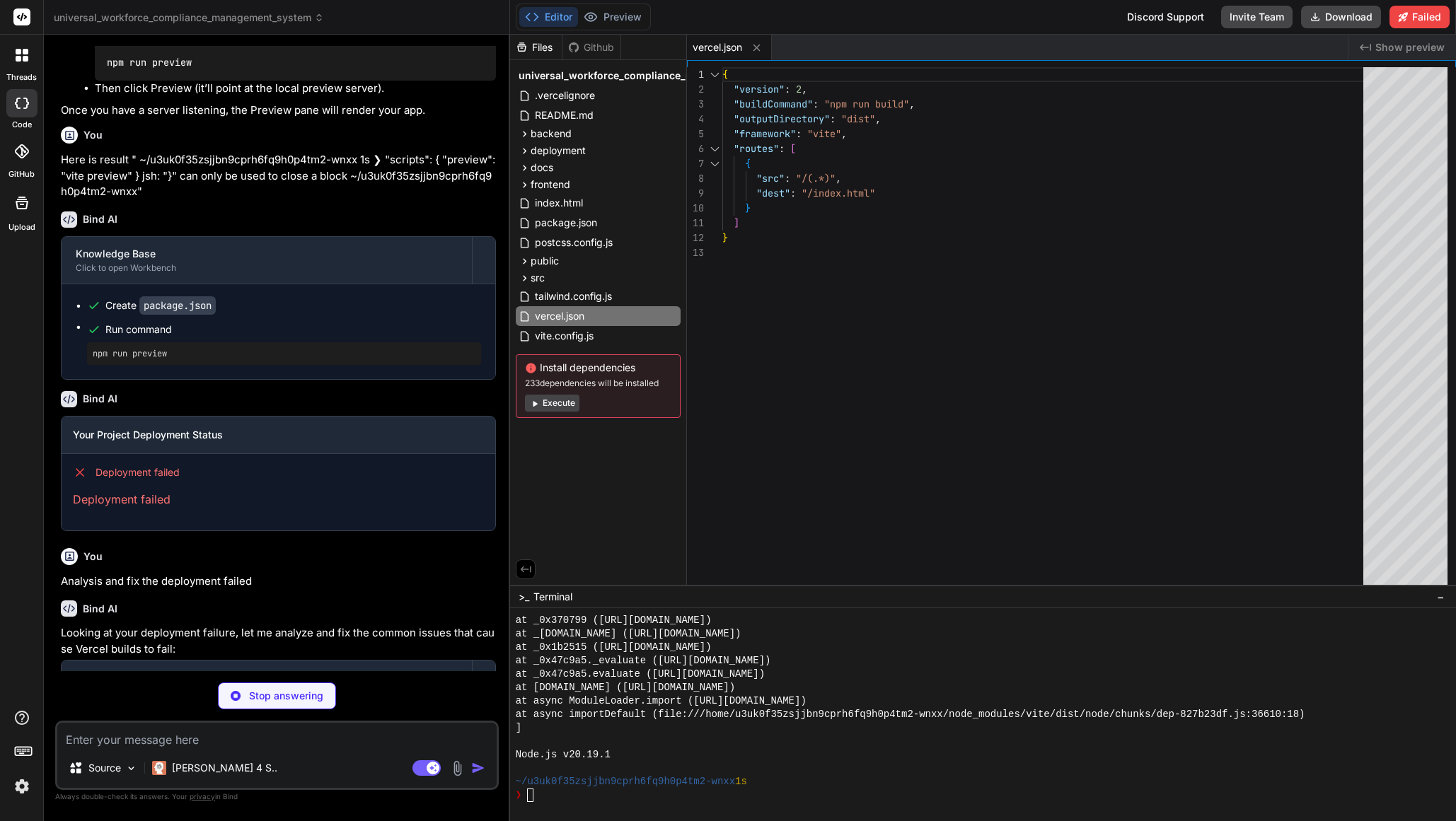
type textarea "x"
type textarea "} }"
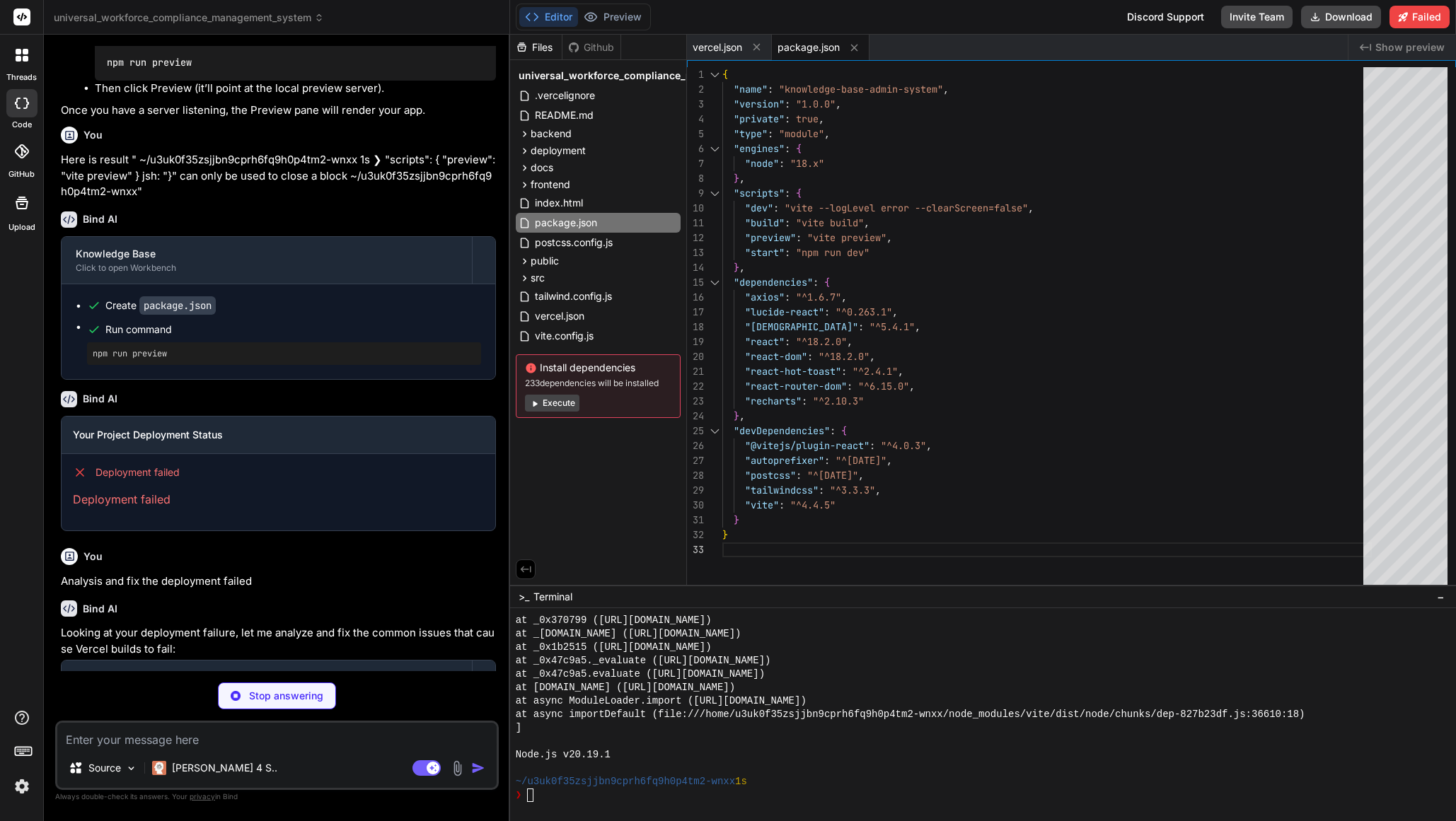
type textarea "x"
type textarea "output: { manualChunks: undefined } } }, base: './' })"
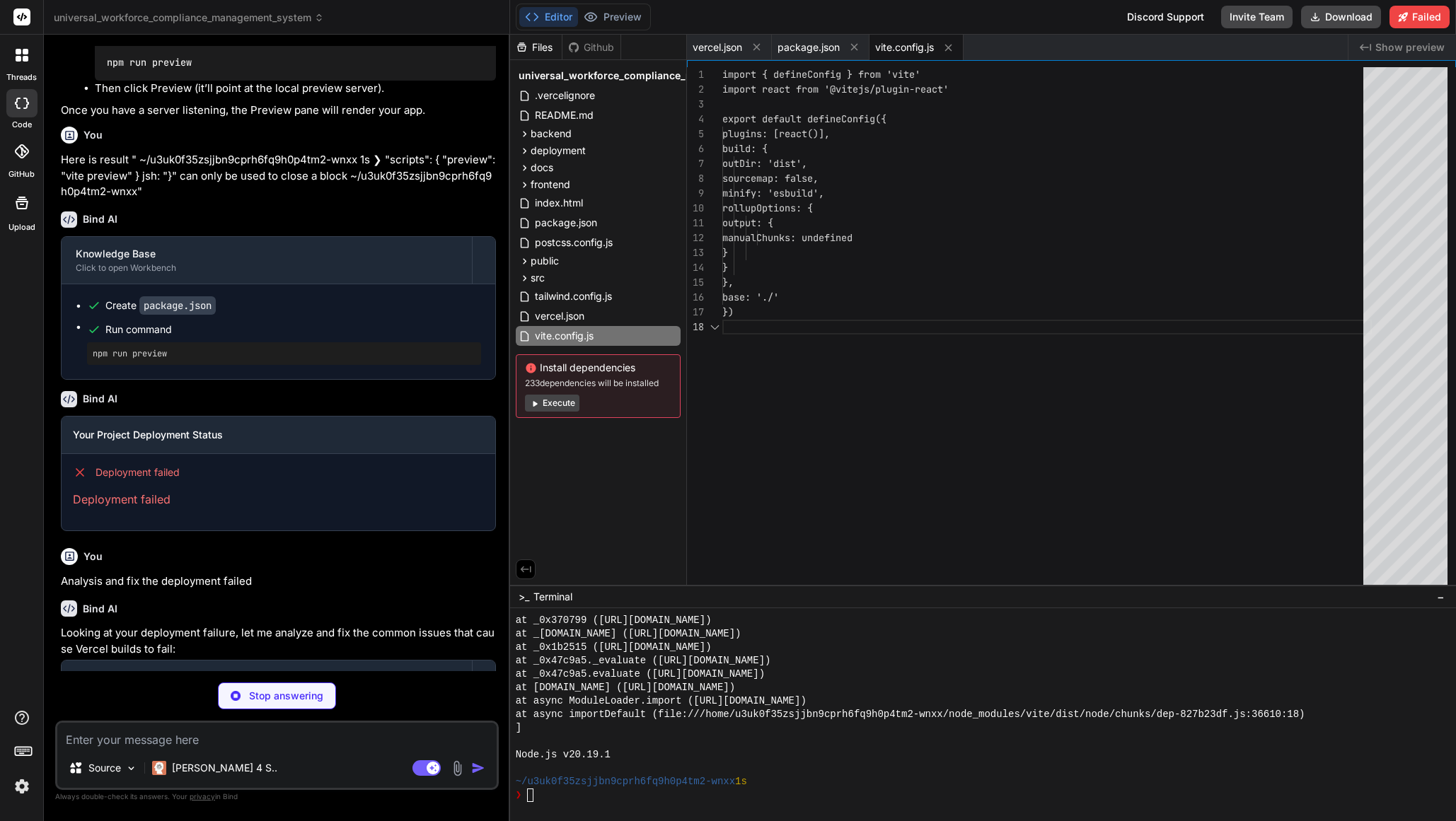
scroll to position [104, 0]
type textarea "x"
type textarea ".vscode/"
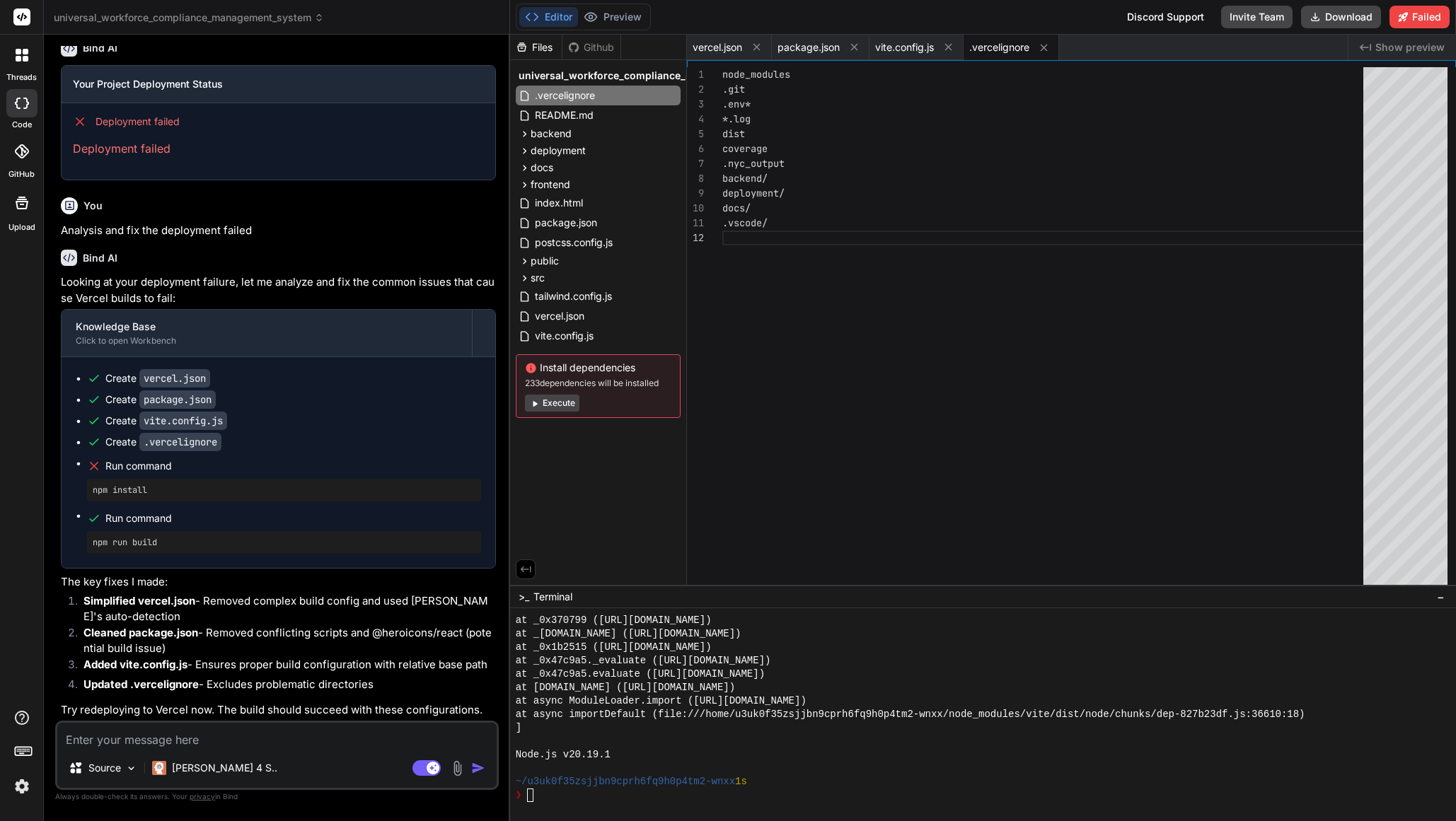
scroll to position [1890, 0]
click at [561, 404] on button "Execute" at bounding box center [552, 404] width 54 height 17
click at [561, 404] on div "Files Github universal_workforce_compliance_management_system .vercelignore REA…" at bounding box center [982, 428] width 946 height 787
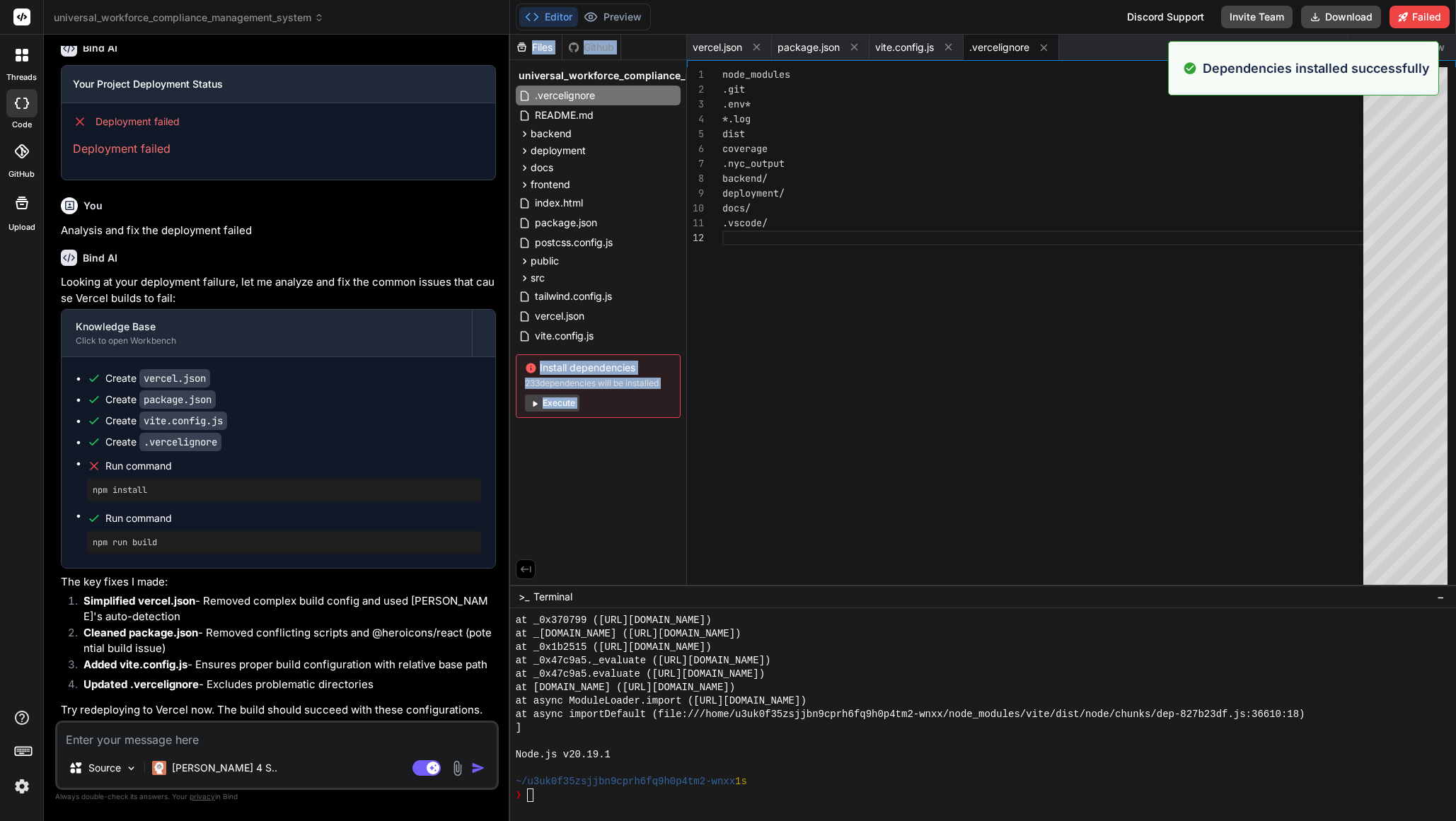
scroll to position [3293, 0]
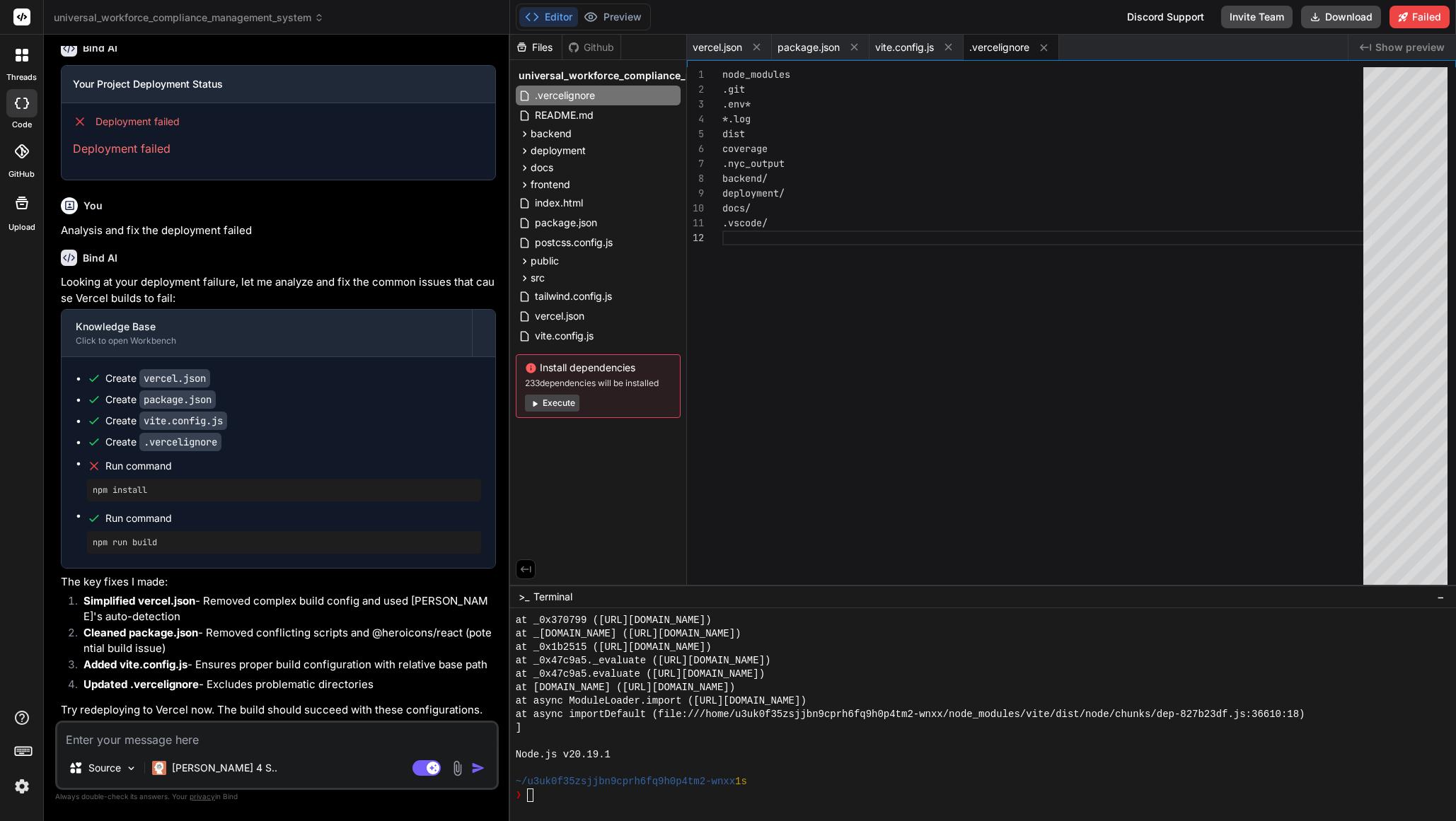
click at [1407, 48] on span "Show preview" at bounding box center [1410, 47] width 69 height 14
click at [1367, 48] on icon "Created with Pixso." at bounding box center [1366, 48] width 11 height 11
click at [1429, 49] on span "Show preview" at bounding box center [1410, 47] width 69 height 14
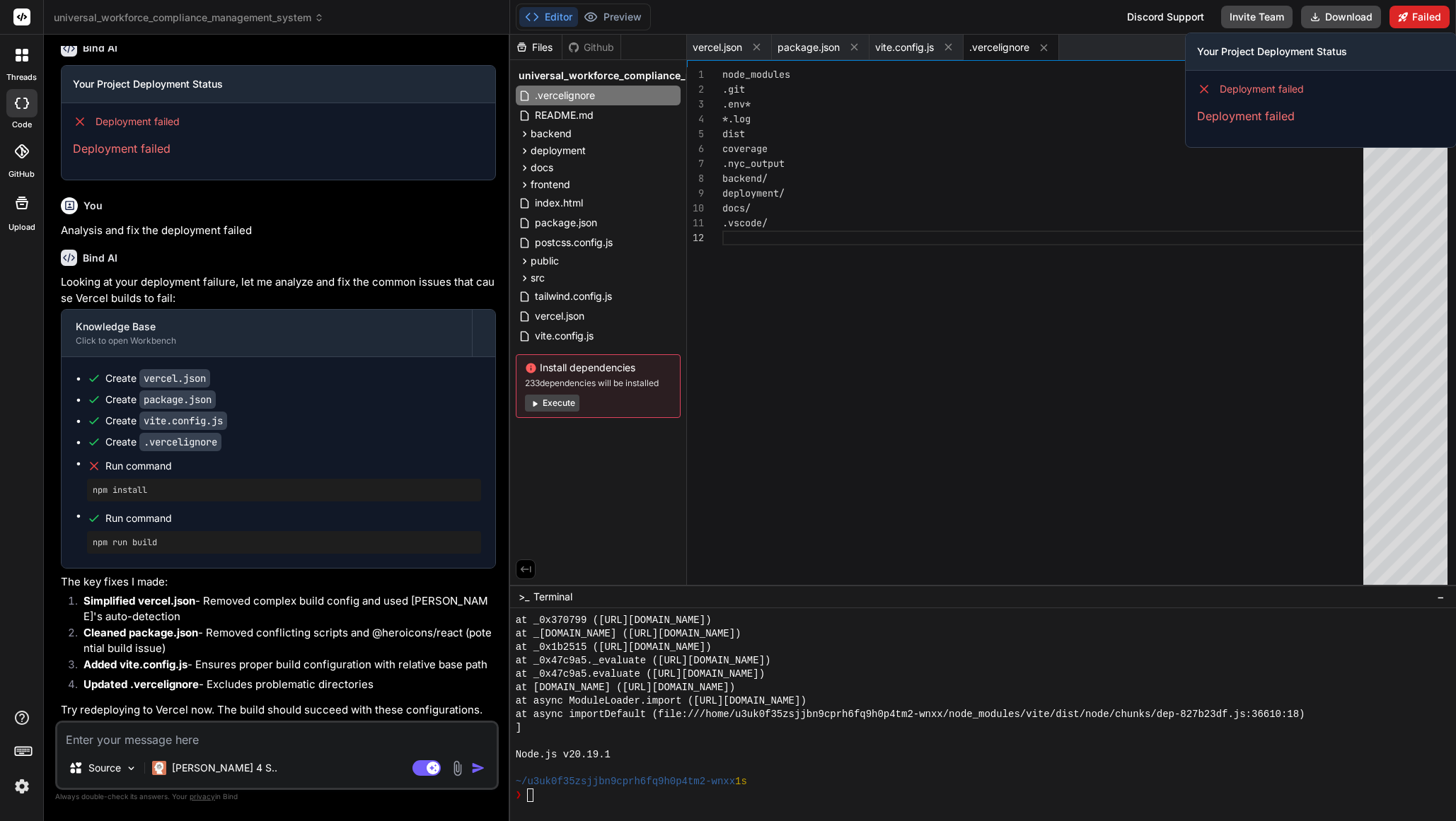
click at [1435, 17] on button "Failed" at bounding box center [1420, 17] width 61 height 22
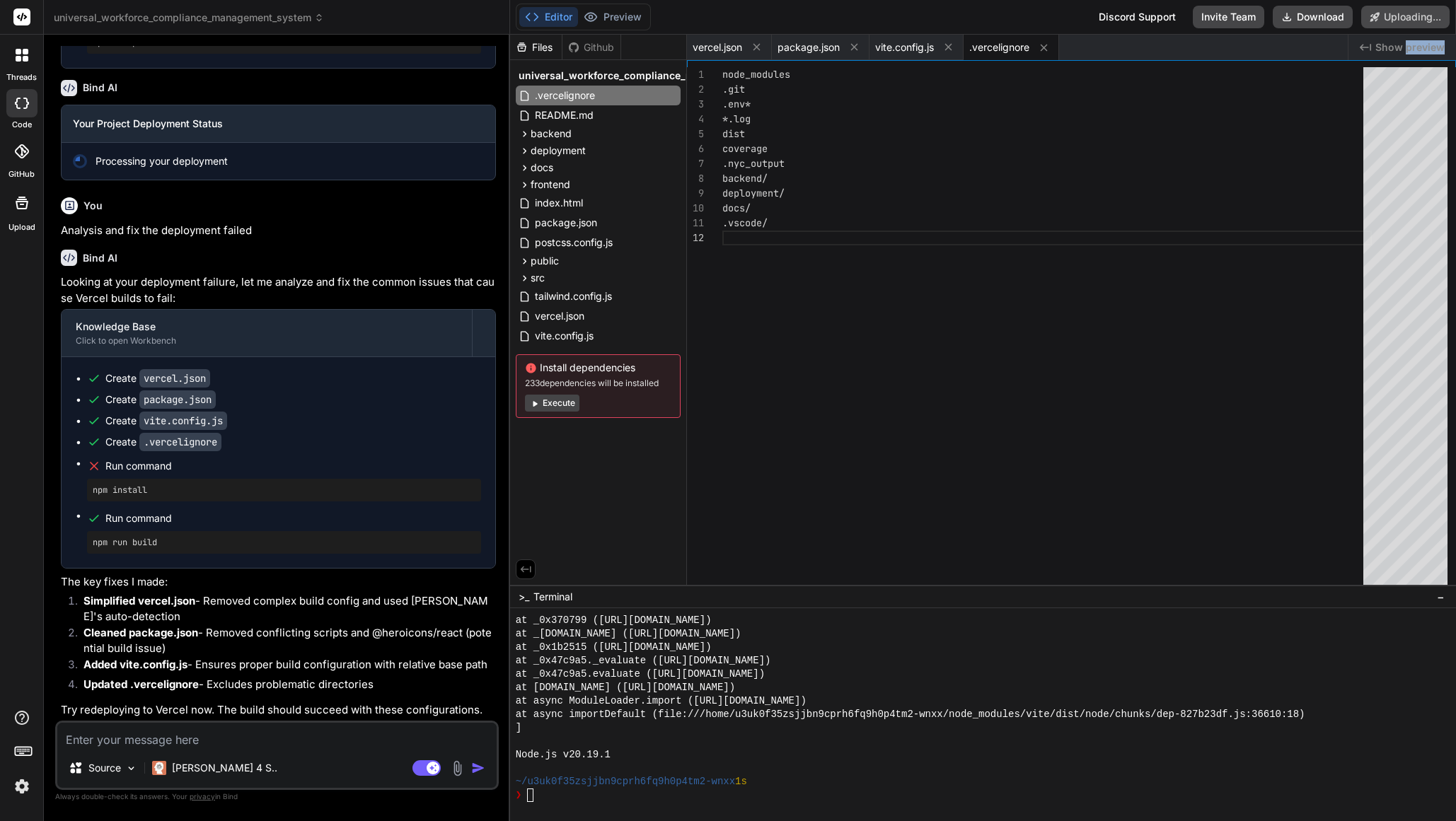
scroll to position [1851, 0]
type textarea "x"
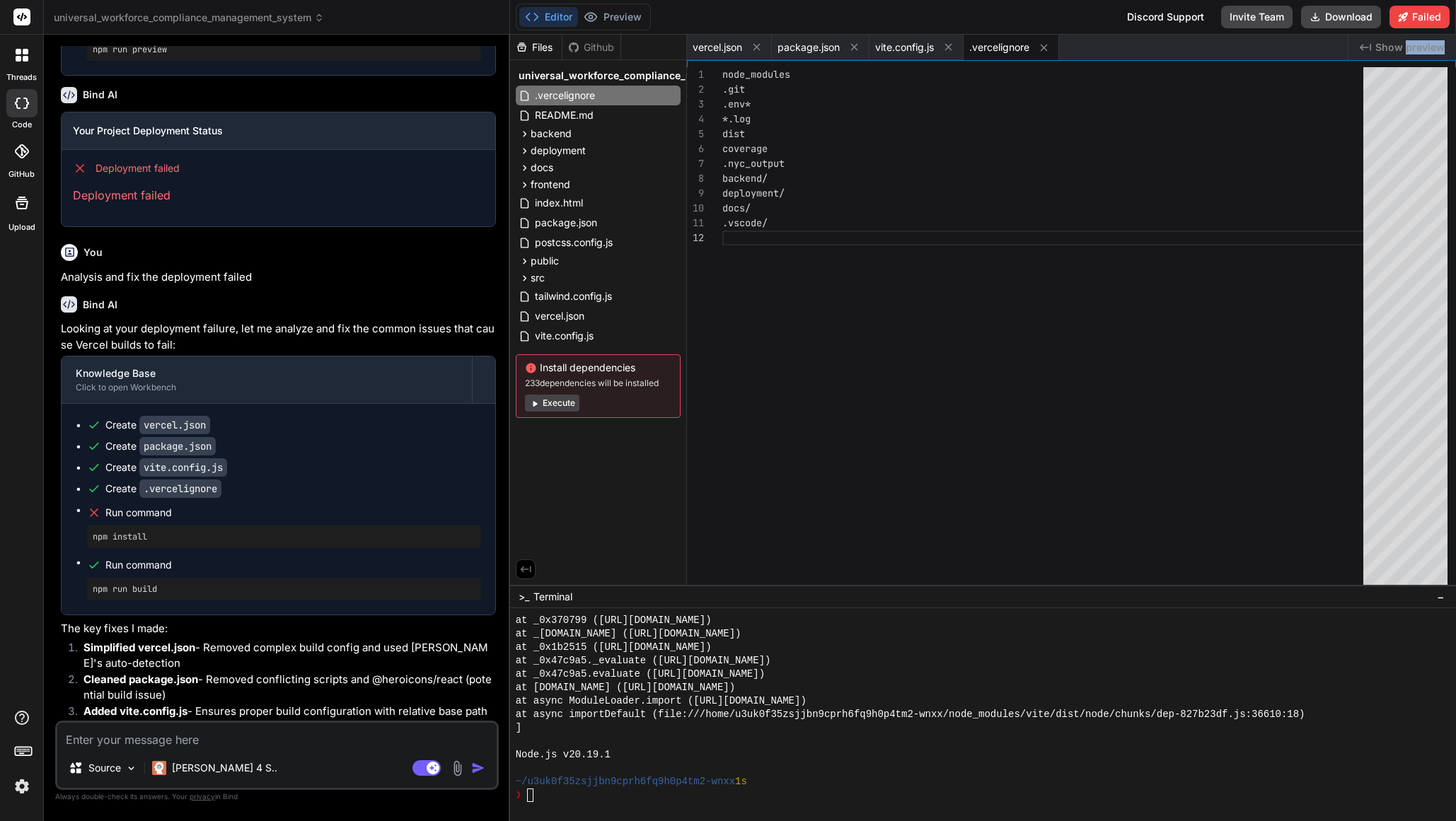
scroll to position [1890, 0]
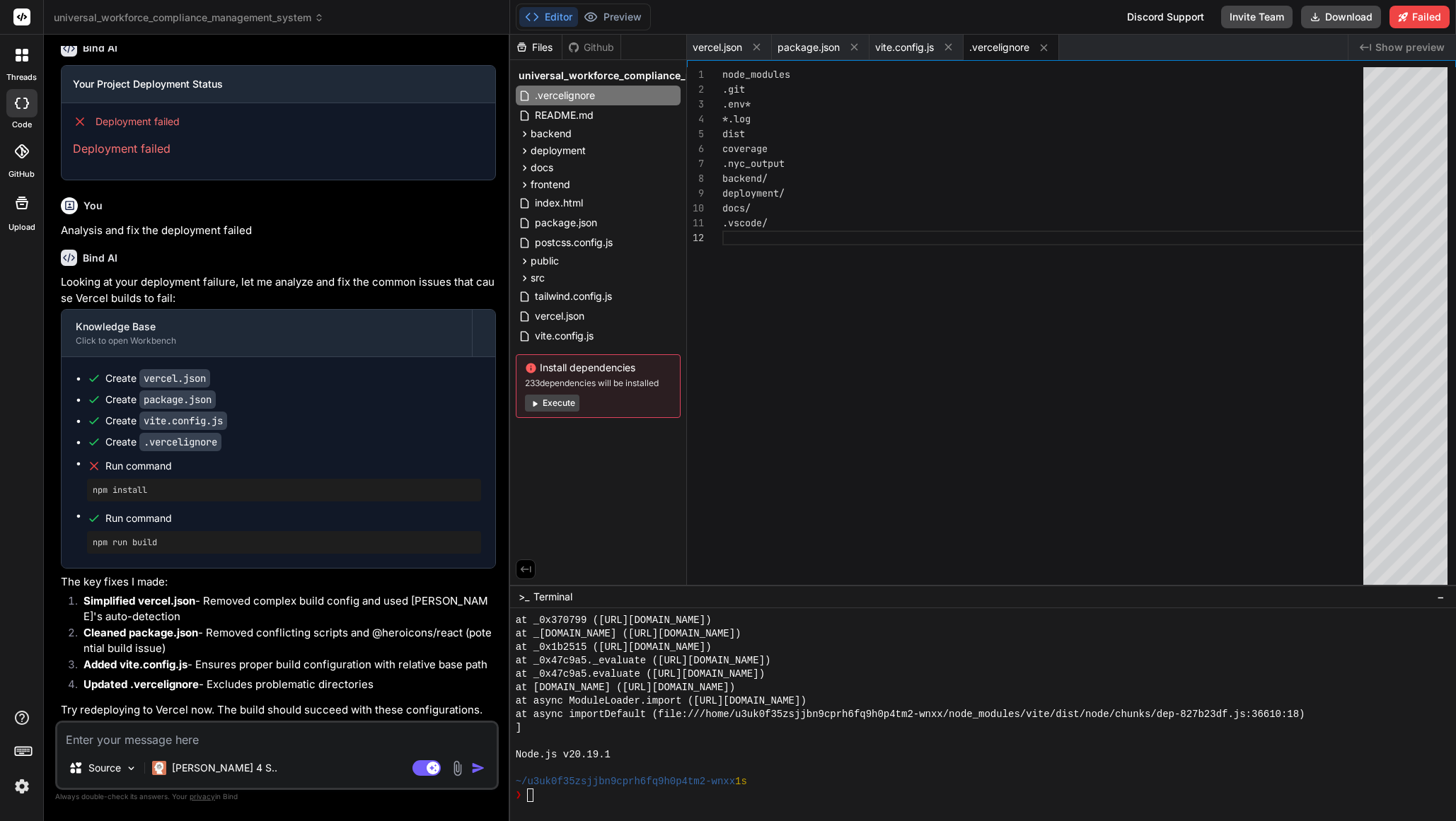
click at [531, 797] on textarea "Terminal input" at bounding box center [530, 795] width 6 height 13
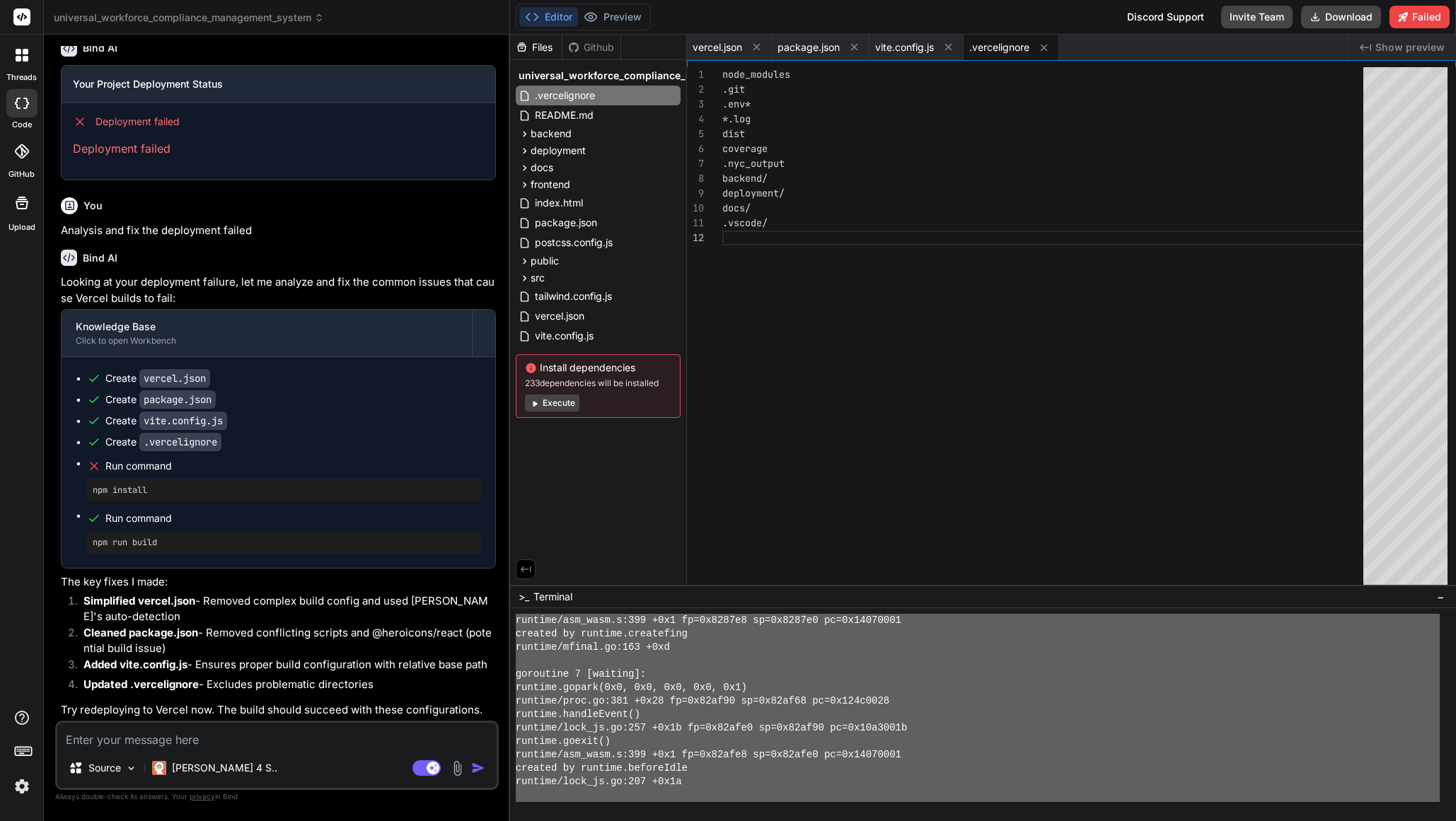
scroll to position [5309, 0]
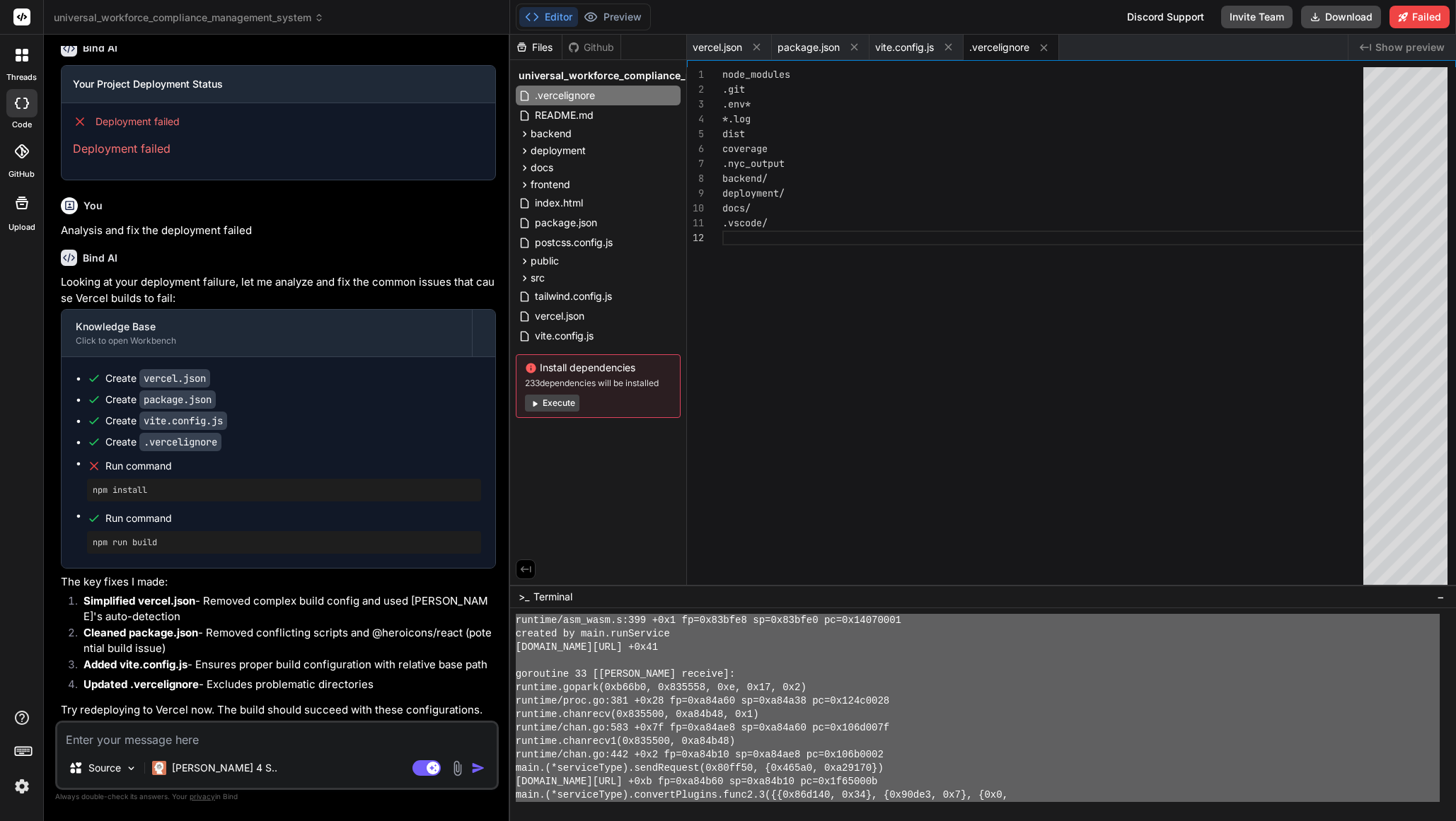
click at [221, 732] on textarea at bounding box center [276, 735] width 439 height 25
type textarea "S"
type textarea "x"
type textarea "St"
type textarea "x"
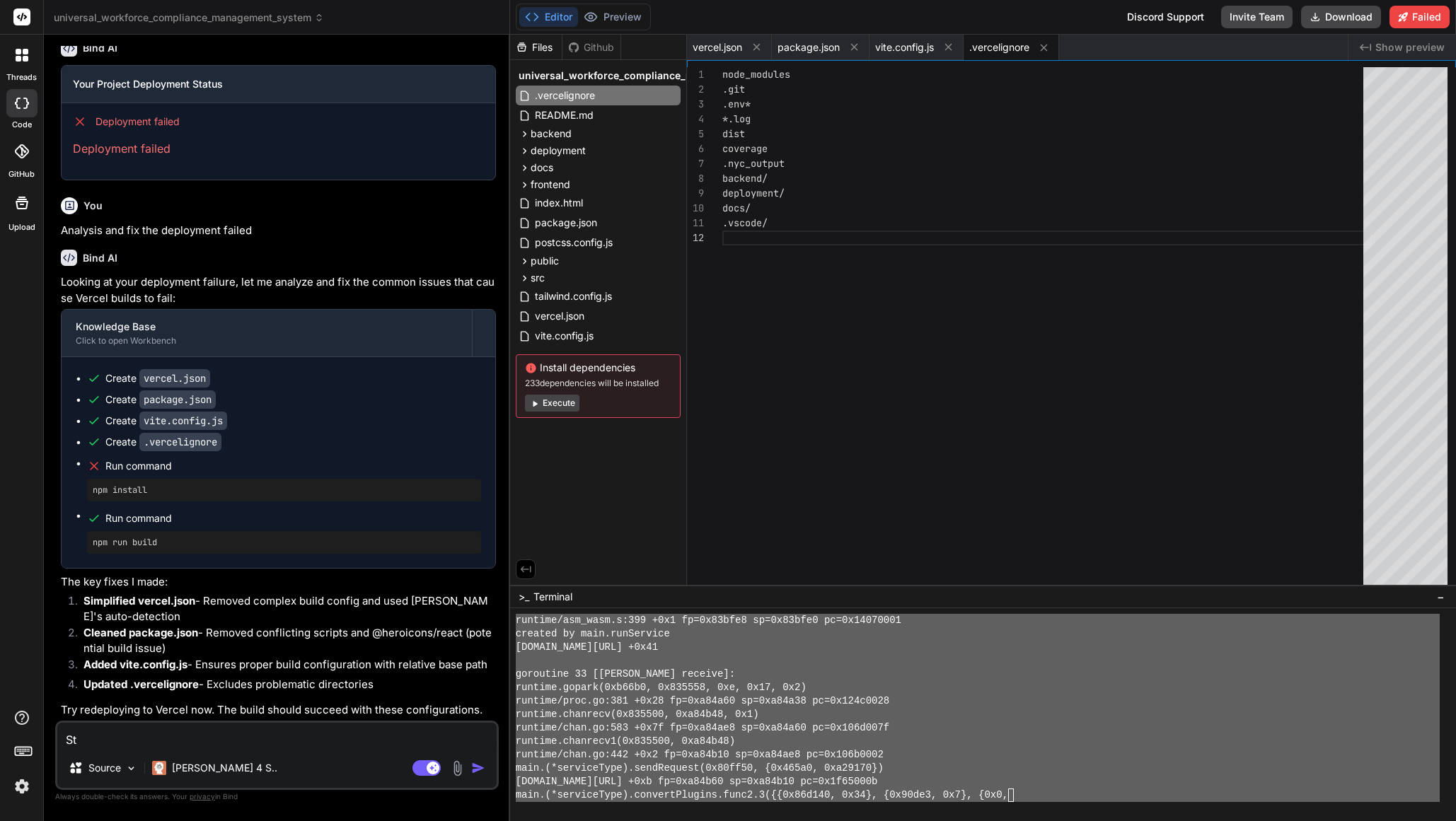
type textarea "Sti"
type textarea "x"
type textarea "Stil"
type textarea "x"
type textarea "Still"
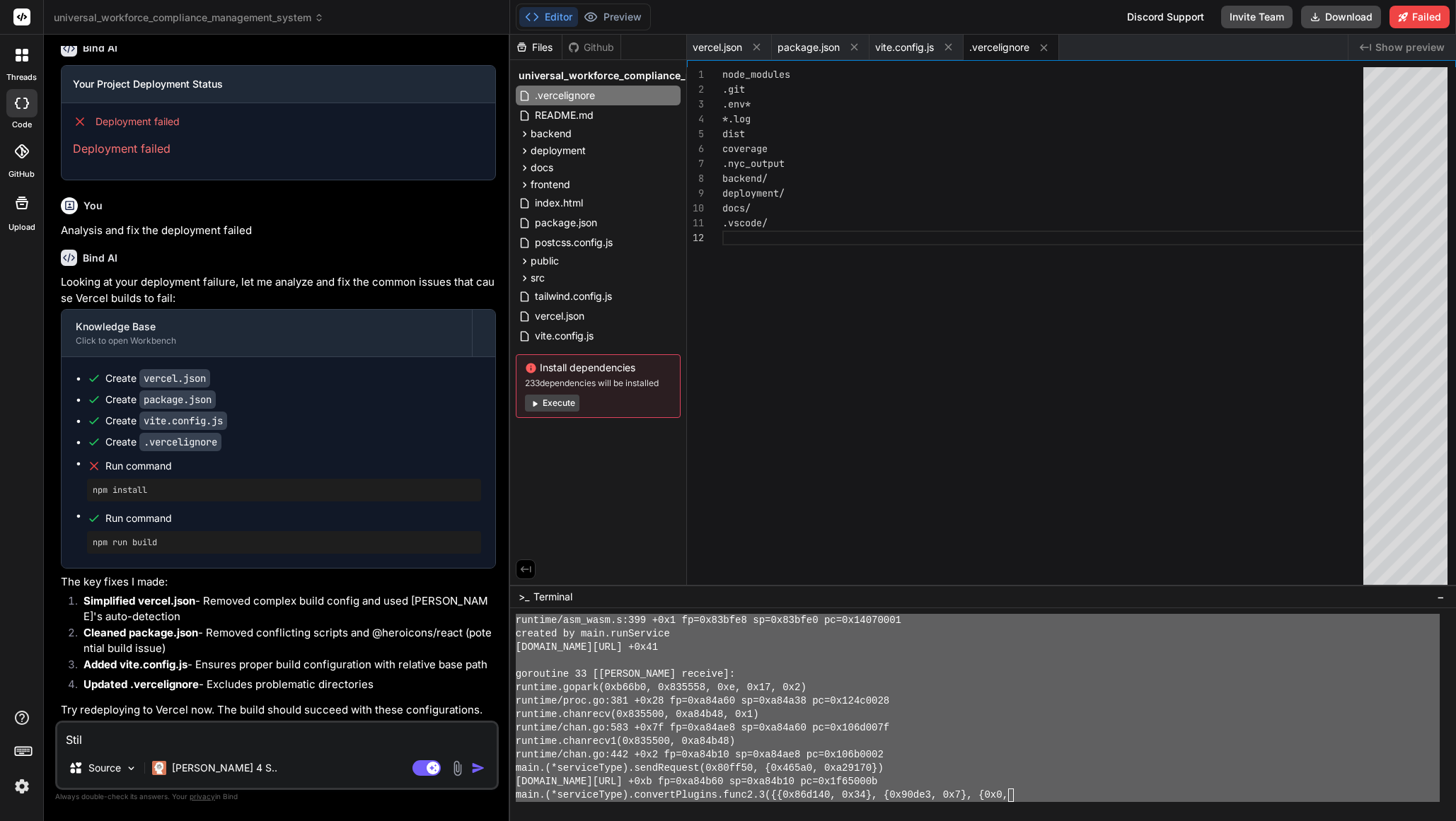
type textarea "x"
type textarea "Still"
type textarea "x"
type textarea "Still h"
type textarea "x"
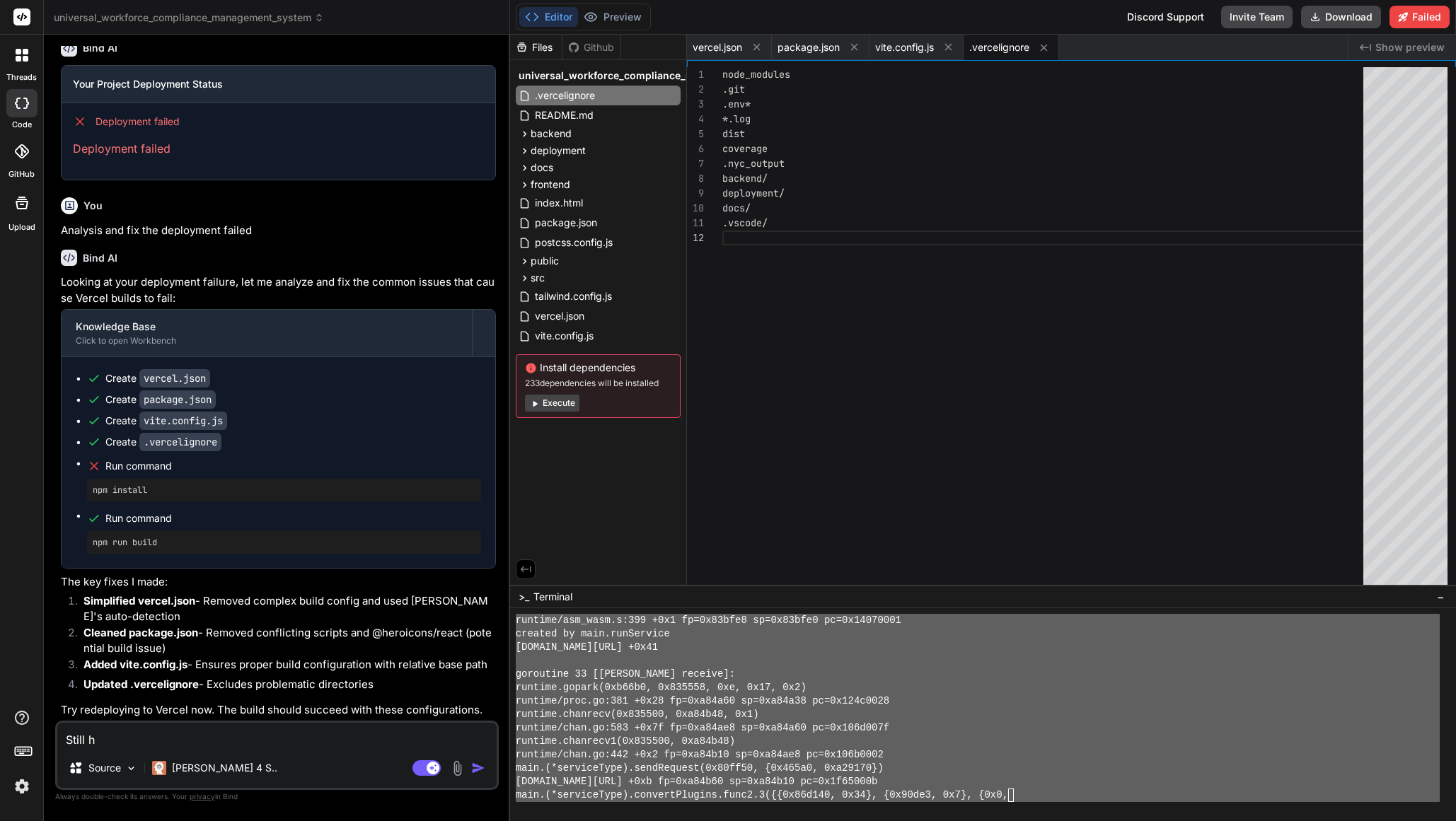
type textarea "Still he"
type textarea "x"
type textarea "Still h"
type textarea "x"
type textarea "Still ha"
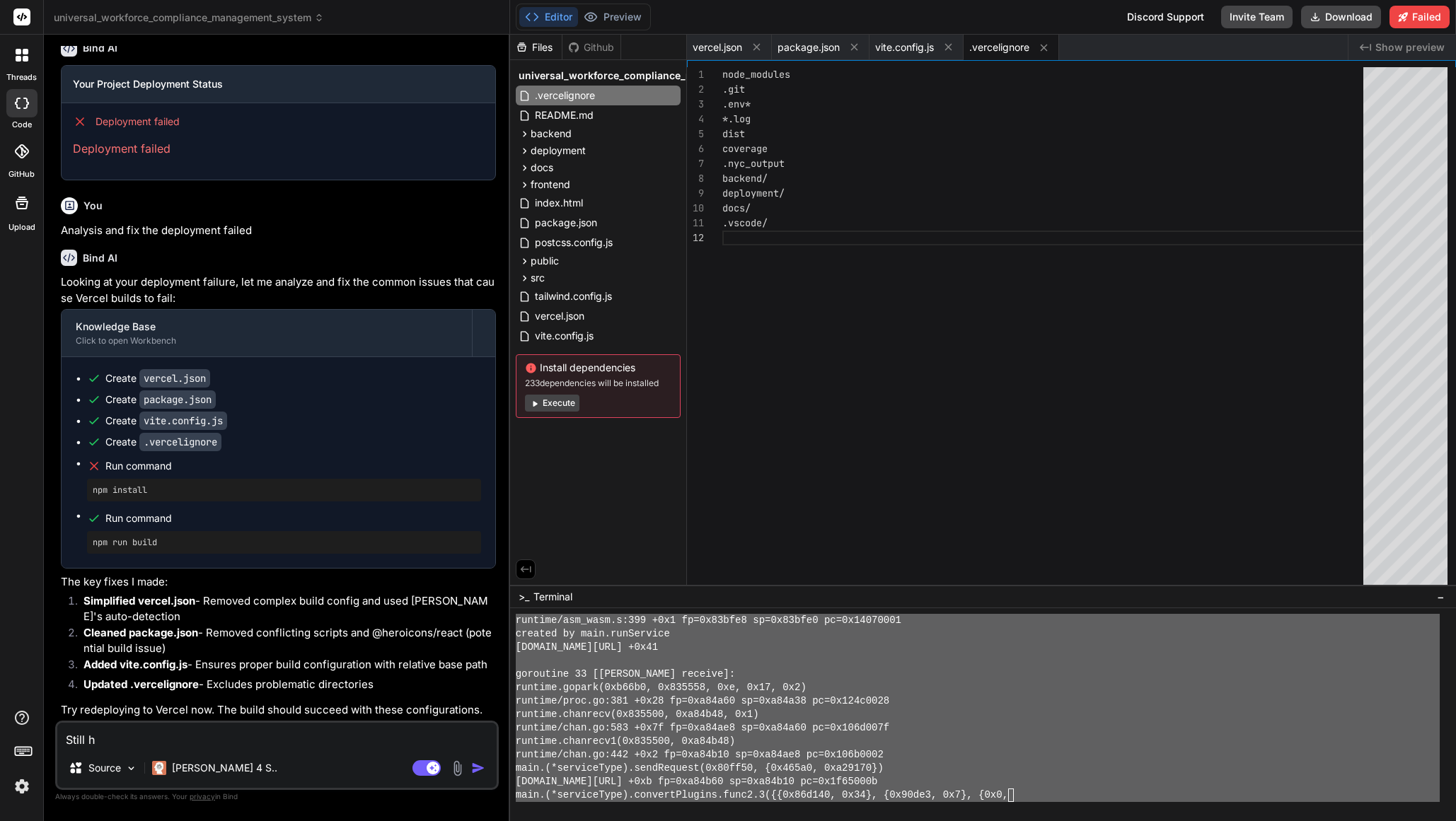
type textarea "x"
type textarea "Still hav"
type textarea "x"
type textarea "Still have"
type textarea "x"
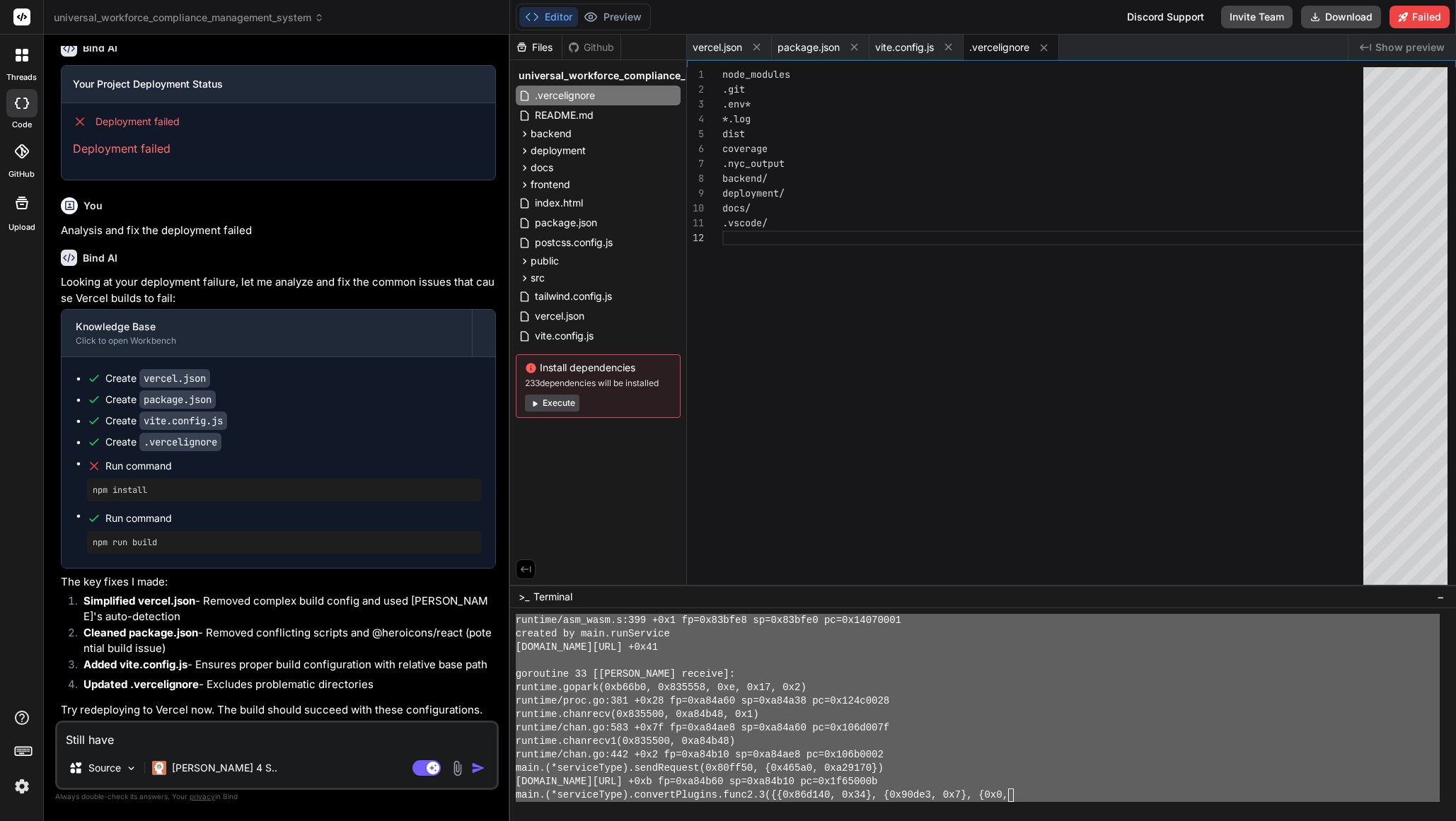
type textarea "Still have"
type textarea "x"
type textarea "Still have e"
type textarea "x"
type textarea "Still have er"
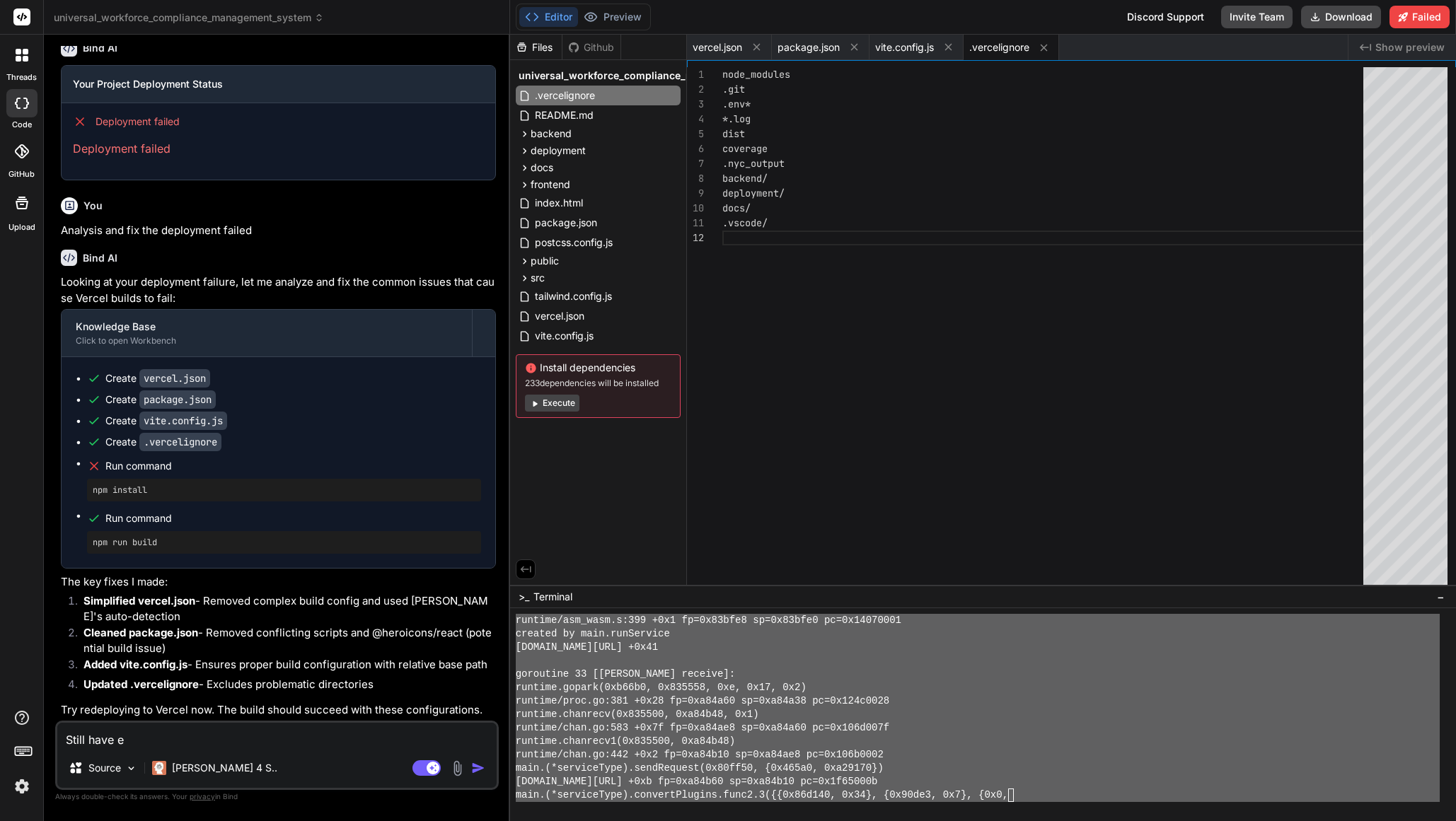
type textarea "x"
type textarea "Still have err"
type textarea "x"
type textarea "Still have erro"
type textarea "x"
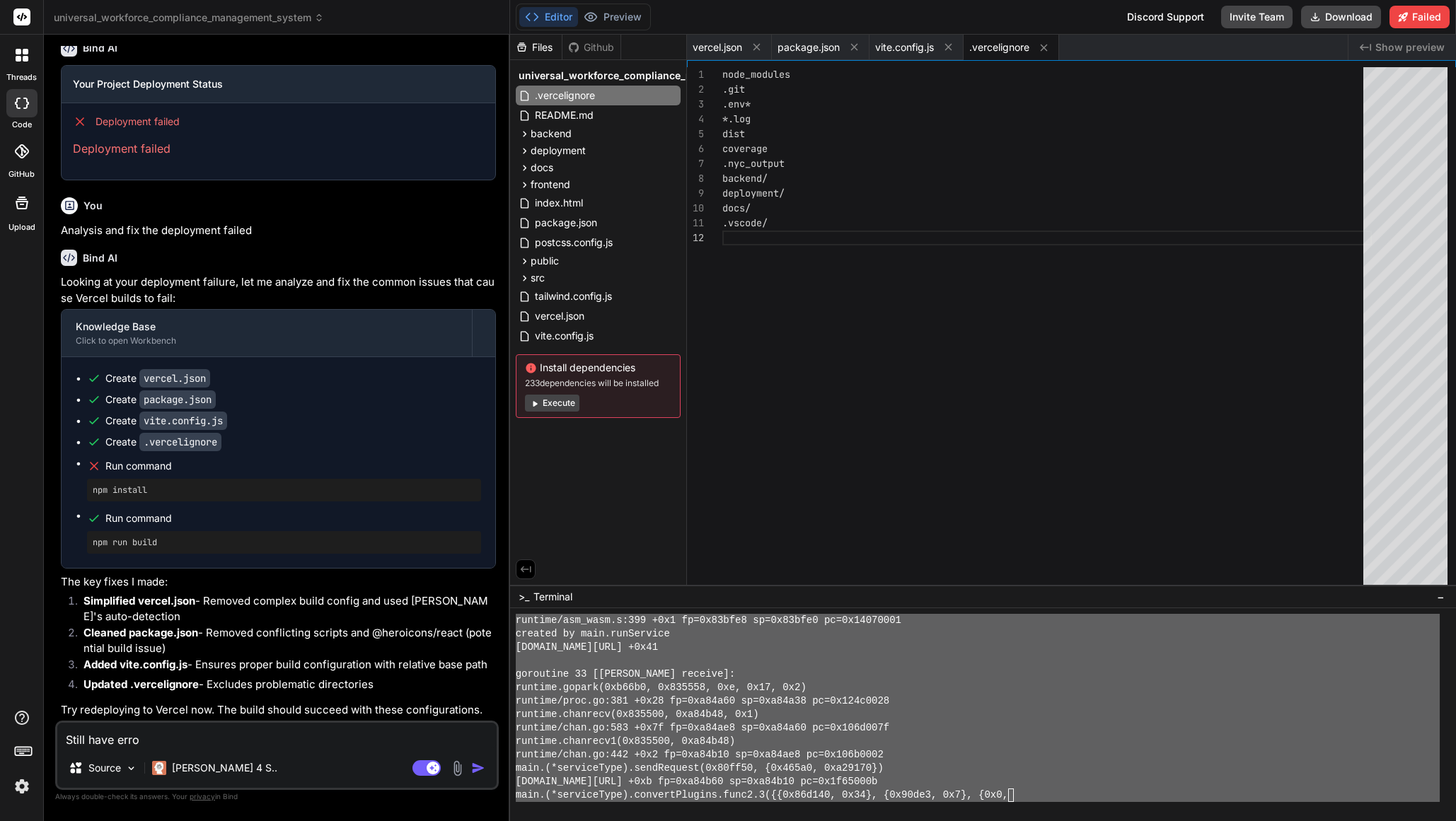
type textarea "Still have error"
type textarea "x"
type textarea "Still have errors"
type textarea "x"
type textarea "Still have errors"
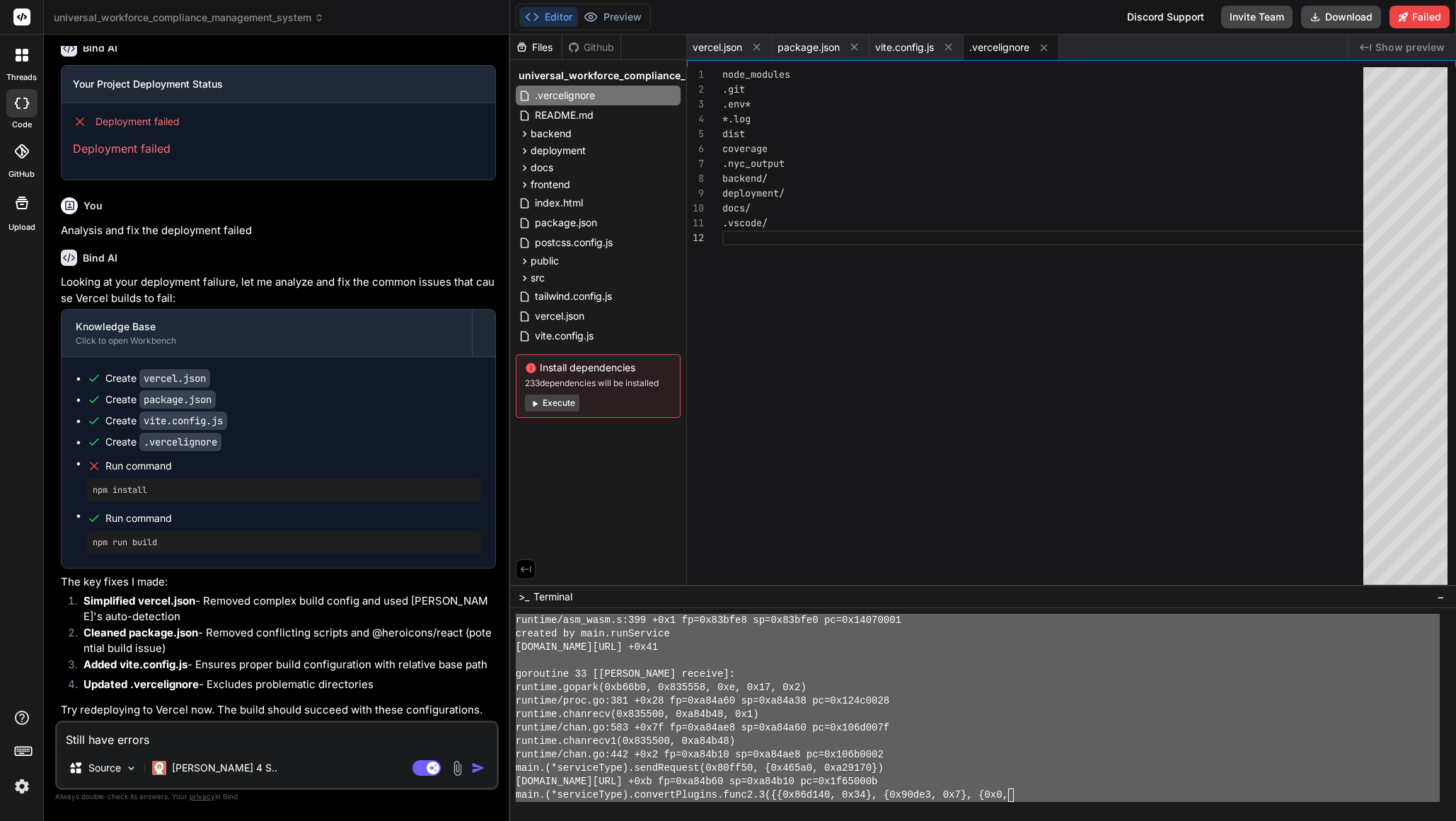
type textarea "x"
type textarea "Still have errors ""
type textarea "x"
type textarea "Still have errors ""
type textarea "x"
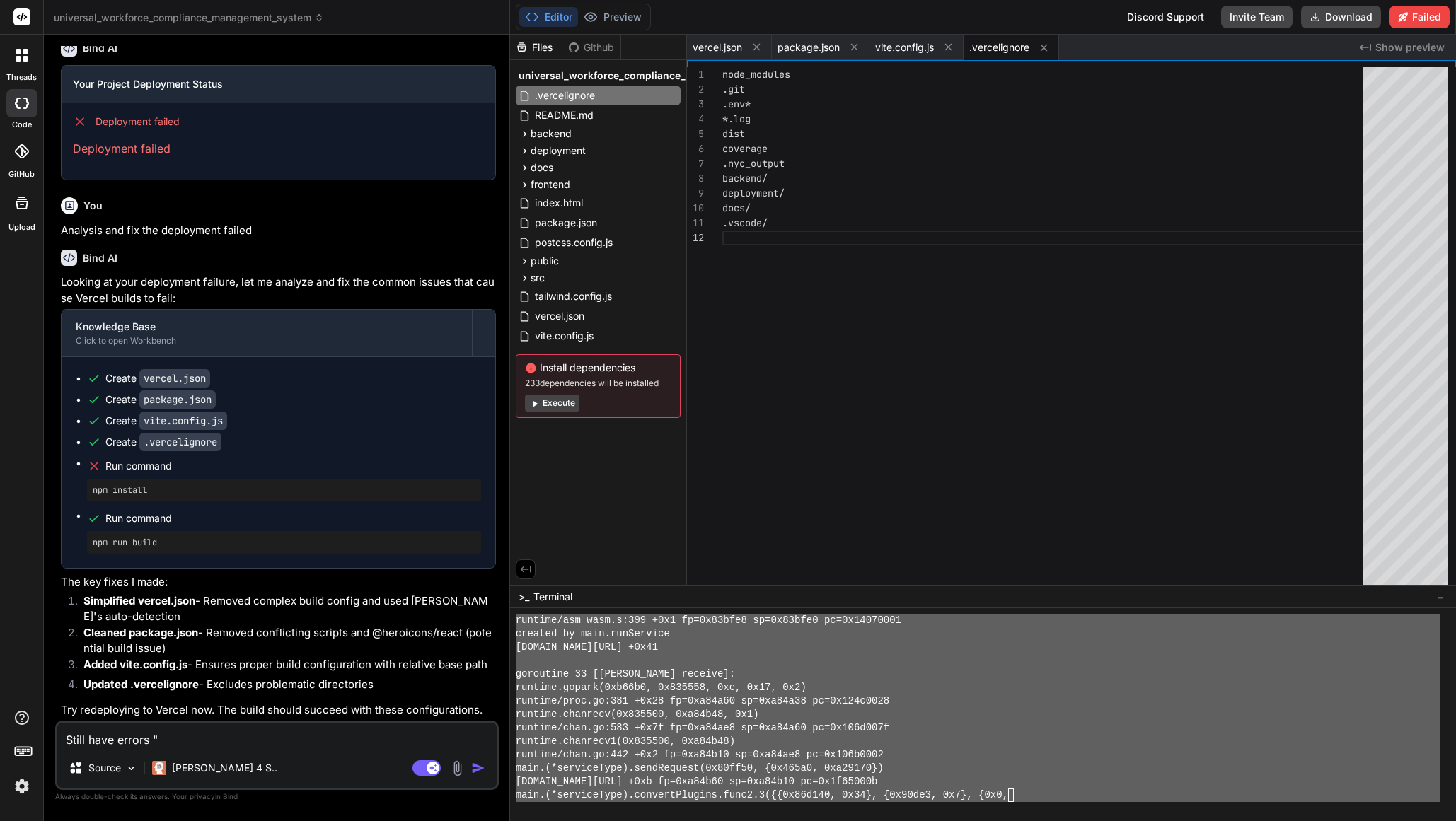
paste textarea "~/u3uk0f35zsjjbn9cprh6fq9h0p4tm2-wnxx 1s ❯ fatal error: too many writes on clos…"
type textarea "Still have errors " ~/u3uk0f35zsjjbn9cprh6fq9h0p4tm2-wnxx 1s ❯ fatal error: too…"
type textarea "x"
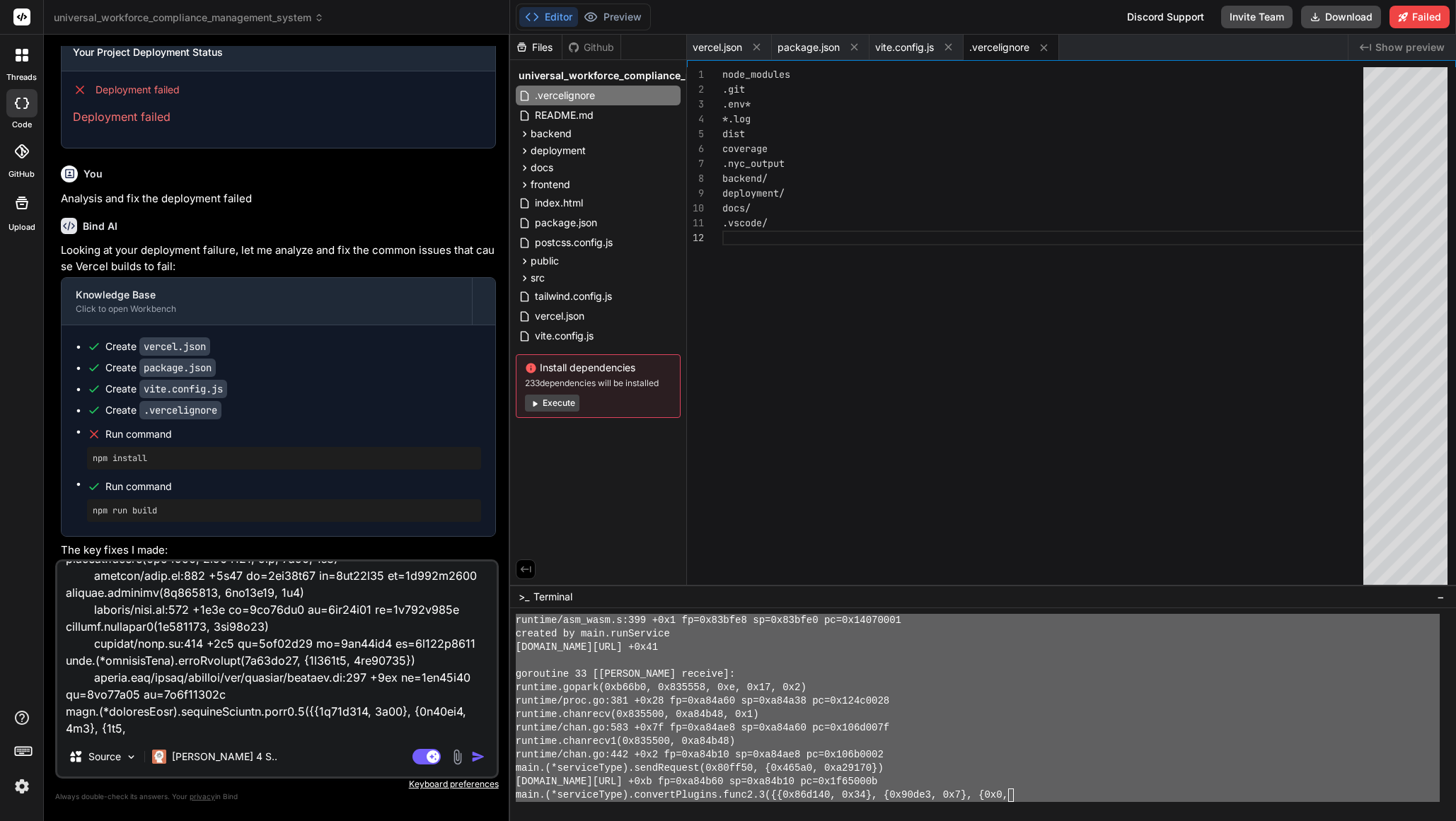
type textarea "Still have errors " ~/u3uk0f35zsjjbn9cprh6fq9h0p4tm2-wnxx 1s ❯ fatal error: too…"
type textarea "x"
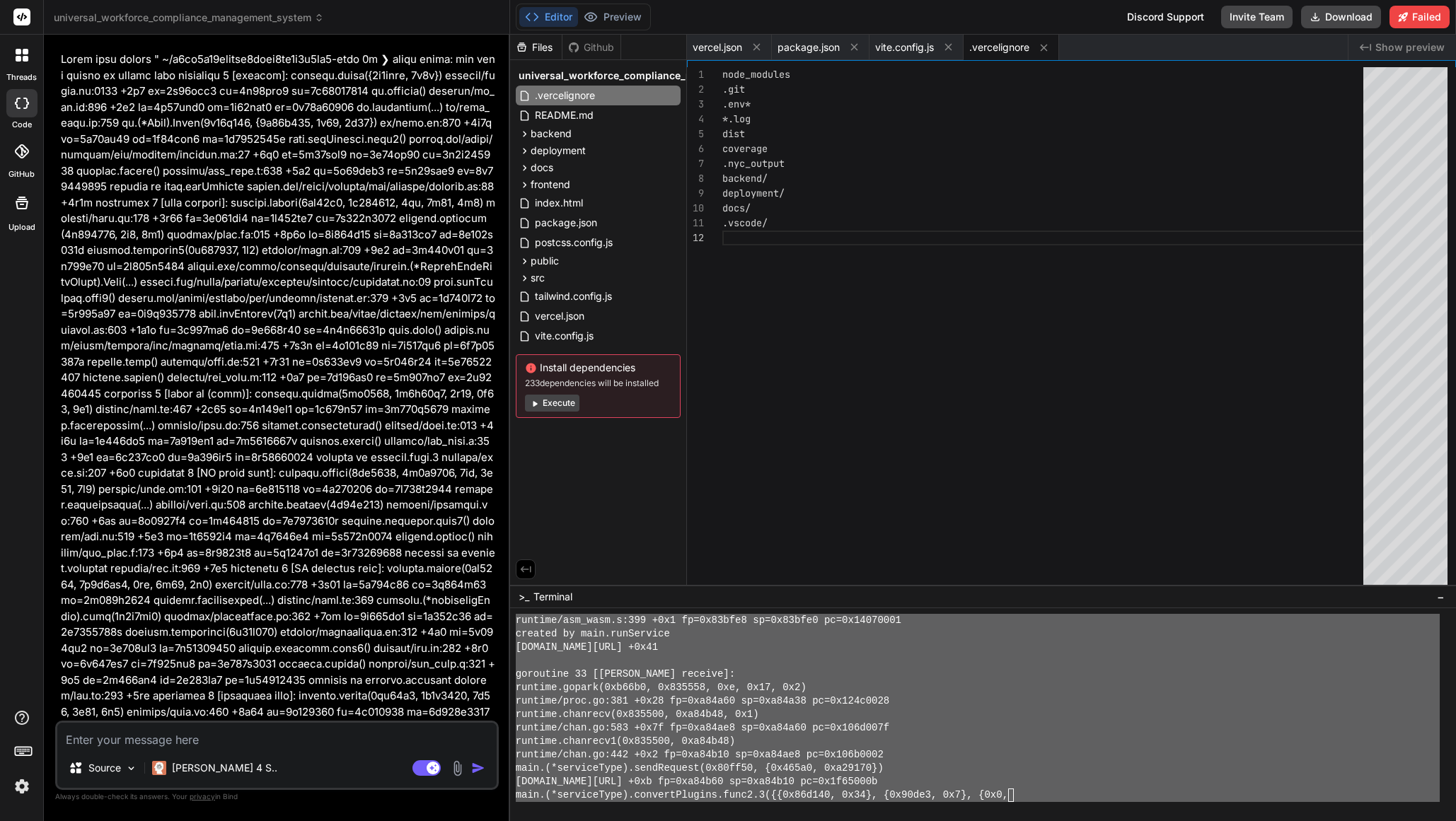
scroll to position [2565, 0]
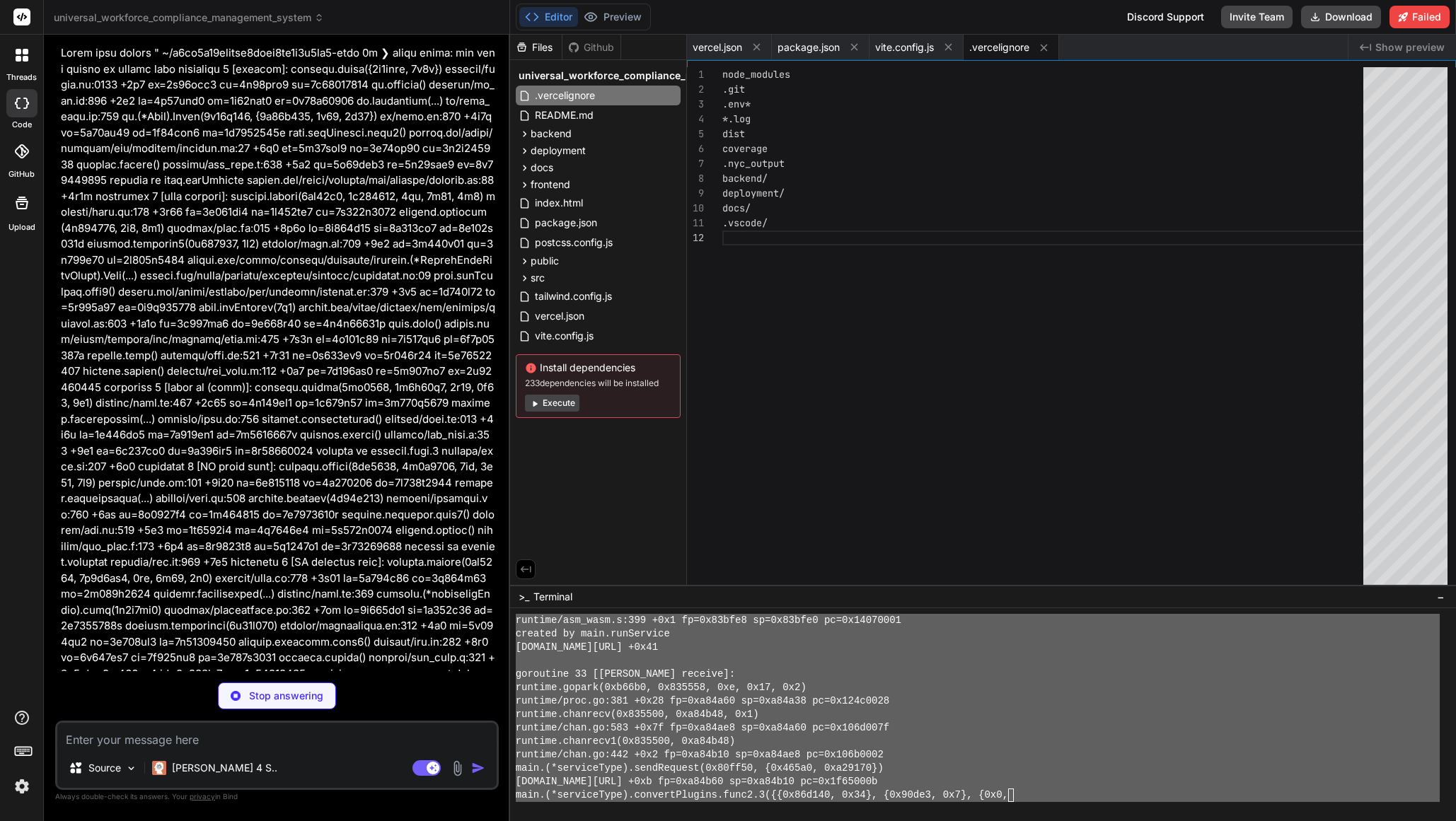
type textarea "x"
type textarea ""@vitejs/plugin-react": "^4.0.3", "vite": "^4.4.5", "tailwindcss": "^3.3.3", "a…"
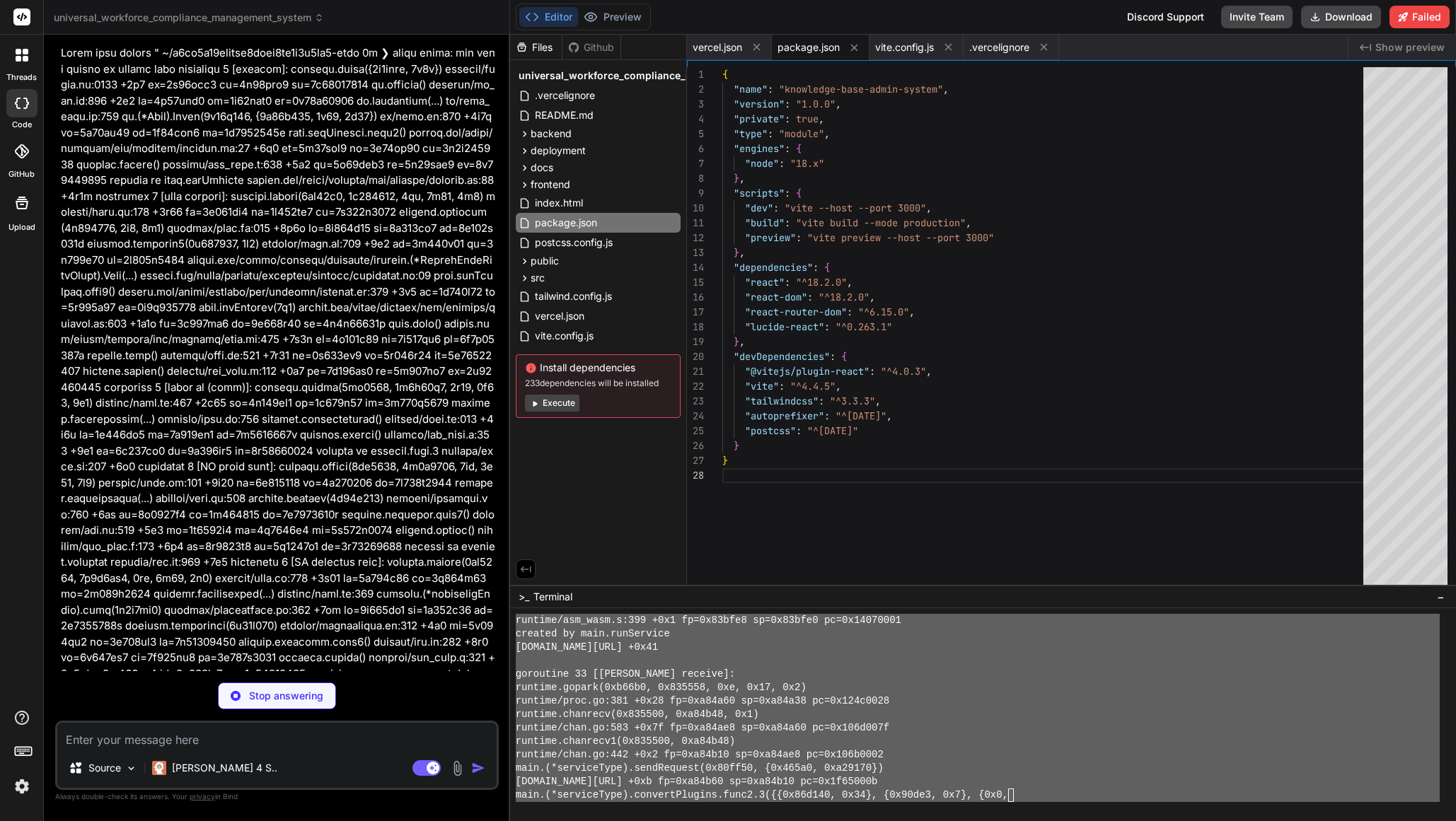
scroll to position [104, 0]
type textarea "x"
type textarea "optimizeDeps: { include: ['react', 'react-dom'] } })"
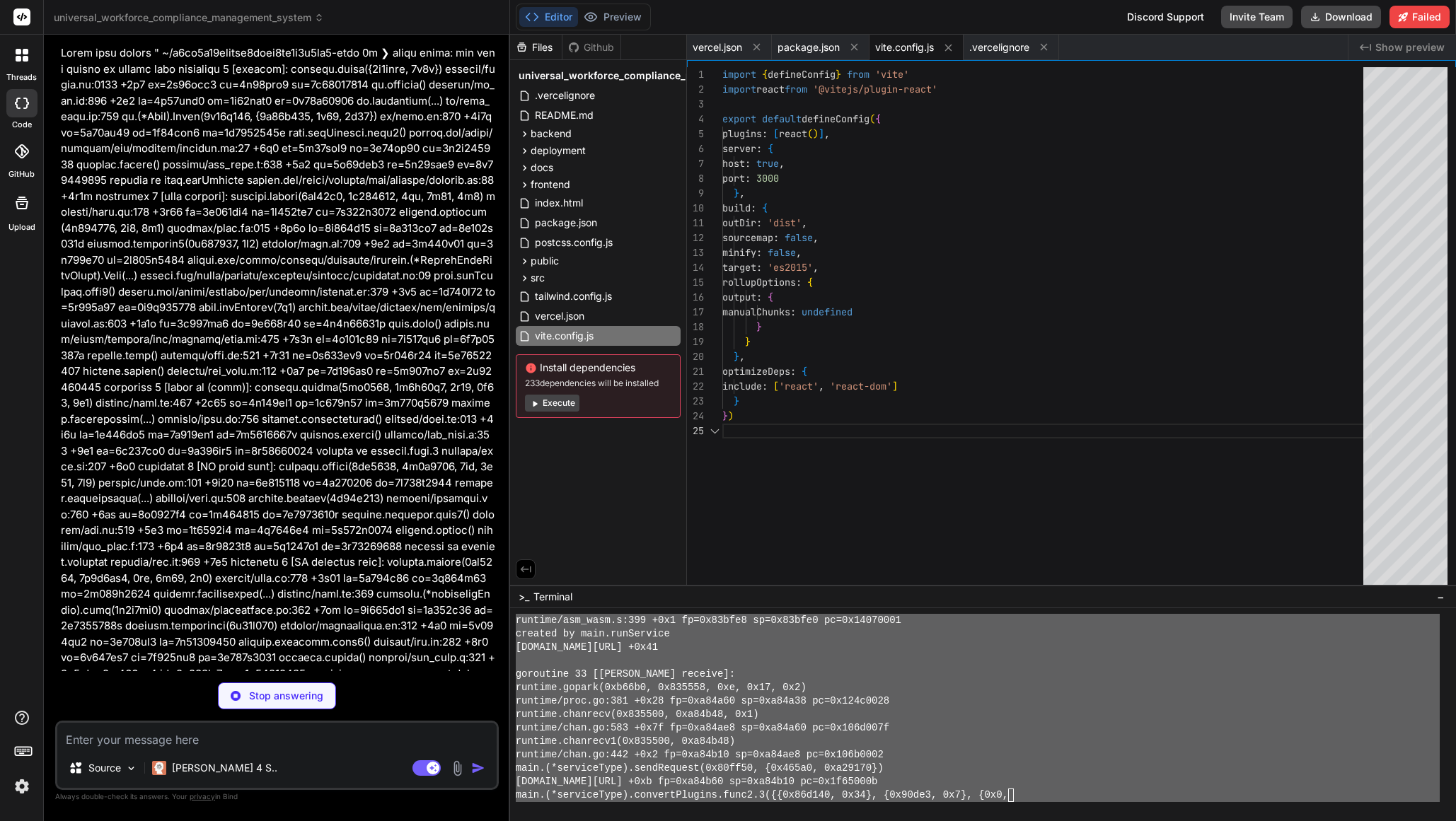
scroll to position [60, 0]
type textarea "x"
type textarea ")} </div> </div> ); }; export default Dashboard;"
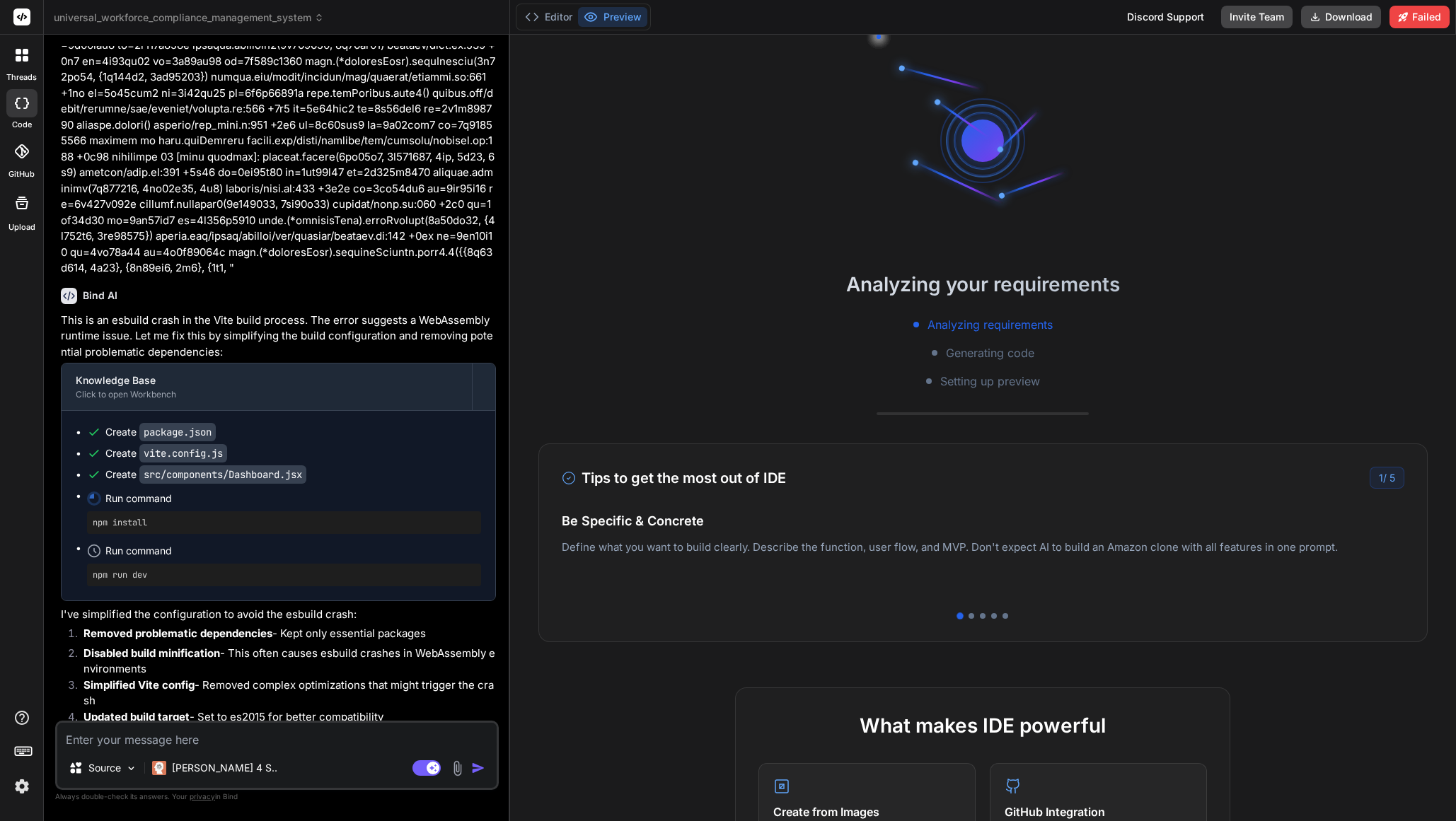
scroll to position [3481, 0]
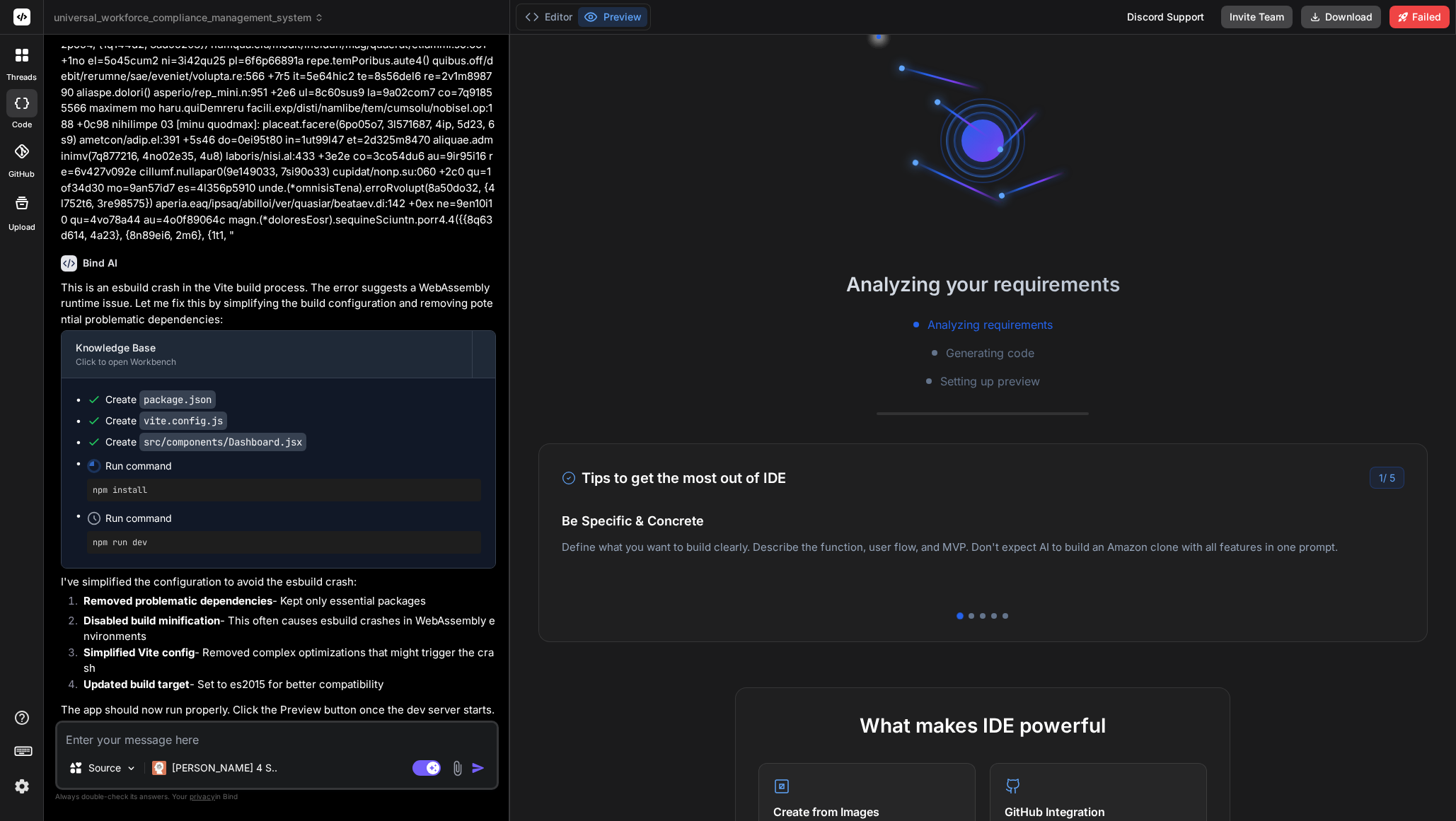
type textarea "x"
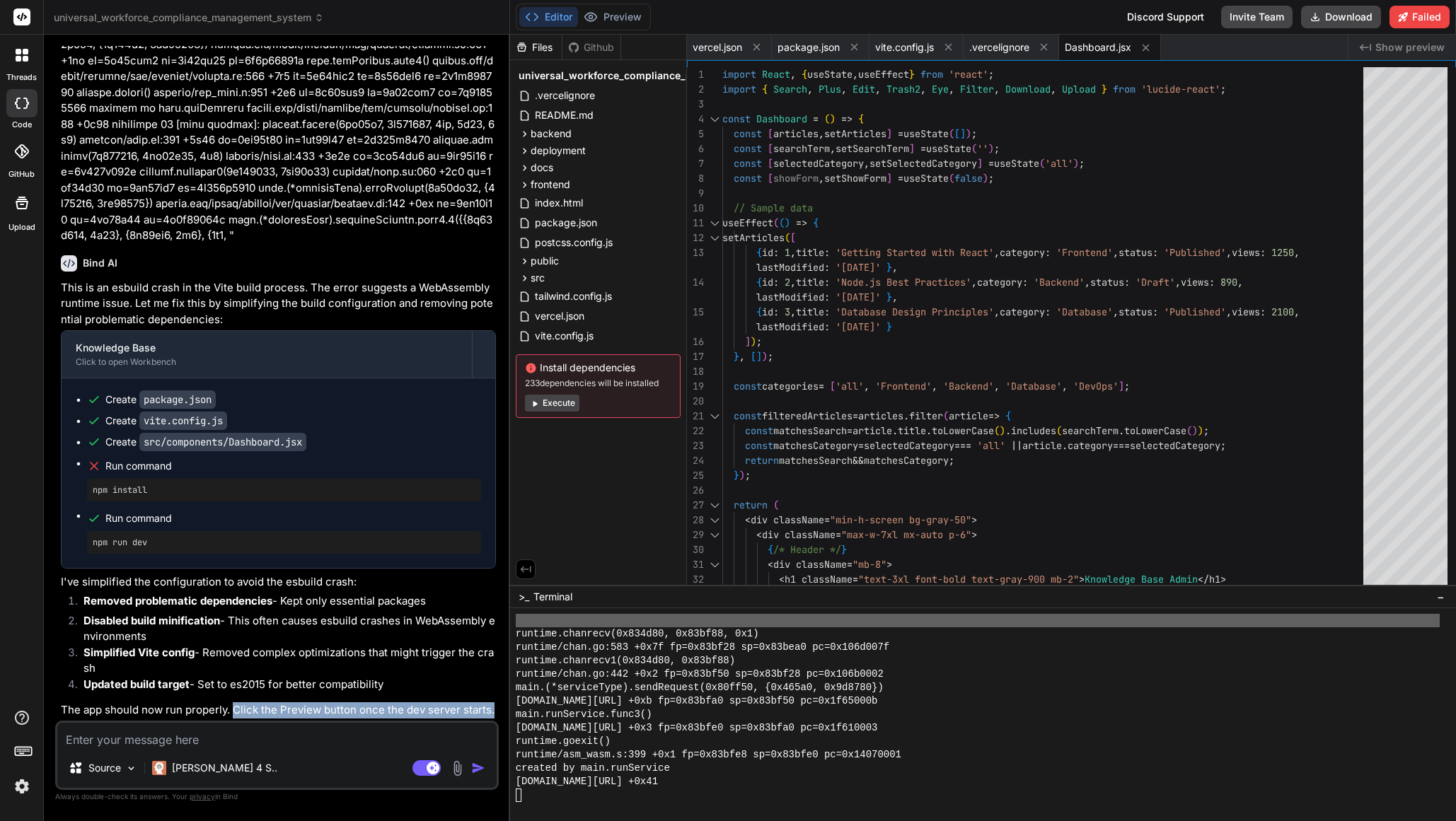
drag, startPoint x: 235, startPoint y: 708, endPoint x: 440, endPoint y: 721, distance: 205.4
click at [440, 721] on div "You YES Bind AI Here’s the plan to fix your Vercel deployment errors: Add a ver…" at bounding box center [277, 432] width 444 height 774
copy p "Click the Preview button once the dev server starts."
click at [336, 736] on textarea at bounding box center [276, 735] width 439 height 25
type textarea "H"
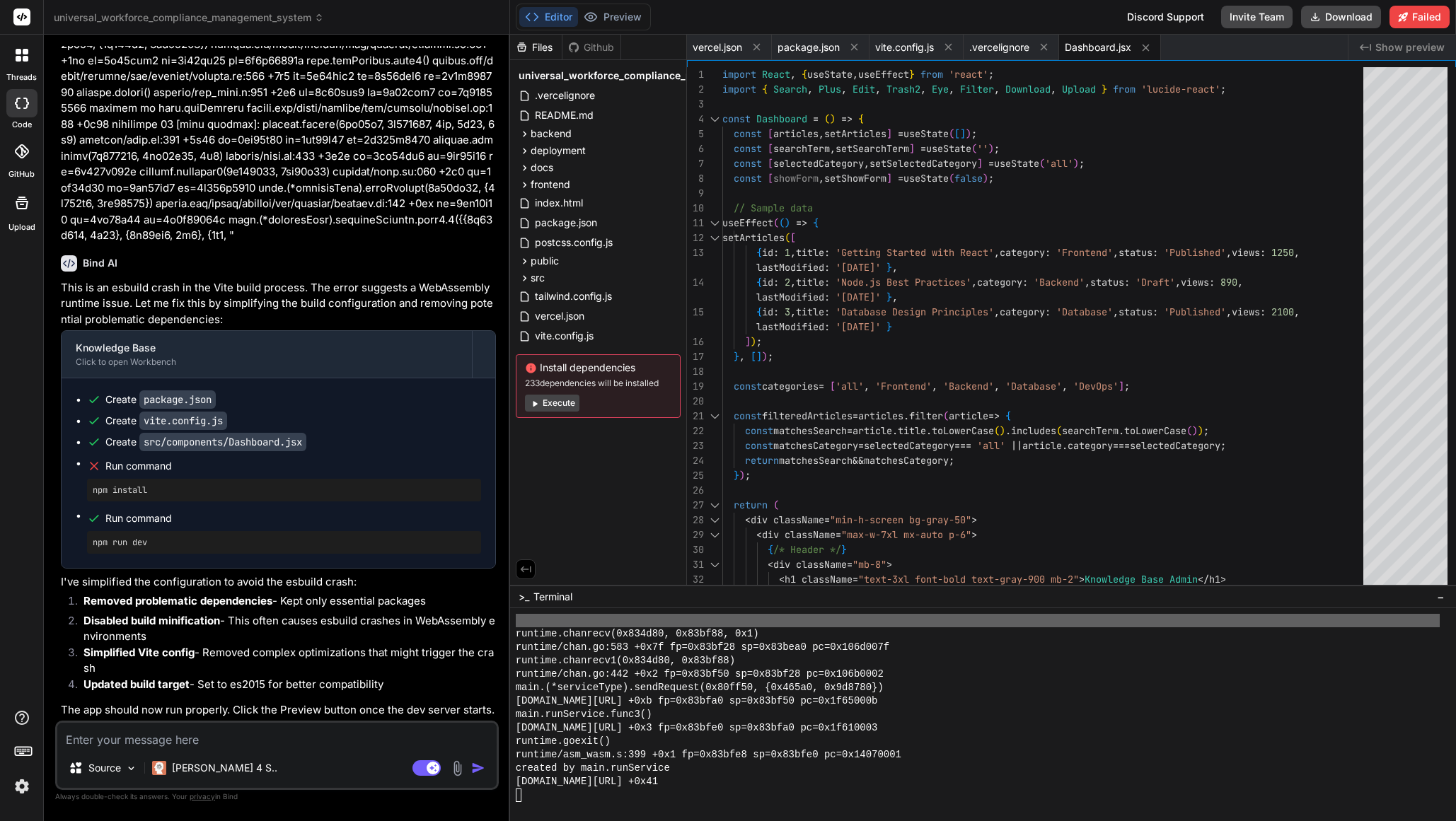
type textarea "x"
type textarea "W"
type textarea "x"
type textarea "Wh"
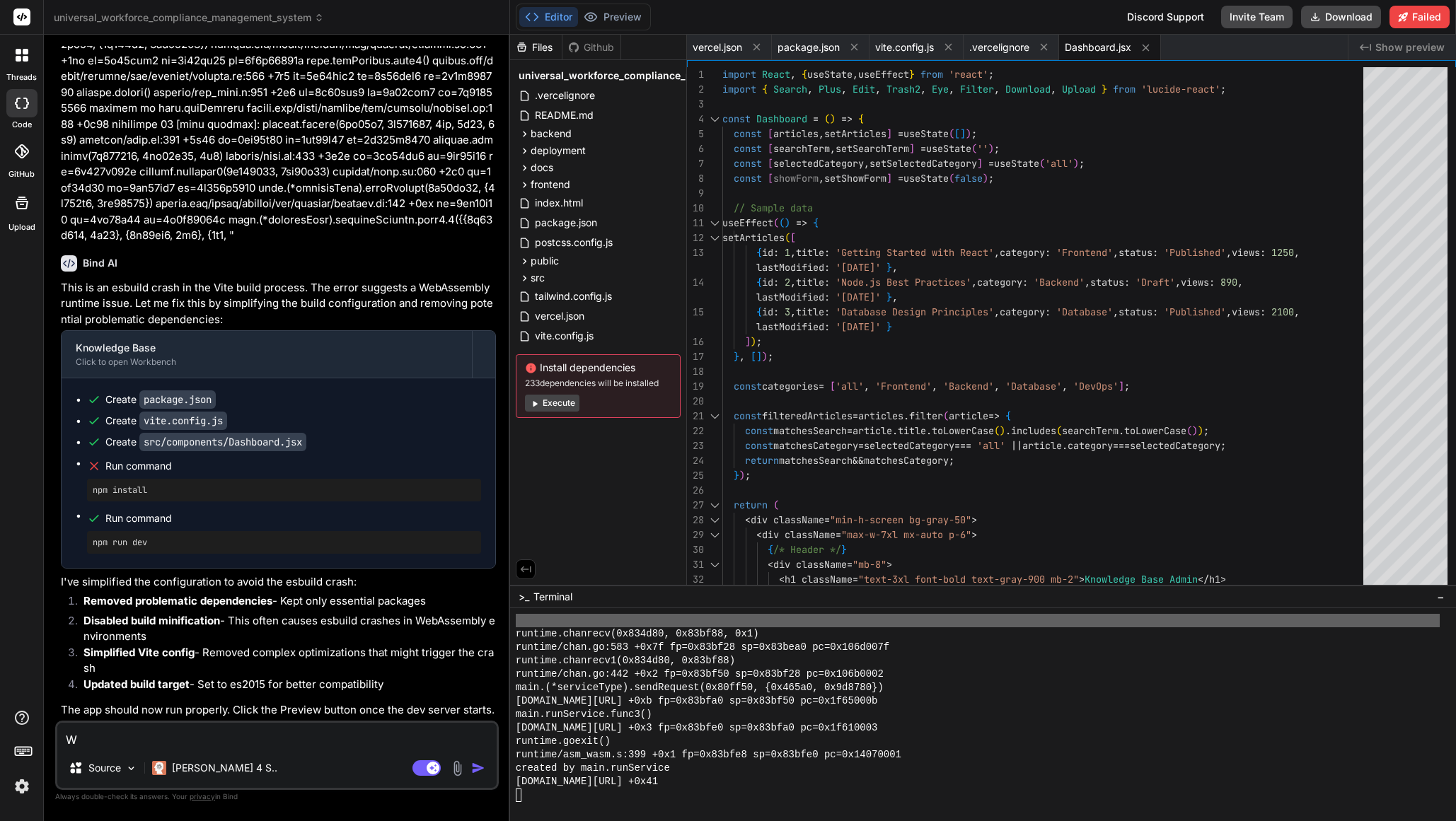
type textarea "x"
type textarea "Whe"
type textarea "x"
type textarea "When"
type textarea "x"
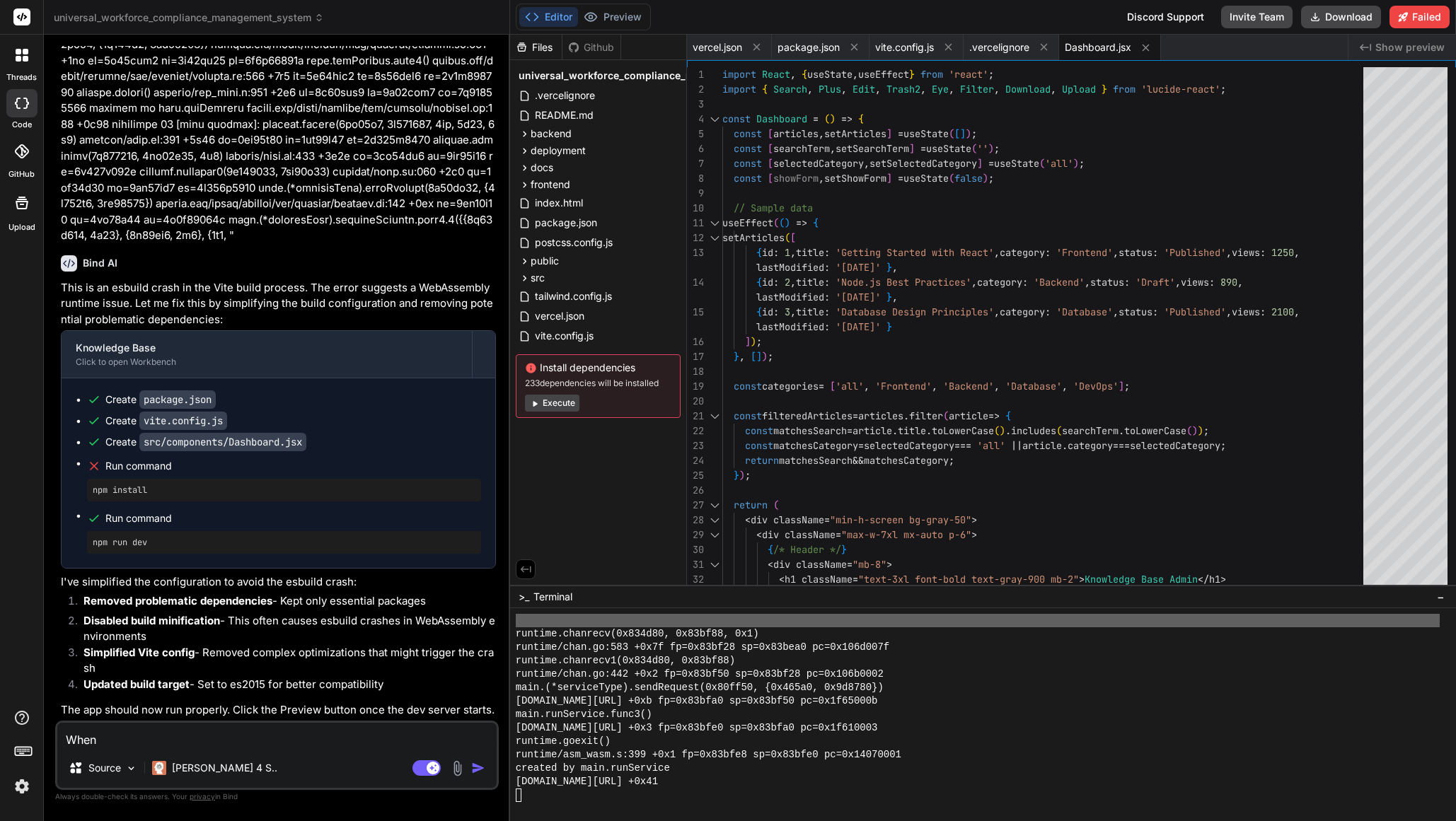
type textarea "When"
type textarea "x"
type textarea "When t"
type textarea "x"
type textarea "When th"
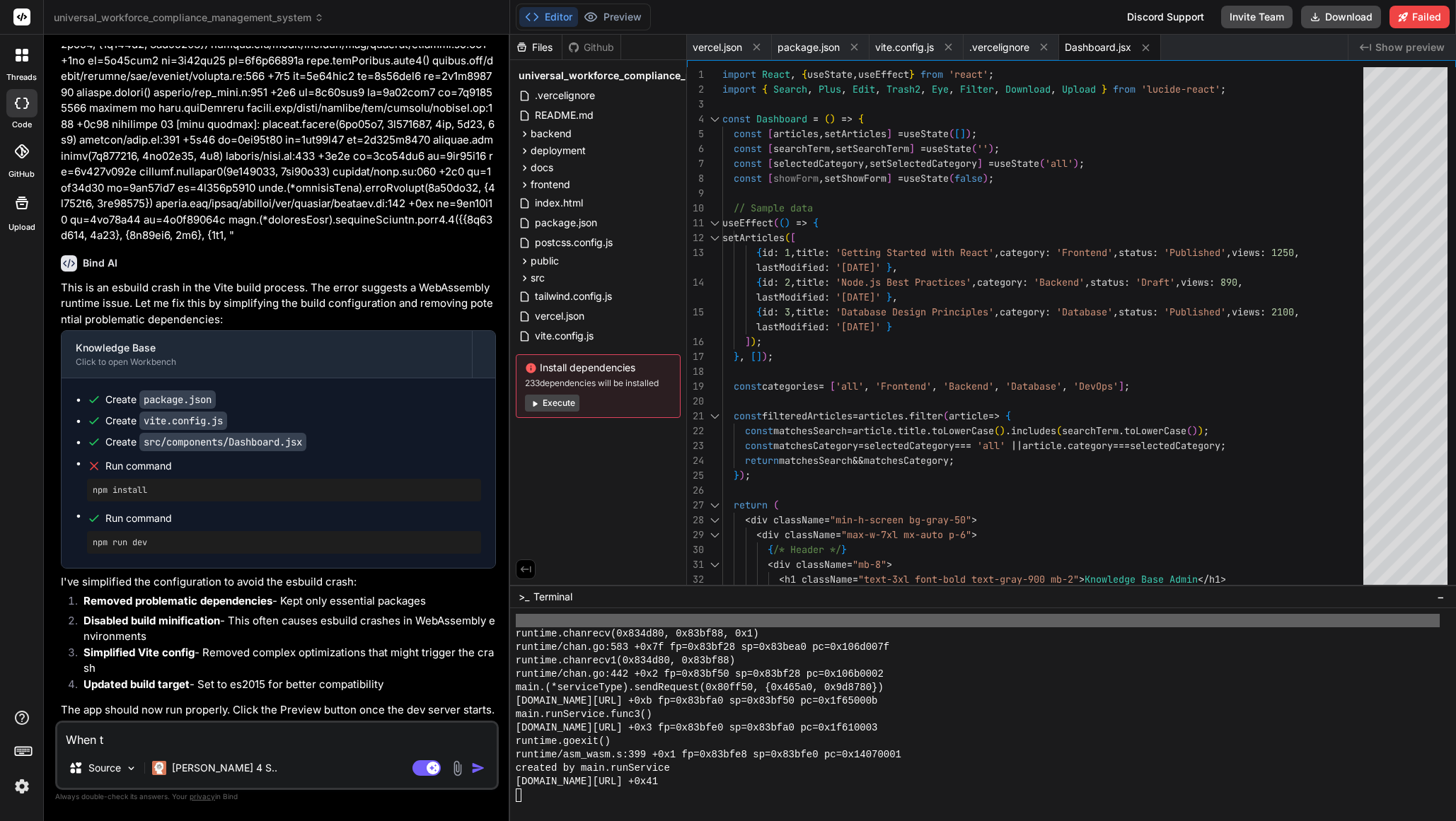
type textarea "x"
type textarea "When the"
type textarea "x"
type textarea "When the"
type textarea "x"
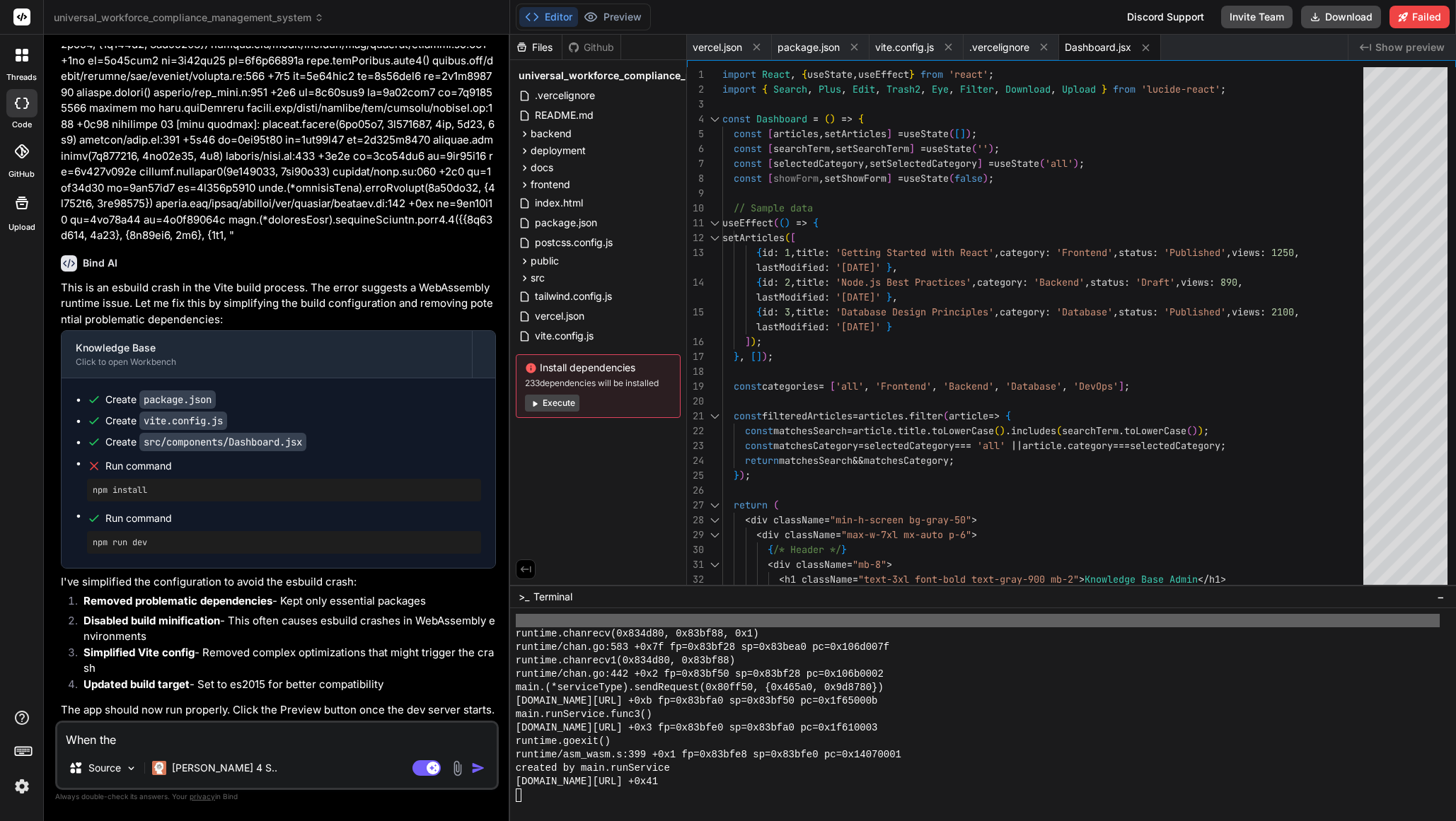
type textarea "When the d"
type textarea "x"
type textarea "When the de"
type textarea "x"
type textarea "When the dev"
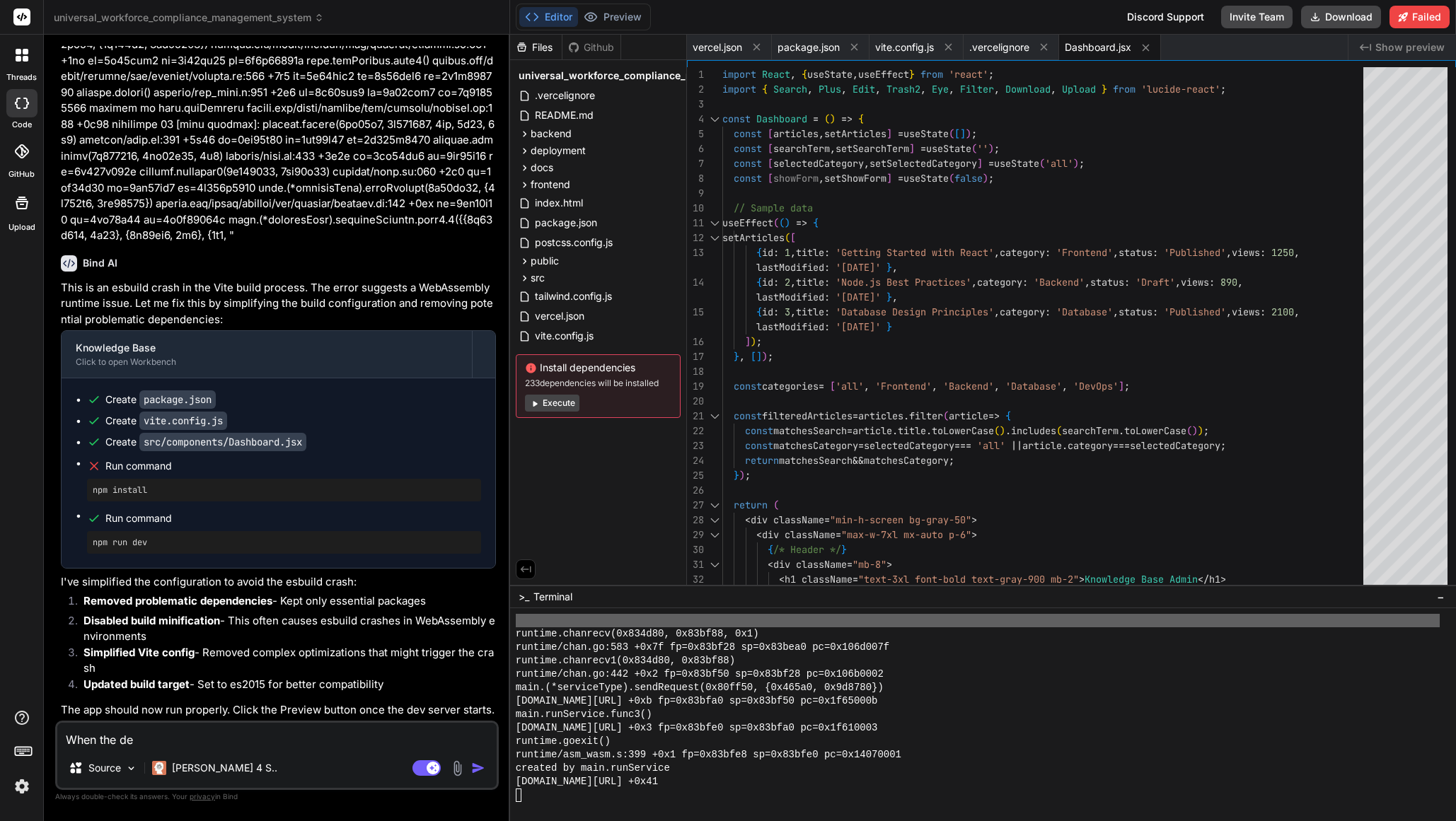
type textarea "x"
type textarea "When the dev"
type textarea "x"
type textarea "When the dev s"
type textarea "x"
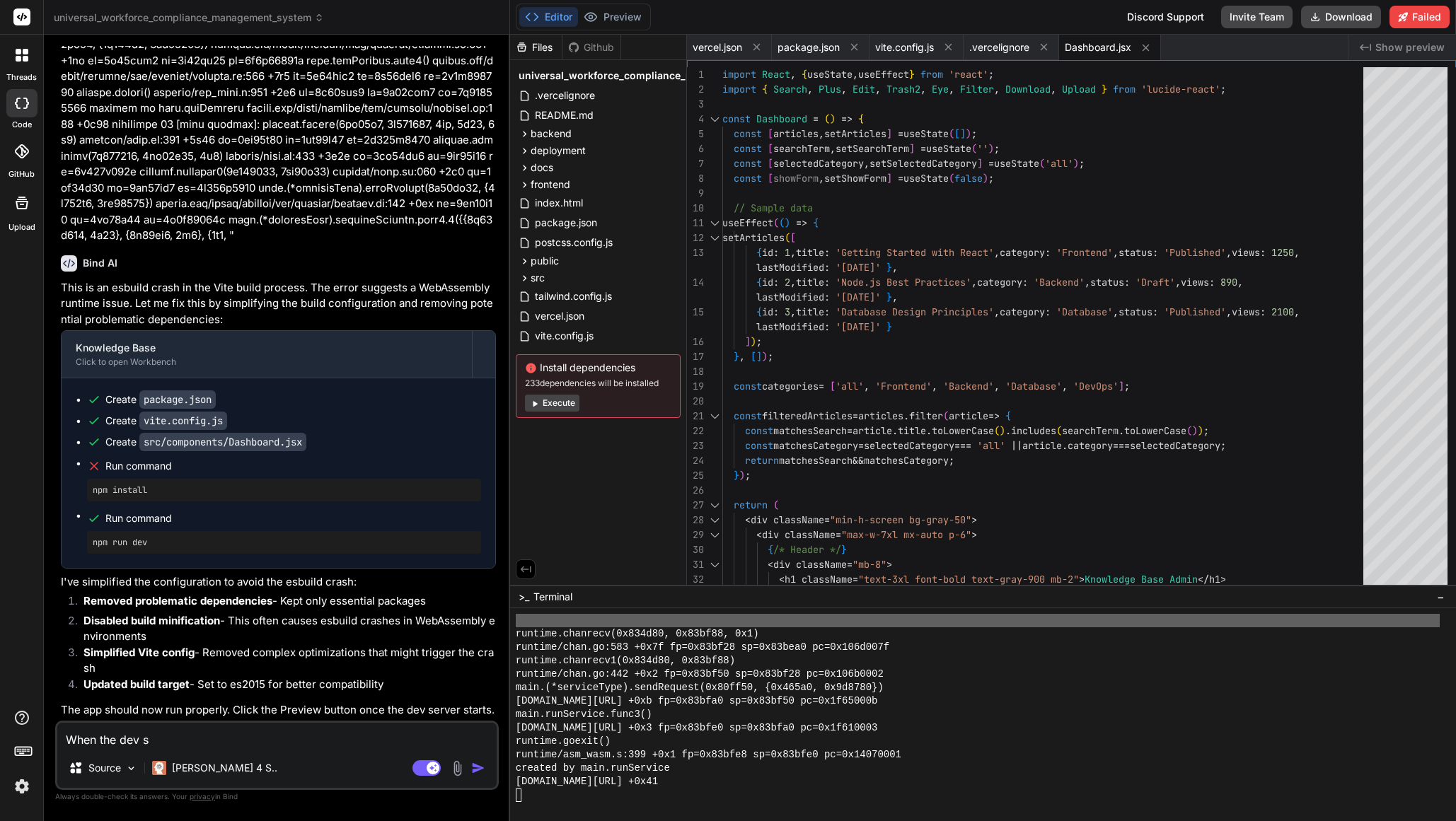
type textarea "When the dev se"
type textarea "x"
type textarea "When the dev ser"
type textarea "x"
type textarea "When the dev serv"
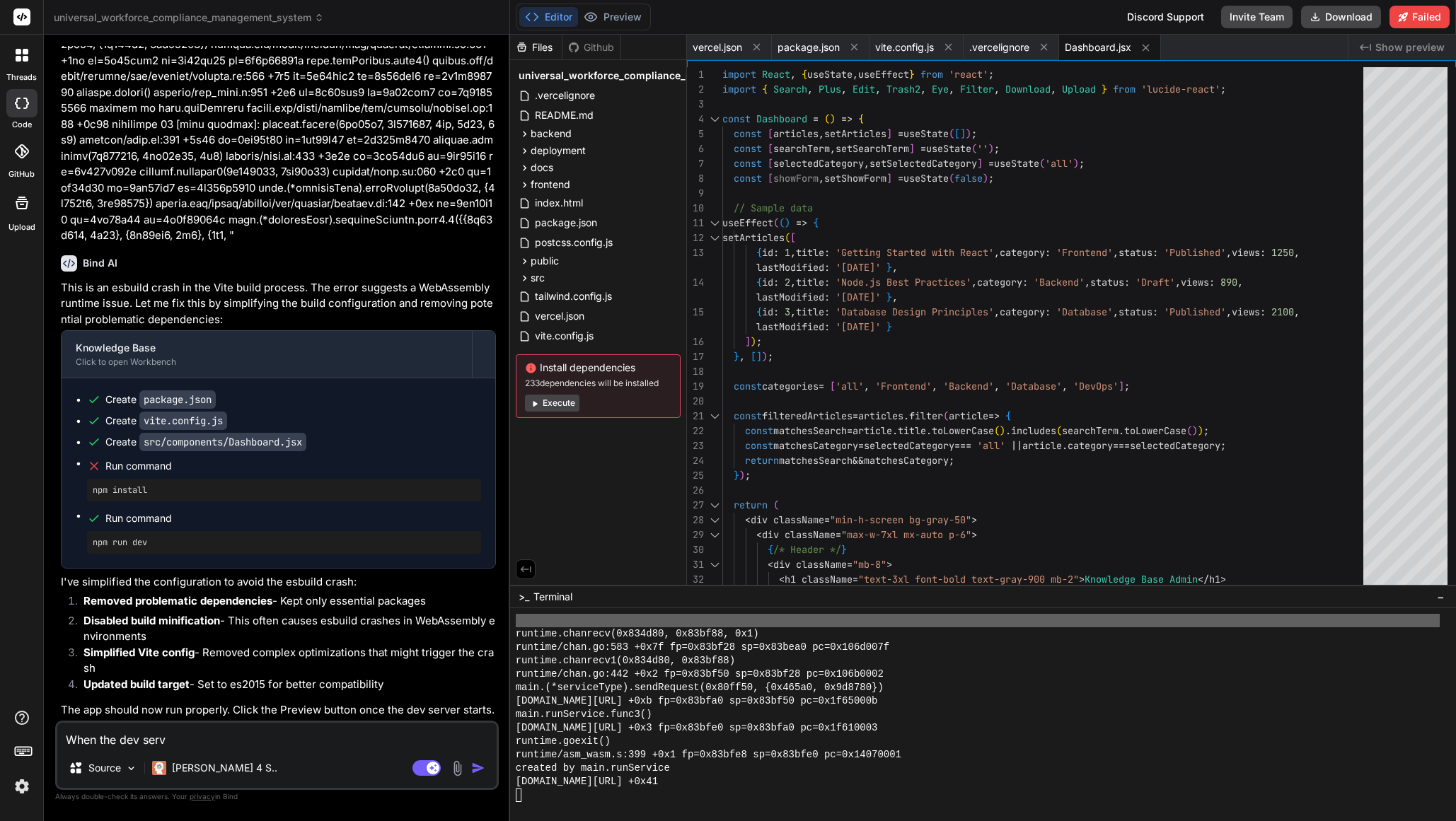
type textarea "x"
type textarea "When the dev serve"
type textarea "x"
type textarea "When the dev server"
type textarea "x"
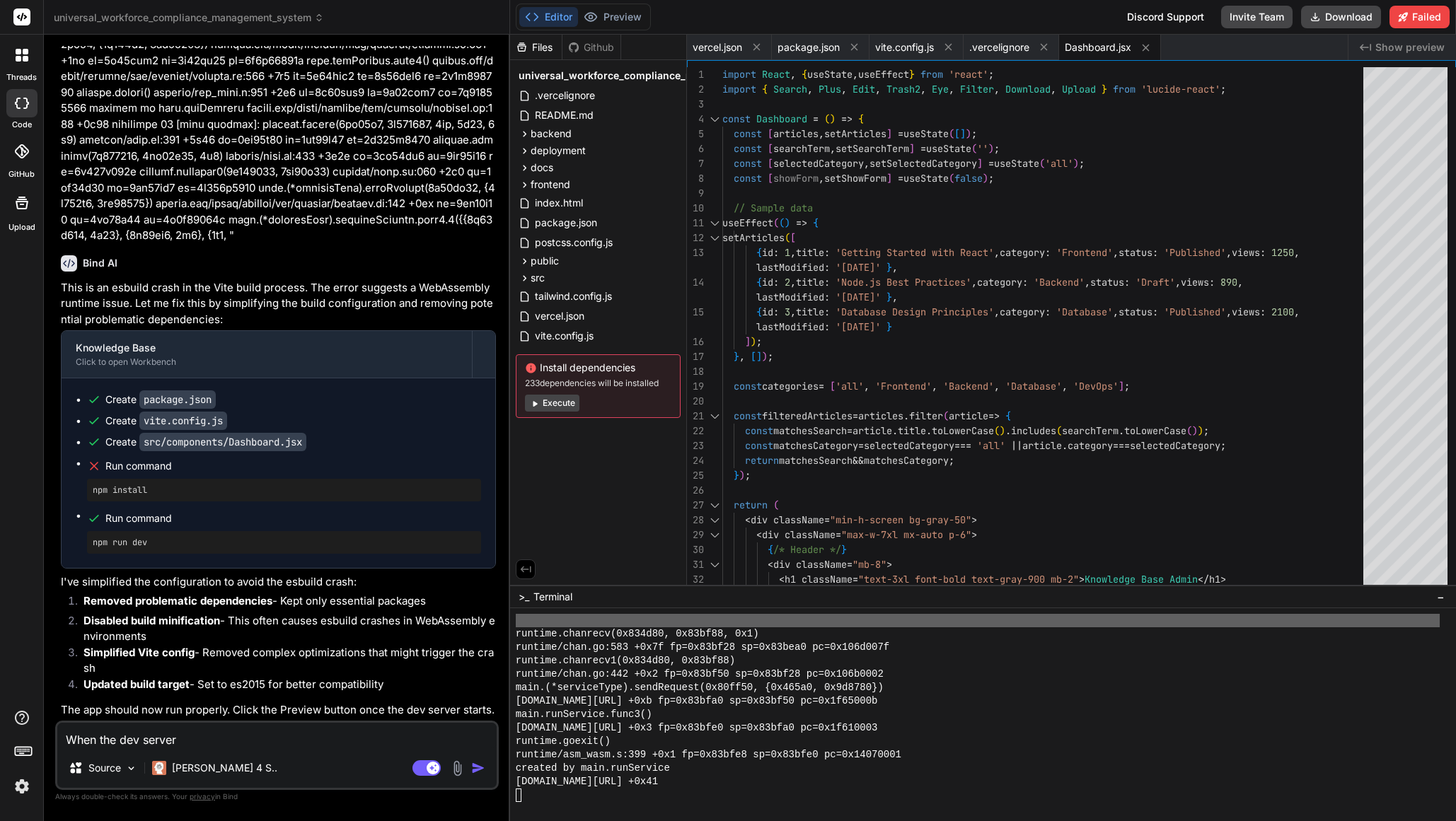
type textarea "When the dev servers"
type textarea "x"
type textarea "When the dev servers"
type textarea "x"
type textarea "When the dev servers s"
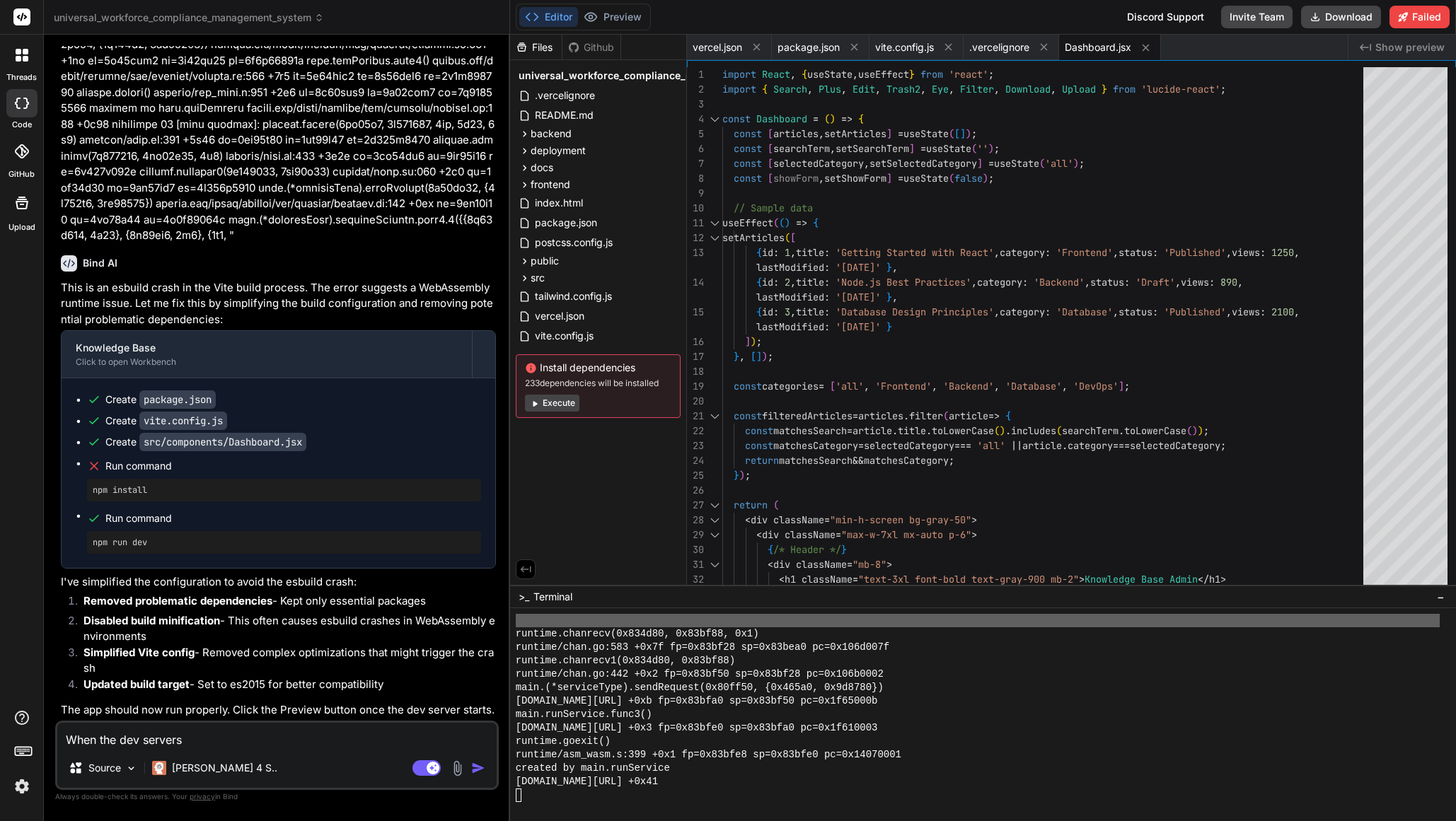
type textarea "x"
type textarea "When the dev servers st"
type textarea "x"
type textarea "When the dev servers sta"
type textarea "x"
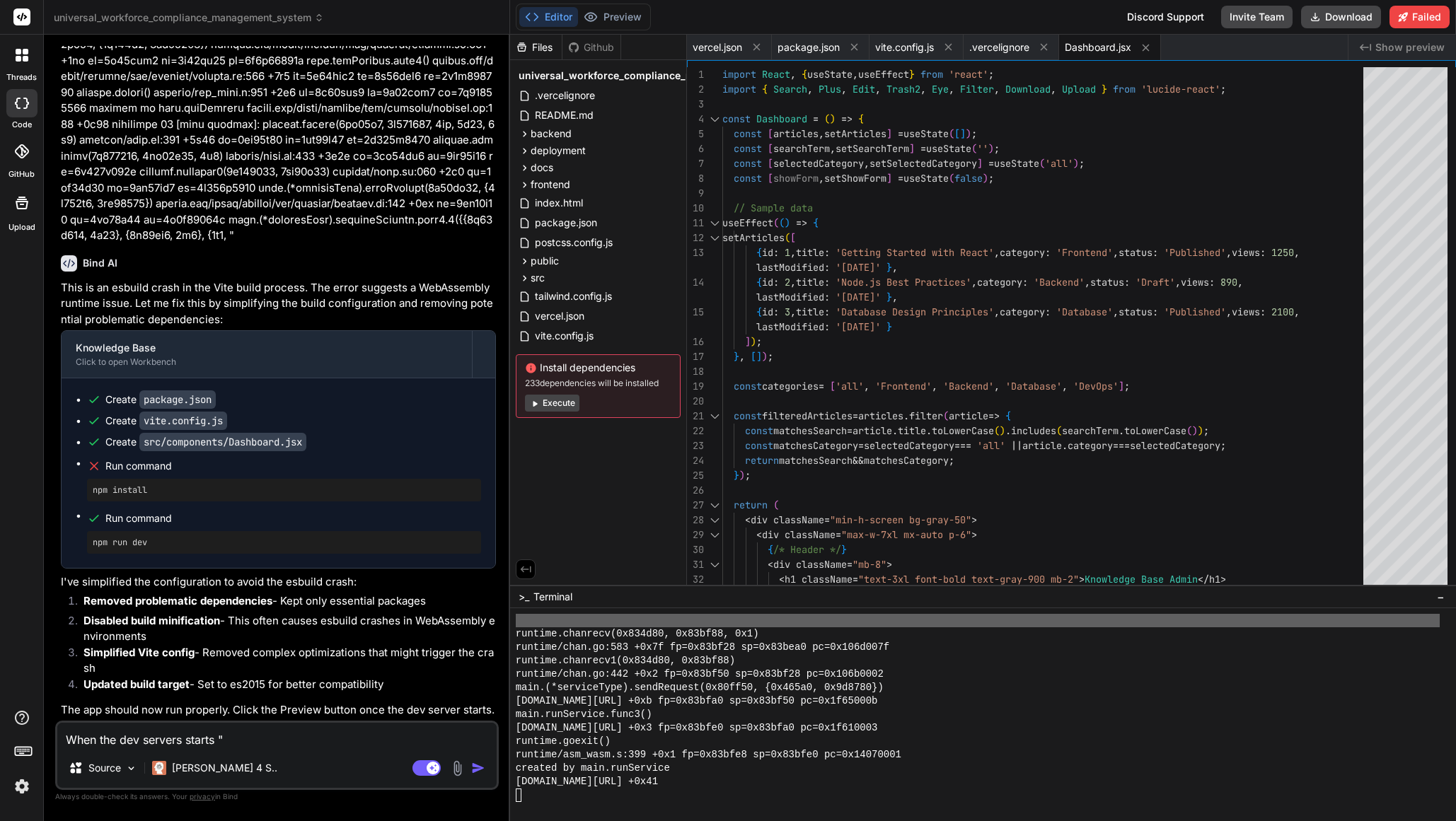
paste textarea "Click the Preview button once the dev server starts."
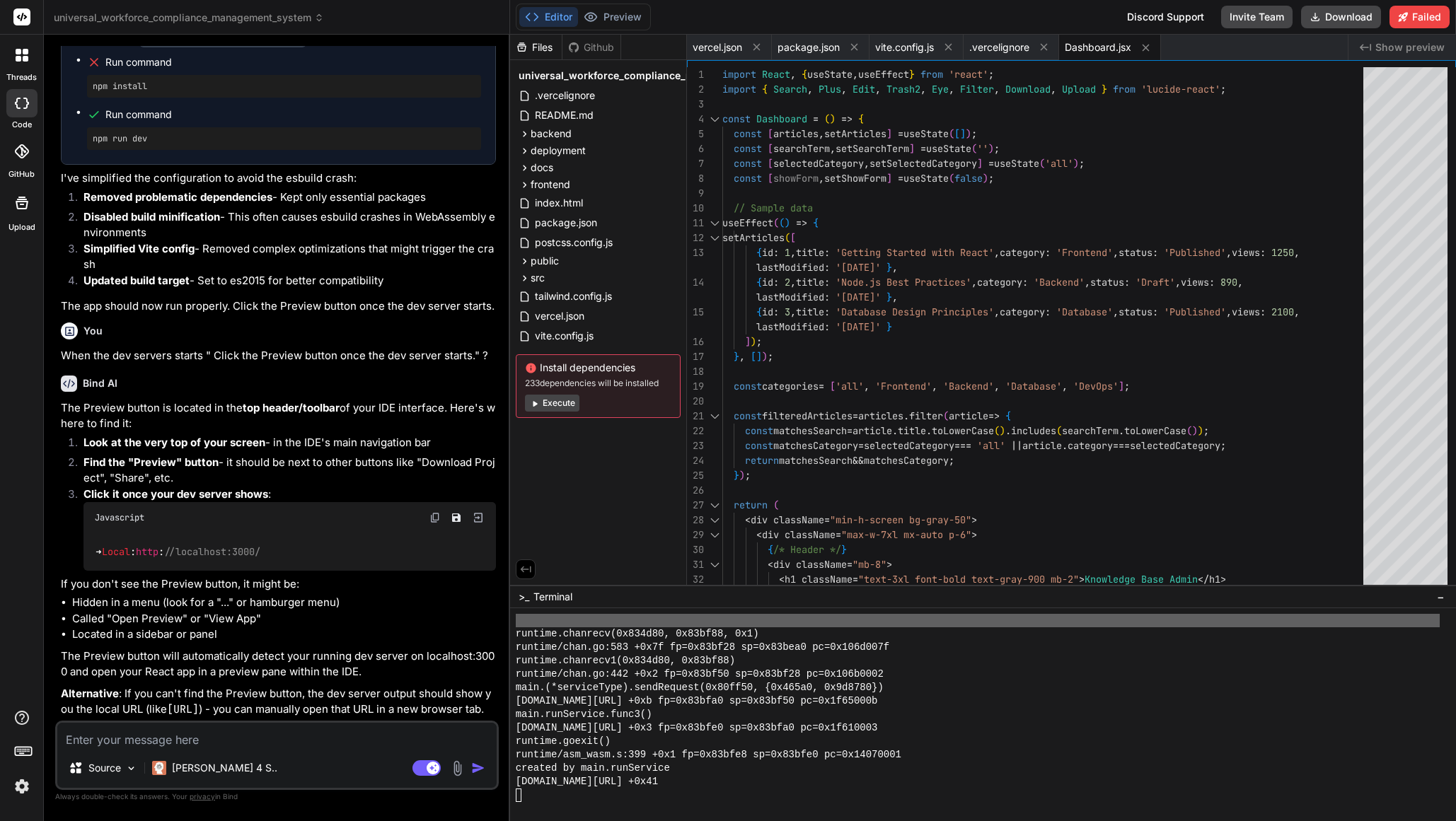
scroll to position [3901, 0]
click at [544, 404] on button "Execute" at bounding box center [552, 404] width 54 height 17
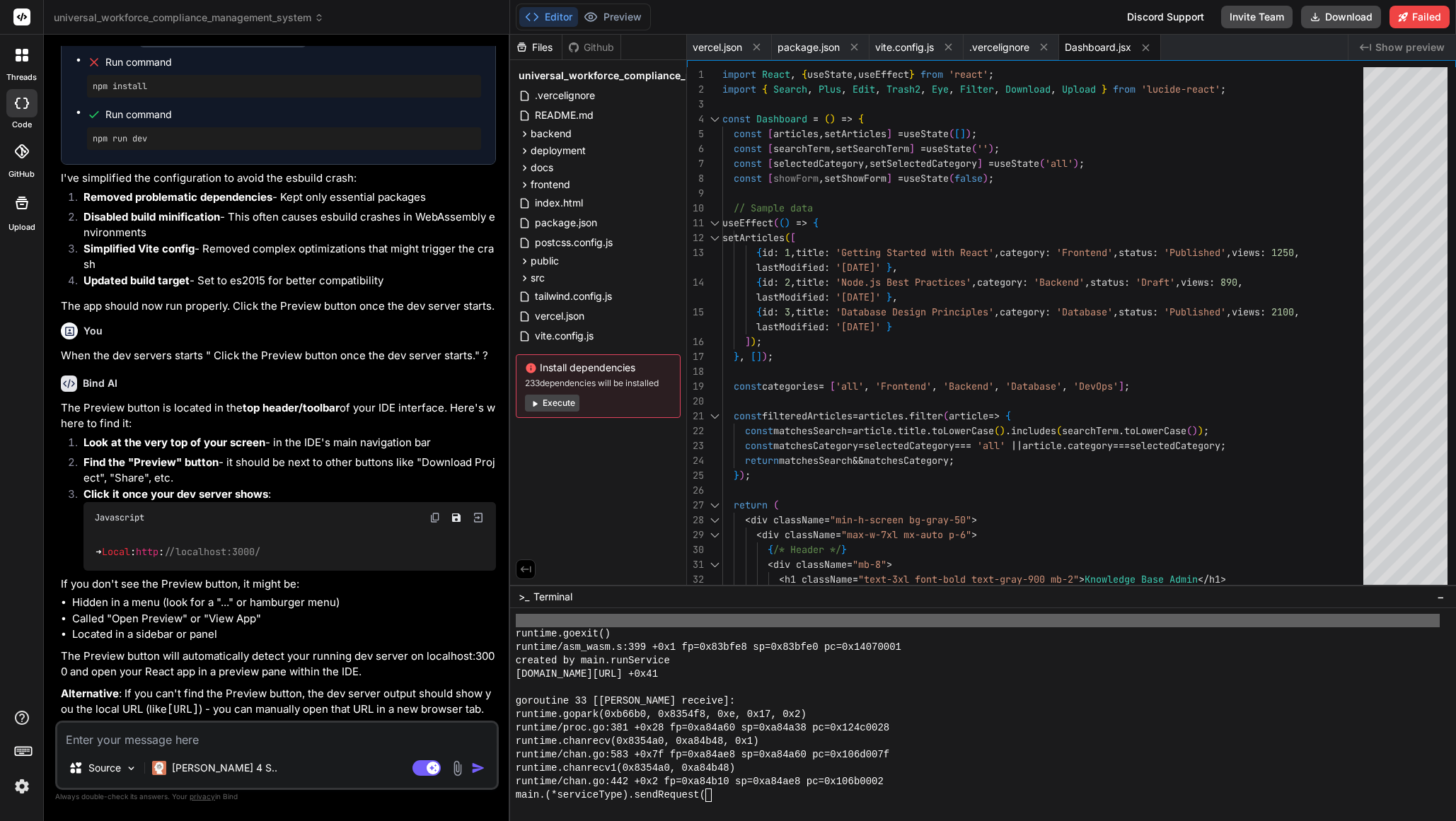
scroll to position [9865, 0]
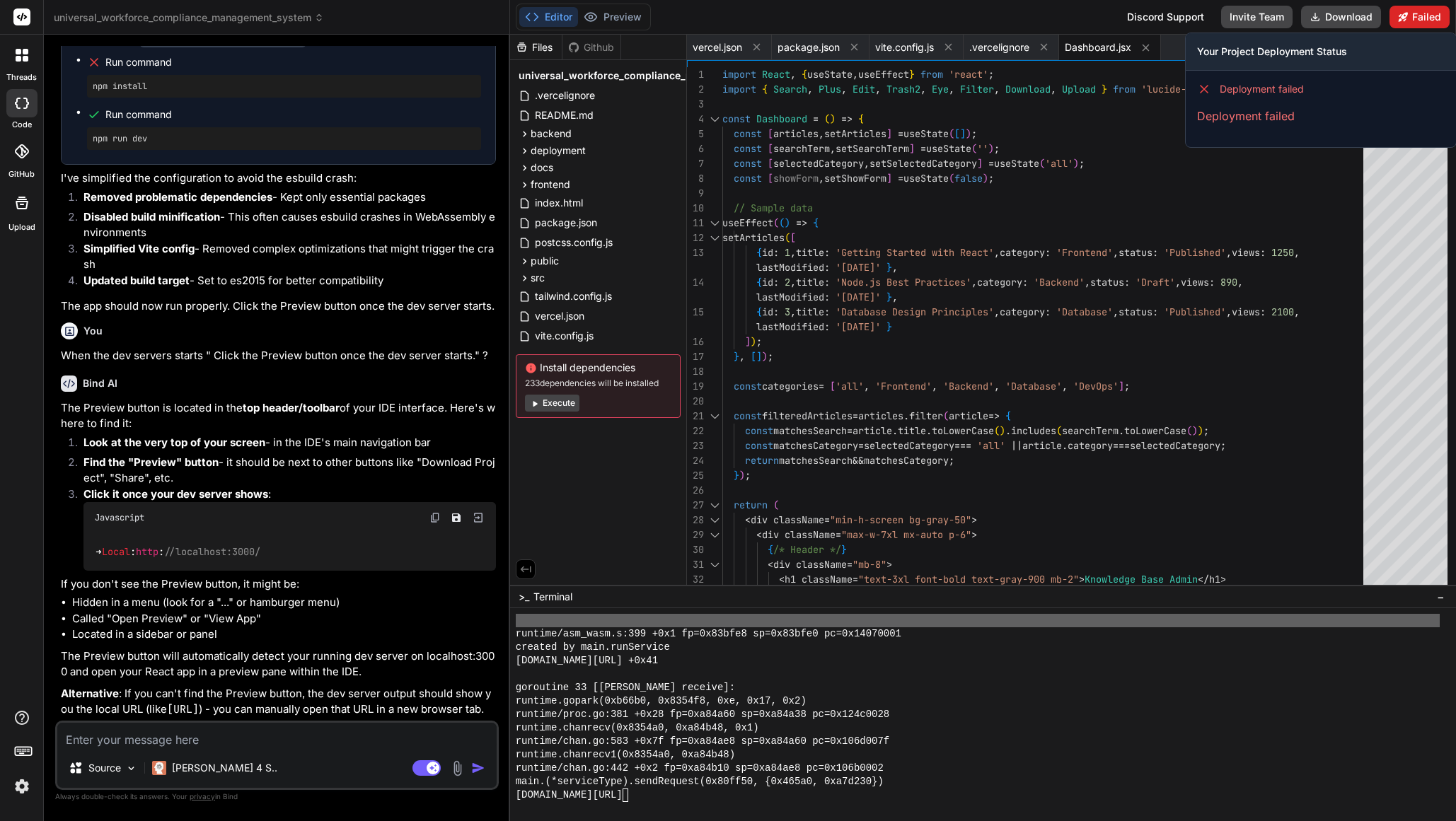
click at [1429, 15] on button "Failed" at bounding box center [1420, 17] width 61 height 22
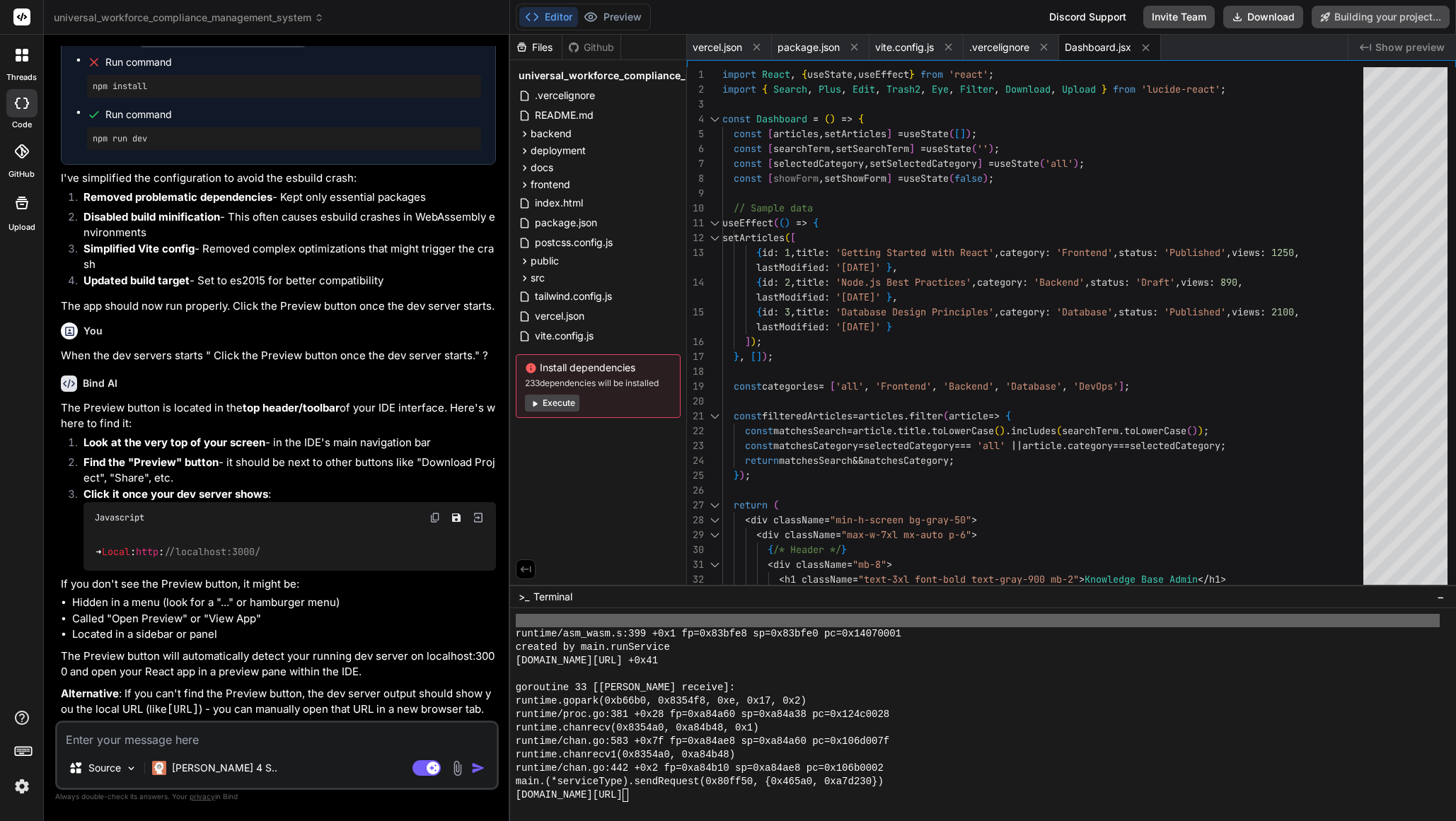
scroll to position [3901, 0]
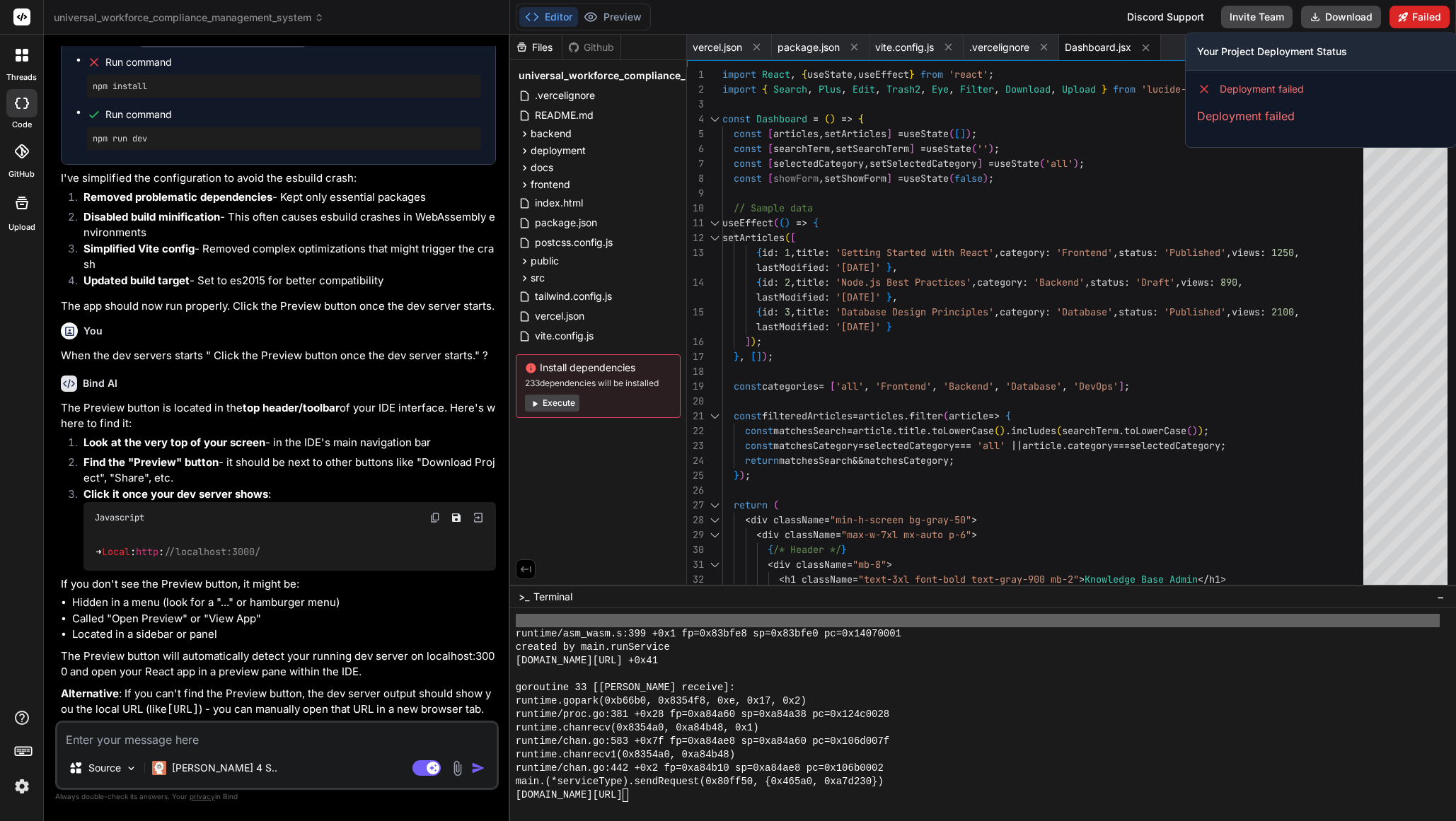
click at [1426, 15] on button "Failed" at bounding box center [1420, 17] width 61 height 22
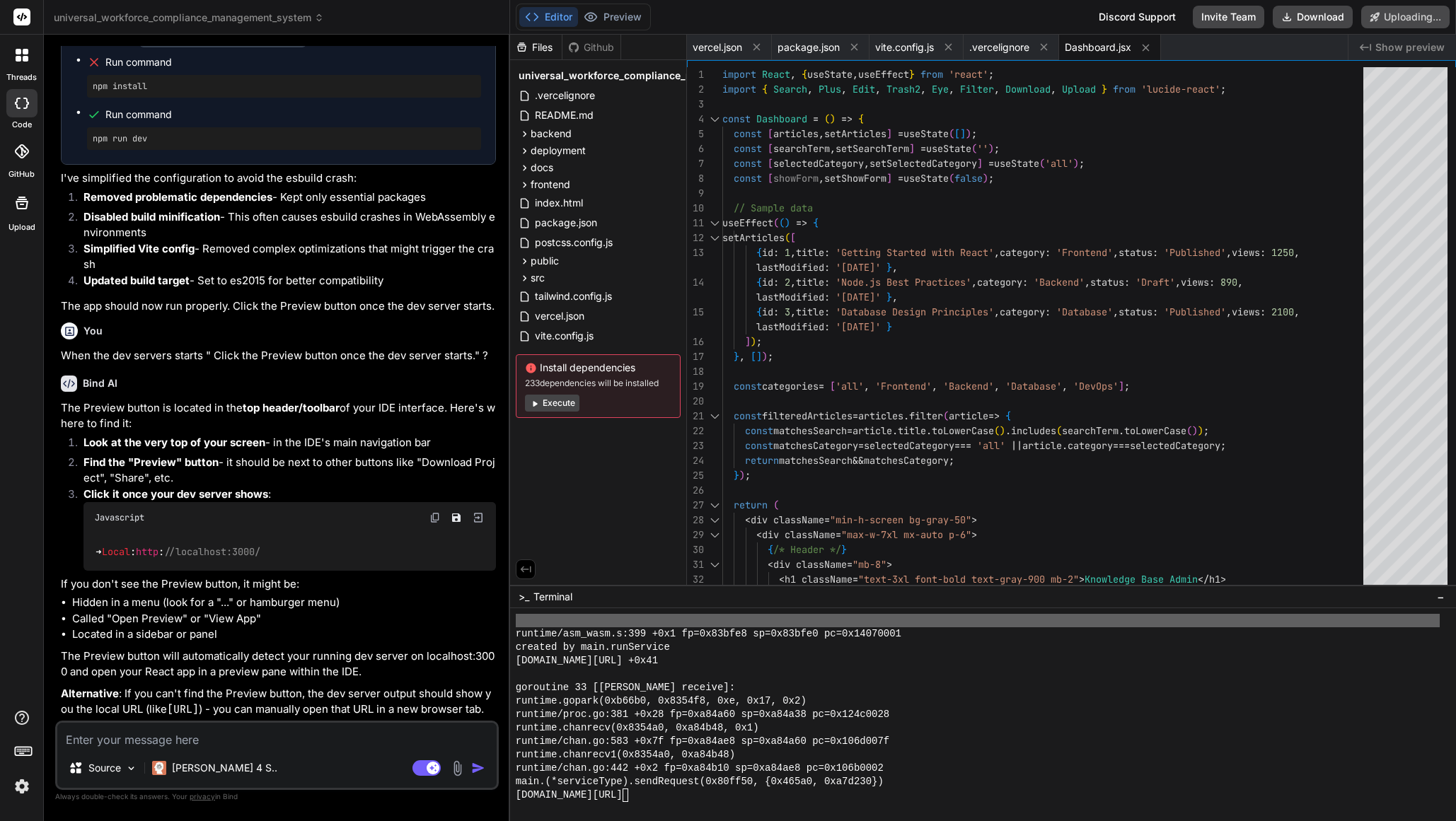
scroll to position [3861, 0]
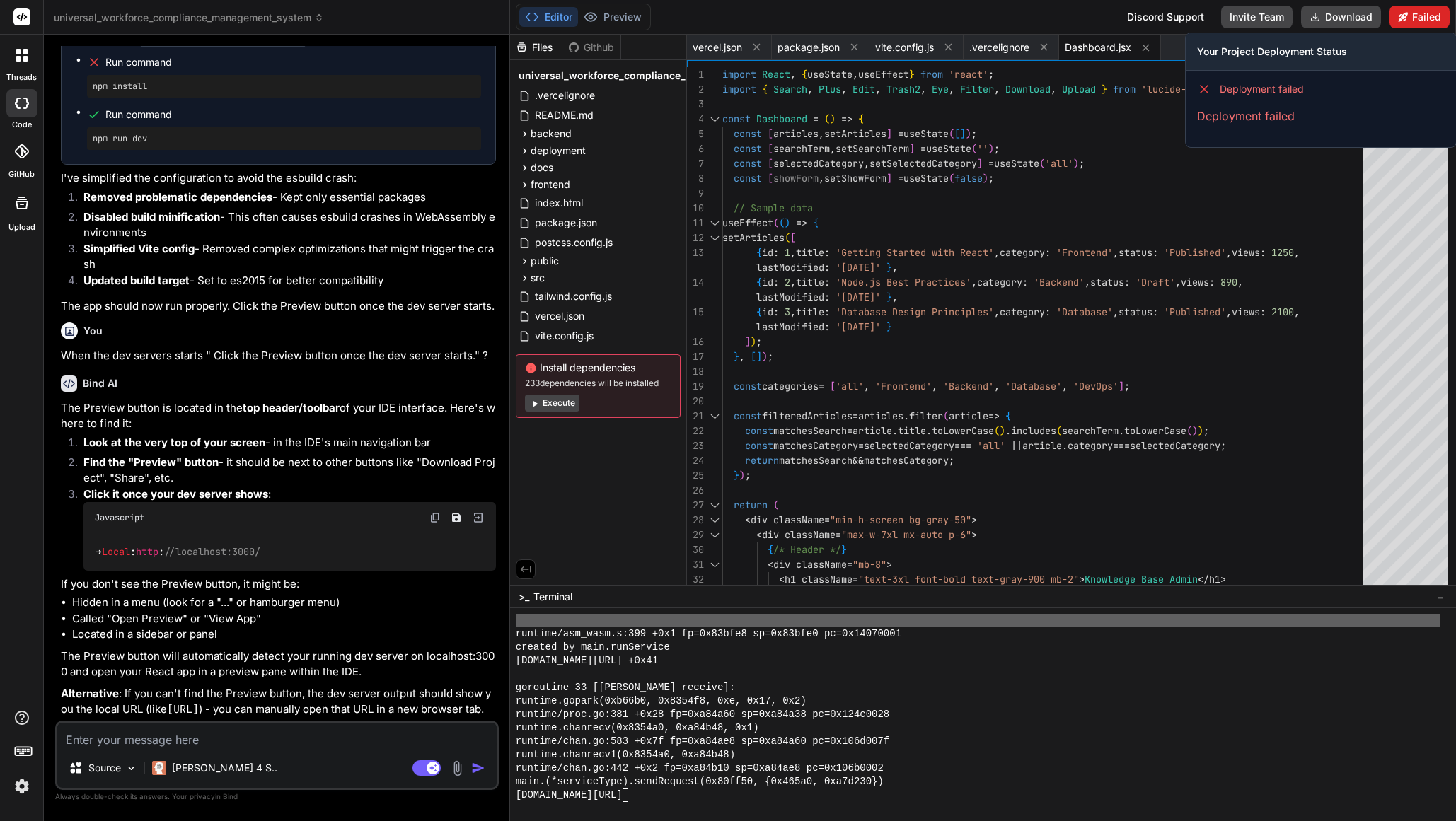
click at [1423, 19] on button "Failed" at bounding box center [1420, 17] width 61 height 22
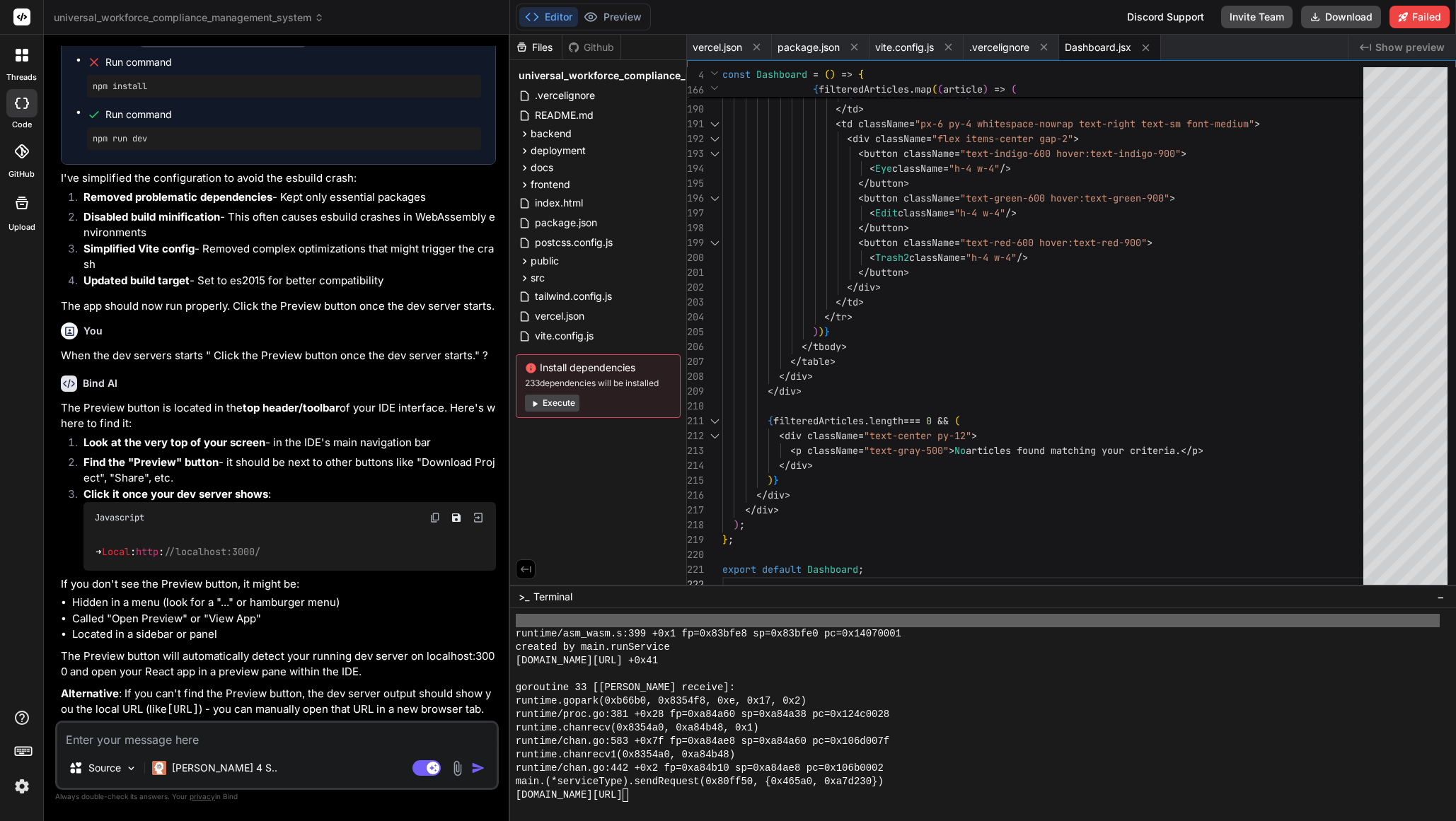
scroll to position [9865, 0]
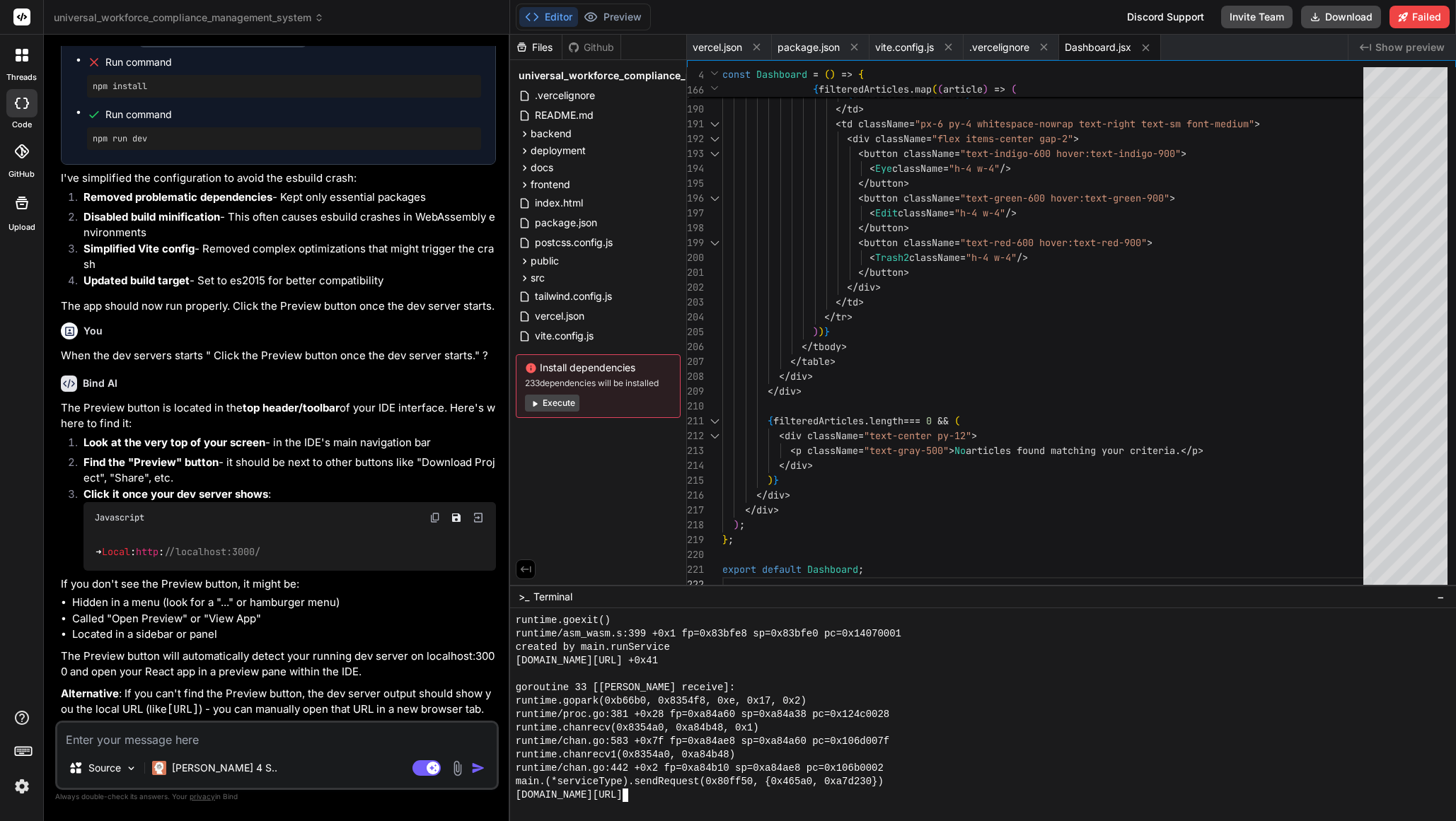
click at [872, 797] on textarea "Terminal input" at bounding box center [871, 795] width 6 height 13
click at [221, 734] on textarea at bounding box center [276, 735] width 439 height 25
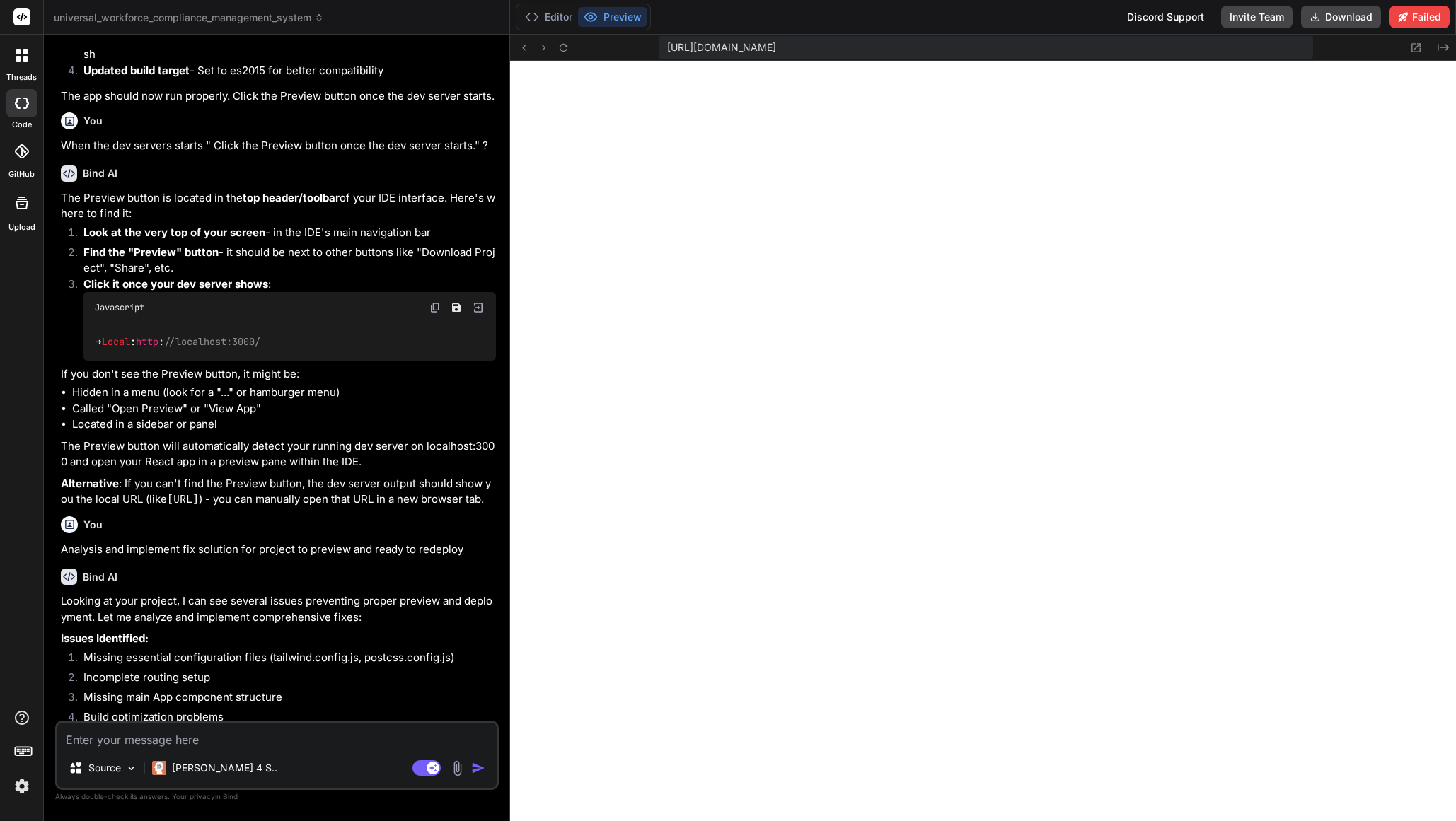
scroll to position [5393, 0]
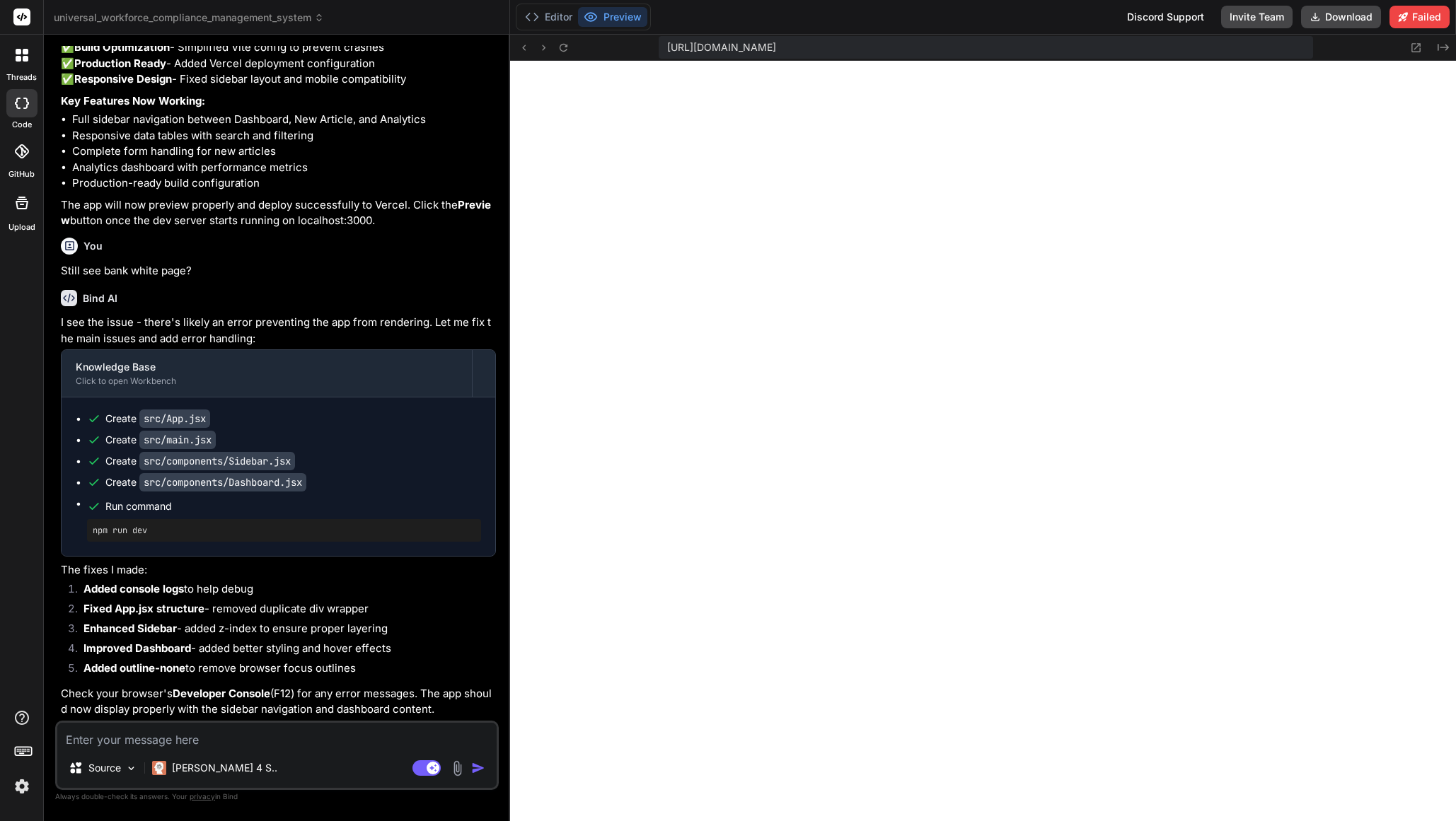
click at [186, 745] on textarea at bounding box center [276, 735] width 439 height 25
click at [398, 737] on textarea "Why right now this project only open for "Knowledge Base"" at bounding box center [276, 735] width 439 height 25
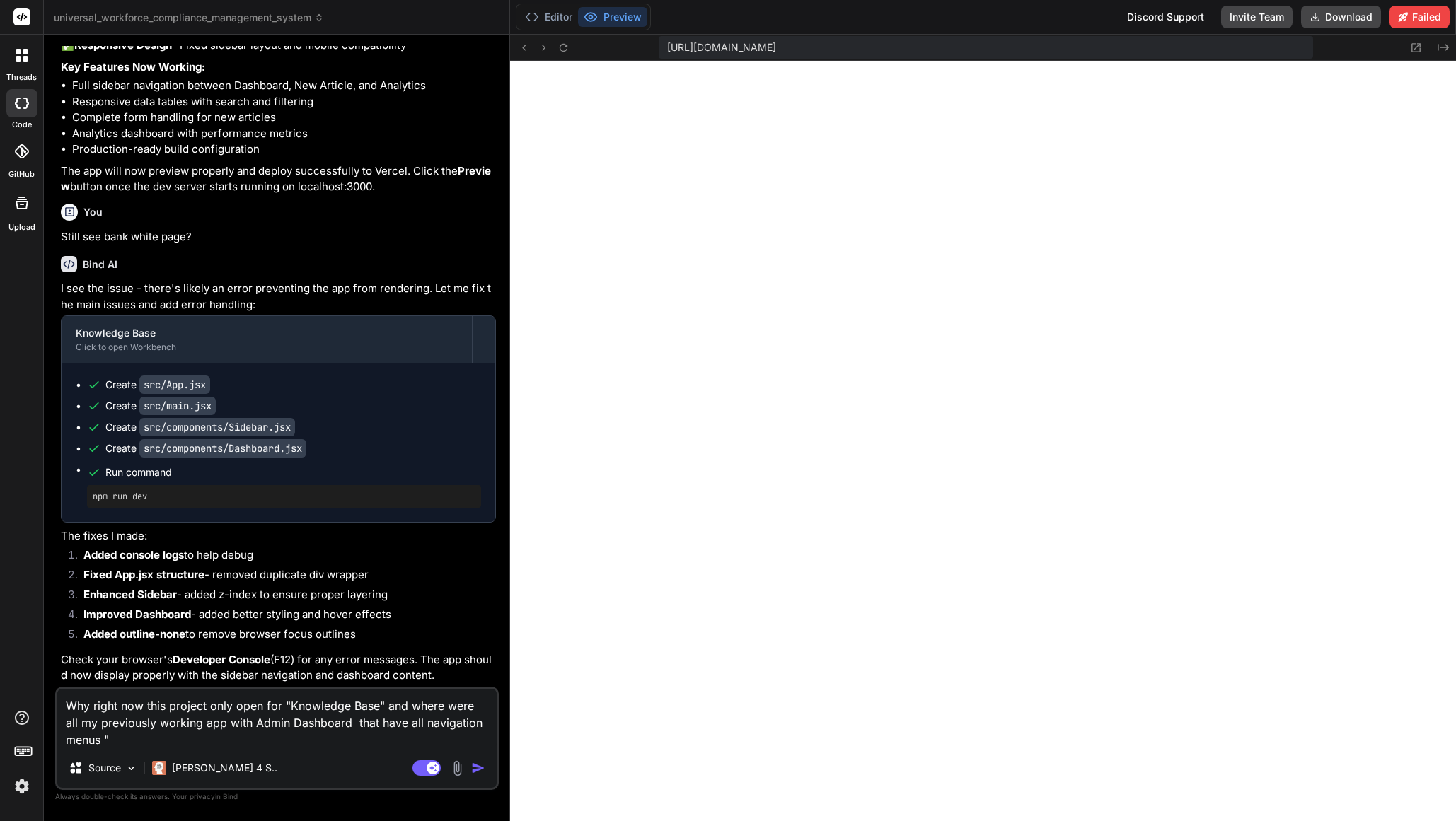
paste textarea "WCS Workforce Compliance Dashboard Workers Classification Payroll Bulk Import T…"
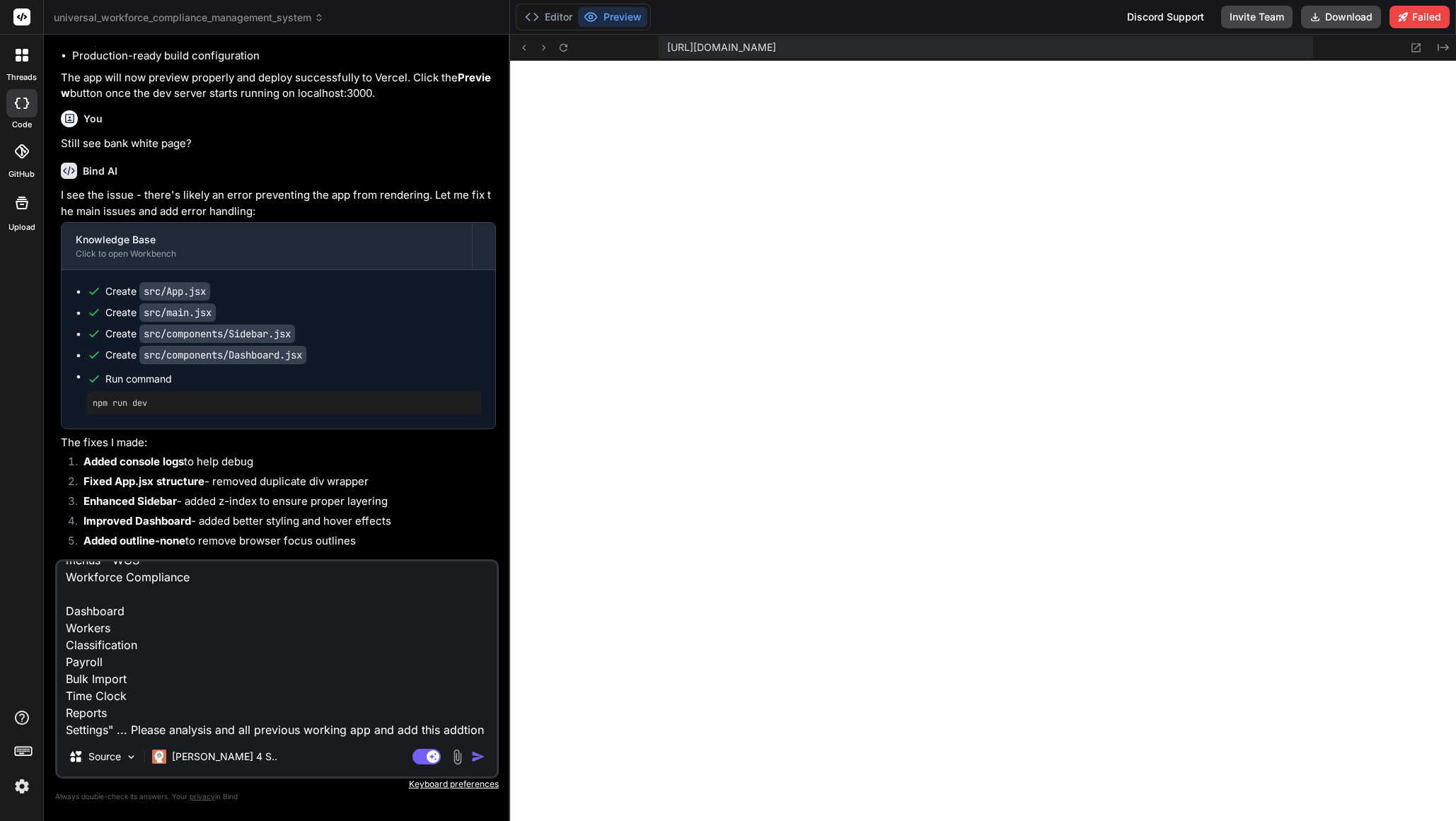
scroll to position [69, 0]
click at [450, 712] on textarea "Why right now this project only open for "Knowledge Base" and where were all my…" at bounding box center [276, 650] width 439 height 175
click at [174, 732] on textarea "Why right now this project only open for "Knowledge Base" and where were all my…" at bounding box center [276, 650] width 439 height 175
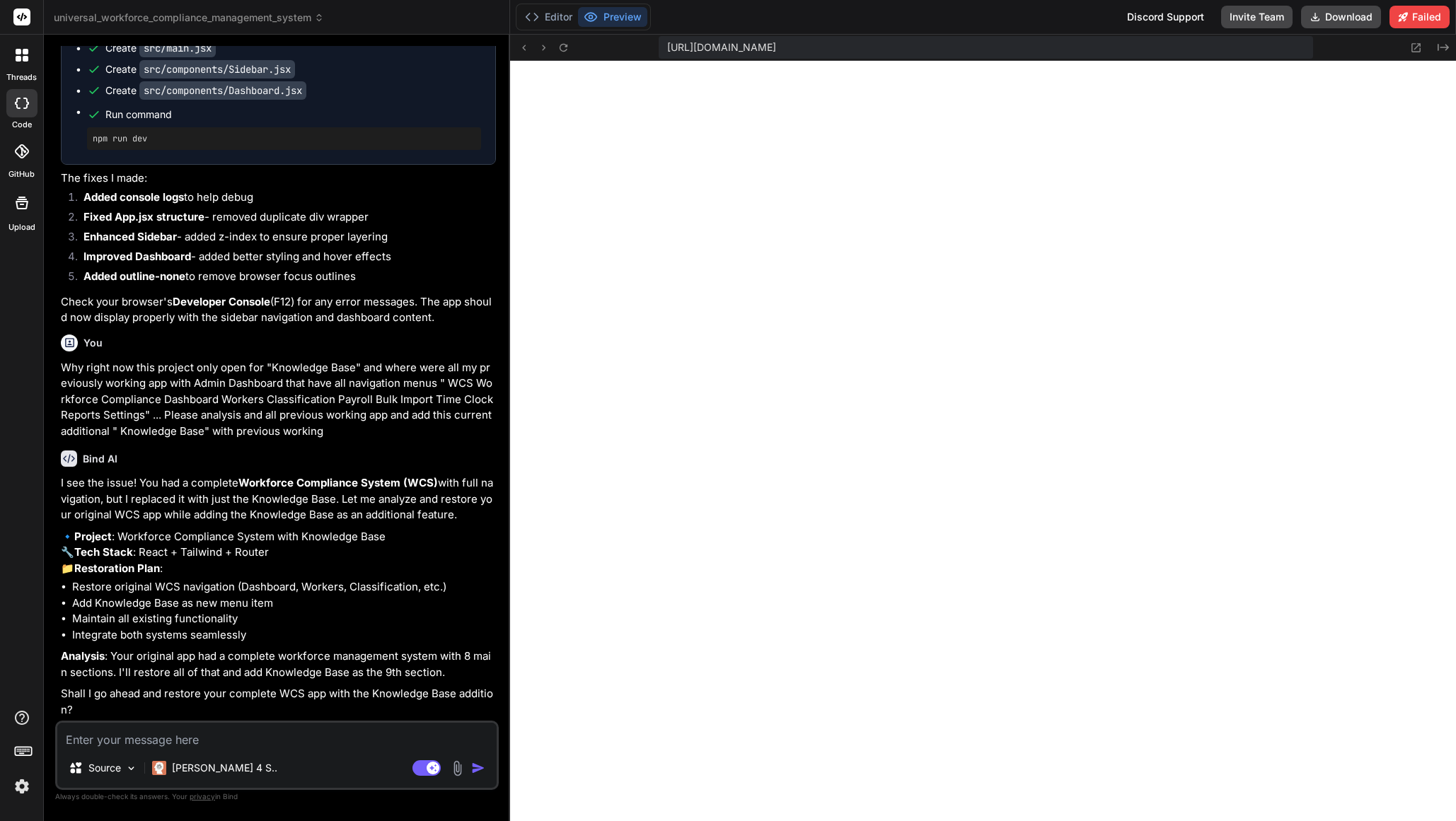
scroll to position [5817, 0]
click at [195, 735] on textarea at bounding box center [276, 735] width 439 height 25
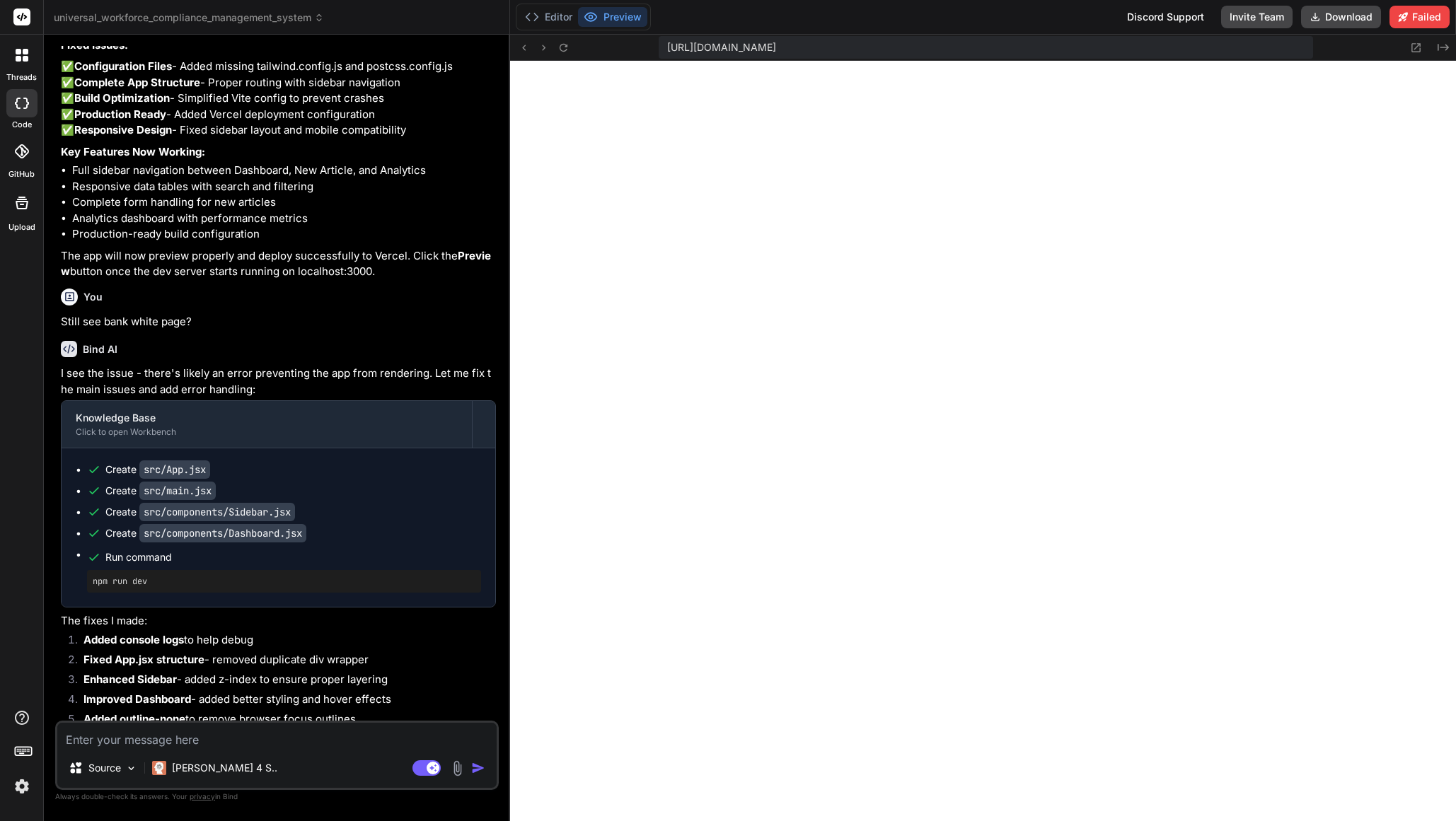
scroll to position [5216, 0]
drag, startPoint x: 191, startPoint y: 450, endPoint x: 51, endPoint y: 446, distance: 140.1
click at [51, 446] on div "Bind AI Web Search Created with Pixso. Code Generator You YES Bind AI Here’s th…" at bounding box center [277, 427] width 466 height 786
copy p "Still see bank white page?"
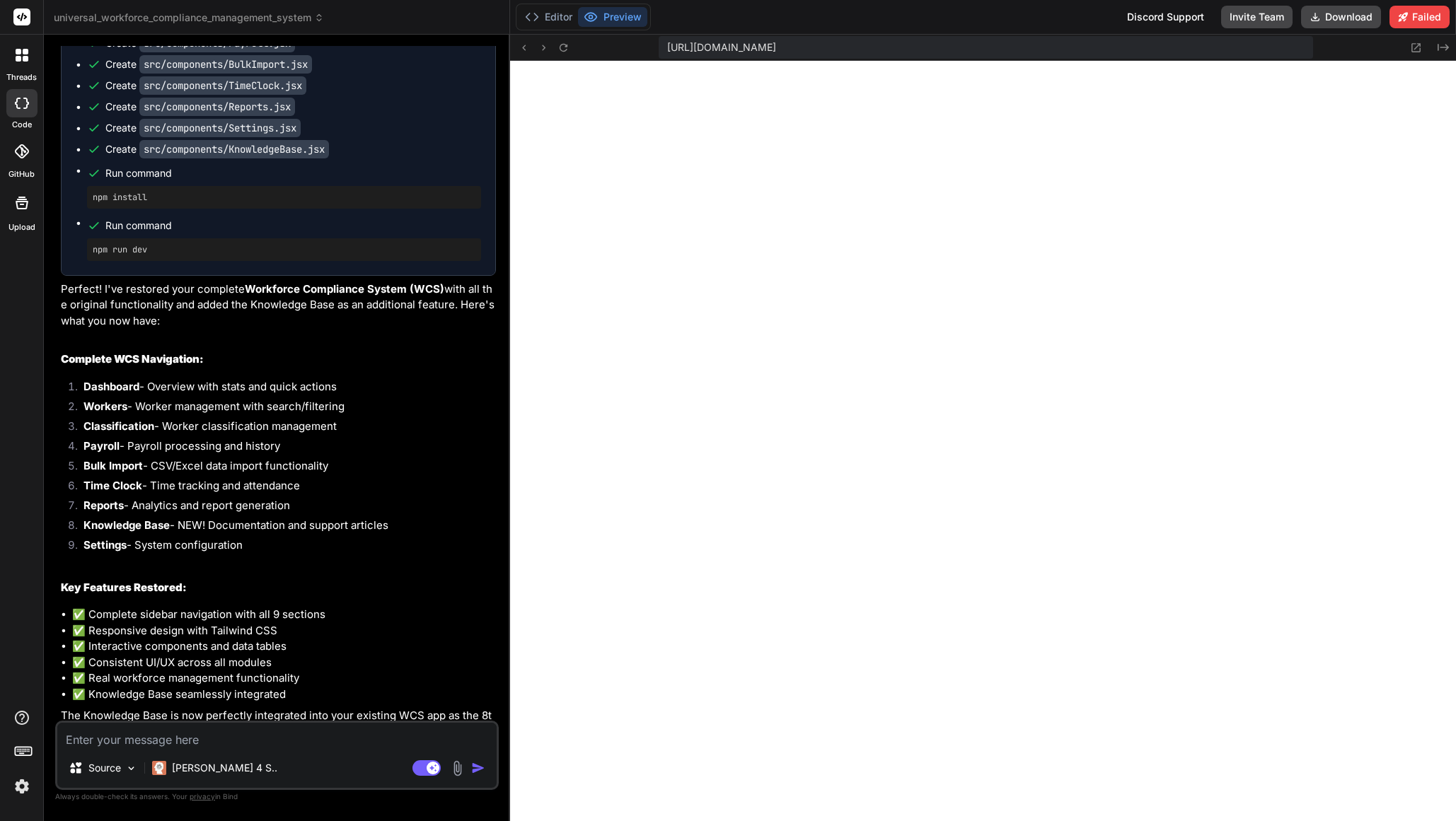
scroll to position [6993, 0]
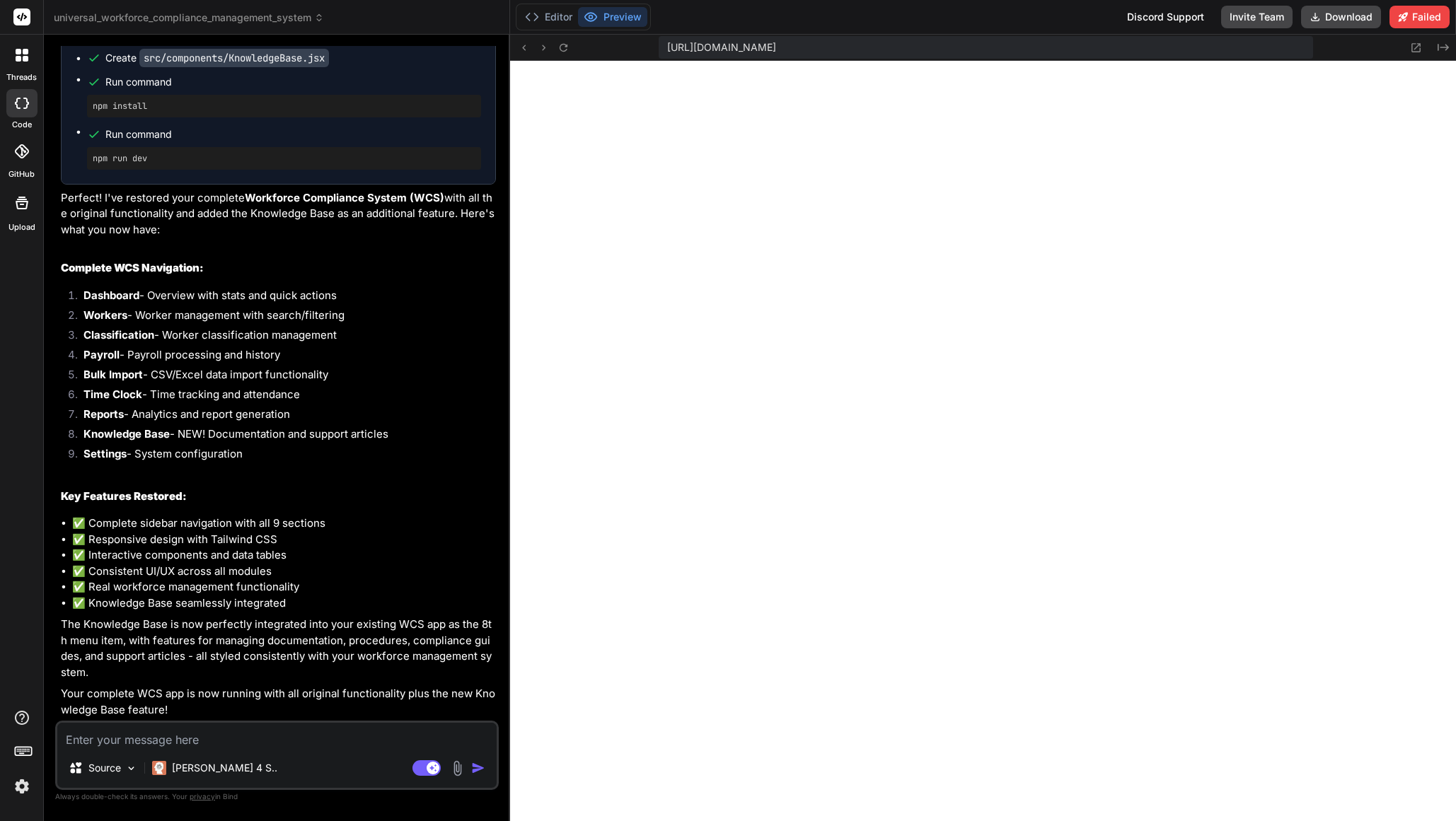
click at [182, 742] on textarea at bounding box center [276, 735] width 439 height 25
paste textarea "Still see bank white page?"
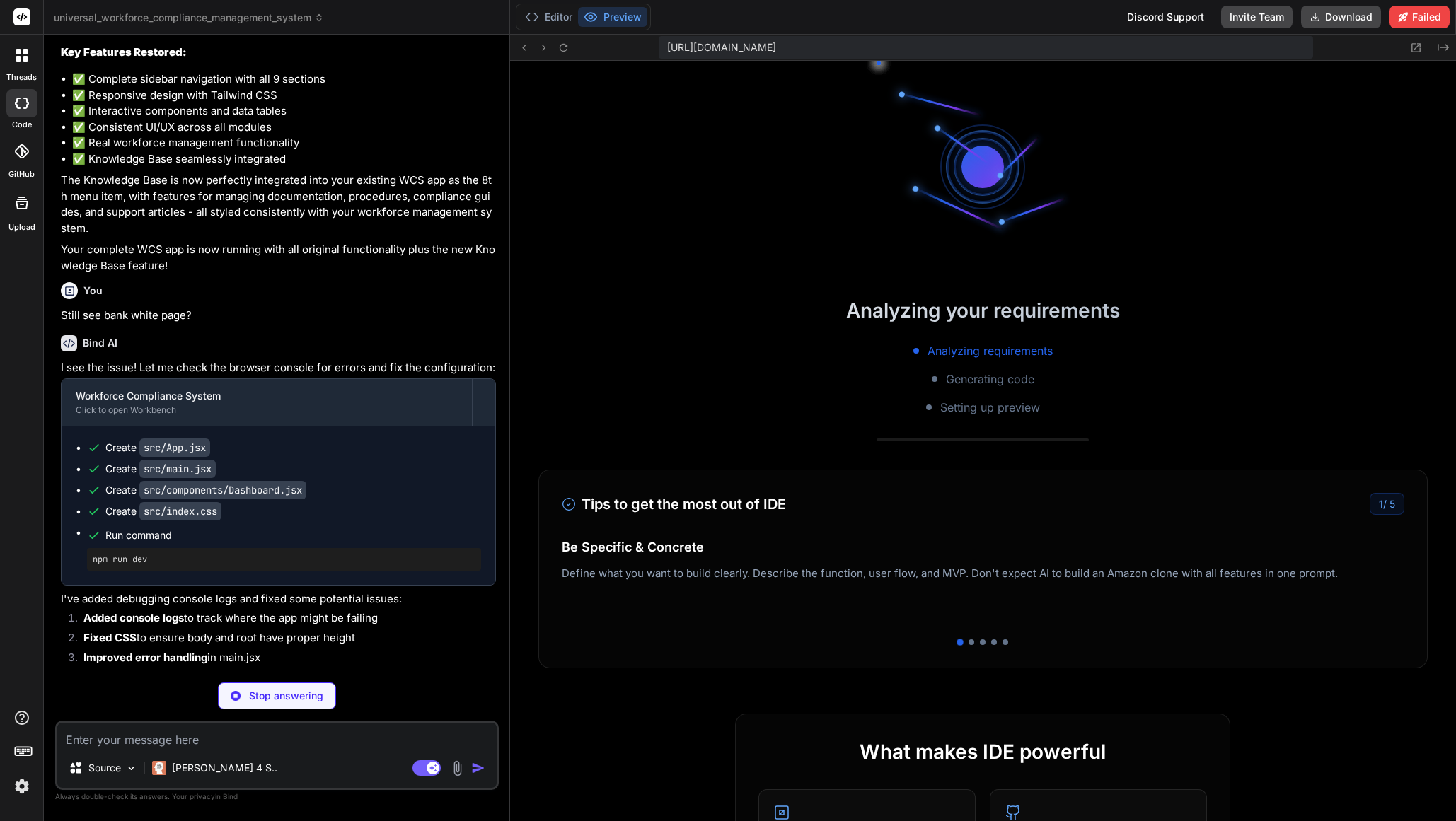
scroll to position [13441, 0]
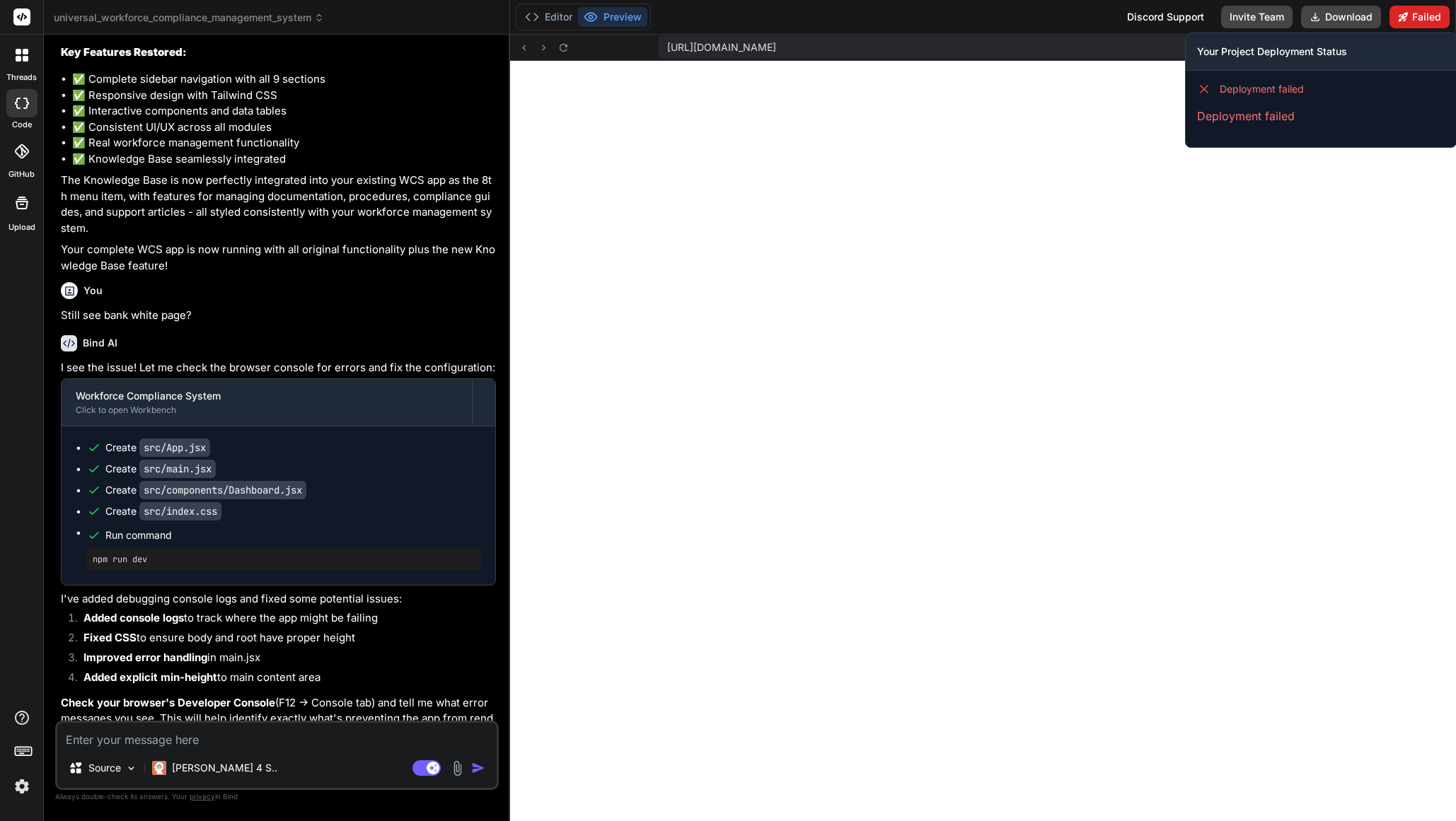
click at [1417, 20] on button "Failed" at bounding box center [1420, 17] width 61 height 22
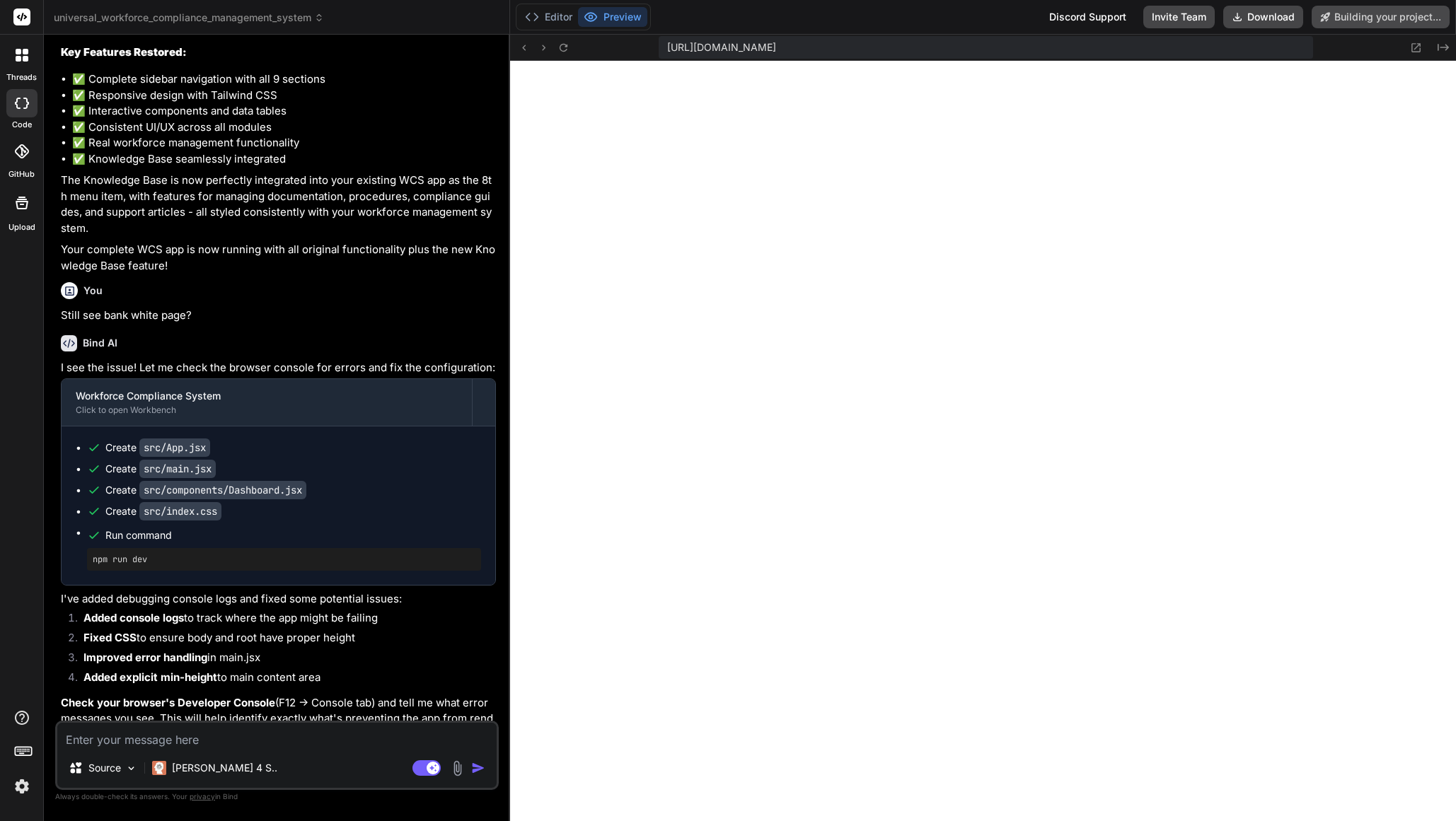
scroll to position [7338, 0]
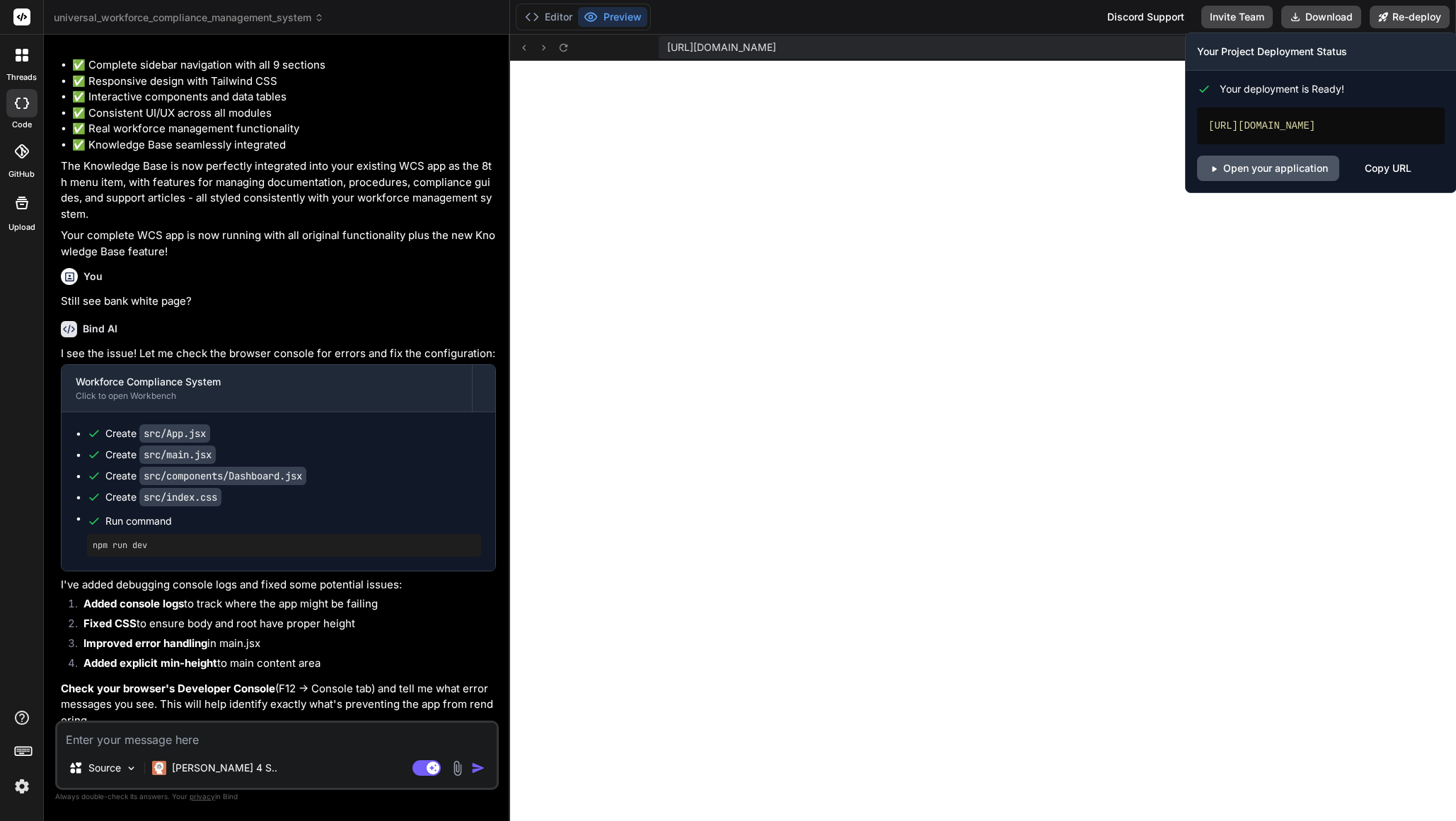
click at [1292, 181] on link "Open your application" at bounding box center [1268, 168] width 143 height 25
click at [1279, 181] on link "Open your application" at bounding box center [1268, 168] width 143 height 25
click at [1414, 19] on button "Re-deploy" at bounding box center [1410, 17] width 80 height 22
click at [1306, 181] on link "Open your application" at bounding box center [1268, 168] width 143 height 25
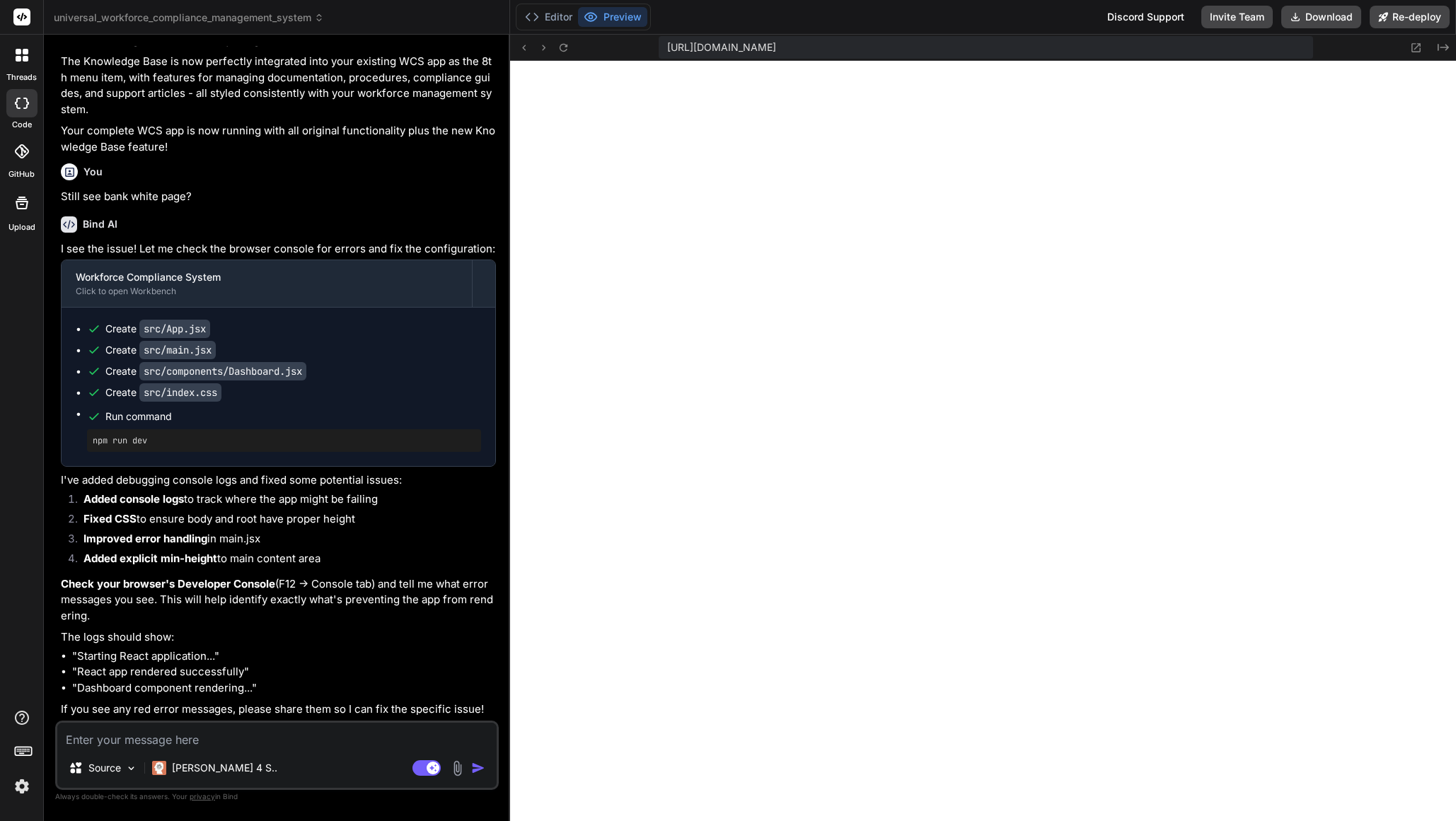
scroll to position [7615, 0]
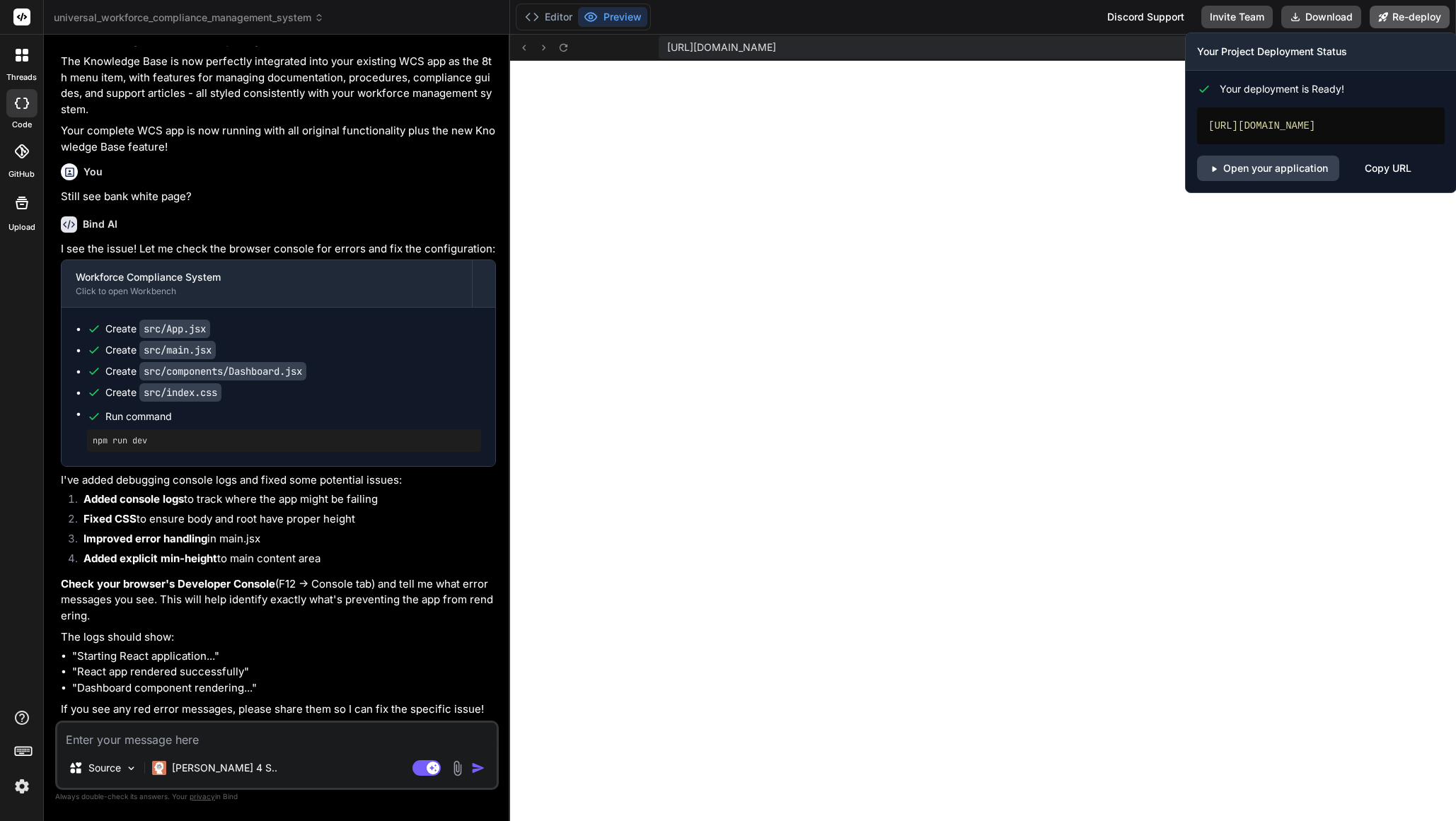
click at [1433, 19] on button "Re-deploy" at bounding box center [1410, 17] width 80 height 22
click at [1283, 181] on link "Open your application" at bounding box center [1268, 168] width 143 height 25
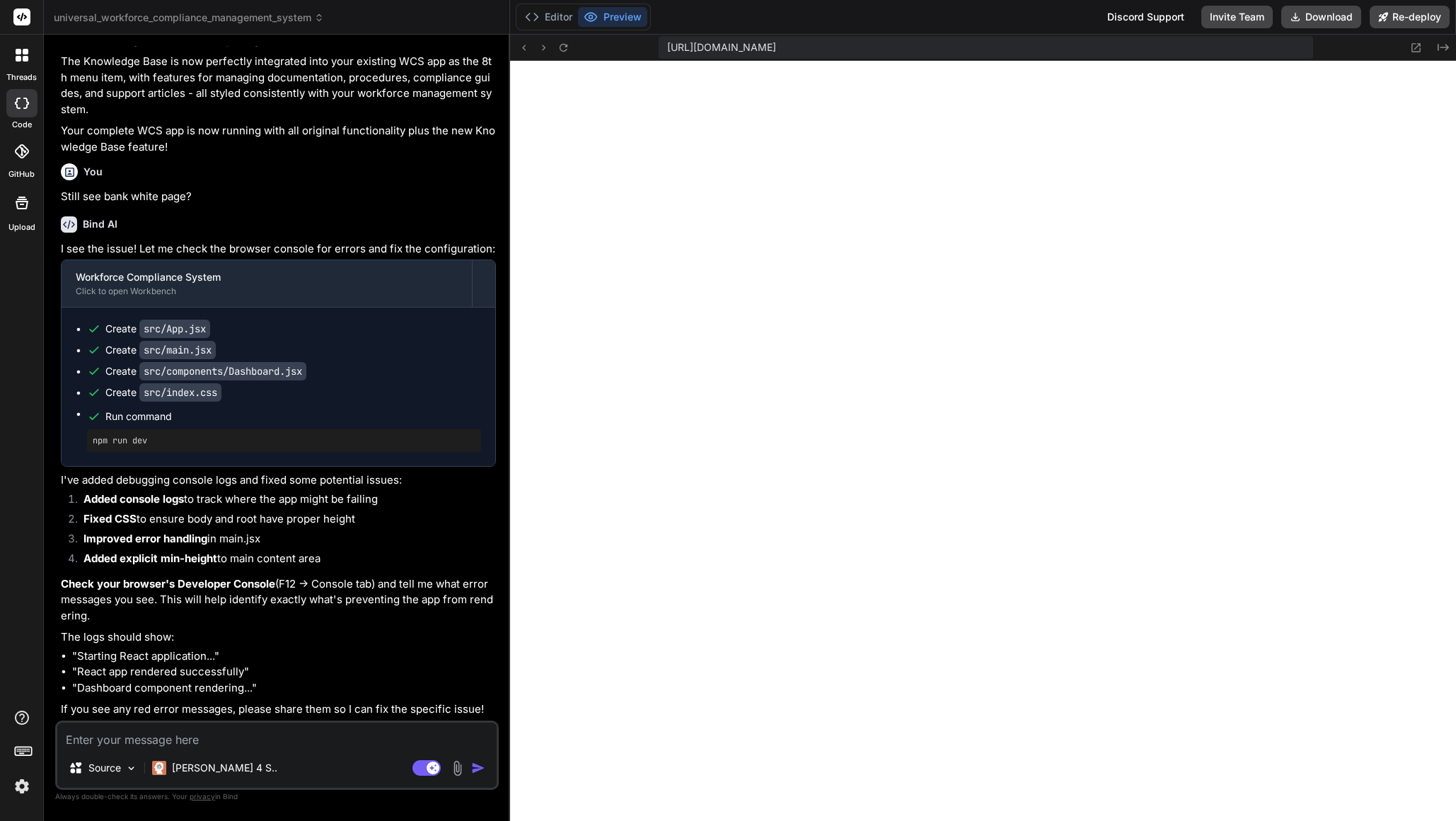
click at [204, 744] on textarea at bounding box center [276, 735] width 439 height 25
drag, startPoint x: 266, startPoint y: 740, endPoint x: 274, endPoint y: 743, distance: 8.5
click at [267, 740] on textarea "Still see white blank pages after open application" at bounding box center [276, 735] width 439 height 25
click at [240, 743] on textarea "Still see white blank pages after open application" at bounding box center [276, 735] width 439 height 25
click at [426, 737] on textarea "Still see white blank pages after "re-deploy" and open application" at bounding box center [276, 735] width 439 height 25
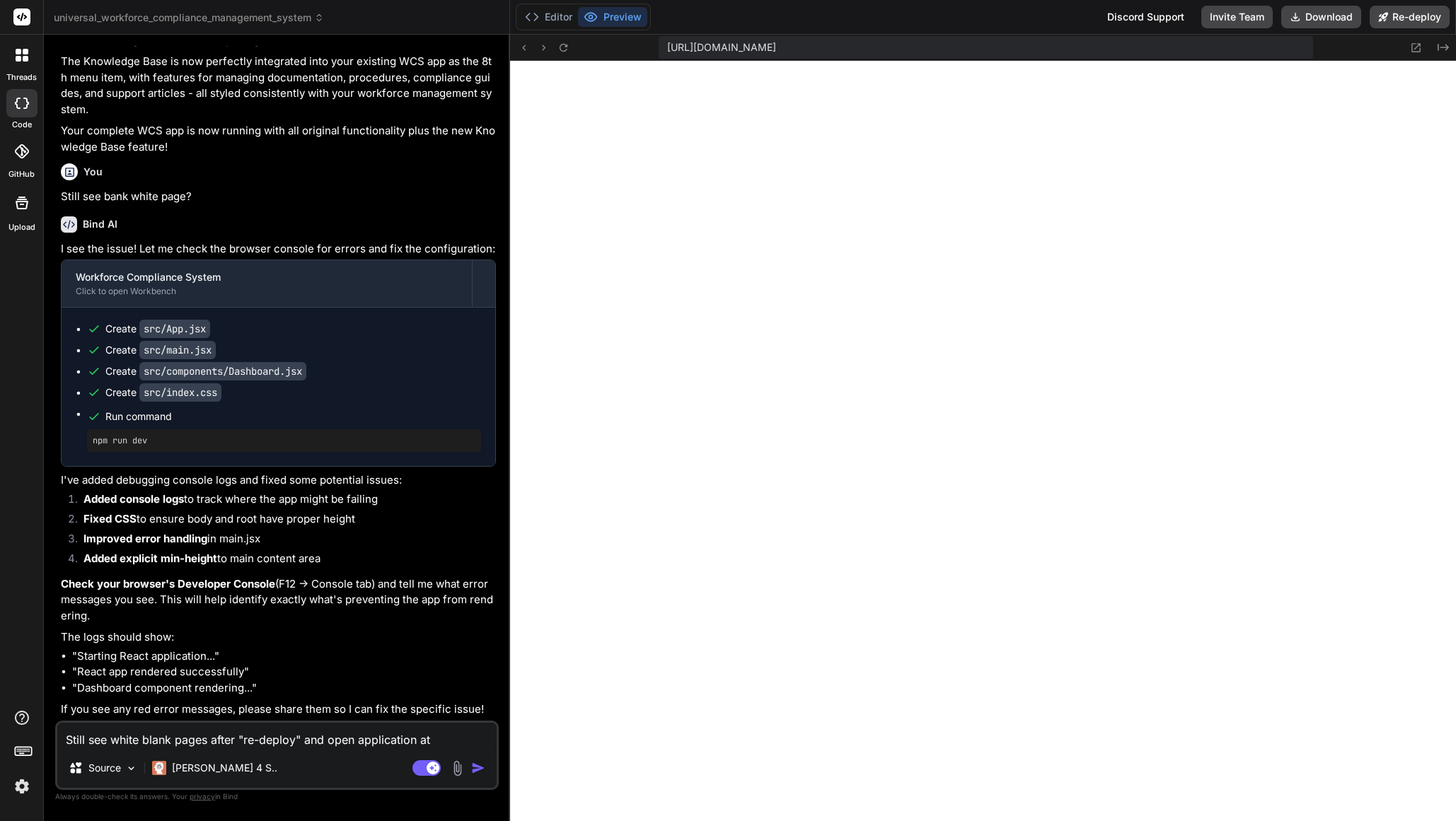
paste textarea "https://universalworkforcecompliancemanagementsystem-getbind.vercel.app/"
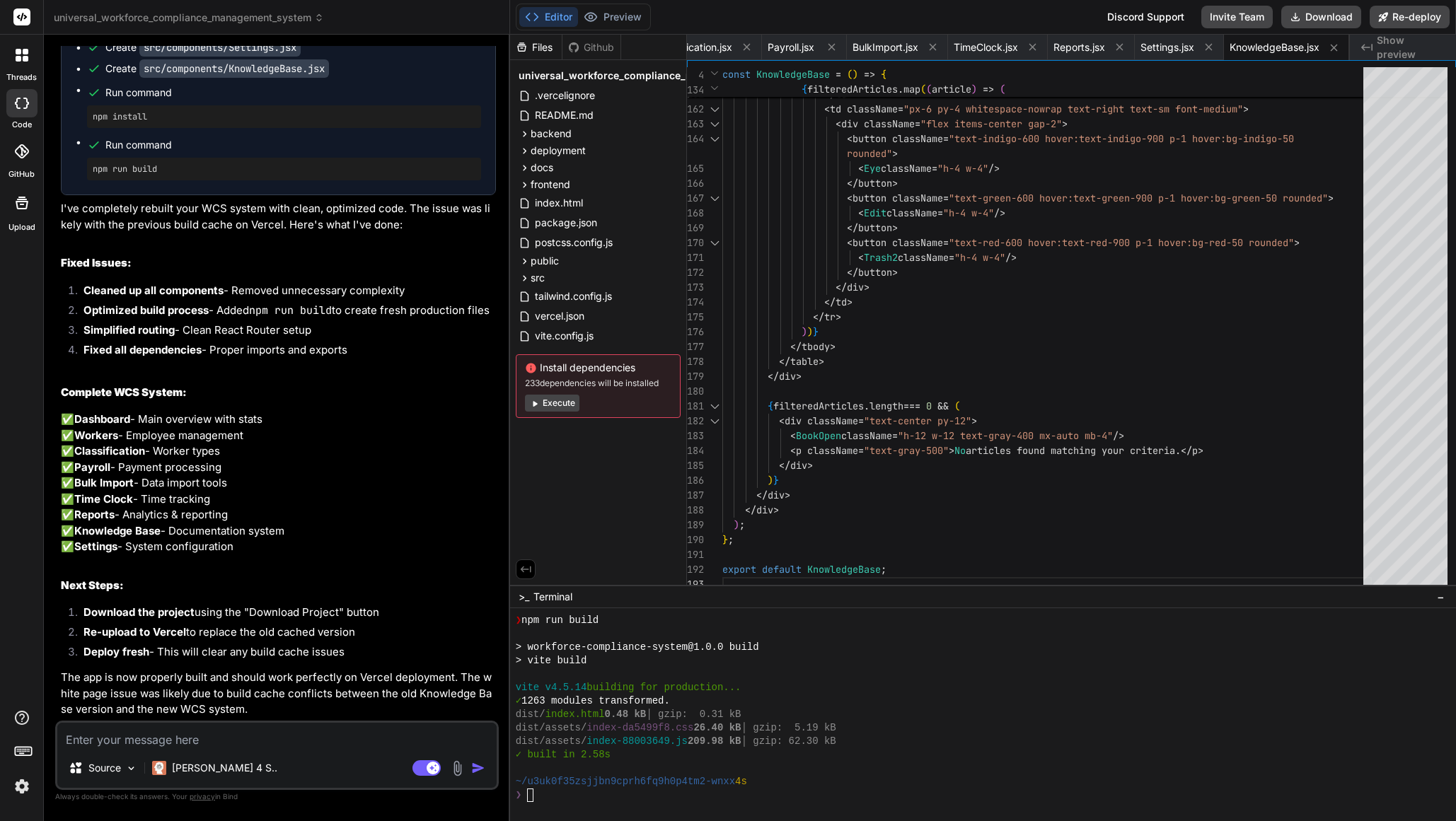
scroll to position [8811, 0]
drag, startPoint x: 532, startPoint y: 797, endPoint x: 542, endPoint y: 807, distance: 14.1
click at [532, 798] on textarea "Terminal input" at bounding box center [530, 795] width 6 height 13
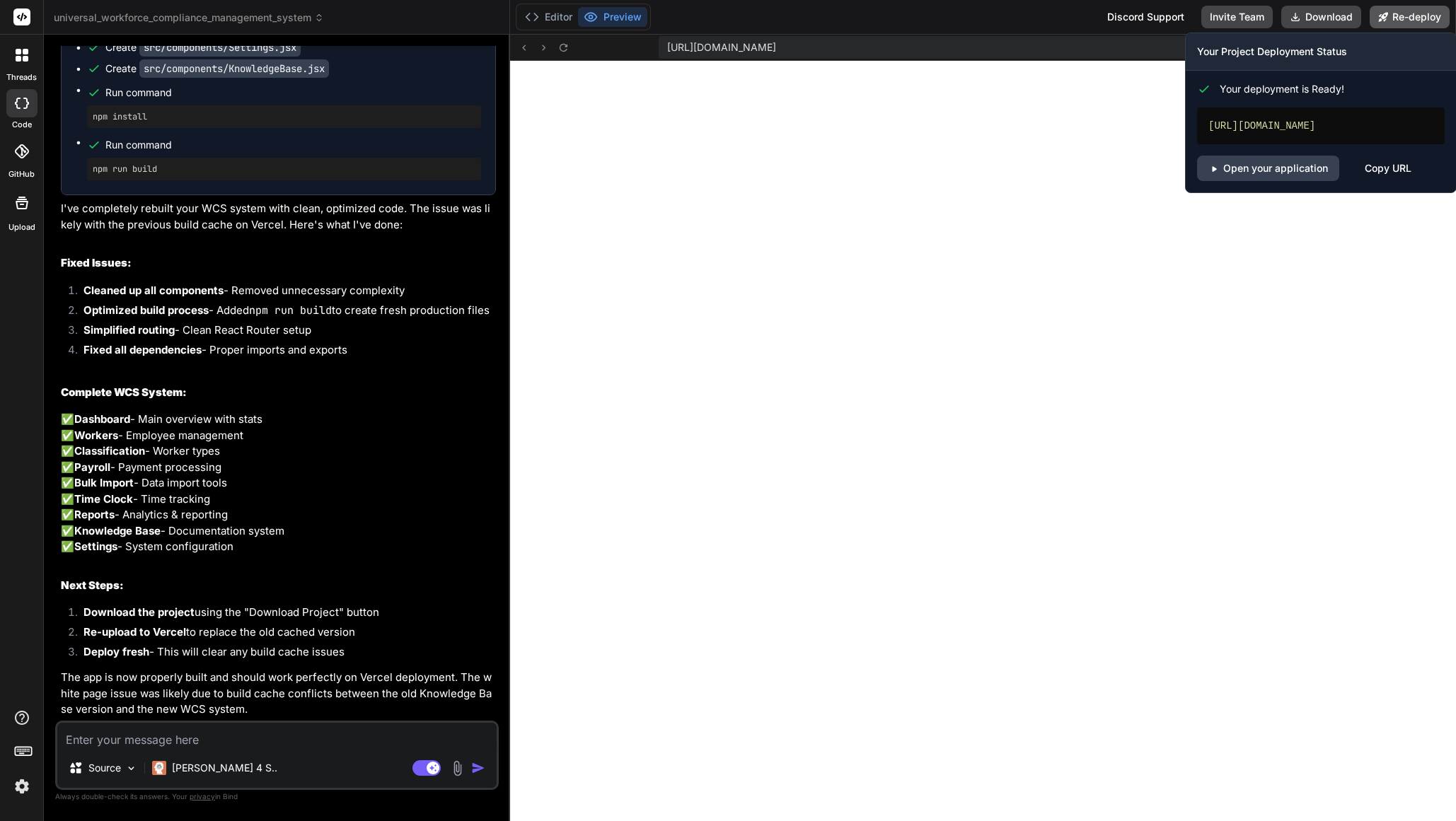
click at [1419, 16] on button "Re-deploy" at bounding box center [1410, 17] width 80 height 22
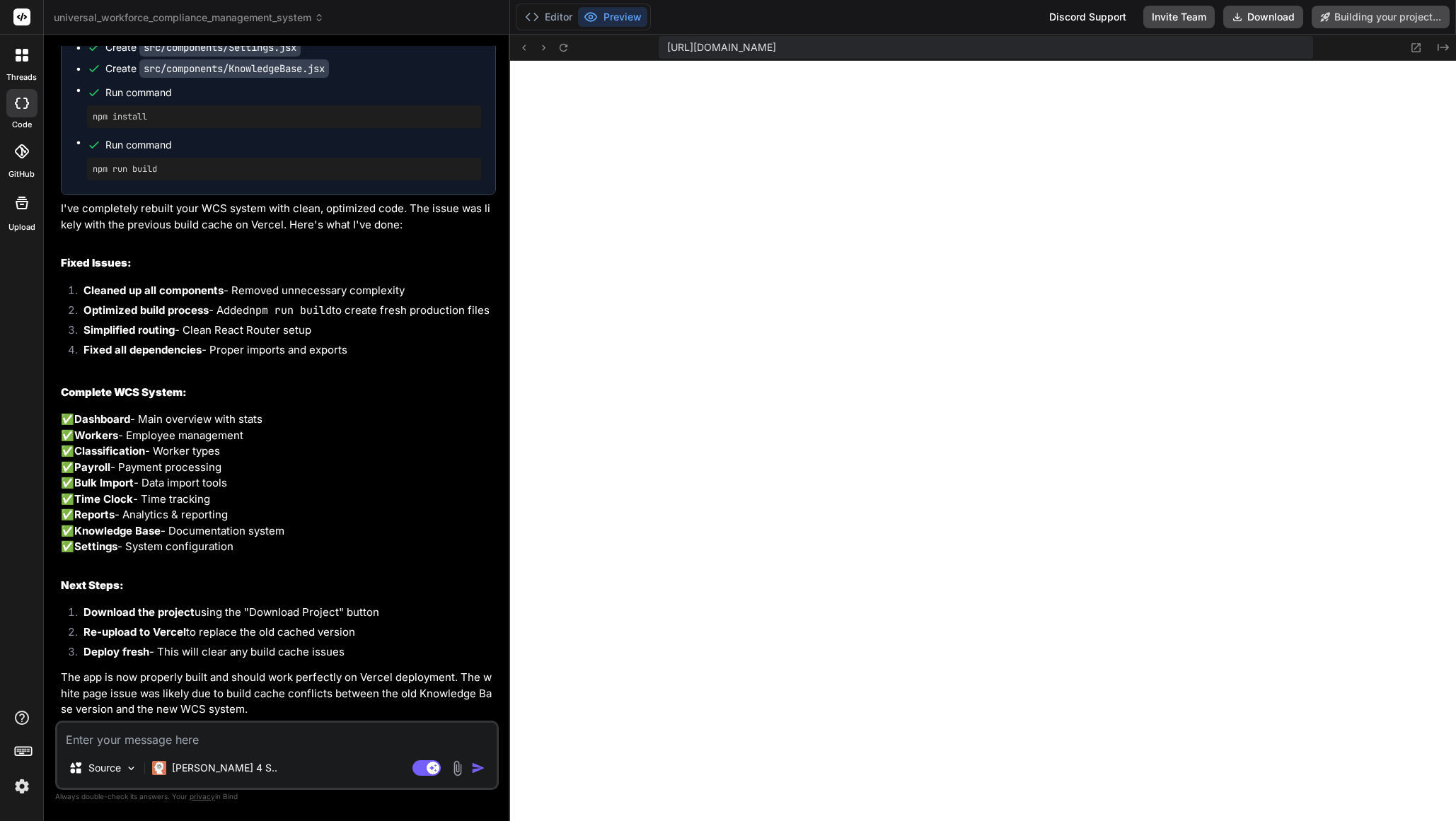
scroll to position [8811, 0]
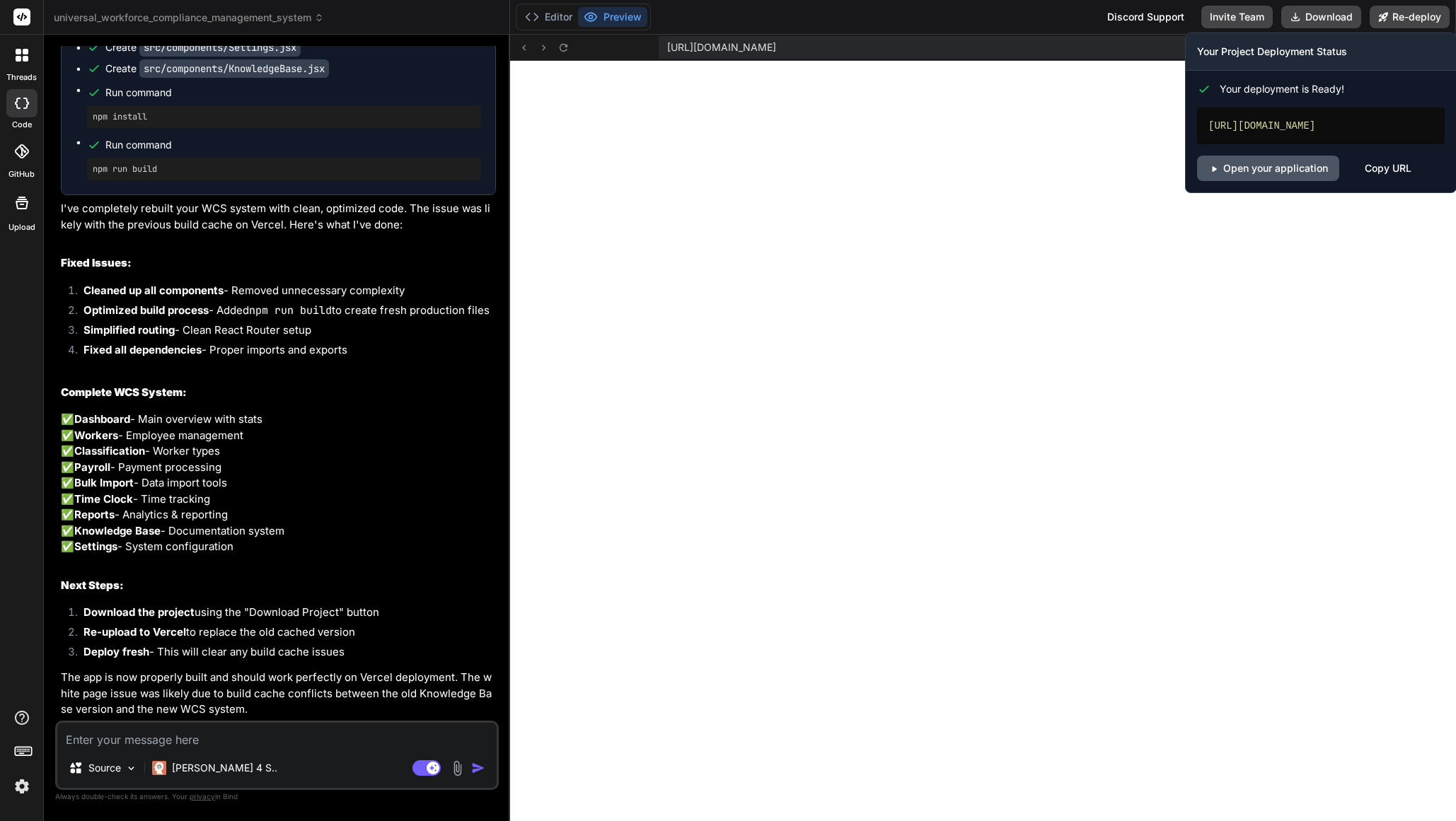
click at [1291, 181] on link "Open your application" at bounding box center [1268, 168] width 143 height 25
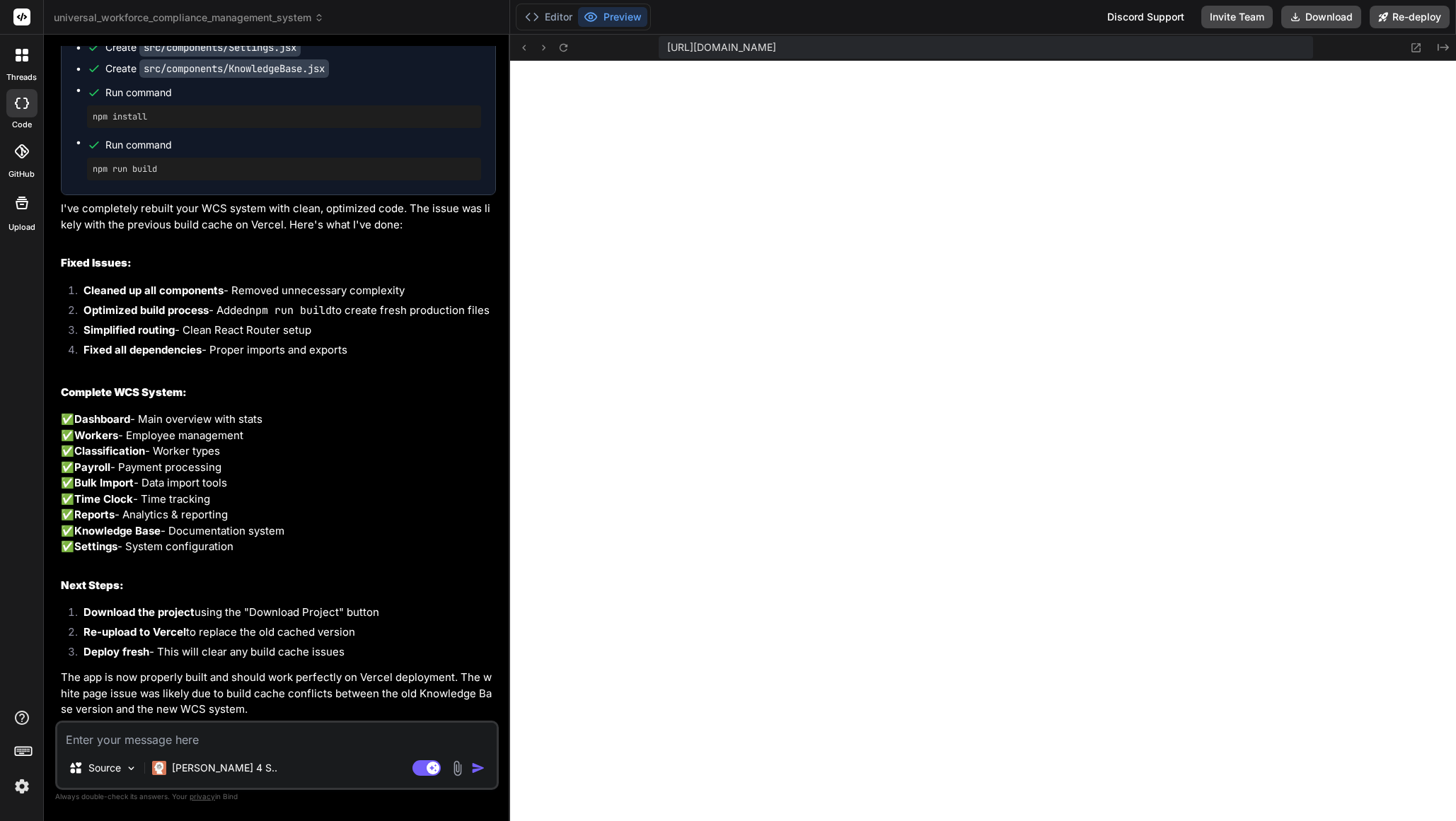
click at [254, 738] on textarea at bounding box center [276, 735] width 439 height 25
paste textarea "https://universalworkforcecompliancemanagementsystem-getbind.vercel.app/"
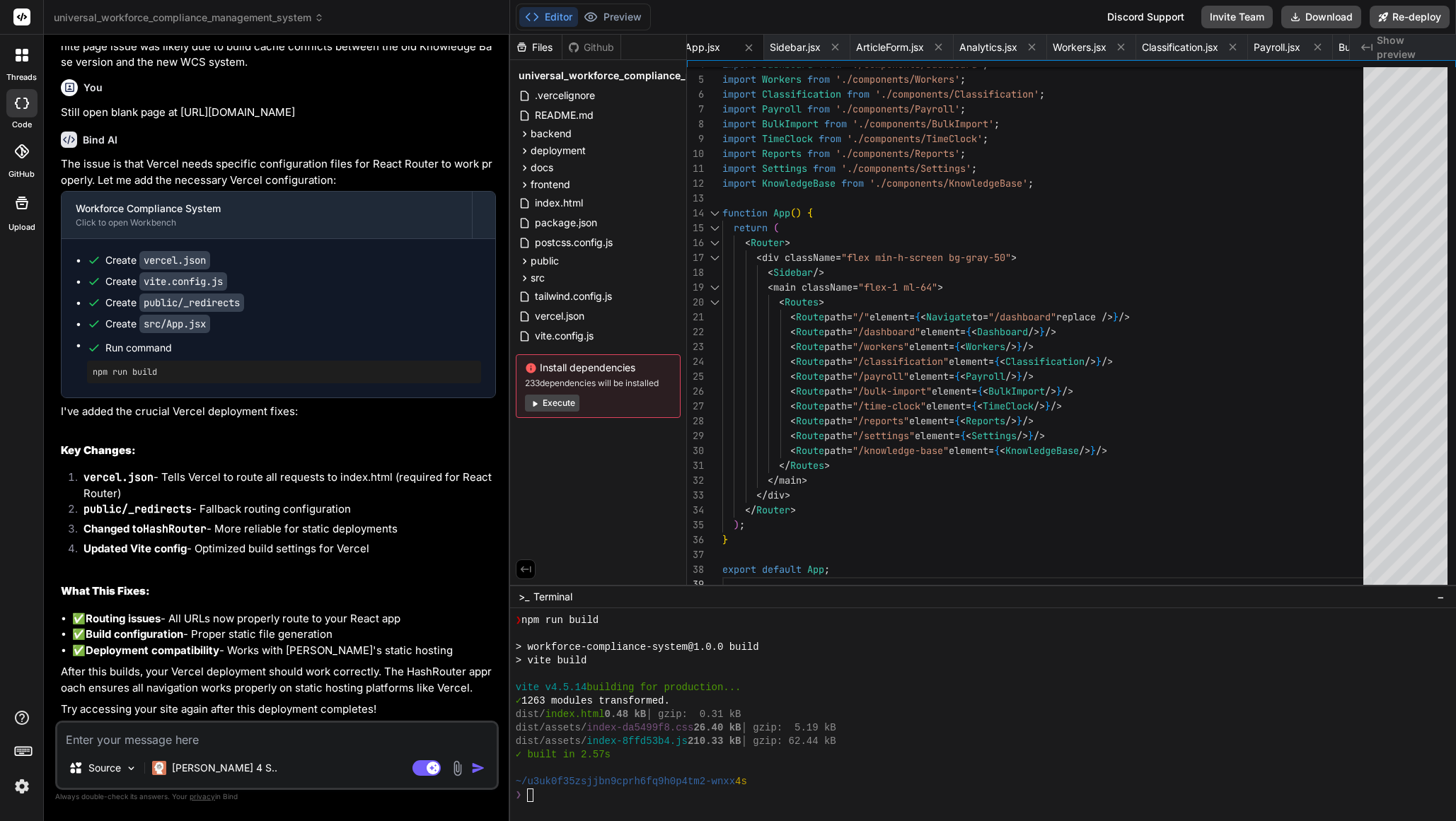
scroll to position [9475, 0]
click at [598, 800] on div "❯" at bounding box center [977, 795] width 924 height 13
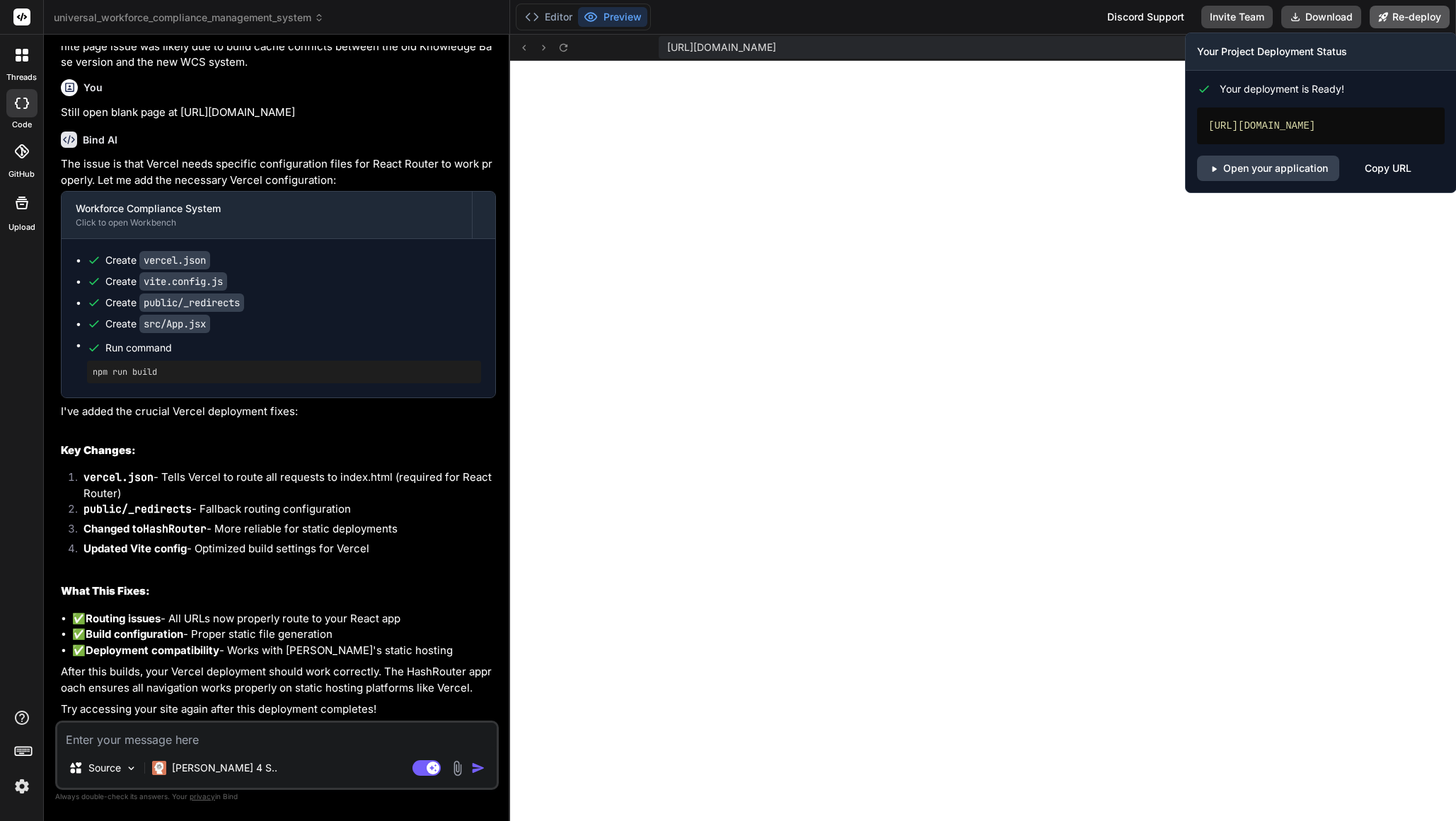
click at [1426, 19] on button "Re-deploy" at bounding box center [1410, 17] width 80 height 22
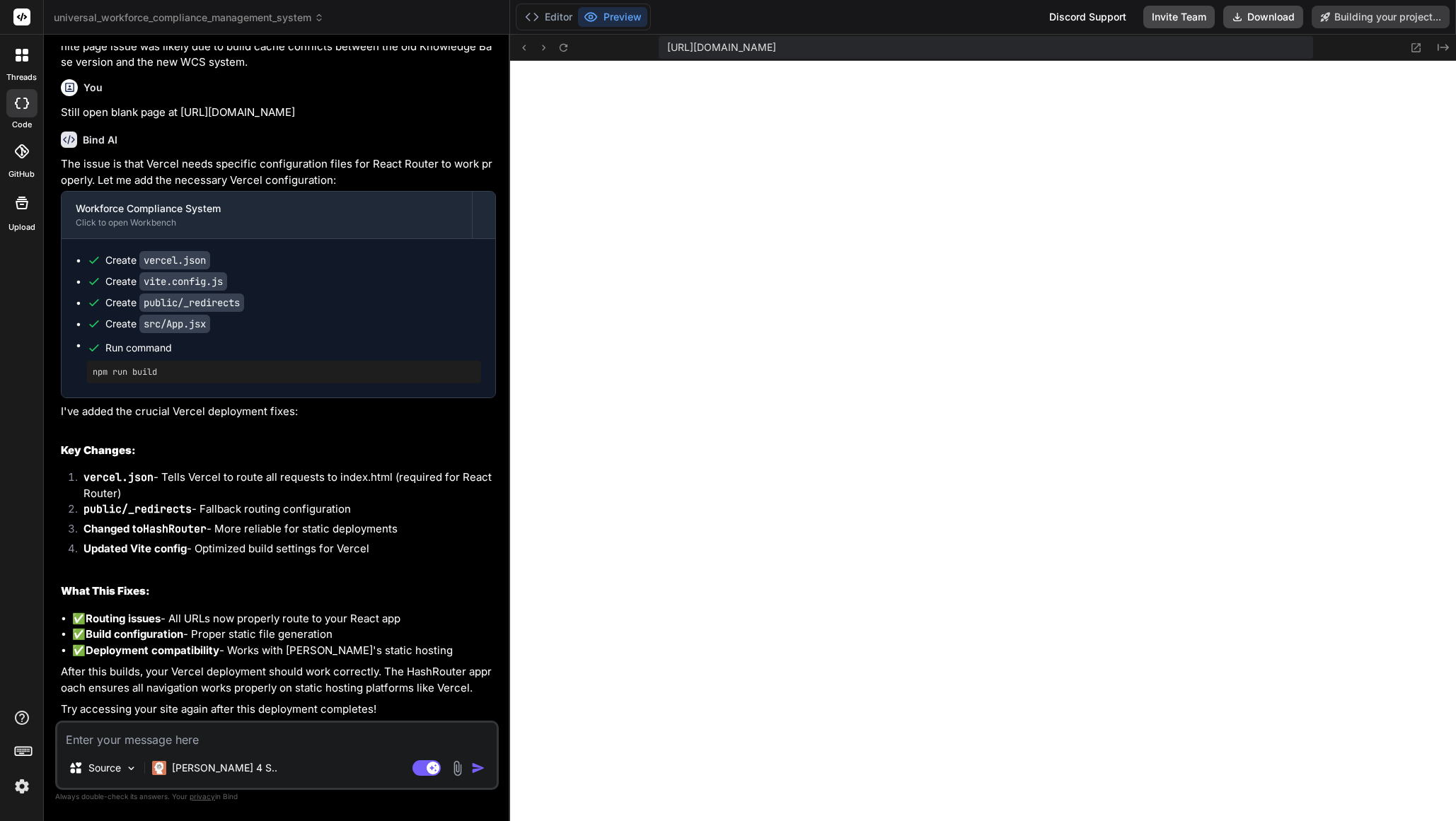
click at [116, 741] on textarea at bounding box center [276, 735] width 439 height 25
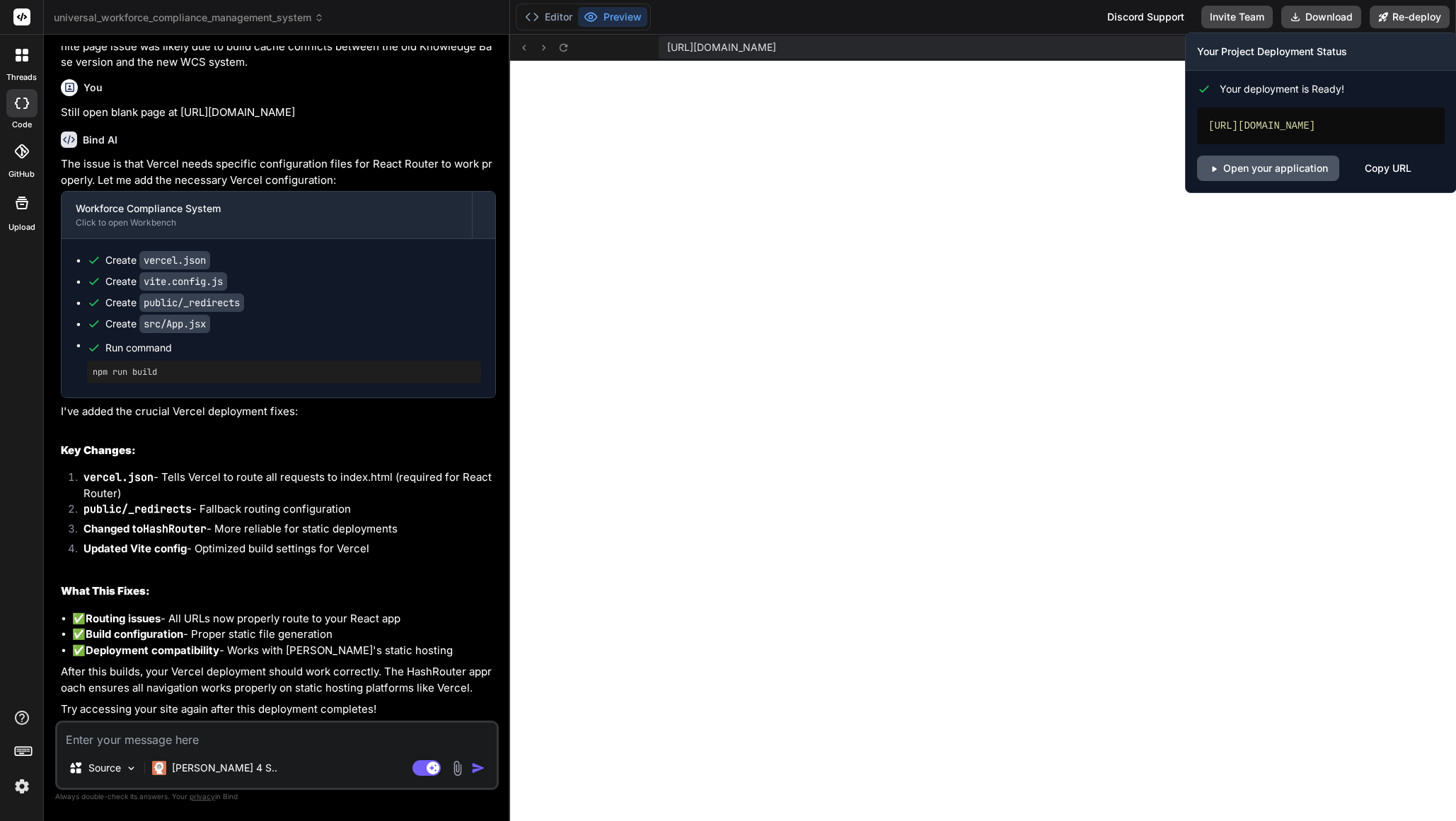
click at [1273, 181] on link "Open your application" at bounding box center [1268, 168] width 143 height 25
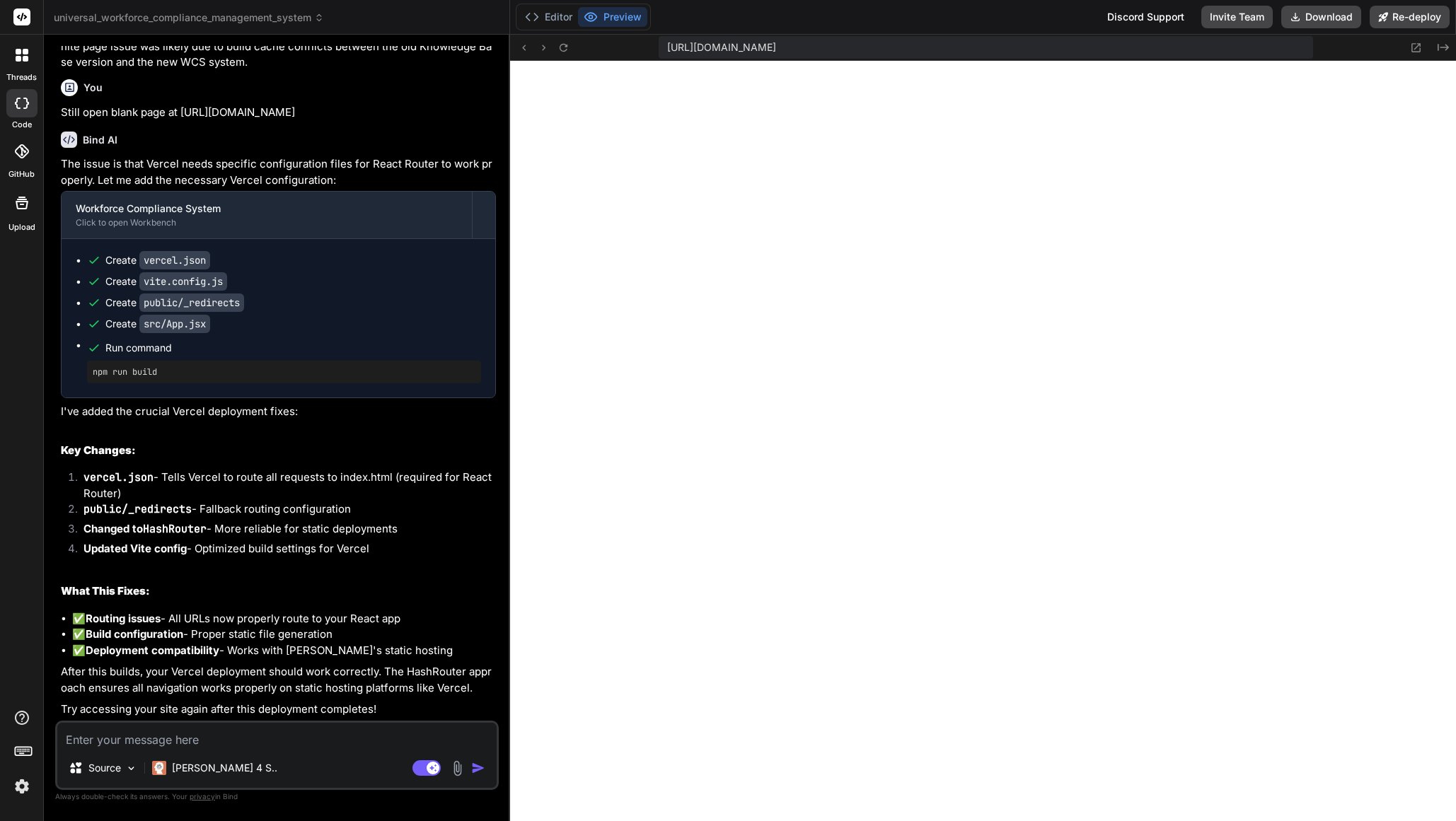
click at [293, 734] on textarea at bounding box center [276, 735] width 439 height 25
click at [206, 744] on textarea at bounding box center [276, 735] width 439 height 25
paste textarea "the essential features needed to transform your static Knowledge Base interface…"
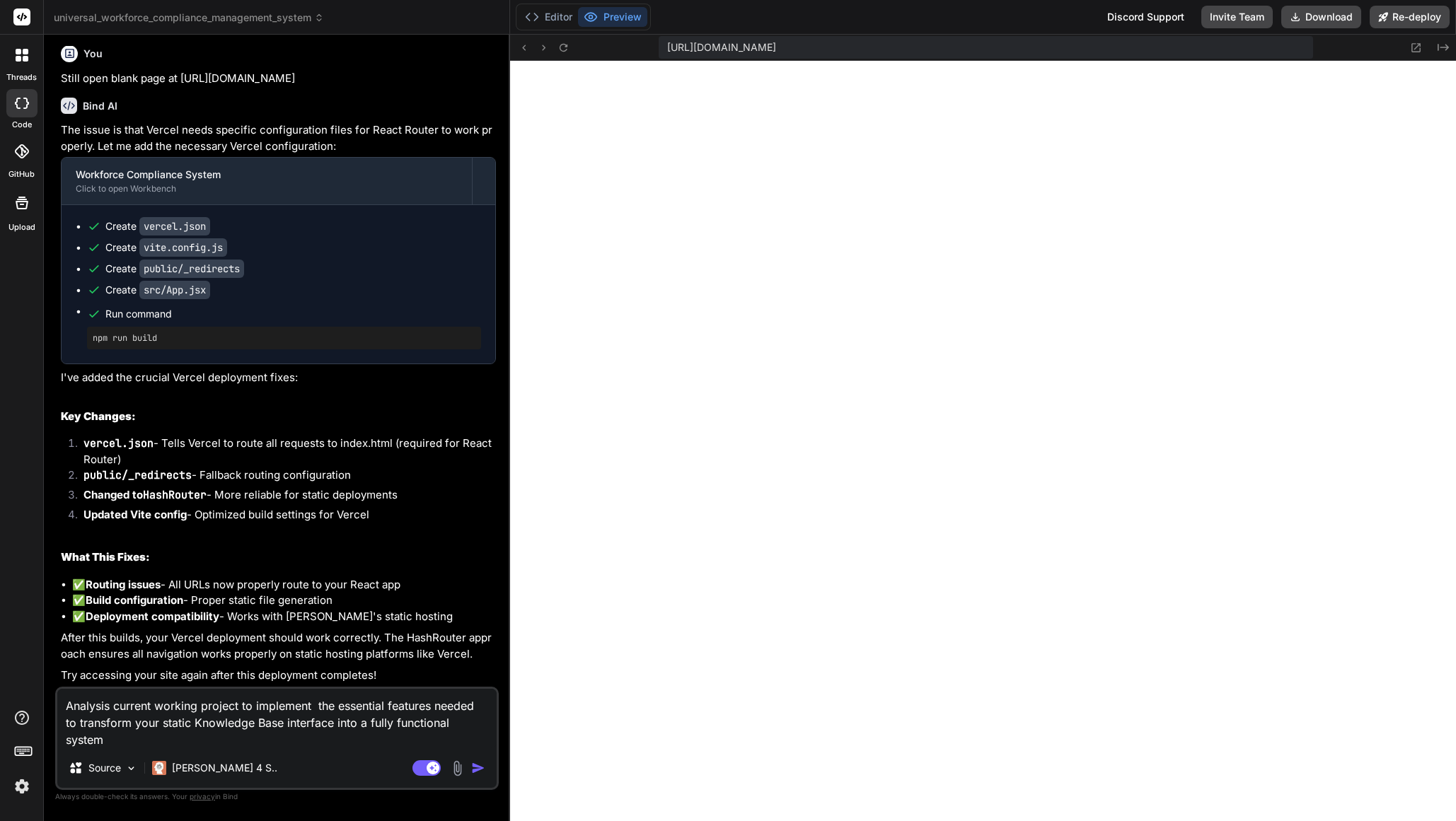
drag, startPoint x: 158, startPoint y: 724, endPoint x: 137, endPoint y: 728, distance: 21.4
click at [137, 728] on textarea "Analysis current working project to implement the essential features needed to …" at bounding box center [276, 718] width 439 height 60
click at [110, 742] on textarea "Analysis current working project to implement the essential features needed to …" at bounding box center [276, 718] width 439 height 60
paste textarea "The key missing elements you need to implement are: Immediate Priority: Clickab…"
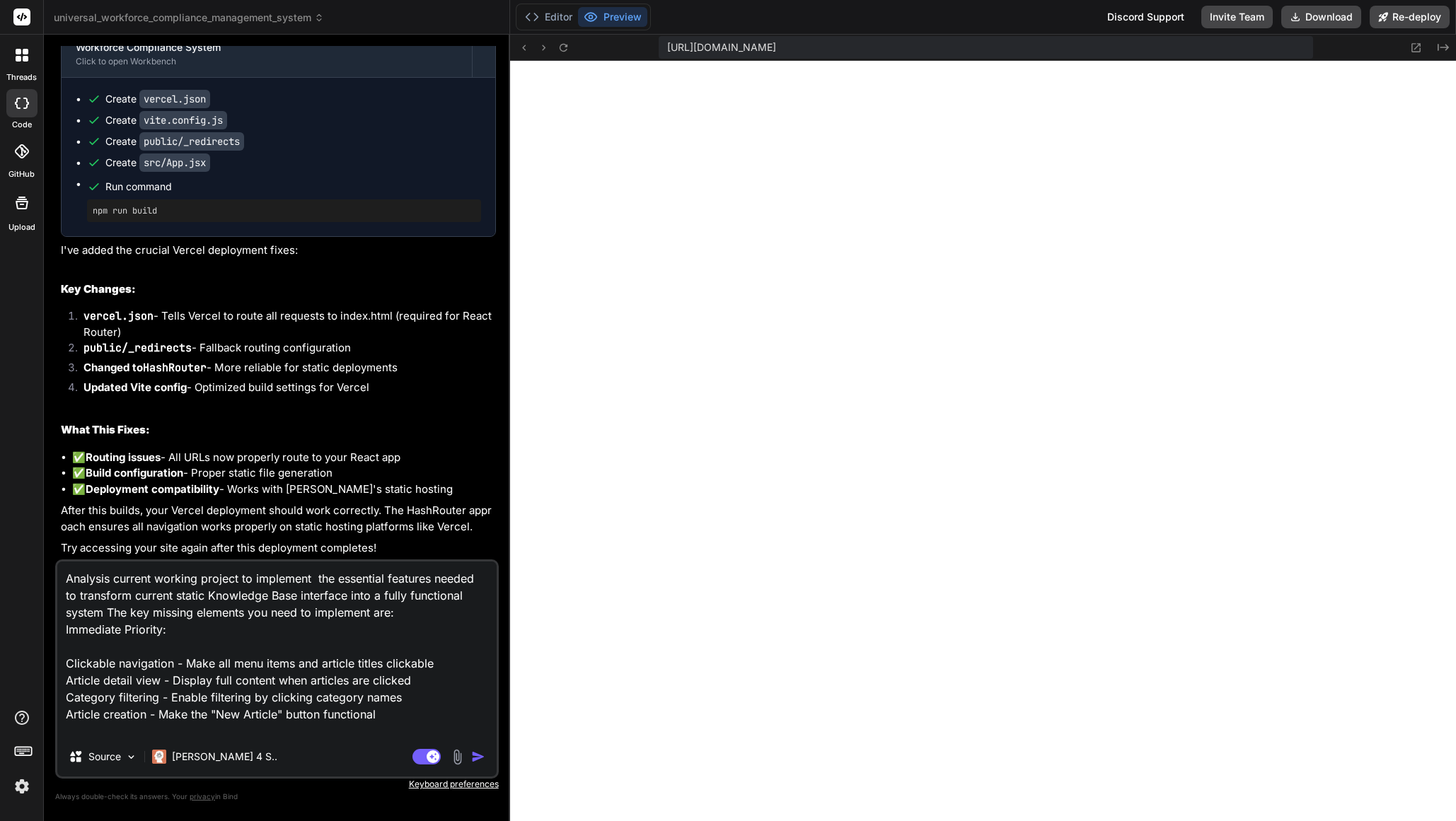
scroll to position [103, 0]
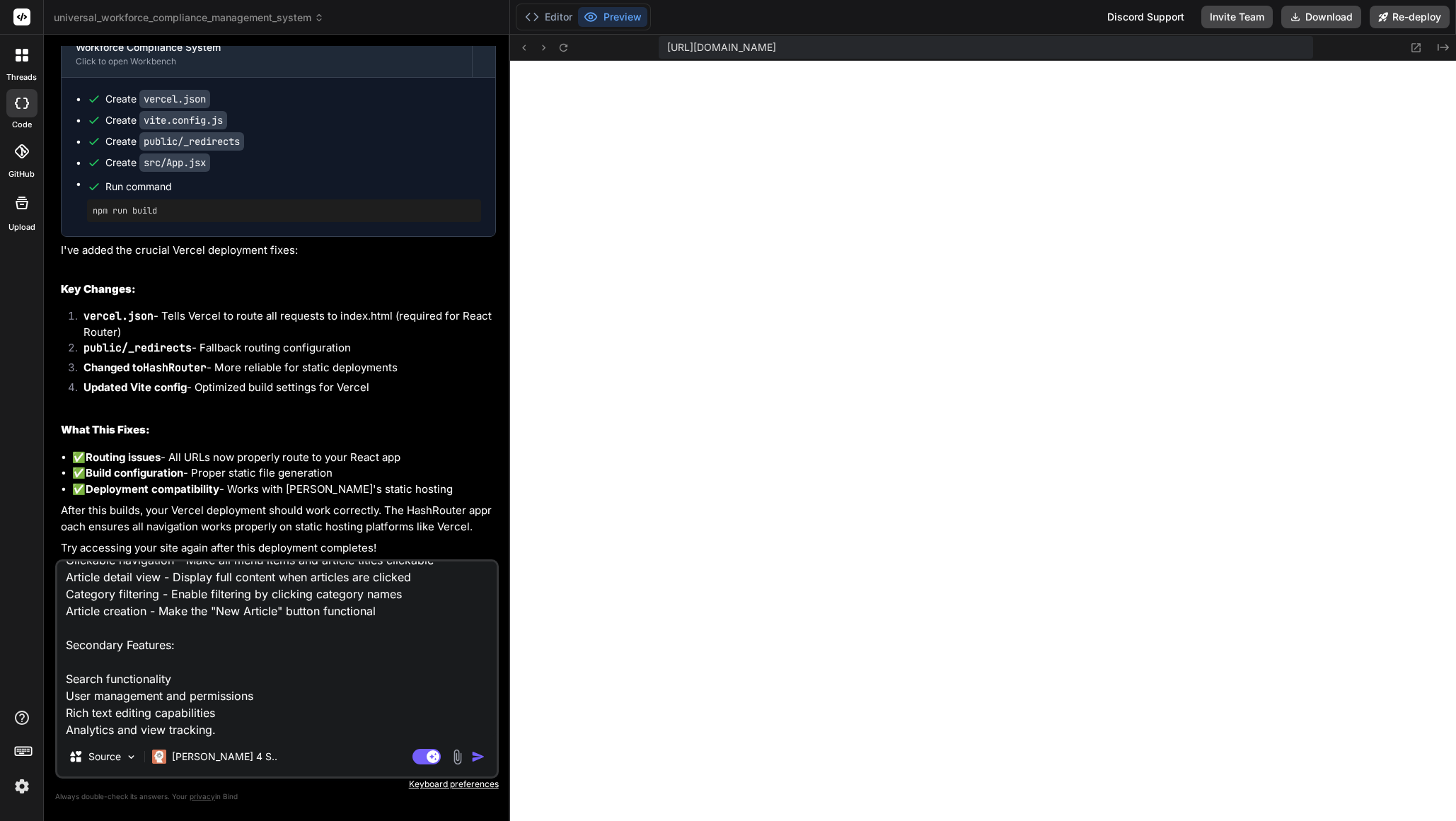
paste textarea "WCS Knowledge Base - Complete Implementation Prompt Current State Analysis The …"
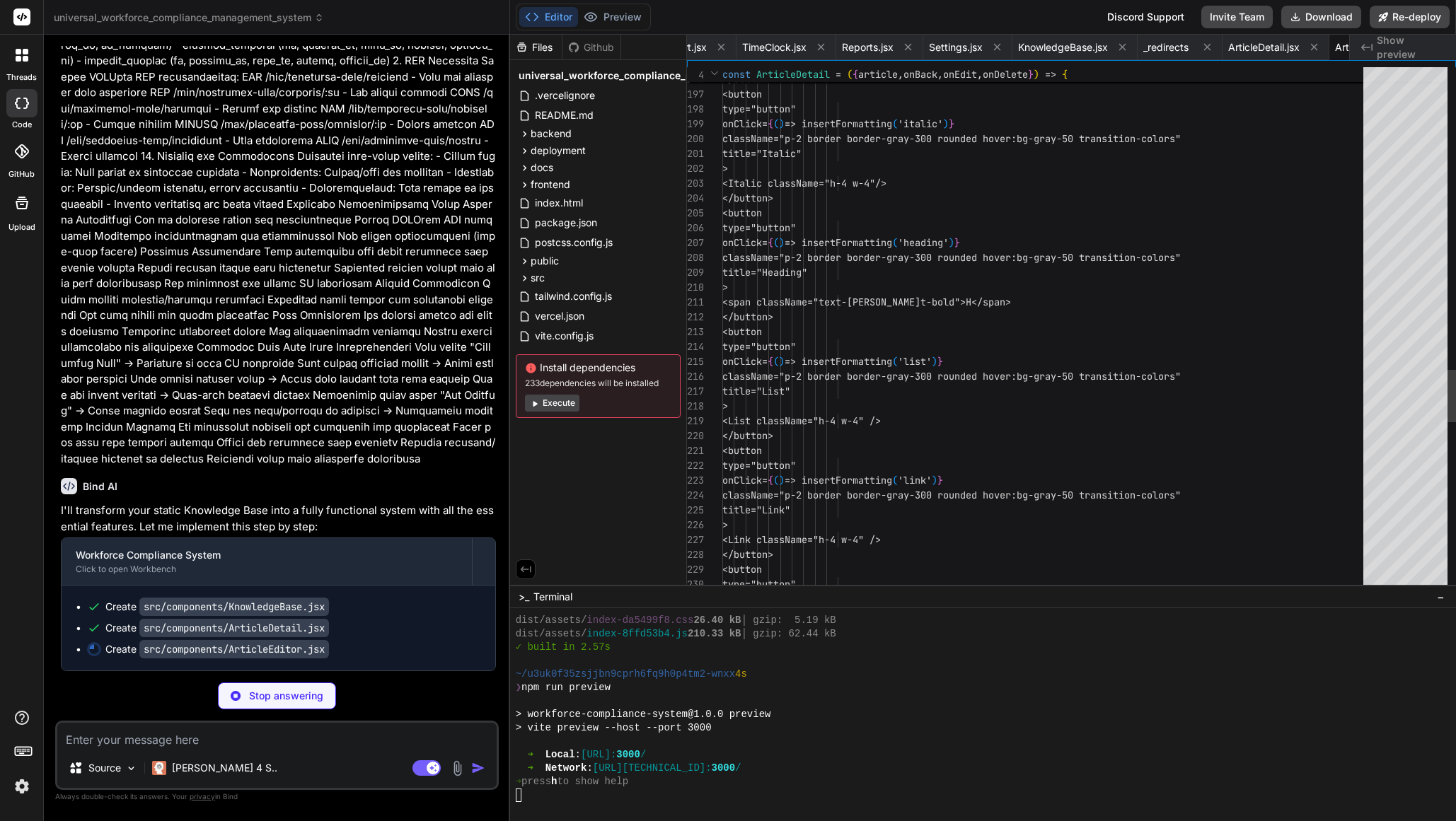
scroll to position [0, 1768]
